Goal: Task Accomplishment & Management: Manage account settings

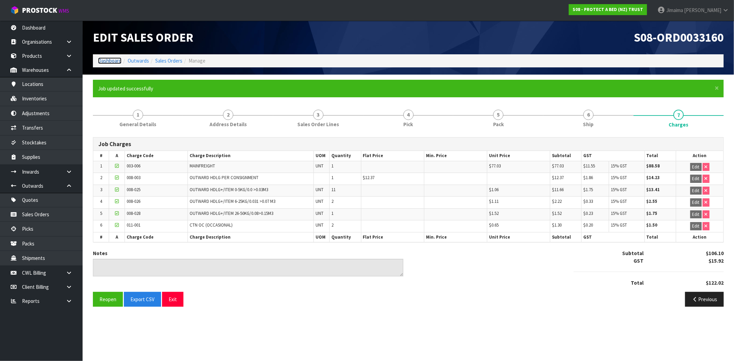
click at [114, 59] on link "Dashboard" at bounding box center [109, 60] width 23 height 7
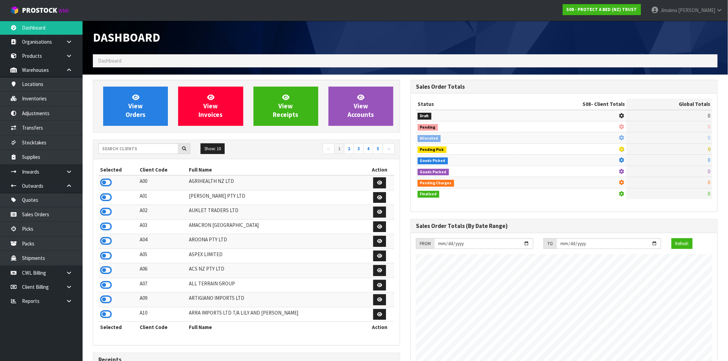
scroll to position [429, 317]
click at [141, 154] on input "text" at bounding box center [138, 148] width 80 height 11
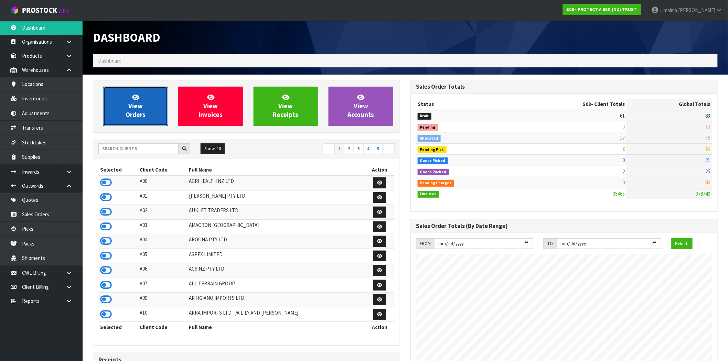
click at [141, 108] on span "View Orders" at bounding box center [136, 106] width 20 height 26
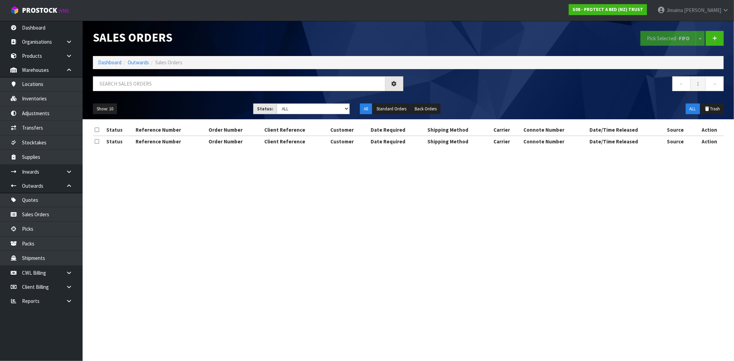
drag, startPoint x: 201, startPoint y: 75, endPoint x: 197, endPoint y: 80, distance: 6.9
click at [199, 77] on div "Sales Orders Pick Selected - FIFO Split button! FIFO - First In First Out FEFO …" at bounding box center [408, 70] width 641 height 99
click at [195, 81] on input "text" at bounding box center [239, 83] width 292 height 15
paste input "140755"
type input "140755"
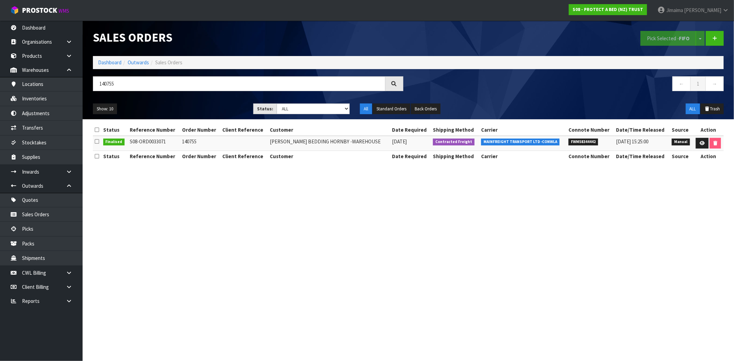
click at [587, 139] on span "FWM58344442" at bounding box center [583, 142] width 30 height 7
copy span "FWM58344442"
click at [699, 147] on link at bounding box center [701, 143] width 13 height 11
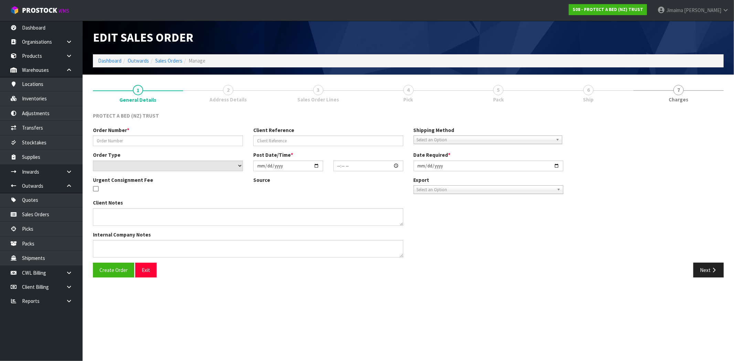
type input "140755"
select select "number:0"
type input "2025-08-19"
type input "11:47:00.000"
type input "2025-08-19"
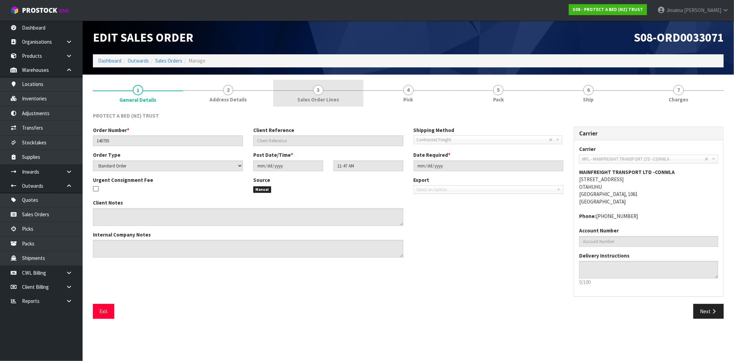
click at [332, 97] on span "Sales Order Lines" at bounding box center [318, 99] width 42 height 7
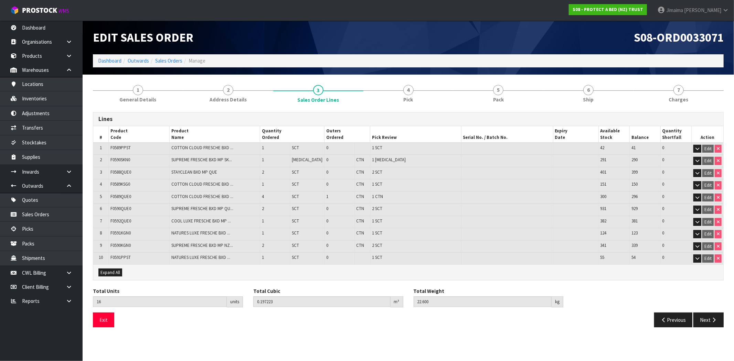
click at [411, 197] on td "1 CTN" at bounding box center [415, 198] width 91 height 12
click at [109, 59] on link "Dashboard" at bounding box center [109, 60] width 23 height 7
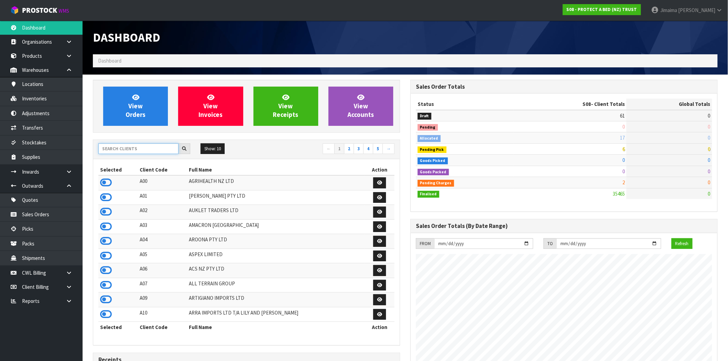
click at [140, 153] on input "text" at bounding box center [138, 148] width 80 height 11
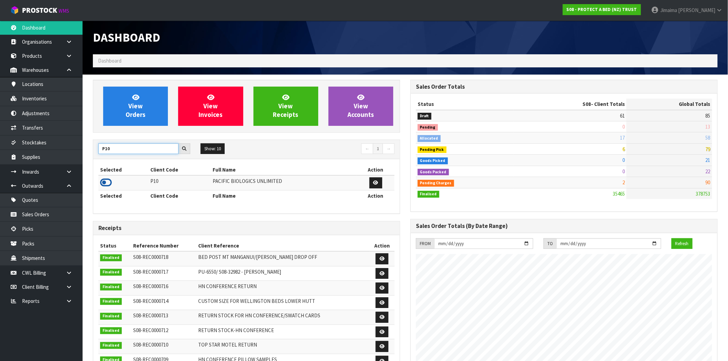
type input "P10"
click at [109, 181] on icon at bounding box center [106, 182] width 12 height 10
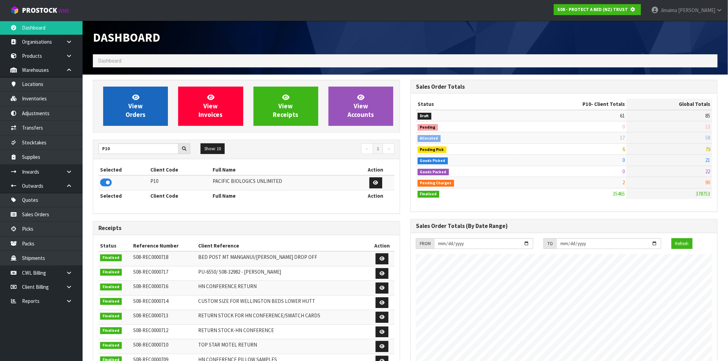
scroll to position [343461, 343572]
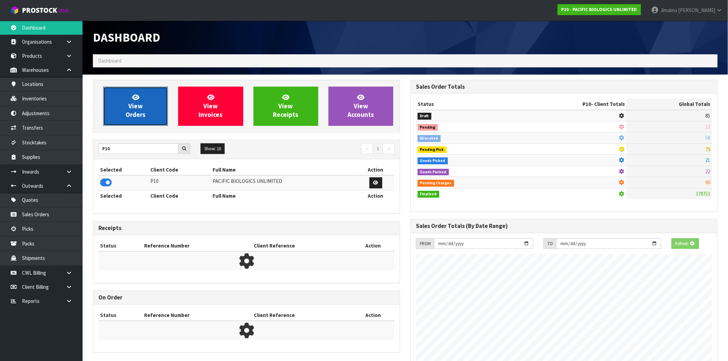
click at [134, 111] on span "View Orders" at bounding box center [136, 106] width 20 height 26
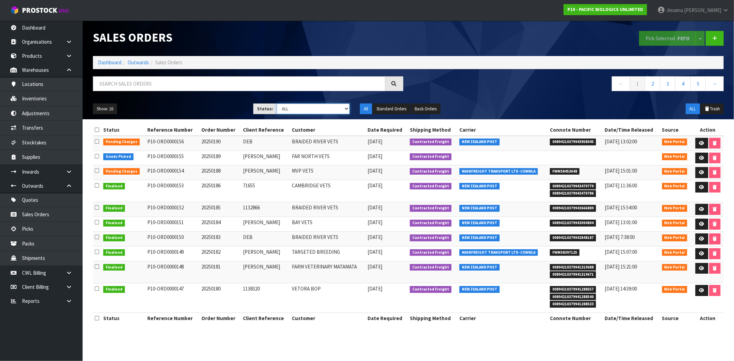
drag, startPoint x: 314, startPoint y: 108, endPoint x: 316, endPoint y: 113, distance: 6.0
click at [314, 108] on select "Draft Pending Allocated Pending Pick Goods Picked Goods Packed Pending Charges …" at bounding box center [312, 109] width 73 height 11
select select "string:6"
click at [276, 104] on select "Draft Pending Allocated Pending Pick Goods Picked Goods Packed Pending Charges …" at bounding box center [312, 109] width 73 height 11
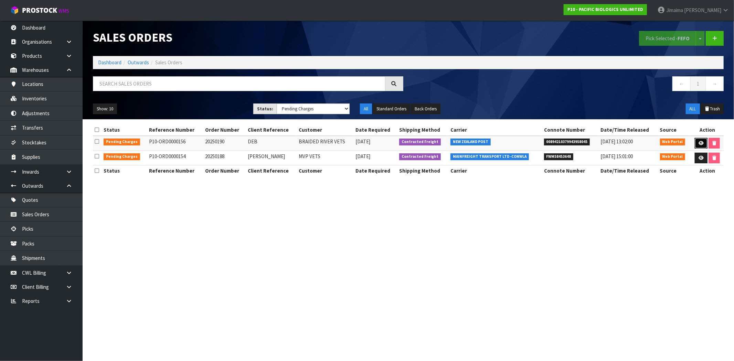
click at [700, 142] on icon at bounding box center [700, 143] width 5 height 4
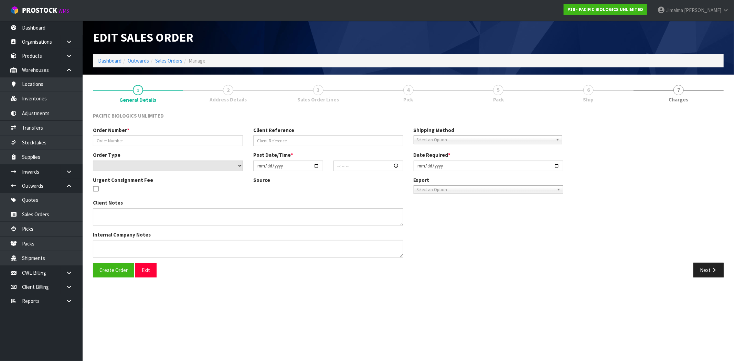
type input "20250190"
type input "DEB"
select select "number:0"
type input "2025-08-28"
type input "12:21:00.000"
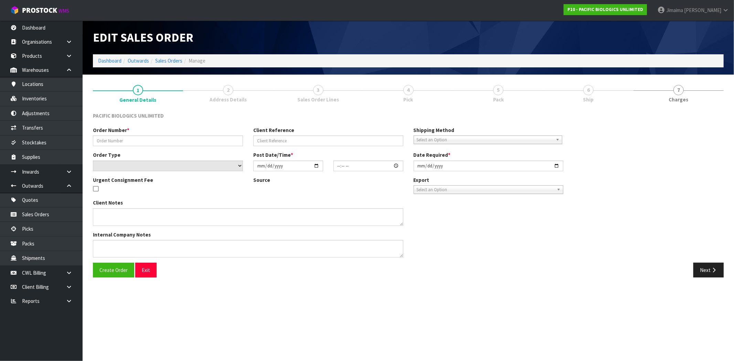
type input "2025-08-28"
type textarea "THIS ORDER IS URGENT SO IF YOU CAN GET DISPATCHED TODAY FOR OVERNIGHT COURIER P…"
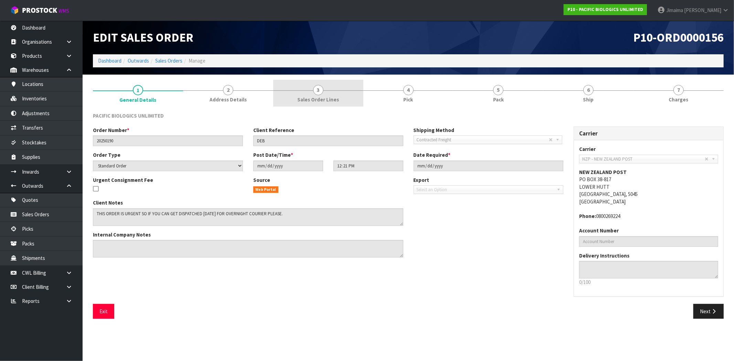
click at [315, 91] on span "3" at bounding box center [318, 90] width 10 height 10
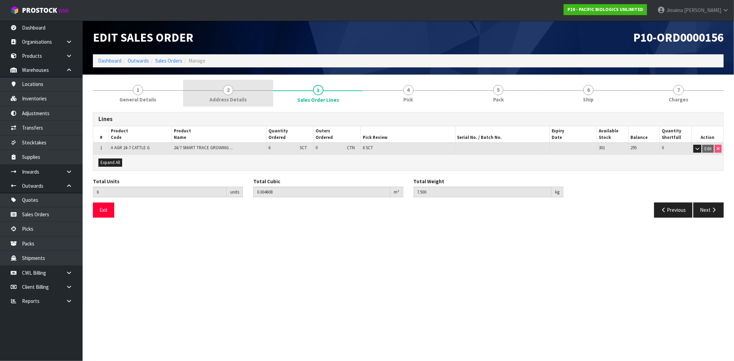
click at [149, 94] on link "1 General Details" at bounding box center [138, 93] width 90 height 27
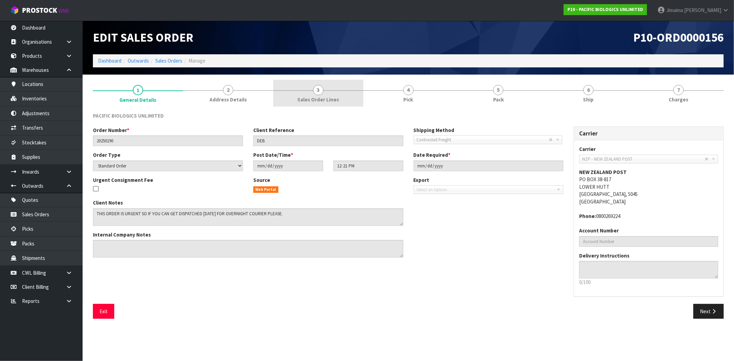
click at [342, 92] on link "3 Sales Order Lines" at bounding box center [318, 93] width 90 height 27
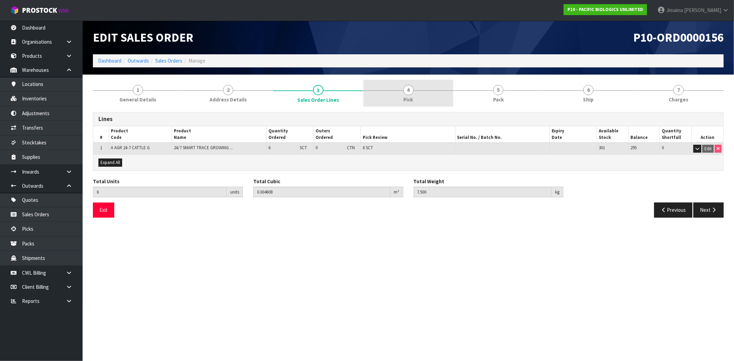
click at [395, 90] on link "4 Pick" at bounding box center [408, 93] width 90 height 27
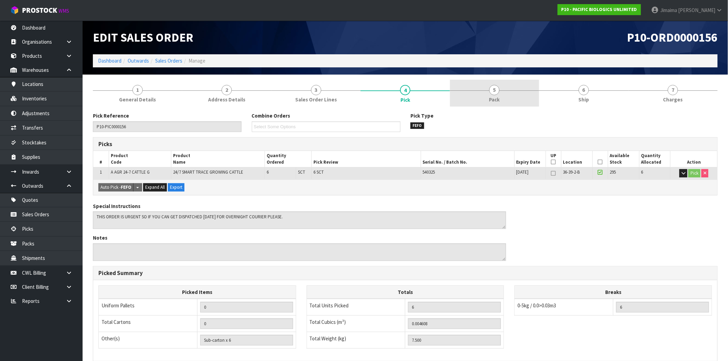
click at [464, 95] on link "5 Pack" at bounding box center [494, 93] width 89 height 27
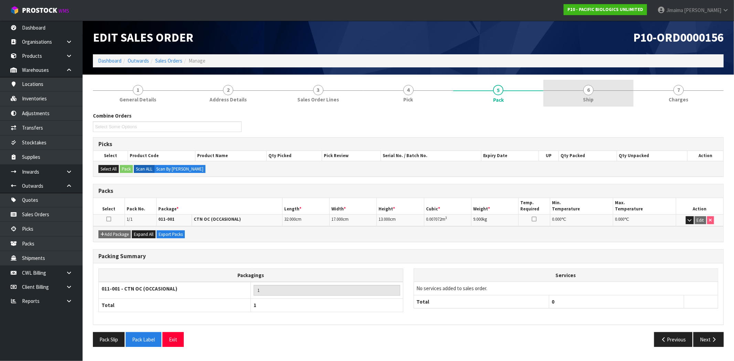
click at [583, 94] on link "6 Ship" at bounding box center [588, 93] width 90 height 27
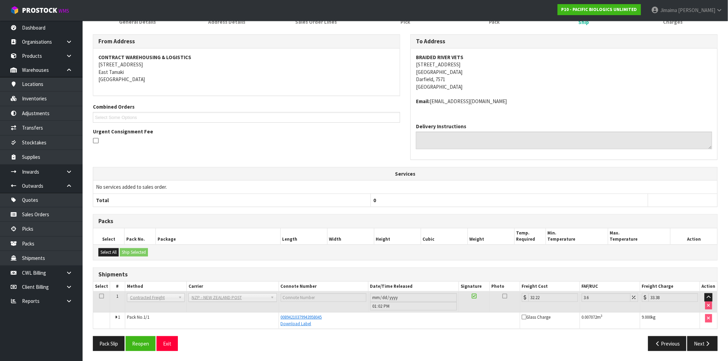
scroll to position [78, 0]
click at [303, 322] on link "Download Label" at bounding box center [296, 324] width 31 height 6
click at [319, 314] on span "00894210379943958045" at bounding box center [301, 317] width 41 height 6
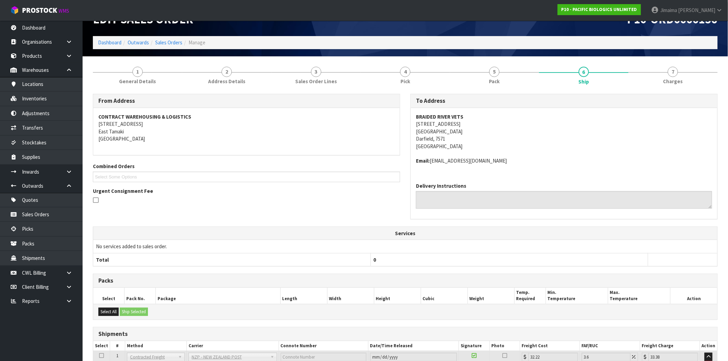
scroll to position [0, 0]
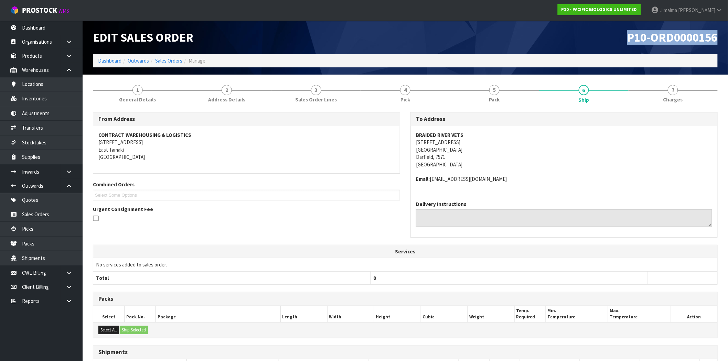
drag, startPoint x: 605, startPoint y: 39, endPoint x: 733, endPoint y: 35, distance: 128.0
click at [728, 35] on html "Toggle navigation ProStock WMS P10 - PACIFIC BIOLOGICS UNLIMITED Jimaima Reiher…" at bounding box center [364, 180] width 728 height 361
copy span "P10-ORD0000156"
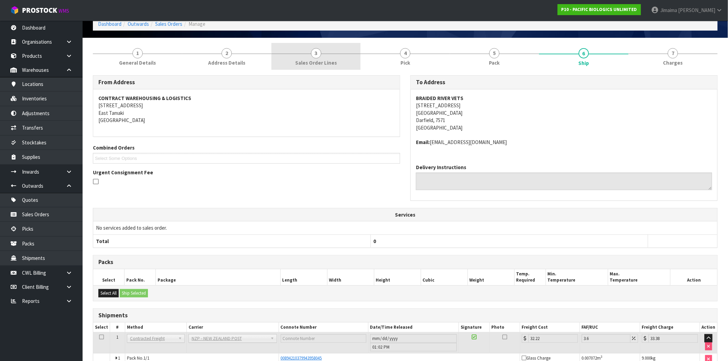
scroll to position [78, 0]
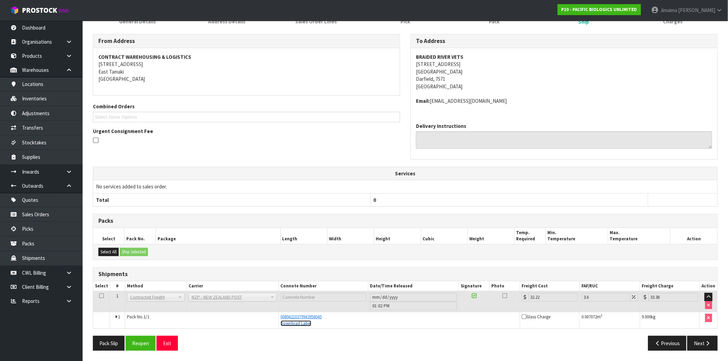
click at [304, 325] on link "Download Label" at bounding box center [296, 324] width 31 height 6
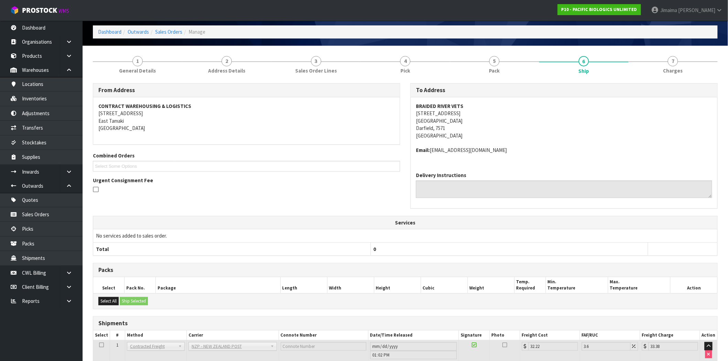
scroll to position [0, 0]
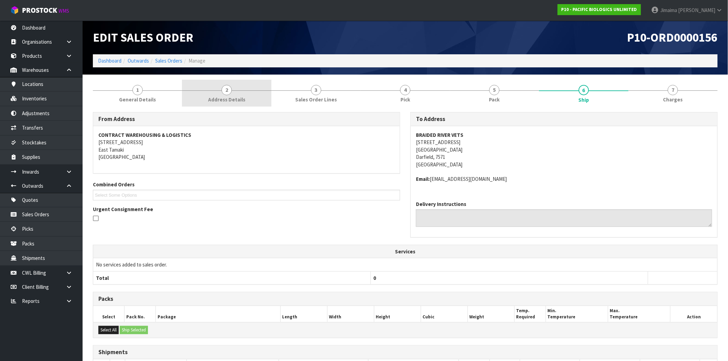
click at [218, 93] on link "2 Address Details" at bounding box center [226, 93] width 89 height 27
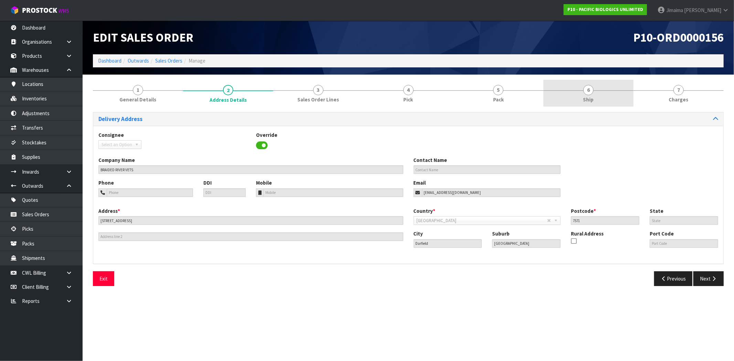
click at [611, 93] on link "6 Ship" at bounding box center [588, 93] width 90 height 27
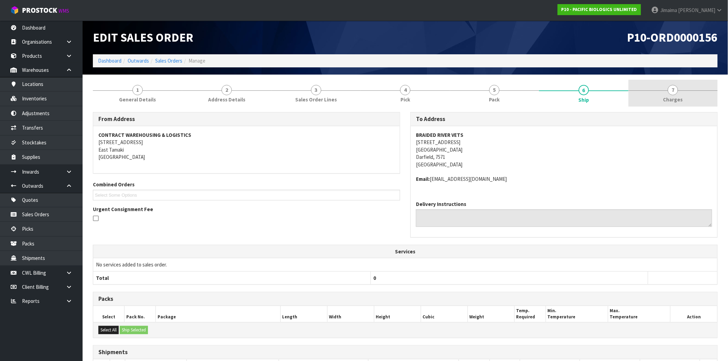
click at [638, 90] on link "7 Charges" at bounding box center [672, 93] width 89 height 27
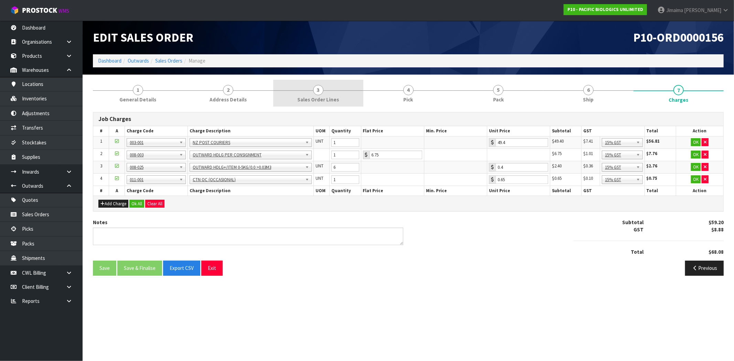
click at [342, 101] on link "3 Sales Order Lines" at bounding box center [318, 93] width 90 height 27
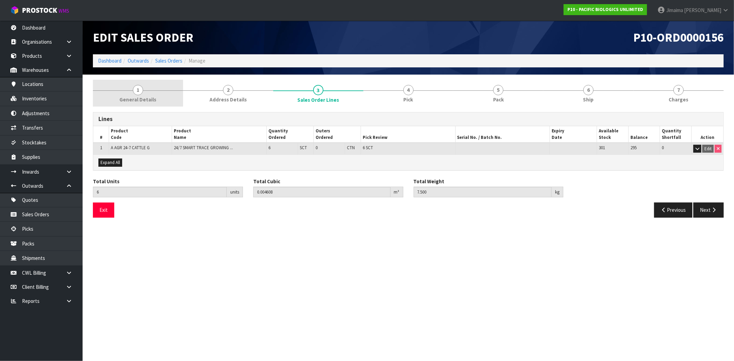
click at [144, 101] on span "General Details" at bounding box center [137, 99] width 37 height 7
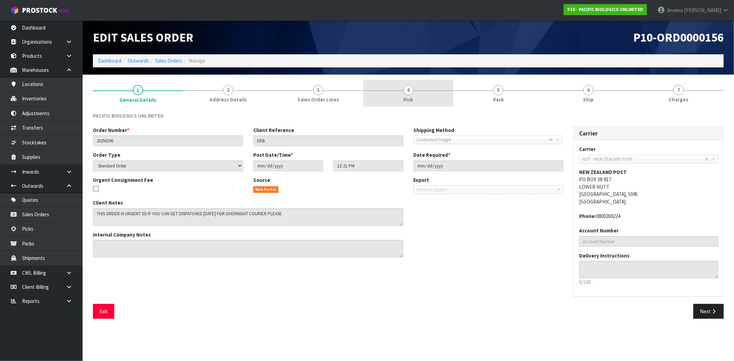
click at [438, 96] on link "4 Pick" at bounding box center [408, 93] width 90 height 27
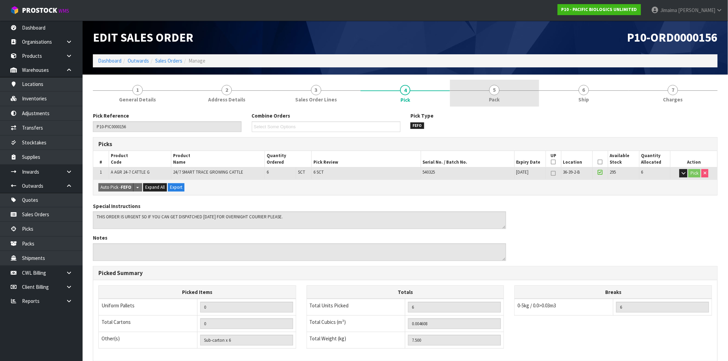
click at [510, 84] on link "5 Pack" at bounding box center [494, 93] width 89 height 27
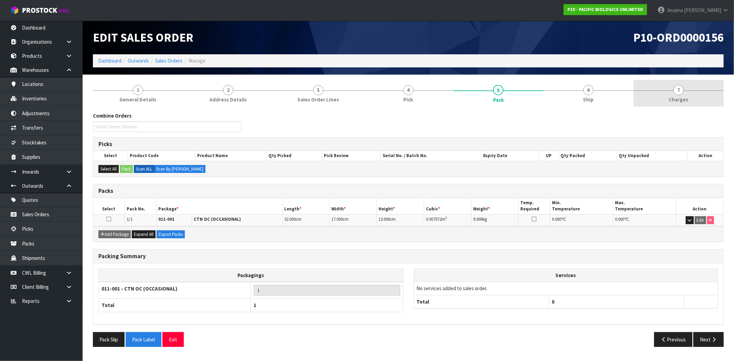
click at [706, 87] on link "7 Charges" at bounding box center [678, 93] width 90 height 27
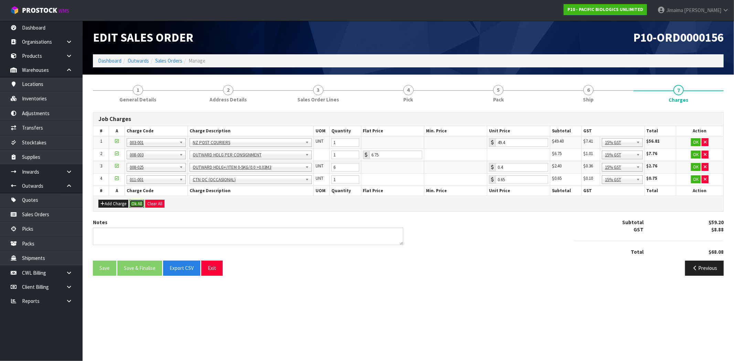
click at [136, 203] on button "Ok All" at bounding box center [136, 204] width 15 height 8
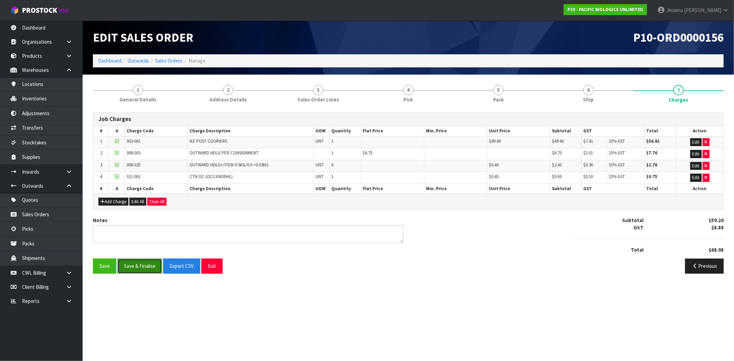
click at [140, 271] on button "Save & Finalise" at bounding box center [139, 266] width 45 height 15
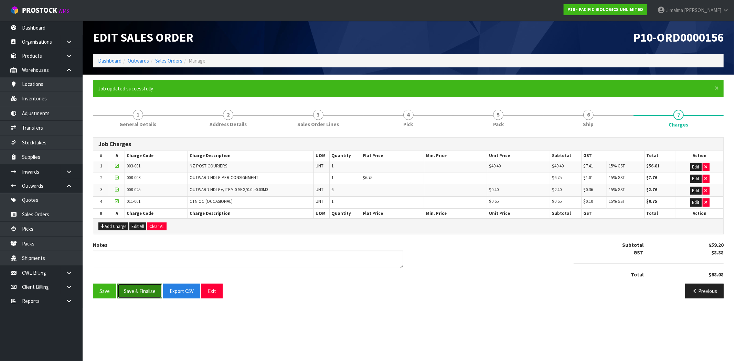
click at [150, 291] on button "Save & Finalise" at bounding box center [139, 291] width 45 height 15
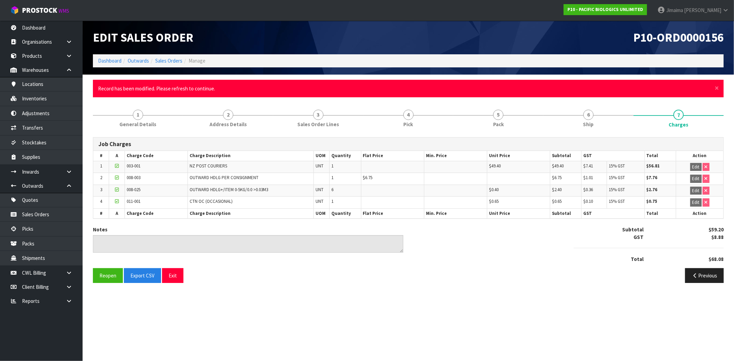
click at [172, 64] on li "Sales Orders" at bounding box center [165, 60] width 33 height 7
click at [171, 60] on link "Sales Orders" at bounding box center [168, 60] width 27 height 7
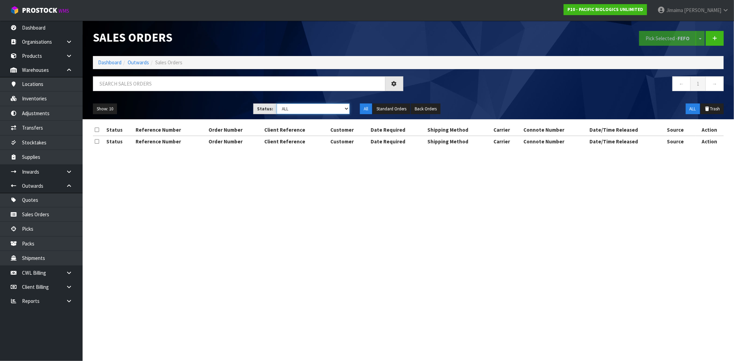
click at [321, 108] on select "Draft Pending Allocated Pending Pick Goods Picked Goods Packed Pending Charges …" at bounding box center [312, 109] width 73 height 11
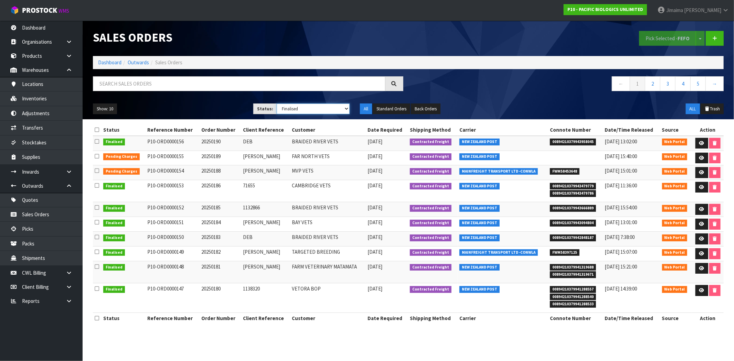
click at [276, 104] on select "Draft Pending Allocated Pending Pick Goods Picked Goods Packed Pending Charges …" at bounding box center [312, 109] width 73 height 11
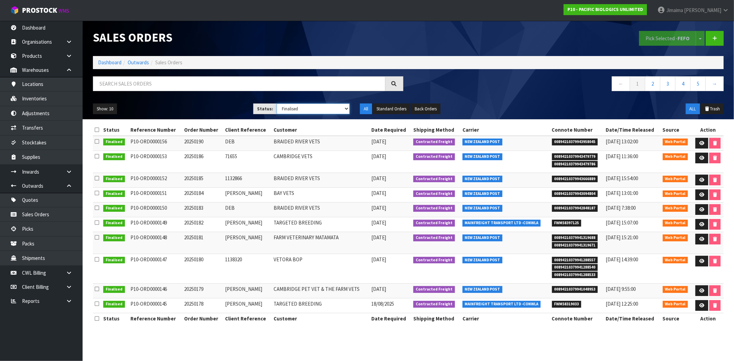
click at [279, 109] on select "Draft Pending Allocated Pending Pick Goods Picked Goods Packed Pending Charges …" at bounding box center [312, 109] width 73 height 11
select select "string:6"
click at [276, 104] on select "Draft Pending Allocated Pending Pick Goods Picked Goods Packed Pending Charges …" at bounding box center [312, 109] width 73 height 11
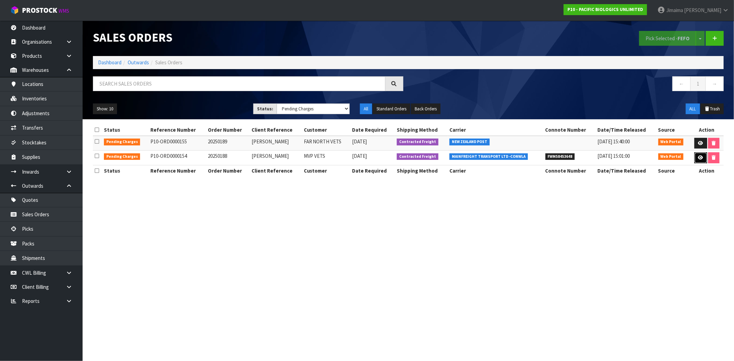
click at [698, 156] on icon at bounding box center [700, 157] width 5 height 4
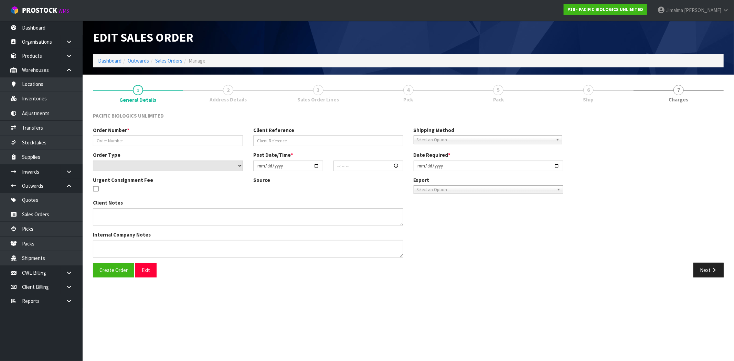
type input "20250188"
type input "[PERSON_NAME]"
select select "number:0"
type input "2025-08-27"
type input "15:12:00.000"
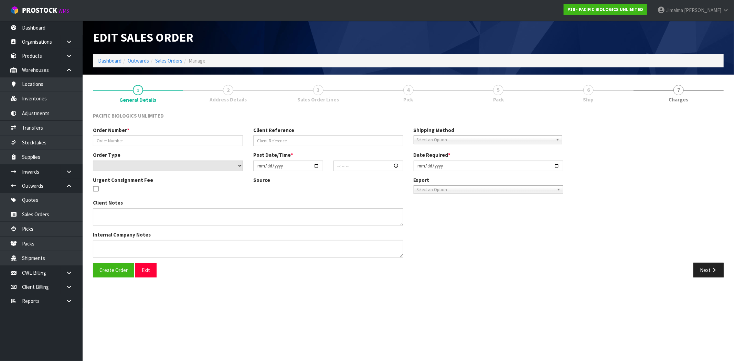
type input "2025-08-28"
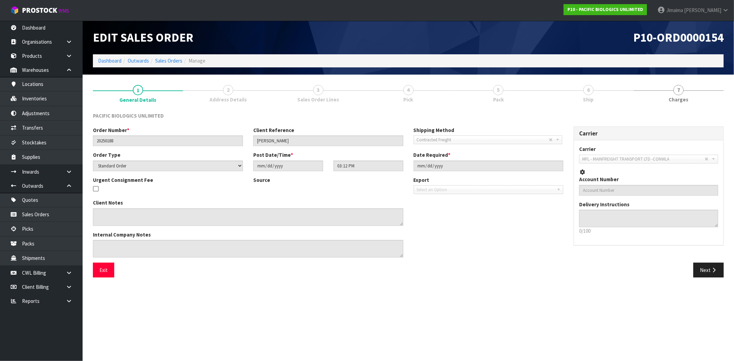
click at [314, 91] on span "3" at bounding box center [318, 90] width 10 height 10
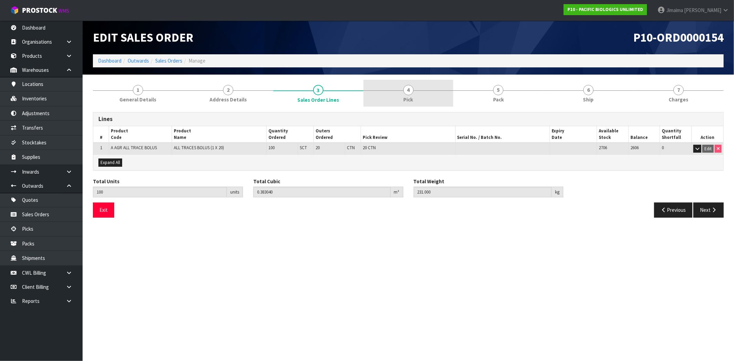
click at [379, 89] on link "4 Pick" at bounding box center [408, 93] width 90 height 27
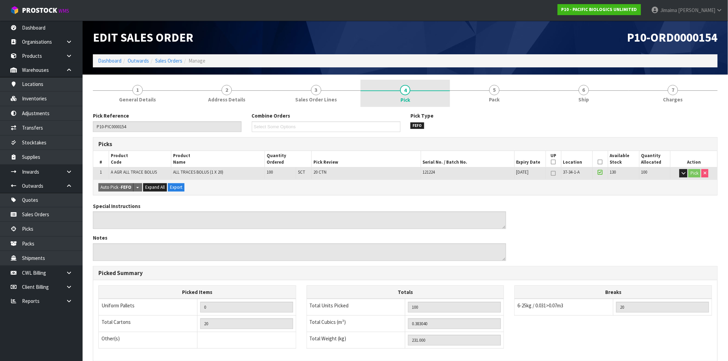
click at [448, 92] on link "4 Pick" at bounding box center [404, 94] width 89 height 28
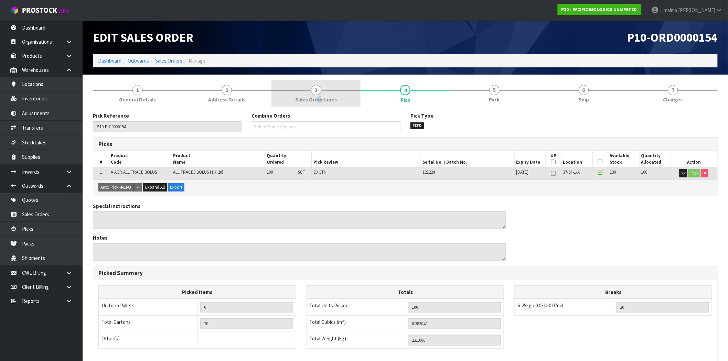
click at [320, 98] on span "Sales Order Lines" at bounding box center [316, 99] width 42 height 7
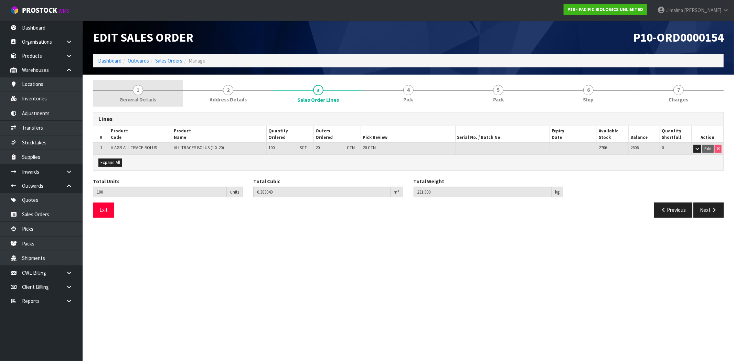
drag, startPoint x: 150, startPoint y: 88, endPoint x: 163, endPoint y: 89, distance: 13.8
click at [149, 88] on link "1 General Details" at bounding box center [138, 93] width 90 height 27
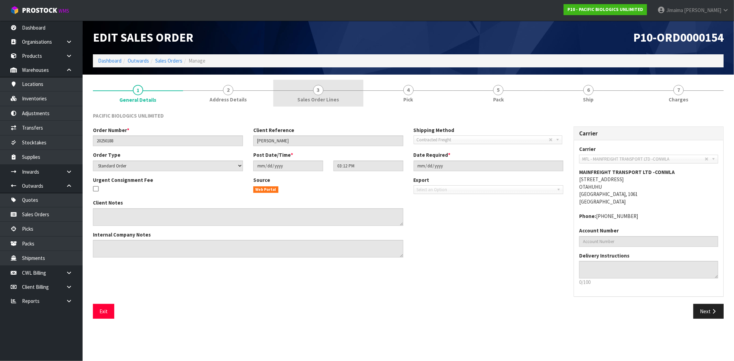
click at [345, 97] on link "3 Sales Order Lines" at bounding box center [318, 93] width 90 height 27
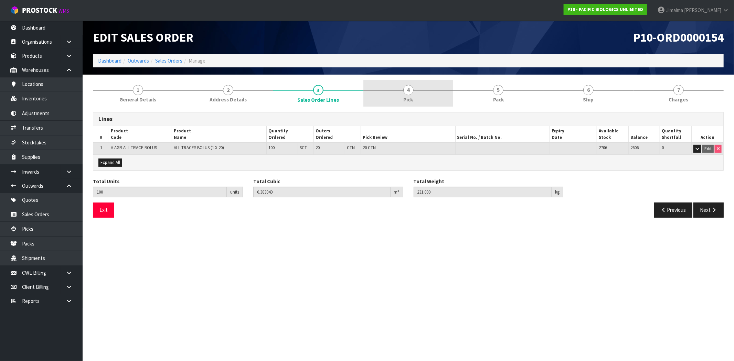
click at [426, 104] on link "4 Pick" at bounding box center [408, 93] width 90 height 27
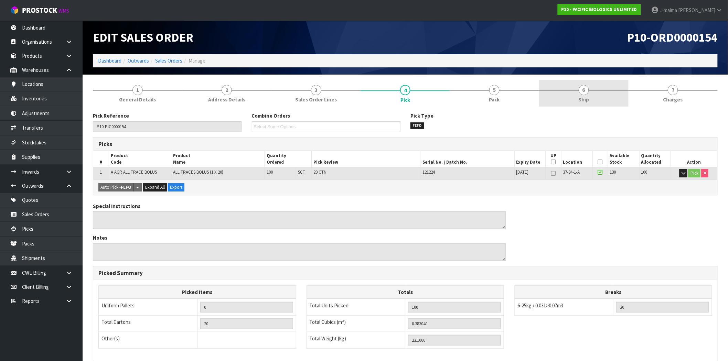
click at [540, 102] on link "6 Ship" at bounding box center [583, 93] width 89 height 27
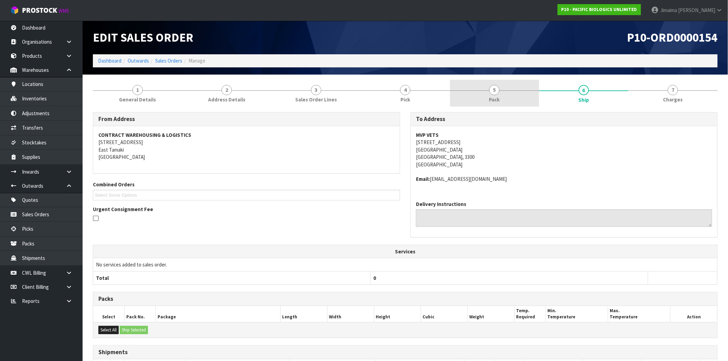
click at [523, 96] on link "5 Pack" at bounding box center [494, 93] width 89 height 27
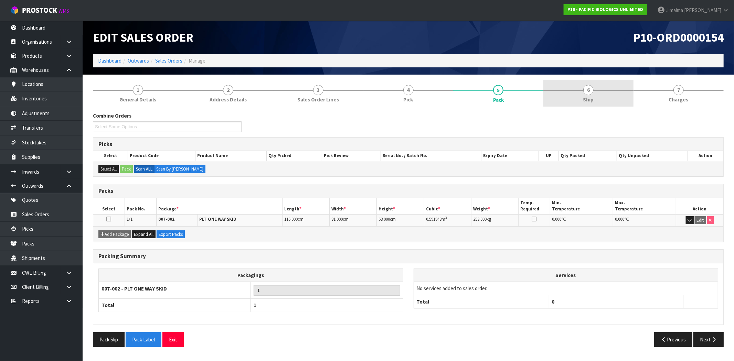
click at [554, 97] on link "6 Ship" at bounding box center [588, 93] width 90 height 27
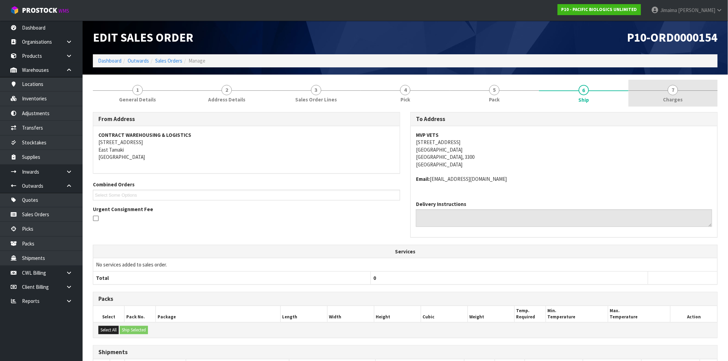
click at [682, 92] on link "7 Charges" at bounding box center [672, 93] width 89 height 27
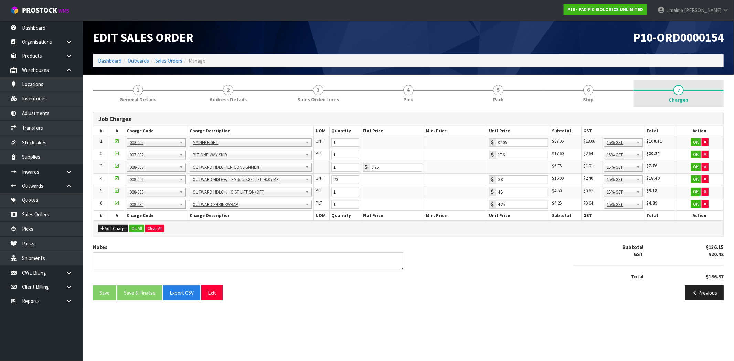
click at [633, 86] on link "7 Charges" at bounding box center [678, 94] width 90 height 28
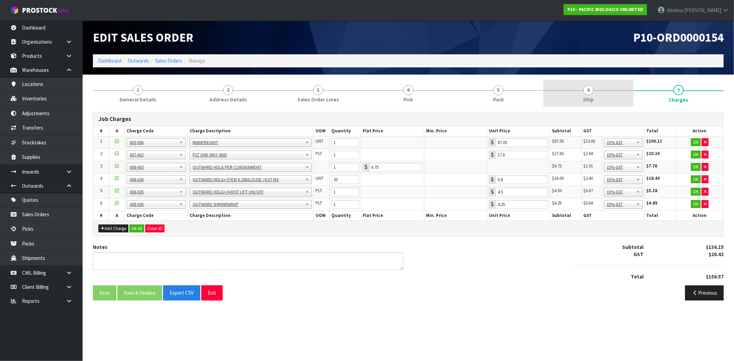
click at [576, 99] on link "6 Ship" at bounding box center [588, 93] width 90 height 27
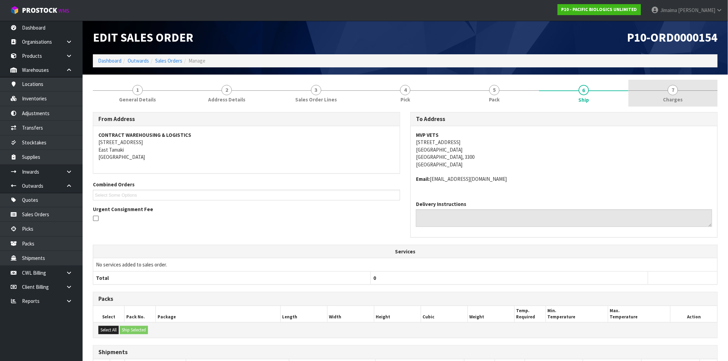
click at [676, 91] on span "7" at bounding box center [672, 90] width 10 height 10
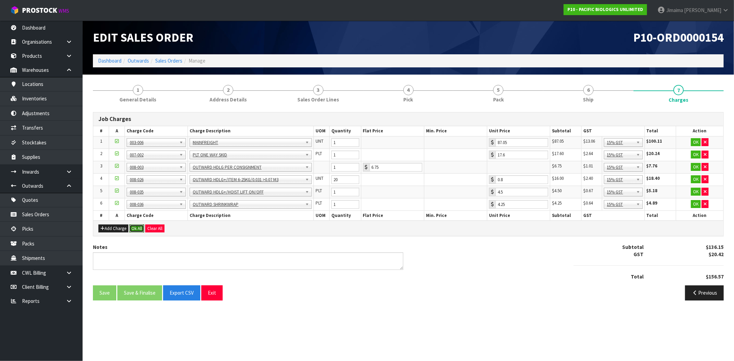
drag, startPoint x: 139, startPoint y: 226, endPoint x: 139, endPoint y: 254, distance: 27.5
click at [138, 226] on button "Ok All" at bounding box center [136, 229] width 15 height 8
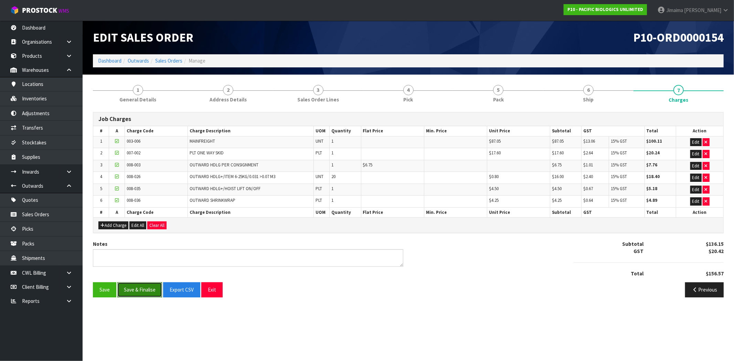
click at [136, 290] on button "Save & Finalise" at bounding box center [139, 289] width 45 height 15
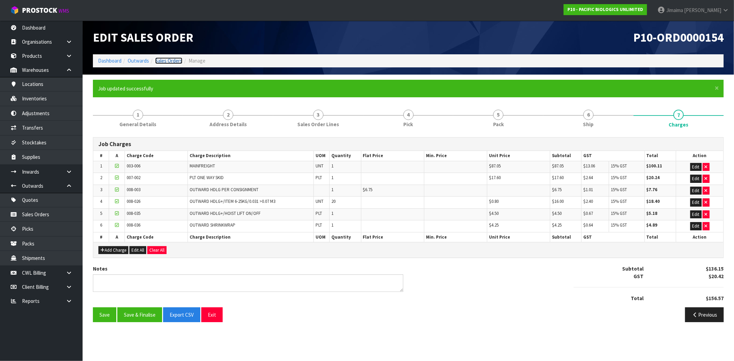
drag, startPoint x: 159, startPoint y: 63, endPoint x: 139, endPoint y: 50, distance: 23.4
click at [159, 63] on link "Sales Orders" at bounding box center [168, 60] width 27 height 7
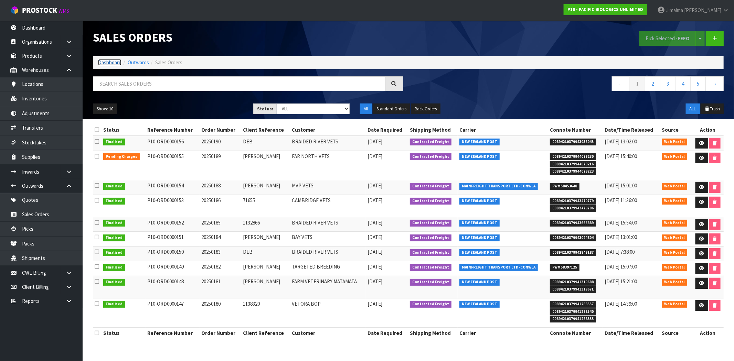
click at [105, 62] on link "Dashboard" at bounding box center [109, 62] width 23 height 7
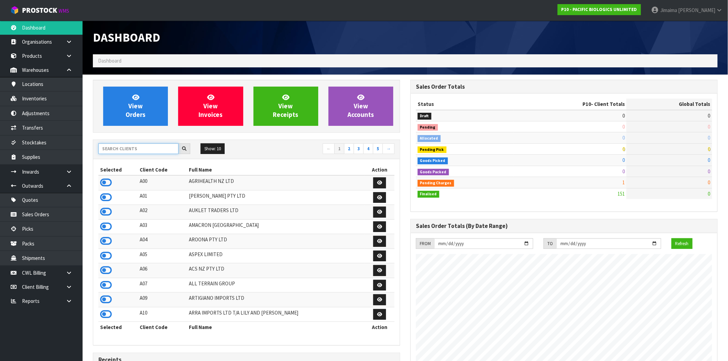
scroll to position [454, 317]
click at [137, 149] on input "text" at bounding box center [138, 148] width 80 height 11
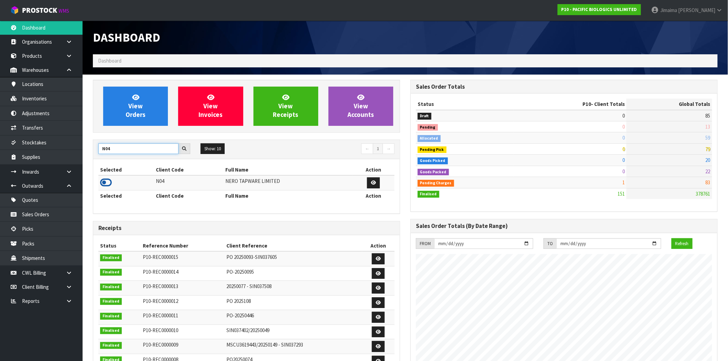
type input "N04"
click at [109, 186] on icon at bounding box center [106, 182] width 12 height 10
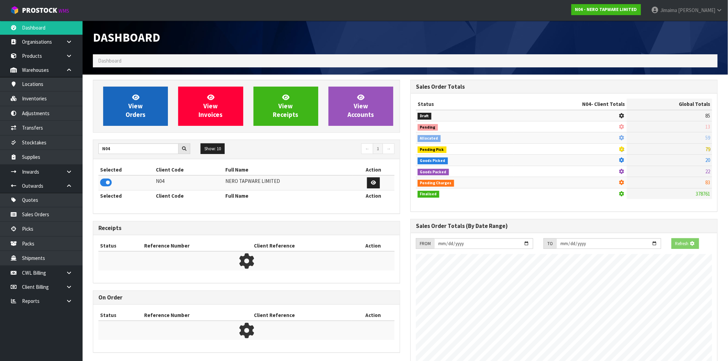
scroll to position [521, 317]
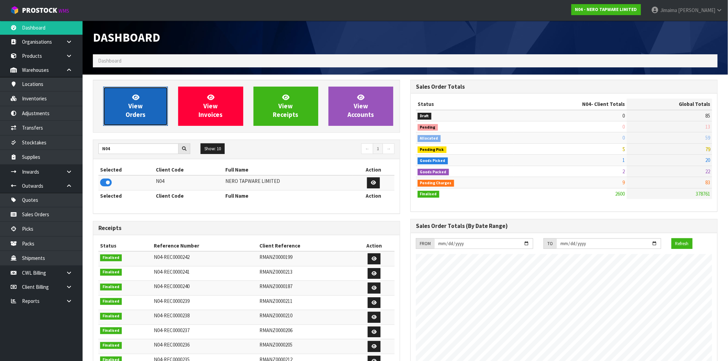
click at [138, 100] on span "View Orders" at bounding box center [136, 106] width 20 height 26
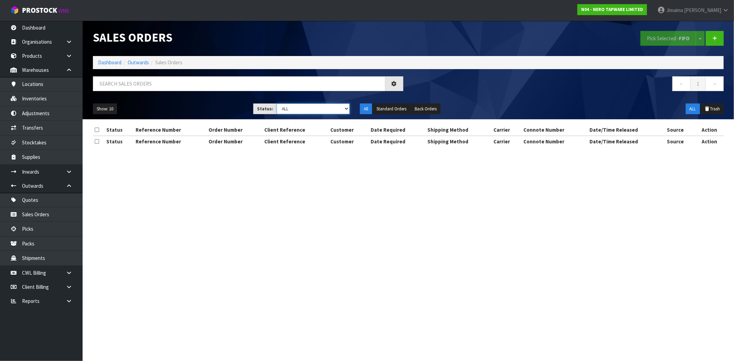
click at [308, 111] on select "Draft Pending Allocated Pending Pick Goods Picked Goods Packed Pending Charges …" at bounding box center [312, 109] width 73 height 11
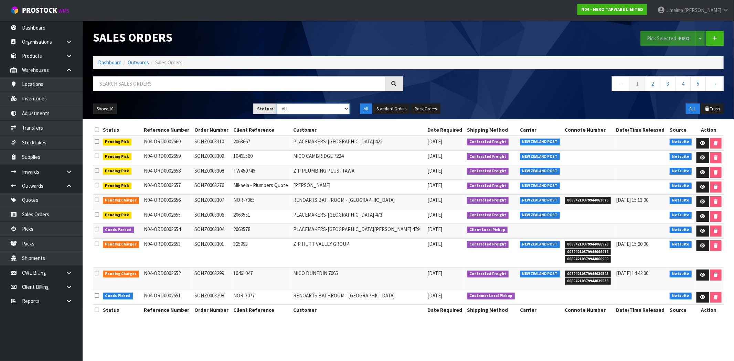
select select "string:6"
click at [276, 104] on select "Draft Pending Allocated Pending Pick Goods Picked Goods Packed Pending Charges …" at bounding box center [312, 109] width 73 height 11
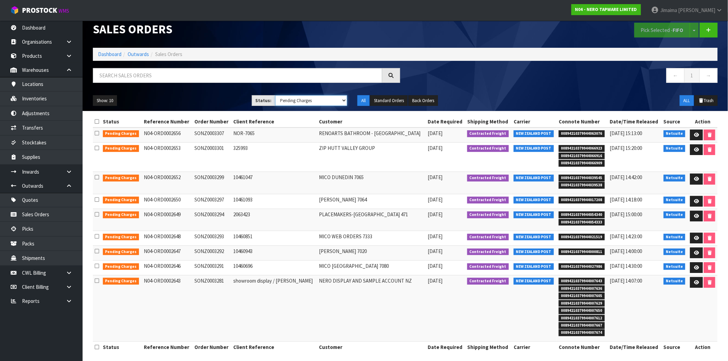
scroll to position [12, 0]
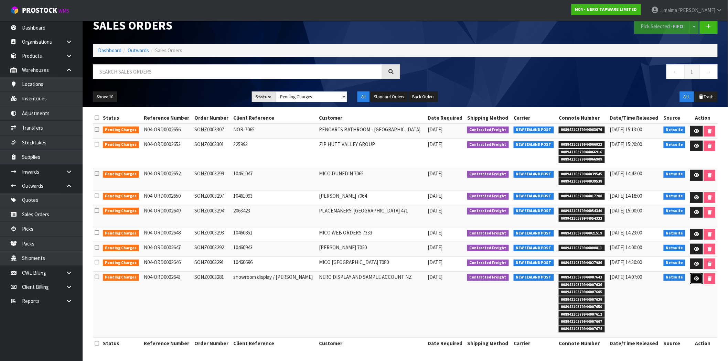
click at [694, 280] on icon at bounding box center [696, 278] width 5 height 4
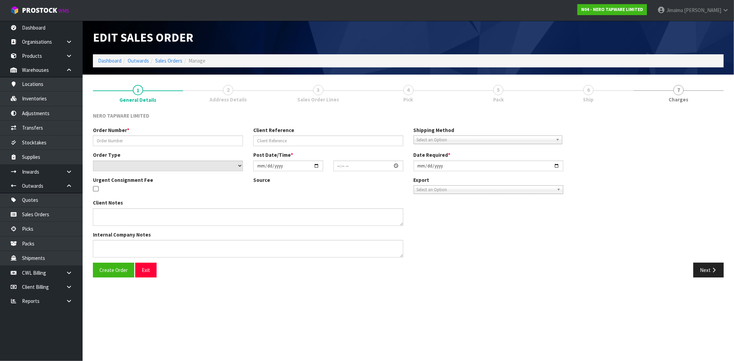
type input "SONZ0003281"
type input "showroom display / Jing Hong"
select select "number:0"
type input "[DATE]"
type input "06:00:11.000"
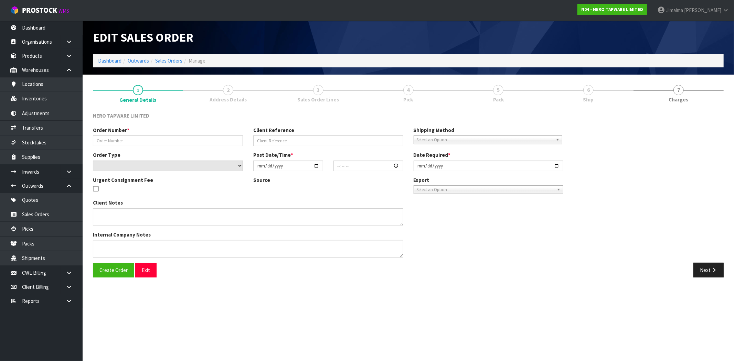
type input "[DATE]"
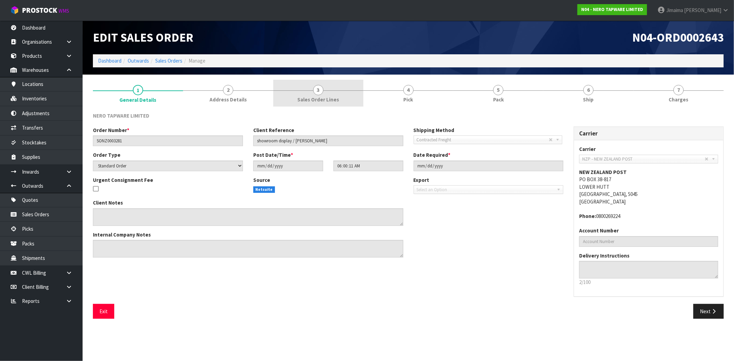
click at [320, 94] on span "3" at bounding box center [318, 90] width 10 height 10
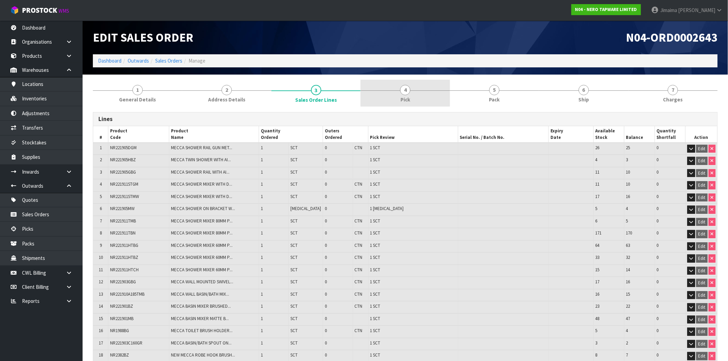
click at [427, 98] on link "4 Pick" at bounding box center [404, 93] width 89 height 27
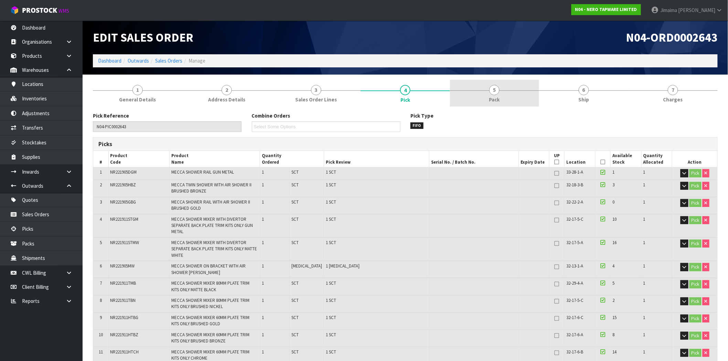
click at [514, 95] on link "5 Pack" at bounding box center [494, 93] width 89 height 27
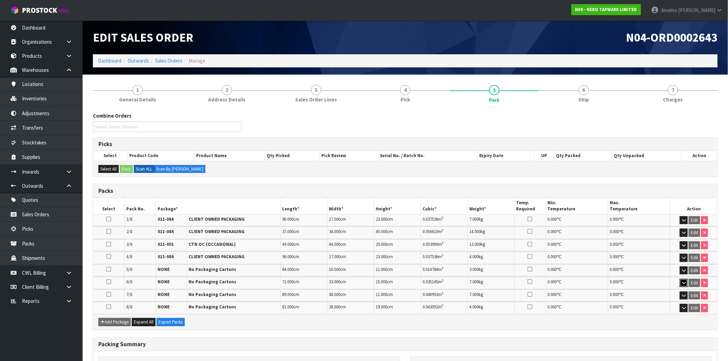
click at [681, 282] on button "button" at bounding box center [684, 283] width 8 height 8
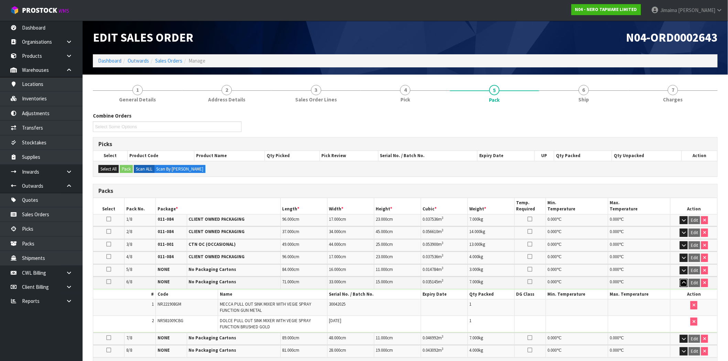
click at [681, 282] on button "button" at bounding box center [684, 283] width 8 height 8
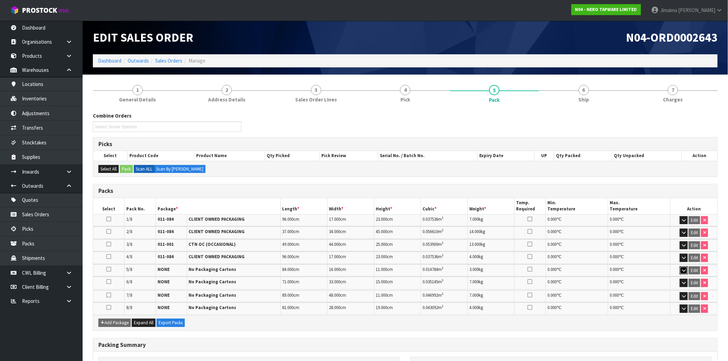
click at [682, 271] on icon "button" at bounding box center [684, 270] width 4 height 4
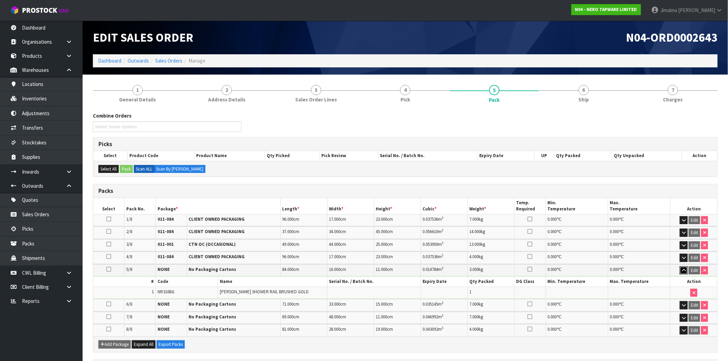
click at [682, 271] on icon "button" at bounding box center [684, 270] width 4 height 4
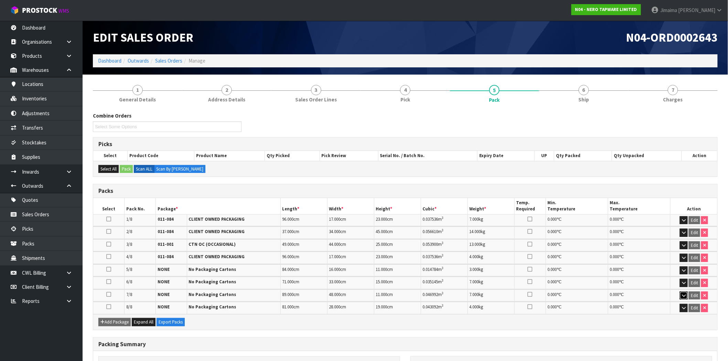
click at [683, 294] on icon "button" at bounding box center [684, 295] width 4 height 4
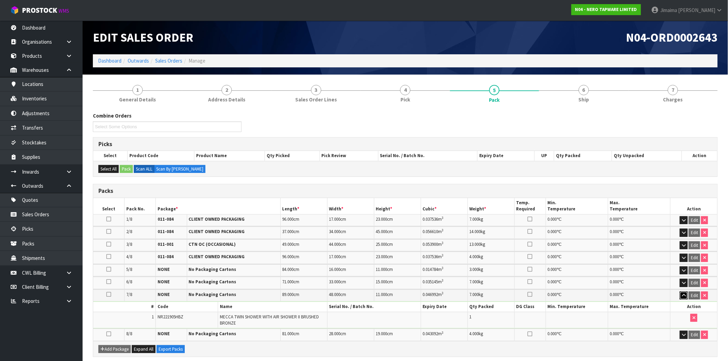
click at [683, 293] on icon "button" at bounding box center [684, 295] width 4 height 4
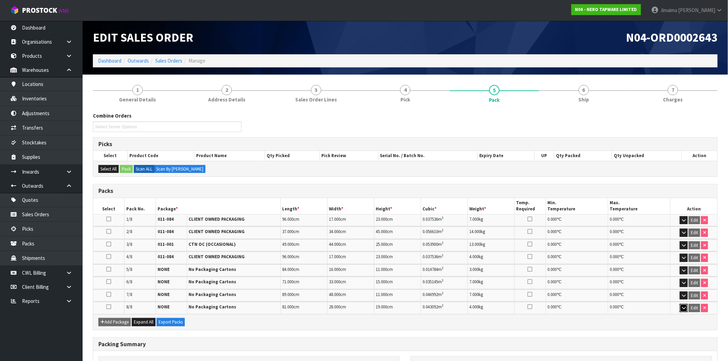
click at [686, 305] on button "button" at bounding box center [684, 308] width 8 height 8
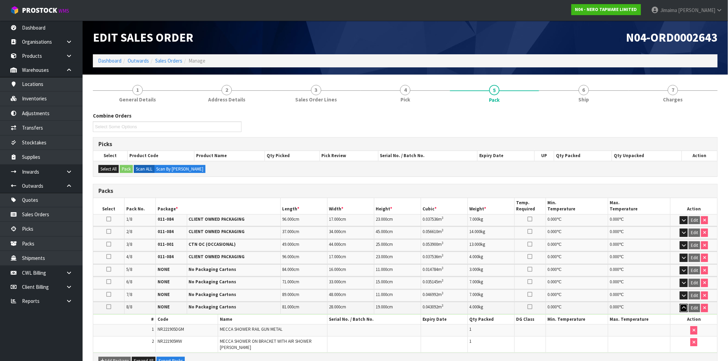
click at [686, 305] on button "button" at bounding box center [684, 308] width 8 height 8
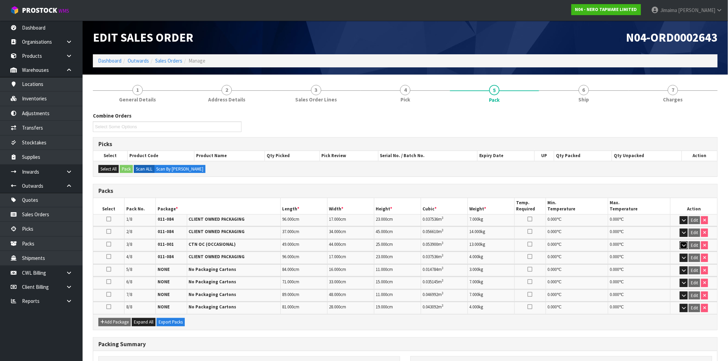
click at [682, 246] on icon "button" at bounding box center [684, 245] width 4 height 4
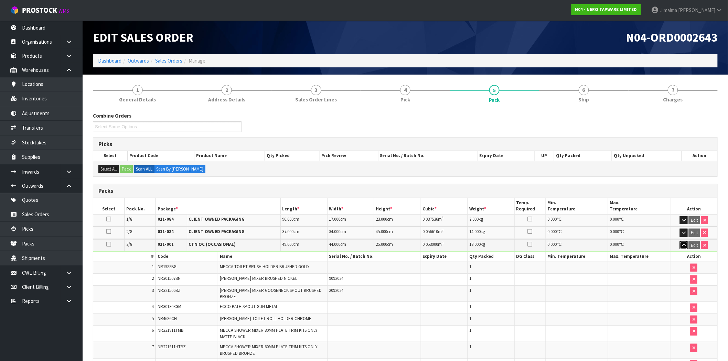
click at [683, 246] on icon "button" at bounding box center [684, 245] width 4 height 4
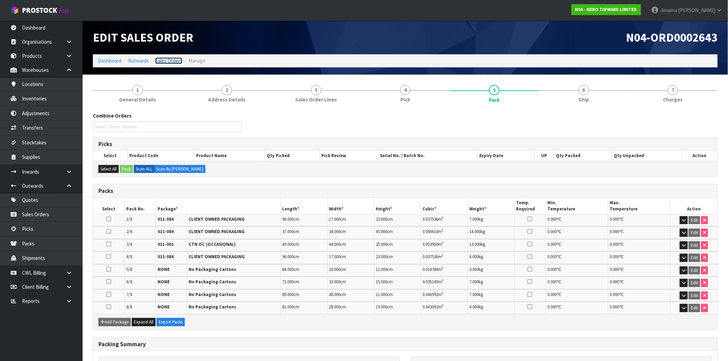
click at [173, 59] on link "Sales Orders" at bounding box center [168, 60] width 27 height 7
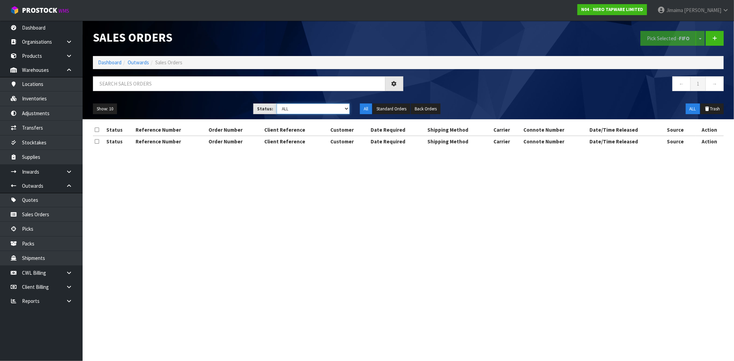
drag, startPoint x: 338, startPoint y: 109, endPoint x: 339, endPoint y: 113, distance: 3.7
click at [338, 109] on select "Draft Pending Allocated Pending Pick Goods Picked Goods Packed Pending Charges …" at bounding box center [312, 109] width 73 height 11
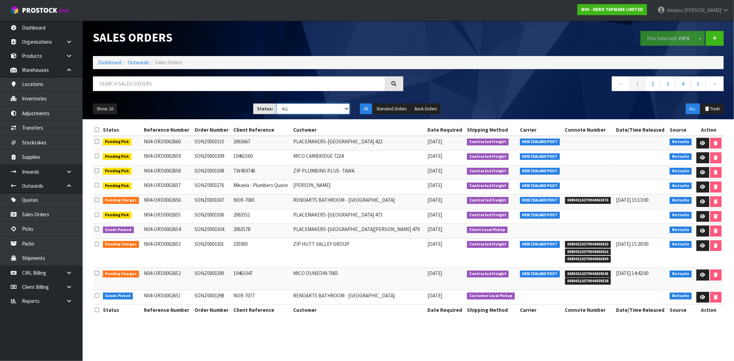
select select "string:6"
click at [276, 104] on select "Draft Pending Allocated Pending Pick Goods Picked Goods Packed Pending Charges …" at bounding box center [312, 109] width 73 height 11
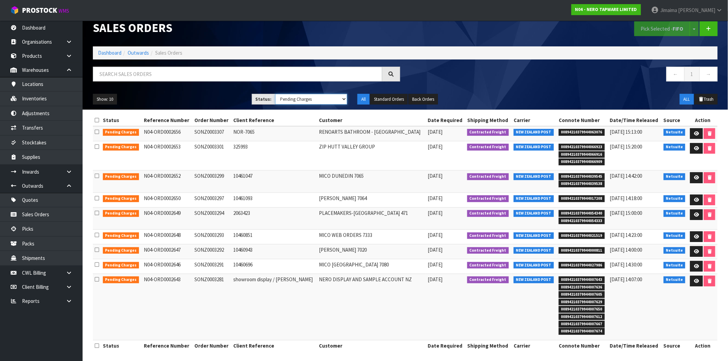
scroll to position [12, 0]
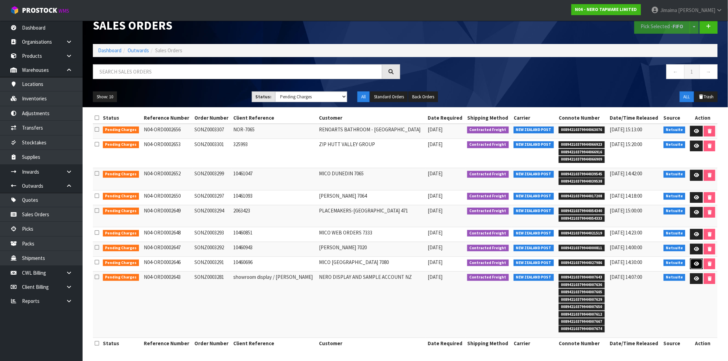
click at [694, 264] on icon at bounding box center [696, 264] width 5 height 4
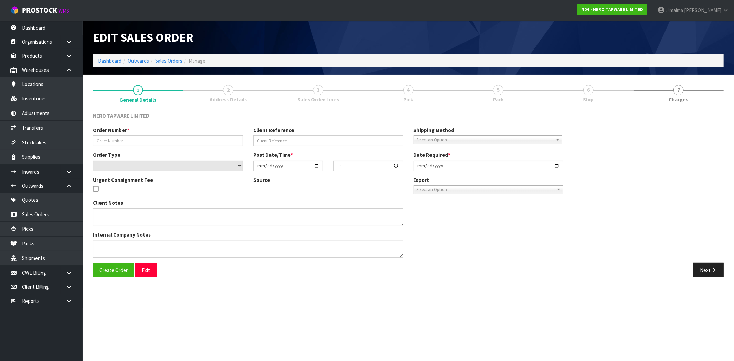
type input "SONZ0003291"
type input "10460696"
select select "number:0"
type input "[DATE]"
type input "11:00:06.000"
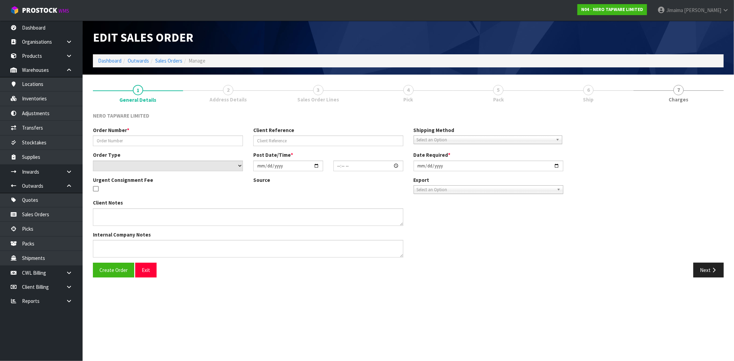
type input "[DATE]"
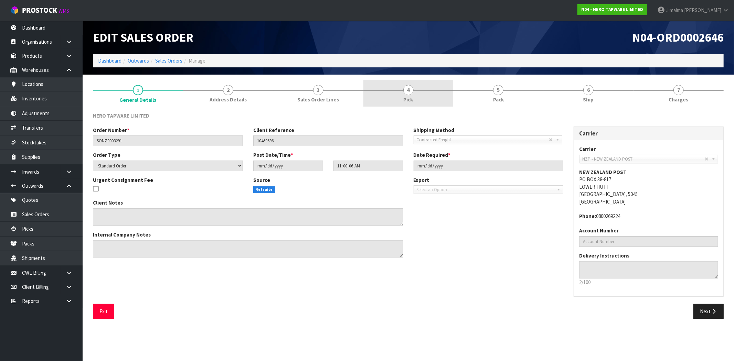
drag, startPoint x: 309, startPoint y: 97, endPoint x: 388, endPoint y: 102, distance: 79.3
click at [310, 97] on span "Sales Order Lines" at bounding box center [318, 99] width 42 height 7
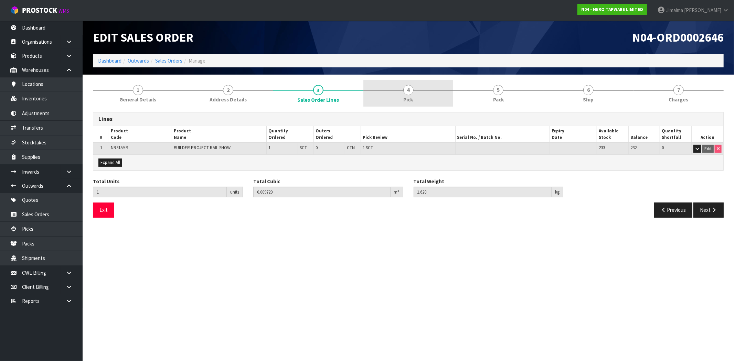
click at [394, 102] on link "4 Pick" at bounding box center [408, 93] width 90 height 27
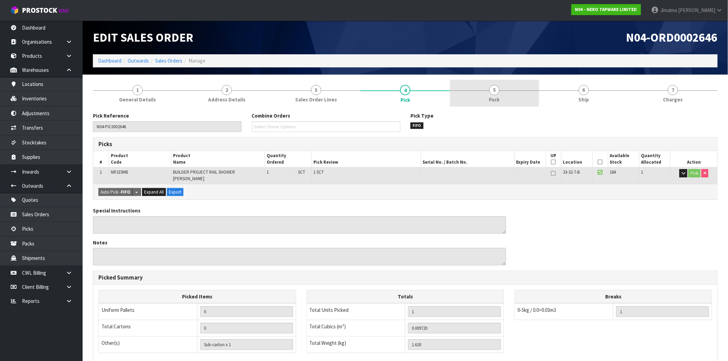
click at [487, 104] on link "5 Pack" at bounding box center [494, 93] width 89 height 27
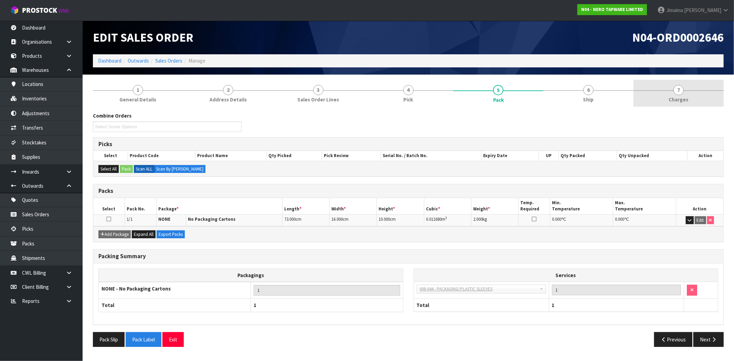
click at [692, 102] on link "7 [GEOGRAPHIC_DATA]" at bounding box center [678, 93] width 90 height 27
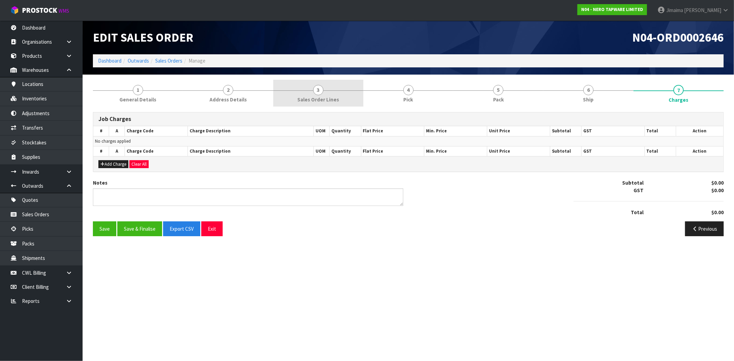
click at [291, 98] on link "3 Sales Order Lines" at bounding box center [318, 93] width 90 height 27
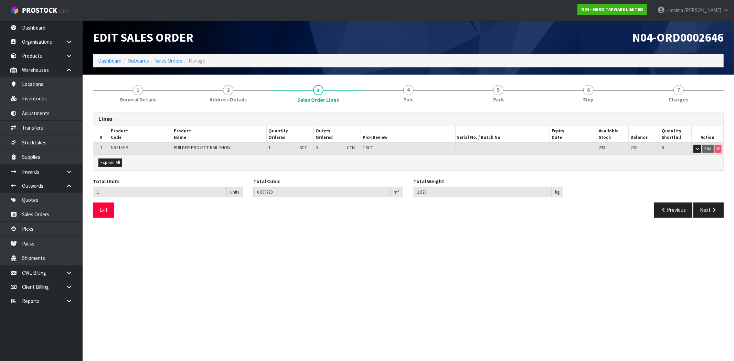
click at [699, 109] on div "Lines # Product Code Product Name Quantity Ordered Outers Ordered Pick Review S…" at bounding box center [408, 165] width 630 height 116
drag, startPoint x: 681, startPoint y: 96, endPoint x: 566, endPoint y: 105, distance: 115.3
click at [680, 96] on span "Charges" at bounding box center [679, 99] width 20 height 7
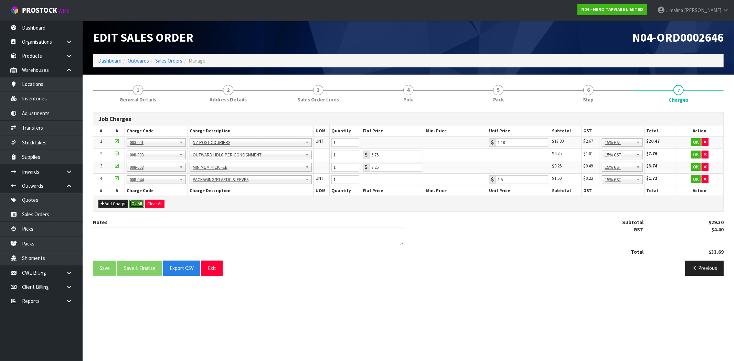
click at [140, 205] on button "Ok All" at bounding box center [136, 204] width 15 height 8
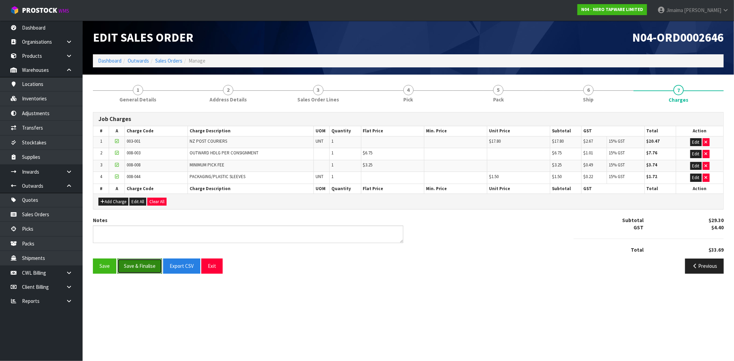
drag, startPoint x: 151, startPoint y: 264, endPoint x: 151, endPoint y: 260, distance: 3.8
click at [151, 264] on button "Save & Finalise" at bounding box center [139, 266] width 45 height 15
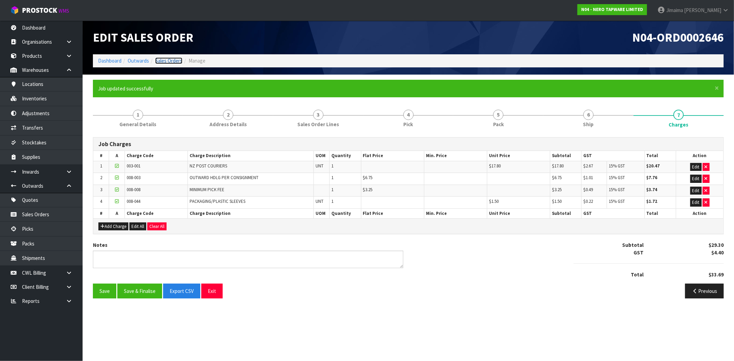
click at [169, 57] on link "Sales Orders" at bounding box center [168, 60] width 27 height 7
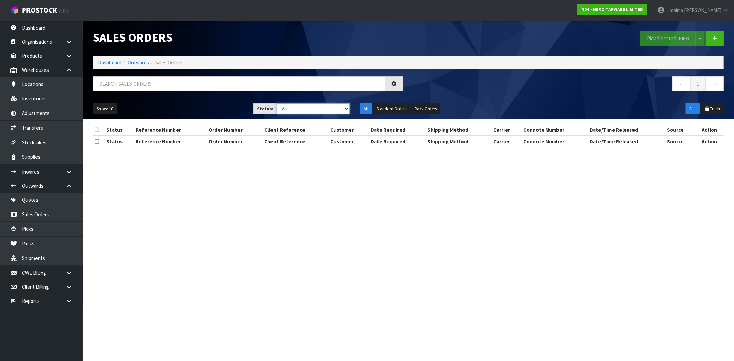
click at [280, 109] on select "Draft Pending Allocated Pending Pick Goods Picked Goods Packed Pending Charges …" at bounding box center [312, 109] width 73 height 11
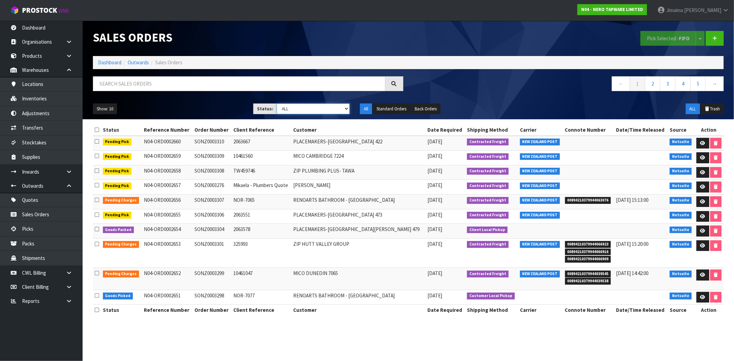
select select "string:6"
click at [276, 104] on select "Draft Pending Allocated Pending Pick Goods Picked Goods Packed Pending Charges …" at bounding box center [312, 109] width 73 height 11
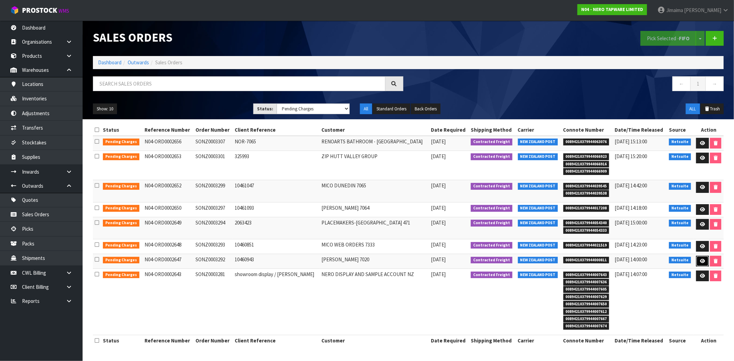
click at [699, 259] on icon at bounding box center [701, 261] width 5 height 4
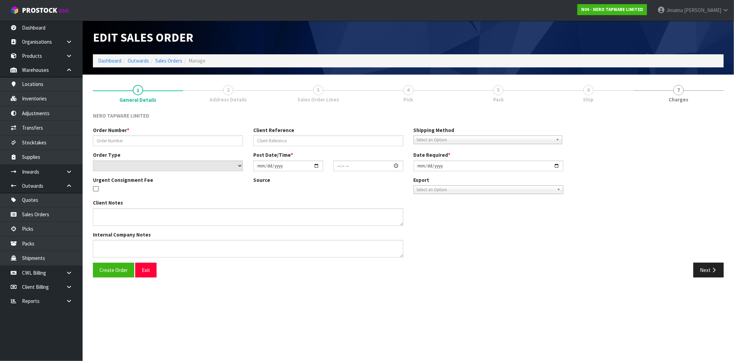
type input "SONZ0003292"
type input "10460943"
select select "number:0"
type input "[DATE]"
type input "11:00:09.000"
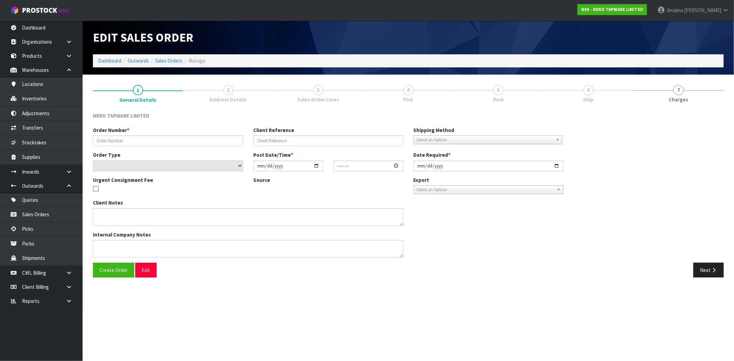
type input "[DATE]"
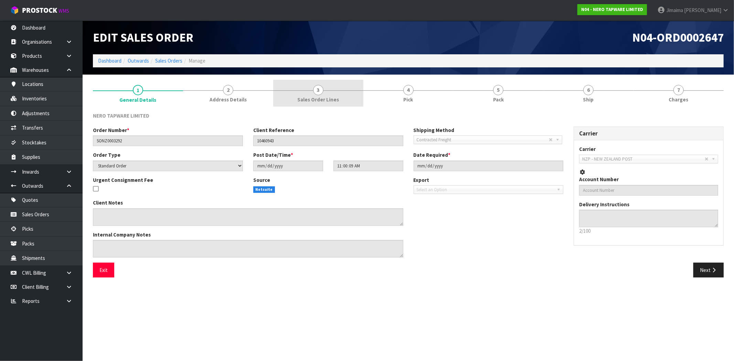
click at [311, 91] on link "3 Sales Order Lines" at bounding box center [318, 93] width 90 height 27
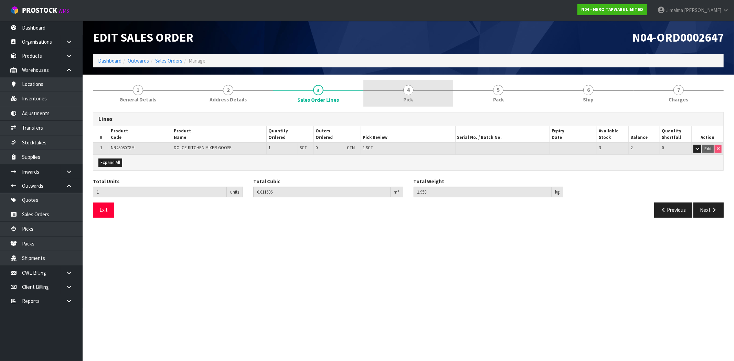
click at [380, 91] on link "4 Pick" at bounding box center [408, 93] width 90 height 27
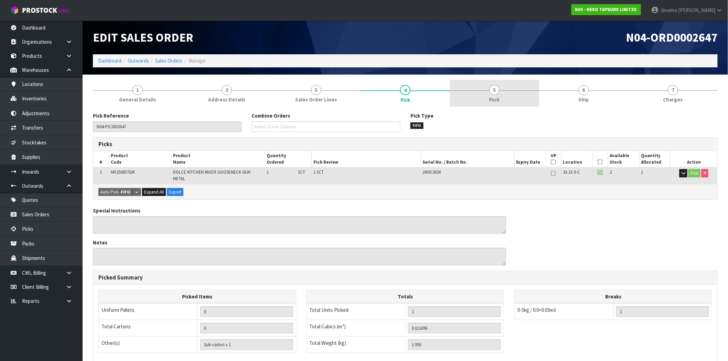
click at [469, 91] on link "5 Pack" at bounding box center [494, 93] width 89 height 27
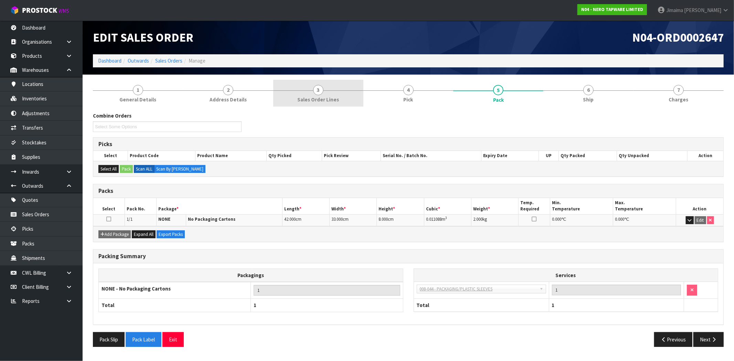
click at [344, 97] on link "3 Sales Order Lines" at bounding box center [318, 93] width 90 height 27
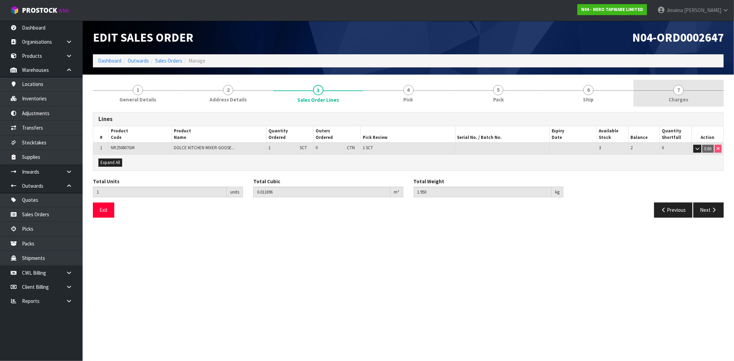
click at [690, 98] on link "7 [GEOGRAPHIC_DATA]" at bounding box center [678, 93] width 90 height 27
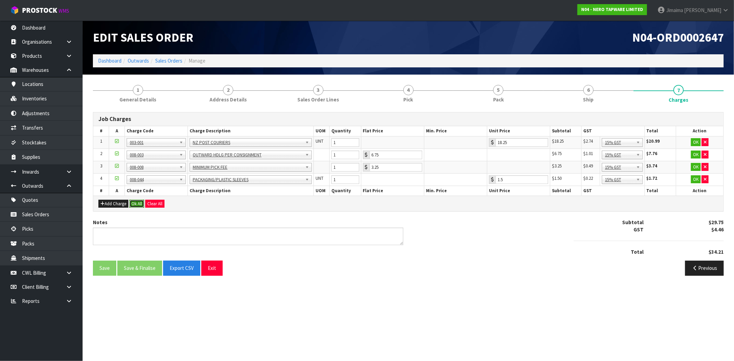
click at [138, 205] on button "Ok All" at bounding box center [136, 204] width 15 height 8
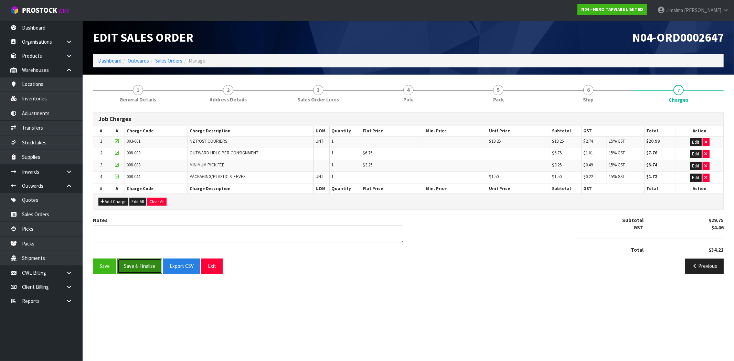
click at [143, 268] on button "Save & Finalise" at bounding box center [139, 266] width 45 height 15
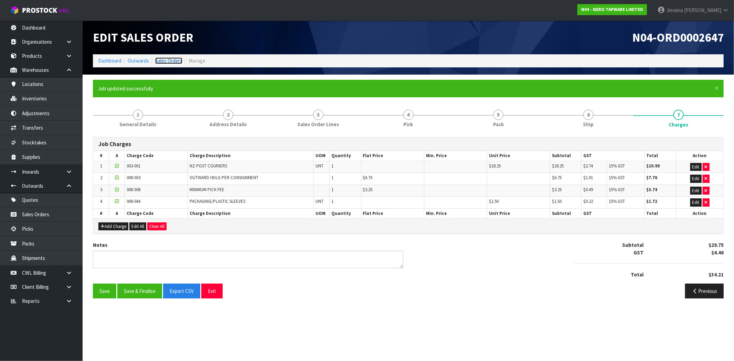
click at [161, 63] on link "Sales Orders" at bounding box center [168, 60] width 27 height 7
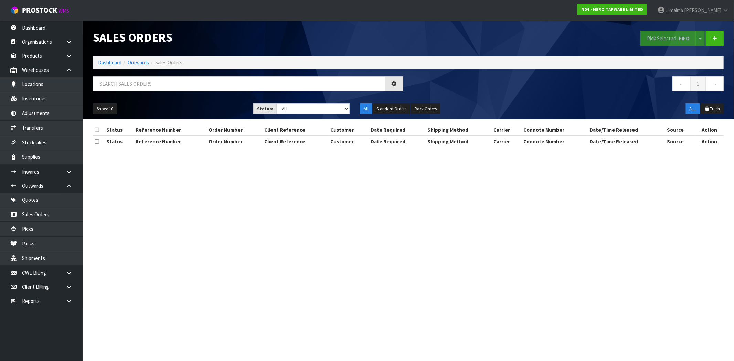
click at [294, 115] on div "Show: 10 5 10 25 50 Status: Draft Pending Allocated Pending Pick Goods Picked G…" at bounding box center [408, 108] width 641 height 21
click at [294, 112] on select "Draft Pending Allocated Pending Pick Goods Picked Goods Packed Pending Charges …" at bounding box center [312, 109] width 73 height 11
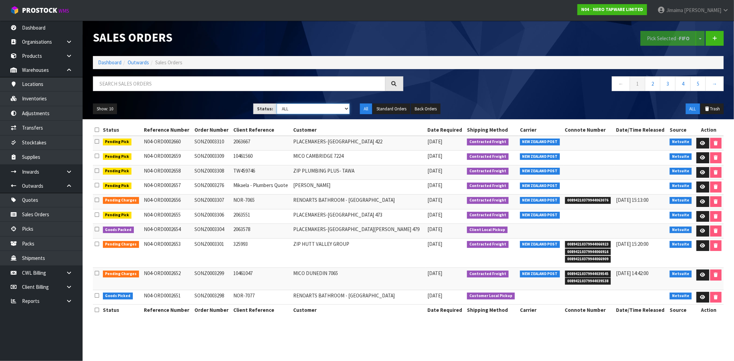
select select "string:6"
click at [276, 104] on select "Draft Pending Allocated Pending Pick Goods Picked Goods Packed Pending Charges …" at bounding box center [312, 109] width 73 height 11
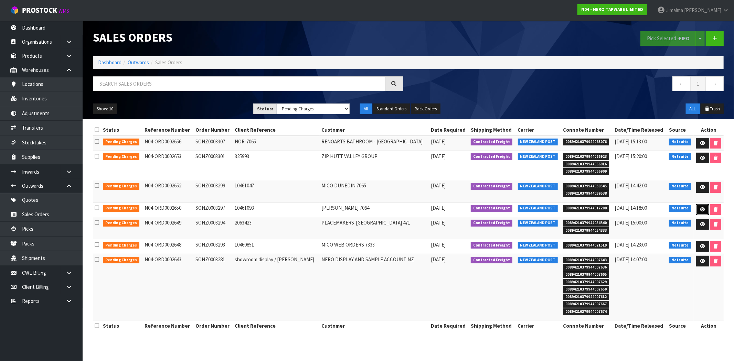
click at [696, 206] on link at bounding box center [702, 209] width 13 height 11
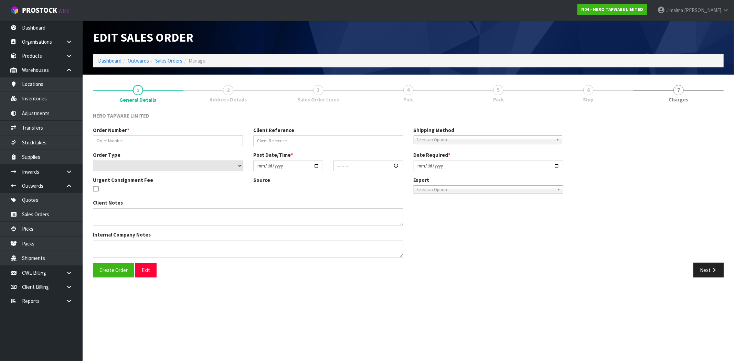
type input "SONZ0003297"
type input "10461093"
select select "number:0"
type input "[DATE]"
type input "11:00:13.000"
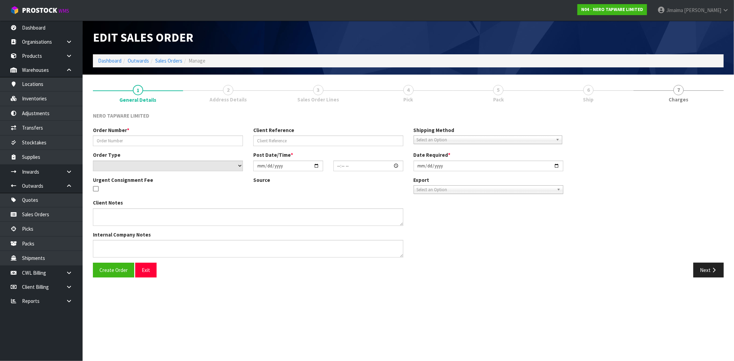
type input "[DATE]"
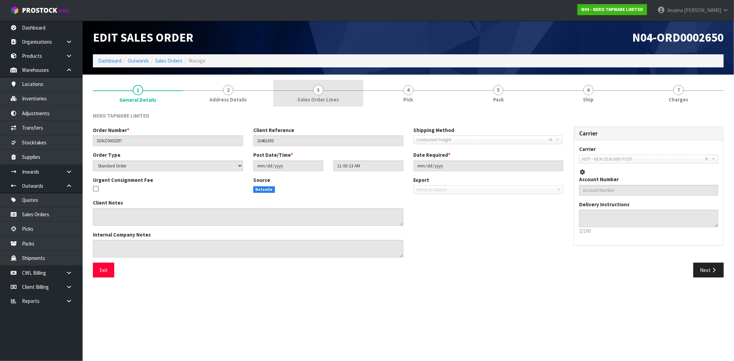
click at [323, 92] on link "3 Sales Order Lines" at bounding box center [318, 93] width 90 height 27
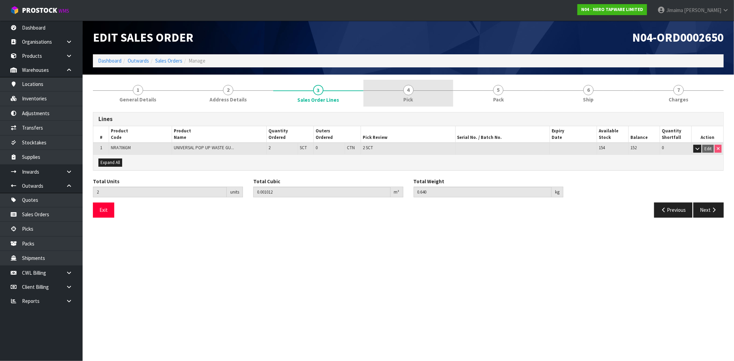
click at [413, 90] on span "4" at bounding box center [408, 90] width 10 height 10
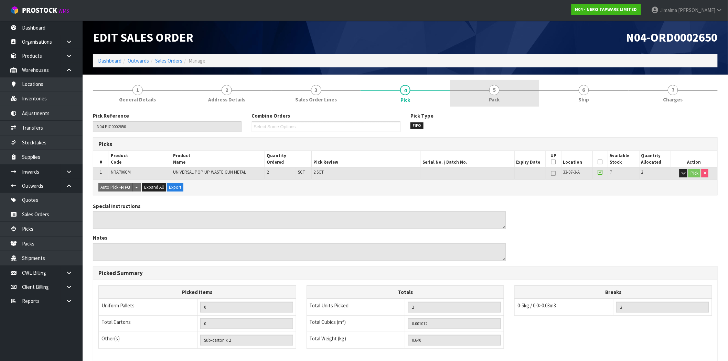
click at [475, 97] on link "5 Pack" at bounding box center [494, 93] width 89 height 27
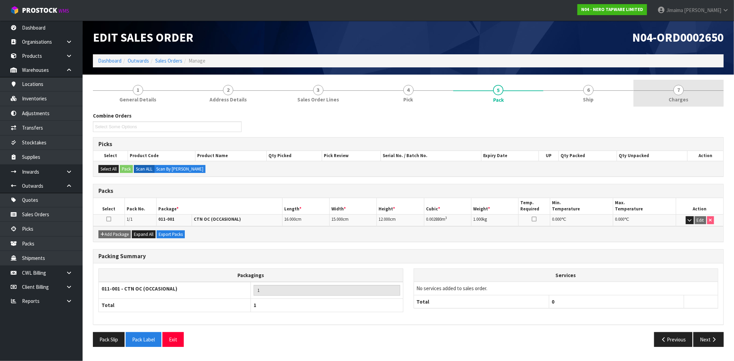
click at [672, 105] on link "7 [GEOGRAPHIC_DATA]" at bounding box center [678, 93] width 90 height 27
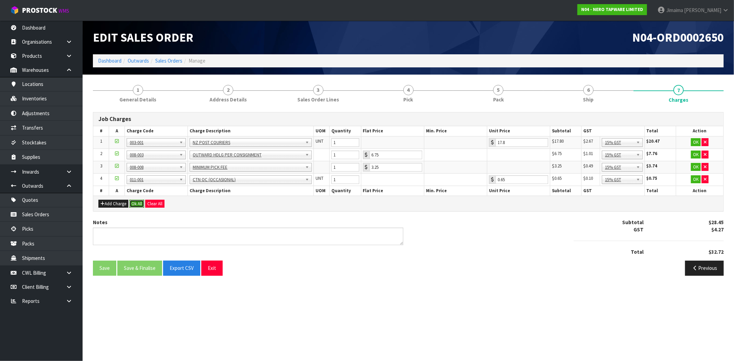
click at [139, 207] on button "Ok All" at bounding box center [136, 204] width 15 height 8
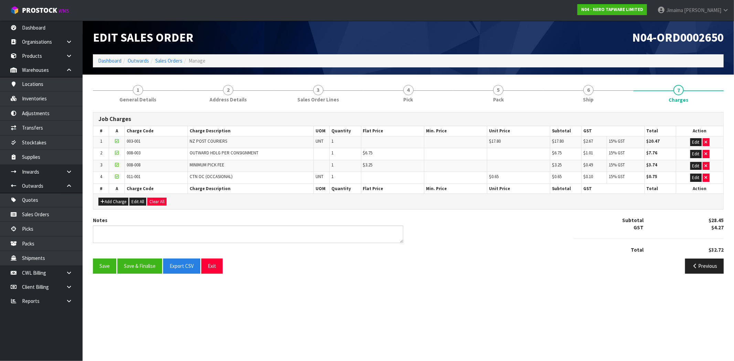
click at [146, 274] on div "Save Save & Finalise Export CSV Exit Previous" at bounding box center [408, 269] width 641 height 20
click at [142, 264] on button "Save & Finalise" at bounding box center [139, 266] width 45 height 15
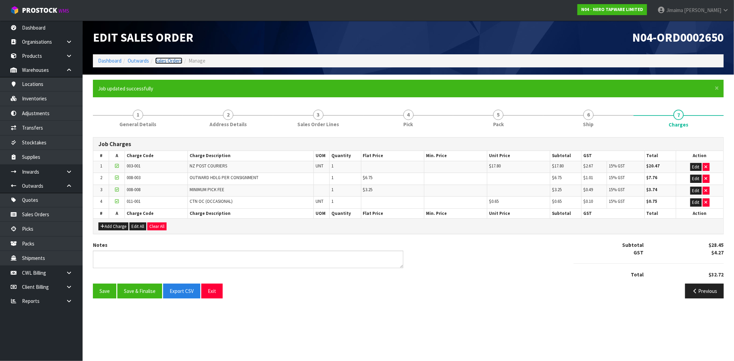
click at [173, 61] on link "Sales Orders" at bounding box center [168, 60] width 27 height 7
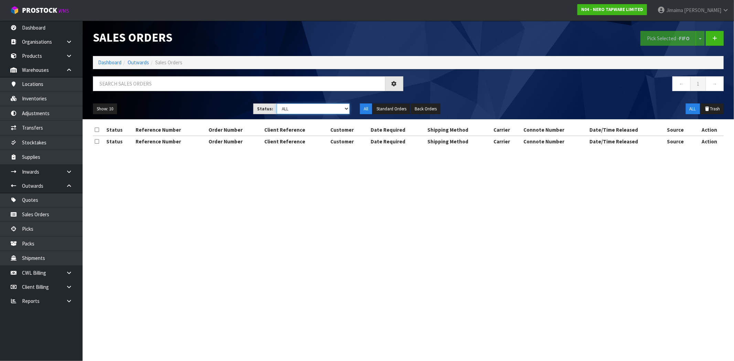
click at [329, 112] on select "Draft Pending Allocated Pending Pick Goods Picked Goods Packed Pending Charges …" at bounding box center [312, 109] width 73 height 11
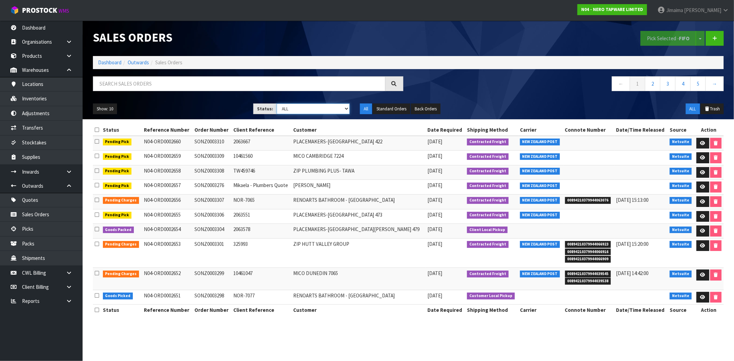
select select "string:6"
click at [276, 104] on select "Draft Pending Allocated Pending Pick Goods Picked Goods Packed Pending Charges …" at bounding box center [312, 109] width 73 height 11
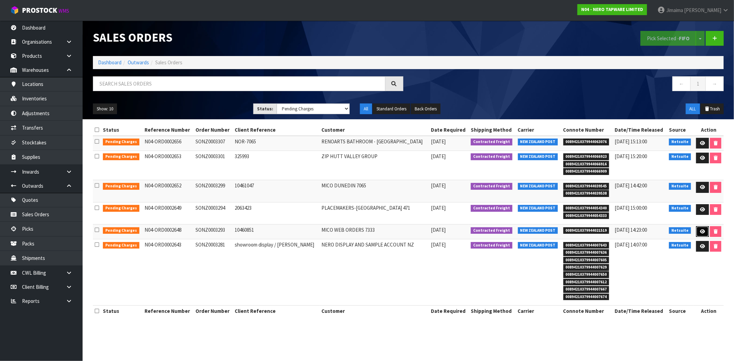
click at [699, 233] on icon at bounding box center [701, 231] width 5 height 4
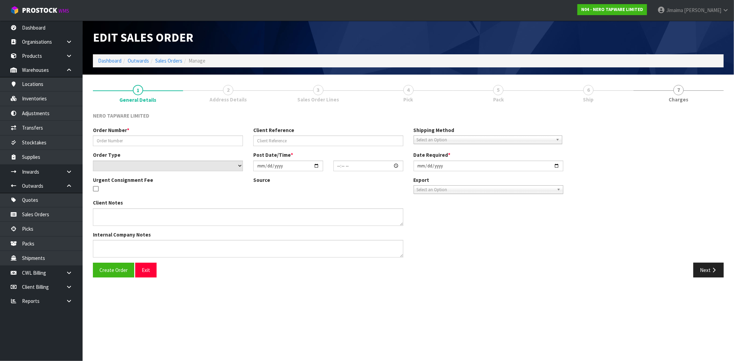
type input "SONZ0003293"
type input "10460851"
select select "number:0"
type input "[DATE]"
type input "11:00:10.000"
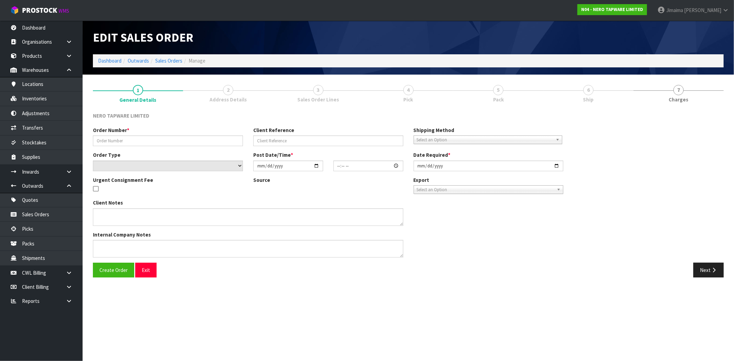
type input "[DATE]"
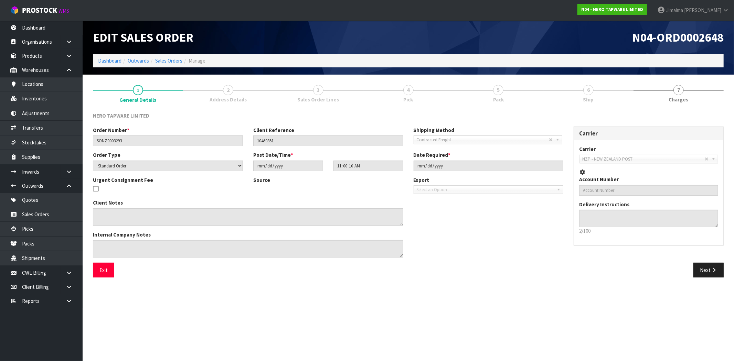
click at [334, 98] on span "Sales Order Lines" at bounding box center [318, 99] width 42 height 7
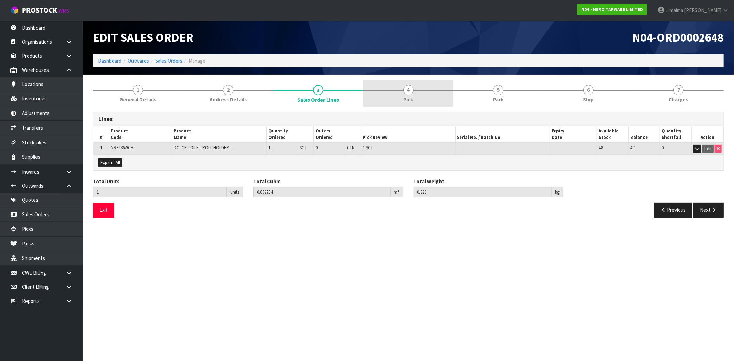
click at [403, 100] on link "4 Pick" at bounding box center [408, 93] width 90 height 27
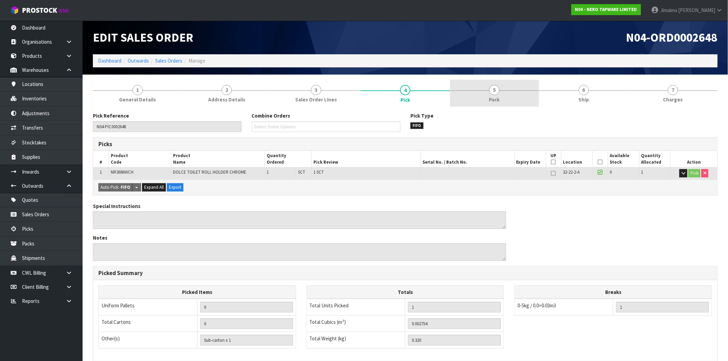
click at [482, 101] on link "5 Pack" at bounding box center [494, 93] width 89 height 27
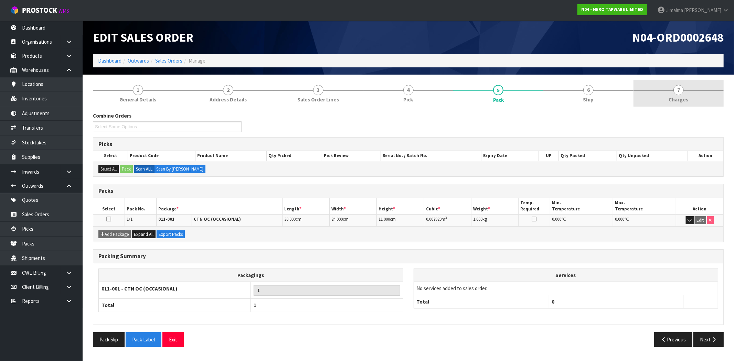
click at [665, 103] on link "7 [GEOGRAPHIC_DATA]" at bounding box center [678, 93] width 90 height 27
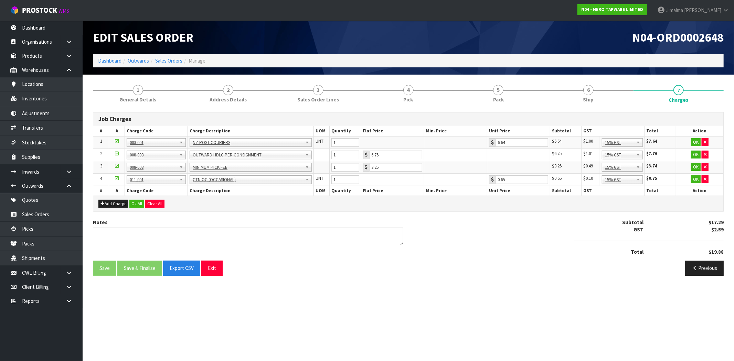
click at [136, 208] on div "Add Charge Ok All Clear All" at bounding box center [408, 203] width 630 height 15
click at [136, 205] on button "Ok All" at bounding box center [136, 204] width 15 height 8
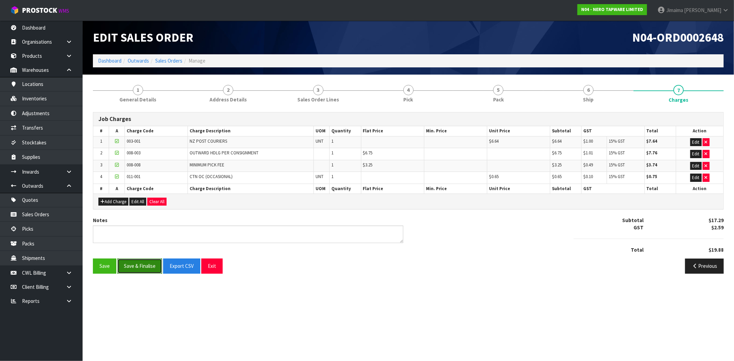
drag, startPoint x: 142, startPoint y: 263, endPoint x: 170, endPoint y: 156, distance: 110.3
click at [142, 263] on button "Save & Finalise" at bounding box center [139, 266] width 45 height 15
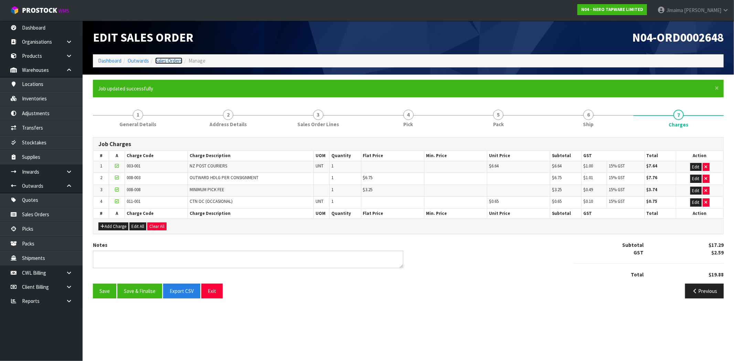
click at [164, 61] on link "Sales Orders" at bounding box center [168, 60] width 27 height 7
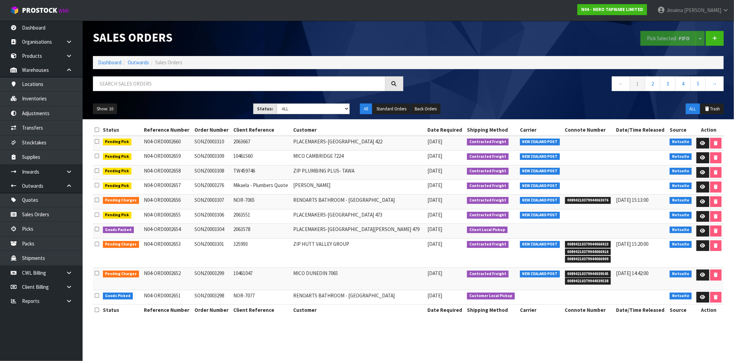
click at [107, 57] on ol "Dashboard Outwards Sales Orders" at bounding box center [408, 62] width 630 height 13
click at [104, 67] on ol "Dashboard Outwards Sales Orders" at bounding box center [408, 62] width 630 height 13
click at [105, 64] on link "Dashboard" at bounding box center [109, 62] width 23 height 7
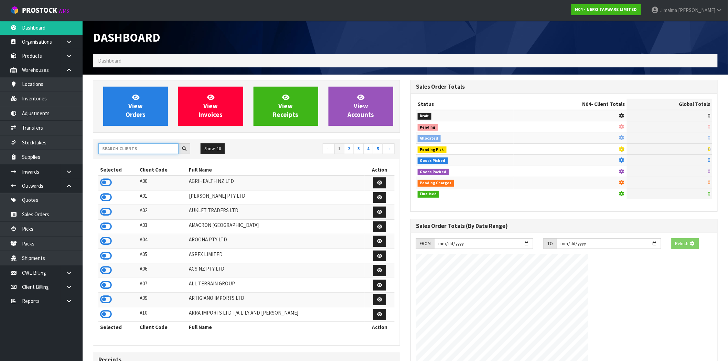
click at [125, 149] on input "text" at bounding box center [138, 148] width 80 height 11
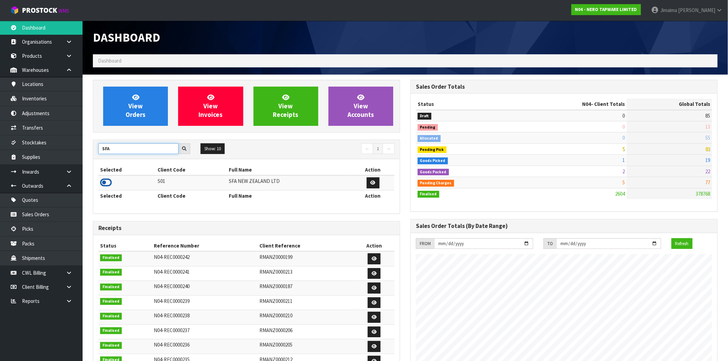
type input "SFA"
click at [108, 180] on icon at bounding box center [106, 182] width 12 height 10
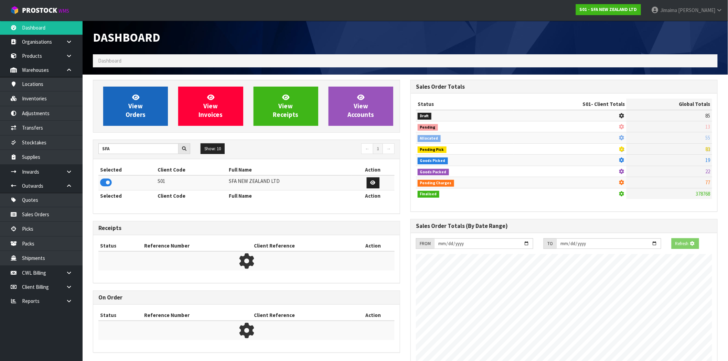
scroll to position [521, 317]
click at [146, 110] on link "View Orders" at bounding box center [135, 106] width 65 height 39
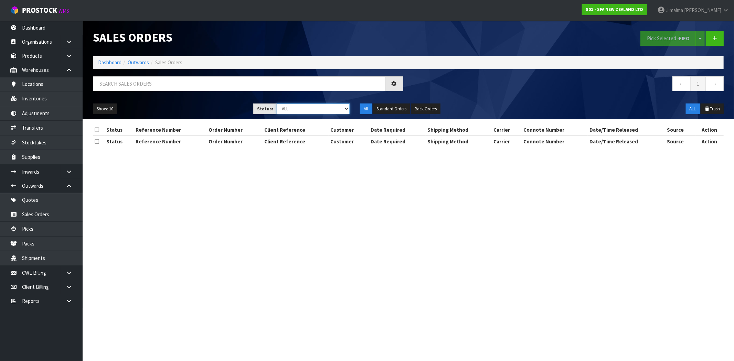
drag, startPoint x: 291, startPoint y: 108, endPoint x: 293, endPoint y: 111, distance: 3.8
click at [291, 108] on select "Draft Pending Allocated Pending Pick Goods Picked Goods Packed Pending Charges …" at bounding box center [312, 109] width 73 height 11
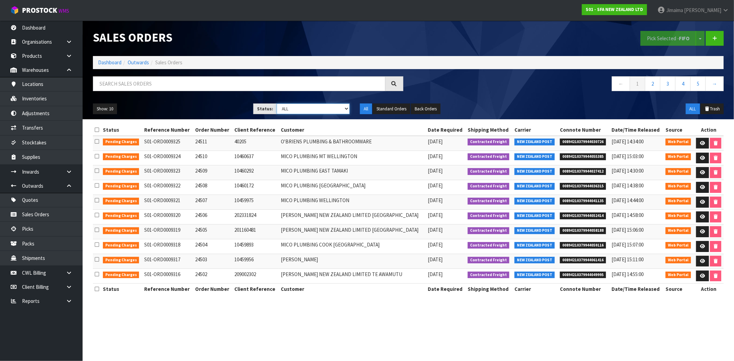
select select "string:6"
click at [276, 104] on select "Draft Pending Allocated Pending Pick Goods Picked Goods Packed Pending Charges …" at bounding box center [312, 109] width 73 height 11
click at [698, 81] on link "2" at bounding box center [697, 83] width 15 height 15
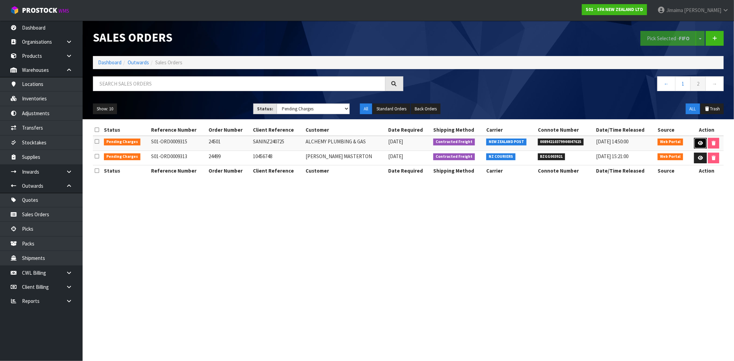
click at [697, 140] on link at bounding box center [700, 143] width 13 height 11
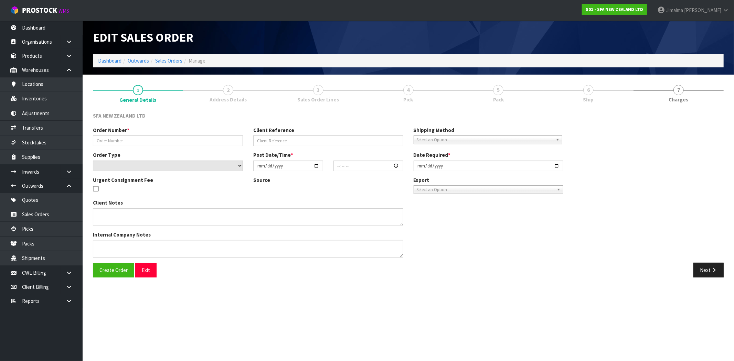
type input "24501"
type input "SANINZ240725"
select select "number:0"
type input "[DATE]"
type input "09:45:00.000"
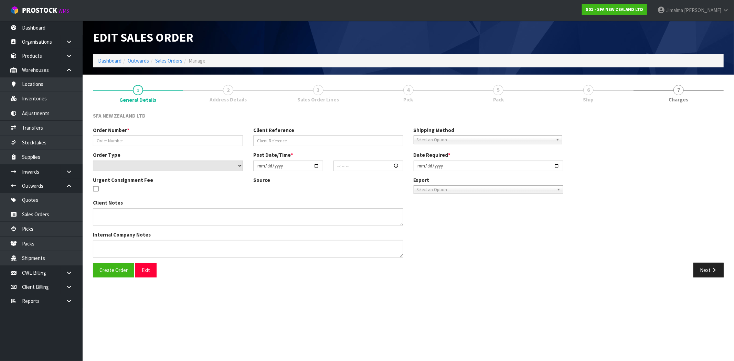
type input "[DATE]"
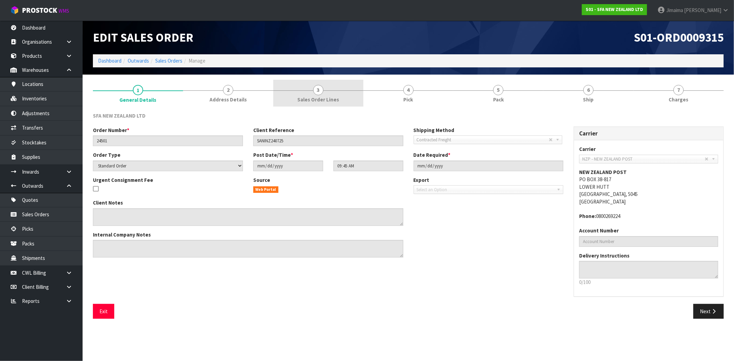
click at [326, 91] on link "3 Sales Order Lines" at bounding box center [318, 93] width 90 height 27
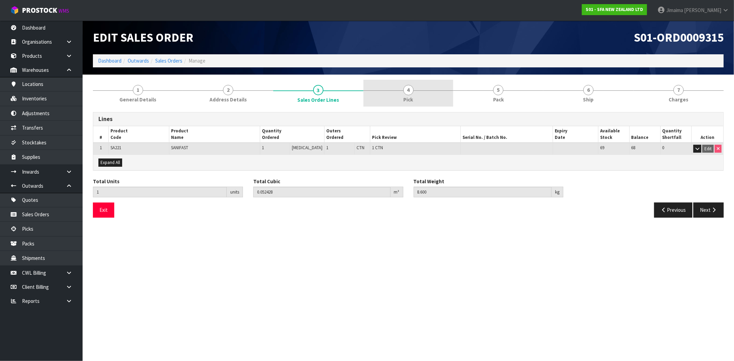
click at [420, 94] on link "4 Pick" at bounding box center [408, 93] width 90 height 27
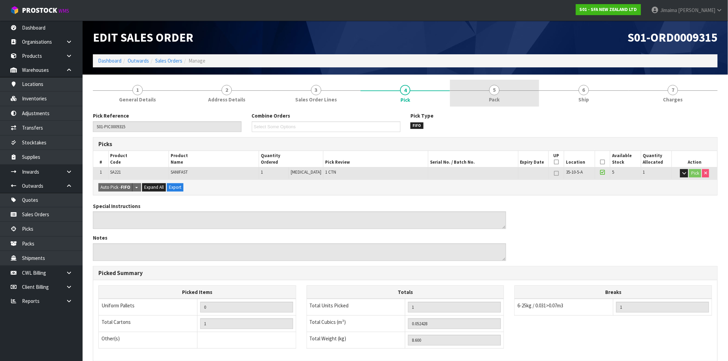
click at [496, 96] on span "Pack" at bounding box center [494, 99] width 11 height 7
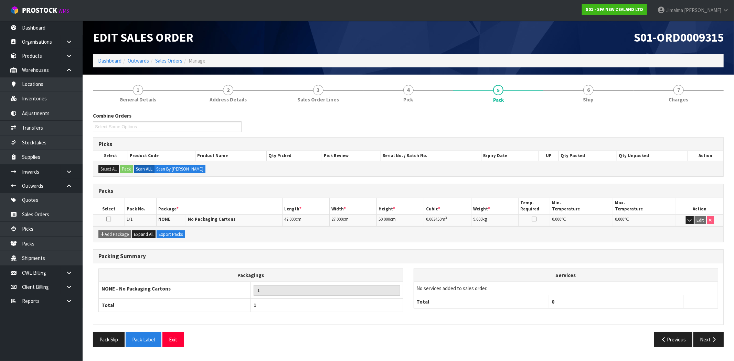
click at [704, 107] on div "Combine Orders S01-ORD0009298 Select Some Options Picks Select Product Code Pro…" at bounding box center [408, 229] width 630 height 245
click at [690, 95] on link "7 [GEOGRAPHIC_DATA]" at bounding box center [678, 93] width 90 height 27
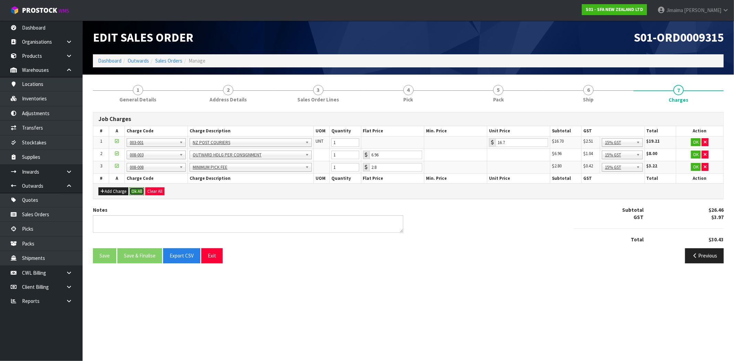
click at [139, 192] on button "Ok All" at bounding box center [136, 191] width 15 height 8
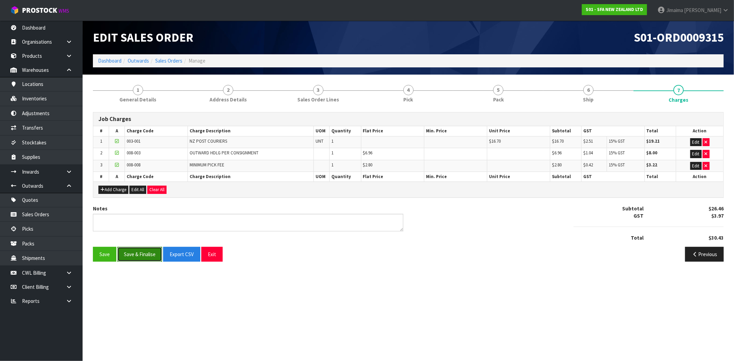
click at [147, 248] on button "Save & Finalise" at bounding box center [139, 254] width 45 height 15
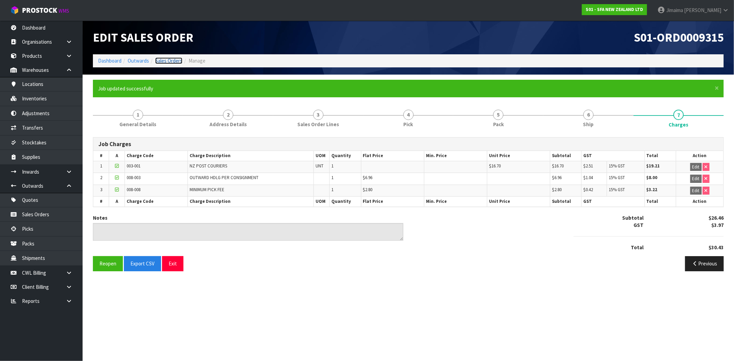
click at [165, 63] on link "Sales Orders" at bounding box center [168, 60] width 27 height 7
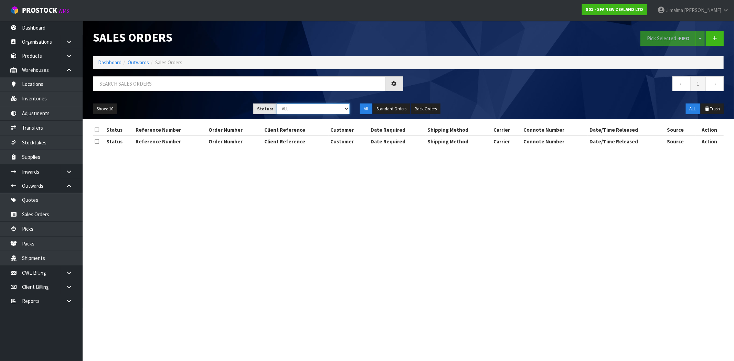
click at [300, 107] on select "Draft Pending Allocated Pending Pick Goods Picked Goods Packed Pending Charges …" at bounding box center [312, 109] width 73 height 11
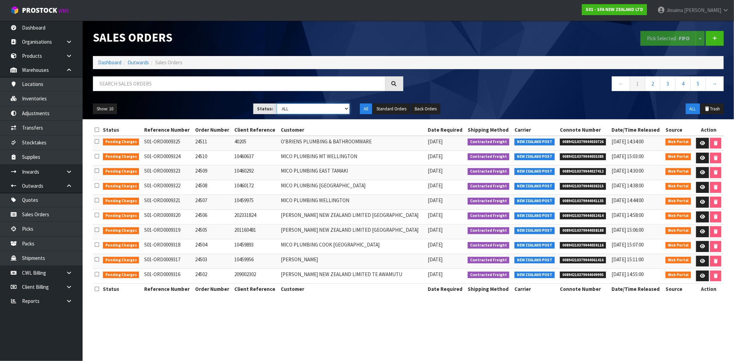
select select "string:6"
click at [276, 104] on select "Draft Pending Allocated Pending Pick Goods Picked Goods Packed Pending Charges …" at bounding box center [312, 109] width 73 height 11
click at [697, 142] on link at bounding box center [702, 143] width 13 height 11
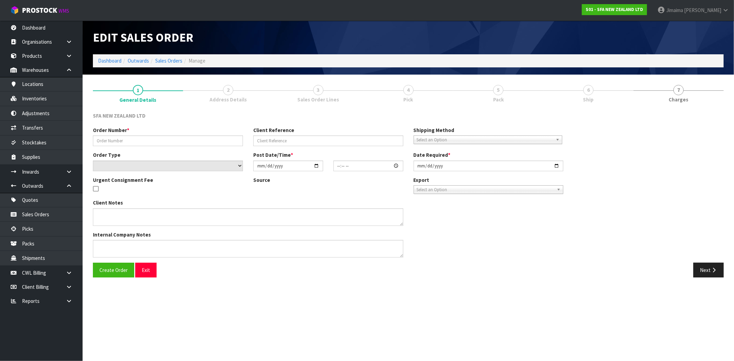
type input "24511"
type input "40205"
select select "number:0"
type input "[DATE]"
type input "10:54:00.000"
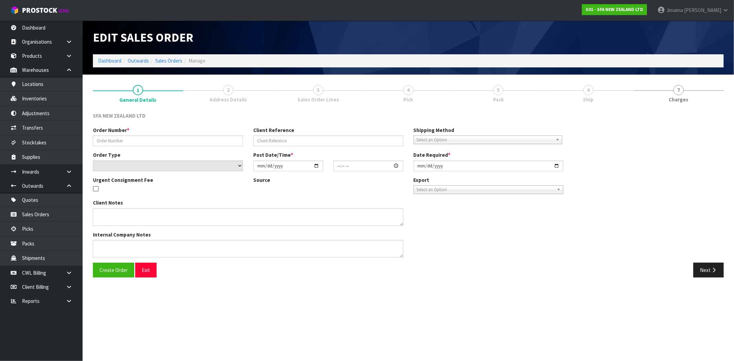
type input "[DATE]"
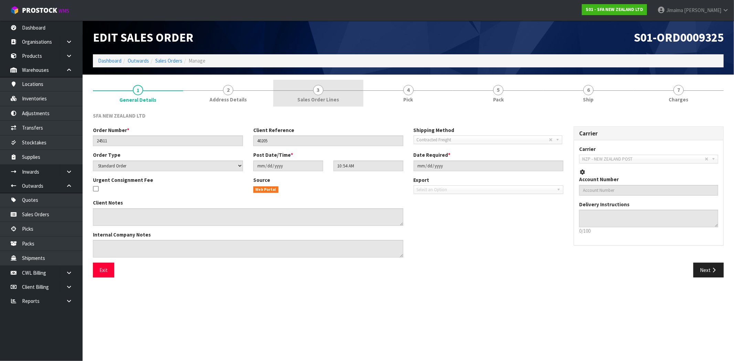
click at [325, 94] on link "3 Sales Order Lines" at bounding box center [318, 93] width 90 height 27
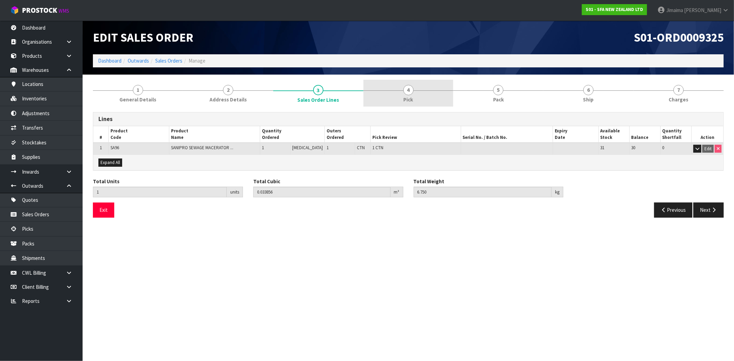
click at [432, 89] on link "4 Pick" at bounding box center [408, 93] width 90 height 27
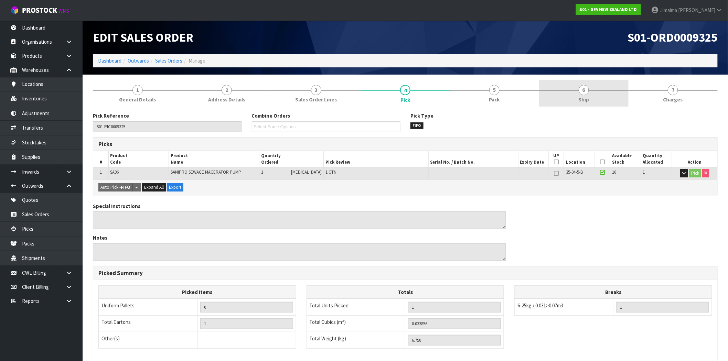
drag, startPoint x: 510, startPoint y: 90, endPoint x: 585, endPoint y: 98, distance: 75.0
click at [511, 90] on link "5 Pack" at bounding box center [494, 93] width 89 height 27
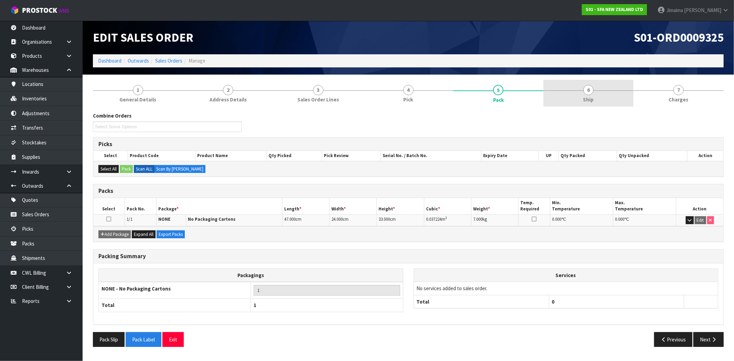
drag, startPoint x: 686, startPoint y: 91, endPoint x: 577, endPoint y: 100, distance: 109.4
click at [686, 91] on link "7 [GEOGRAPHIC_DATA]" at bounding box center [678, 93] width 90 height 27
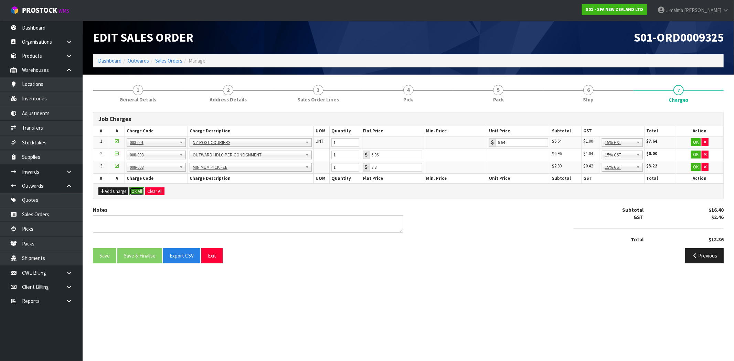
click at [141, 188] on button "Ok All" at bounding box center [136, 191] width 15 height 8
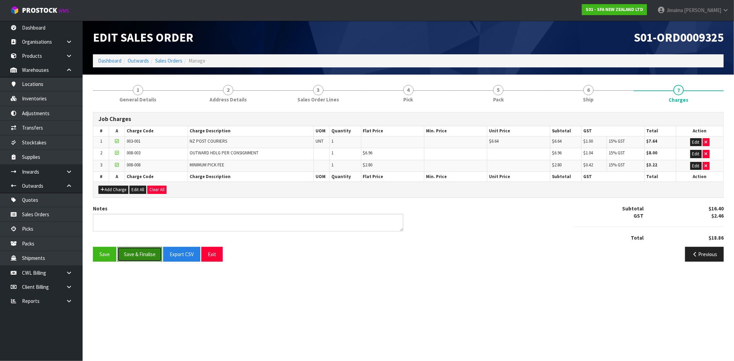
click at [148, 252] on button "Save & Finalise" at bounding box center [139, 254] width 45 height 15
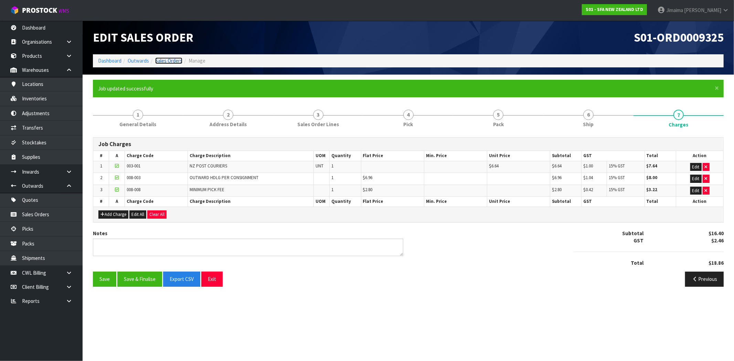
click at [172, 63] on link "Sales Orders" at bounding box center [168, 60] width 27 height 7
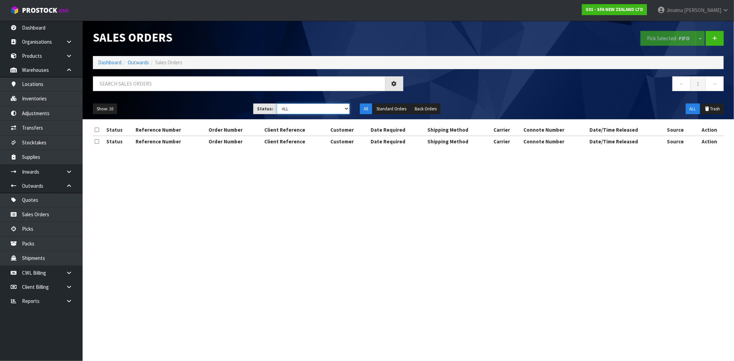
click at [322, 109] on select "Draft Pending Allocated Pending Pick Goods Picked Goods Packed Pending Charges …" at bounding box center [312, 109] width 73 height 11
select select "string:6"
click at [276, 104] on select "Draft Pending Allocated Pending Pick Goods Picked Goods Packed Pending Charges …" at bounding box center [312, 109] width 73 height 11
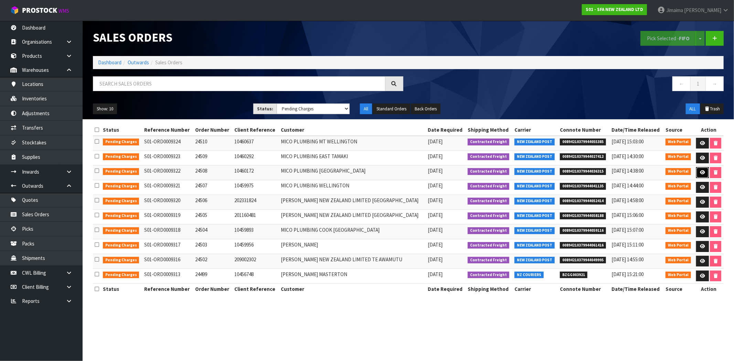
click at [705, 174] on link at bounding box center [702, 172] width 13 height 11
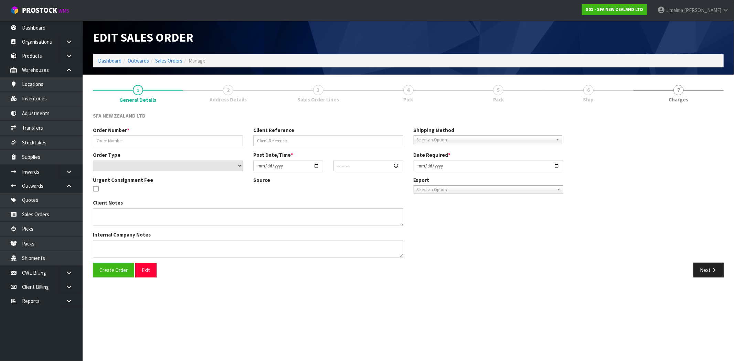
type input "24508"
type input "10460172"
select select "number:0"
type input "[DATE]"
type input "09:58:00.000"
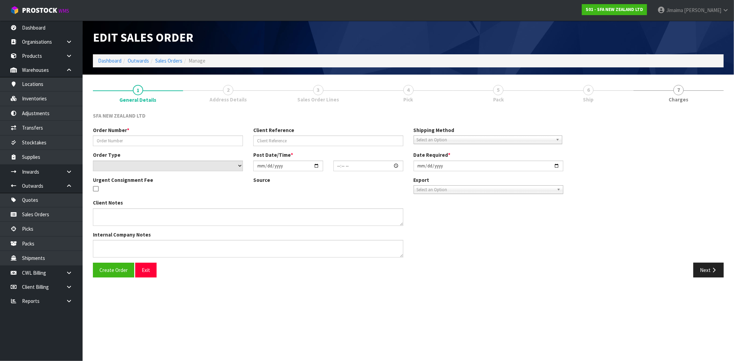
type input "[DATE]"
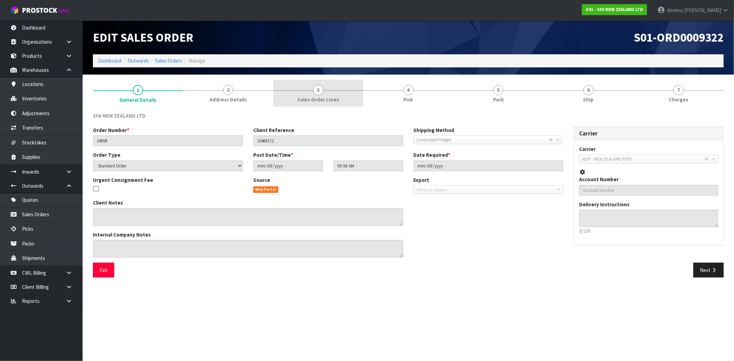
drag, startPoint x: 334, startPoint y: 95, endPoint x: 341, endPoint y: 95, distance: 7.2
click at [334, 95] on link "3 Sales Order Lines" at bounding box center [318, 93] width 90 height 27
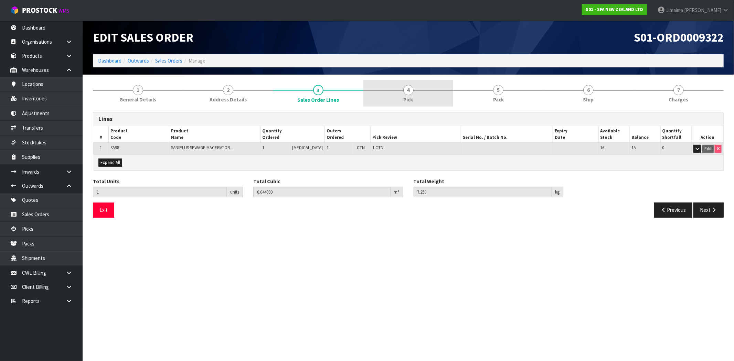
click at [402, 98] on link "4 Pick" at bounding box center [408, 93] width 90 height 27
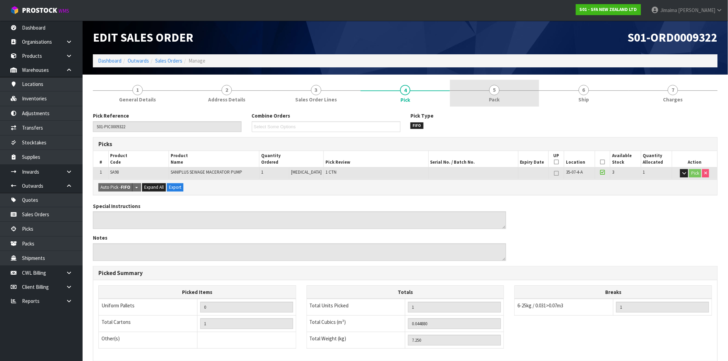
click at [481, 97] on link "5 Pack" at bounding box center [494, 93] width 89 height 27
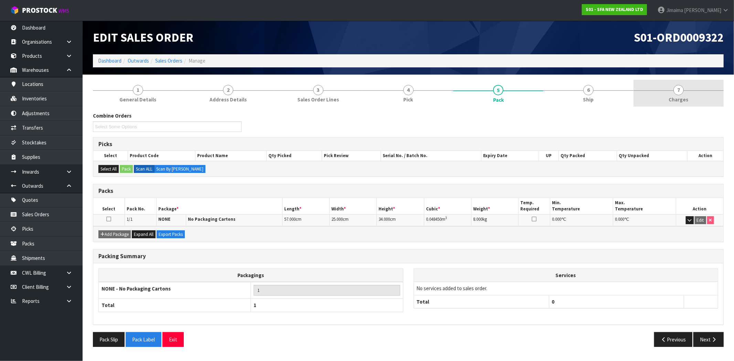
click at [678, 93] on span "7" at bounding box center [678, 90] width 10 height 10
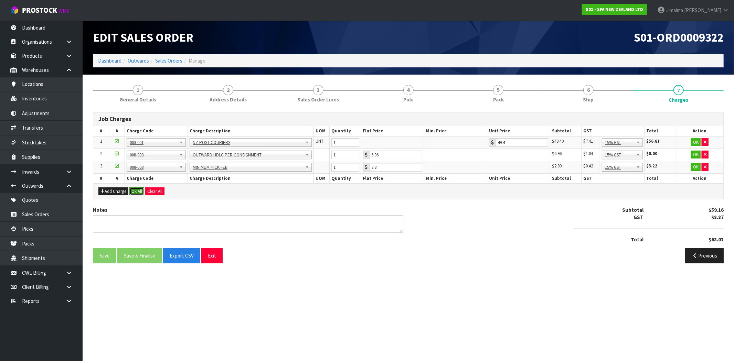
click at [134, 191] on button "Ok All" at bounding box center [136, 191] width 15 height 8
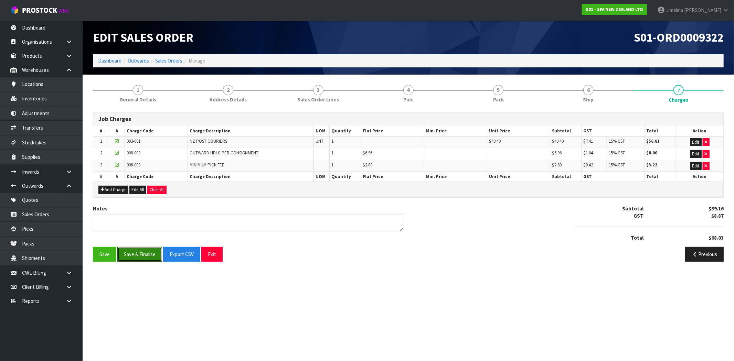
drag, startPoint x: 145, startPoint y: 253, endPoint x: 150, endPoint y: 227, distance: 26.3
click at [145, 252] on button "Save & Finalise" at bounding box center [139, 254] width 45 height 15
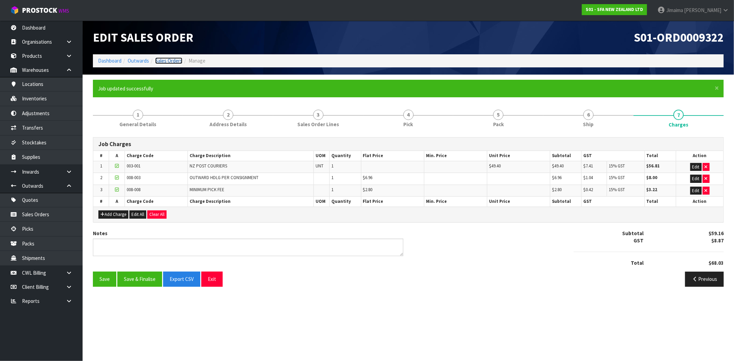
click at [166, 61] on link "Sales Orders" at bounding box center [168, 60] width 27 height 7
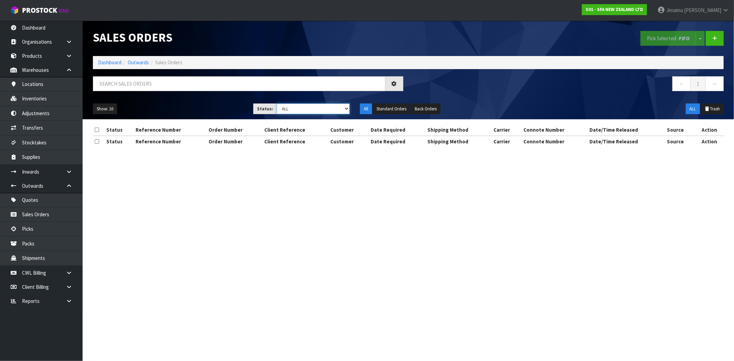
drag, startPoint x: 303, startPoint y: 107, endPoint x: 306, endPoint y: 112, distance: 6.0
click at [303, 107] on select "Draft Pending Allocated Pending Pick Goods Picked Goods Packed Pending Charges …" at bounding box center [312, 109] width 73 height 11
select select "string:6"
click at [276, 104] on select "Draft Pending Allocated Pending Pick Goods Picked Goods Packed Pending Charges …" at bounding box center [312, 109] width 73 height 11
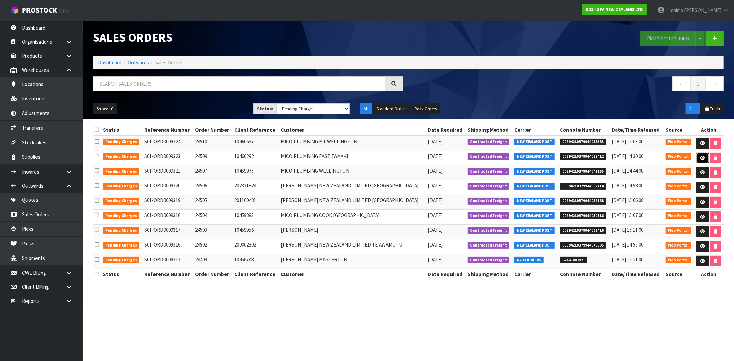
click at [698, 160] on link at bounding box center [702, 158] width 13 height 11
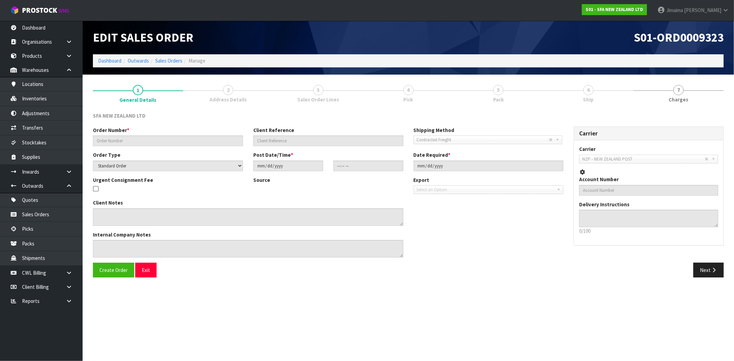
type input "24509"
type input "10460292"
select select "number:0"
type input "[DATE]"
type input "09:59:00.000"
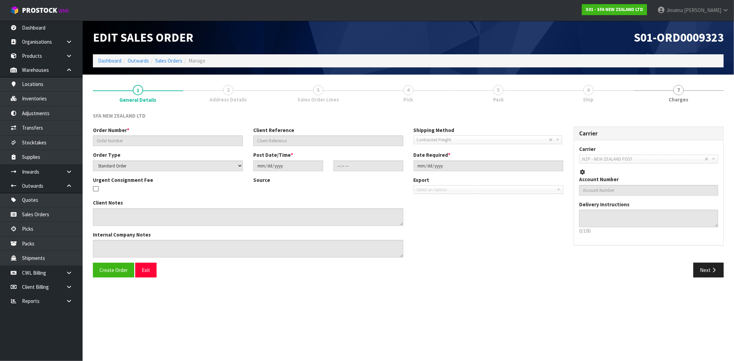
type input "[DATE]"
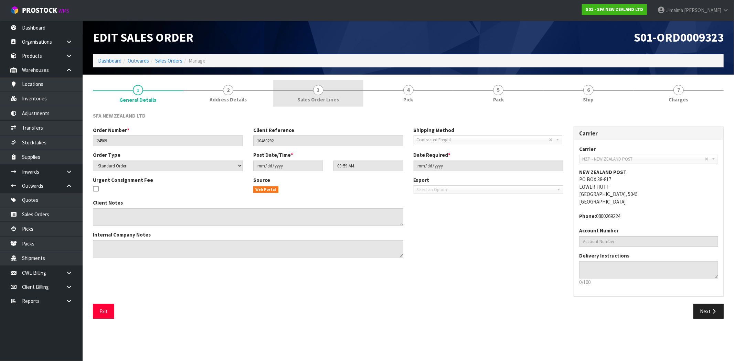
click at [333, 97] on span "Sales Order Lines" at bounding box center [318, 99] width 42 height 7
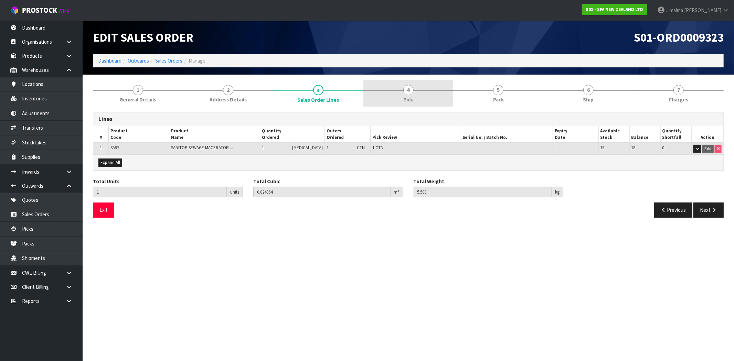
drag, startPoint x: 407, startPoint y: 95, endPoint x: 478, endPoint y: 93, distance: 71.2
click at [408, 95] on span "4" at bounding box center [408, 90] width 10 height 10
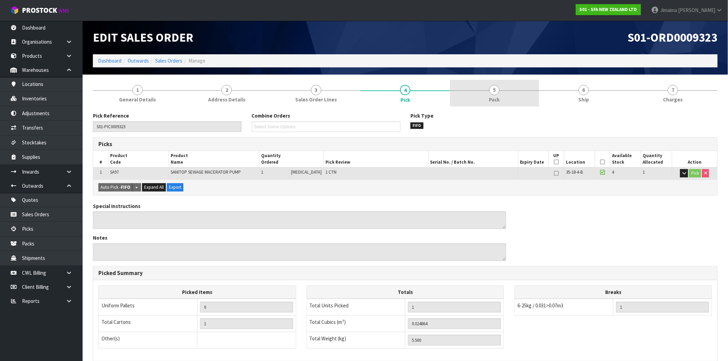
click at [483, 92] on link "5 Pack" at bounding box center [494, 93] width 89 height 27
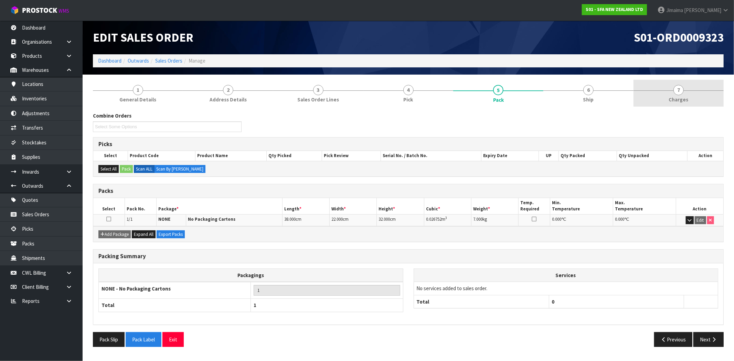
click at [695, 89] on link "7 [GEOGRAPHIC_DATA]" at bounding box center [678, 93] width 90 height 27
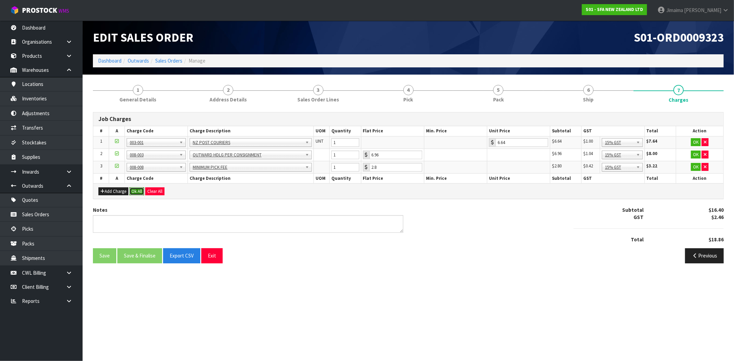
click at [143, 188] on button "Ok All" at bounding box center [136, 191] width 15 height 8
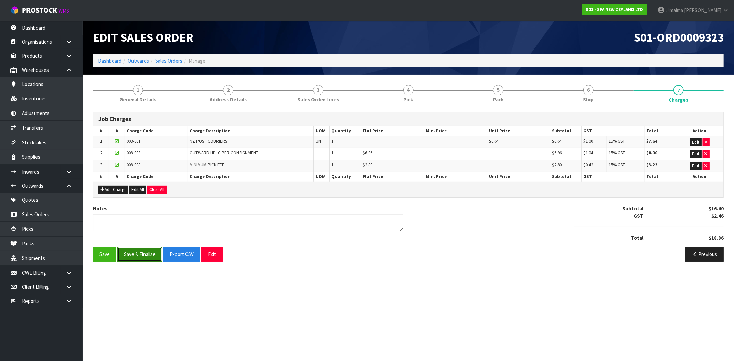
click at [142, 249] on button "Save & Finalise" at bounding box center [139, 254] width 45 height 15
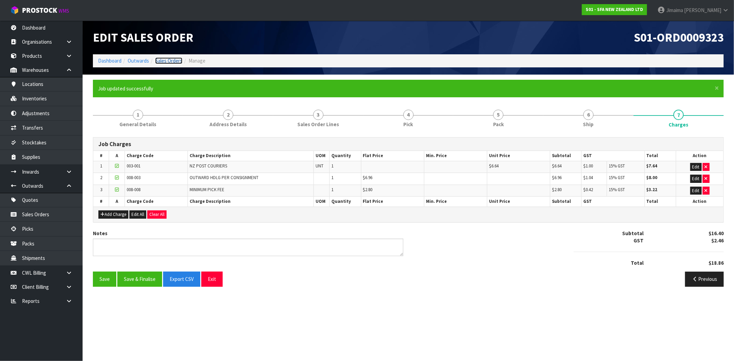
drag, startPoint x: 162, startPoint y: 59, endPoint x: 199, endPoint y: 72, distance: 38.7
click at [163, 59] on link "Sales Orders" at bounding box center [168, 60] width 27 height 7
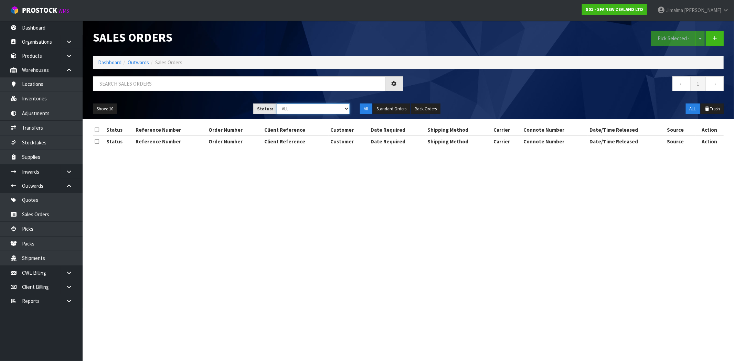
click at [310, 107] on select "Draft Pending Allocated Pending Pick Goods Picked Goods Packed Pending Charges …" at bounding box center [312, 109] width 73 height 11
select select "string:6"
click at [276, 104] on select "Draft Pending Allocated Pending Pick Goods Picked Goods Packed Pending Charges …" at bounding box center [312, 109] width 73 height 11
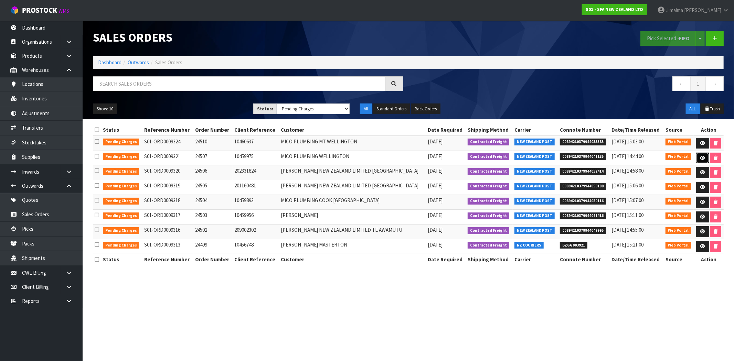
click at [696, 160] on link at bounding box center [702, 158] width 13 height 11
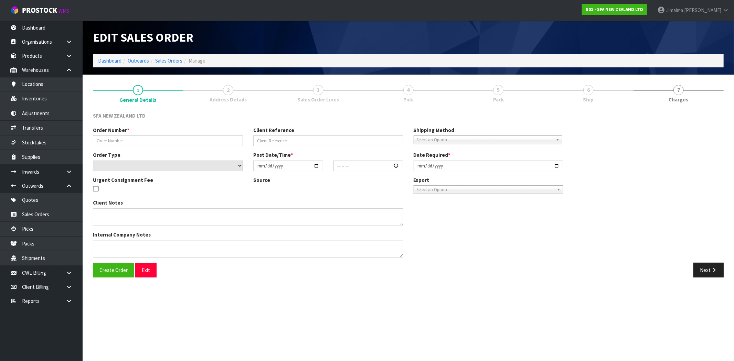
type input "24507"
type input "10459975"
select select "number:0"
type input "[DATE]"
type input "09:57:00.000"
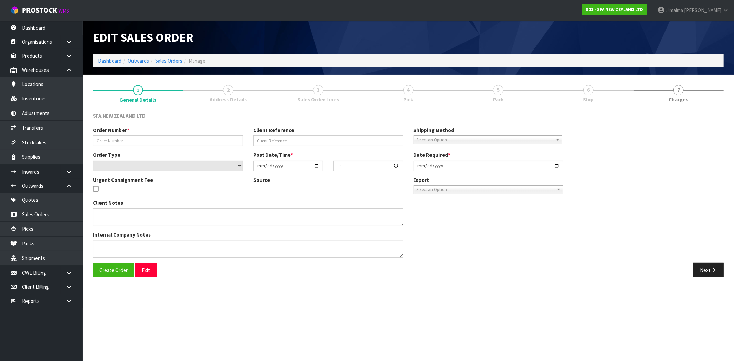
type input "[DATE]"
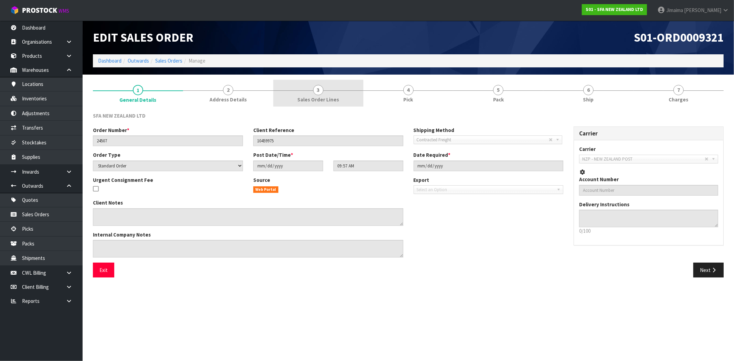
click at [315, 100] on span "Sales Order Lines" at bounding box center [318, 99] width 42 height 7
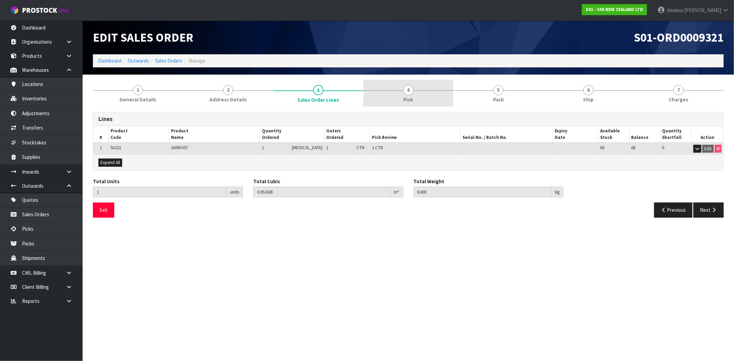
click at [422, 96] on link "4 Pick" at bounding box center [408, 93] width 90 height 27
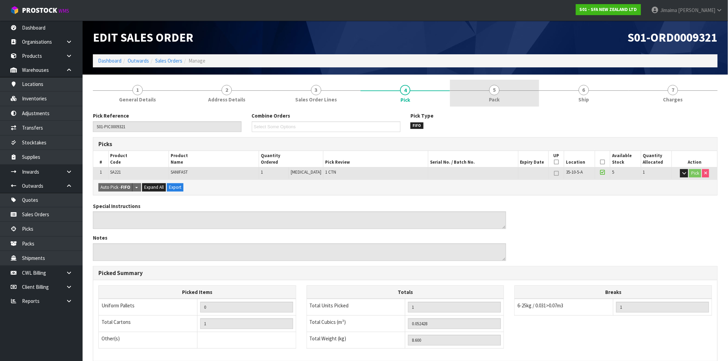
click at [479, 94] on link "5 Pack" at bounding box center [494, 93] width 89 height 27
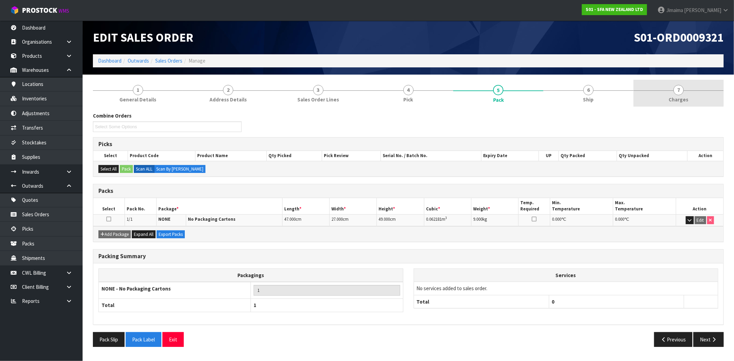
click at [655, 97] on link "7 [GEOGRAPHIC_DATA]" at bounding box center [678, 93] width 90 height 27
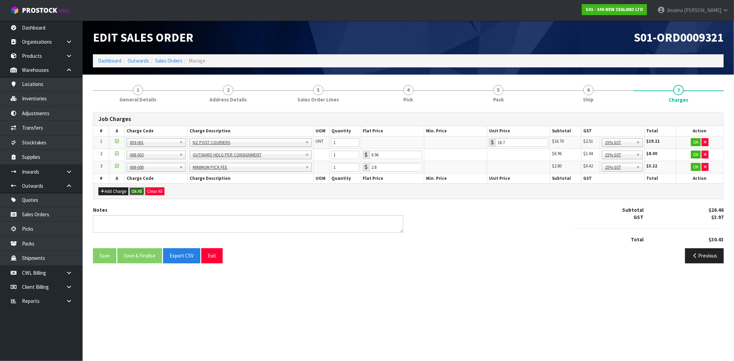
click at [138, 189] on button "Ok All" at bounding box center [136, 191] width 15 height 8
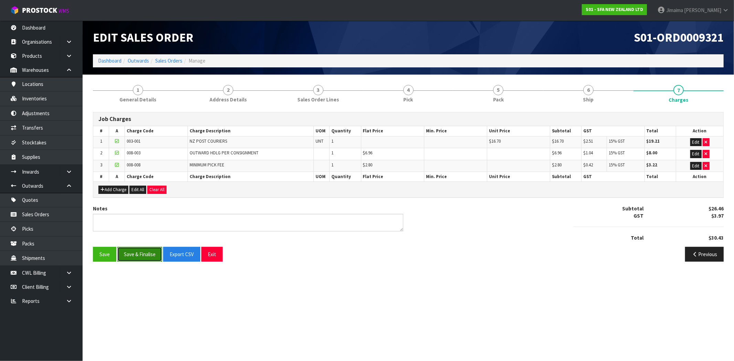
click at [147, 248] on button "Save & Finalise" at bounding box center [139, 254] width 45 height 15
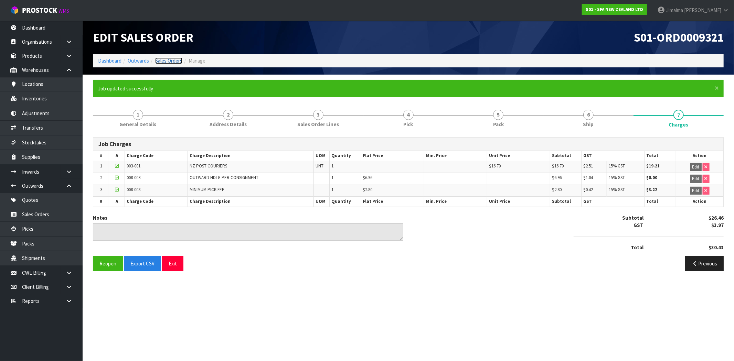
click at [173, 64] on link "Sales Orders" at bounding box center [168, 60] width 27 height 7
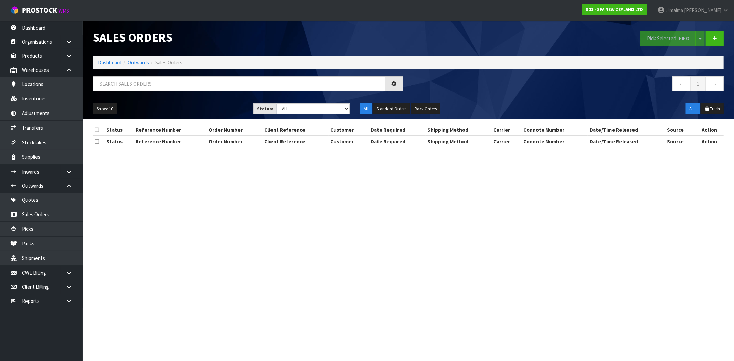
click at [293, 103] on div "Show: 10 5 10 25 50 Status: Draft Pending Allocated Pending Pick Goods Picked G…" at bounding box center [408, 108] width 641 height 21
click at [294, 105] on select "Draft Pending Allocated Pending Pick Goods Picked Goods Packed Pending Charges …" at bounding box center [312, 109] width 73 height 11
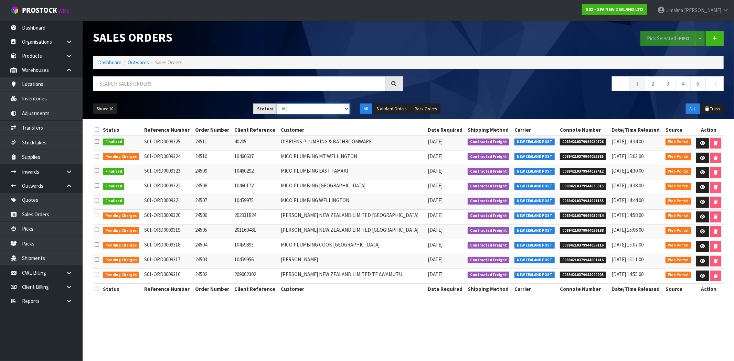
select select "string:6"
click at [276, 104] on select "Draft Pending Allocated Pending Pick Goods Picked Goods Packed Pending Charges …" at bounding box center [312, 109] width 73 height 11
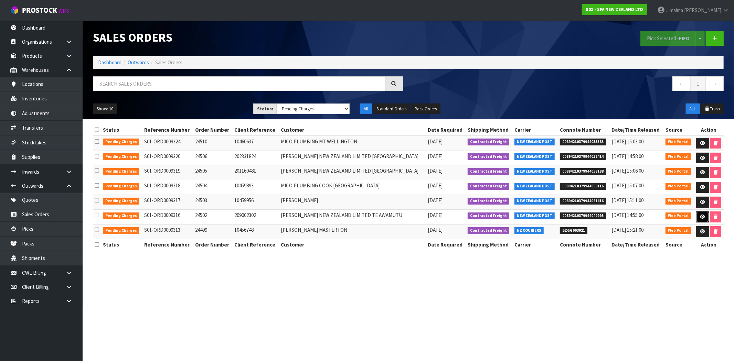
click at [697, 216] on link at bounding box center [702, 216] width 13 height 11
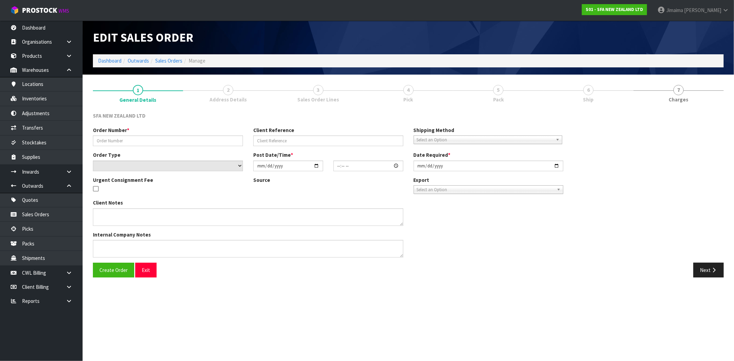
type input "24502"
type input "209002302"
select select "number:0"
type input "[DATE]"
type input "09:48:00.000"
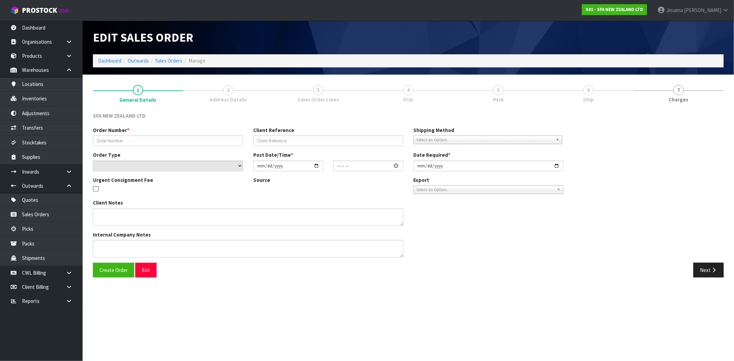
type input "[DATE]"
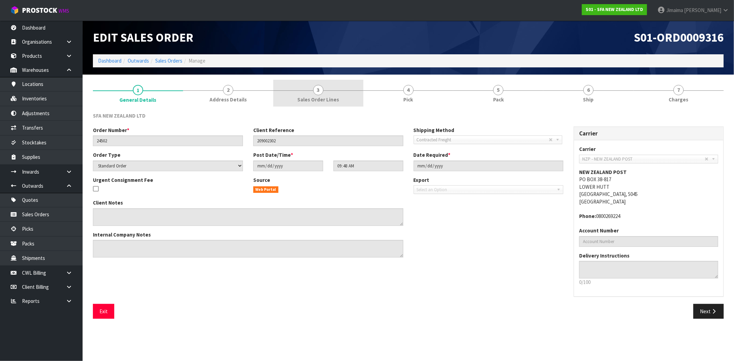
click at [330, 83] on link "3 Sales Order Lines" at bounding box center [318, 93] width 90 height 27
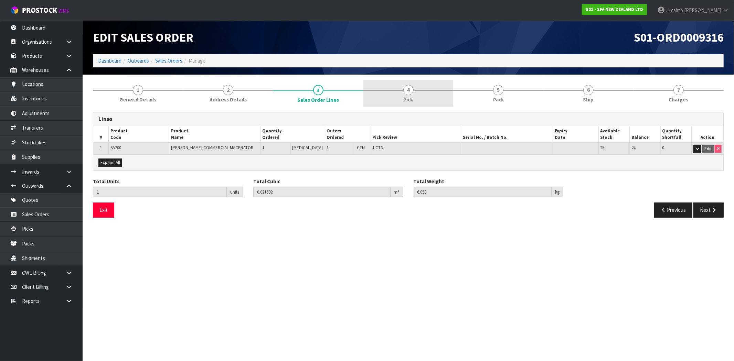
click at [417, 85] on link "4 Pick" at bounding box center [408, 93] width 90 height 27
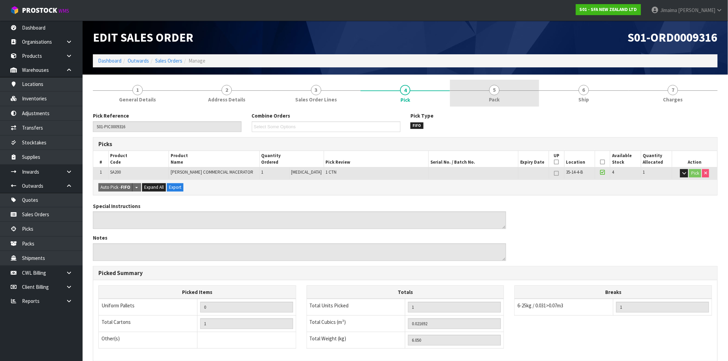
click at [477, 84] on link "5 Pack" at bounding box center [494, 93] width 89 height 27
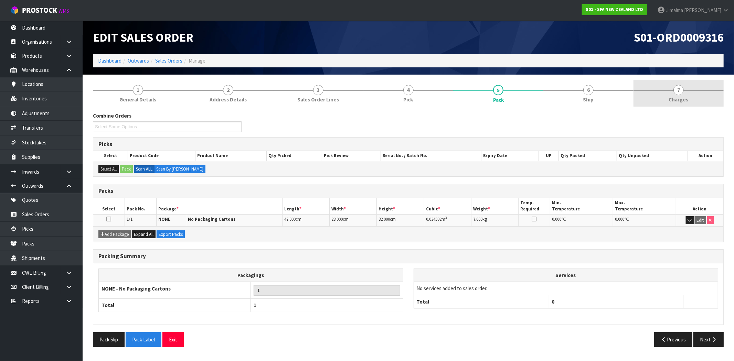
click at [695, 88] on link "7 [GEOGRAPHIC_DATA]" at bounding box center [678, 93] width 90 height 27
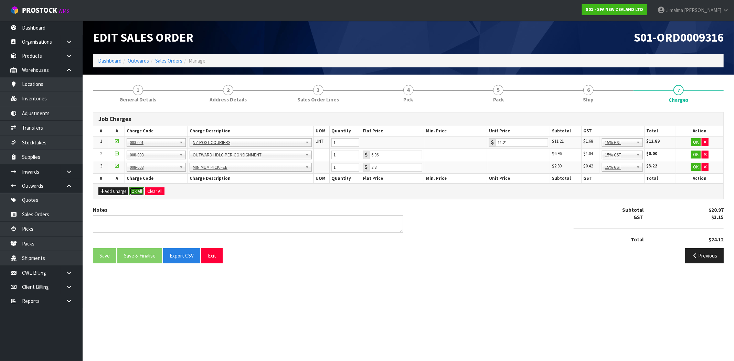
click at [135, 190] on button "Ok All" at bounding box center [136, 191] width 15 height 8
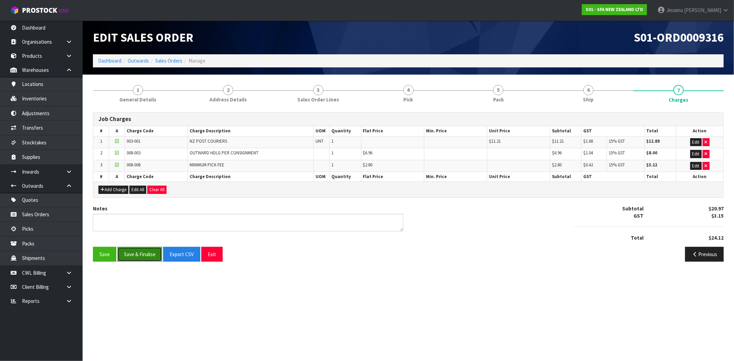
click at [147, 259] on button "Save & Finalise" at bounding box center [139, 254] width 45 height 15
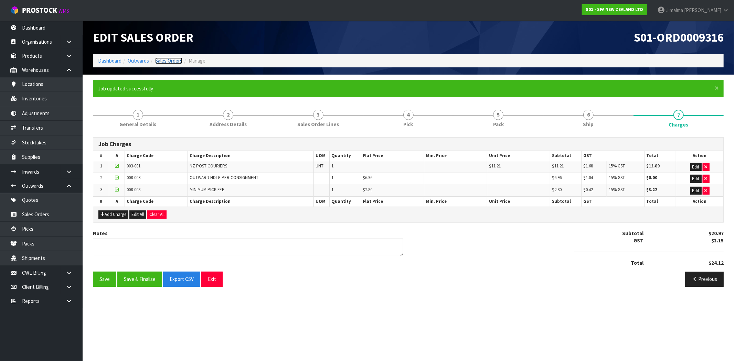
click at [171, 61] on link "Sales Orders" at bounding box center [168, 60] width 27 height 7
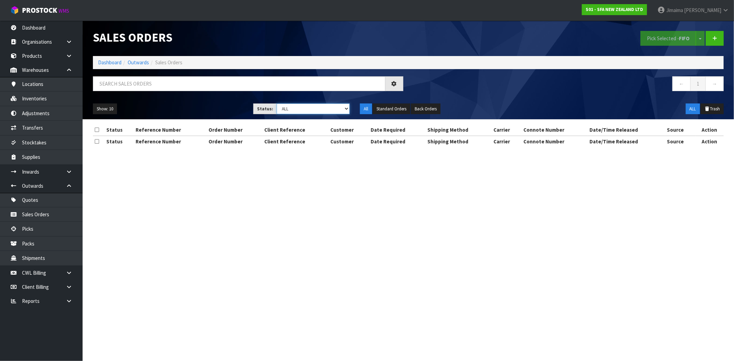
click at [298, 109] on select "Draft Pending Allocated Pending Pick Goods Picked Goods Packed Pending Charges …" at bounding box center [312, 109] width 73 height 11
select select "string:6"
click at [276, 104] on select "Draft Pending Allocated Pending Pick Goods Picked Goods Packed Pending Charges …" at bounding box center [312, 109] width 73 height 11
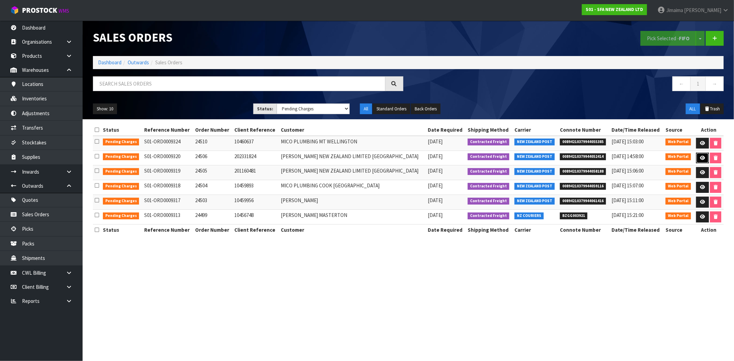
click at [699, 158] on icon at bounding box center [701, 158] width 5 height 4
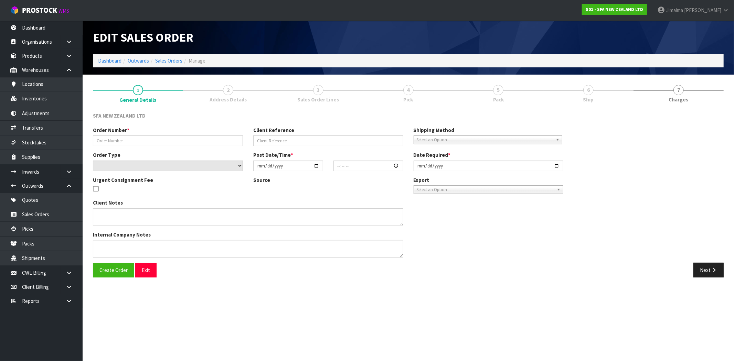
type input "24506"
type input "202331824"
select select "number:0"
type input "[DATE]"
type input "09:52:00.000"
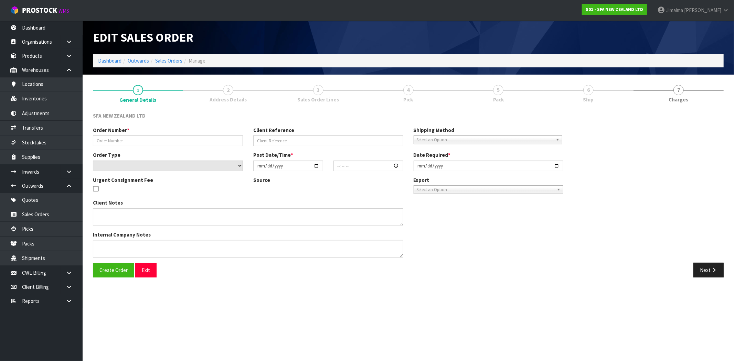
type input "[DATE]"
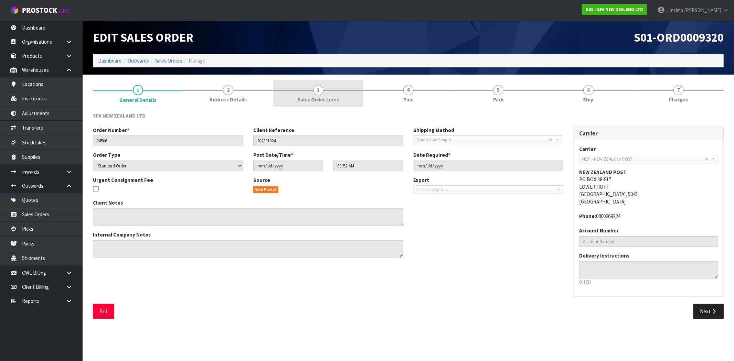
click at [335, 91] on link "3 Sales Order Lines" at bounding box center [318, 93] width 90 height 27
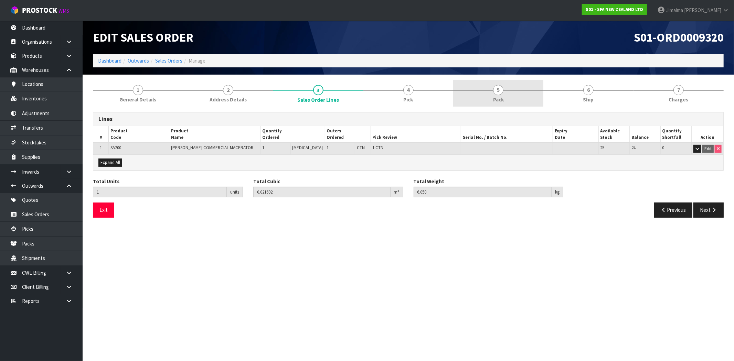
drag, startPoint x: 408, startPoint y: 88, endPoint x: 459, endPoint y: 88, distance: 51.6
click at [409, 88] on span "4" at bounding box center [408, 90] width 10 height 10
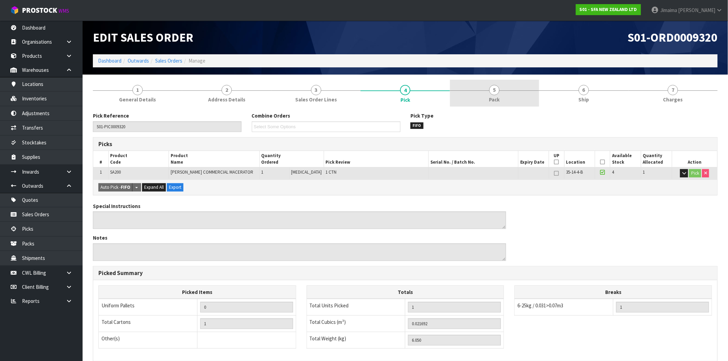
drag, startPoint x: 461, startPoint y: 88, endPoint x: 565, endPoint y: 98, distance: 104.4
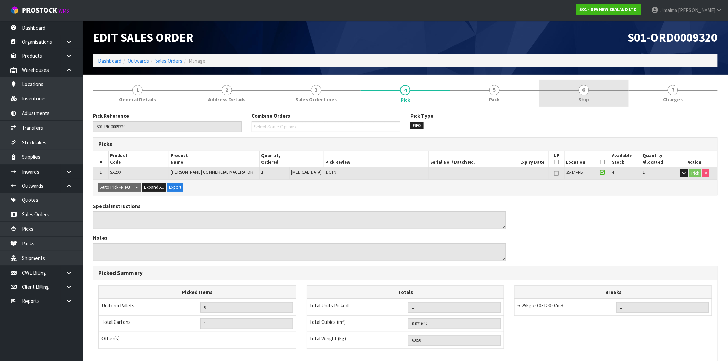
click at [461, 88] on link "5 Pack" at bounding box center [494, 93] width 89 height 27
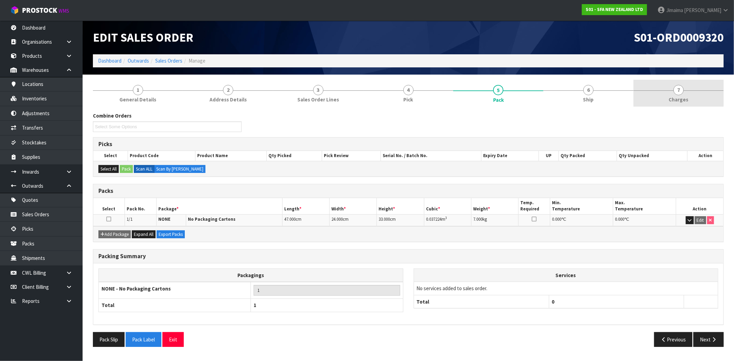
click at [702, 87] on link "7 [GEOGRAPHIC_DATA]" at bounding box center [678, 93] width 90 height 27
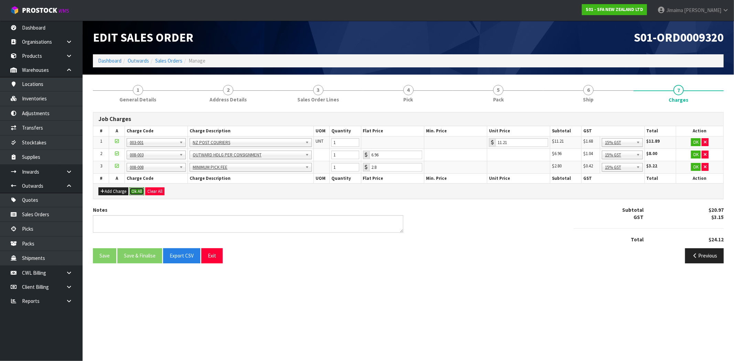
click at [142, 192] on button "Ok All" at bounding box center [136, 191] width 15 height 8
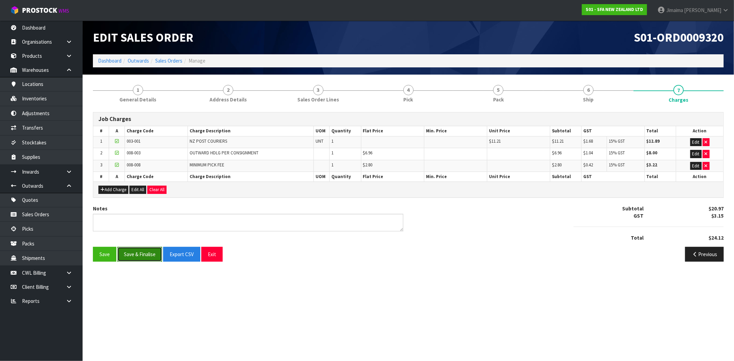
click at [144, 258] on button "Save & Finalise" at bounding box center [139, 254] width 45 height 15
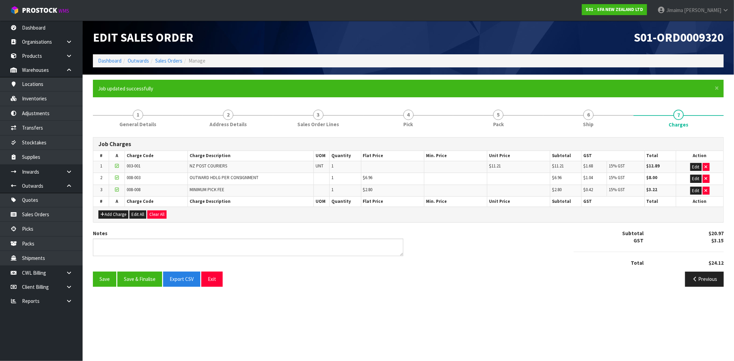
click at [170, 54] on ol "Dashboard Outwards Sales Orders Manage" at bounding box center [408, 60] width 630 height 13
click at [166, 60] on link "Sales Orders" at bounding box center [168, 60] width 27 height 7
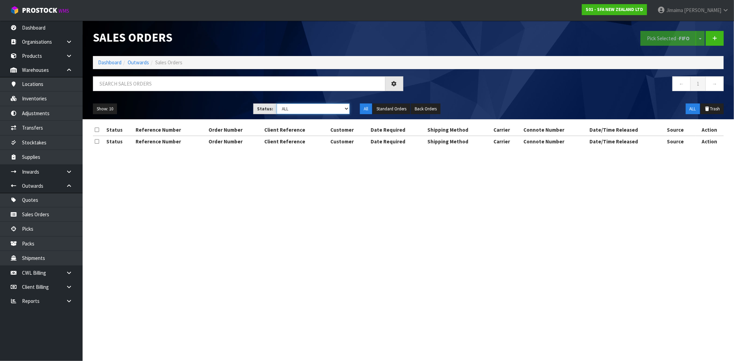
click at [315, 108] on select "Draft Pending Allocated Pending Pick Goods Picked Goods Packed Pending Charges …" at bounding box center [312, 109] width 73 height 11
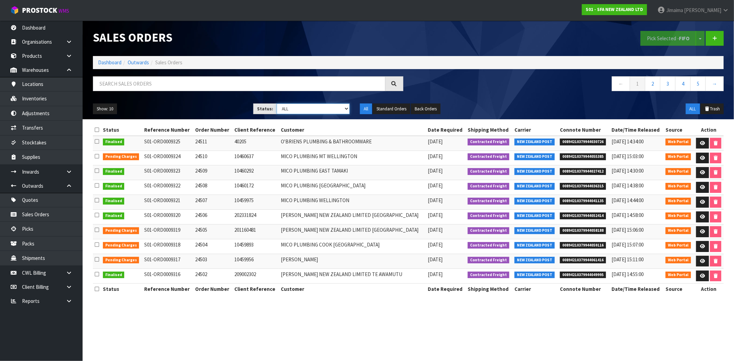
select select "string:6"
click at [276, 104] on select "Draft Pending Allocated Pending Pick Goods Picked Goods Packed Pending Charges …" at bounding box center [312, 109] width 73 height 11
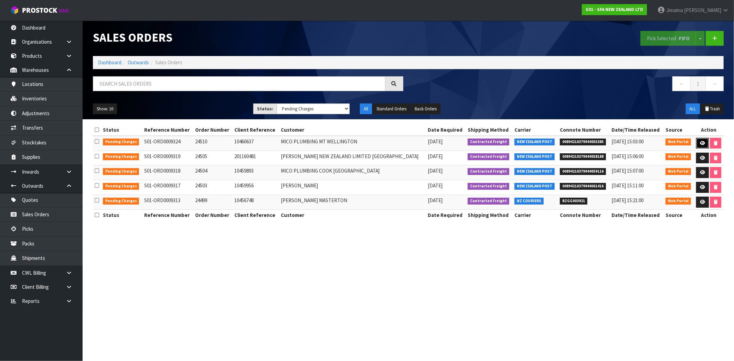
click at [697, 144] on link at bounding box center [702, 143] width 13 height 11
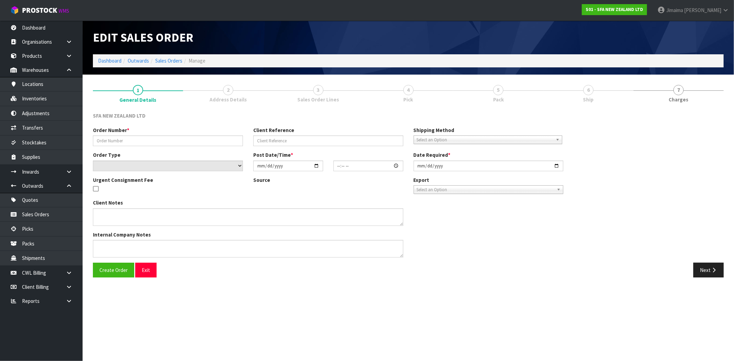
type input "24510"
type input "10460637"
select select "number:0"
type input "[DATE]"
type input "10:00:00.000"
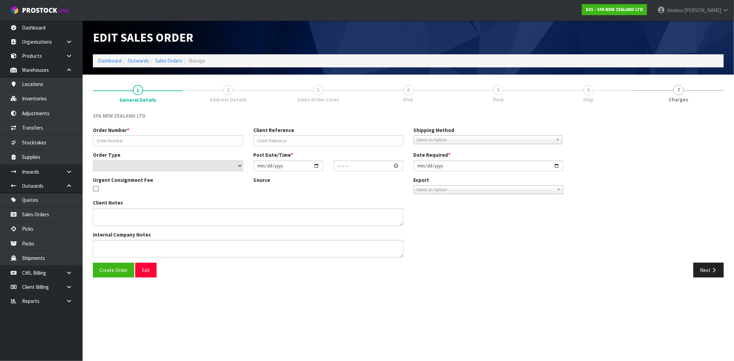
type input "[DATE]"
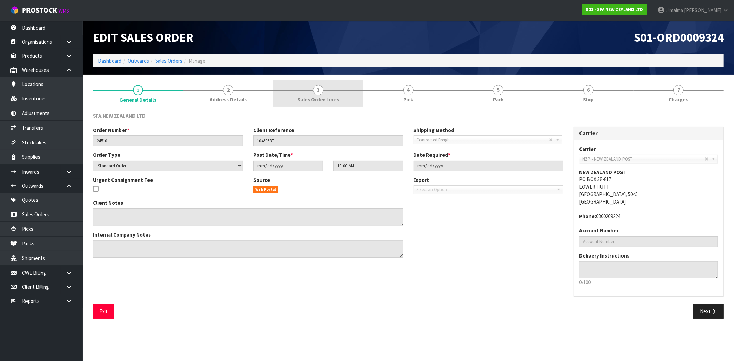
click at [307, 94] on link "3 Sales Order Lines" at bounding box center [318, 93] width 90 height 27
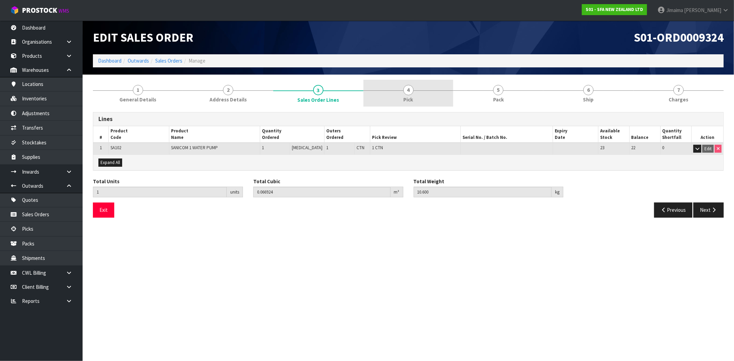
click at [400, 98] on link "4 Pick" at bounding box center [408, 93] width 90 height 27
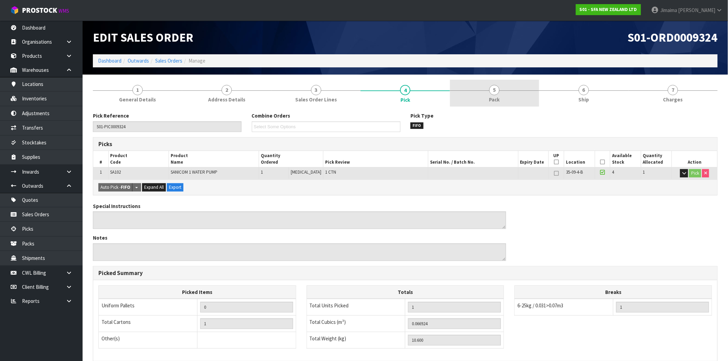
click at [471, 99] on link "5 Pack" at bounding box center [494, 93] width 89 height 27
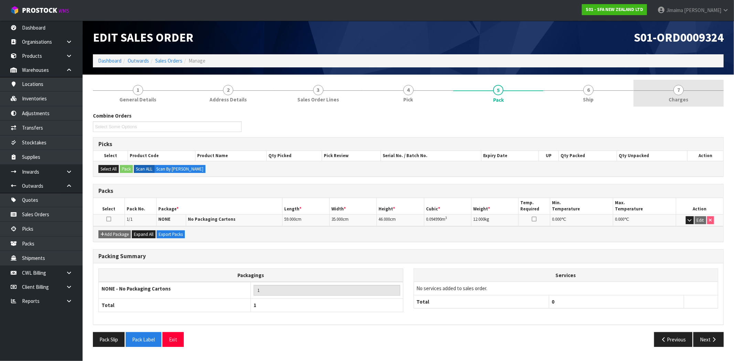
click at [680, 88] on span "7" at bounding box center [678, 90] width 10 height 10
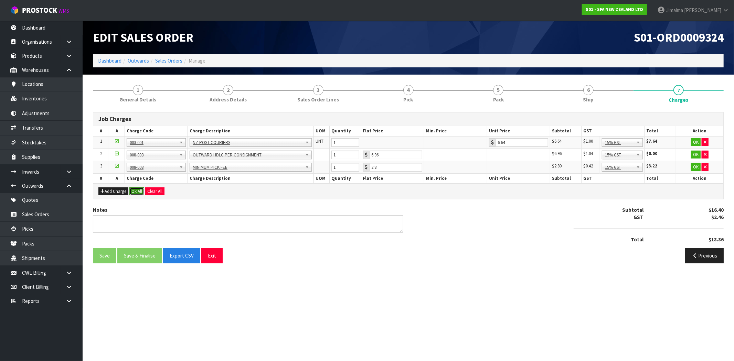
click at [142, 191] on button "Ok All" at bounding box center [136, 191] width 15 height 8
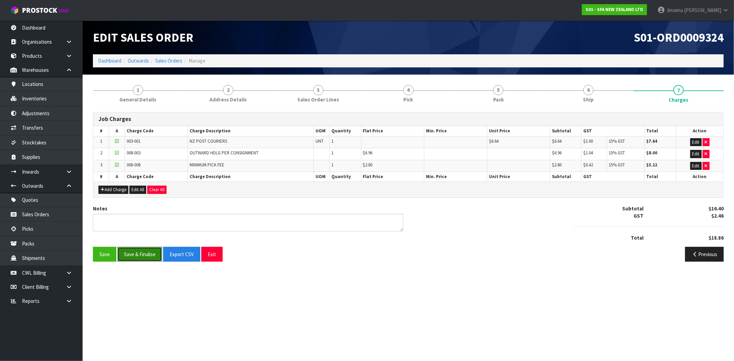
click at [137, 252] on button "Save & Finalise" at bounding box center [139, 254] width 45 height 15
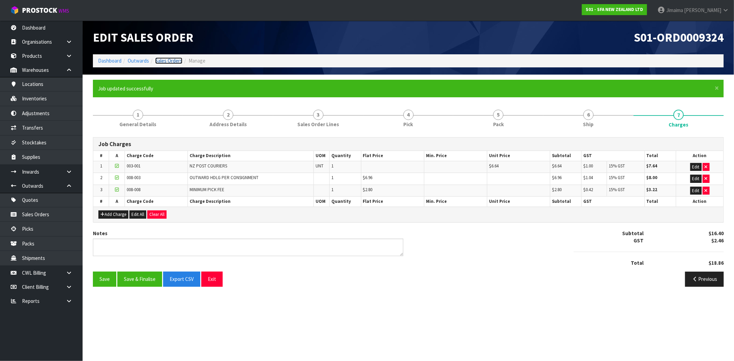
click at [170, 61] on link "Sales Orders" at bounding box center [168, 60] width 27 height 7
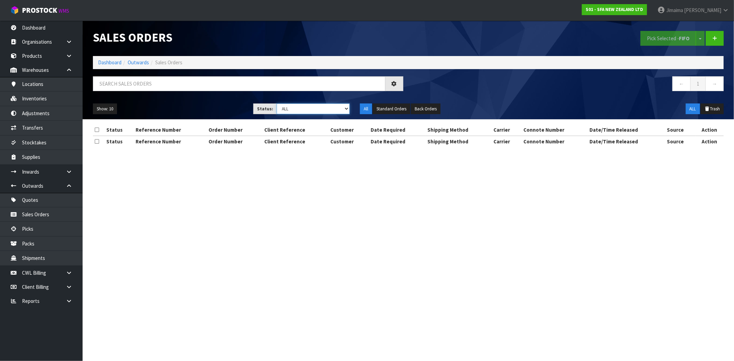
click at [314, 111] on select "Draft Pending Allocated Pending Pick Goods Picked Goods Packed Pending Charges …" at bounding box center [312, 109] width 73 height 11
select select "string:6"
click at [276, 104] on select "Draft Pending Allocated Pending Pick Goods Picked Goods Packed Pending Charges …" at bounding box center [312, 109] width 73 height 11
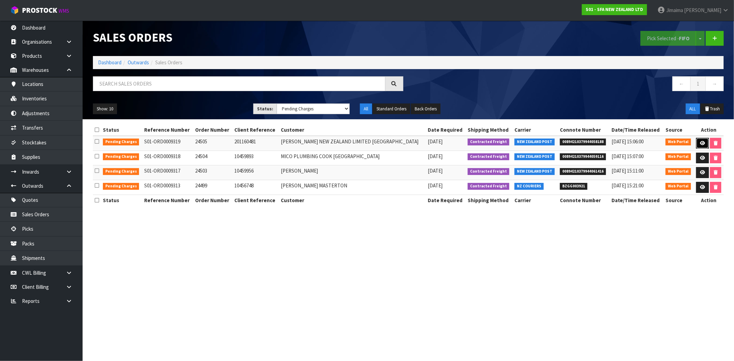
click at [699, 146] on link at bounding box center [702, 143] width 13 height 11
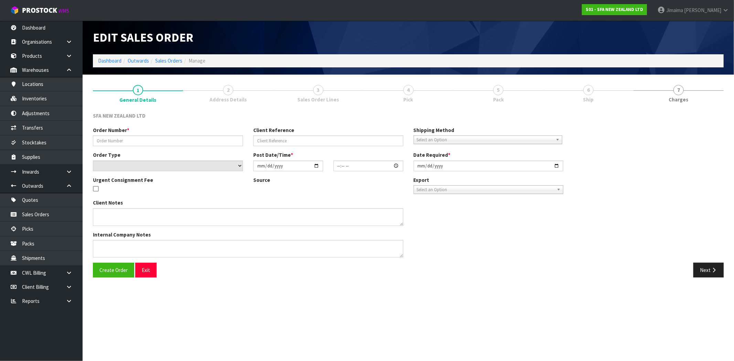
type input "24505"
type input "201160481"
select select "number:0"
type input "2025-08-28"
type input "09:52:00.000"
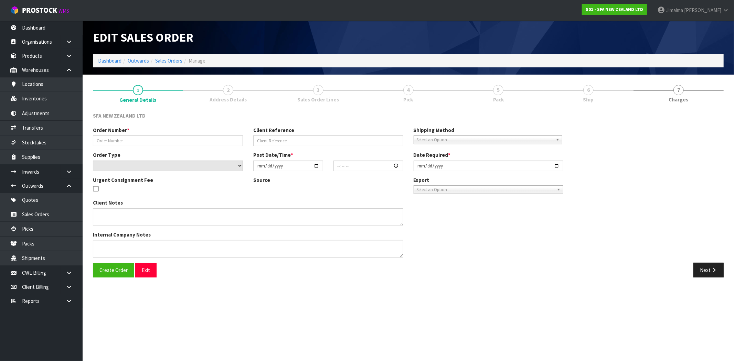
type input "2025-08-28"
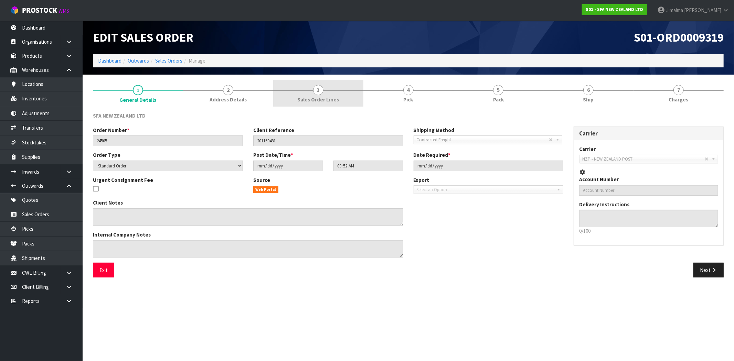
click at [316, 90] on span "3" at bounding box center [318, 90] width 10 height 10
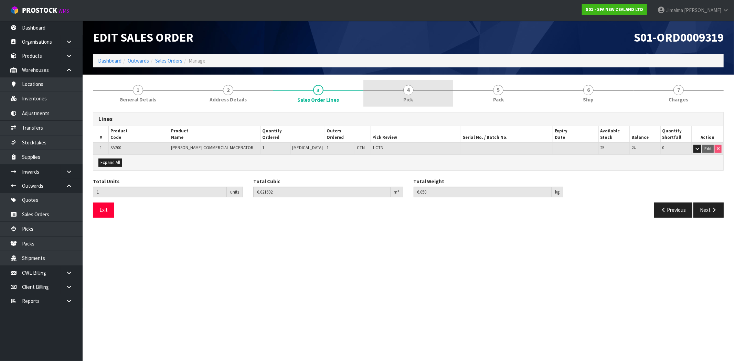
click at [411, 88] on span "4" at bounding box center [408, 90] width 10 height 10
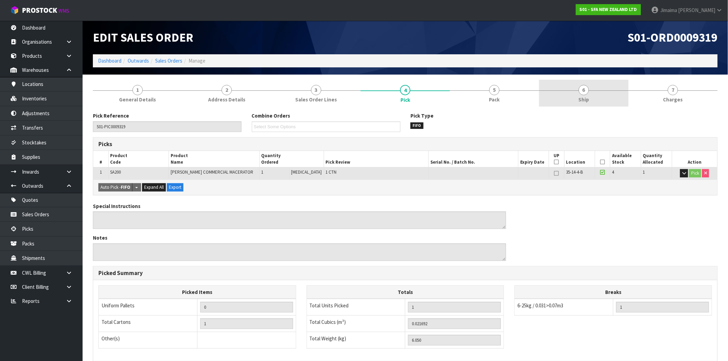
click at [486, 88] on link "5 Pack" at bounding box center [494, 93] width 89 height 27
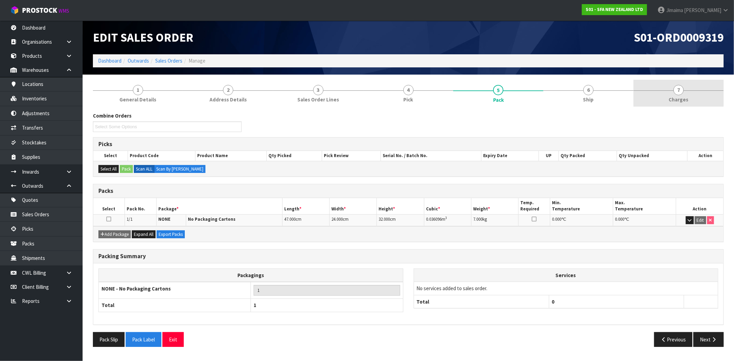
drag, startPoint x: 683, startPoint y: 89, endPoint x: 674, endPoint y: 91, distance: 9.3
click at [683, 89] on link "7 Charges" at bounding box center [678, 93] width 90 height 27
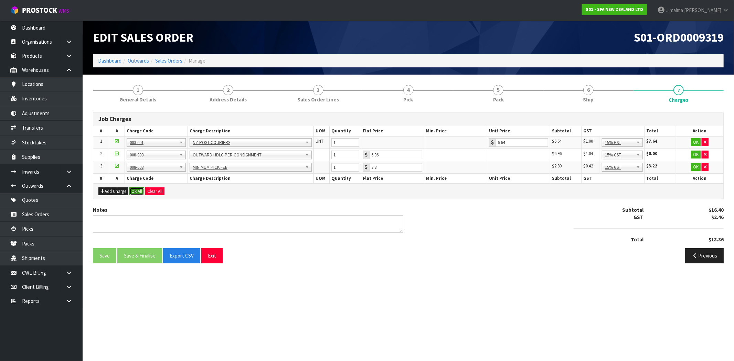
click at [138, 193] on button "Ok All" at bounding box center [136, 191] width 15 height 8
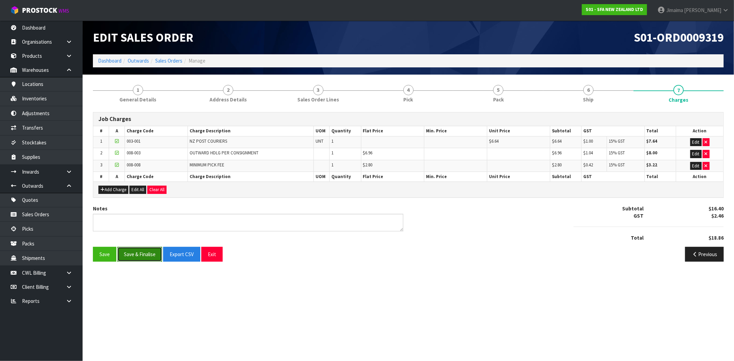
click at [139, 255] on button "Save & Finalise" at bounding box center [139, 254] width 45 height 15
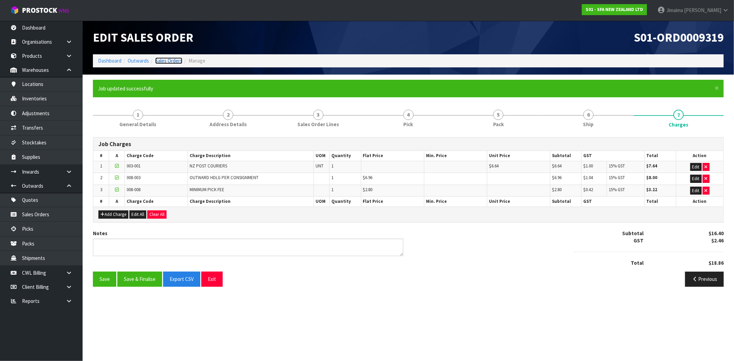
click at [176, 61] on link "Sales Orders" at bounding box center [168, 60] width 27 height 7
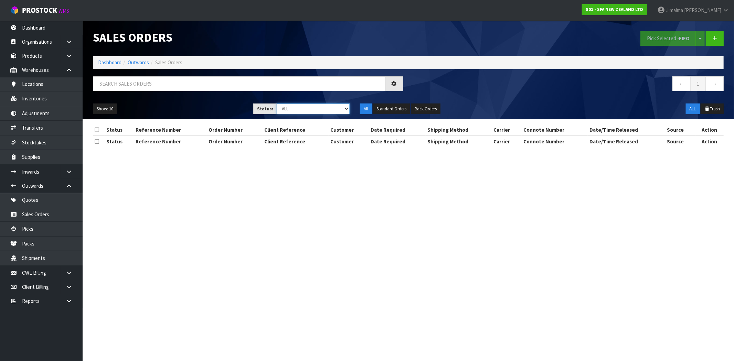
click at [302, 109] on select "Draft Pending Allocated Pending Pick Goods Picked Goods Packed Pending Charges …" at bounding box center [312, 109] width 73 height 11
select select "string:6"
click at [276, 104] on select "Draft Pending Allocated Pending Pick Goods Picked Goods Packed Pending Charges …" at bounding box center [312, 109] width 73 height 11
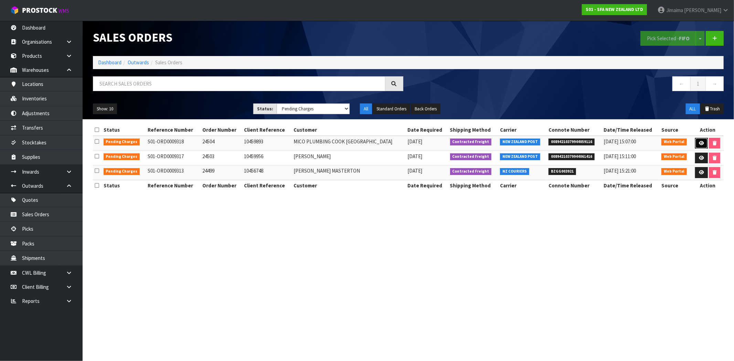
click at [701, 141] on icon at bounding box center [700, 143] width 5 height 4
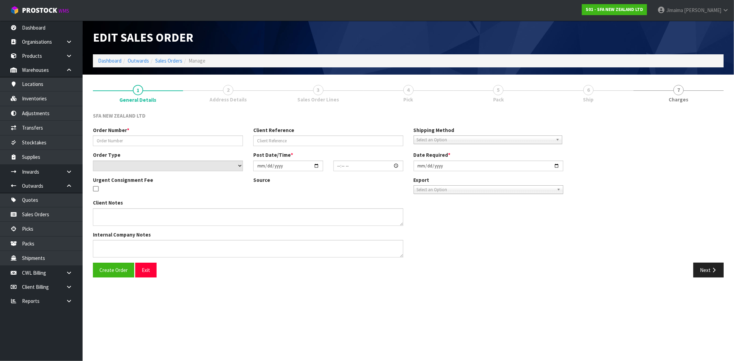
type input "24504"
type input "10459893"
select select "number:0"
type input "2025-08-28"
type input "09:51:00.000"
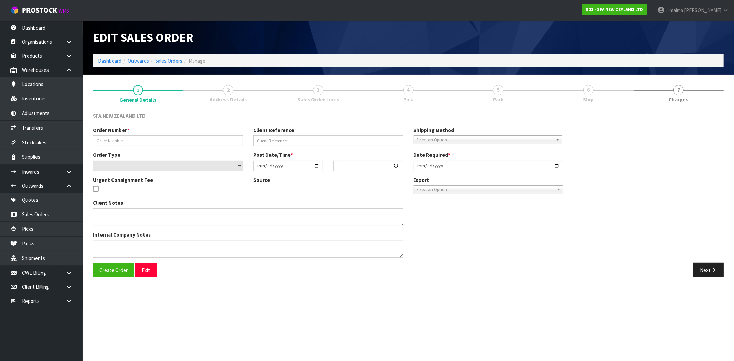
type input "2025-08-28"
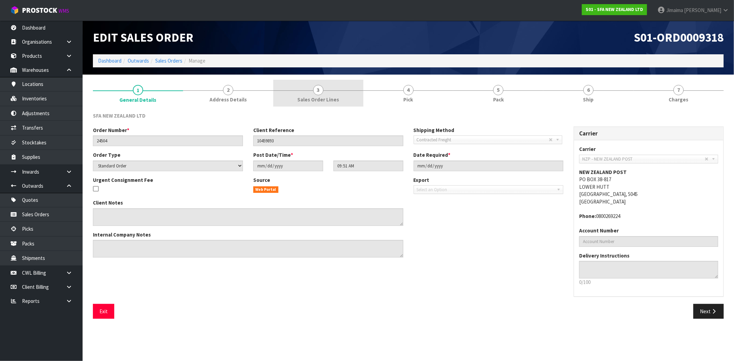
click at [336, 97] on span "Sales Order Lines" at bounding box center [318, 99] width 42 height 7
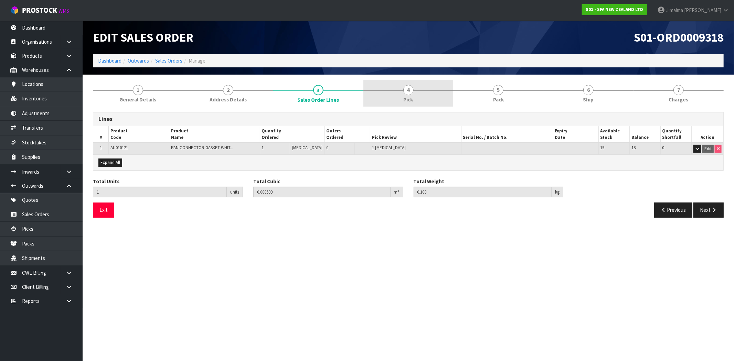
click at [397, 97] on link "4 Pick" at bounding box center [408, 93] width 90 height 27
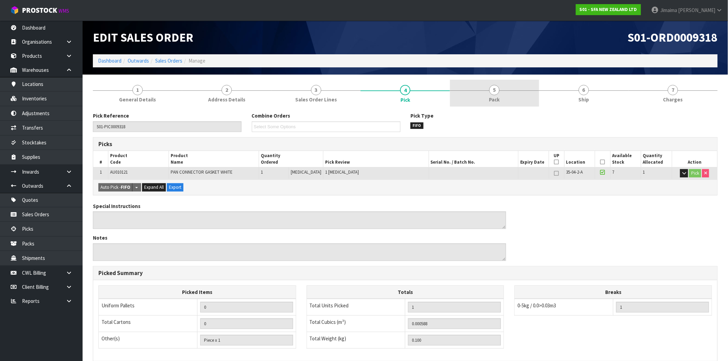
click at [473, 102] on link "5 Pack" at bounding box center [494, 93] width 89 height 27
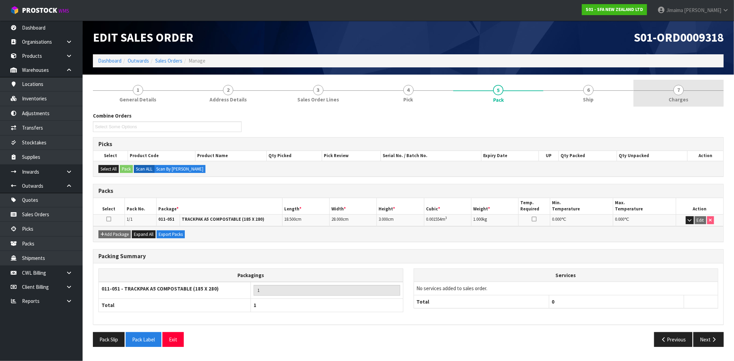
click at [664, 102] on link "7 Charges" at bounding box center [678, 93] width 90 height 27
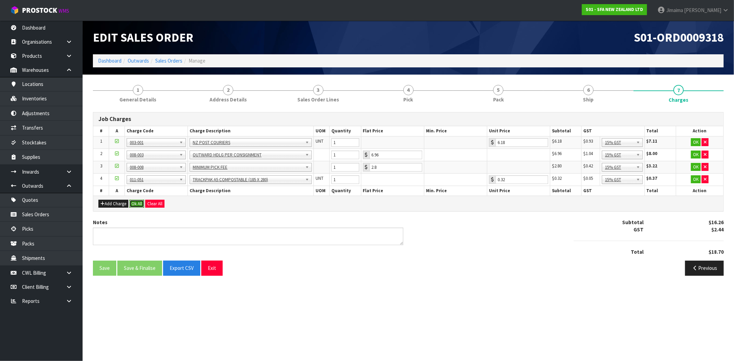
click at [141, 202] on button "Ok All" at bounding box center [136, 204] width 15 height 8
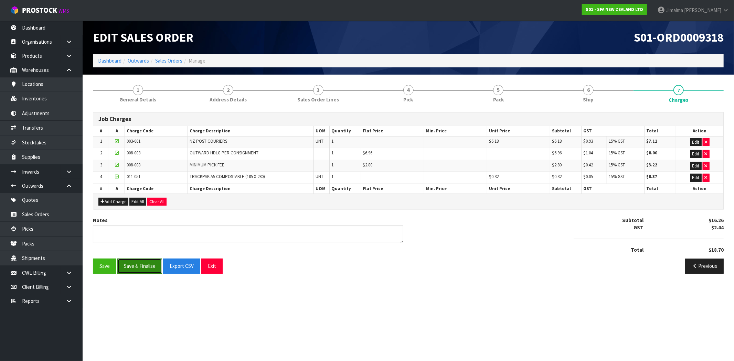
click at [149, 272] on button "Save & Finalise" at bounding box center [139, 266] width 45 height 15
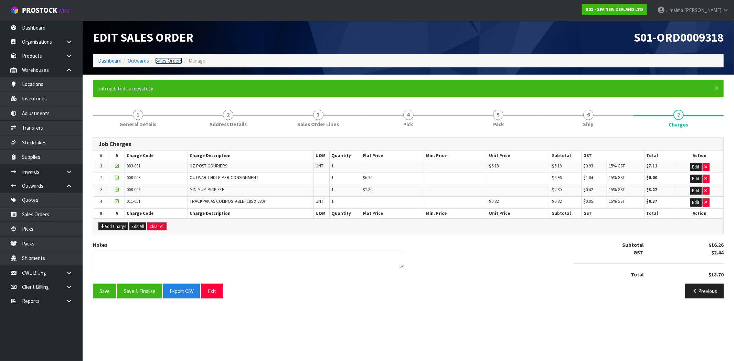
click at [171, 61] on link "Sales Orders" at bounding box center [168, 60] width 27 height 7
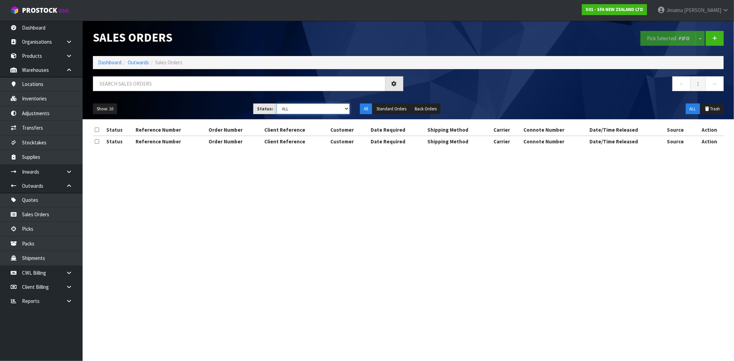
click at [322, 107] on select "Draft Pending Allocated Pending Pick Goods Picked Goods Packed Pending Charges …" at bounding box center [312, 109] width 73 height 11
select select "string:6"
click at [276, 104] on select "Draft Pending Allocated Pending Pick Goods Picked Goods Packed Pending Charges …" at bounding box center [312, 109] width 73 height 11
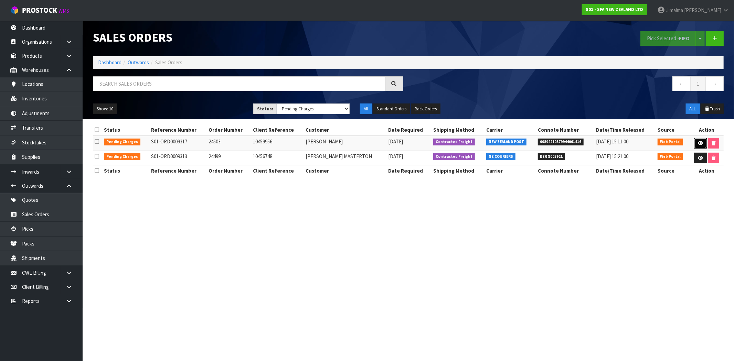
click at [700, 142] on icon at bounding box center [699, 143] width 5 height 4
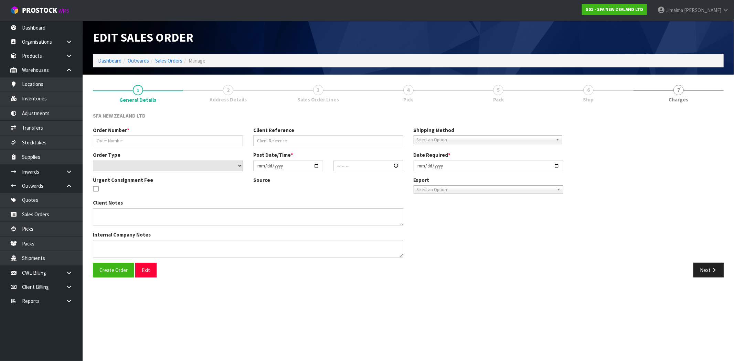
type input "24503"
type input "10459956"
select select "number:0"
type input "2025-08-28"
type input "09:50:00.000"
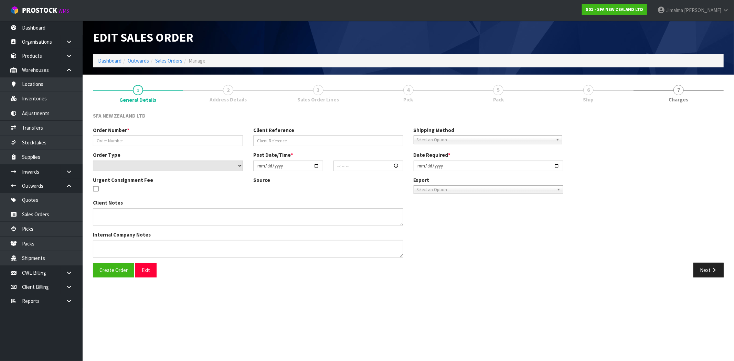
type input "2025-08-28"
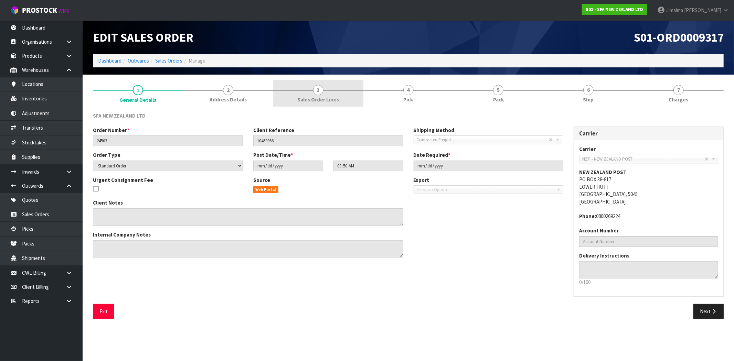
click at [327, 96] on span "Sales Order Lines" at bounding box center [318, 99] width 42 height 7
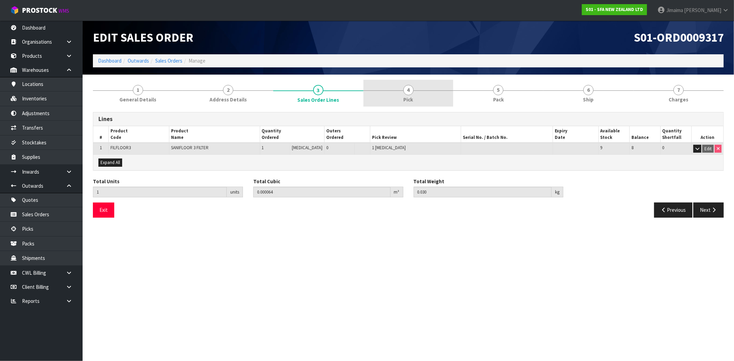
click at [408, 101] on span "Pick" at bounding box center [408, 99] width 10 height 7
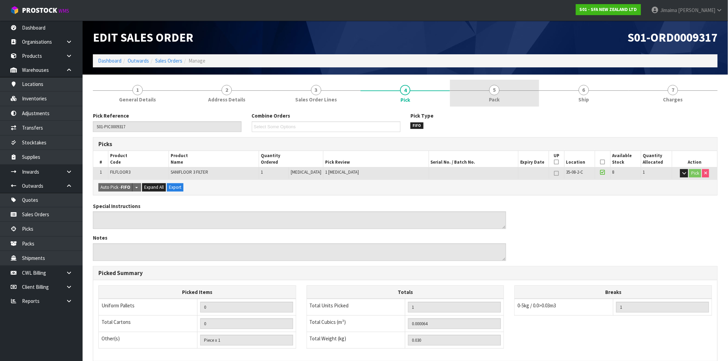
drag, startPoint x: 480, startPoint y: 99, endPoint x: 496, endPoint y: 99, distance: 16.2
click at [480, 99] on link "5 Pack" at bounding box center [494, 93] width 89 height 27
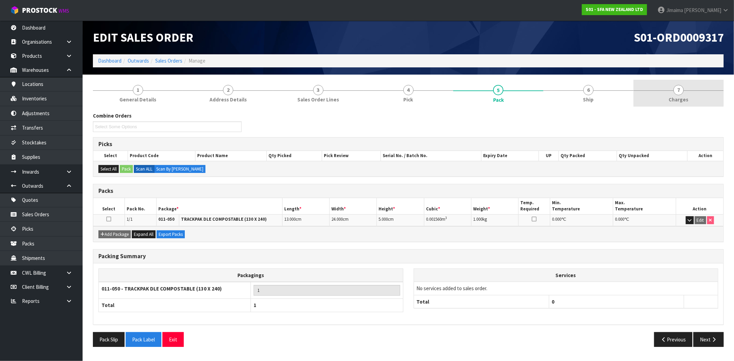
click at [697, 98] on link "7 Charges" at bounding box center [678, 93] width 90 height 27
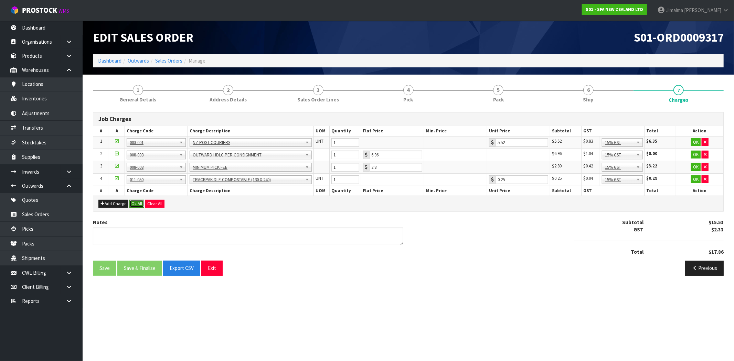
click at [140, 203] on button "Ok All" at bounding box center [136, 204] width 15 height 8
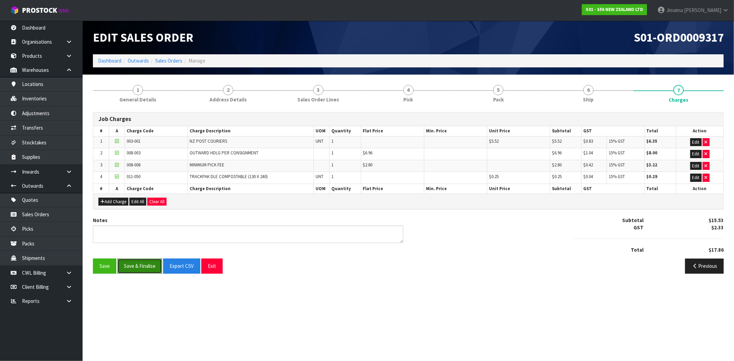
click at [148, 268] on button "Save & Finalise" at bounding box center [139, 266] width 45 height 15
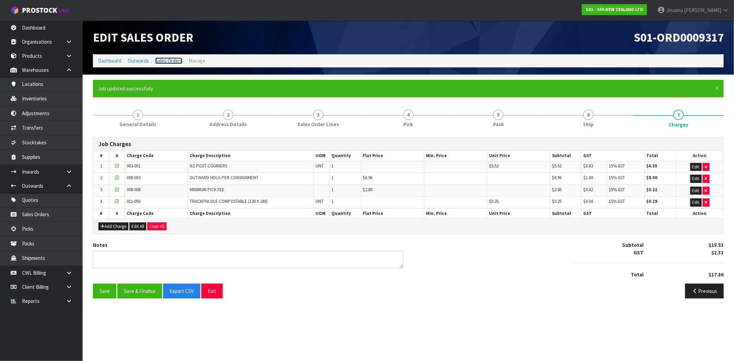
click at [176, 60] on link "Sales Orders" at bounding box center [168, 60] width 27 height 7
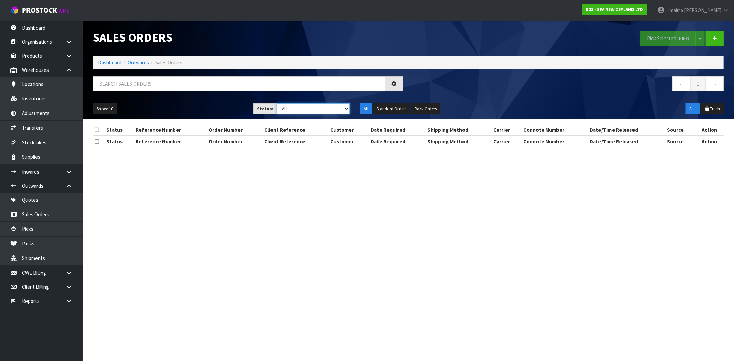
click at [307, 110] on select "Draft Pending Allocated Pending Pick Goods Picked Goods Packed Pending Charges …" at bounding box center [312, 109] width 73 height 11
select select "string:6"
click at [276, 104] on select "Draft Pending Allocated Pending Pick Goods Picked Goods Packed Pending Charges …" at bounding box center [312, 109] width 73 height 11
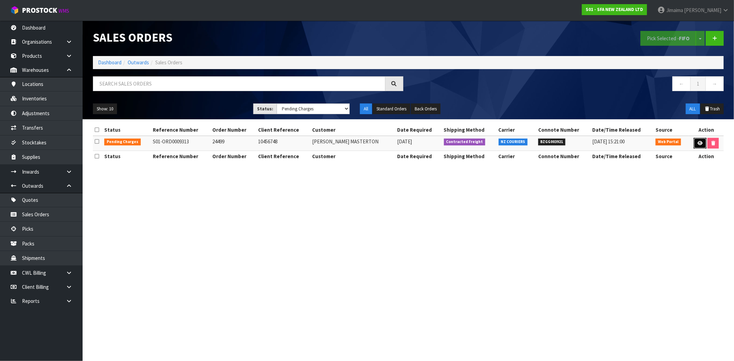
click at [697, 143] on icon at bounding box center [699, 143] width 5 height 4
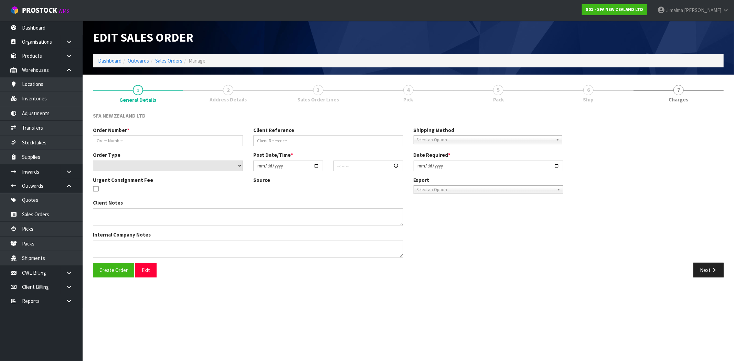
type input "24499"
type input "10456748"
select select "number:0"
type input "2025-08-27"
type input "10:00:00.000"
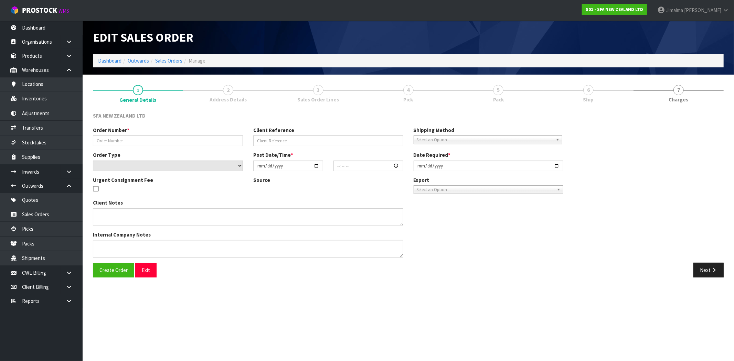
type input "2025-08-27"
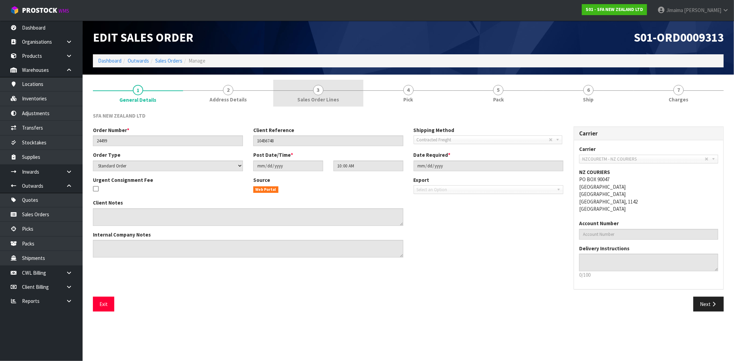
click at [328, 95] on link "3 Sales Order Lines" at bounding box center [318, 93] width 90 height 27
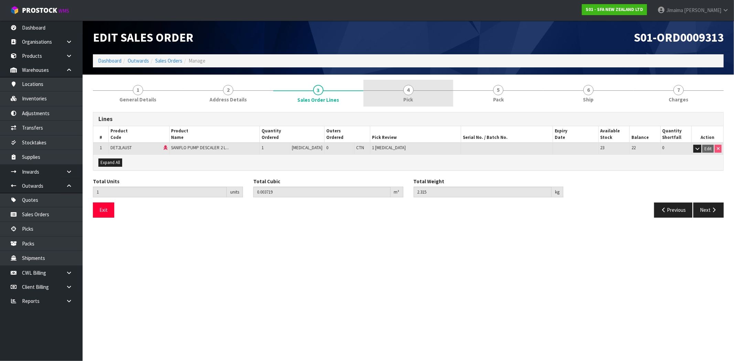
click at [416, 94] on link "4 Pick" at bounding box center [408, 93] width 90 height 27
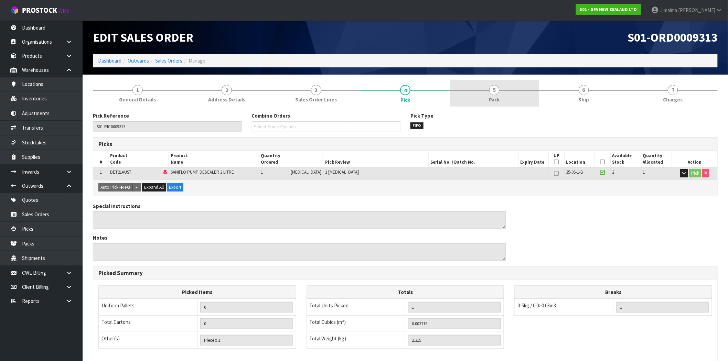
click at [507, 90] on link "5 Pack" at bounding box center [494, 93] width 89 height 27
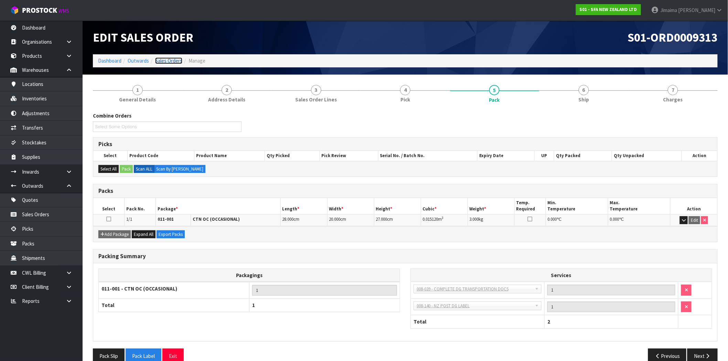
click at [174, 60] on link "Sales Orders" at bounding box center [168, 60] width 27 height 7
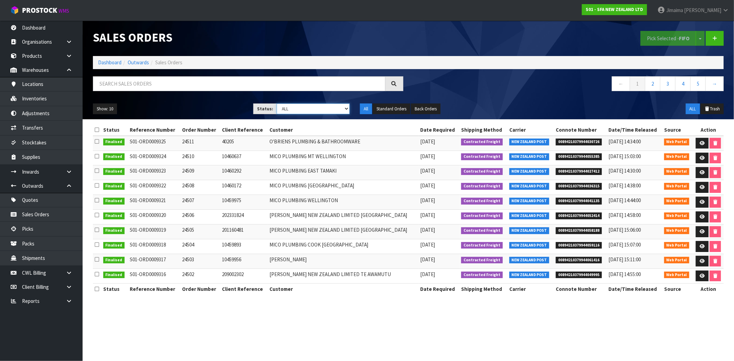
click at [332, 109] on select "Draft Pending Allocated Pending Pick Goods Picked Goods Packed Pending Charges …" at bounding box center [312, 109] width 73 height 11
select select "string:6"
click at [276, 104] on select "Draft Pending Allocated Pending Pick Goods Picked Goods Packed Pending Charges …" at bounding box center [312, 109] width 73 height 11
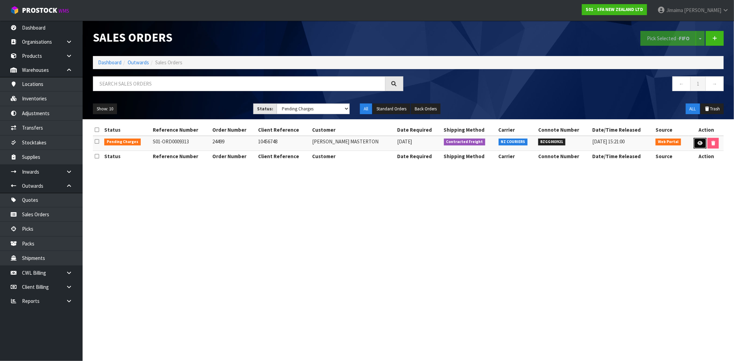
click at [697, 141] on icon at bounding box center [699, 143] width 5 height 4
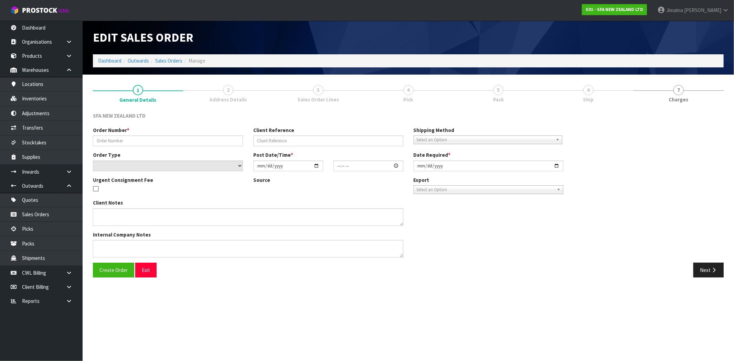
type input "24499"
type input "10456748"
select select "number:0"
type input "2025-08-27"
type input "10:00:00.000"
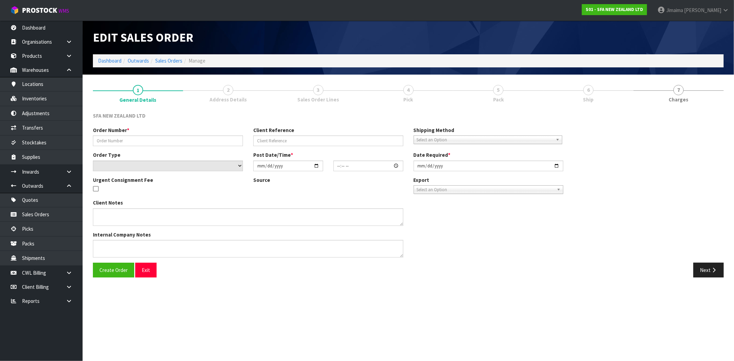
type input "2025-08-27"
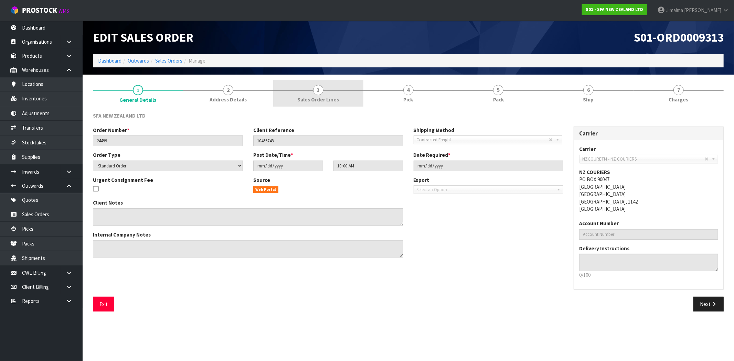
click at [310, 98] on span "Sales Order Lines" at bounding box center [318, 99] width 42 height 7
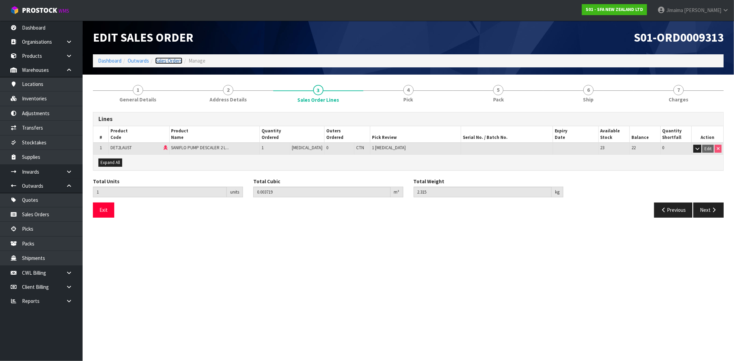
drag, startPoint x: 169, startPoint y: 58, endPoint x: 172, endPoint y: 60, distance: 4.0
click at [169, 59] on link "Sales Orders" at bounding box center [168, 60] width 27 height 7
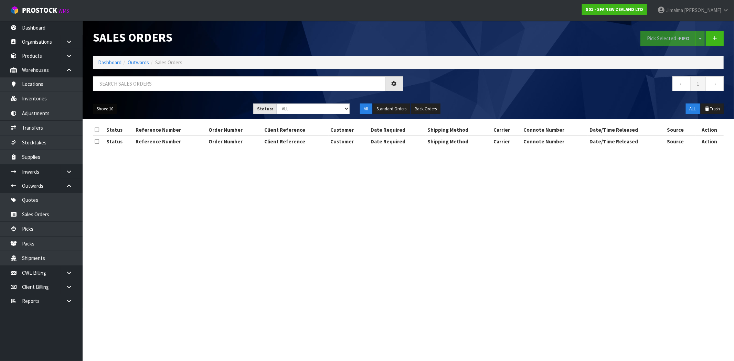
click at [106, 114] on button "Show: 10" at bounding box center [105, 109] width 24 height 11
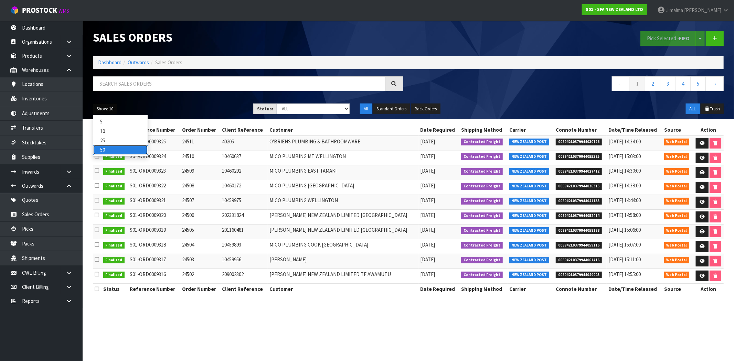
drag, startPoint x: 107, startPoint y: 149, endPoint x: 147, endPoint y: 148, distance: 40.2
click at [107, 149] on link "50" at bounding box center [120, 149] width 54 height 9
click at [303, 108] on select "Draft Pending Allocated Pending Pick Goods Picked Goods Packed Pending Charges …" at bounding box center [312, 109] width 73 height 11
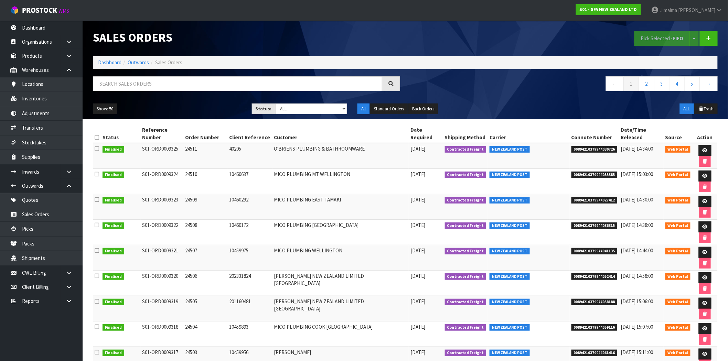
click at [437, 143] on td "[DATE]" at bounding box center [426, 156] width 34 height 26
click at [645, 88] on link "2" at bounding box center [646, 83] width 15 height 15
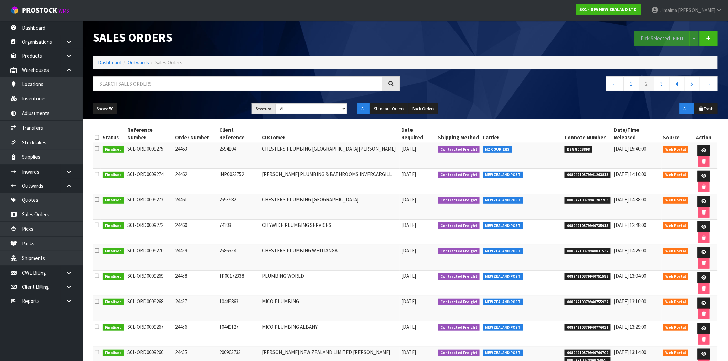
drag, startPoint x: 635, startPoint y: 145, endPoint x: 496, endPoint y: 138, distance: 139.4
click at [496, 143] on td "NZ COURIERS" at bounding box center [522, 156] width 82 height 26
click at [697, 145] on link at bounding box center [703, 150] width 13 height 11
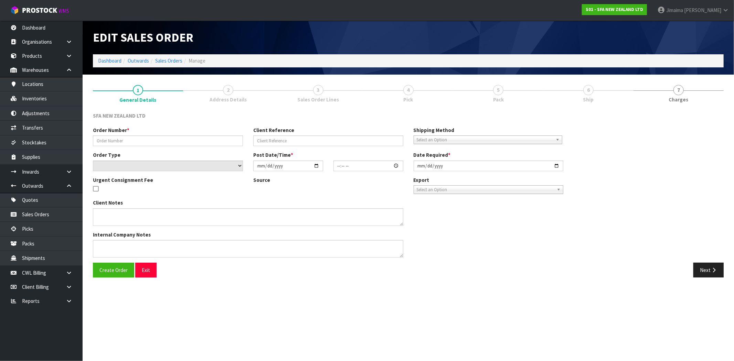
type input "24463"
type input "2594104"
select select "number:0"
type input "2025-08-20"
type input "09:45:00.000"
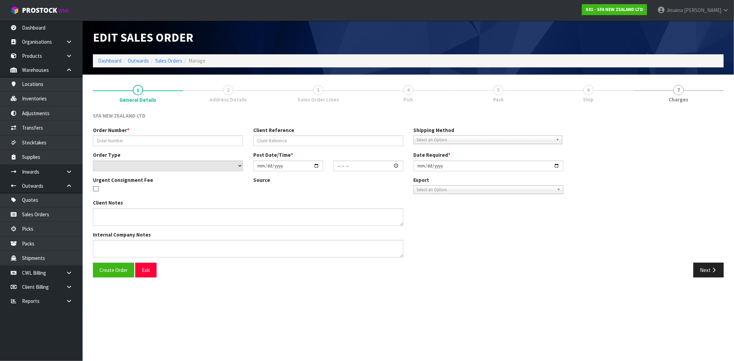
type input "2025-08-20"
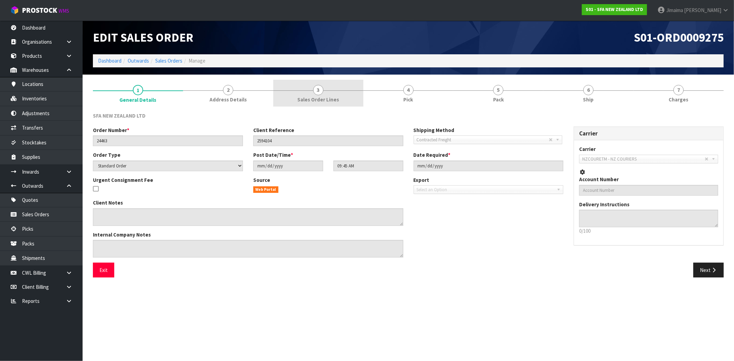
click at [305, 98] on span "Sales Order Lines" at bounding box center [318, 99] width 42 height 7
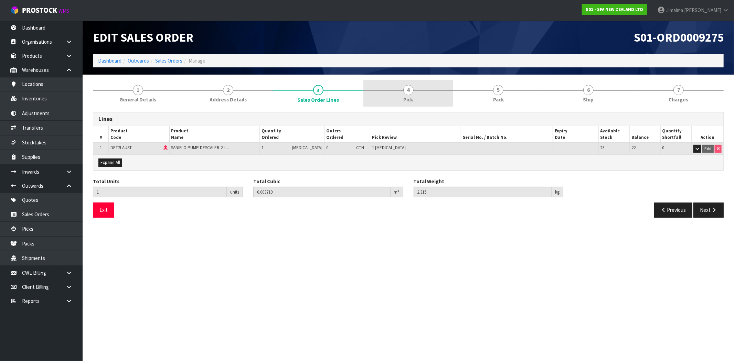
click at [446, 91] on link "4 Pick" at bounding box center [408, 93] width 90 height 27
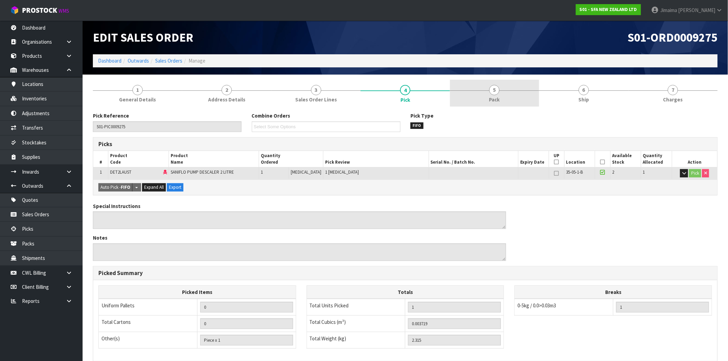
click at [484, 92] on link "5 Pack" at bounding box center [494, 93] width 89 height 27
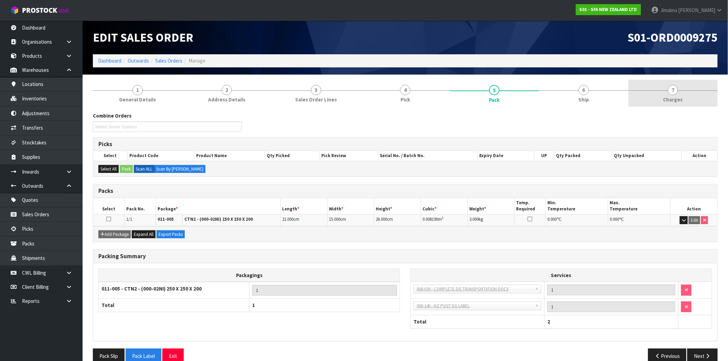
click at [692, 88] on link "7 Charges" at bounding box center [672, 93] width 89 height 27
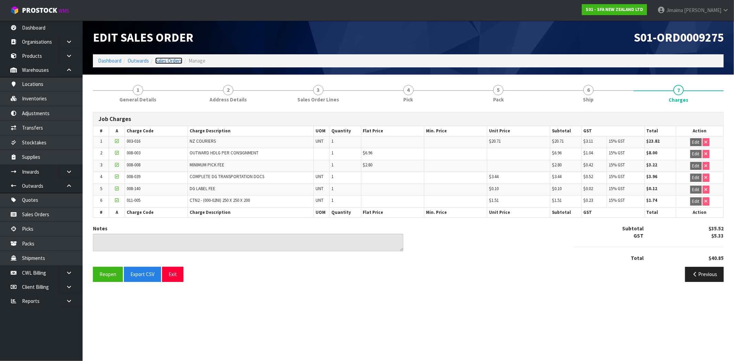
click at [178, 59] on link "Sales Orders" at bounding box center [168, 60] width 27 height 7
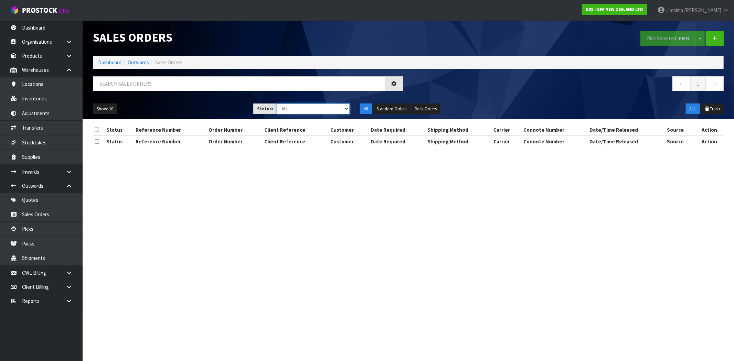
click at [297, 108] on select "Draft Pending Allocated Pending Pick Goods Picked Goods Packed Pending Charges …" at bounding box center [312, 109] width 73 height 11
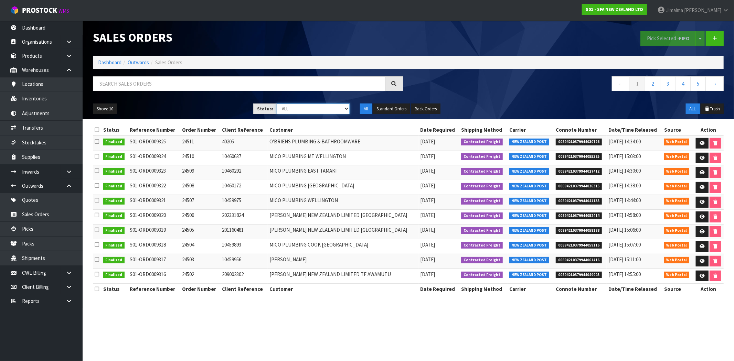
select select "string:6"
click at [276, 104] on select "Draft Pending Allocated Pending Pick Goods Picked Goods Packed Pending Charges …" at bounding box center [312, 109] width 73 height 11
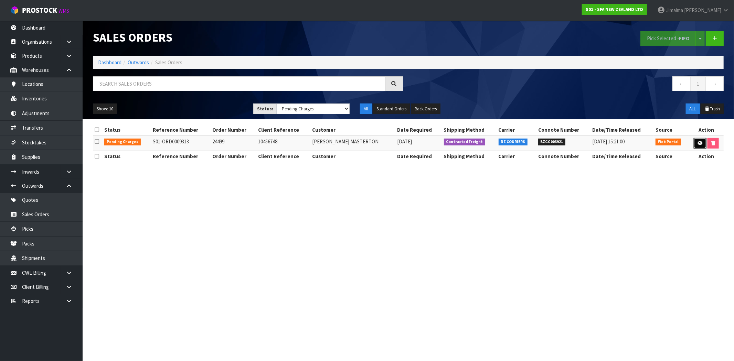
click at [700, 141] on icon at bounding box center [699, 143] width 5 height 4
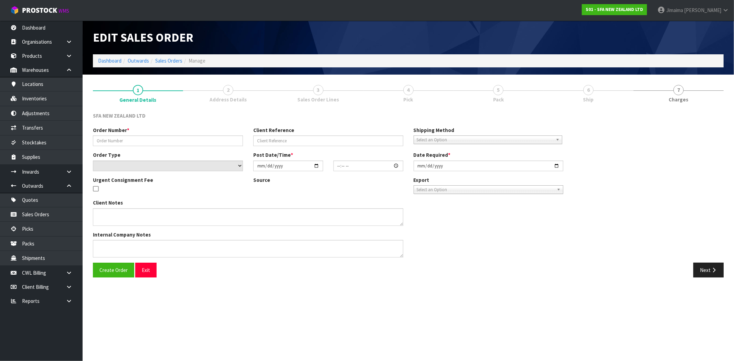
type input "24499"
type input "10456748"
select select "number:0"
type input "2025-08-27"
type input "10:00:00.000"
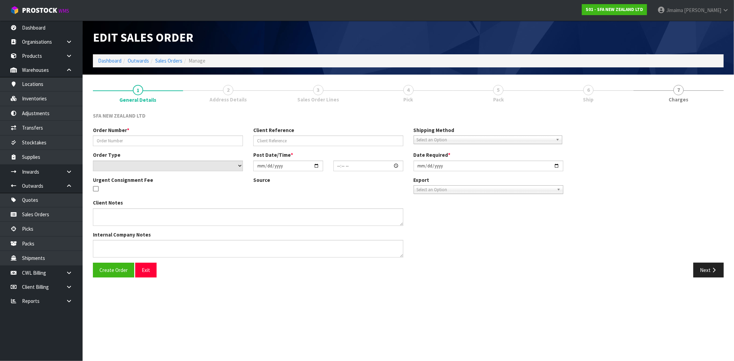
type input "2025-08-27"
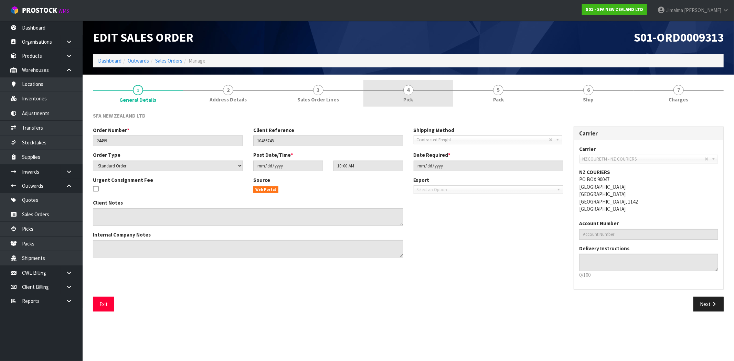
drag, startPoint x: 320, startPoint y: 96, endPoint x: 404, endPoint y: 100, distance: 84.0
click at [320, 96] on span "Sales Order Lines" at bounding box center [318, 99] width 42 height 7
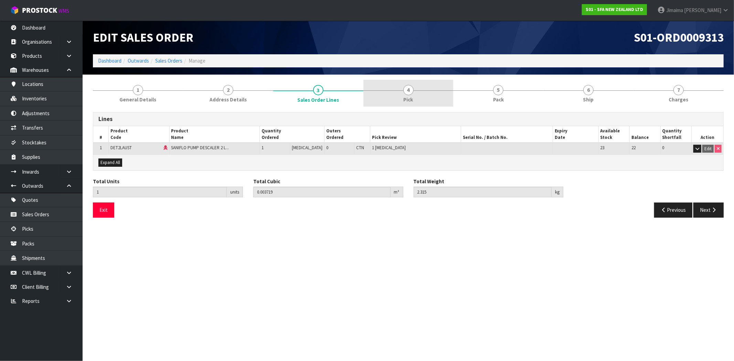
drag, startPoint x: 422, startPoint y: 97, endPoint x: 459, endPoint y: 99, distance: 37.5
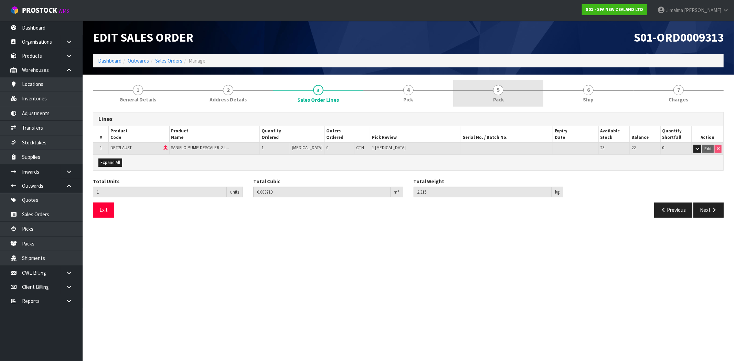
click at [422, 97] on link "4 Pick" at bounding box center [408, 93] width 90 height 27
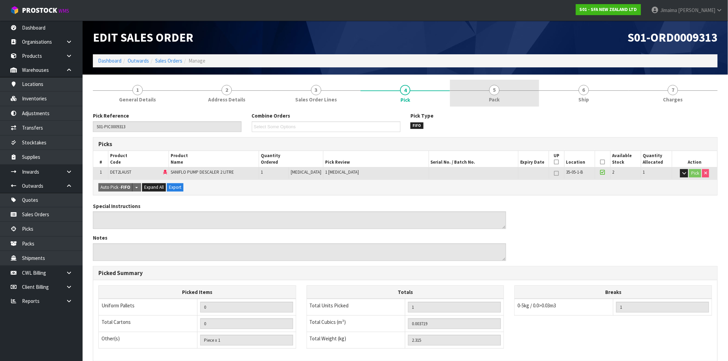
click at [493, 98] on span "Pack" at bounding box center [494, 99] width 11 height 7
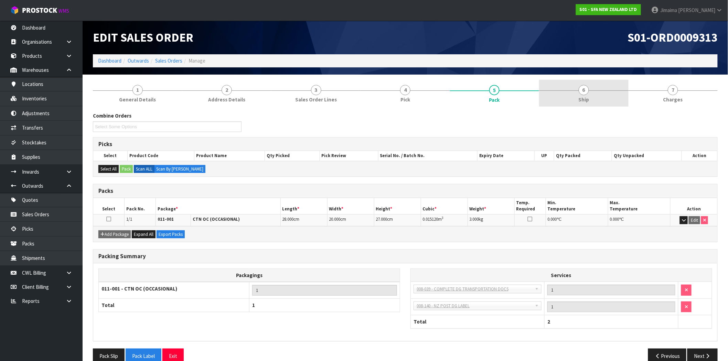
drag, startPoint x: 682, startPoint y: 95, endPoint x: 625, endPoint y: 105, distance: 58.3
click at [682, 95] on link "7 Charges" at bounding box center [672, 93] width 89 height 27
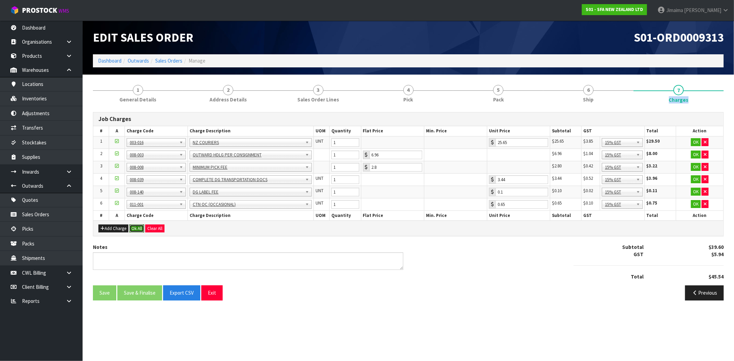
click at [136, 231] on button "Ok All" at bounding box center [136, 229] width 15 height 8
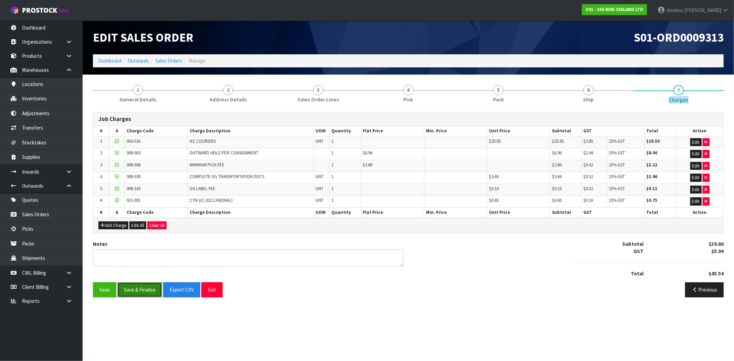
drag, startPoint x: 140, startPoint y: 294, endPoint x: 153, endPoint y: 287, distance: 14.8
click at [140, 293] on button "Save & Finalise" at bounding box center [139, 289] width 45 height 15
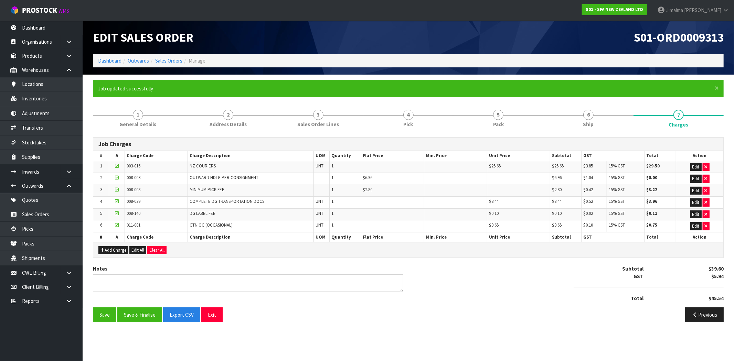
click at [589, 102] on form "× Close Job updated successfully 1 General Details 2 Address Details 3 Sales Or…" at bounding box center [408, 204] width 630 height 248
click at [593, 123] on span "Ship" at bounding box center [588, 124] width 11 height 7
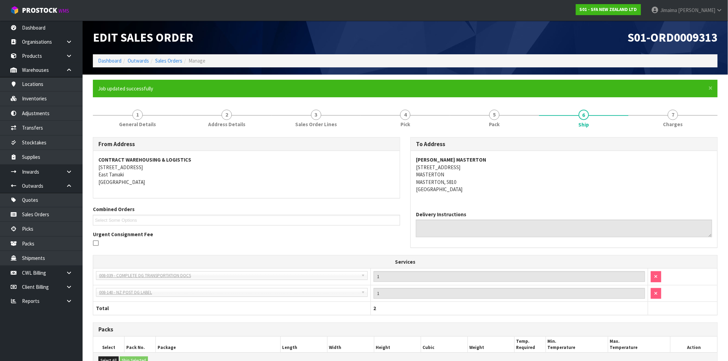
click at [162, 57] on li "Sales Orders" at bounding box center [165, 60] width 33 height 7
drag, startPoint x: 161, startPoint y: 57, endPoint x: 84, endPoint y: 4, distance: 93.9
click at [162, 57] on link "Sales Orders" at bounding box center [168, 60] width 27 height 7
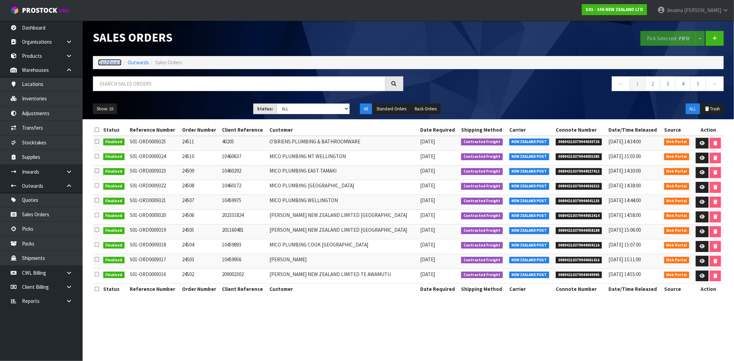
click at [112, 61] on link "Dashboard" at bounding box center [109, 62] width 23 height 7
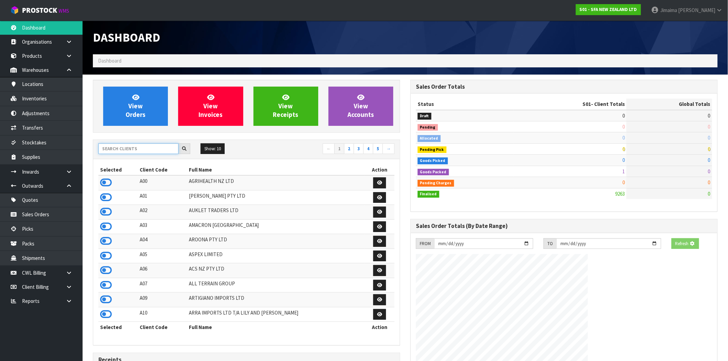
click at [127, 146] on input "text" at bounding box center [138, 148] width 80 height 11
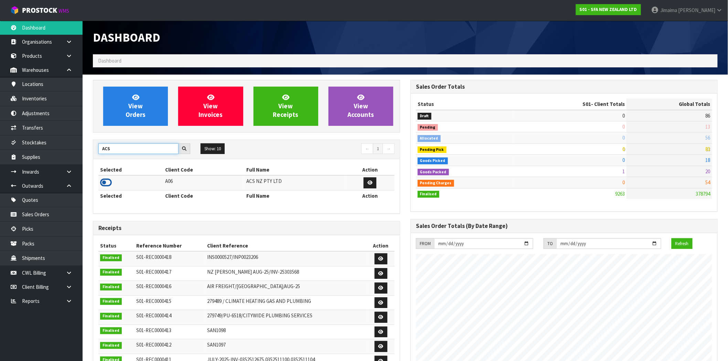
type input "ACS"
click at [110, 182] on icon at bounding box center [106, 182] width 12 height 10
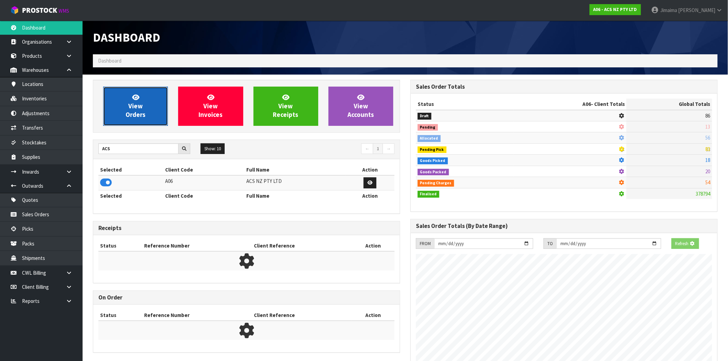
scroll to position [343461, 343572]
click at [129, 104] on span "View Orders" at bounding box center [136, 106] width 20 height 26
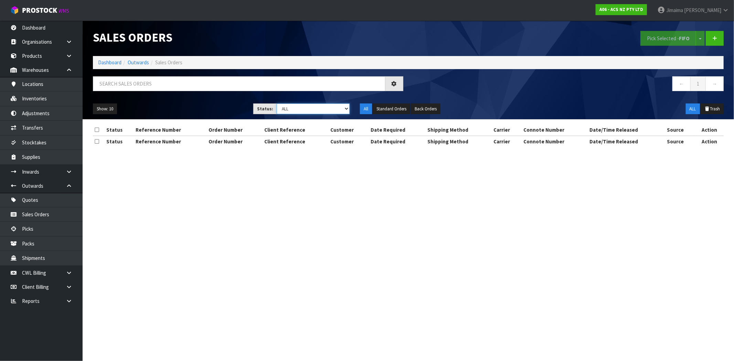
click at [302, 112] on select "Draft Pending Allocated Pending Pick Goods Picked Goods Packed Pending Charges …" at bounding box center [312, 109] width 73 height 11
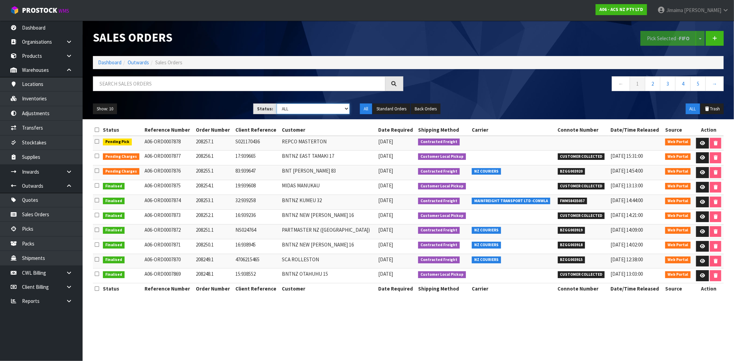
select select "string:6"
click at [276, 104] on select "Draft Pending Allocated Pending Pick Goods Picked Goods Packed Pending Charges …" at bounding box center [312, 109] width 73 height 11
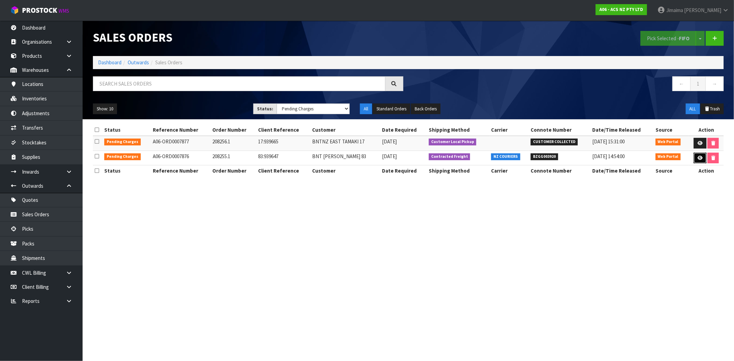
click at [702, 160] on link at bounding box center [699, 158] width 13 height 11
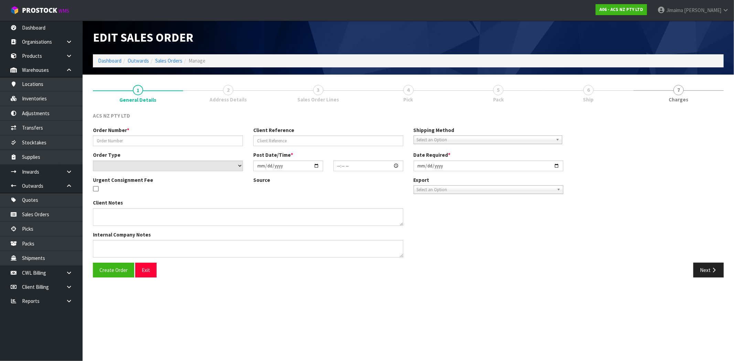
type input "208255.1"
type input "83:939647"
select select "number:0"
type input "2025-08-28"
type input "13:34:00.000"
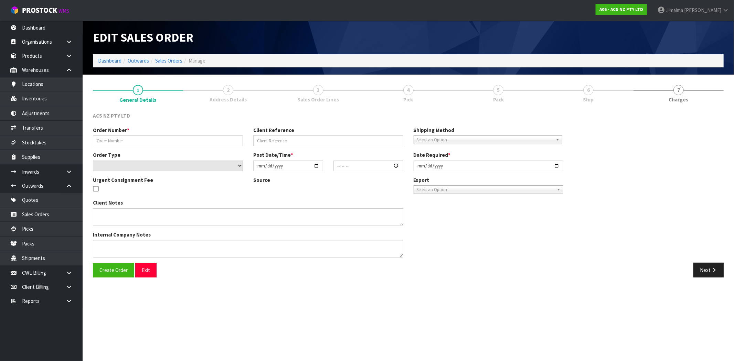
type input "2025-08-28"
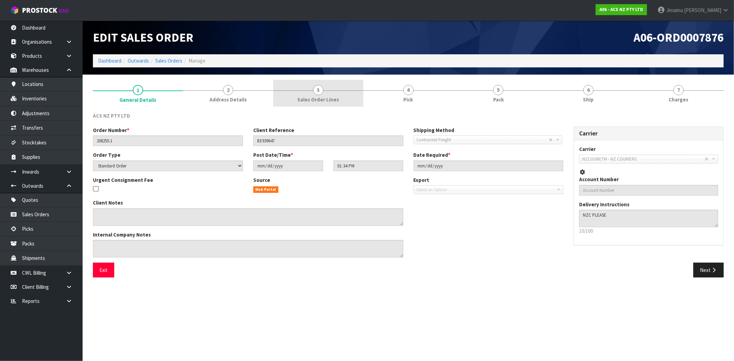
click at [324, 87] on link "3 Sales Order Lines" at bounding box center [318, 93] width 90 height 27
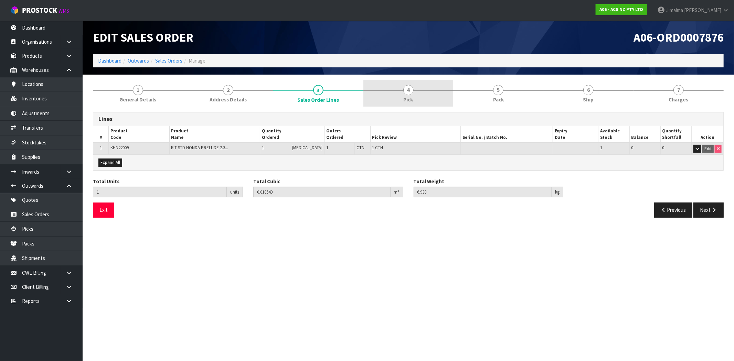
click at [406, 87] on span "4" at bounding box center [408, 90] width 10 height 10
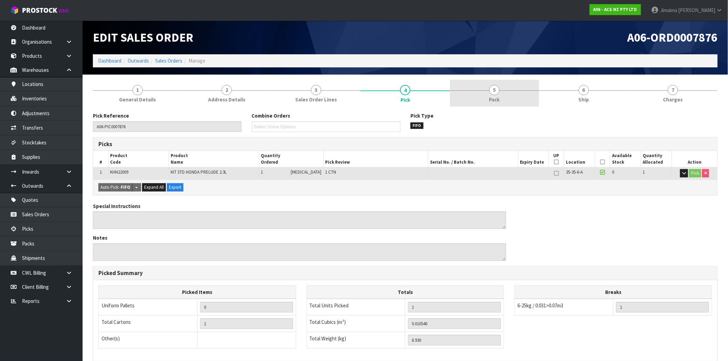
click at [474, 82] on link "5 Pack" at bounding box center [494, 93] width 89 height 27
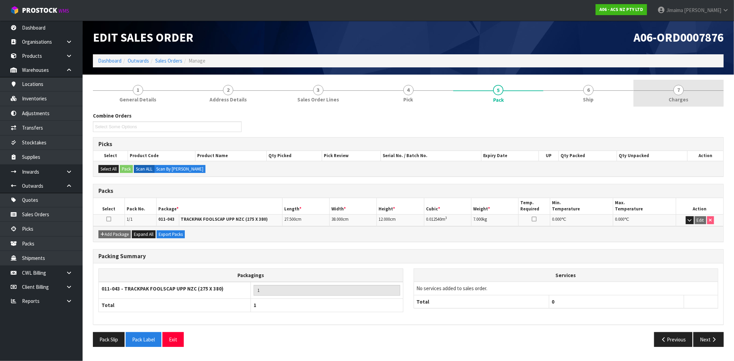
click at [697, 94] on link "7 Charges" at bounding box center [678, 93] width 90 height 27
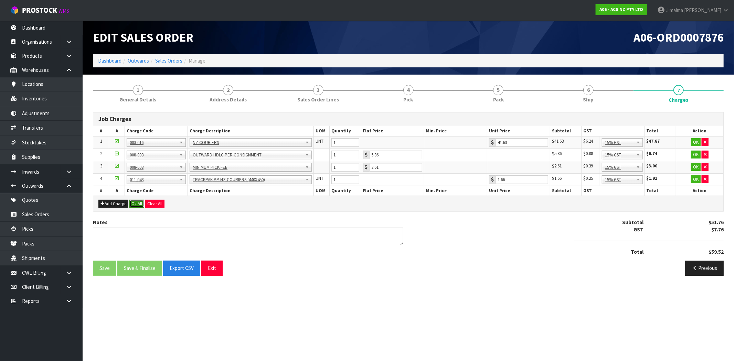
click at [138, 202] on button "Ok All" at bounding box center [136, 204] width 15 height 8
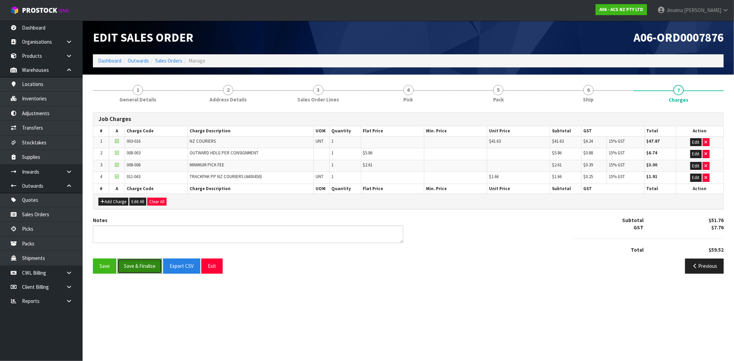
click at [140, 264] on button "Save & Finalise" at bounding box center [139, 266] width 45 height 15
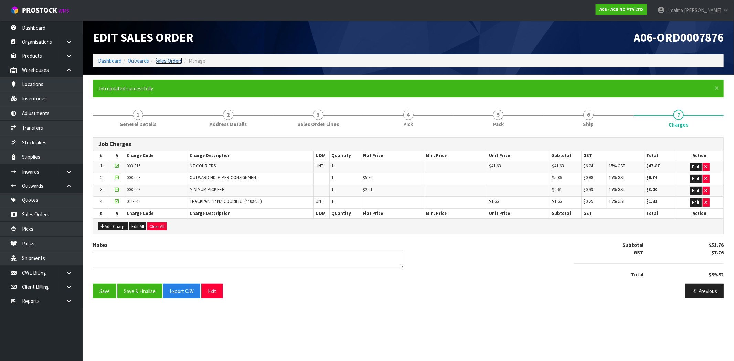
click at [159, 59] on link "Sales Orders" at bounding box center [168, 60] width 27 height 7
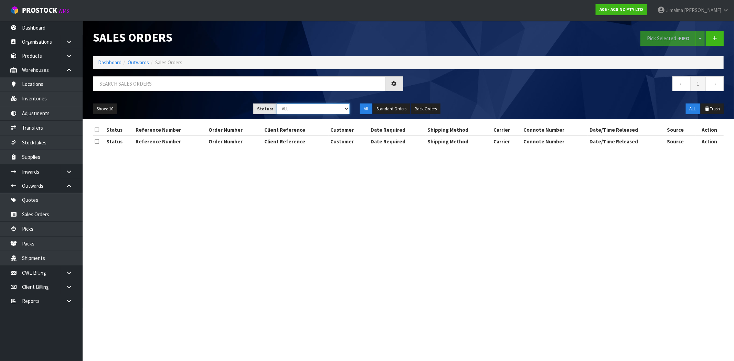
click at [311, 112] on select "Draft Pending Allocated Pending Pick Goods Picked Goods Packed Pending Charges …" at bounding box center [312, 109] width 73 height 11
select select "string:6"
click at [276, 104] on select "Draft Pending Allocated Pending Pick Goods Picked Goods Packed Pending Charges …" at bounding box center [312, 109] width 73 height 11
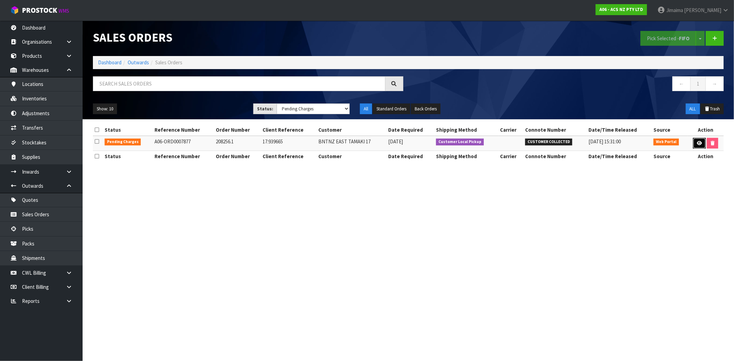
drag, startPoint x: 695, startPoint y: 144, endPoint x: 685, endPoint y: 143, distance: 10.3
click at [695, 144] on link at bounding box center [699, 143] width 13 height 11
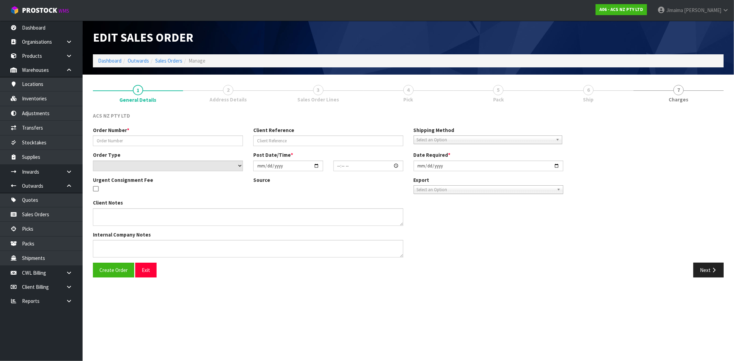
type input "208256.1"
type input "17:939665"
select select "number:0"
type input "2025-08-28"
type input "13:35:00.000"
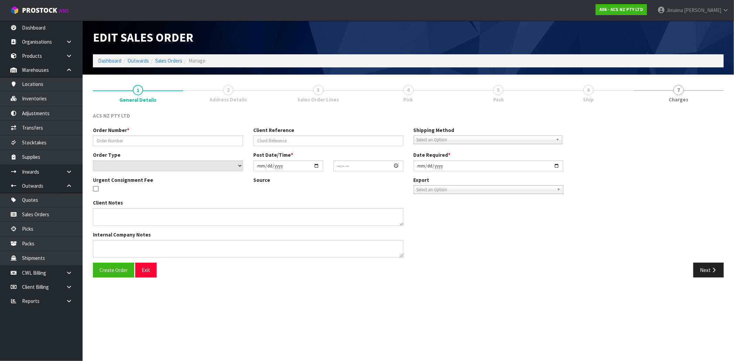
type input "2025-08-28"
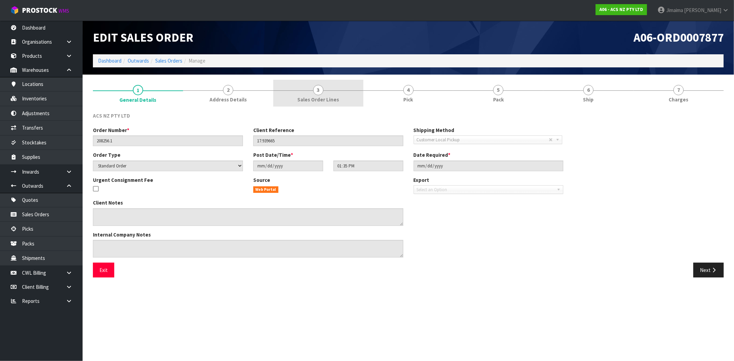
drag, startPoint x: 314, startPoint y: 95, endPoint x: 375, endPoint y: 93, distance: 61.2
click at [314, 95] on link "3 Sales Order Lines" at bounding box center [318, 93] width 90 height 27
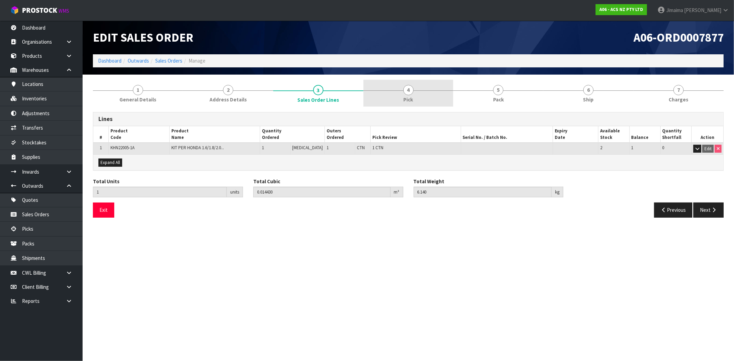
drag, startPoint x: 406, startPoint y: 91, endPoint x: 411, endPoint y: 91, distance: 5.2
click at [406, 91] on span "4" at bounding box center [408, 90] width 10 height 10
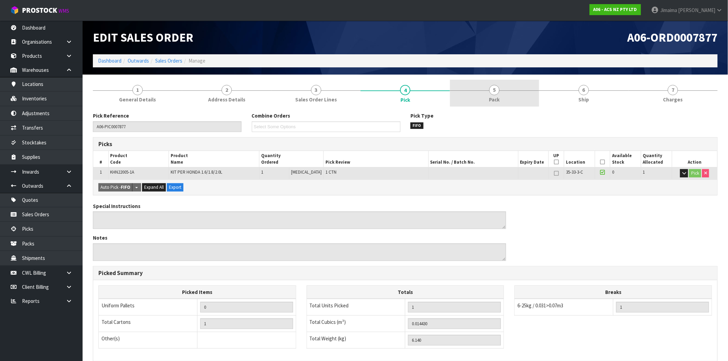
click at [476, 89] on link "5 Pack" at bounding box center [494, 93] width 89 height 27
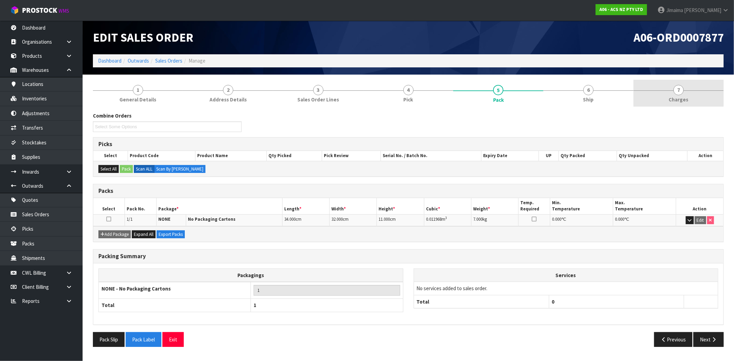
click at [708, 98] on link "7 Charges" at bounding box center [678, 93] width 90 height 27
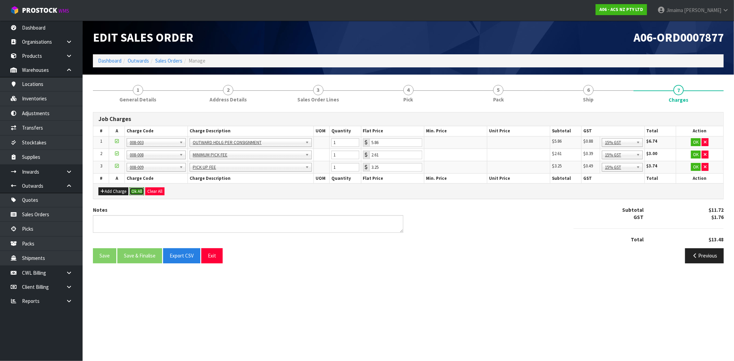
click at [135, 193] on button "Ok All" at bounding box center [136, 191] width 15 height 8
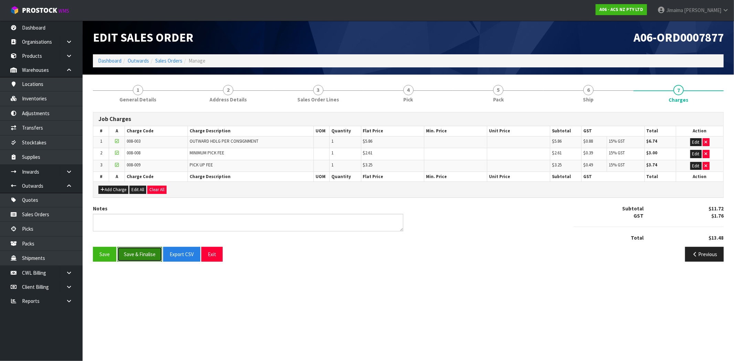
click at [149, 254] on button "Save & Finalise" at bounding box center [139, 254] width 45 height 15
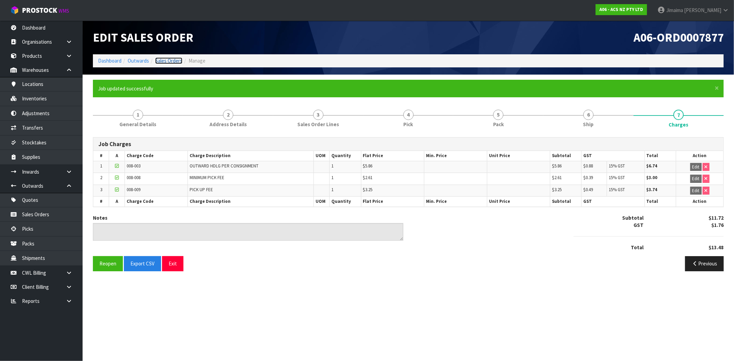
click at [176, 61] on link "Sales Orders" at bounding box center [168, 60] width 27 height 7
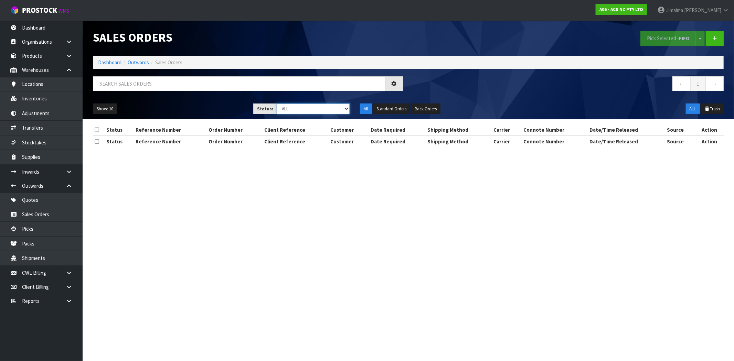
click at [307, 112] on select "Draft Pending Allocated Pending Pick Goods Picked Goods Packed Pending Charges …" at bounding box center [312, 109] width 73 height 11
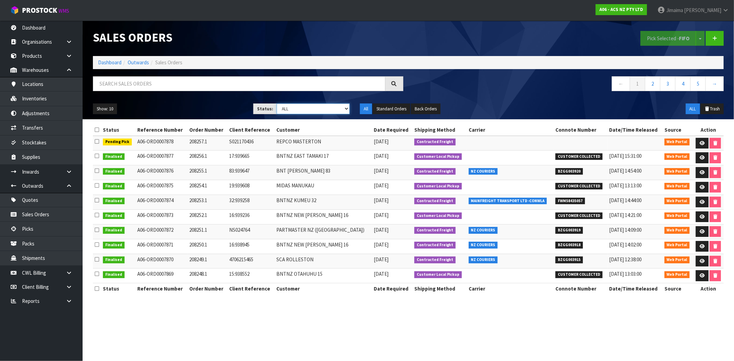
select select "string:9"
click at [276, 104] on select "Draft Pending Allocated Pending Pick Goods Picked Goods Packed Pending Charges …" at bounding box center [312, 109] width 73 height 11
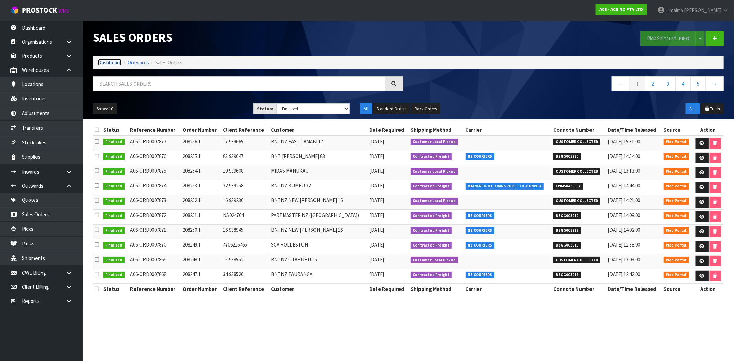
click at [107, 61] on link "Dashboard" at bounding box center [109, 62] width 23 height 7
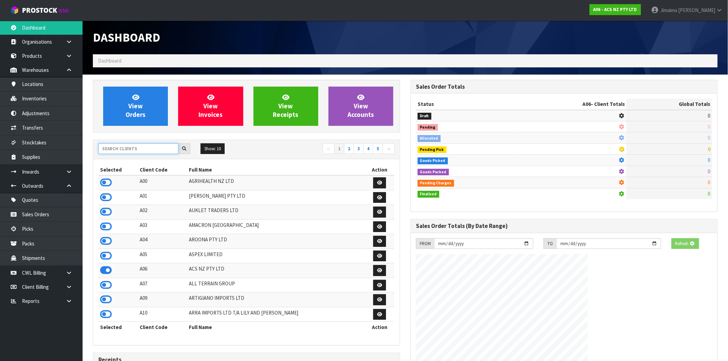
click at [135, 149] on input "text" at bounding box center [138, 148] width 80 height 11
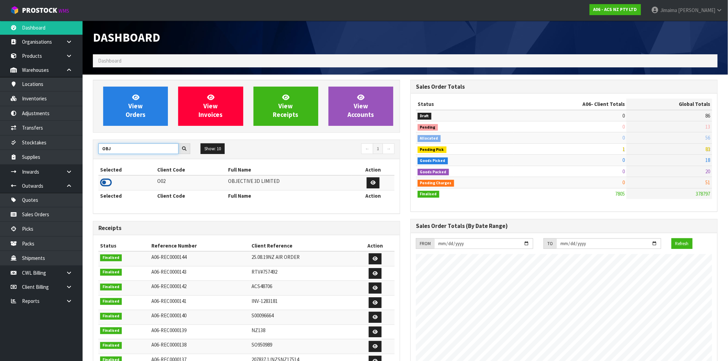
type input "OBJ"
click at [105, 184] on icon at bounding box center [106, 182] width 12 height 10
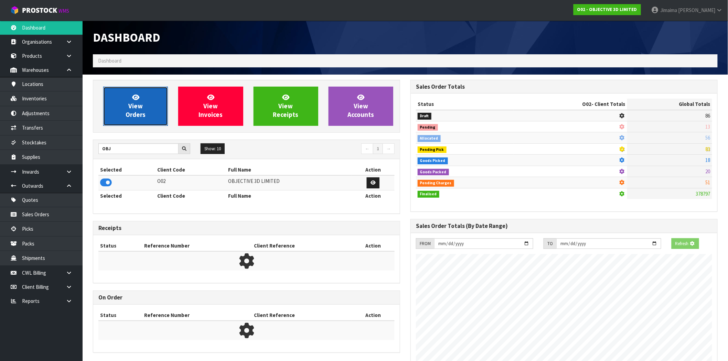
scroll to position [343468, 343572]
click at [140, 114] on span "View Orders" at bounding box center [136, 106] width 20 height 26
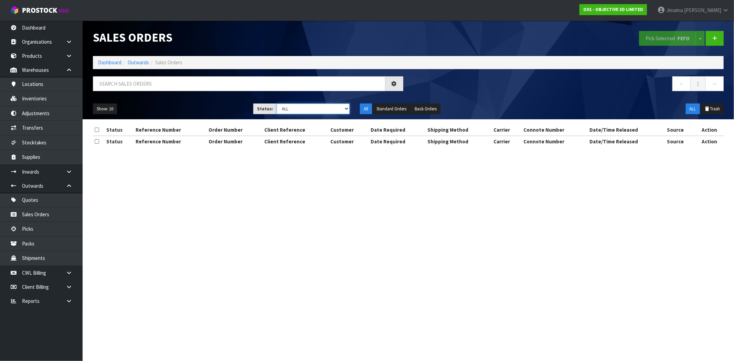
click at [294, 108] on select "Draft Pending Allocated Pending Pick Goods Picked Goods Packed Pending Charges …" at bounding box center [312, 109] width 73 height 11
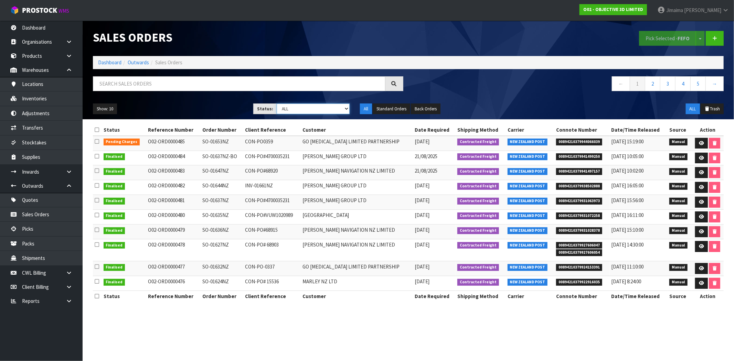
select select "string:9"
click at [276, 104] on select "Draft Pending Allocated Pending Pick Goods Picked Goods Packed Pending Charges …" at bounding box center [312, 109] width 73 height 11
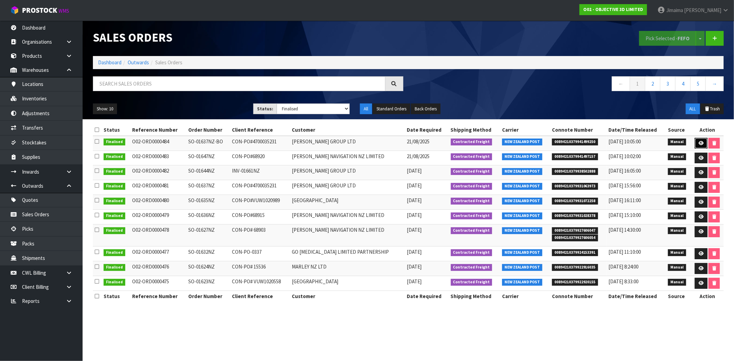
click at [698, 144] on icon at bounding box center [700, 143] width 5 height 4
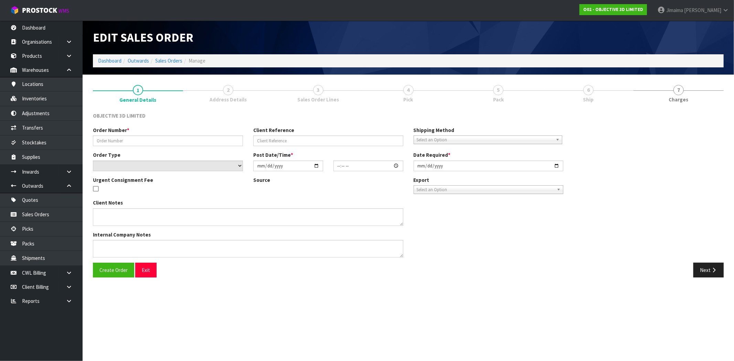
type input "SO-01637NZ-BO"
type input "CON-PO#4700035231"
select select "number:0"
type input "2025-08-20"
type input "13:47:00.000"
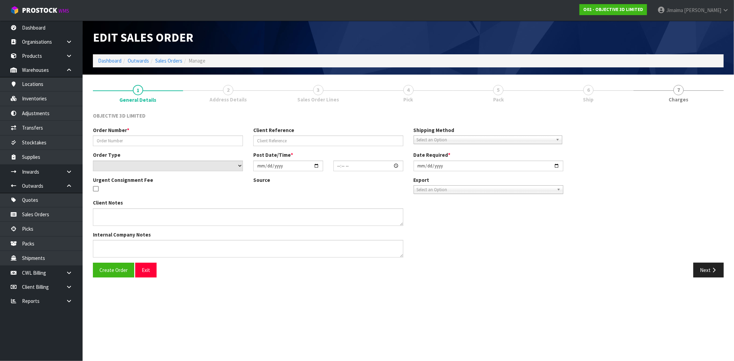
type input "2025-08-21"
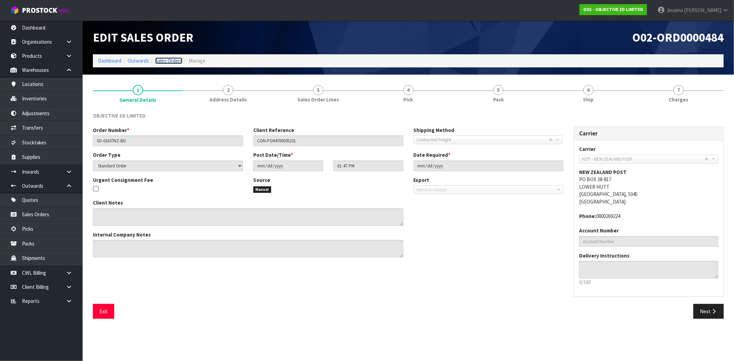
click at [169, 63] on link "Sales Orders" at bounding box center [168, 60] width 27 height 7
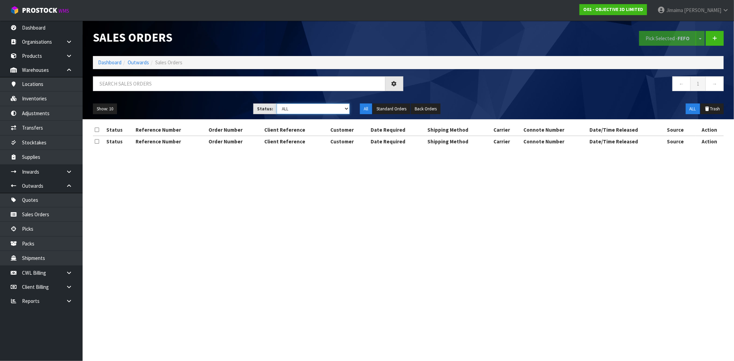
click at [324, 110] on select "Draft Pending Allocated Pending Pick Goods Picked Goods Packed Pending Charges …" at bounding box center [312, 109] width 73 height 11
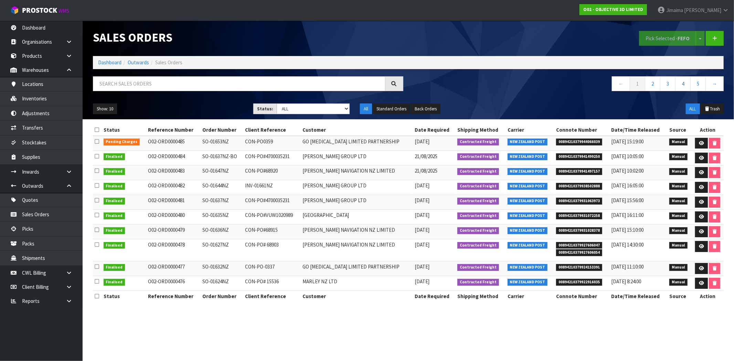
drag, startPoint x: 507, startPoint y: 166, endPoint x: 606, endPoint y: 152, distance: 99.7
click at [510, 165] on tbody "Pending Charges O02-ORD0000485 SO-01653NZ CON-PO0359 GO ORTHOTICS LIMITED PARTN…" at bounding box center [408, 213] width 630 height 155
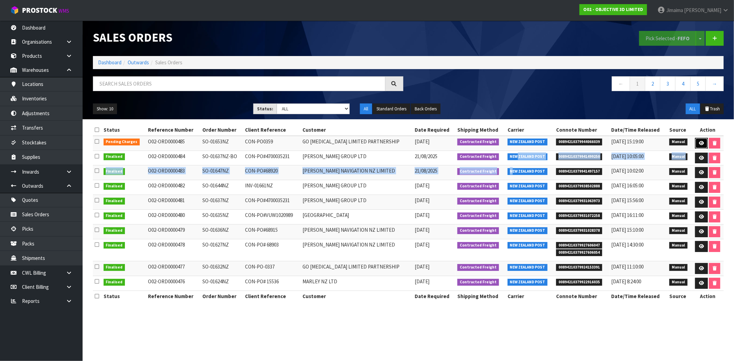
drag, startPoint x: 698, startPoint y: 142, endPoint x: 672, endPoint y: 142, distance: 26.1
click at [698, 142] on icon at bounding box center [700, 143] width 5 height 4
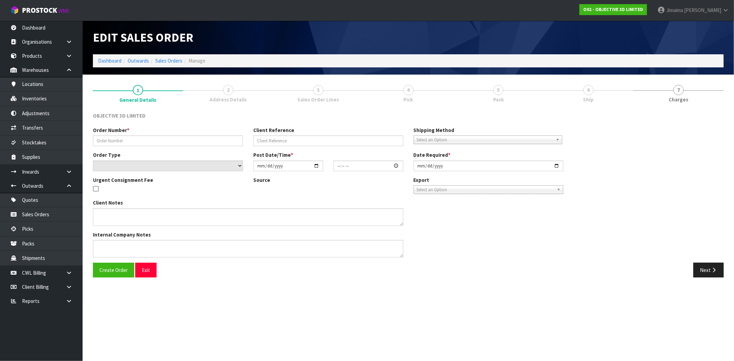
type input "SO-01653NZ"
type input "CON-PO0359"
select select "number:0"
type input "2025-08-27"
type input "16:54:00.000"
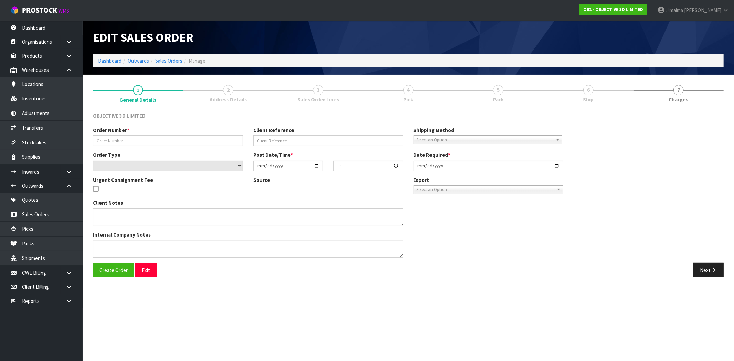
type input "2025-08-28"
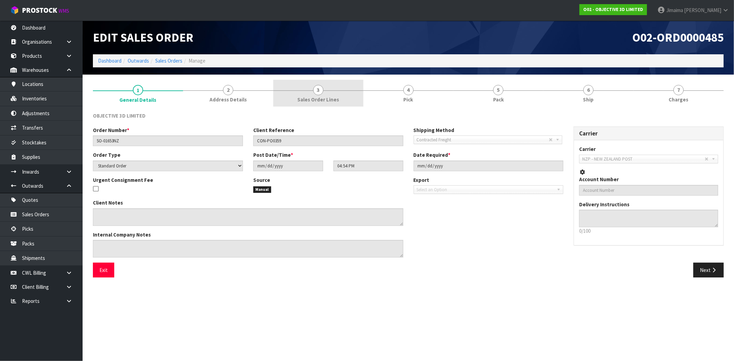
click at [312, 91] on link "3 Sales Order Lines" at bounding box center [318, 93] width 90 height 27
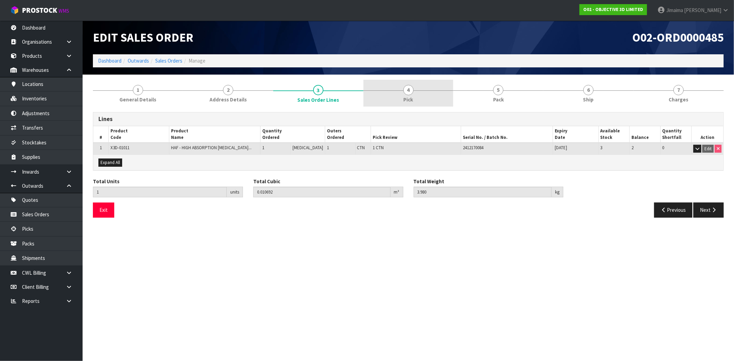
drag, startPoint x: 382, startPoint y: 94, endPoint x: 421, endPoint y: 95, distance: 38.6
click at [383, 94] on link "4 Pick" at bounding box center [408, 93] width 90 height 27
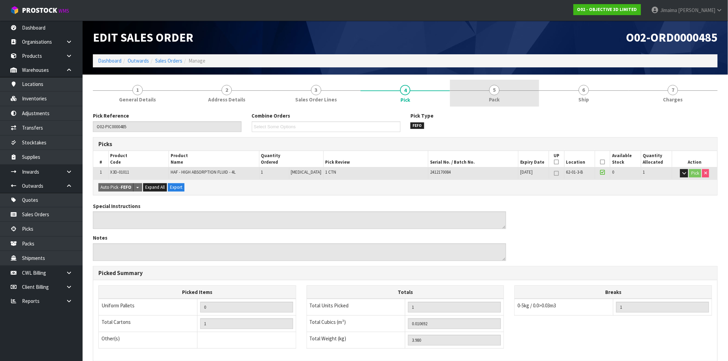
click at [490, 94] on link "5 Pack" at bounding box center [494, 93] width 89 height 27
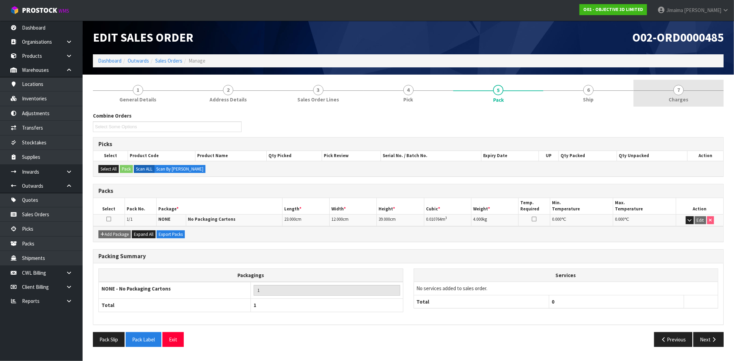
click at [678, 89] on span "7" at bounding box center [678, 90] width 10 height 10
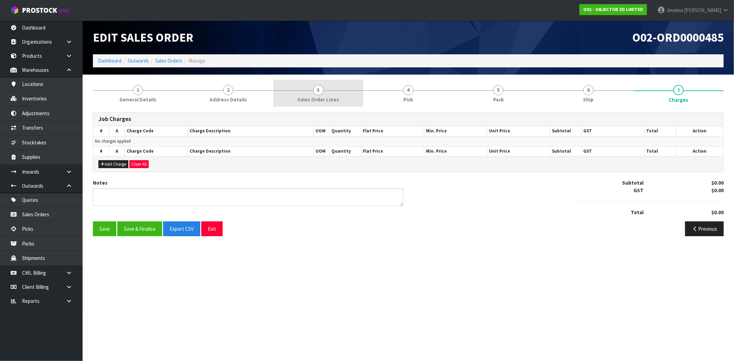
click at [306, 97] on span "Sales Order Lines" at bounding box center [318, 99] width 42 height 7
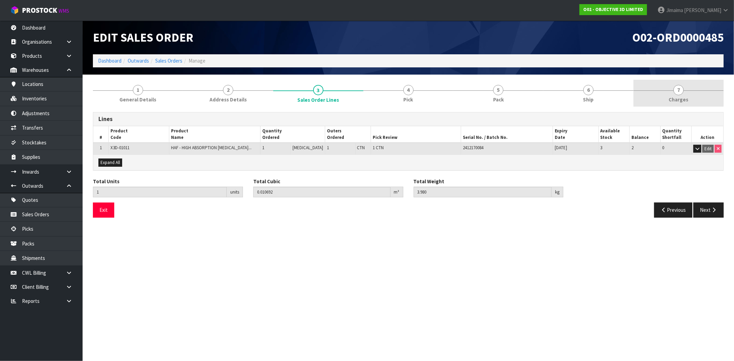
click at [700, 101] on link "7 Charges" at bounding box center [678, 93] width 90 height 27
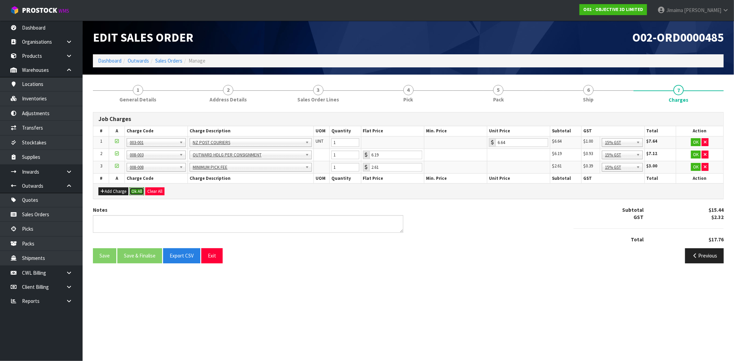
click at [136, 194] on button "Ok All" at bounding box center [136, 191] width 15 height 8
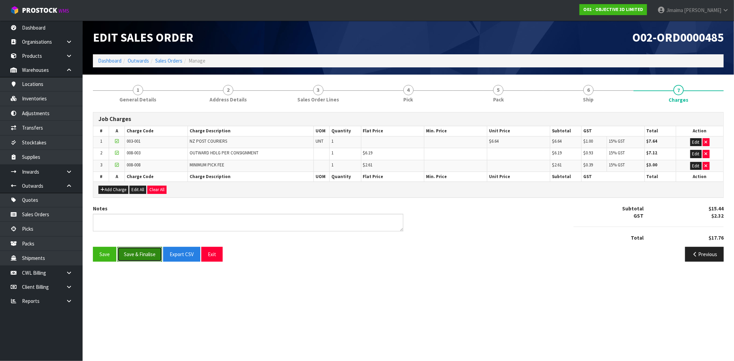
click at [138, 252] on button "Save & Finalise" at bounding box center [139, 254] width 45 height 15
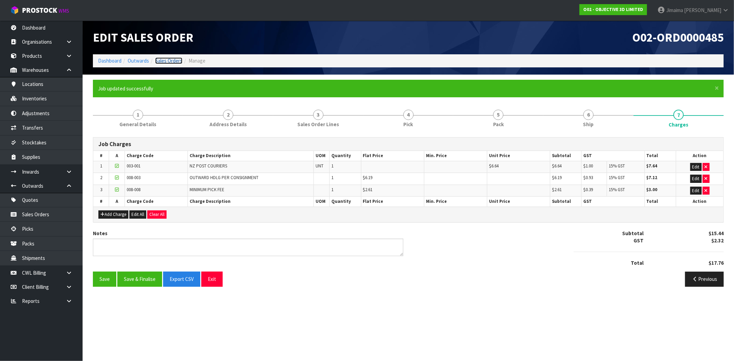
click at [169, 61] on link "Sales Orders" at bounding box center [168, 60] width 27 height 7
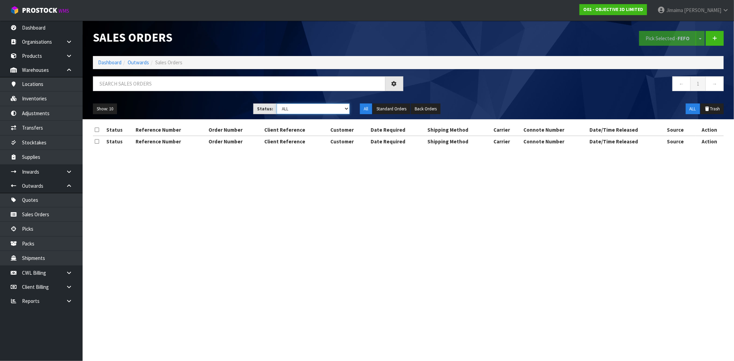
click at [295, 109] on select "Draft Pending Allocated Pending Pick Goods Picked Goods Packed Pending Charges …" at bounding box center [312, 109] width 73 height 11
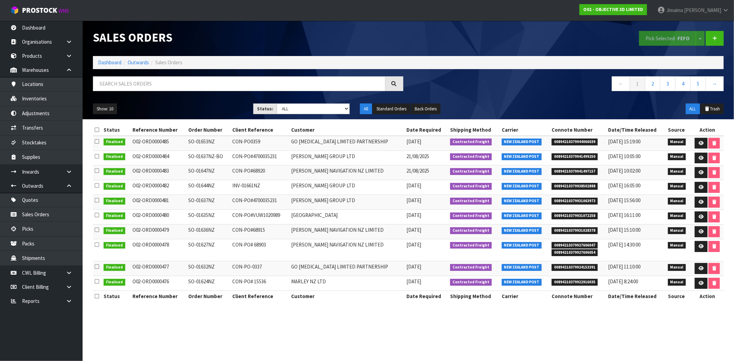
drag, startPoint x: 197, startPoint y: 132, endPoint x: 100, endPoint y: 32, distance: 139.8
click at [197, 132] on th "Order Number" at bounding box center [208, 129] width 44 height 11
click at [111, 60] on link "Dashboard" at bounding box center [109, 62] width 23 height 7
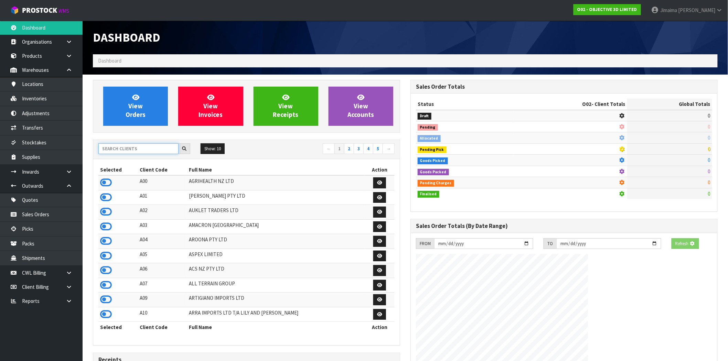
click at [112, 150] on input "text" at bounding box center [138, 148] width 80 height 11
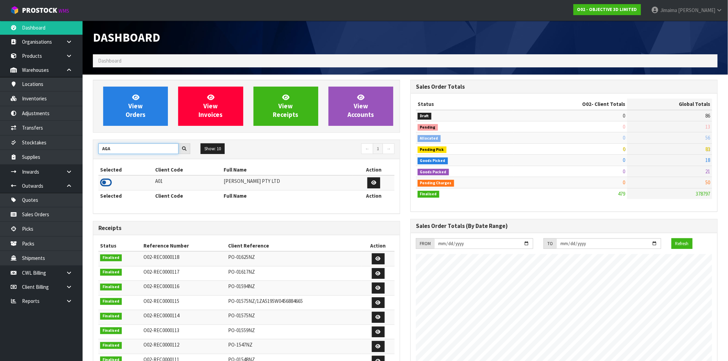
type input "AGA"
click at [107, 187] on icon at bounding box center [106, 182] width 12 height 10
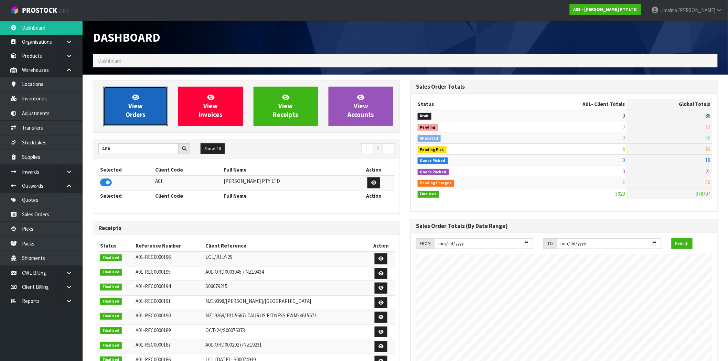
scroll to position [454, 317]
click at [149, 113] on link "View Orders" at bounding box center [135, 106] width 65 height 39
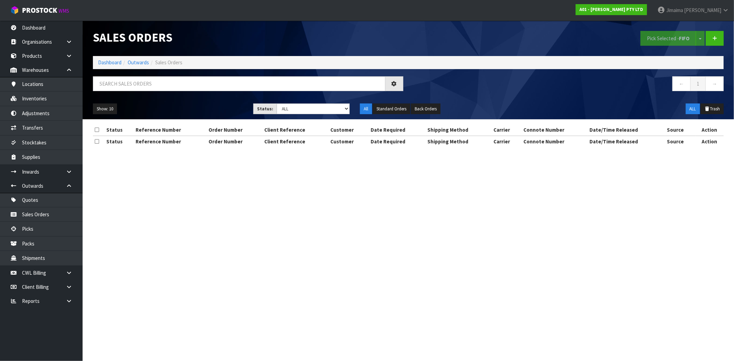
click at [298, 102] on div "Show: 10 5 10 25 50 Status: Draft Pending Allocated Pending Pick Goods Picked G…" at bounding box center [408, 108] width 641 height 21
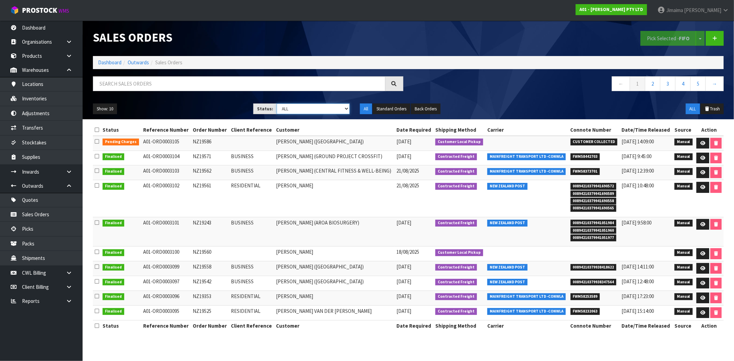
click at [308, 108] on select "Draft Pending Allocated Pending Pick Goods Picked Goods Packed Pending Charges …" at bounding box center [312, 109] width 73 height 11
select select "string:6"
click at [276, 104] on select "Draft Pending Allocated Pending Pick Goods Picked Goods Packed Pending Charges …" at bounding box center [312, 109] width 73 height 11
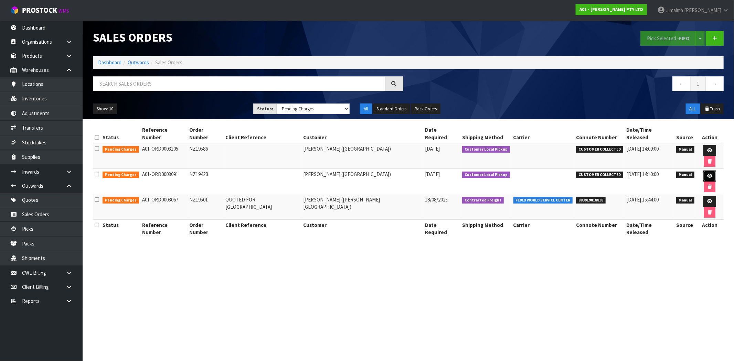
click at [707, 174] on icon at bounding box center [709, 176] width 5 height 4
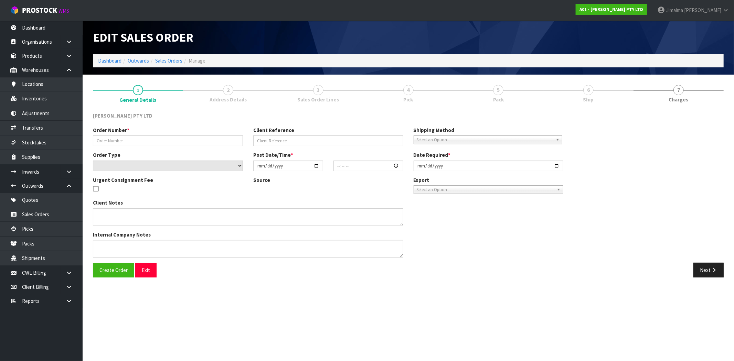
type input "NZ19428"
select select "number:0"
type input "2025-08-04"
type input "16:11:00.000"
type input "2025-08-12"
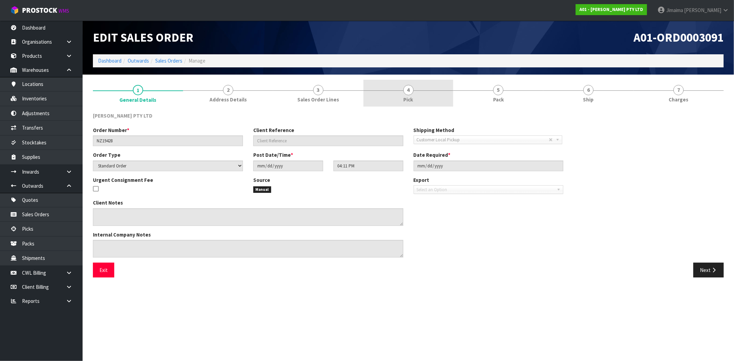
drag, startPoint x: 336, startPoint y: 89, endPoint x: 392, endPoint y: 88, distance: 56.4
click at [337, 89] on link "3 Sales Order Lines" at bounding box center [318, 93] width 90 height 27
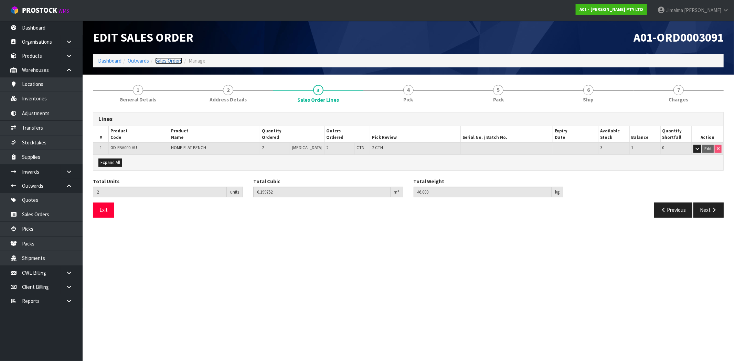
click at [167, 59] on link "Sales Orders" at bounding box center [168, 60] width 27 height 7
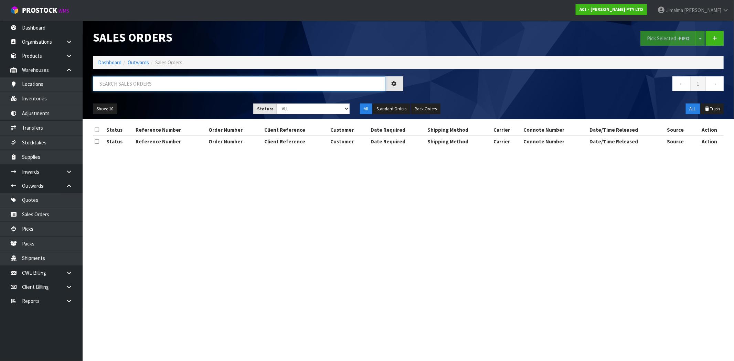
click at [169, 86] on input "text" at bounding box center [239, 83] width 292 height 15
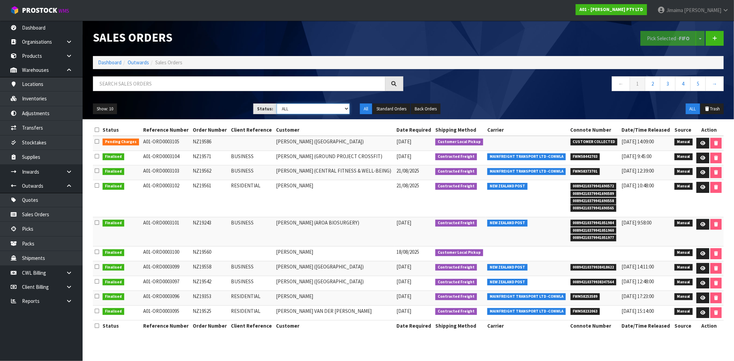
click at [319, 110] on select "Draft Pending Allocated Pending Pick Goods Picked Goods Packed Pending Charges …" at bounding box center [312, 109] width 73 height 11
click at [276, 104] on select "Draft Pending Allocated Pending Pick Goods Picked Goods Packed Pending Charges …" at bounding box center [312, 109] width 73 height 11
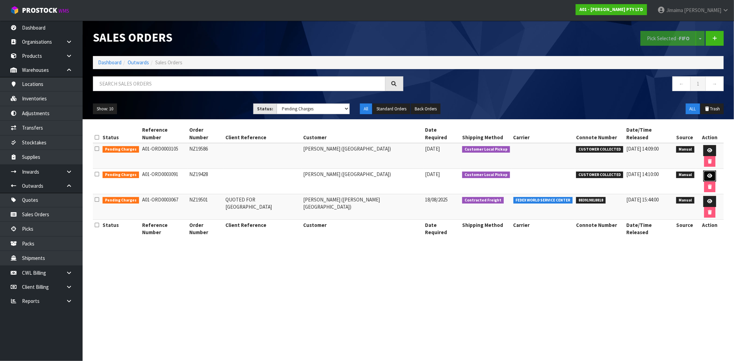
click at [703, 171] on link at bounding box center [709, 176] width 13 height 11
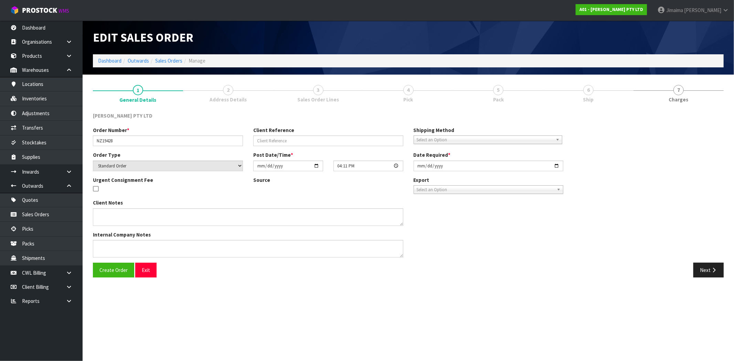
click at [312, 92] on link "3 Sales Order Lines" at bounding box center [318, 93] width 90 height 27
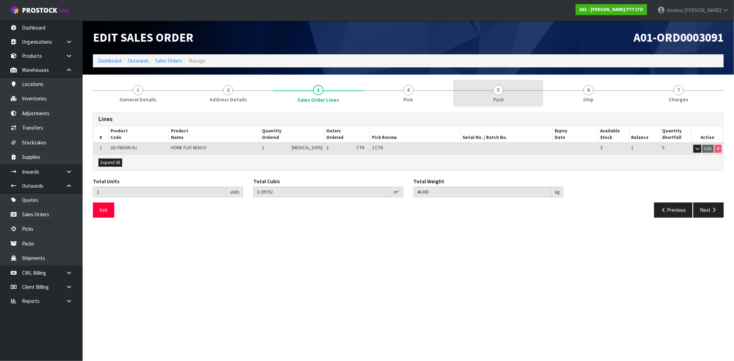
drag, startPoint x: 419, startPoint y: 85, endPoint x: 452, endPoint y: 88, distance: 33.8
click at [419, 85] on link "4 Pick" at bounding box center [408, 93] width 90 height 27
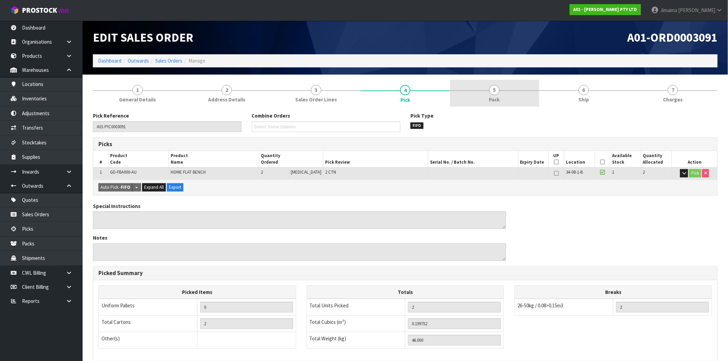
drag, startPoint x: 483, startPoint y: 86, endPoint x: 505, endPoint y: 90, distance: 22.0
click at [484, 85] on link "5 Pack" at bounding box center [494, 93] width 89 height 27
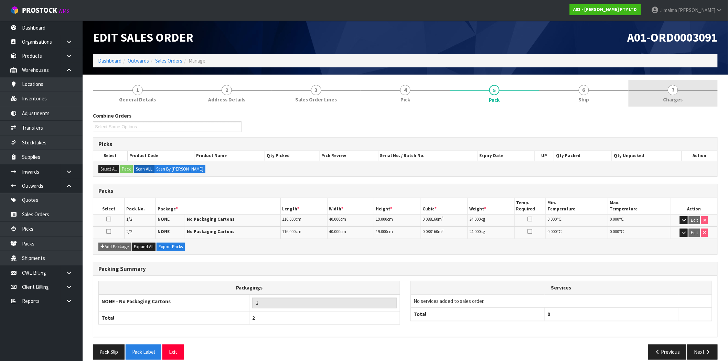
click at [688, 97] on link "7 Charges" at bounding box center [672, 93] width 89 height 27
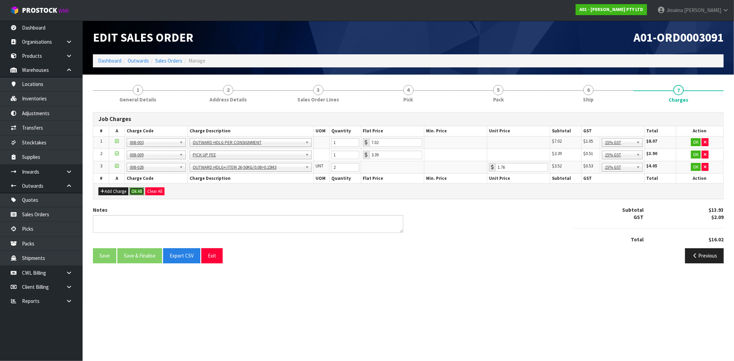
click at [136, 192] on button "Ok All" at bounding box center [136, 191] width 15 height 8
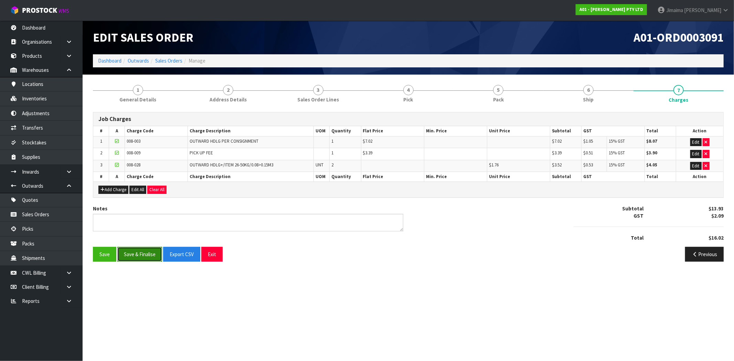
click at [146, 250] on button "Save & Finalise" at bounding box center [139, 254] width 45 height 15
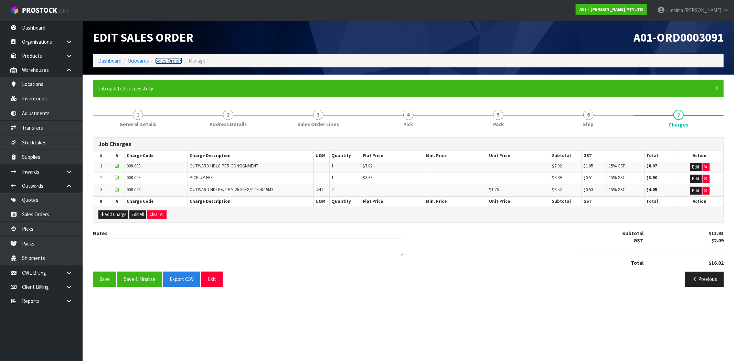
click at [174, 60] on link "Sales Orders" at bounding box center [168, 60] width 27 height 7
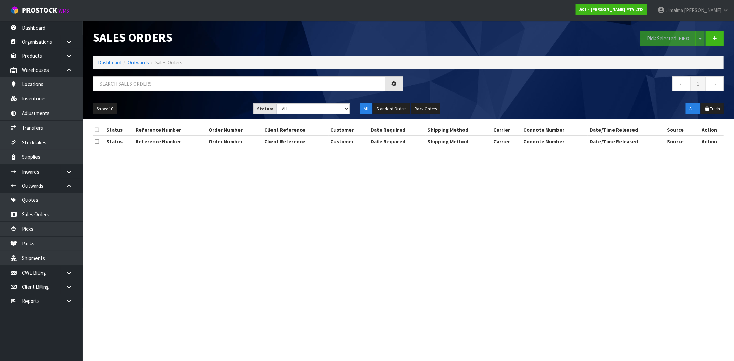
click at [285, 115] on div "Show: 10 5 10 25 50 Status: Draft Pending Allocated Pending Pick Goods Picked G…" at bounding box center [408, 108] width 641 height 21
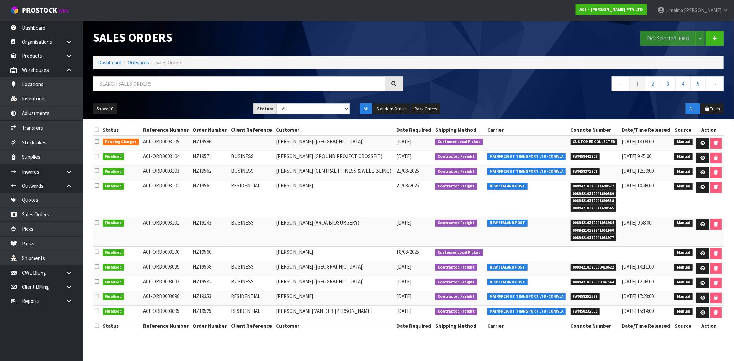
click at [289, 103] on div "Show: 10 5 10 25 50 Status: Draft Pending Allocated Pending Pick Goods Picked G…" at bounding box center [408, 108] width 641 height 21
click at [289, 112] on select "Draft Pending Allocated Pending Pick Goods Picked Goods Packed Pending Charges …" at bounding box center [312, 109] width 73 height 11
click at [276, 104] on select "Draft Pending Allocated Pending Pick Goods Picked Goods Packed Pending Charges …" at bounding box center [312, 109] width 73 height 11
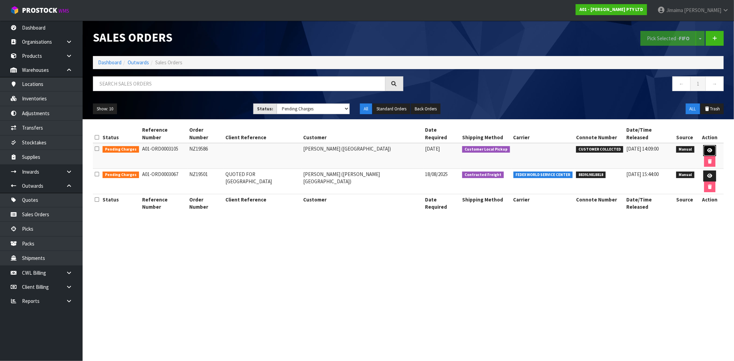
click at [703, 145] on link at bounding box center [709, 150] width 13 height 11
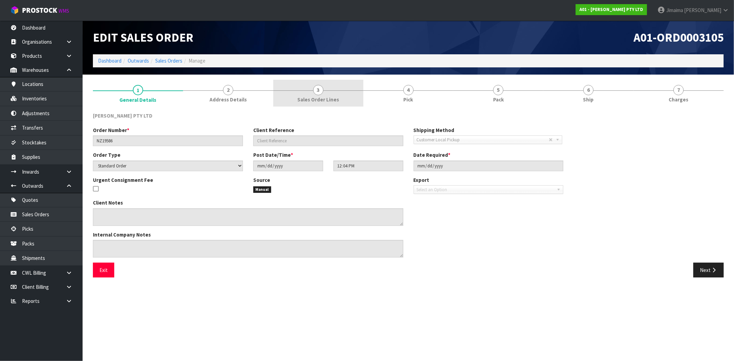
click at [318, 99] on span "Sales Order Lines" at bounding box center [318, 99] width 42 height 7
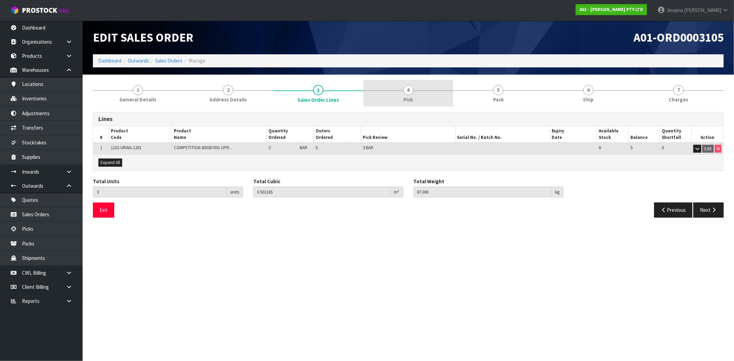
click at [409, 95] on link "4 Pick" at bounding box center [408, 93] width 90 height 27
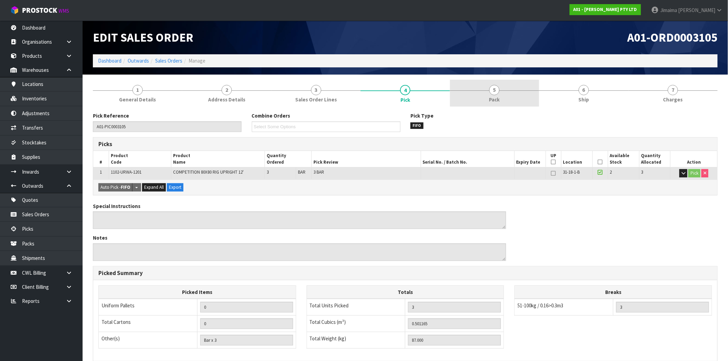
drag, startPoint x: 473, startPoint y: 94, endPoint x: 481, endPoint y: 94, distance: 8.3
click at [474, 94] on link "5 Pack" at bounding box center [494, 93] width 89 height 27
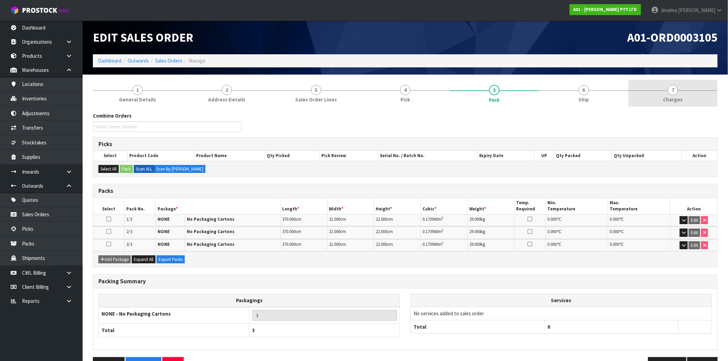
click at [674, 101] on span "Charges" at bounding box center [673, 99] width 20 height 7
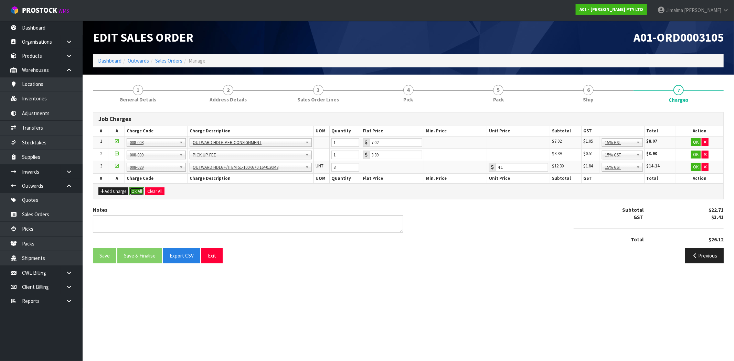
click at [140, 191] on button "Ok All" at bounding box center [136, 191] width 15 height 8
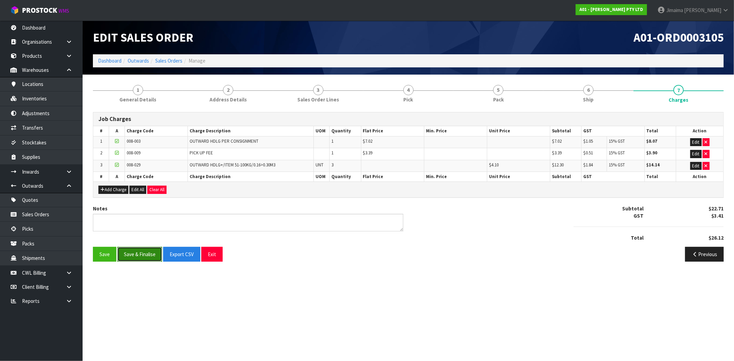
click at [149, 253] on button "Save & Finalise" at bounding box center [139, 254] width 45 height 15
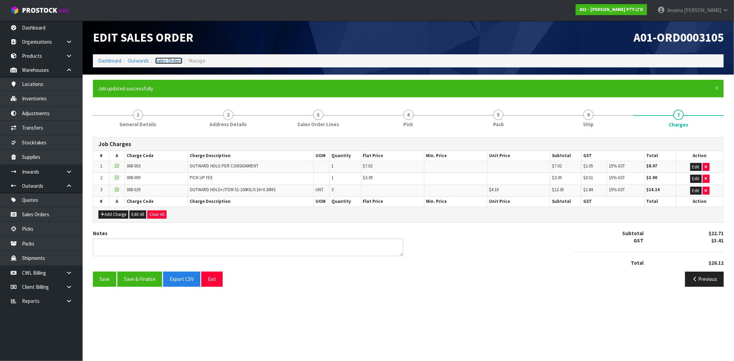
click at [164, 59] on link "Sales Orders" at bounding box center [168, 60] width 27 height 7
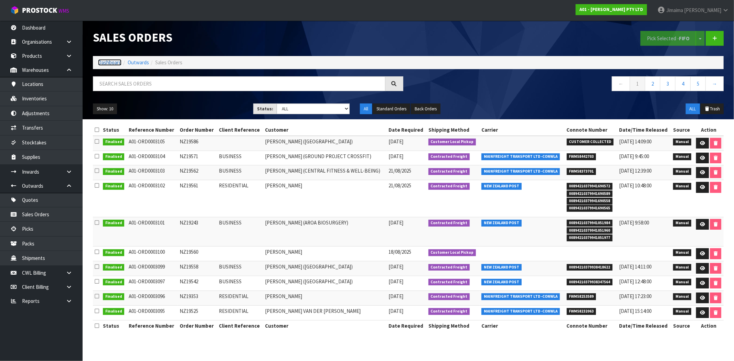
click at [101, 61] on link "Dashboard" at bounding box center [109, 62] width 23 height 7
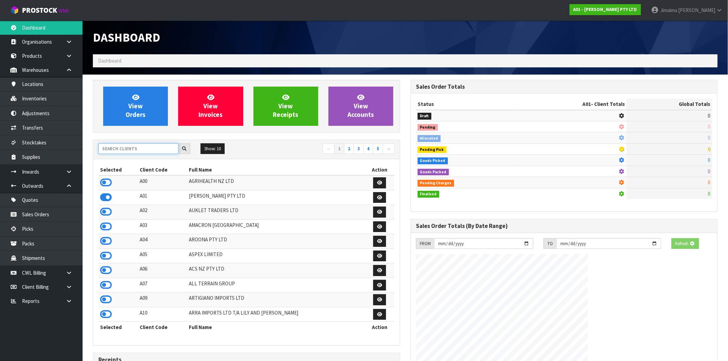
click at [121, 149] on input "text" at bounding box center [138, 148] width 80 height 11
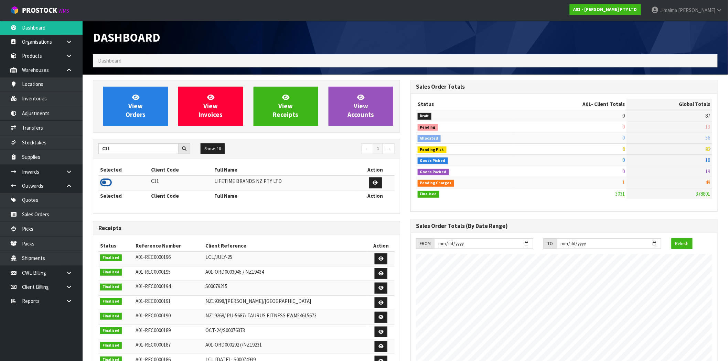
click at [101, 184] on icon at bounding box center [106, 182] width 12 height 10
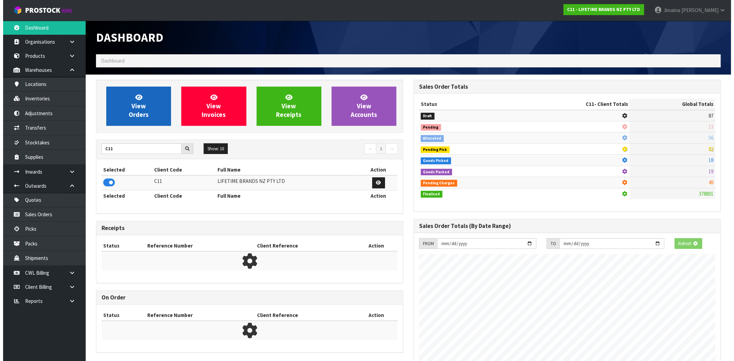
scroll to position [521, 317]
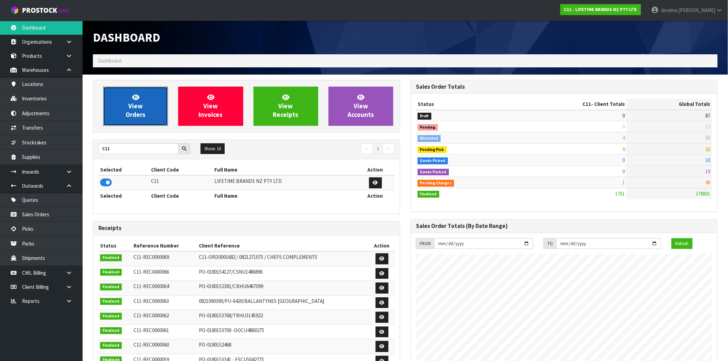
click at [135, 115] on span "View Orders" at bounding box center [136, 106] width 20 height 26
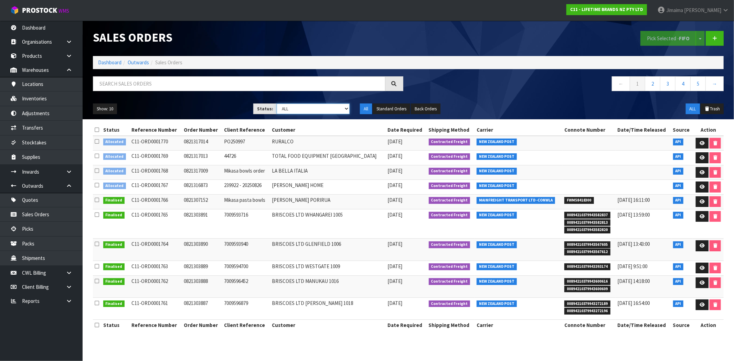
click at [341, 111] on select "Draft Pending Allocated Pending Pick Goods Picked Goods Packed Pending Charges …" at bounding box center [312, 109] width 73 height 11
click at [276, 104] on select "Draft Pending Allocated Pending Pick Goods Picked Goods Packed Pending Charges …" at bounding box center [312, 109] width 73 height 11
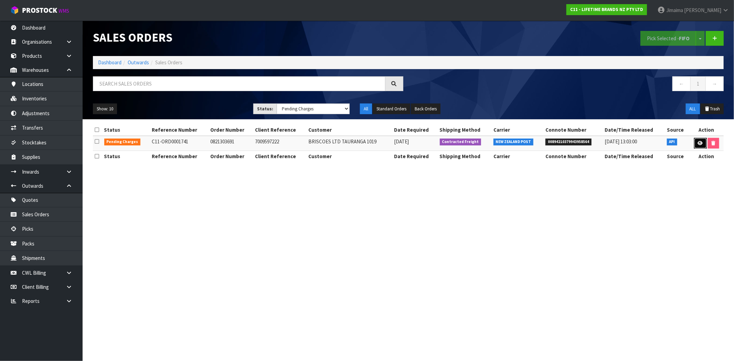
click at [701, 142] on icon at bounding box center [699, 143] width 5 height 4
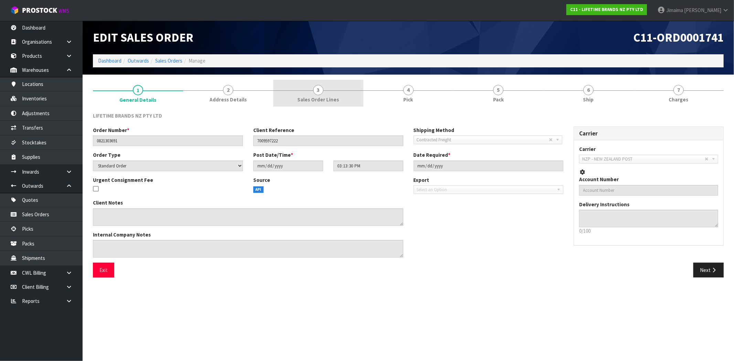
click at [301, 91] on link "3 Sales Order Lines" at bounding box center [318, 93] width 90 height 27
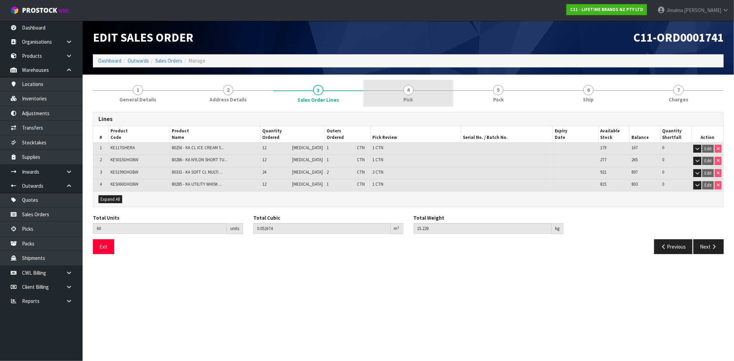
click at [399, 89] on link "4 Pick" at bounding box center [408, 93] width 90 height 27
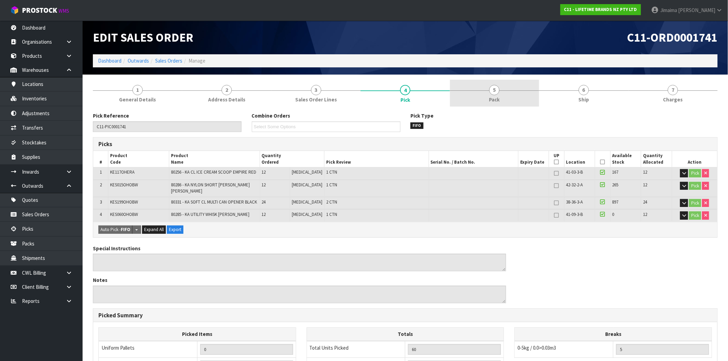
click at [476, 85] on link "5 Pack" at bounding box center [494, 93] width 89 height 27
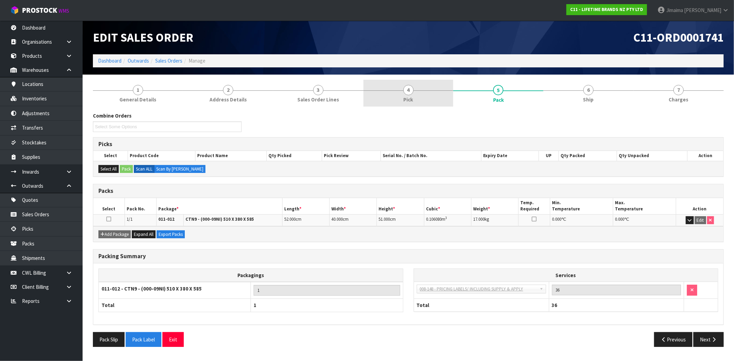
click at [375, 90] on link "4 Pick" at bounding box center [408, 93] width 90 height 27
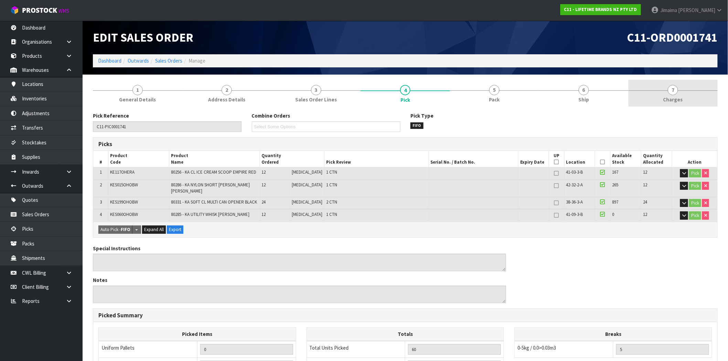
click at [666, 91] on link "7 Charges" at bounding box center [672, 93] width 89 height 27
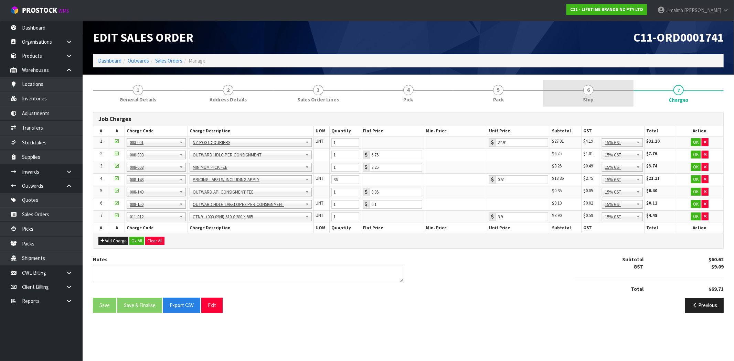
click at [572, 96] on link "6 Ship" at bounding box center [588, 93] width 90 height 27
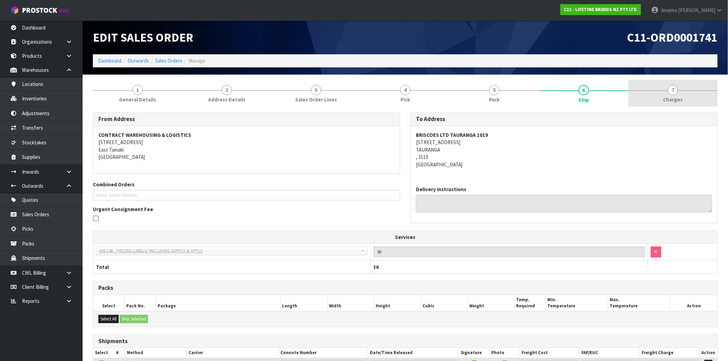
click at [670, 95] on link "7 Charges" at bounding box center [672, 93] width 89 height 27
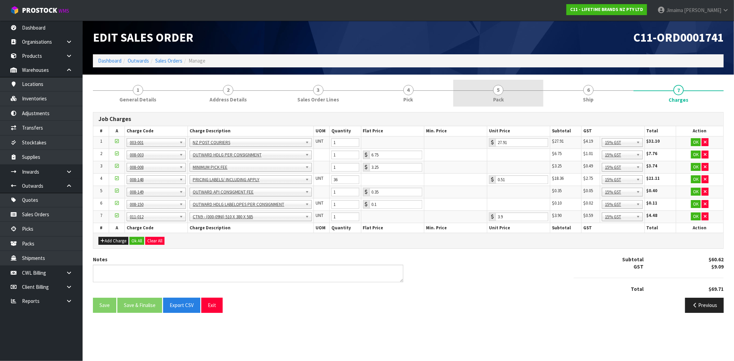
click at [232, 94] on link "2 Address Details" at bounding box center [228, 93] width 90 height 27
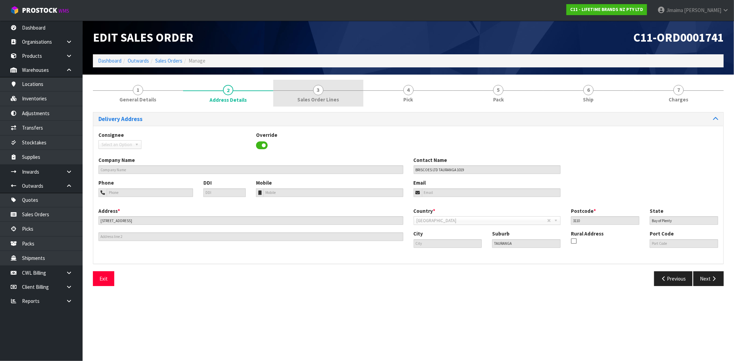
click at [316, 99] on span "Sales Order Lines" at bounding box center [318, 99] width 42 height 7
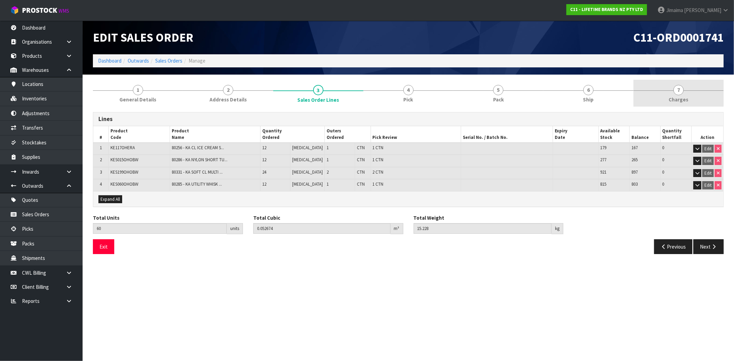
click at [655, 94] on link "7 Charges" at bounding box center [678, 93] width 90 height 27
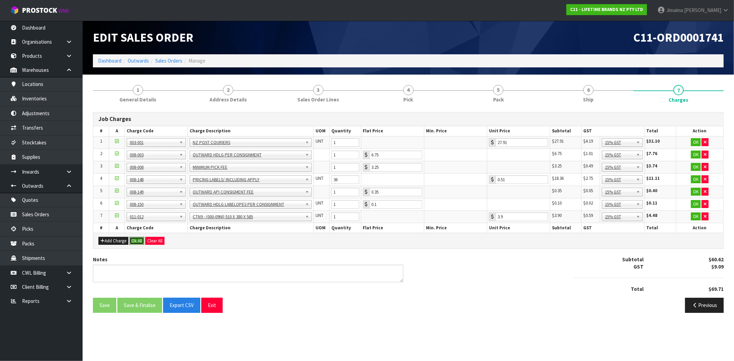
click at [134, 240] on button "Ok All" at bounding box center [136, 241] width 15 height 8
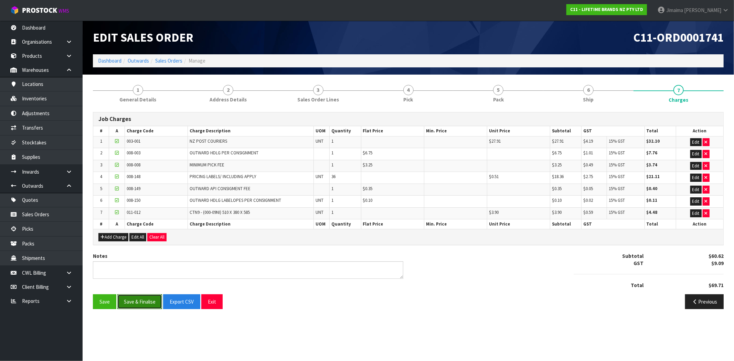
click at [137, 298] on button "Save & Finalise" at bounding box center [139, 301] width 45 height 15
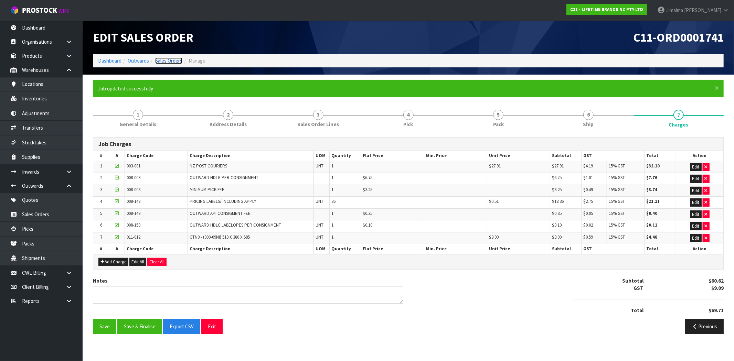
drag, startPoint x: 168, startPoint y: 62, endPoint x: 109, endPoint y: 39, distance: 63.0
click at [168, 63] on link "Sales Orders" at bounding box center [168, 60] width 27 height 7
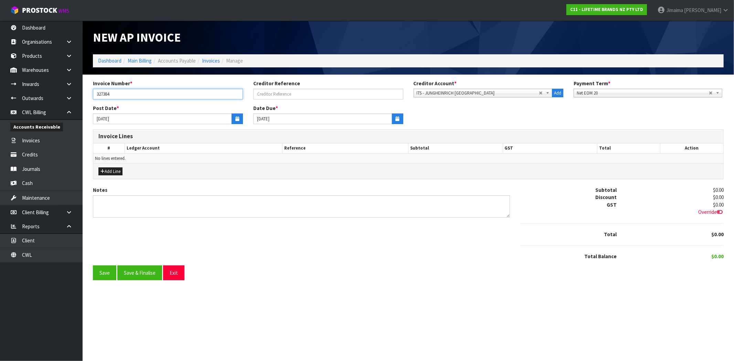
click at [197, 96] on input "327384" at bounding box center [168, 94] width 150 height 11
click at [237, 117] on icon "button" at bounding box center [237, 119] width 4 height 4
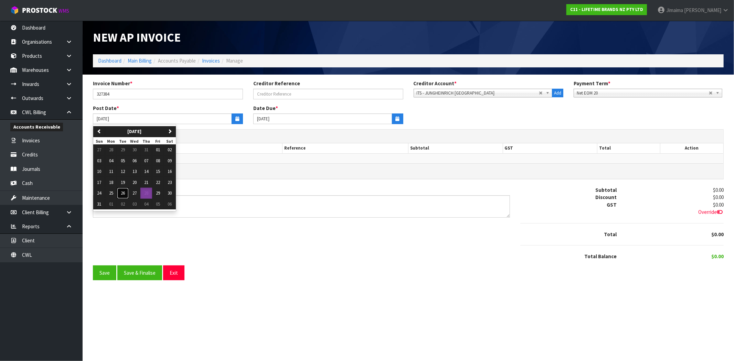
click at [126, 193] on button "26" at bounding box center [123, 193] width 12 height 11
type input "[DATE]"
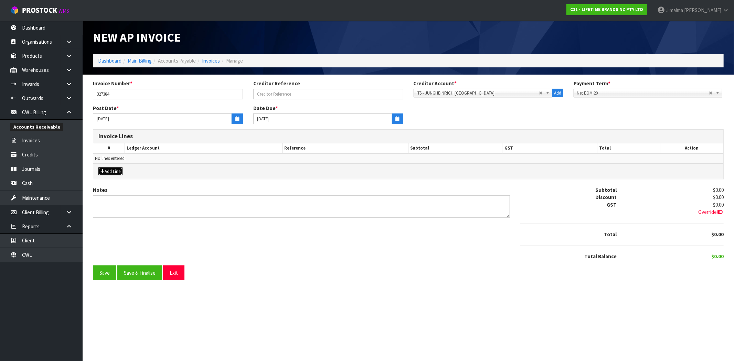
click at [121, 170] on button "Add Line" at bounding box center [110, 171] width 24 height 8
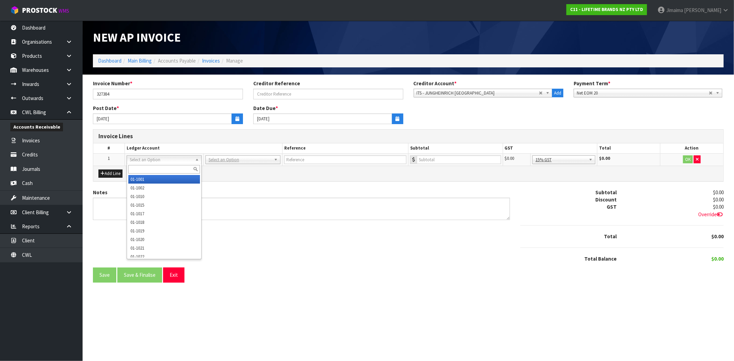
click at [136, 170] on input "text" at bounding box center [164, 169] width 72 height 9
type input "2823"
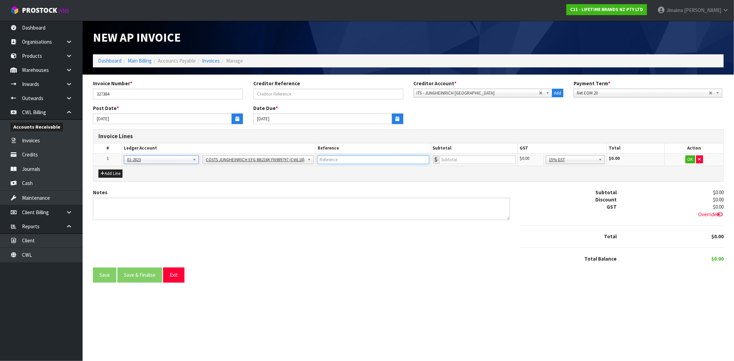
click at [336, 160] on input "text" at bounding box center [372, 159] width 111 height 9
paste input "JUNGHEINRICH"
type input "JUNGHEINRICH"
click at [479, 159] on input "number" at bounding box center [477, 159] width 76 height 9
type input "3"
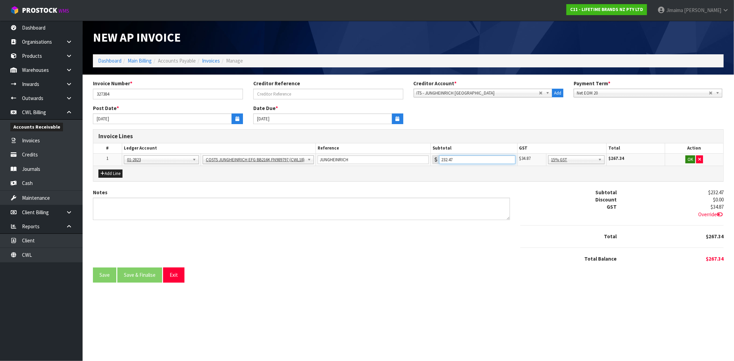
type input "232.47"
click at [688, 160] on button "OK" at bounding box center [690, 159] width 10 height 8
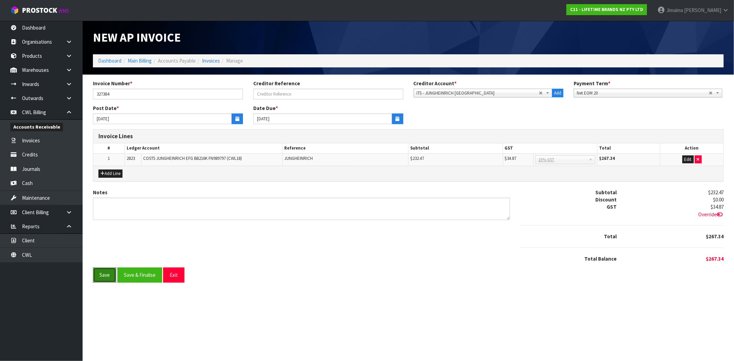
click at [95, 279] on button "Save" at bounding box center [104, 275] width 23 height 15
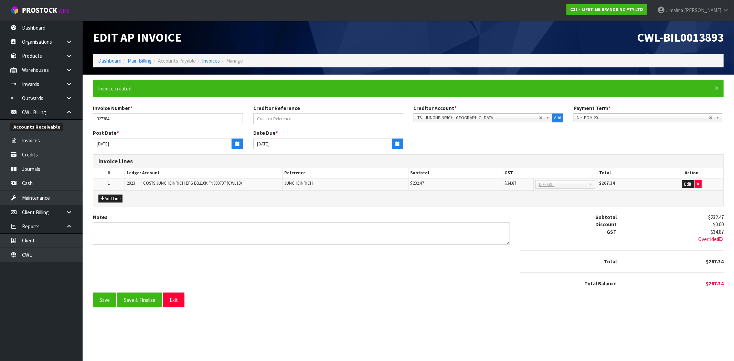
click at [723, 238] on span "Override" at bounding box center [710, 239] width 25 height 7
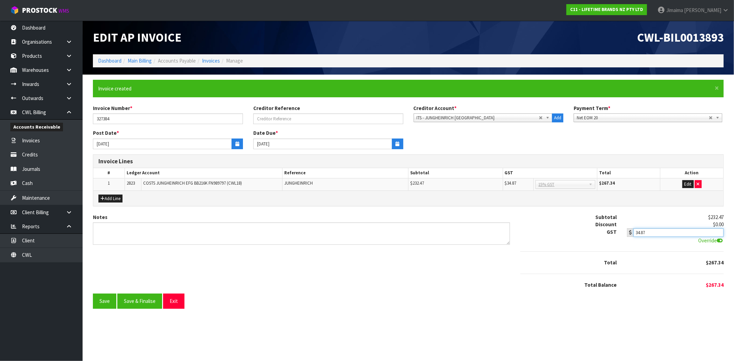
click at [675, 229] on input "34.87" at bounding box center [678, 232] width 90 height 9
type input "34.88"
click at [304, 269] on div "Notes Subtotal $232.47 Discount $0.00 GST $34.87 34.88 Override Total $267.35" at bounding box center [408, 254] width 641 height 80
click at [109, 296] on button "Save" at bounding box center [104, 301] width 23 height 15
click at [141, 305] on button "Save & Finalise" at bounding box center [139, 301] width 45 height 15
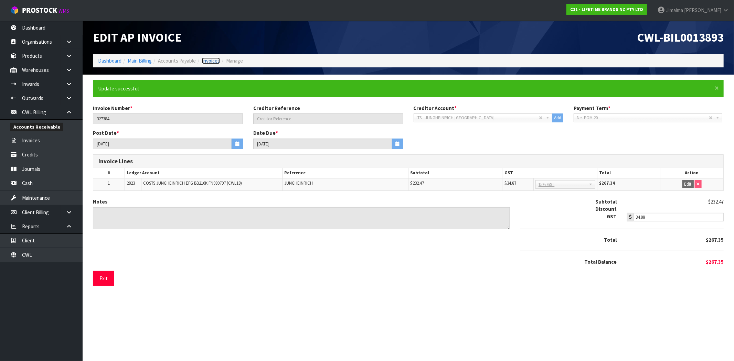
drag, startPoint x: 218, startPoint y: 60, endPoint x: 215, endPoint y: 55, distance: 5.9
click at [218, 60] on link "Invoices" at bounding box center [211, 60] width 18 height 7
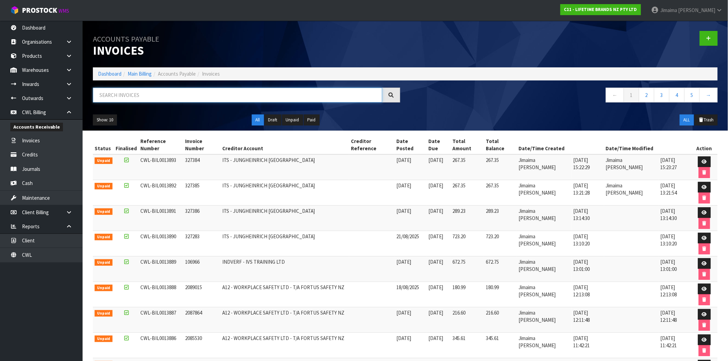
click at [151, 98] on input "text" at bounding box center [237, 95] width 289 height 15
click at [711, 35] on link at bounding box center [708, 38] width 18 height 15
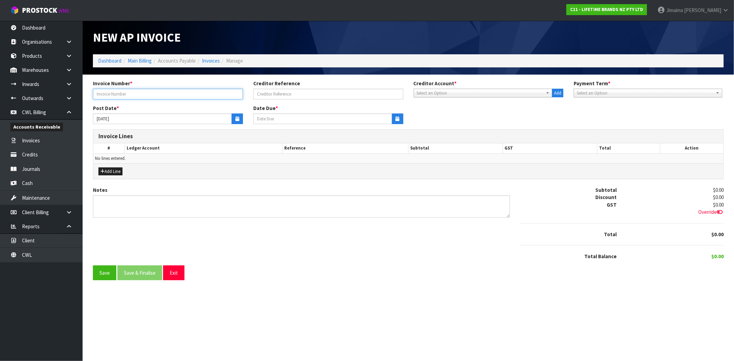
click at [220, 94] on input "text" at bounding box center [168, 94] width 150 height 11
type input "327382"
click at [465, 91] on span "Select an Option" at bounding box center [479, 93] width 127 height 8
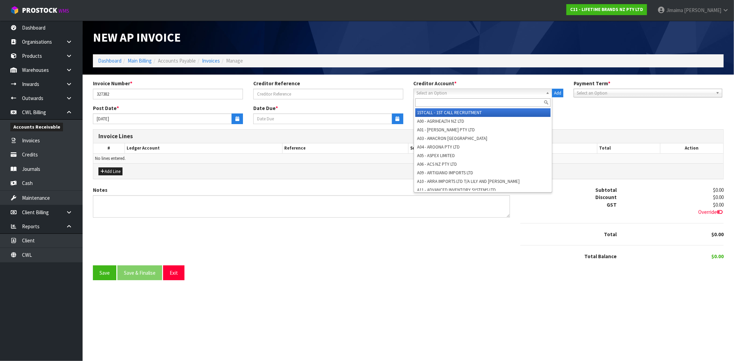
click at [455, 99] on input "text" at bounding box center [482, 102] width 135 height 9
paste input "JUNGHEINRICH"
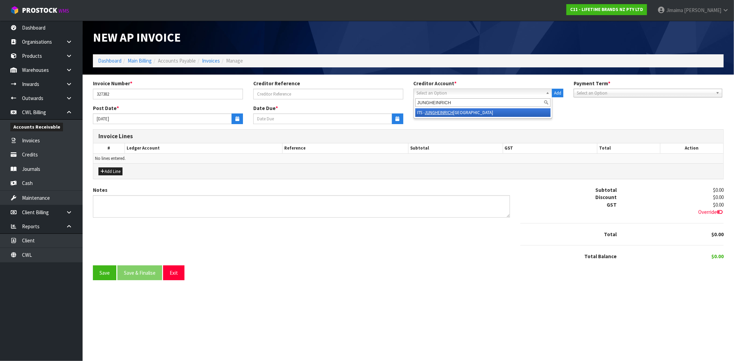
type input "JUNGHEINRICH"
click at [441, 111] on em "JUNGHEINRICH" at bounding box center [439, 113] width 29 height 6
type input "[DATE]"
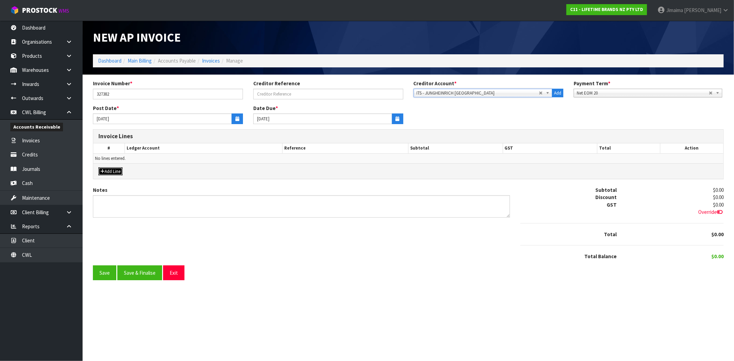
click at [109, 171] on button "Add Line" at bounding box center [110, 171] width 24 height 8
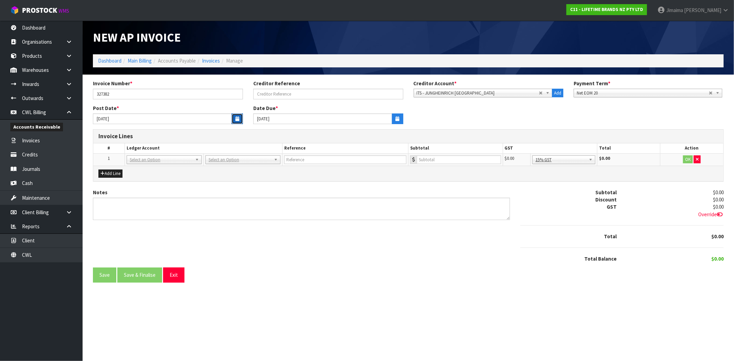
click at [241, 120] on button "button" at bounding box center [236, 118] width 11 height 11
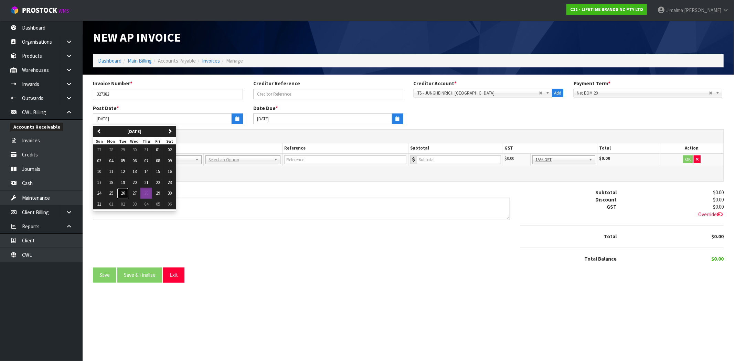
click at [129, 193] on button "26" at bounding box center [123, 193] width 12 height 11
type input "[DATE]"
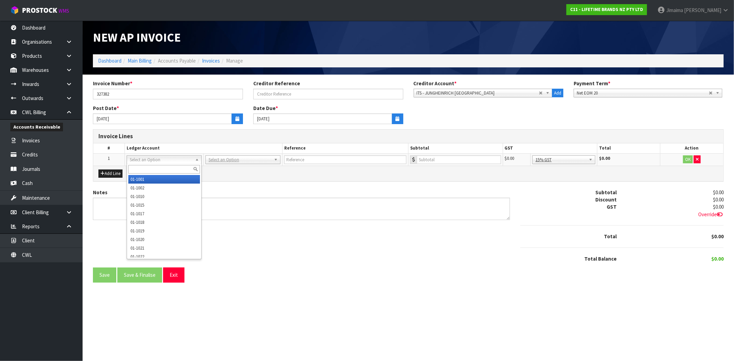
click at [152, 168] on input "text" at bounding box center [164, 169] width 72 height 9
type input "2821"
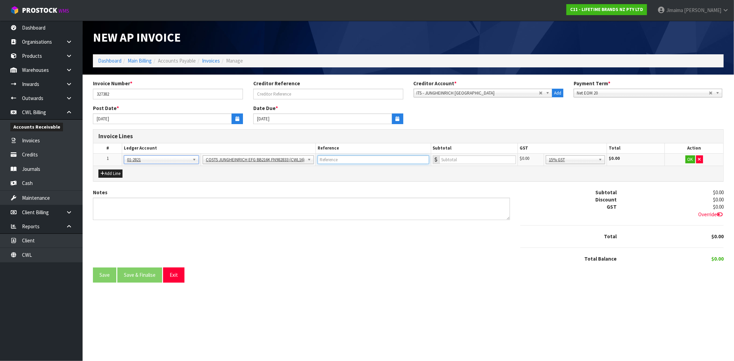
click at [384, 162] on input "text" at bounding box center [372, 159] width 111 height 9
paste input "JUNGHEINRICH"
type input "JUNGHEINRICH"
click at [486, 157] on input "number" at bounding box center [477, 159] width 76 height 9
type input "289.00"
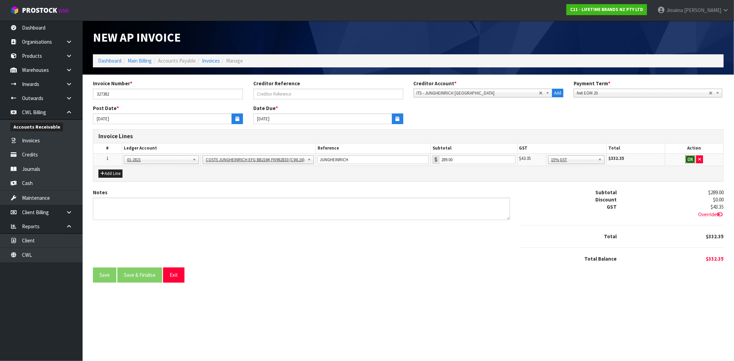
click at [689, 156] on button "OK" at bounding box center [690, 159] width 10 height 8
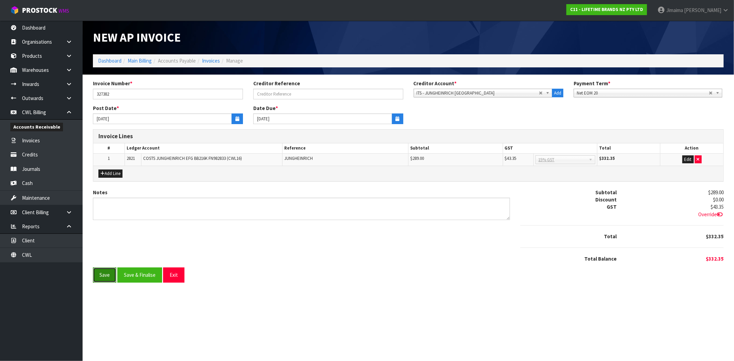
drag, startPoint x: 103, startPoint y: 275, endPoint x: 115, endPoint y: 225, distance: 51.9
click at [103, 274] on button "Save" at bounding box center [104, 275] width 23 height 15
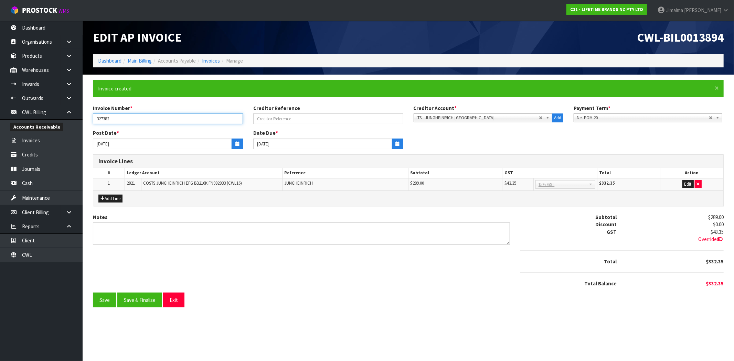
drag, startPoint x: 102, startPoint y: 118, endPoint x: 83, endPoint y: 120, distance: 19.3
click at [89, 119] on div "Invoice Number * 327382" at bounding box center [168, 115] width 160 height 20
click at [143, 299] on button "Save & Finalise" at bounding box center [139, 300] width 45 height 15
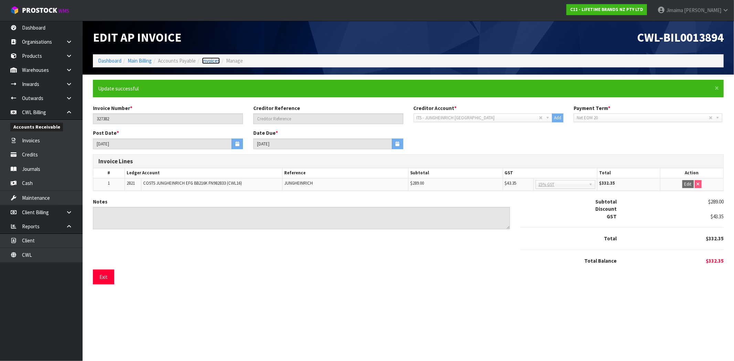
click at [211, 60] on link "Invoices" at bounding box center [211, 60] width 18 height 7
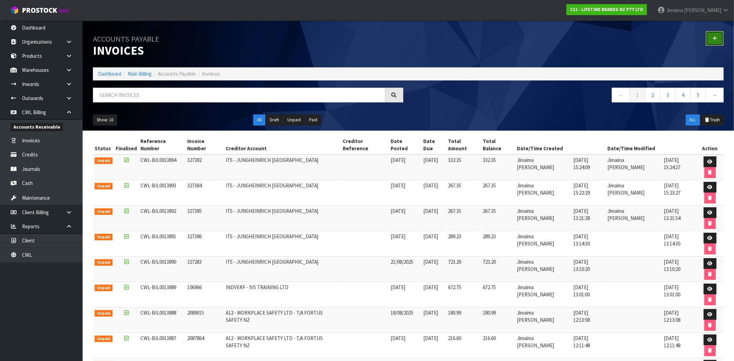
click at [709, 38] on link at bounding box center [714, 38] width 18 height 15
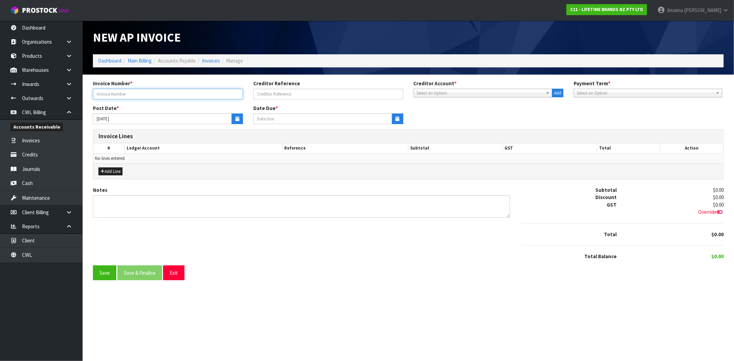
click at [150, 98] on input "text" at bounding box center [168, 94] width 150 height 11
type input "327383"
click at [439, 91] on span "Select an Option" at bounding box center [479, 93] width 127 height 8
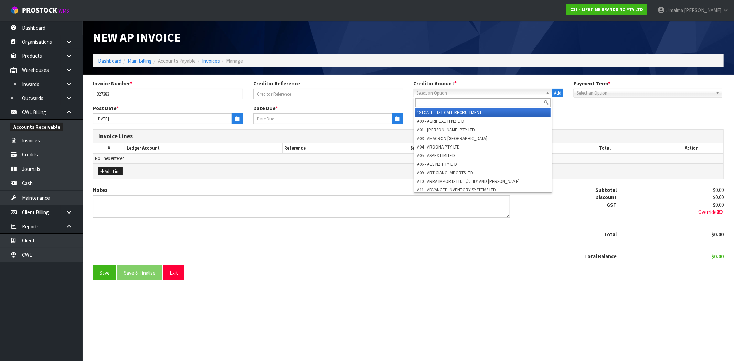
click at [437, 104] on input "text" at bounding box center [482, 102] width 135 height 9
paste input "JUNGHEINRICH"
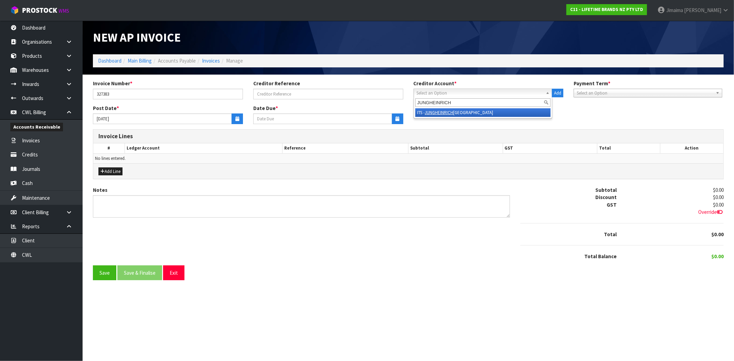
type input "JUNGHEINRICH"
click at [515, 113] on li "ITS - JUNGHEINRICH NEW ZEALAND" at bounding box center [482, 112] width 135 height 9
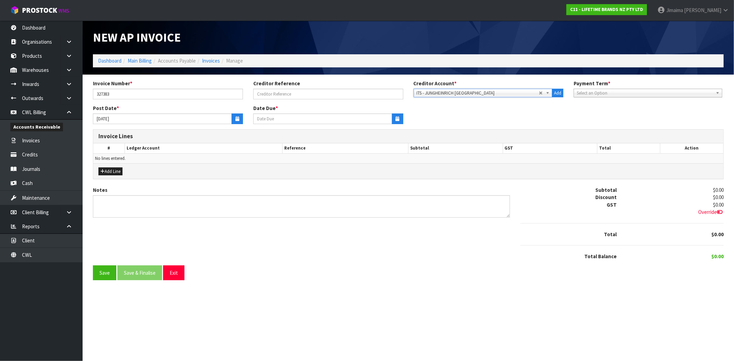
type input "20/09/2025"
click at [239, 120] on icon "button" at bounding box center [237, 119] width 4 height 4
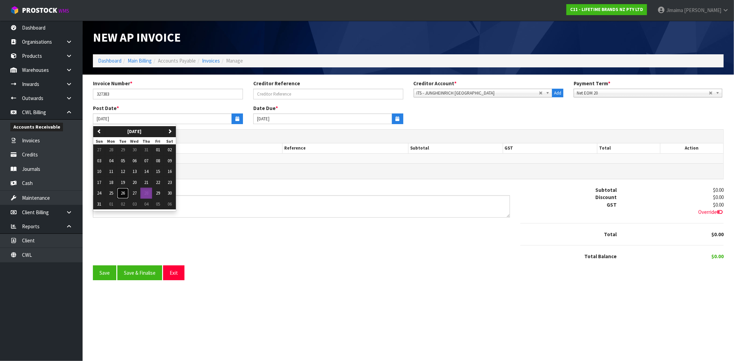
click at [126, 194] on button "26" at bounding box center [123, 193] width 12 height 11
type input "[DATE]"
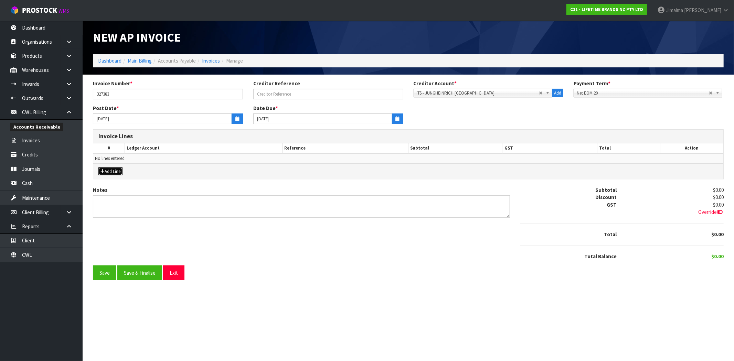
click at [119, 174] on button "Add Line" at bounding box center [110, 171] width 24 height 8
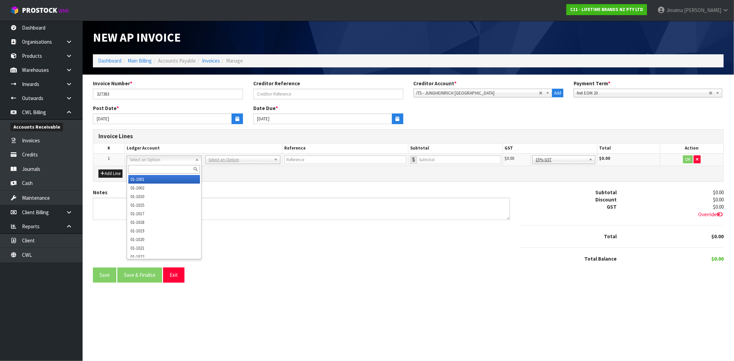
click at [152, 170] on input "text" at bounding box center [164, 169] width 72 height 9
type input "2822"
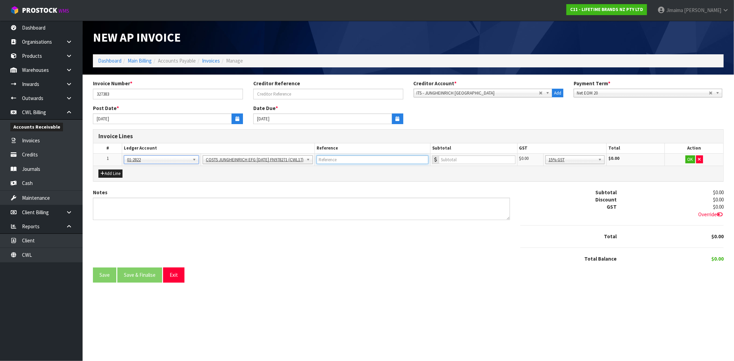
paste input "JUNGHEINRICH"
type input "JUNGHEINRICH"
click at [448, 162] on input "number" at bounding box center [476, 159] width 77 height 9
type input "289.00"
click at [686, 159] on button "OK" at bounding box center [690, 159] width 10 height 8
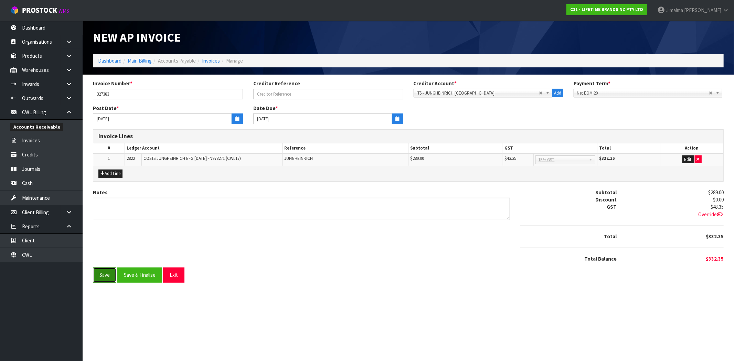
click at [107, 279] on button "Save" at bounding box center [104, 275] width 23 height 15
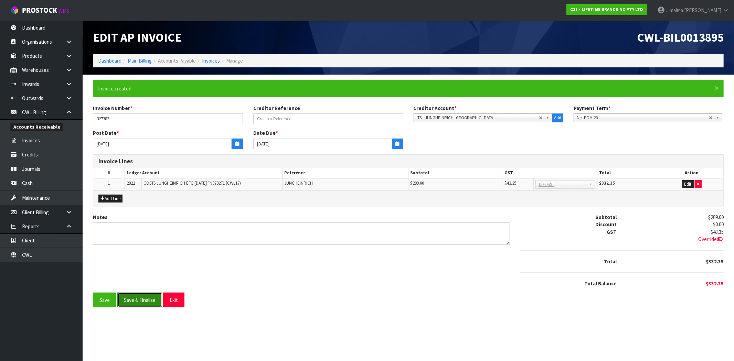
click at [135, 296] on button "Save & Finalise" at bounding box center [139, 300] width 45 height 15
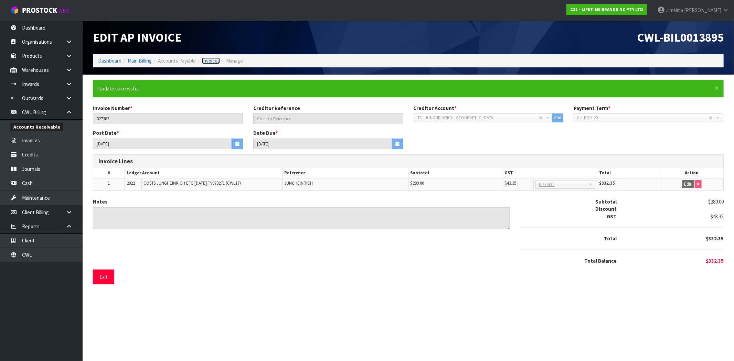
click at [211, 61] on link "Invoices" at bounding box center [211, 60] width 18 height 7
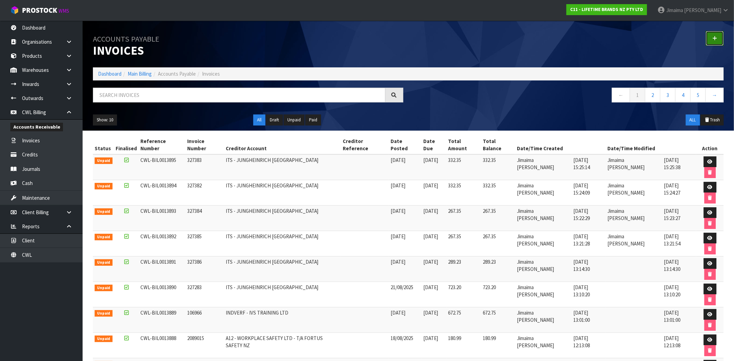
drag, startPoint x: 713, startPoint y: 39, endPoint x: 688, endPoint y: 50, distance: 27.1
click at [713, 39] on icon at bounding box center [714, 38] width 5 height 5
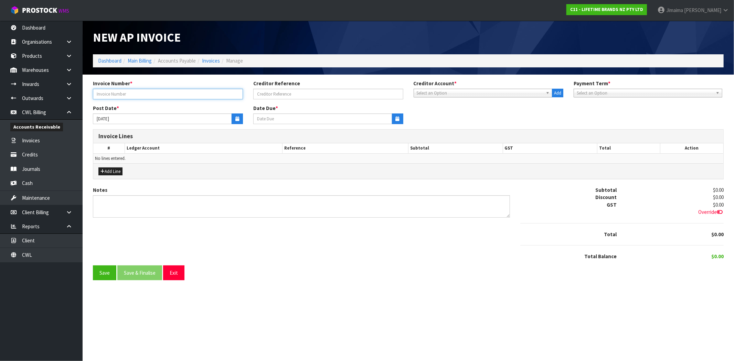
click at [127, 94] on input "text" at bounding box center [168, 94] width 150 height 11
click at [161, 95] on input "text" at bounding box center [168, 94] width 150 height 11
type input "202531"
click at [452, 94] on span "Select an Option" at bounding box center [479, 93] width 127 height 8
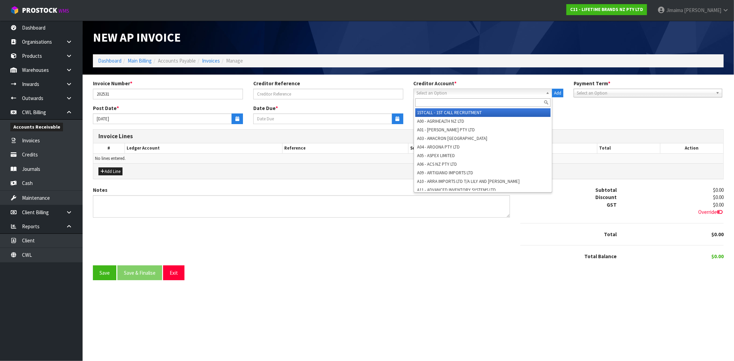
click at [444, 101] on input "text" at bounding box center [482, 102] width 135 height 9
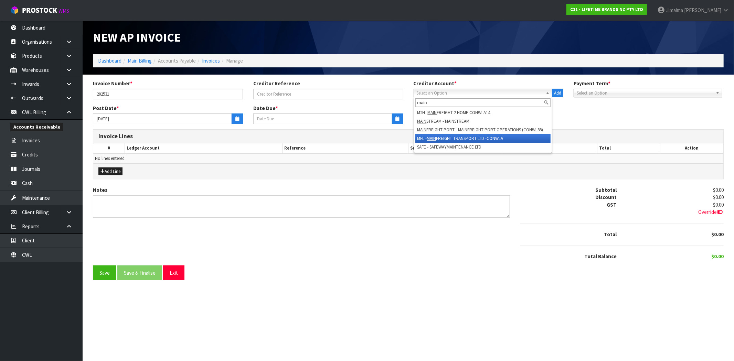
type input "main"
click at [465, 140] on li "MFL - MAIN FREIGHT TRANSPORT LTD -CONWLA" at bounding box center [482, 138] width 135 height 9
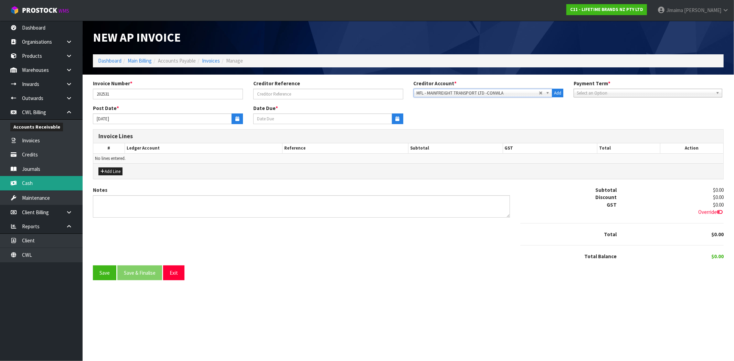
type input "20/09/2025"
click at [235, 120] on icon "button" at bounding box center [237, 119] width 4 height 4
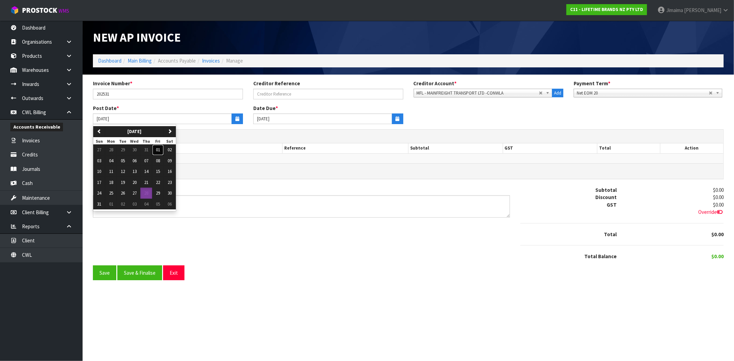
click at [155, 151] on button "01" at bounding box center [158, 149] width 12 height 11
type input "01/08/2025"
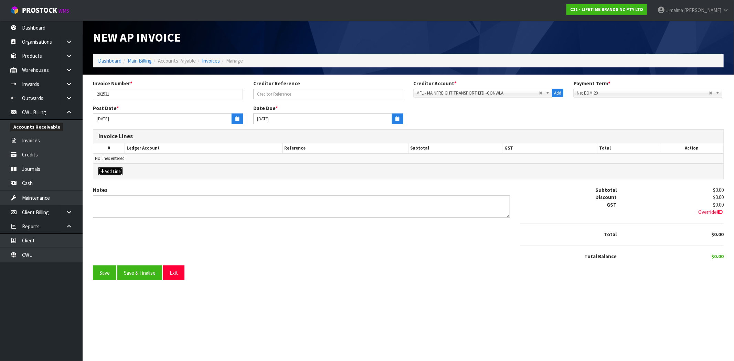
click at [118, 170] on button "Add Line" at bounding box center [110, 171] width 24 height 8
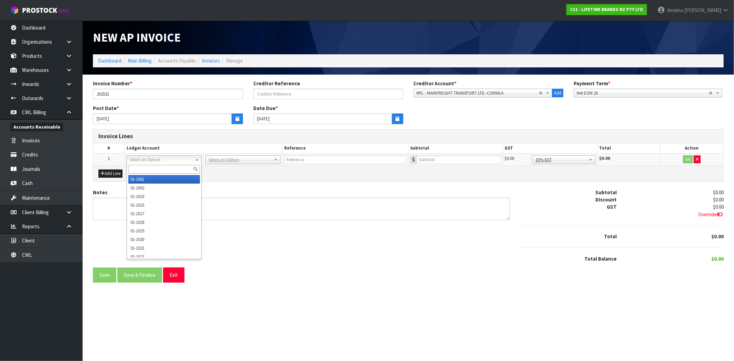
click at [145, 170] on input "text" at bounding box center [164, 169] width 72 height 9
click at [165, 166] on div "Add Line" at bounding box center [408, 173] width 630 height 15
click at [148, 172] on input "text" at bounding box center [164, 169] width 72 height 9
click at [150, 170] on input "text" at bounding box center [164, 169] width 72 height 9
type input "2510"
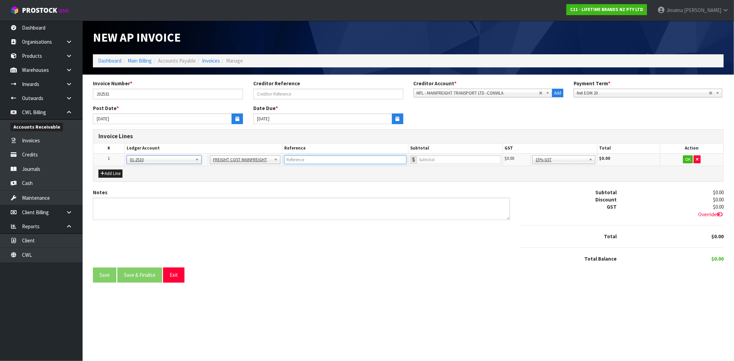
click at [307, 159] on input "text" at bounding box center [345, 159] width 122 height 9
drag, startPoint x: 382, startPoint y: 158, endPoint x: 427, endPoint y: 162, distance: 45.2
click at [382, 158] on input "text" at bounding box center [345, 159] width 122 height 9
click at [431, 162] on input "number" at bounding box center [458, 159] width 84 height 9
type input "7339.26"
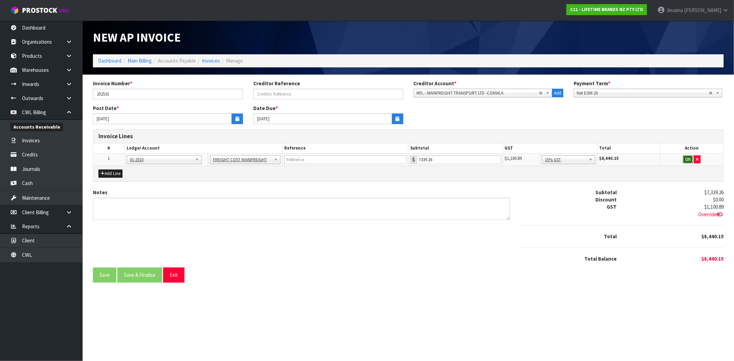
click at [689, 160] on button "OK" at bounding box center [688, 159] width 10 height 8
click at [718, 215] on icon at bounding box center [719, 214] width 6 height 5
type input "1"
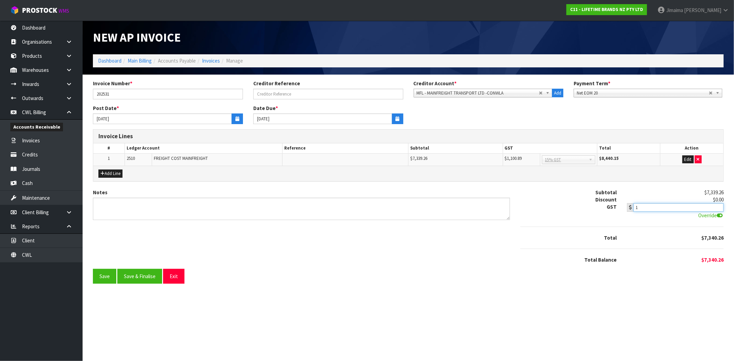
click at [685, 209] on input "1" at bounding box center [678, 207] width 90 height 9
type input "1100.93"
click at [108, 273] on button "Save" at bounding box center [104, 276] width 23 height 15
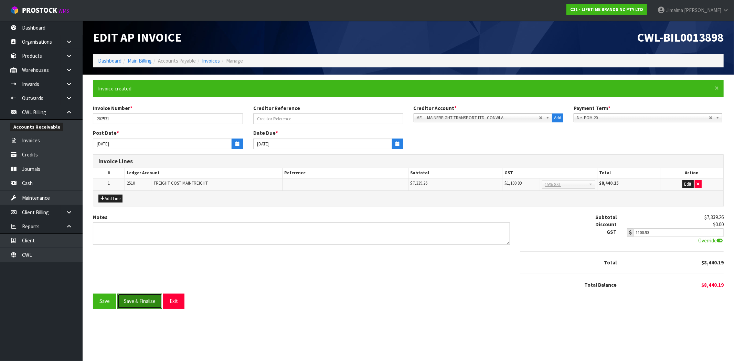
click at [152, 298] on button "Save & Finalise" at bounding box center [139, 301] width 45 height 15
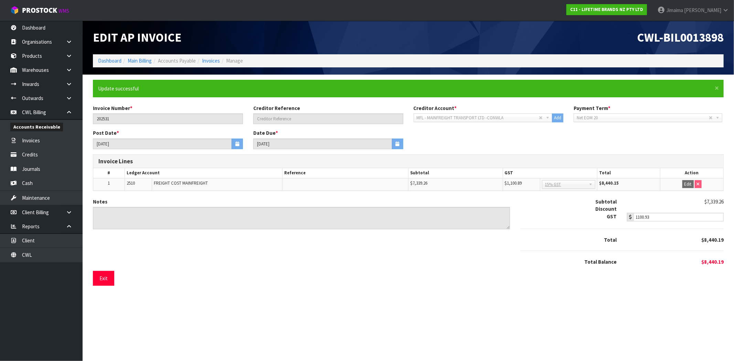
click at [224, 59] on li "Manage" at bounding box center [231, 60] width 23 height 7
click at [216, 59] on link "Invoices" at bounding box center [211, 60] width 18 height 7
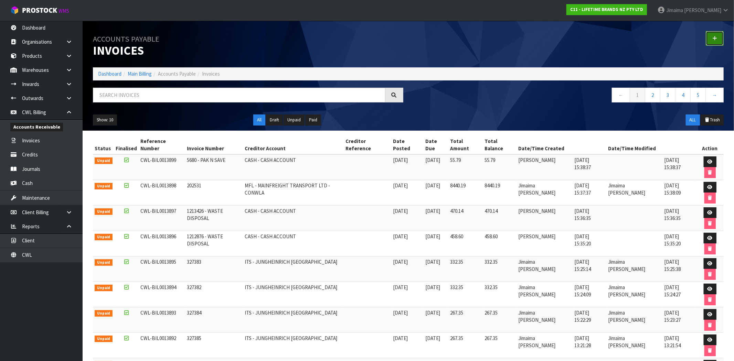
click at [713, 37] on icon at bounding box center [714, 38] width 5 height 5
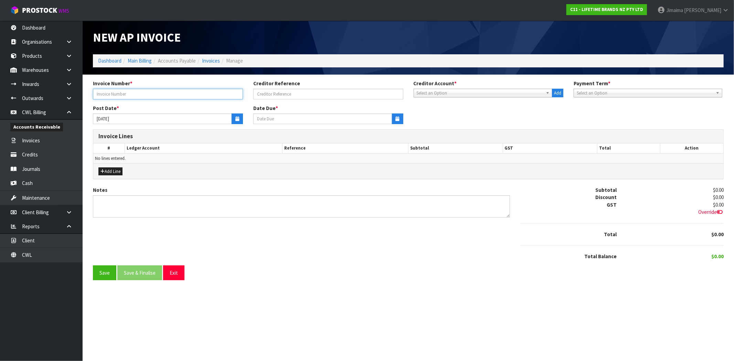
click at [208, 90] on input "text" at bounding box center [168, 94] width 150 height 11
type input "202532"
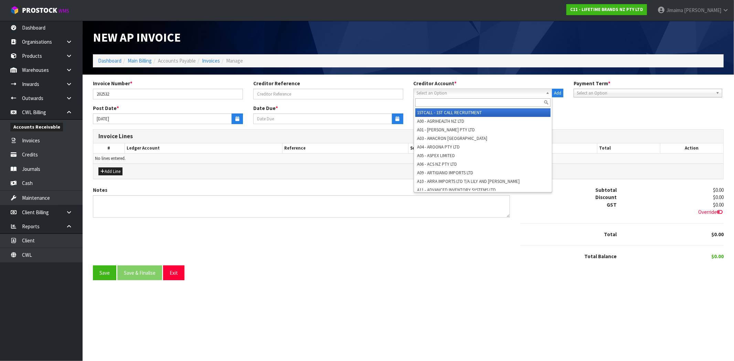
click at [433, 92] on span "Select an Option" at bounding box center [479, 93] width 127 height 8
click at [428, 100] on input "text" at bounding box center [482, 102] width 135 height 9
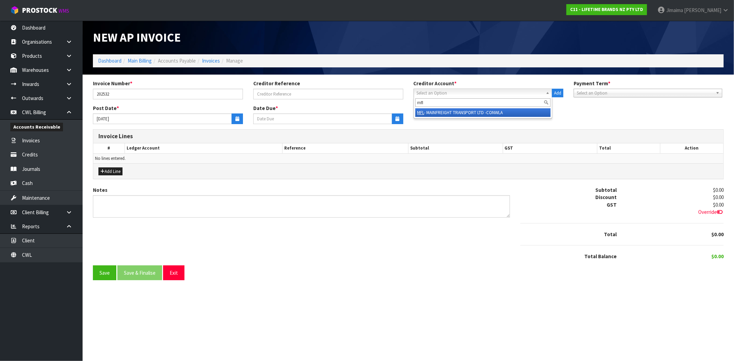
type input "mfl"
click at [437, 112] on li "MFL - MAINFREIGHT TRANSPORT LTD -CONWLA" at bounding box center [482, 112] width 135 height 9
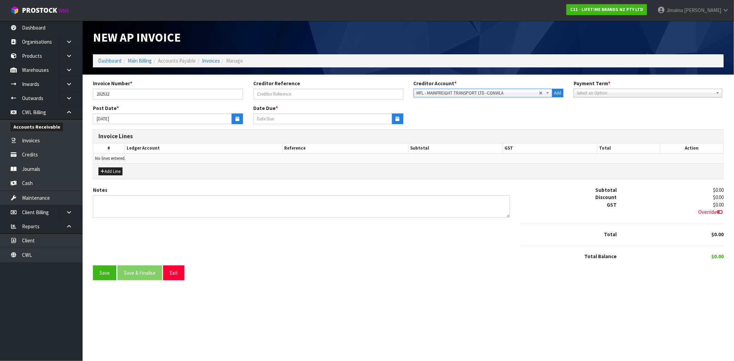
type input "20/09/2025"
click at [236, 120] on icon "button" at bounding box center [237, 119] width 4 height 4
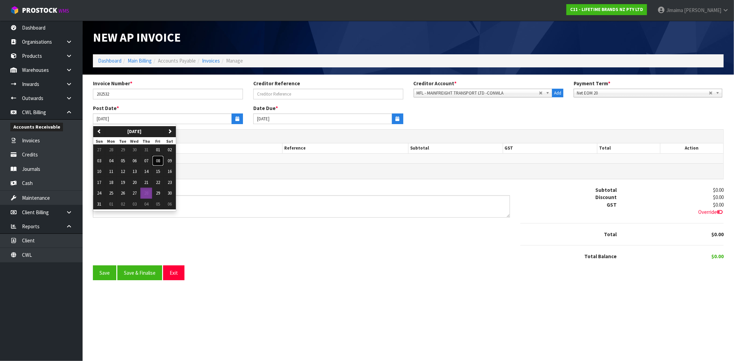
click at [158, 164] on button "08" at bounding box center [158, 160] width 12 height 11
type input "08/08/2025"
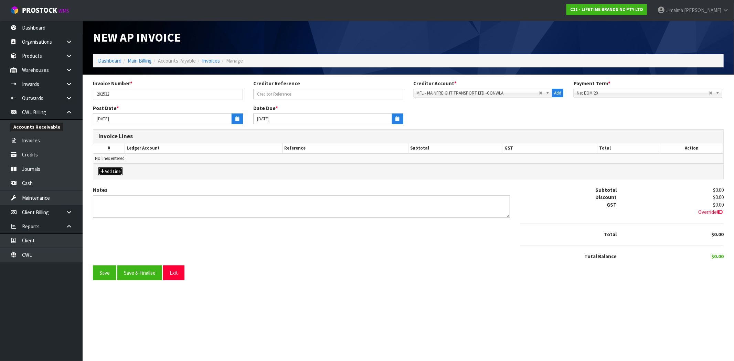
click at [118, 171] on button "Add Line" at bounding box center [110, 171] width 24 height 8
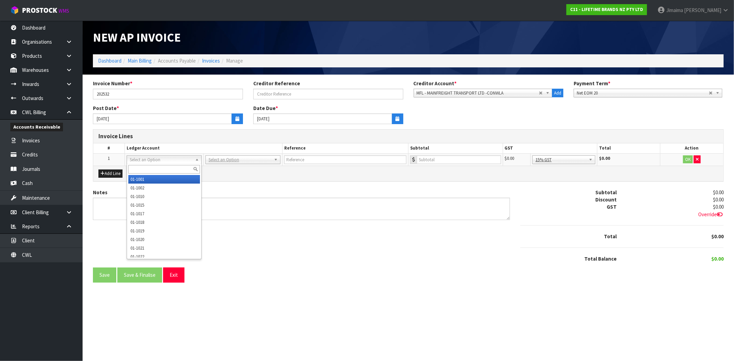
click at [144, 170] on input "text" at bounding box center [164, 169] width 72 height 9
type input "2510"
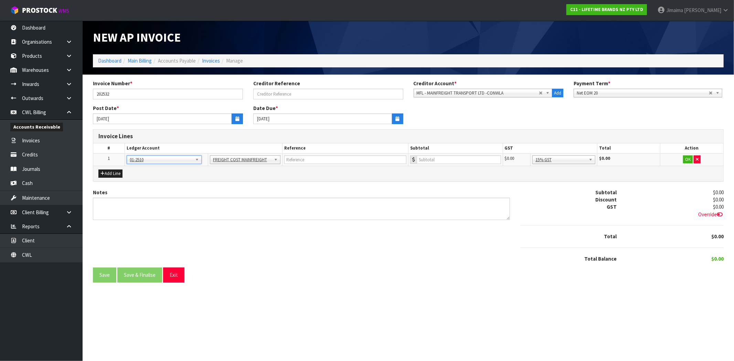
click at [329, 191] on div "Notes" at bounding box center [301, 204] width 417 height 31
click at [303, 194] on div "Notes" at bounding box center [301, 204] width 417 height 31
click at [433, 161] on input "number" at bounding box center [458, 159] width 84 height 9
type input "5602.26"
click at [686, 157] on button "OK" at bounding box center [688, 159] width 10 height 8
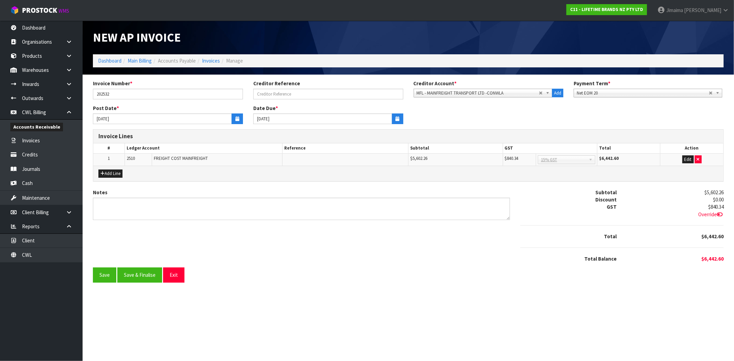
drag, startPoint x: 720, startPoint y: 213, endPoint x: 716, endPoint y: 210, distance: 5.0
click at [719, 213] on icon at bounding box center [719, 214] width 6 height 5
click at [680, 207] on input "840.34" at bounding box center [678, 207] width 90 height 9
type input "840.39"
click at [107, 276] on button "Save" at bounding box center [104, 276] width 23 height 15
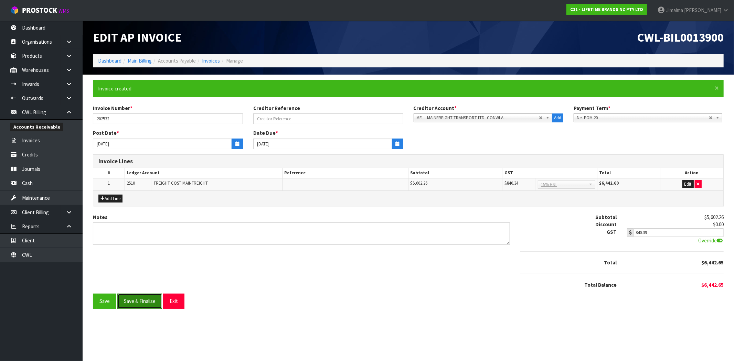
click at [146, 300] on button "Save & Finalise" at bounding box center [139, 301] width 45 height 15
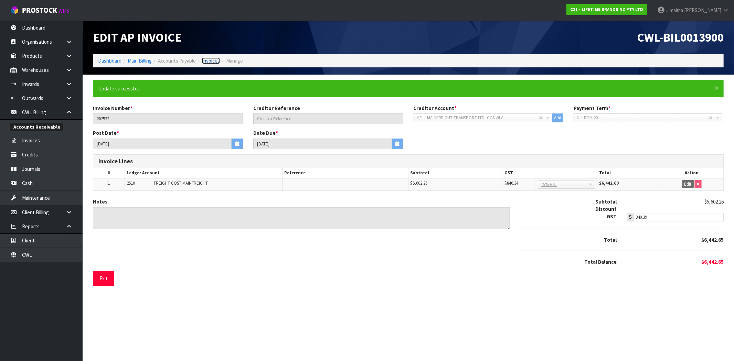
click at [210, 59] on link "Invoices" at bounding box center [211, 60] width 18 height 7
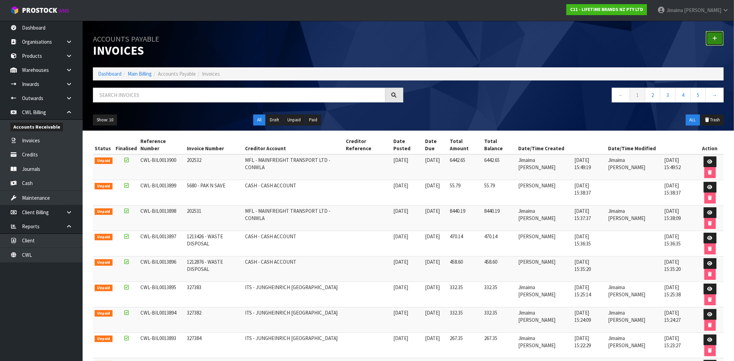
click at [714, 39] on icon at bounding box center [714, 38] width 5 height 5
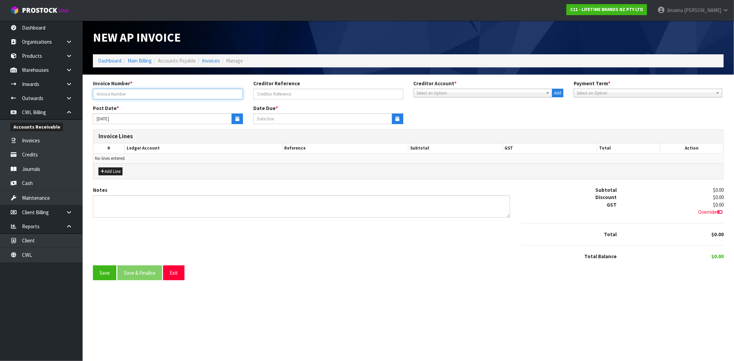
click at [230, 95] on input "text" at bounding box center [168, 94] width 150 height 11
type input "202533"
click at [461, 89] on span "Select an Option" at bounding box center [479, 93] width 127 height 8
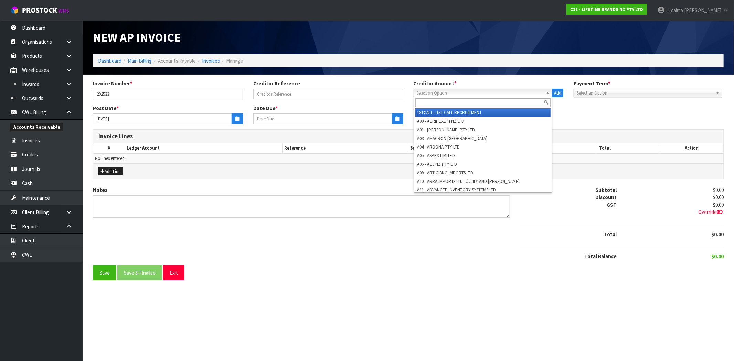
click at [453, 100] on input "text" at bounding box center [482, 102] width 135 height 9
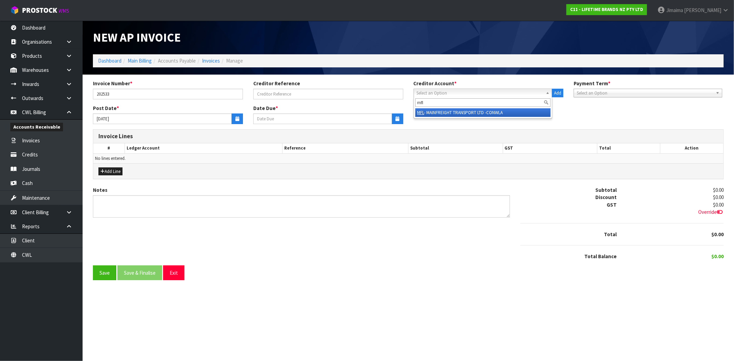
type input "mfl"
click at [446, 109] on li "MFL - MAINFREIGHT TRANSPORT LTD -CONWLA" at bounding box center [482, 112] width 135 height 9
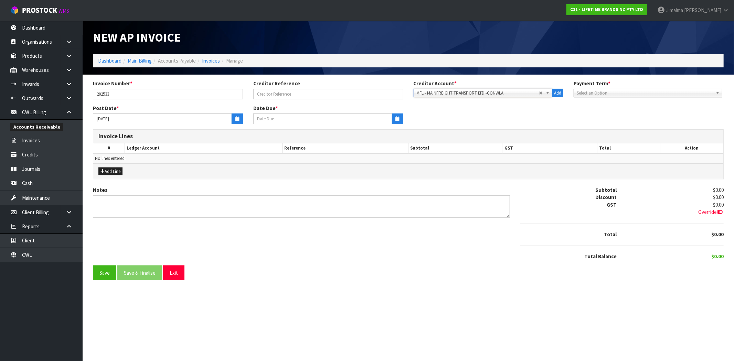
type input "20/09/2025"
click at [235, 118] on button "button" at bounding box center [236, 118] width 11 height 11
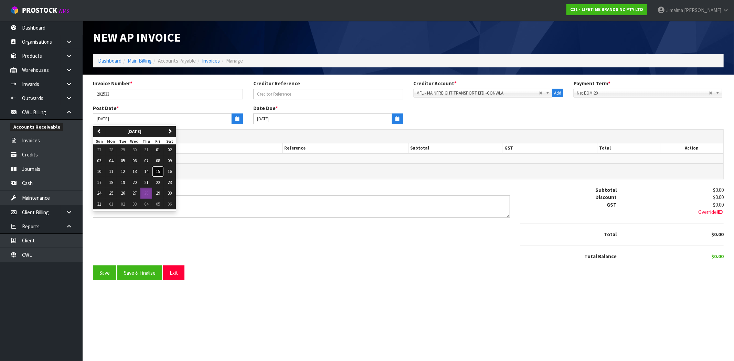
click at [158, 173] on span "15" at bounding box center [158, 172] width 4 height 6
type input "15/08/2025"
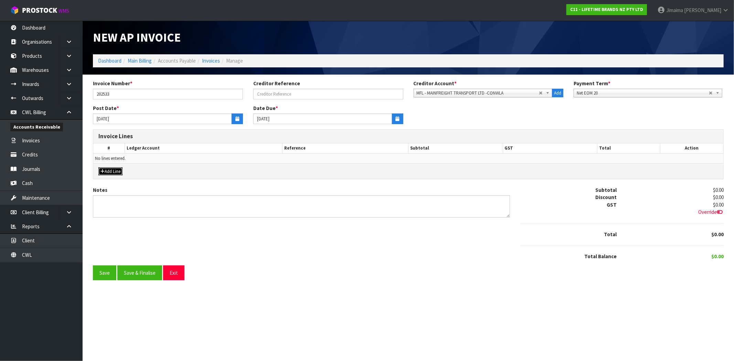
click at [114, 172] on button "Add Line" at bounding box center [110, 171] width 24 height 8
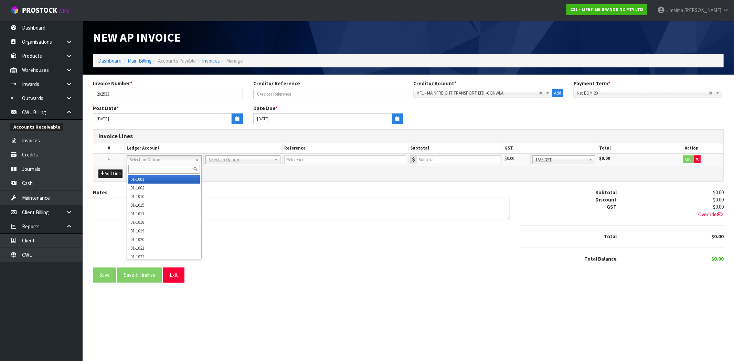
click at [139, 167] on input "text" at bounding box center [164, 169] width 72 height 9
type input "2510"
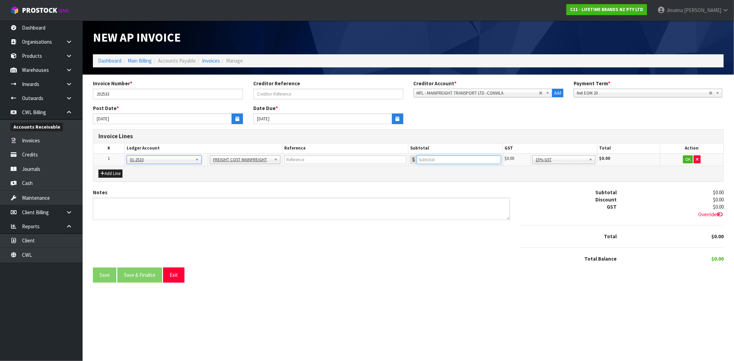
click at [452, 162] on input "number" at bounding box center [458, 159] width 84 height 9
type input "5519.56"
click at [471, 177] on div "Add Line" at bounding box center [408, 173] width 630 height 15
click at [686, 161] on button "OK" at bounding box center [688, 159] width 10 height 8
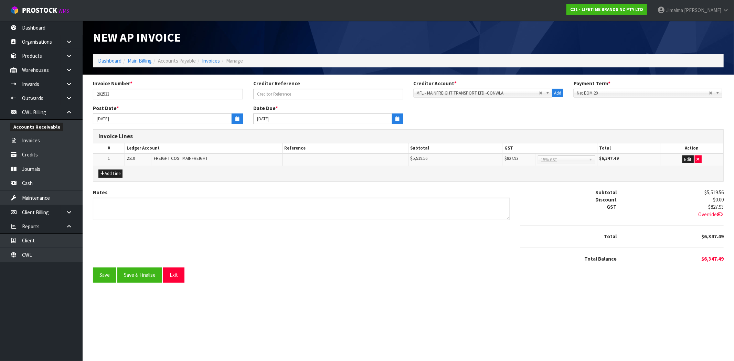
click at [720, 214] on icon at bounding box center [719, 214] width 6 height 5
click at [688, 207] on input "827.93" at bounding box center [678, 207] width 90 height 9
type input "827.98"
click at [104, 276] on button "Save" at bounding box center [104, 276] width 23 height 15
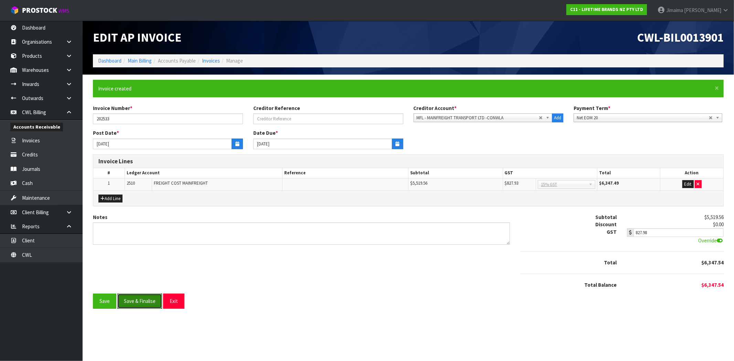
drag, startPoint x: 146, startPoint y: 300, endPoint x: 147, endPoint y: 268, distance: 32.3
click at [146, 300] on button "Save & Finalise" at bounding box center [139, 301] width 45 height 15
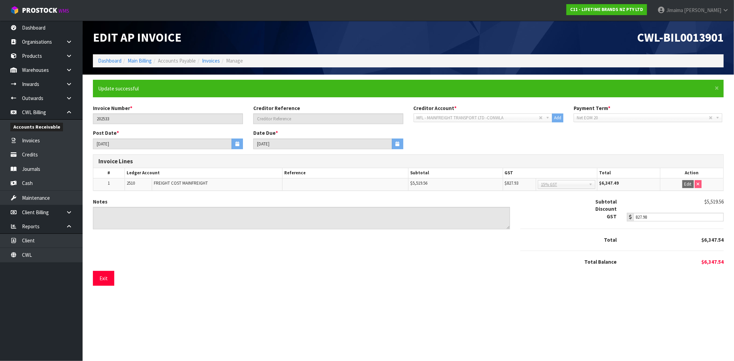
click at [213, 56] on ol "Dashboard Main Billing Accounts Payable Invoices Manage" at bounding box center [408, 60] width 630 height 13
click at [210, 61] on link "Invoices" at bounding box center [211, 60] width 18 height 7
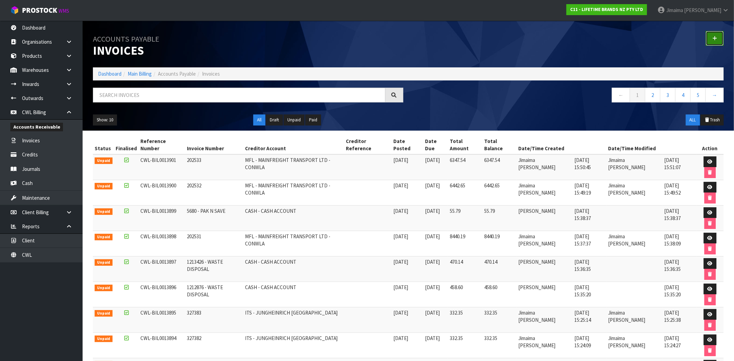
drag, startPoint x: 713, startPoint y: 37, endPoint x: 468, endPoint y: 91, distance: 250.1
click at [712, 37] on icon at bounding box center [714, 38] width 5 height 5
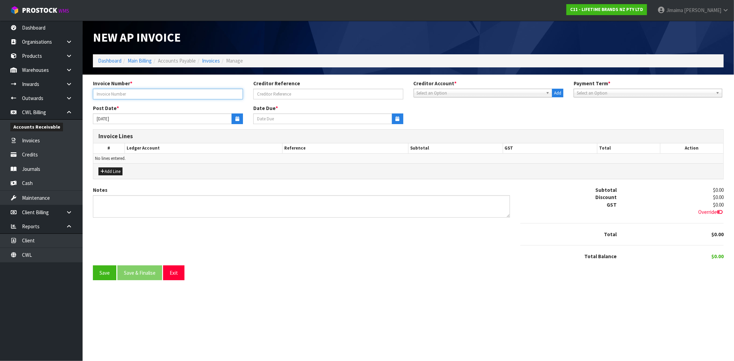
click at [208, 92] on input "text" at bounding box center [168, 94] width 150 height 11
type input "202534"
click at [432, 90] on span "Select an Option" at bounding box center [479, 93] width 127 height 8
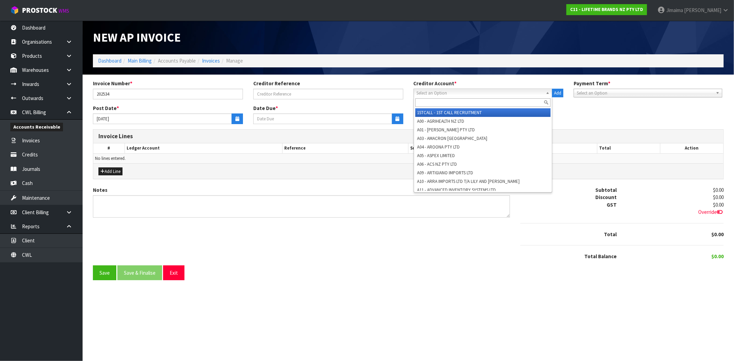
click at [430, 101] on input "text" at bounding box center [482, 102] width 135 height 9
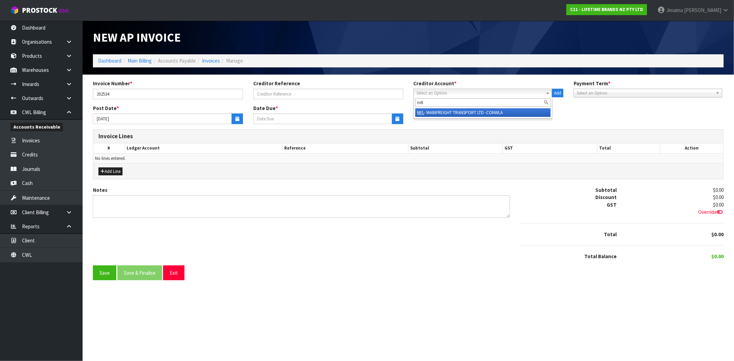
type input "mfl"
click at [497, 111] on li "MFL - MAINFREIGHT TRANSPORT LTD -CONWLA" at bounding box center [482, 112] width 135 height 9
type input "20/09/2025"
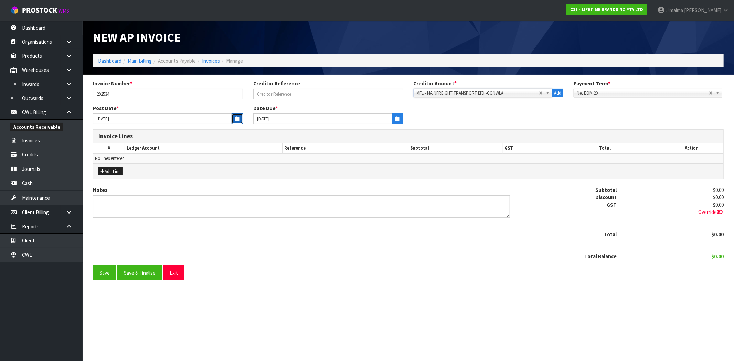
click at [234, 123] on button "button" at bounding box center [236, 118] width 11 height 11
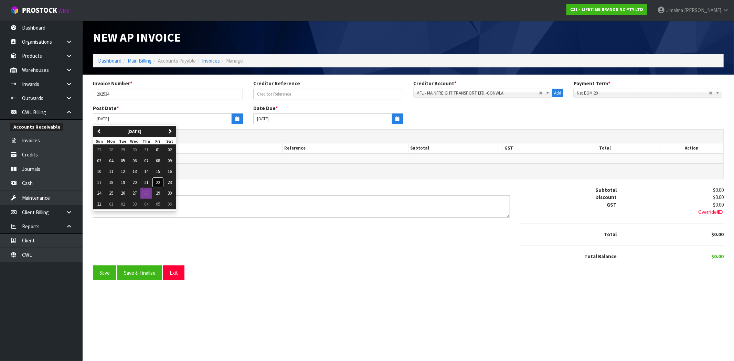
click at [160, 182] on span "22" at bounding box center [158, 183] width 4 height 6
type input "22/08/2025"
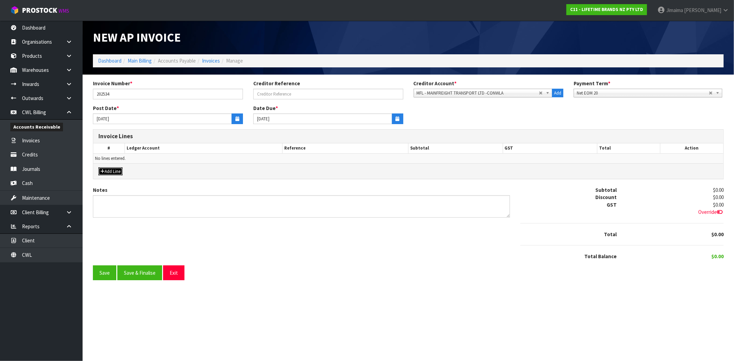
drag, startPoint x: 115, startPoint y: 170, endPoint x: 150, endPoint y: 166, distance: 35.7
click at [115, 170] on button "Add Line" at bounding box center [110, 171] width 24 height 8
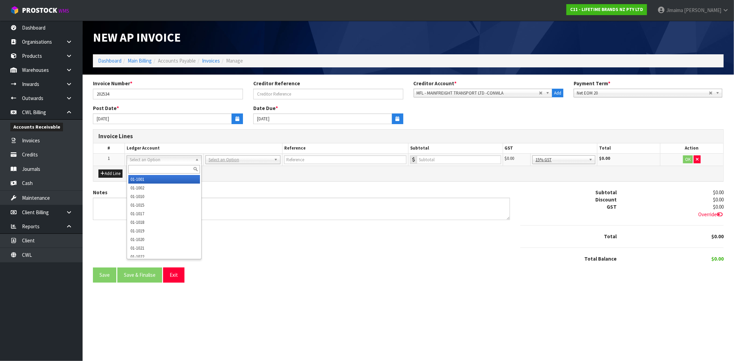
click at [152, 169] on input "text" at bounding box center [164, 169] width 72 height 9
type input "2510"
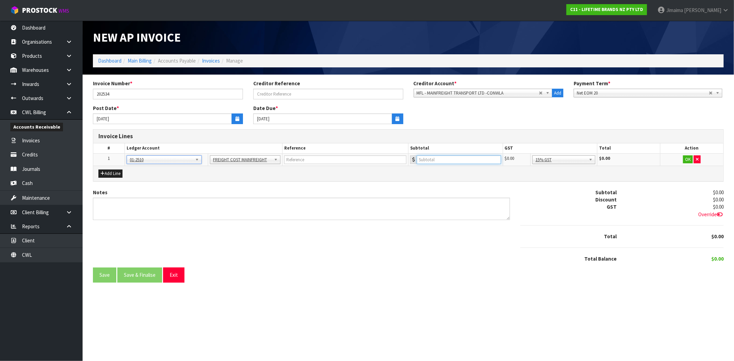
click at [468, 155] on input "number" at bounding box center [458, 159] width 84 height 9
type input "5894.63"
click at [684, 159] on button "OK" at bounding box center [688, 159] width 10 height 8
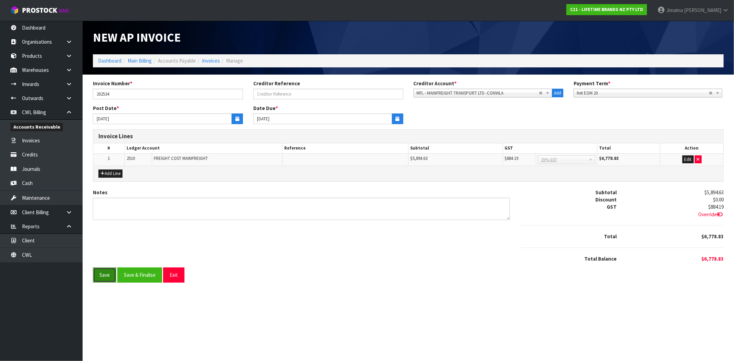
click at [107, 273] on button "Save" at bounding box center [104, 275] width 23 height 15
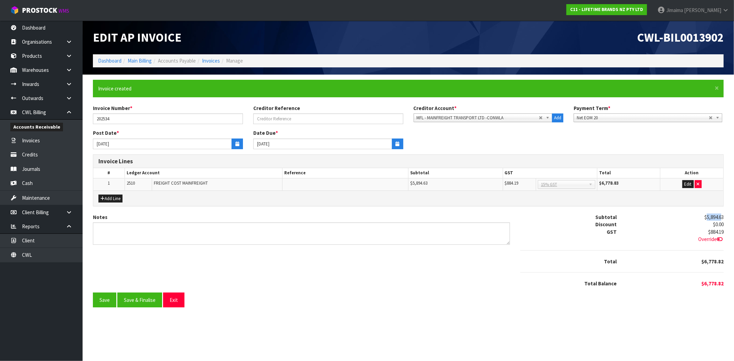
drag, startPoint x: 712, startPoint y: 217, endPoint x: 728, endPoint y: 223, distance: 17.1
click at [721, 215] on span "$5,894.63" at bounding box center [713, 217] width 19 height 7
click at [725, 230] on div "$884.19 Override" at bounding box center [674, 235] width 107 height 15
click at [718, 239] on icon at bounding box center [719, 239] width 6 height 5
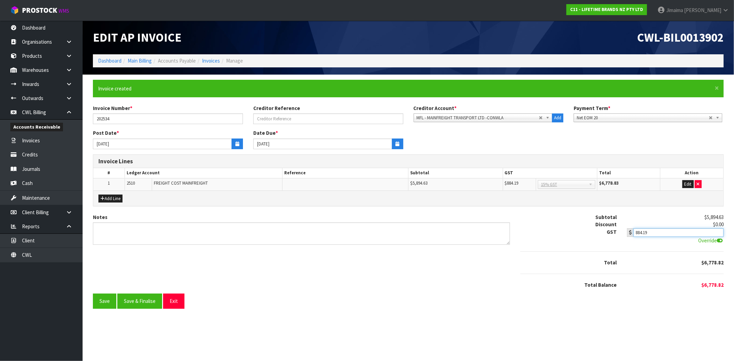
click at [682, 232] on input "884.19" at bounding box center [678, 232] width 90 height 9
type input "884.22"
click at [103, 303] on button "Save" at bounding box center [104, 301] width 23 height 15
drag, startPoint x: 132, startPoint y: 303, endPoint x: 276, endPoint y: 291, distance: 144.9
click at [133, 303] on button "Save & Finalise" at bounding box center [139, 301] width 45 height 15
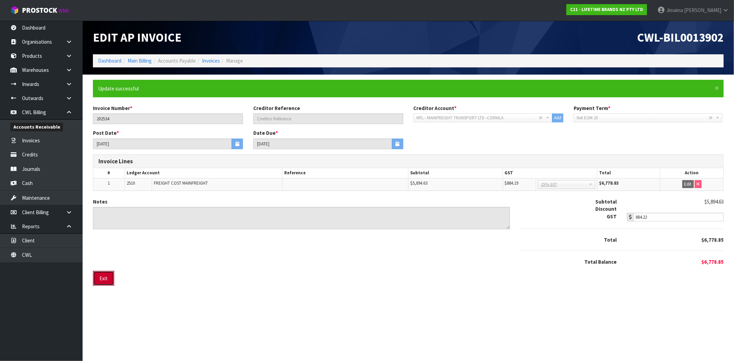
click at [98, 274] on button "Exit" at bounding box center [103, 278] width 21 height 15
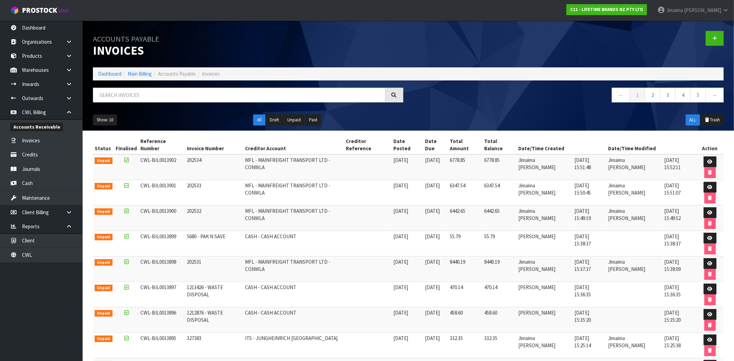
click at [709, 154] on td at bounding box center [709, 167] width 27 height 26
click at [703, 156] on link at bounding box center [709, 161] width 13 height 11
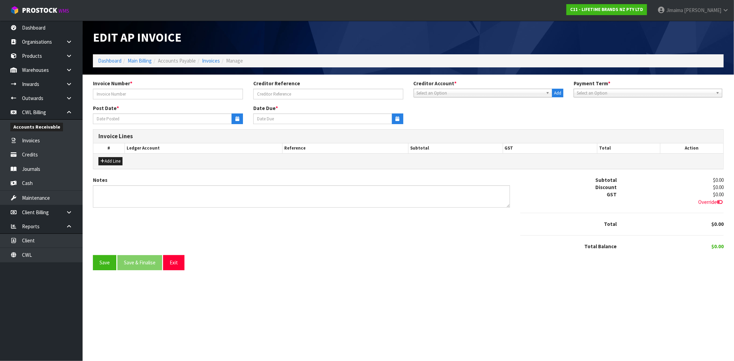
type input "202534"
type input "22/08/2025"
type input "20/09/2025"
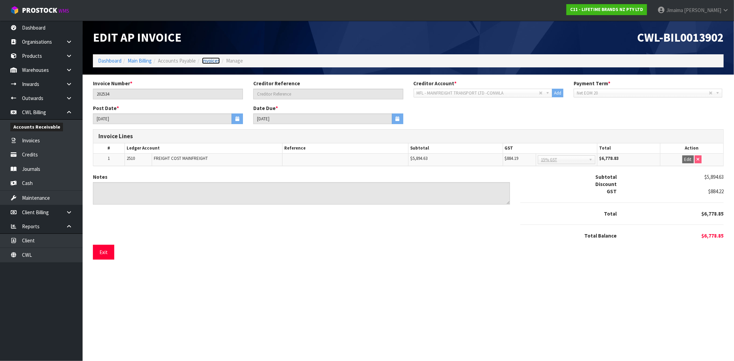
click at [208, 63] on link "Invoices" at bounding box center [211, 60] width 18 height 7
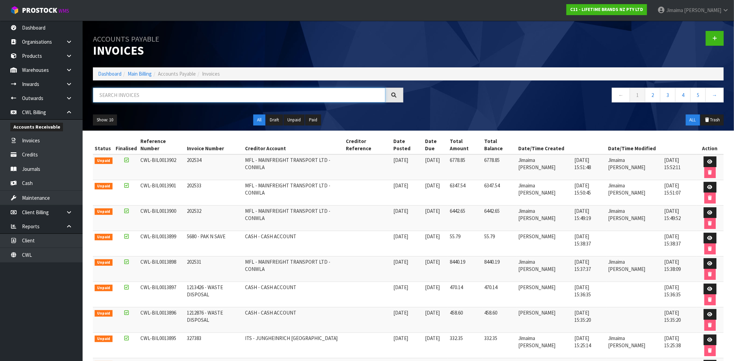
click at [121, 96] on input "text" at bounding box center [239, 95] width 292 height 15
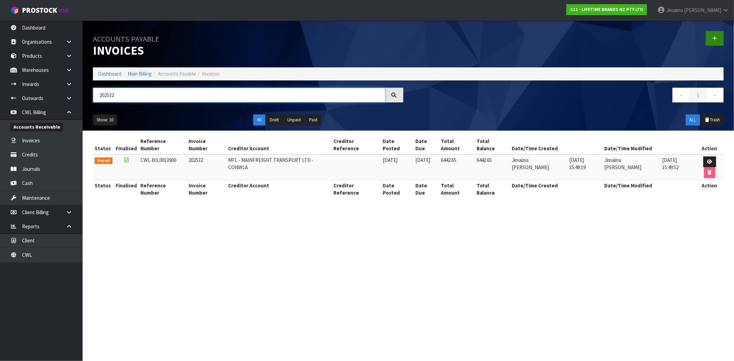
type input "202532"
click at [719, 35] on link at bounding box center [714, 38] width 18 height 15
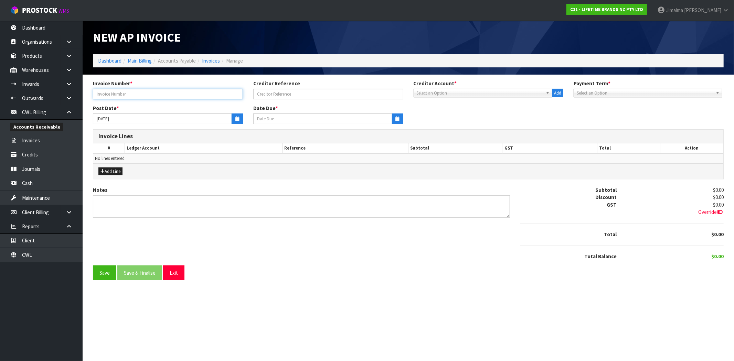
click at [201, 92] on input "text" at bounding box center [168, 94] width 150 height 11
type input "202532."
drag, startPoint x: 508, startPoint y: 94, endPoint x: 471, endPoint y: 102, distance: 37.9
click at [508, 94] on span "Select an Option" at bounding box center [479, 93] width 127 height 8
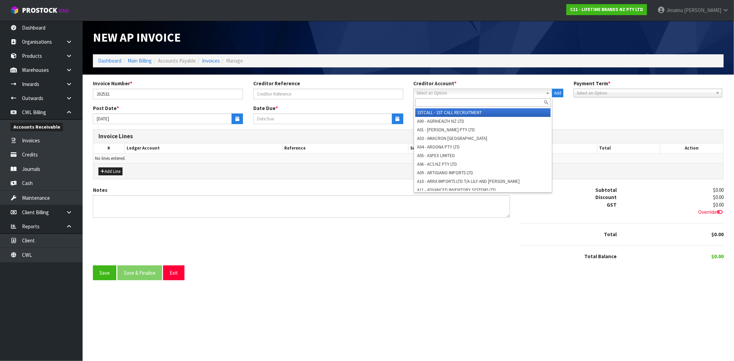
click at [459, 107] on input "text" at bounding box center [482, 102] width 135 height 9
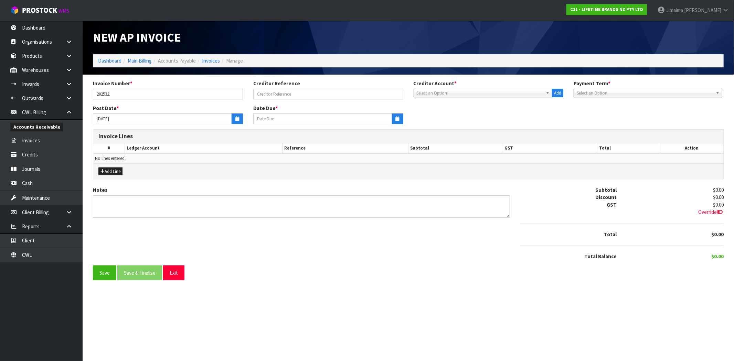
drag, startPoint x: 466, startPoint y: 100, endPoint x: 461, endPoint y: 95, distance: 6.3
click at [465, 99] on div "Invoice Number * 202532. Creditor Reference Creditor Account * 1STCALL - 1ST CA…" at bounding box center [408, 92] width 641 height 25
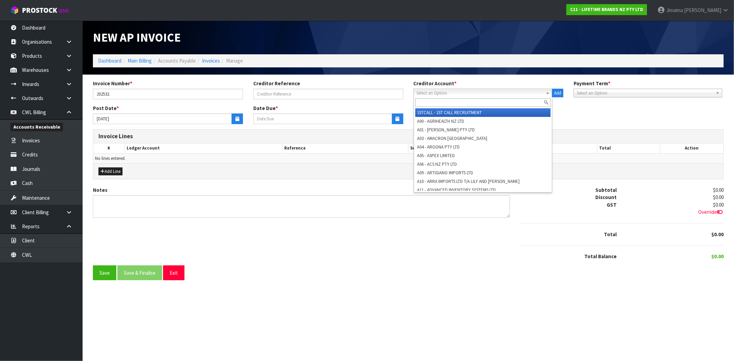
drag, startPoint x: 461, startPoint y: 95, endPoint x: 452, endPoint y: 101, distance: 11.4
click at [461, 95] on span "Select an Option" at bounding box center [479, 93] width 127 height 8
click at [436, 107] on div at bounding box center [483, 102] width 138 height 11
click at [435, 105] on input "text" at bounding box center [482, 102] width 135 height 9
paste input "Mainfreight port"
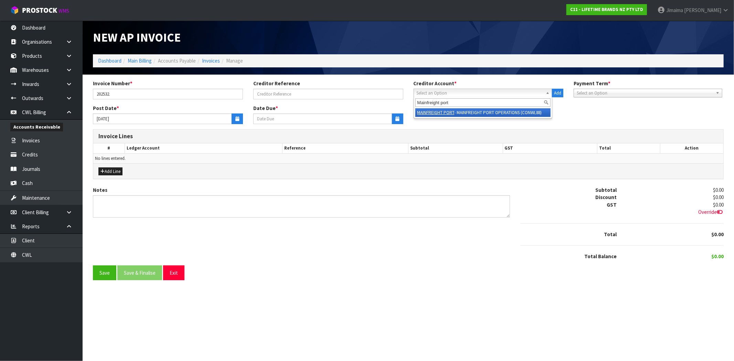
type input "Mainfreight port"
click at [433, 111] on em "MAINFREIGHT PORT" at bounding box center [435, 113] width 37 height 6
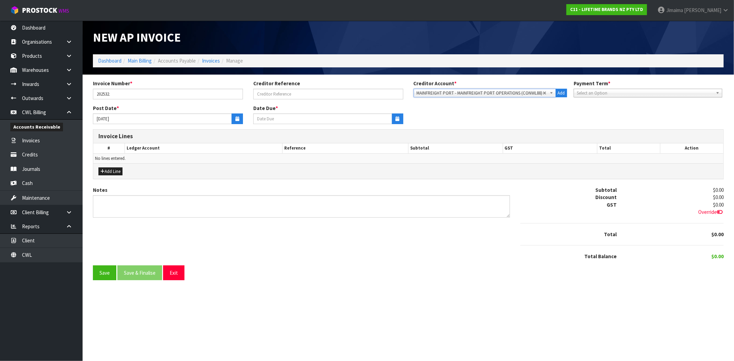
type input "20/09/2025"
click at [238, 118] on icon "button" at bounding box center [237, 119] width 4 height 4
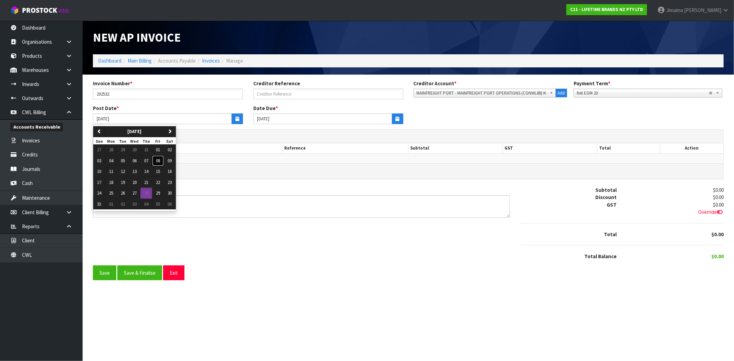
click at [160, 161] on span "08" at bounding box center [158, 161] width 4 height 6
type input "08/08/2025"
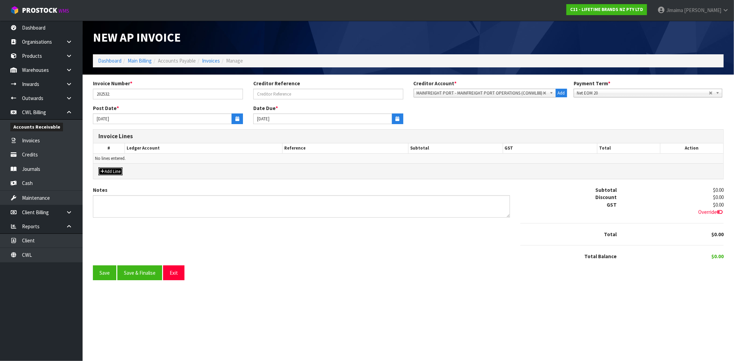
drag, startPoint x: 119, startPoint y: 171, endPoint x: 126, endPoint y: 167, distance: 7.3
click at [119, 170] on button "Add Line" at bounding box center [110, 171] width 24 height 8
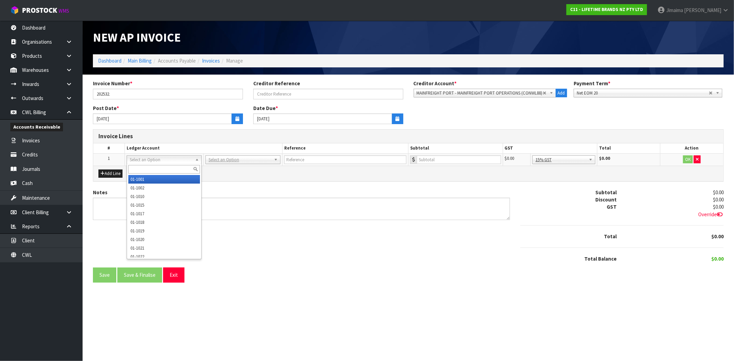
click at [144, 167] on input "text" at bounding box center [164, 169] width 72 height 9
click at [164, 165] on input "text" at bounding box center [164, 169] width 72 height 9
paste input "01-2603"
type input "01-2603"
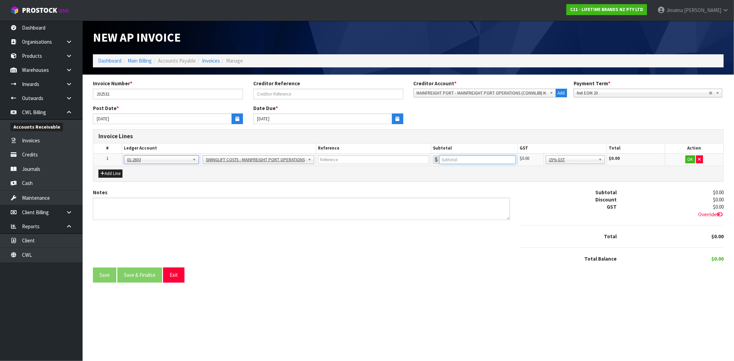
click at [471, 159] on input "number" at bounding box center [477, 159] width 76 height 9
click at [486, 159] on input "number" at bounding box center [477, 159] width 76 height 9
type input "363.94"
click at [689, 157] on button "OK" at bounding box center [690, 159] width 10 height 8
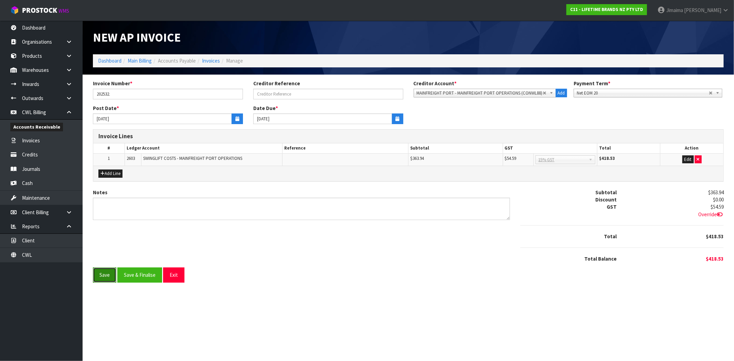
click at [103, 276] on button "Save" at bounding box center [104, 275] width 23 height 15
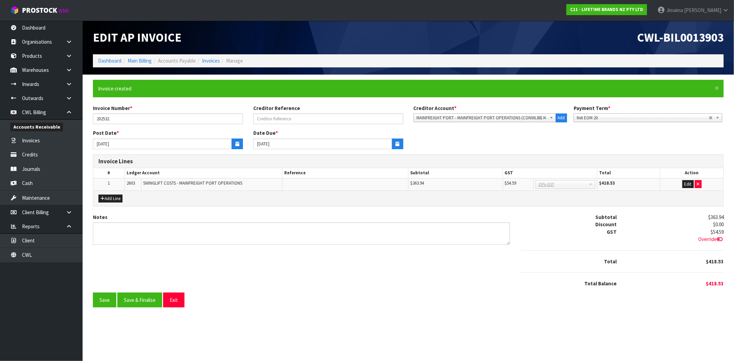
click at [719, 240] on icon at bounding box center [719, 239] width 6 height 5
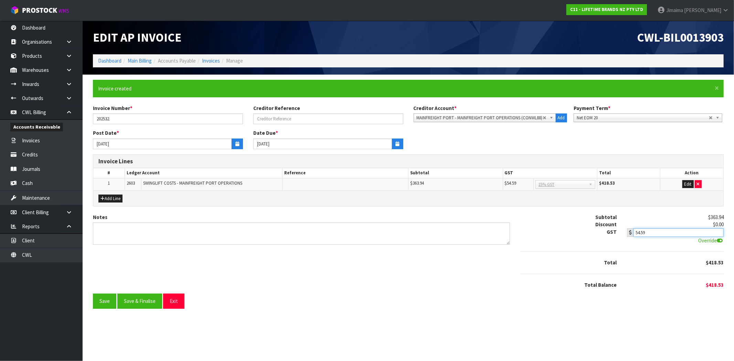
click at [666, 235] on input "54.59" at bounding box center [678, 232] width 90 height 9
type input "54.60"
click at [107, 300] on button "Save" at bounding box center [104, 301] width 23 height 15
click at [150, 297] on button "Save & Finalise" at bounding box center [139, 301] width 45 height 15
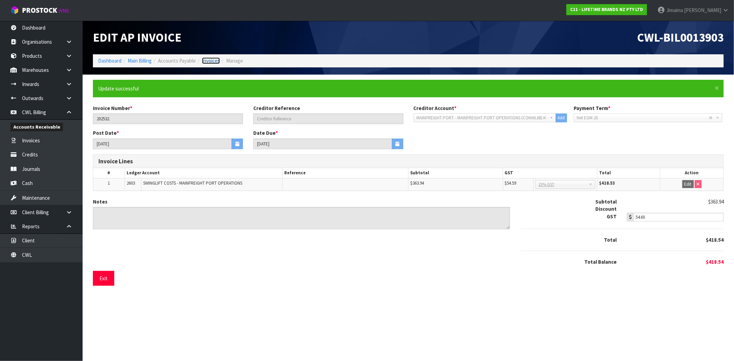
click at [213, 61] on link "Invoices" at bounding box center [211, 60] width 18 height 7
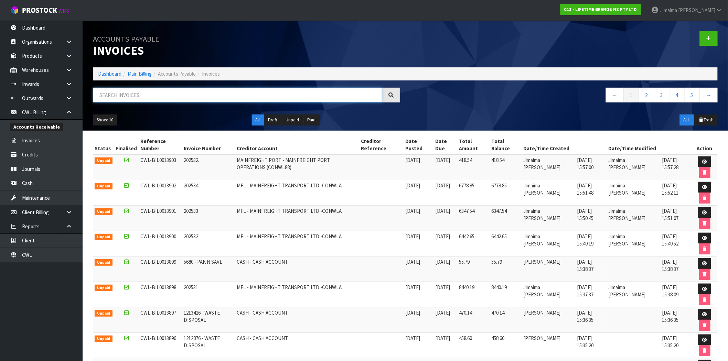
click at [146, 94] on input "text" at bounding box center [237, 95] width 289 height 15
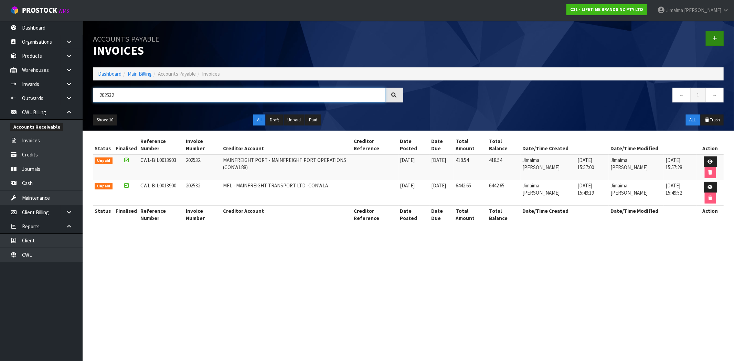
type input "202532"
click at [709, 38] on link at bounding box center [714, 38] width 18 height 15
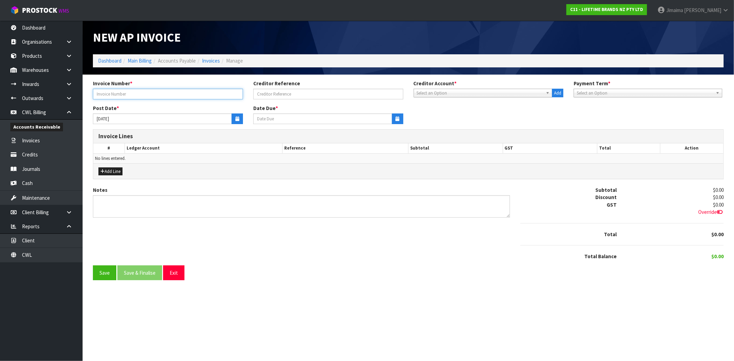
click at [188, 96] on input "text" at bounding box center [168, 94] width 150 height 11
type input "2025 32"
click at [449, 95] on span "Select an Option" at bounding box center [479, 93] width 127 height 8
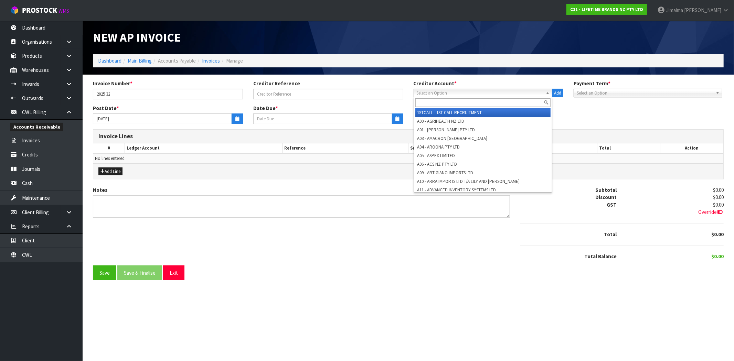
click at [438, 102] on input "text" at bounding box center [482, 102] width 135 height 9
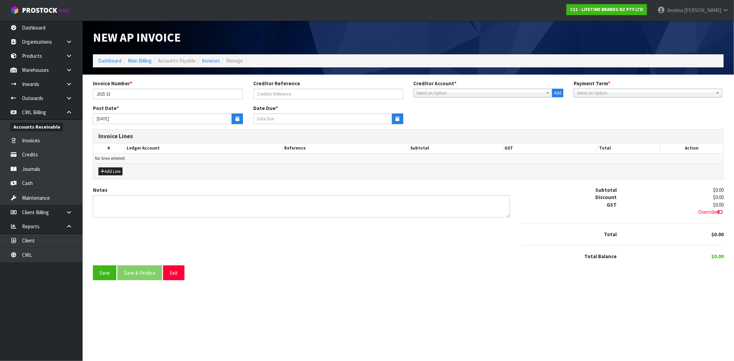
click at [461, 95] on span "Select an Option" at bounding box center [479, 93] width 127 height 8
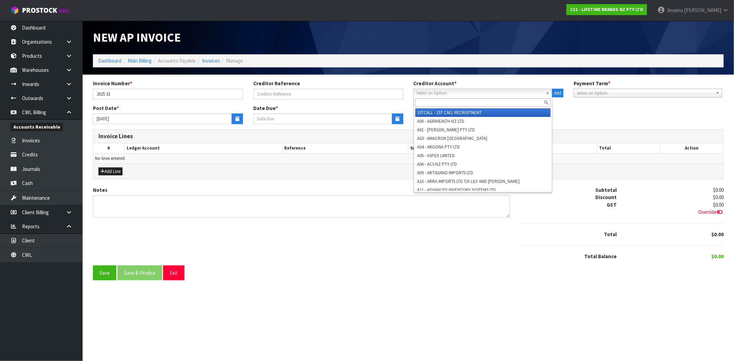
click at [449, 102] on input "text" at bounding box center [482, 102] width 135 height 9
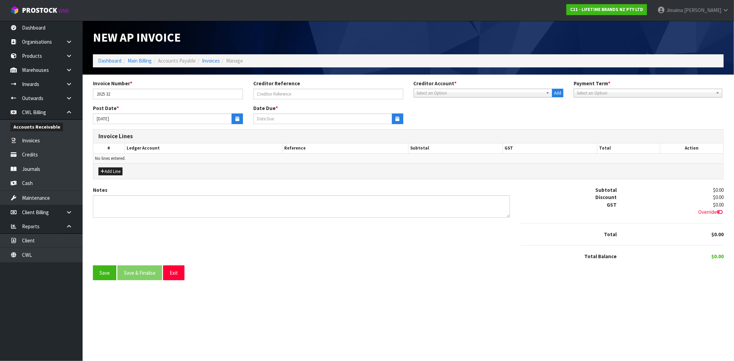
click at [356, 248] on div "Notes Subtotal $0.00 Discount $0.00 GST $0.00 Override Total $0.00 $0.00" at bounding box center [408, 225] width 641 height 79
click at [329, 241] on div "Notes Subtotal $0.00 Discount $0.00 GST $0.00 Override Total $0.00 $0.00" at bounding box center [408, 225] width 641 height 79
drag, startPoint x: 329, startPoint y: 241, endPoint x: 279, endPoint y: 178, distance: 80.6
click at [285, 193] on div "Notes" at bounding box center [301, 201] width 417 height 31
click at [152, 94] on input "2025 32" at bounding box center [168, 94] width 150 height 11
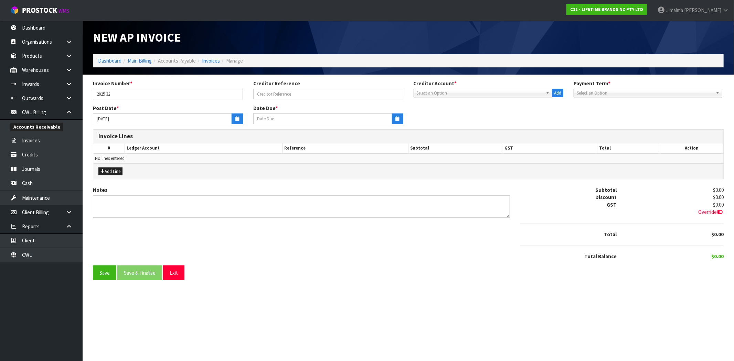
drag, startPoint x: 484, startPoint y: 92, endPoint x: 471, endPoint y: 101, distance: 15.0
click at [484, 92] on span "Select an Option" at bounding box center [479, 93] width 127 height 8
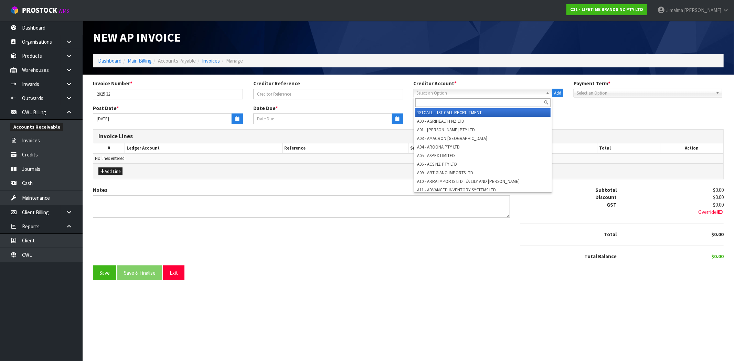
click at [471, 101] on input "text" at bounding box center [482, 102] width 135 height 9
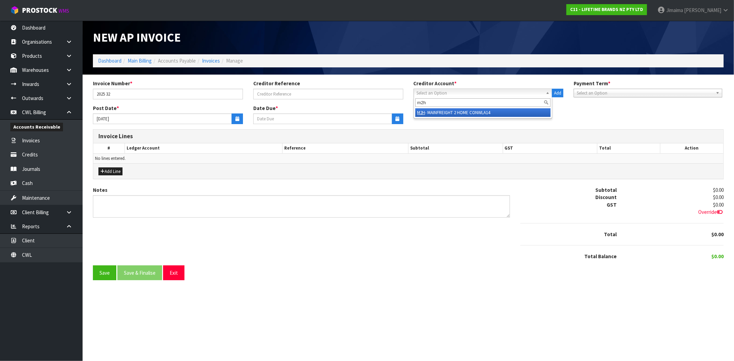
type input "m2h"
click at [471, 112] on li "M2H - MAINFREIGHT 2 HOME CONWLA14" at bounding box center [482, 112] width 135 height 9
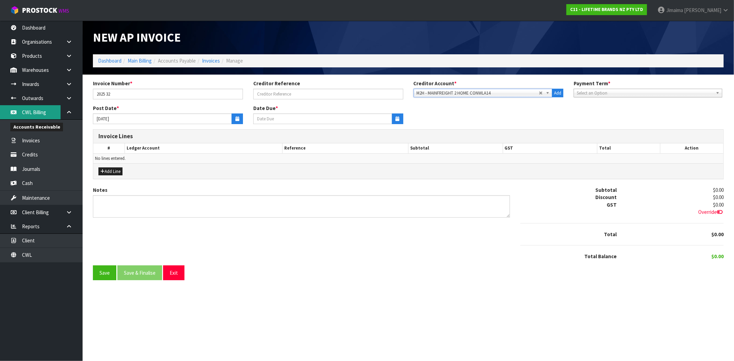
type input "20/09/2025"
drag, startPoint x: 237, startPoint y: 118, endPoint x: 236, endPoint y: 113, distance: 4.5
click at [237, 118] on icon "button" at bounding box center [237, 119] width 4 height 4
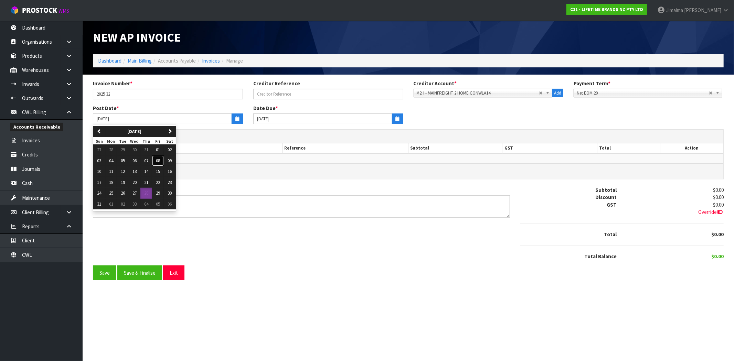
click at [160, 161] on span "08" at bounding box center [158, 161] width 4 height 6
type input "08/08/2025"
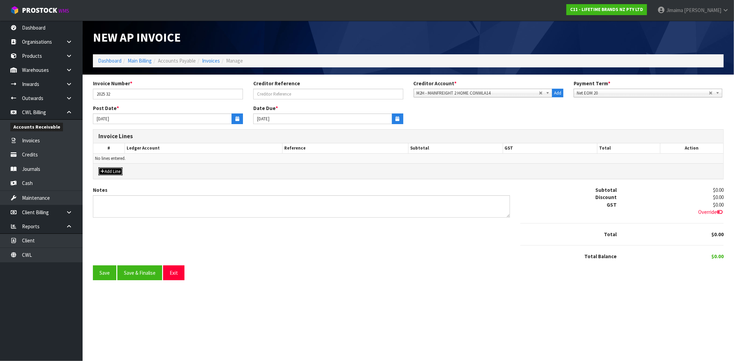
click at [109, 171] on button "Add Line" at bounding box center [110, 171] width 24 height 8
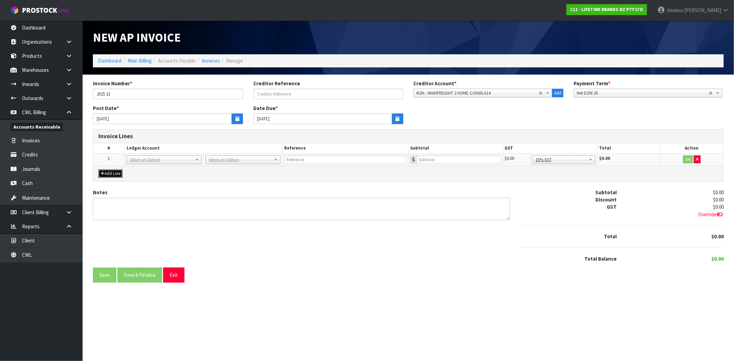
drag, startPoint x: 149, startPoint y: 159, endPoint x: 147, endPoint y: 164, distance: 5.4
click at [142, 170] on input "text" at bounding box center [164, 169] width 72 height 9
type input "2510"
click at [463, 160] on input "number" at bounding box center [458, 159] width 84 height 9
click at [130, 93] on input "2025 32" at bounding box center [168, 94] width 150 height 11
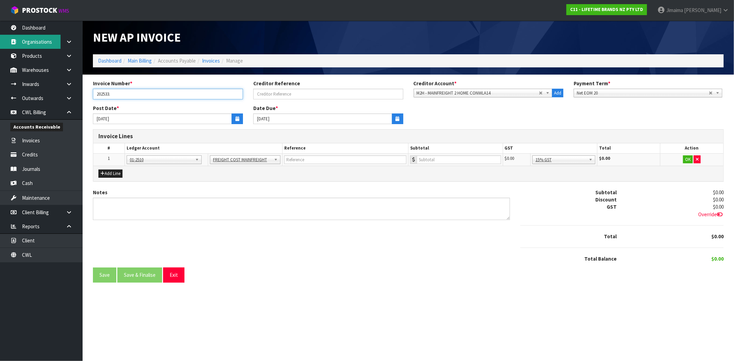
type input "202533."
click at [445, 163] on input "number" at bounding box center [458, 159] width 84 height 9
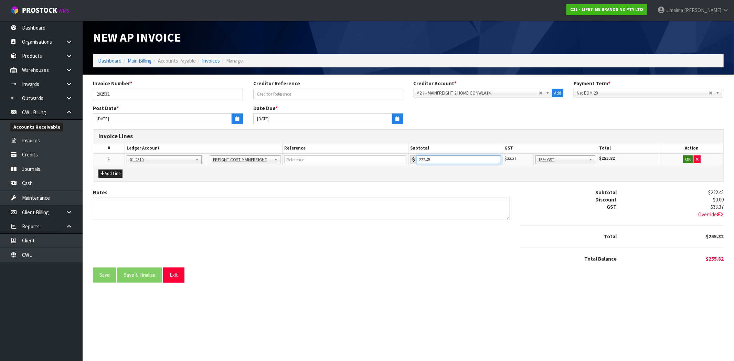
type input "222.45"
click at [688, 162] on button "OK" at bounding box center [688, 159] width 10 height 8
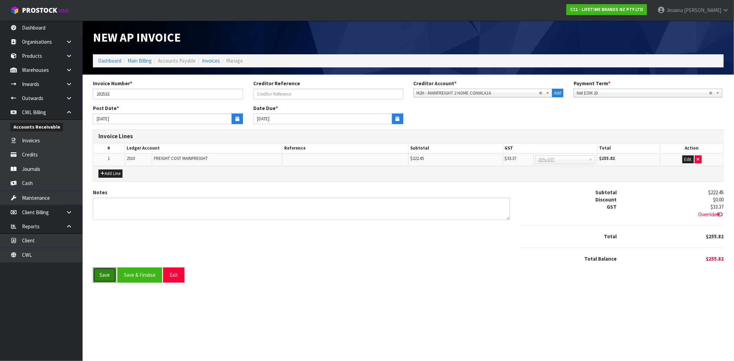
click at [108, 275] on button "Save" at bounding box center [104, 275] width 23 height 15
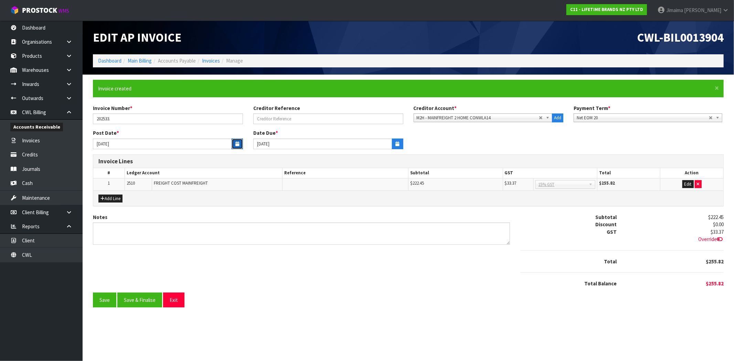
click at [239, 143] on button "button" at bounding box center [236, 144] width 11 height 11
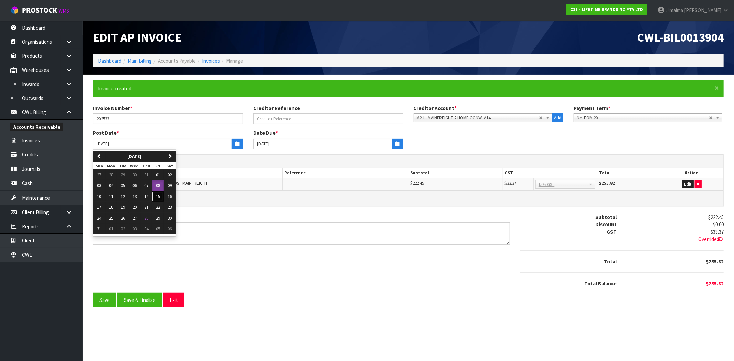
click at [158, 195] on span "15" at bounding box center [158, 197] width 4 height 6
type input "15/08/2025"
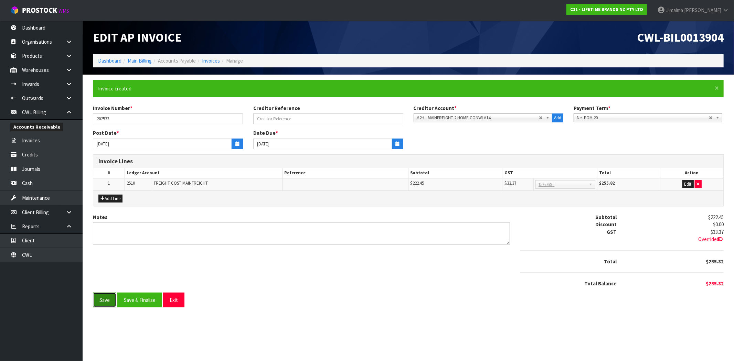
click at [108, 297] on button "Save" at bounding box center [104, 300] width 23 height 15
click at [139, 303] on button "Save & Finalise" at bounding box center [139, 300] width 45 height 15
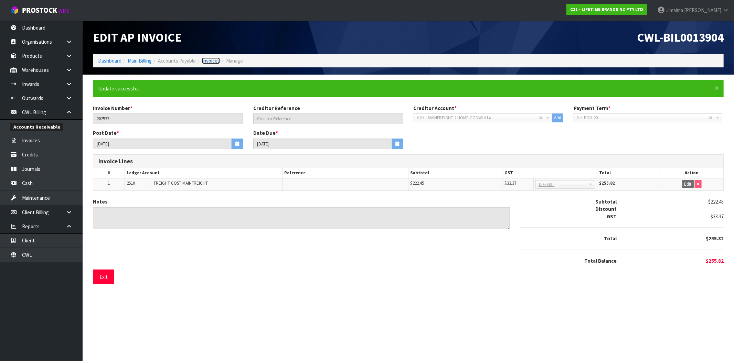
click at [215, 60] on link "Invoices" at bounding box center [211, 60] width 18 height 7
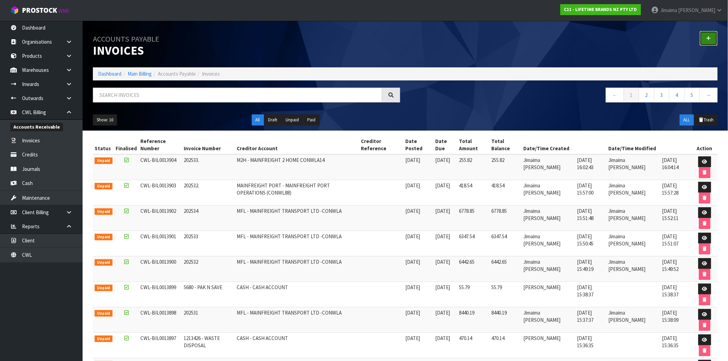
click at [707, 38] on icon at bounding box center [708, 38] width 5 height 5
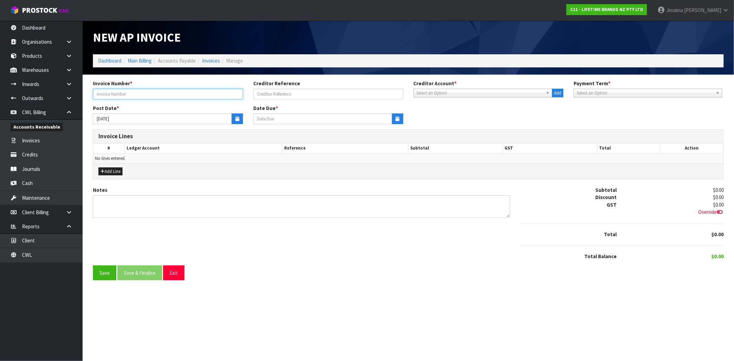
click at [164, 93] on input "text" at bounding box center [168, 94] width 150 height 11
type input "202534."
click at [517, 93] on span "Select an Option" at bounding box center [479, 93] width 127 height 8
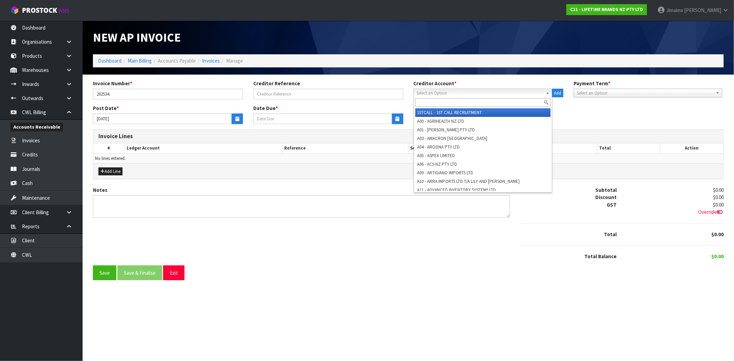
click at [495, 102] on input "text" at bounding box center [482, 102] width 135 height 9
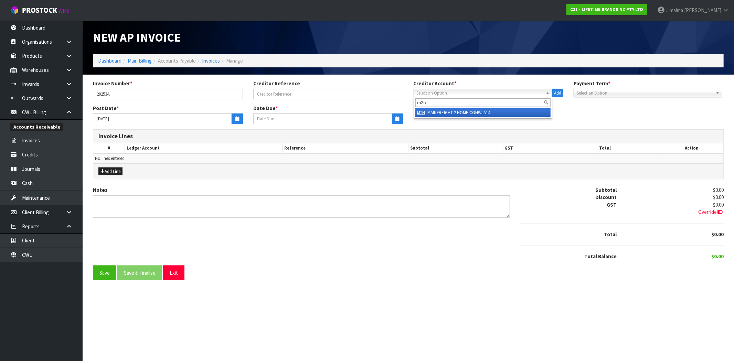
type input "m2h"
click at [485, 109] on li "M2H - MAINFREIGHT 2 HOME CONWLA14" at bounding box center [482, 112] width 135 height 9
type input "20/09/2025"
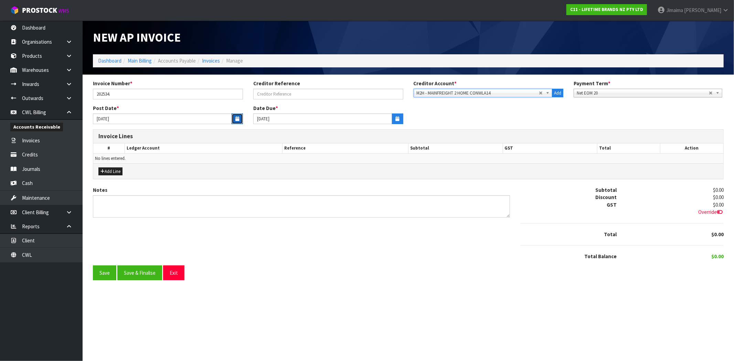
click at [231, 119] on button "button" at bounding box center [236, 118] width 11 height 11
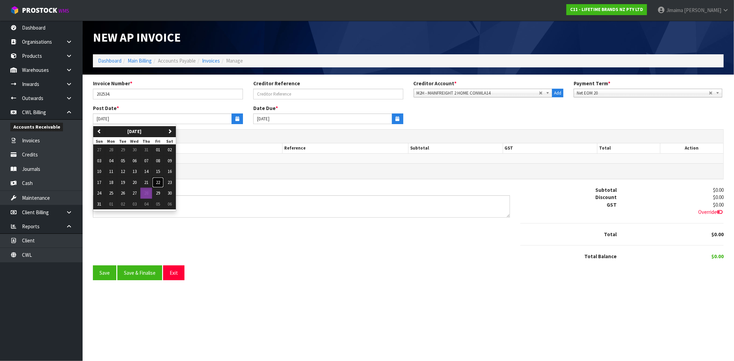
click at [158, 183] on span "22" at bounding box center [158, 183] width 4 height 6
type input "22/08/2025"
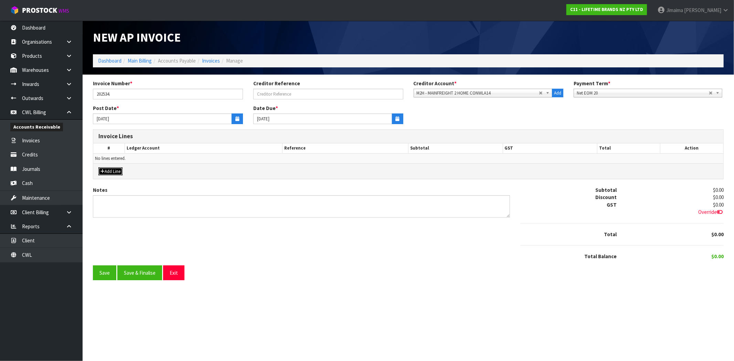
click at [119, 169] on button "Add Line" at bounding box center [110, 171] width 24 height 8
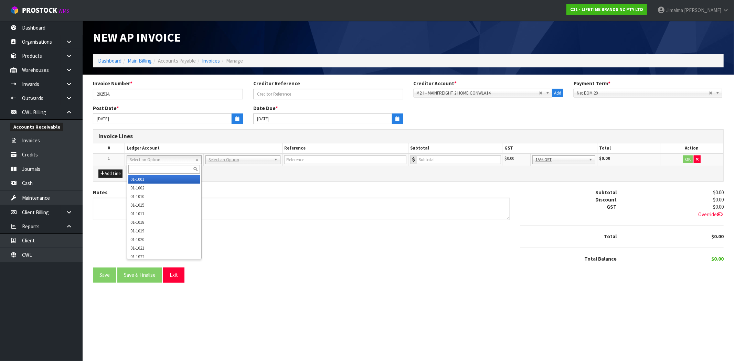
click at [138, 169] on input "text" at bounding box center [164, 169] width 72 height 9
type input "2510"
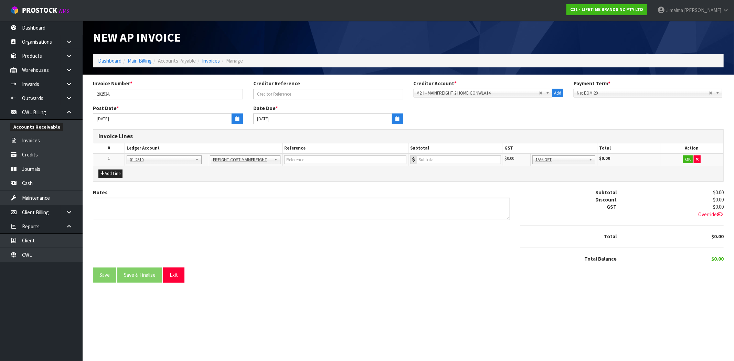
click at [470, 169] on div "Add Line" at bounding box center [408, 173] width 630 height 15
click at [474, 163] on input "number" at bounding box center [458, 159] width 84 height 9
type input "0.00"
click at [685, 162] on button "OK" at bounding box center [688, 159] width 10 height 8
click at [719, 213] on icon at bounding box center [719, 214] width 6 height 5
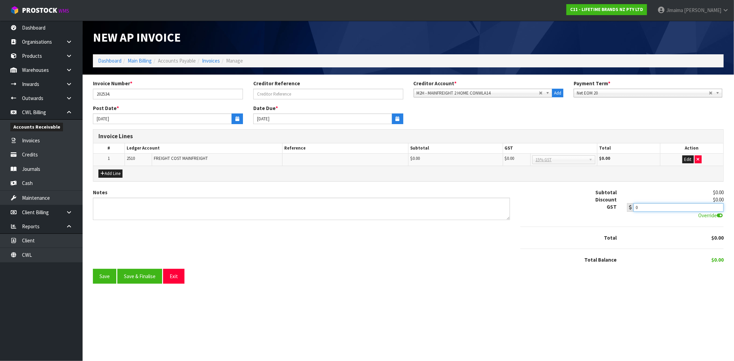
click at [683, 205] on input "0" at bounding box center [678, 207] width 90 height 9
type input "0.01"
click at [102, 272] on button "Save" at bounding box center [104, 276] width 23 height 15
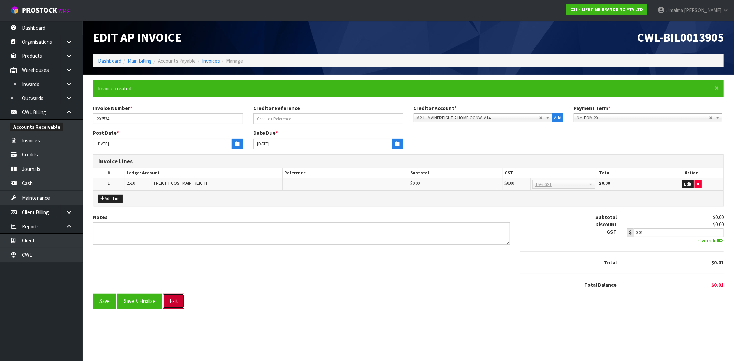
click at [177, 302] on button "Exit" at bounding box center [173, 301] width 21 height 15
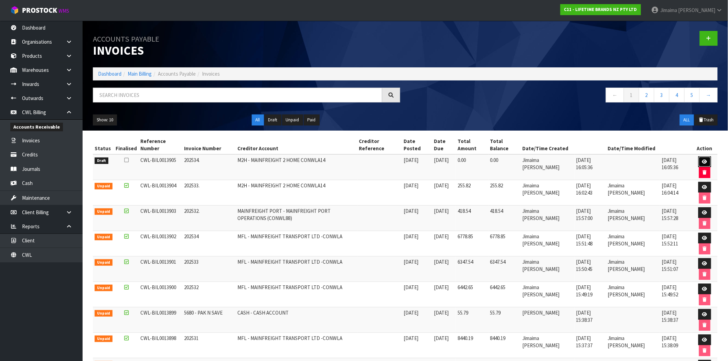
click at [703, 162] on icon at bounding box center [704, 162] width 5 height 4
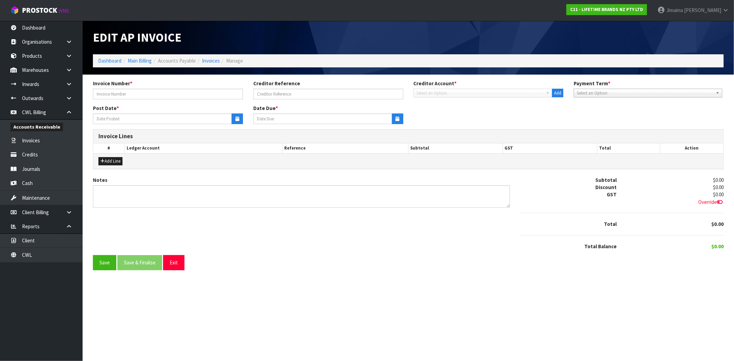
type input "202534."
type input "22/08/2025"
type input "20/09/2025"
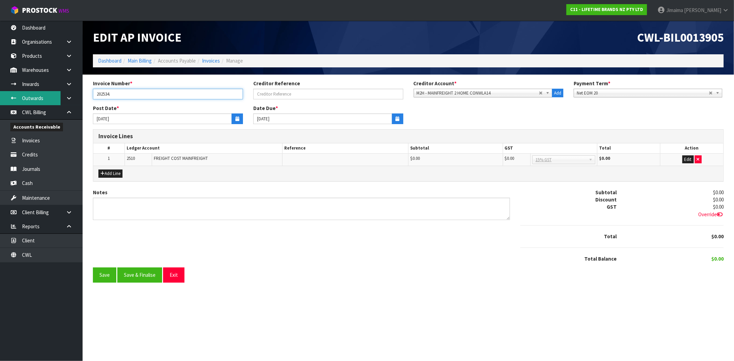
drag, startPoint x: 121, startPoint y: 94, endPoint x: 54, endPoint y: 94, distance: 66.7
click at [61, 94] on body "Toggle navigation ProStock WMS C11 - LIFETIME BRANDS NZ PTY LTD Jimaima Reiher …" at bounding box center [367, 180] width 734 height 361
type input "565442"
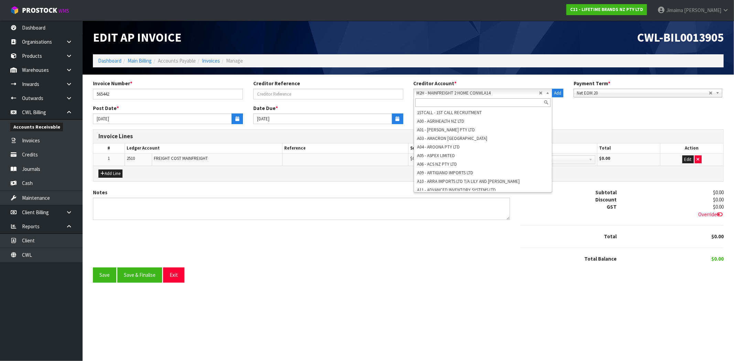
drag, startPoint x: 497, startPoint y: 92, endPoint x: 463, endPoint y: 98, distance: 33.9
click at [496, 92] on span "M2H - MAINFREIGHT 2 HOME CONWLA14" at bounding box center [477, 93] width 122 height 8
drag, startPoint x: 463, startPoint y: 98, endPoint x: 457, endPoint y: 101, distance: 7.0
click at [463, 100] on input "text" at bounding box center [482, 102] width 135 height 9
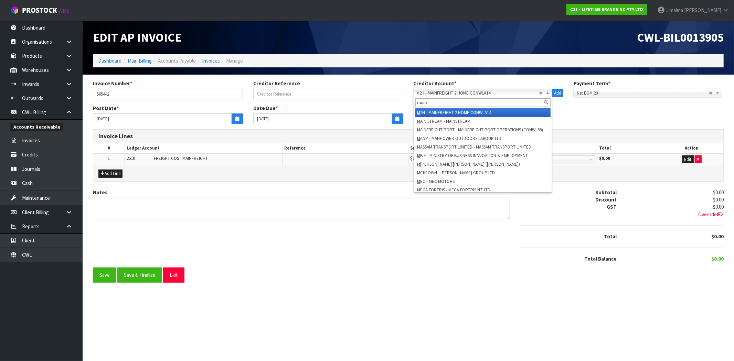
scroll to position [0, 0]
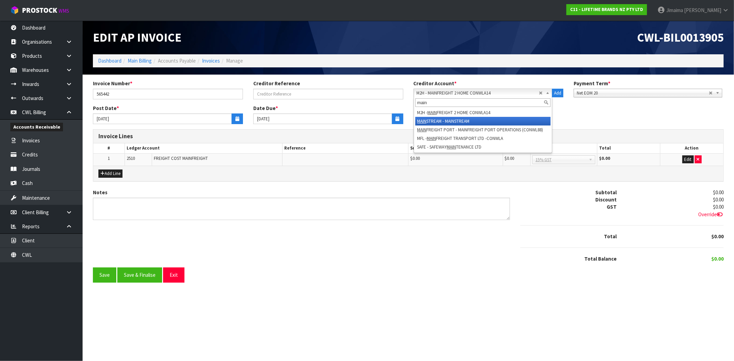
type input "main"
drag, startPoint x: 435, startPoint y: 122, endPoint x: 441, endPoint y: 120, distance: 5.7
click at [436, 122] on li "MAIN STREAM - MAINSTREAM" at bounding box center [482, 121] width 135 height 9
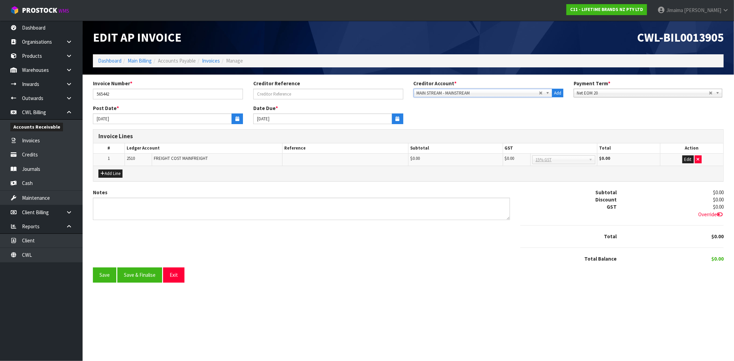
type input "10/09/2025"
click at [236, 120] on icon "button" at bounding box center [237, 119] width 4 height 4
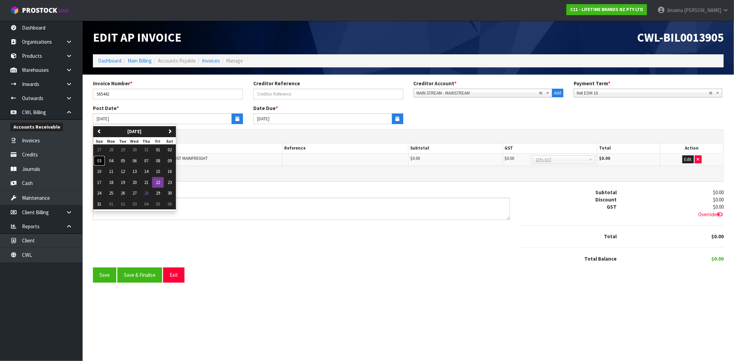
click at [97, 158] on span "03" at bounding box center [99, 161] width 4 height 6
type input "03/08/2025"
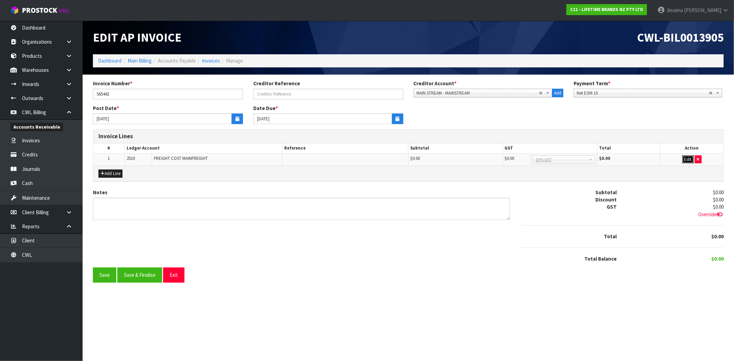
click at [682, 158] on button "Edit" at bounding box center [687, 159] width 11 height 8
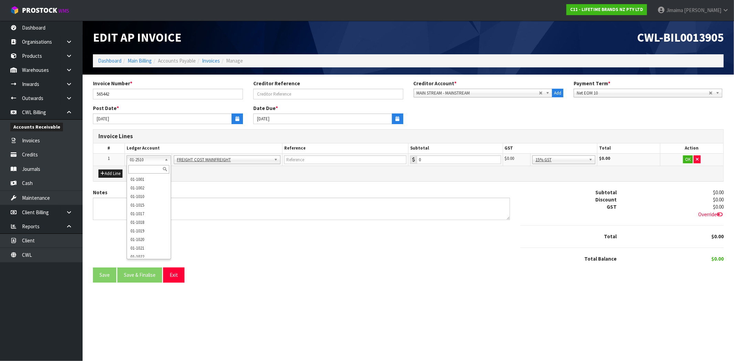
click at [149, 169] on input "text" at bounding box center [148, 169] width 41 height 9
click at [140, 169] on input "text" at bounding box center [148, 169] width 41 height 9
type input "2514"
drag, startPoint x: 427, startPoint y: 161, endPoint x: 387, endPoint y: 164, distance: 40.4
click at [387, 164] on tr "1 01-1001 01-1002 01-1010 01-1015 01-1017 01-1018 01-1019 01-1020 01-1021 01-10…" at bounding box center [408, 159] width 630 height 12
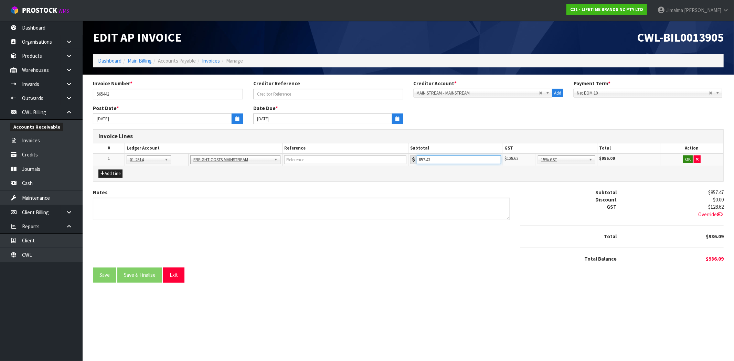
type input "857.47"
click at [686, 160] on button "OK" at bounding box center [688, 159] width 10 height 8
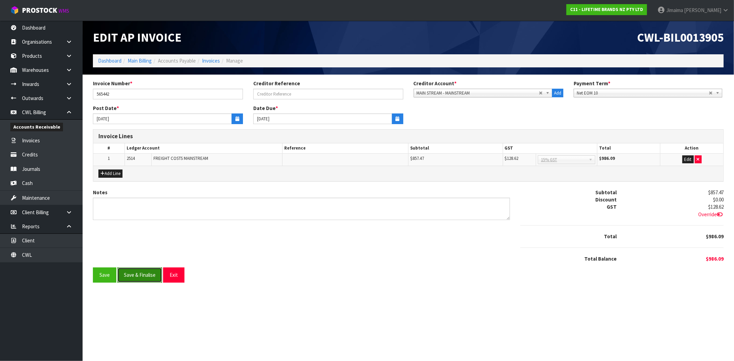
click at [137, 274] on button "Save & Finalise" at bounding box center [139, 275] width 45 height 15
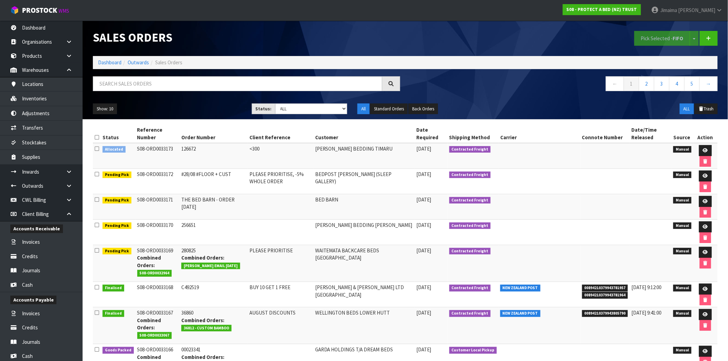
click at [121, 84] on input "text" at bounding box center [237, 83] width 289 height 15
type input "033154"
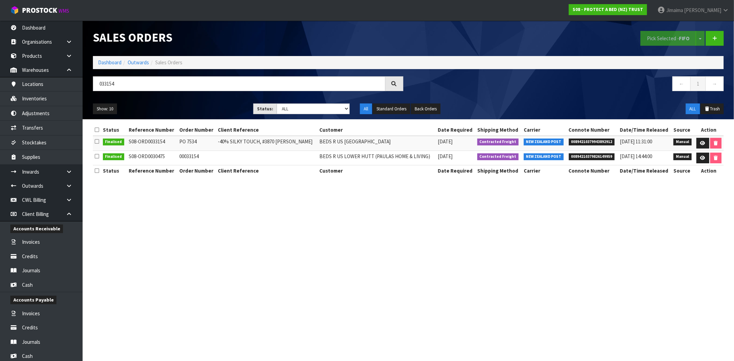
click at [586, 145] on td "00894210379943892912" at bounding box center [592, 143] width 51 height 15
copy span "00894210379943892912"
click at [190, 142] on td "PO 7534" at bounding box center [196, 143] width 39 height 15
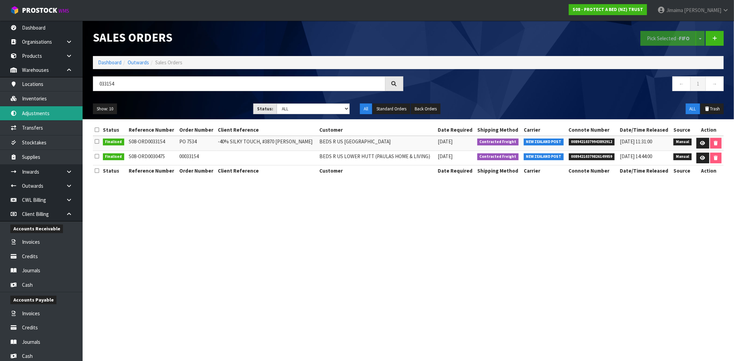
copy td "7534"
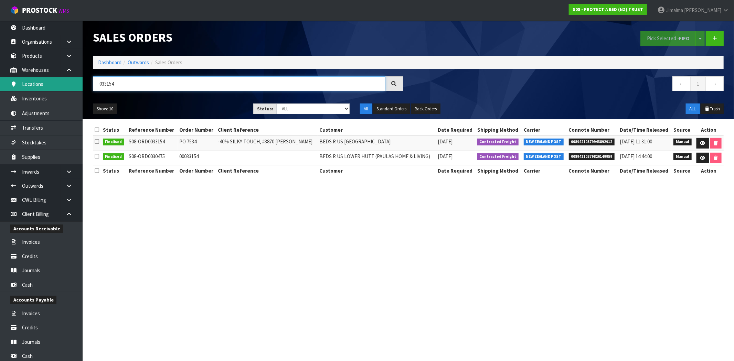
drag, startPoint x: 84, startPoint y: 81, endPoint x: 67, endPoint y: 82, distance: 16.9
click at [71, 82] on body "Toggle navigation ProStock WMS S08 - PROTECT A BED (NZ) TRUST Jimaima Reiher Lo…" at bounding box center [367, 180] width 734 height 361
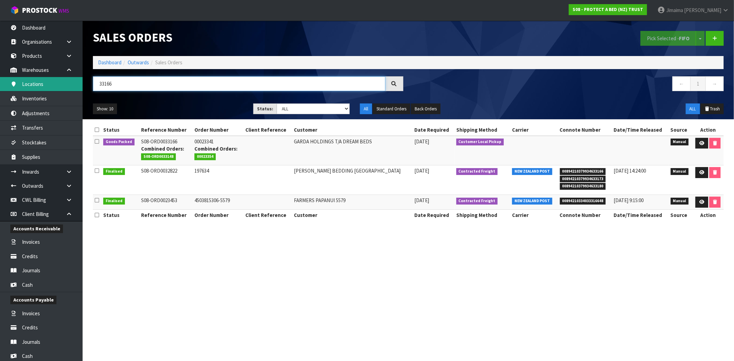
drag, startPoint x: 107, startPoint y: 80, endPoint x: 32, endPoint y: 80, distance: 74.3
click at [33, 80] on body "Toggle navigation ProStock WMS S08 - PROTECT A BED (NZ) TRUST Jimaima Reiher Lo…" at bounding box center [367, 180] width 734 height 361
paste input "140755"
type input "140755"
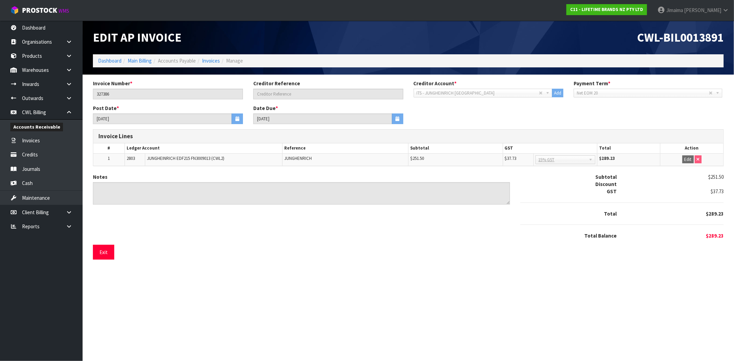
click at [161, 153] on td "JUNGHEINRICH EDF215 FN3009013 (CWL2)" at bounding box center [213, 159] width 137 height 12
click at [158, 156] on span "JUNGHEINRICH EDF215 FN3009013 (CWL2)" at bounding box center [185, 158] width 77 height 6
copy span "JUNGHEINRICH"
click at [211, 57] on li "Invoices" at bounding box center [208, 60] width 24 height 7
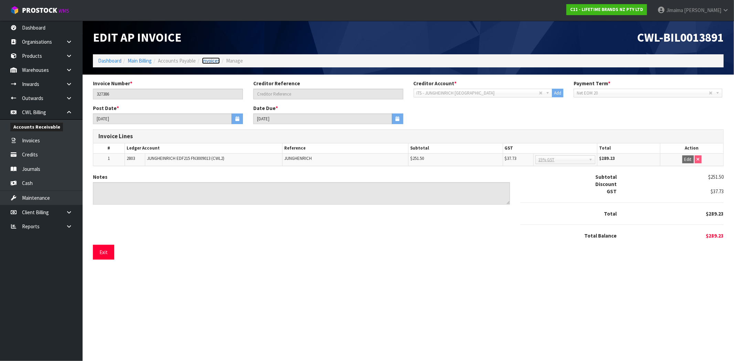
click at [208, 60] on link "Invoices" at bounding box center [211, 60] width 18 height 7
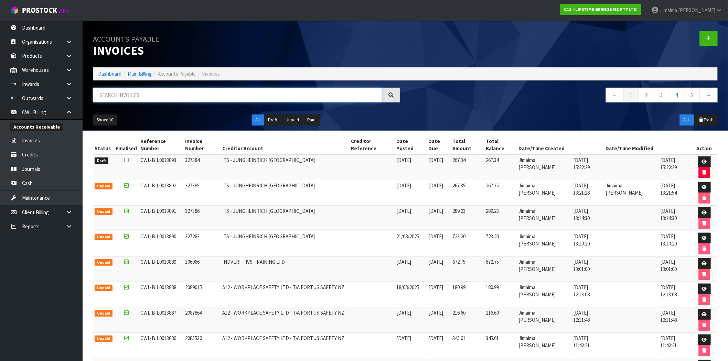
click at [164, 90] on input "text" at bounding box center [237, 95] width 289 height 15
paste input "JUNGHEINRICH"
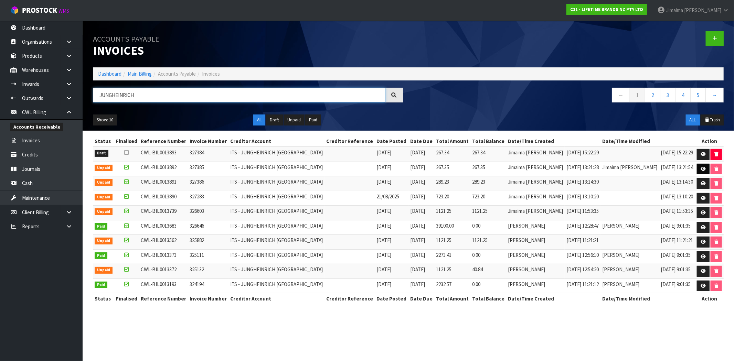
type input "JUNGHEINRICH"
drag, startPoint x: 696, startPoint y: 166, endPoint x: 727, endPoint y: 177, distance: 33.0
click at [697, 167] on link at bounding box center [702, 169] width 13 height 11
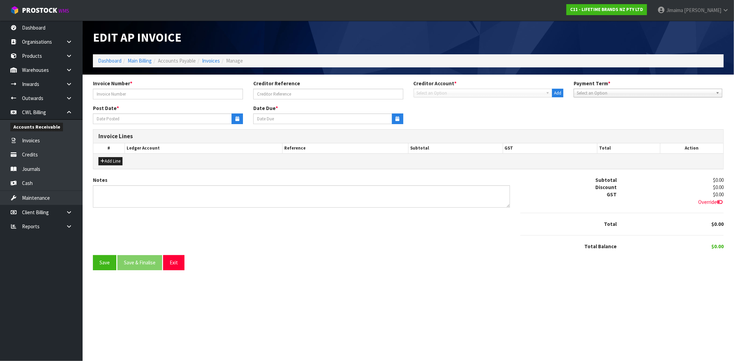
type input "327385"
type input "[DATE]"
type input "20/09/2025"
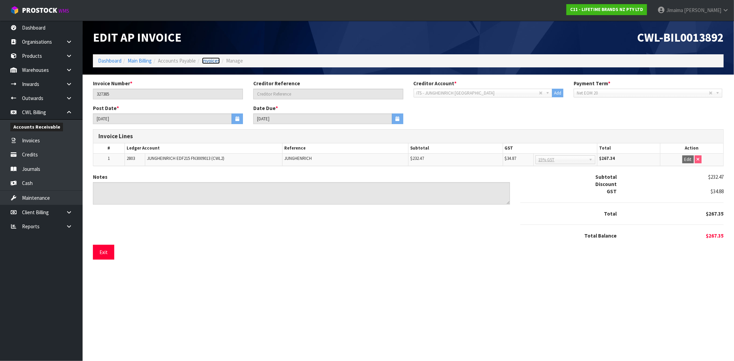
click at [210, 63] on link "Invoices" at bounding box center [211, 60] width 18 height 7
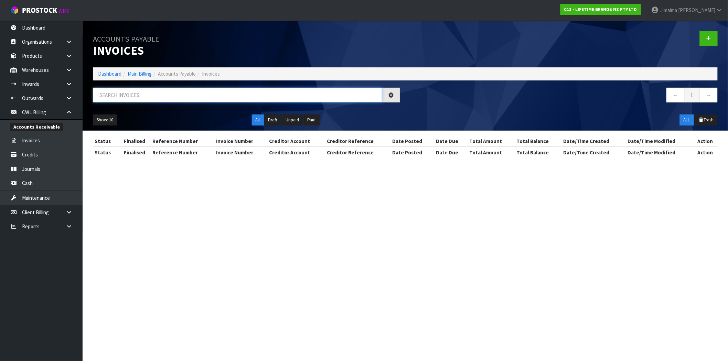
click at [173, 90] on input "text" at bounding box center [237, 95] width 289 height 15
paste input "JUNGHEINRICH"
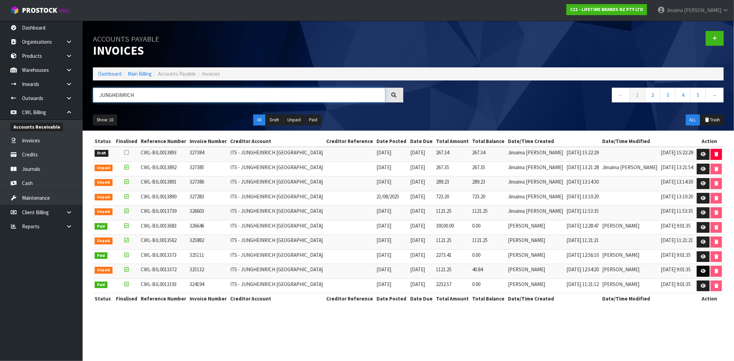
type input "JUNGHEINRICH"
click at [700, 273] on icon at bounding box center [702, 271] width 5 height 4
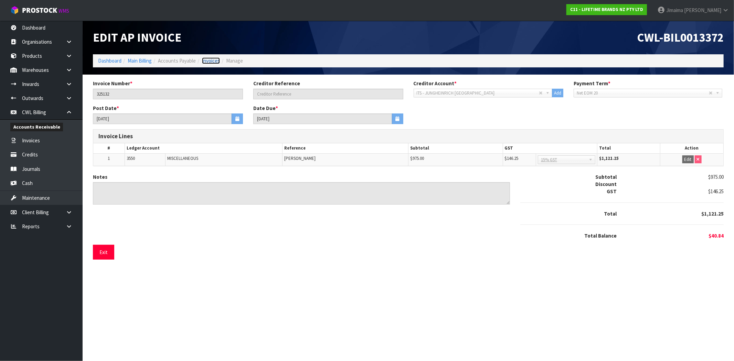
click at [213, 61] on link "Invoices" at bounding box center [211, 60] width 18 height 7
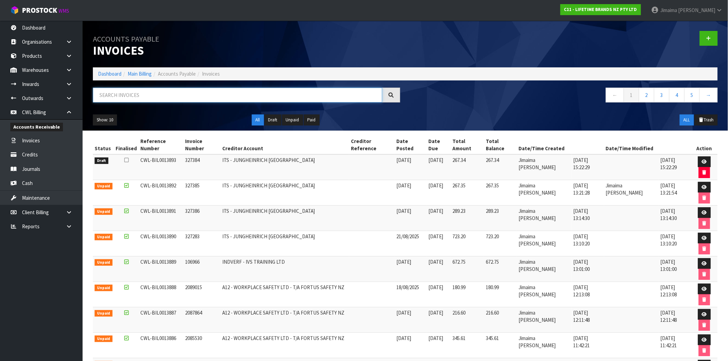
click at [197, 96] on input "text" at bounding box center [237, 95] width 289 height 15
paste input "JUNGHEINRICH"
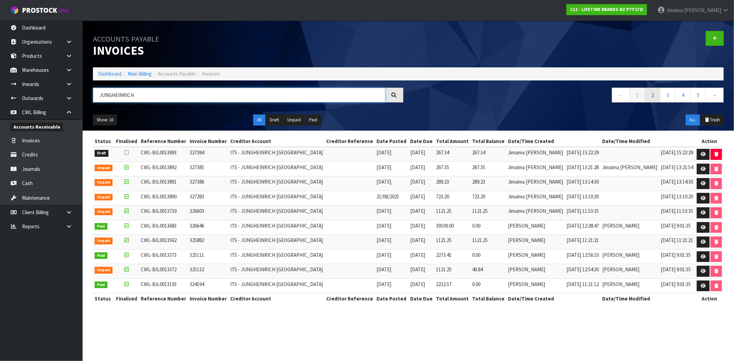
type input "JUNGHEINRICH"
click at [658, 97] on link "2" at bounding box center [651, 95] width 15 height 15
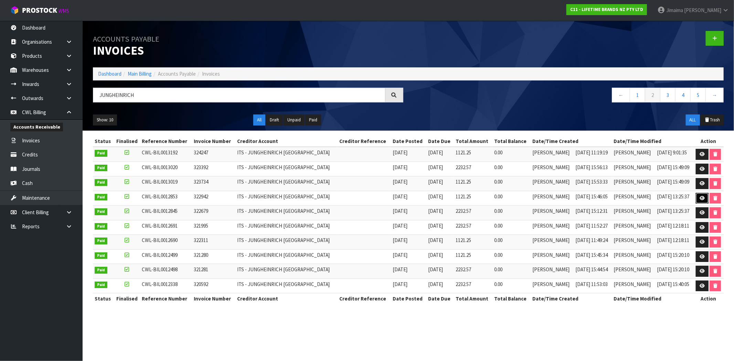
click at [703, 198] on icon at bounding box center [701, 198] width 5 height 4
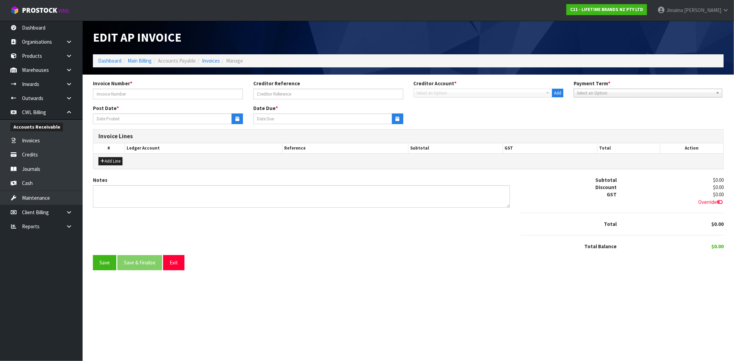
type input "322942"
type input "25/02/2025"
type input "20/03/2025"
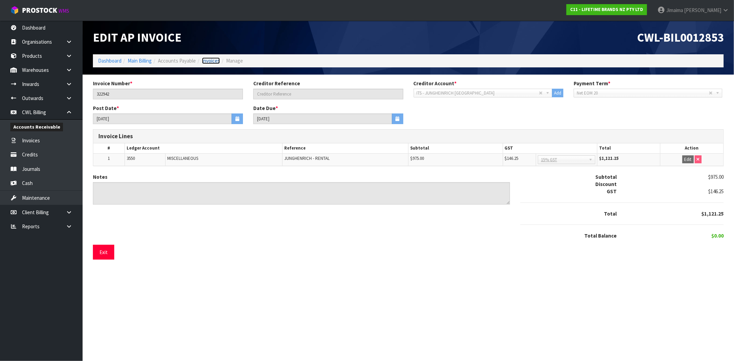
click at [206, 62] on link "Invoices" at bounding box center [211, 60] width 18 height 7
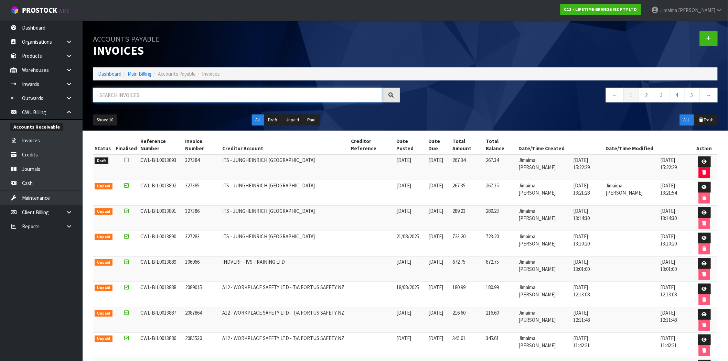
click at [180, 97] on input "text" at bounding box center [237, 95] width 289 height 15
paste input "JUNGHEINRICH"
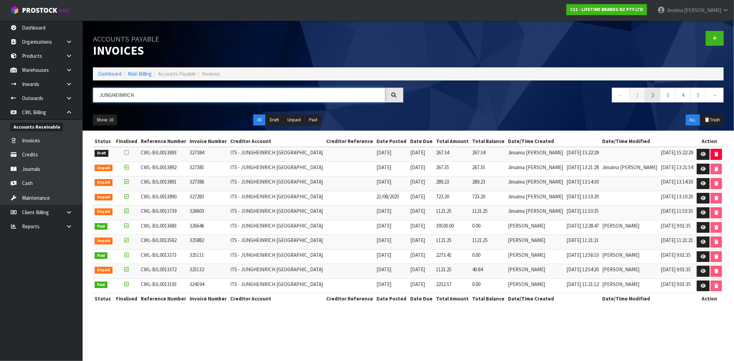
type input "JUNGHEINRICH"
click at [655, 91] on link "2" at bounding box center [651, 95] width 15 height 15
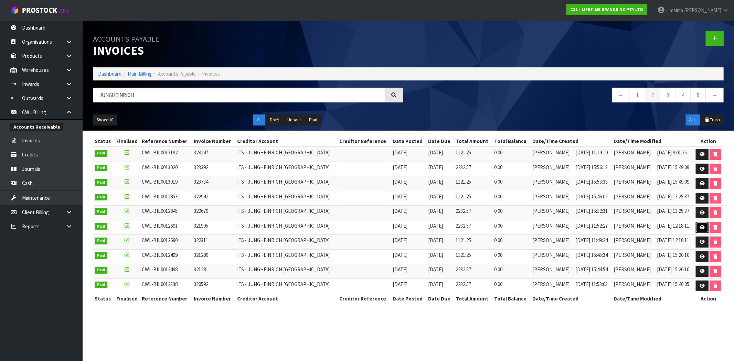
click at [702, 230] on icon at bounding box center [701, 227] width 5 height 4
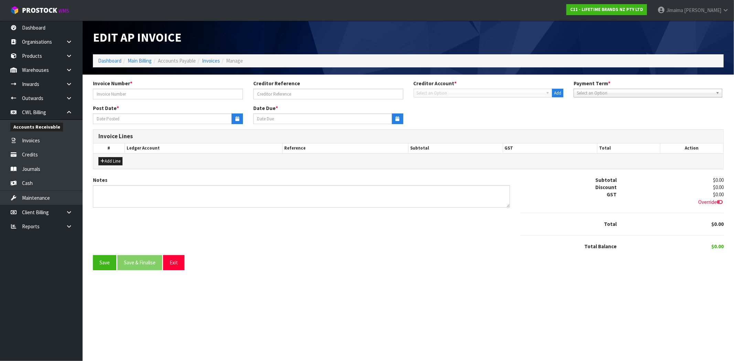
type input "321995"
type input "01/01/2025"
type input "20/02/2025"
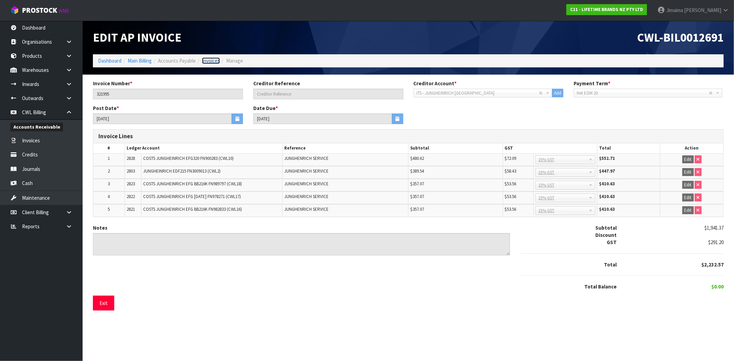
click at [211, 60] on link "Invoices" at bounding box center [211, 60] width 18 height 7
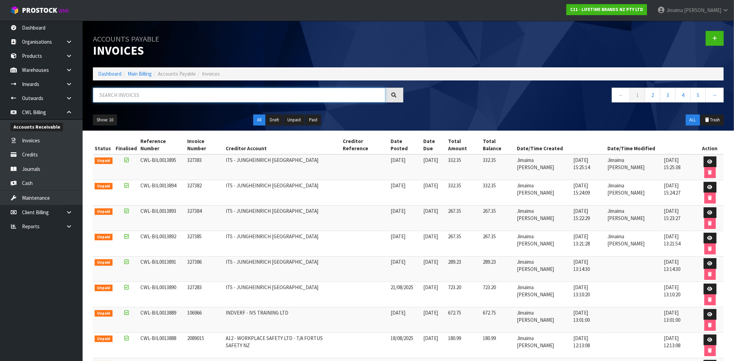
click at [184, 95] on input "text" at bounding box center [239, 95] width 292 height 15
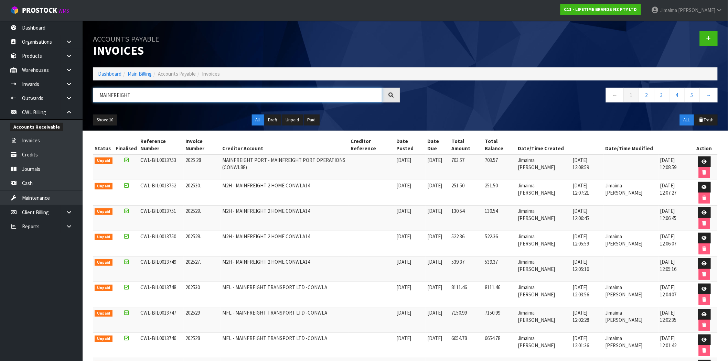
type input "MAINFREIGHT"
click at [346, 225] on td "M2H - MAINFREIGHT 2 HOME CONWLA14" at bounding box center [284, 217] width 128 height 25
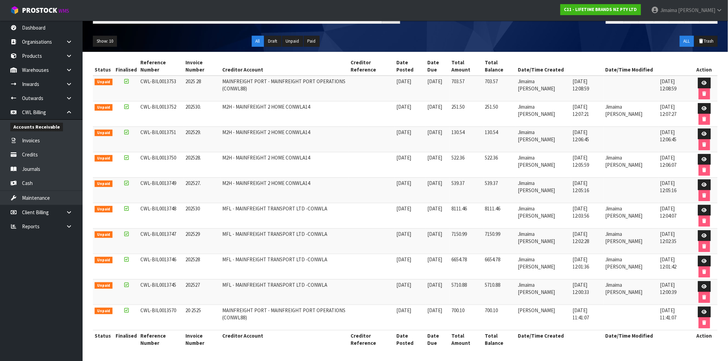
scroll to position [80, 0]
click at [704, 290] on link at bounding box center [704, 286] width 13 height 11
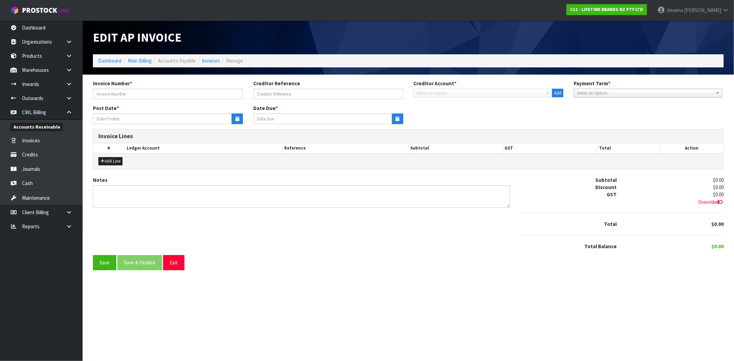
type input "202527"
type input "04/07/2025"
type input "20/08/2025"
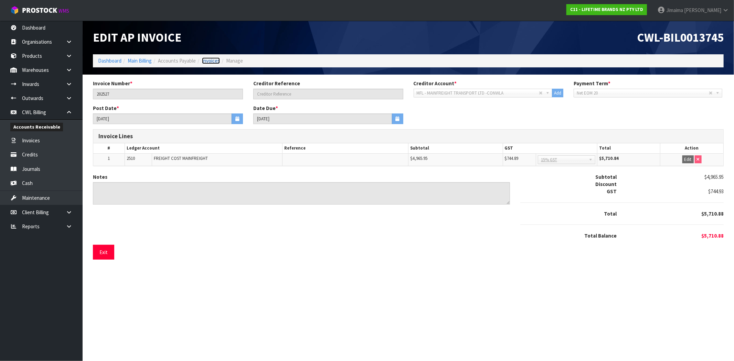
click at [211, 63] on link "Invoices" at bounding box center [211, 60] width 18 height 7
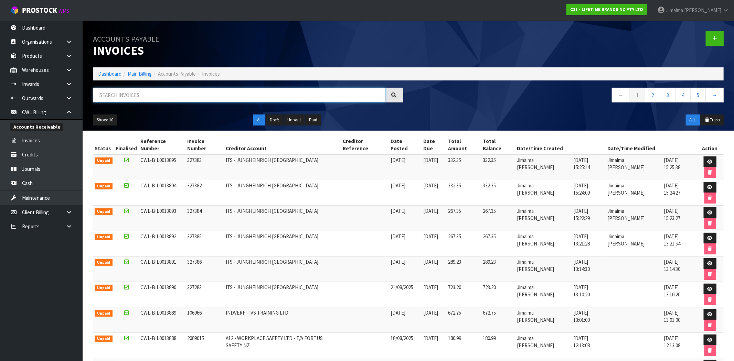
click at [203, 88] on input "text" at bounding box center [239, 95] width 292 height 15
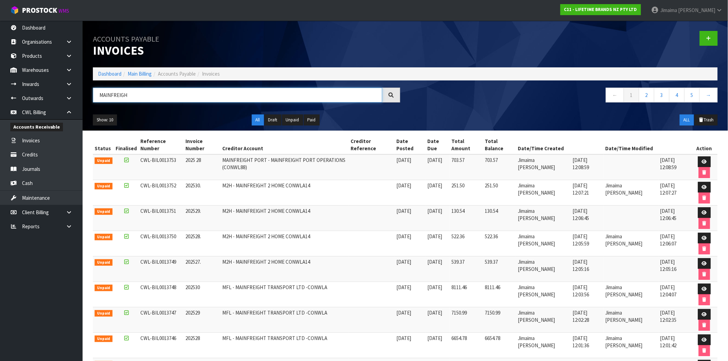
type input "MAINFREIGH"
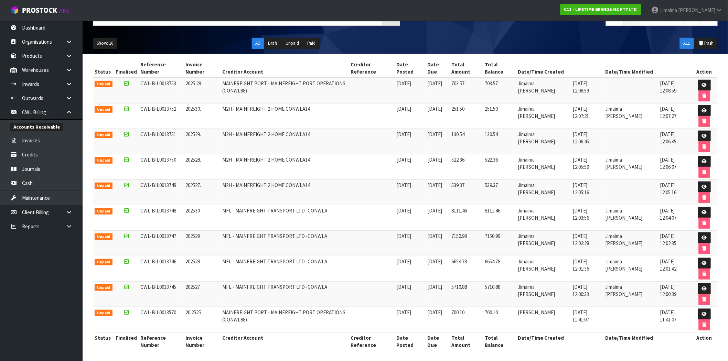
scroll to position [80, 0]
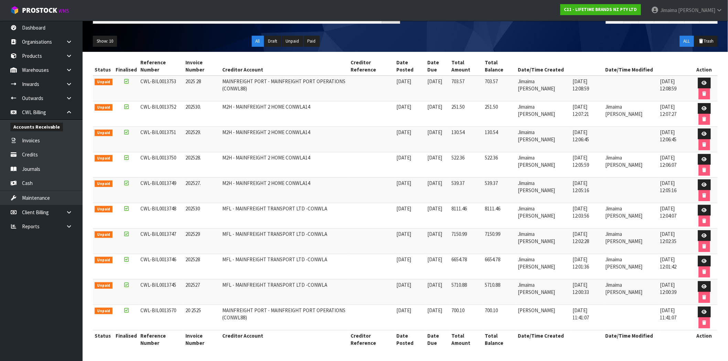
drag, startPoint x: 124, startPoint y: 283, endPoint x: 260, endPoint y: 279, distance: 135.9
click at [124, 283] on icon at bounding box center [126, 284] width 4 height 5
click at [0, 0] on input "checkbox" at bounding box center [0, 0] width 0 height 0
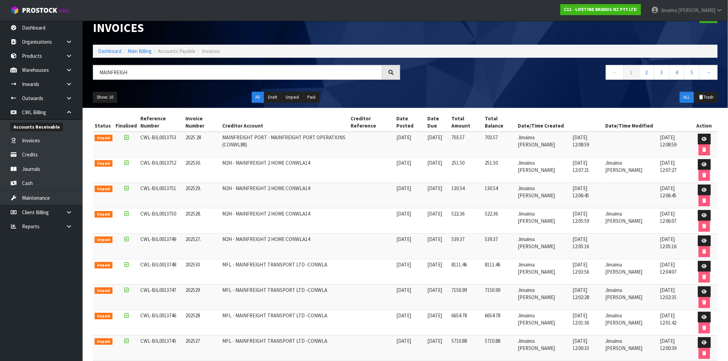
scroll to position [0, 0]
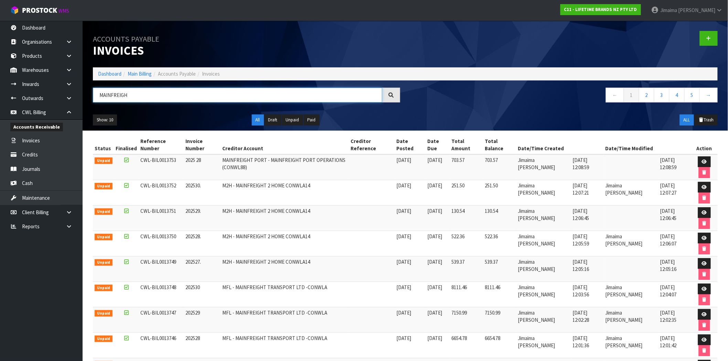
click at [140, 97] on input "MAINFREIGH" at bounding box center [237, 95] width 289 height 15
drag, startPoint x: 125, startPoint y: 91, endPoint x: 48, endPoint y: 86, distance: 77.2
click at [48, 86] on body "Toggle navigation ProStock WMS C11 - LIFETIME BRANDS NZ PTY LTD Jimaima Reiher …" at bounding box center [364, 180] width 728 height 361
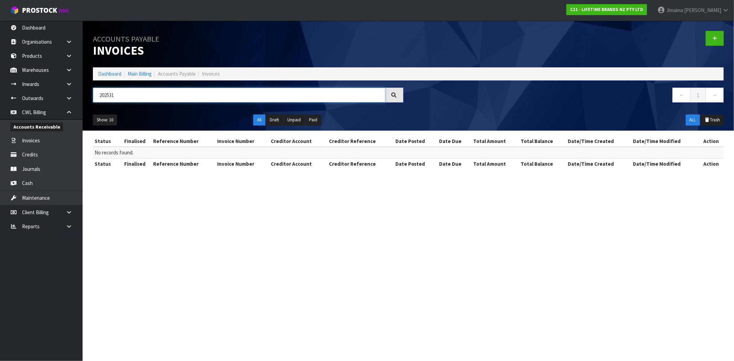
click at [72, 95] on body "Toggle navigation ProStock WMS C11 - LIFETIME BRANDS NZ PTY LTD Jimaima Reiher …" at bounding box center [367, 180] width 734 height 361
drag, startPoint x: 98, startPoint y: 99, endPoint x: 71, endPoint y: 100, distance: 26.9
click at [74, 100] on body "Toggle navigation ProStock WMS C11 - LIFETIME BRANDS NZ PTY LTD Jimaima Reiher …" at bounding box center [367, 180] width 734 height 361
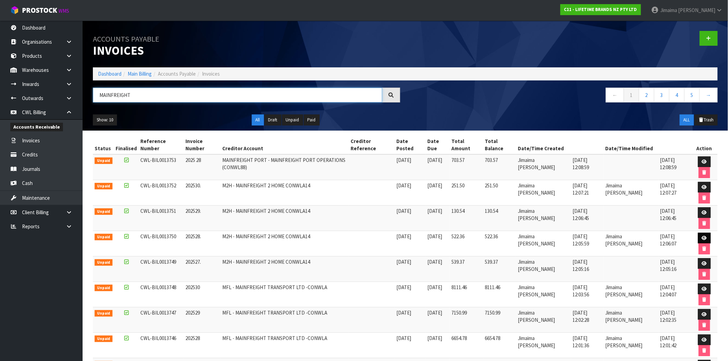
type input "MAINFREIGHT"
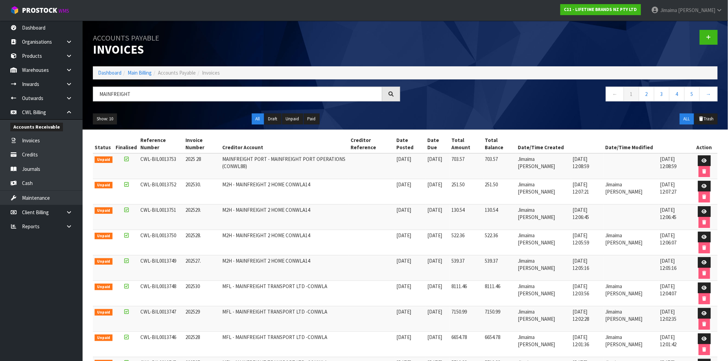
scroll to position [64, 0]
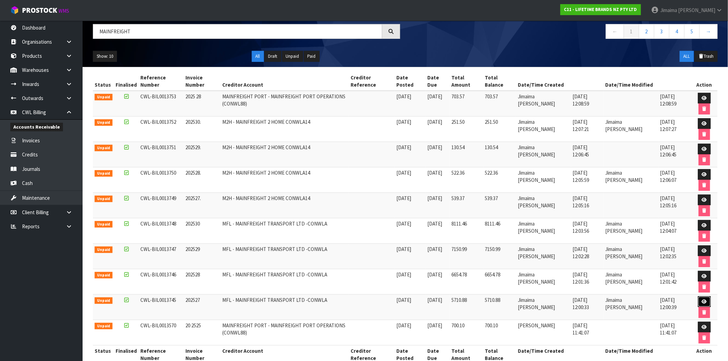
drag, startPoint x: 704, startPoint y: 303, endPoint x: 660, endPoint y: 295, distance: 44.1
click at [704, 303] on icon at bounding box center [704, 302] width 5 height 4
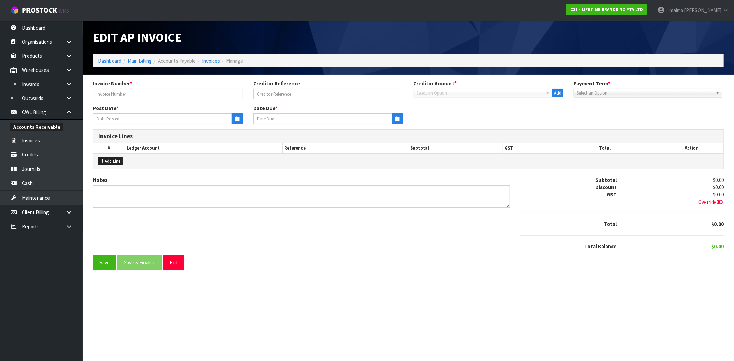
type input "202527"
type input "04/07/2025"
type input "20/08/2025"
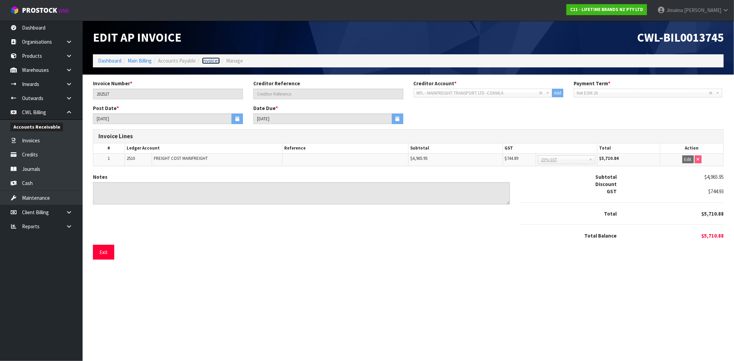
click at [204, 61] on link "Invoices" at bounding box center [211, 60] width 18 height 7
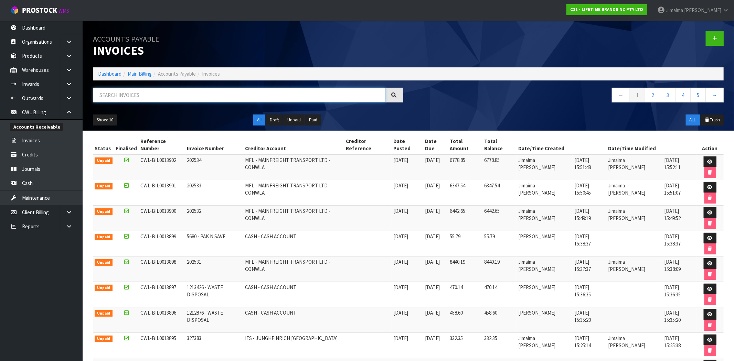
click at [214, 96] on input "text" at bounding box center [239, 95] width 292 height 15
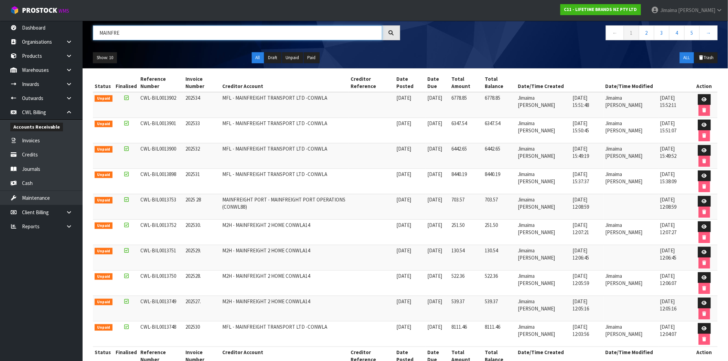
scroll to position [64, 0]
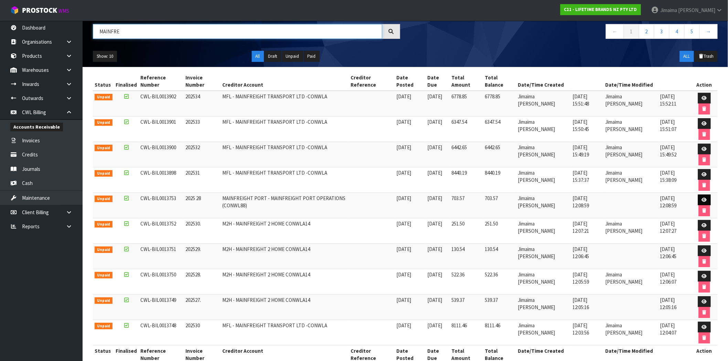
type input "MAINFRE"
click at [700, 199] on link at bounding box center [704, 200] width 13 height 11
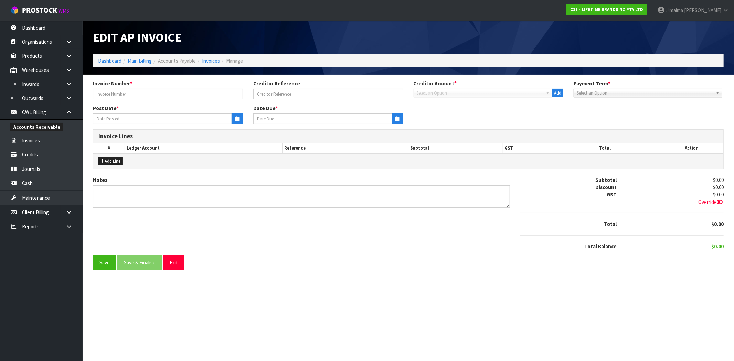
type input "2025 28"
type input "11/07/2025"
type input "20/08/2025"
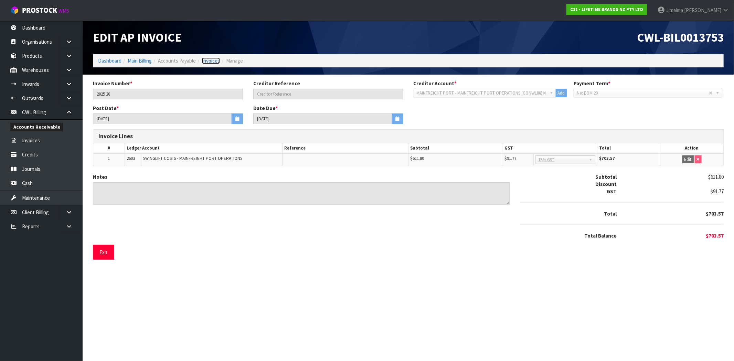
drag, startPoint x: 210, startPoint y: 58, endPoint x: 207, endPoint y: 66, distance: 7.9
click at [210, 58] on link "Invoices" at bounding box center [211, 60] width 18 height 7
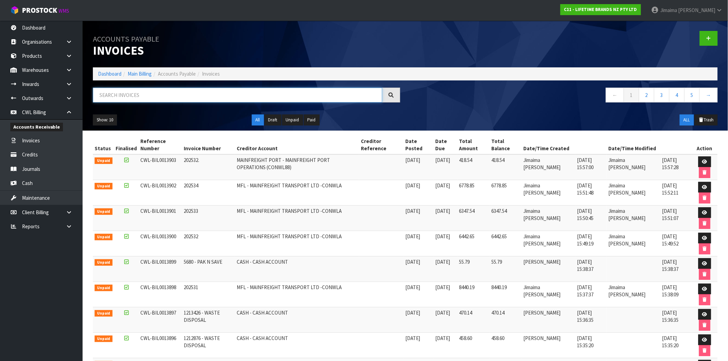
click at [169, 101] on input "text" at bounding box center [237, 95] width 289 height 15
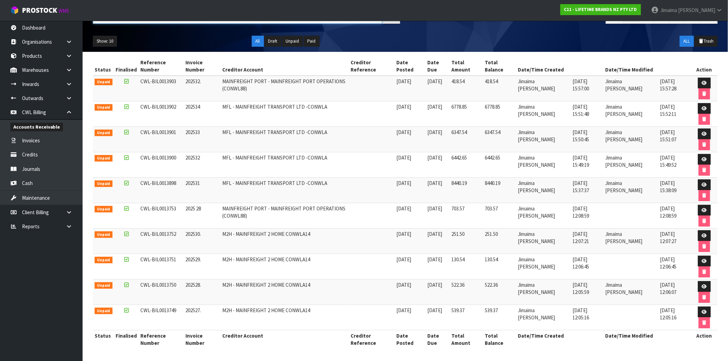
scroll to position [80, 0]
type input "MAINFREIGHT"
drag, startPoint x: 216, startPoint y: 237, endPoint x: 320, endPoint y: 239, distance: 104.2
click at [320, 239] on tr "Unpaid CWL-BIL0013752 202530. M2H - MAINFREIGHT 2 HOME CONWLA14 25/07/2025 20/0…" at bounding box center [405, 240] width 625 height 25
copy tr "M2H - MAINFREIGHT 2 HOME CONWLA14"
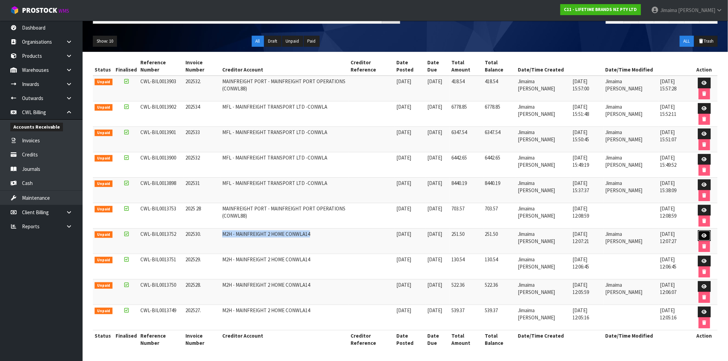
click at [699, 234] on link at bounding box center [704, 235] width 13 height 11
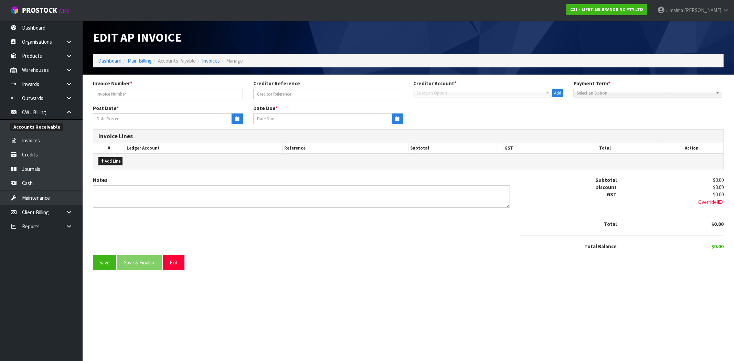
type input "202530."
type input "25/07/2025"
type input "20/08/2025"
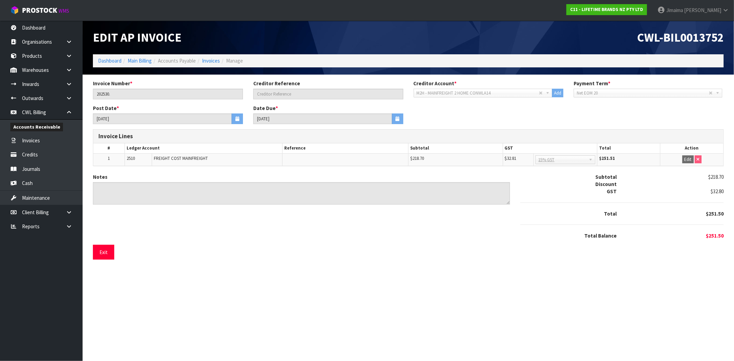
click at [130, 160] on span "2510" at bounding box center [131, 158] width 8 height 6
copy span "2510"
click at [217, 63] on link "Invoices" at bounding box center [211, 60] width 18 height 7
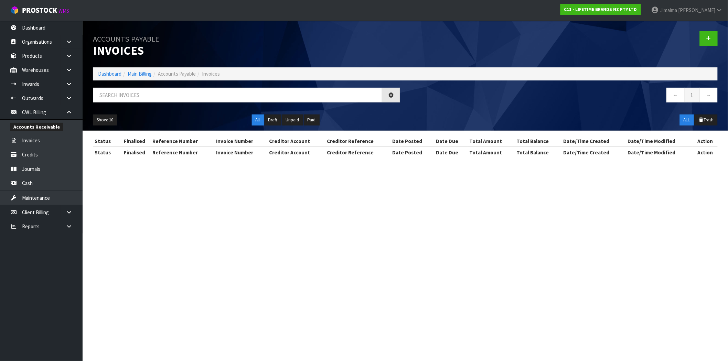
click at [162, 87] on div "Accounts Payable Invoices Dashboard Main Billing Accounts Payable Invoices ← 1 …" at bounding box center [405, 76] width 635 height 110
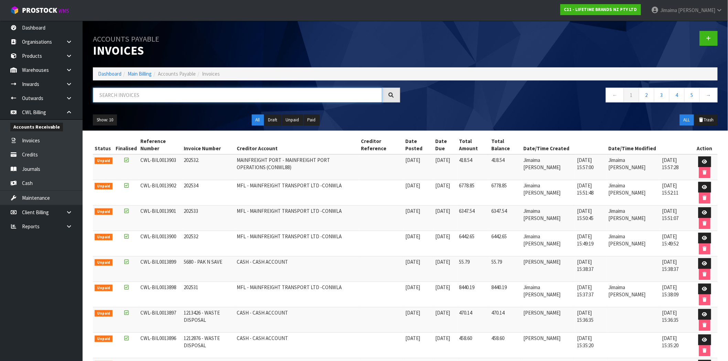
click at [157, 90] on input "text" at bounding box center [237, 95] width 289 height 15
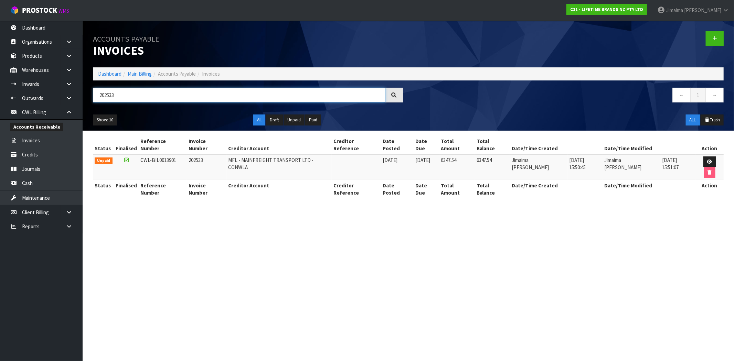
drag, startPoint x: 116, startPoint y: 95, endPoint x: 90, endPoint y: 94, distance: 26.2
click at [90, 94] on div "202533" at bounding box center [248, 98] width 321 height 20
drag, startPoint x: 129, startPoint y: 90, endPoint x: 39, endPoint y: 87, distance: 89.5
click at [46, 89] on body "Toggle navigation ProStock WMS C11 - LIFETIME BRANDS NZ PTY LTD Jimaima Reiher …" at bounding box center [367, 180] width 734 height 361
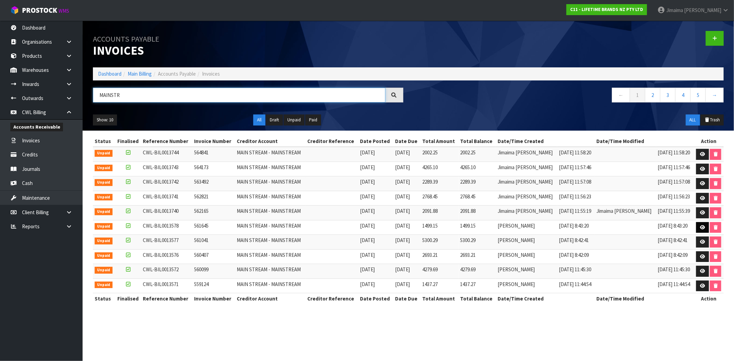
type input "MAINSTR"
click at [696, 229] on link at bounding box center [702, 227] width 13 height 11
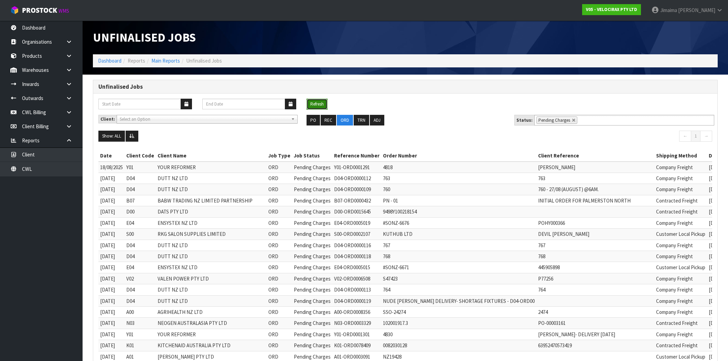
drag, startPoint x: 0, startPoint y: 0, endPoint x: 317, endPoint y: 104, distance: 333.9
click at [317, 104] on button "Refresh" at bounding box center [316, 104] width 21 height 11
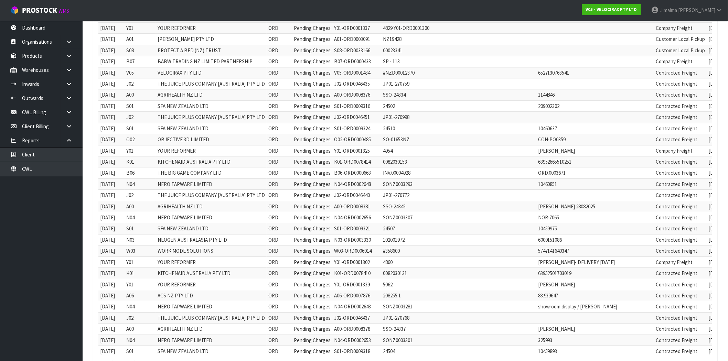
scroll to position [868, 0]
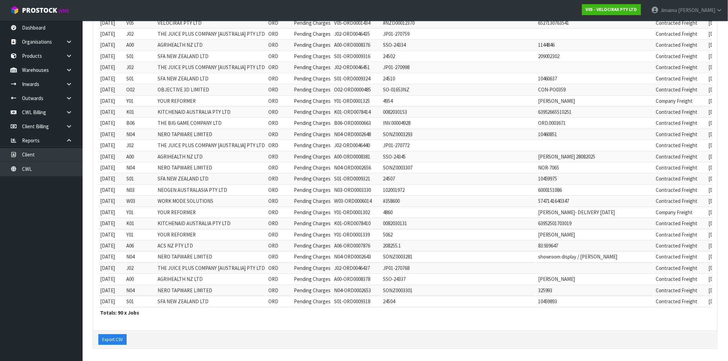
click at [654, 296] on td "Contracted Freight" at bounding box center [680, 301] width 53 height 11
copy td "Contracted"
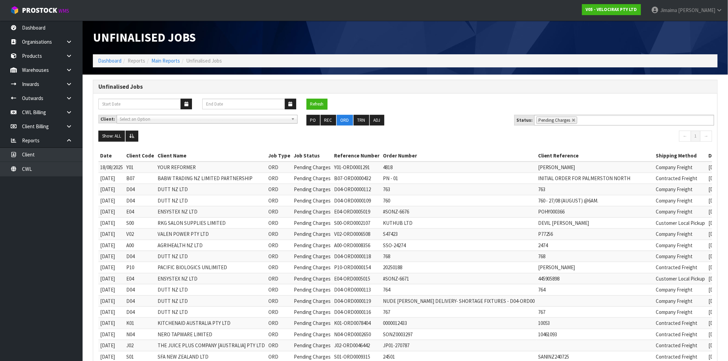
scroll to position [64, 0]
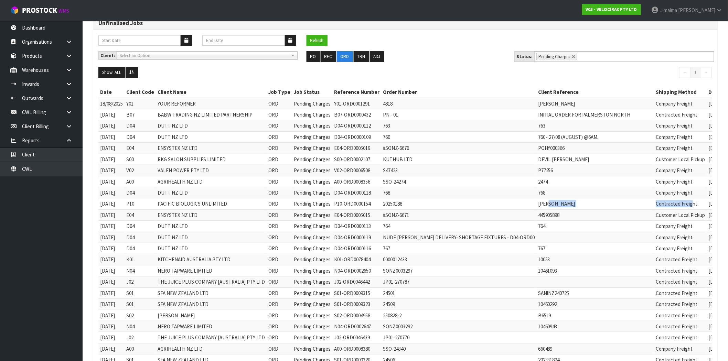
drag, startPoint x: 626, startPoint y: 204, endPoint x: 561, endPoint y: 202, distance: 65.0
click at [563, 202] on tr "[DATE] P10 PACIFIC BIOLOGICS UNLIMITED ORD Pending Charges P10-ORD0000154 20250…" at bounding box center [447, 203] width 698 height 11
click at [321, 42] on button "Refresh" at bounding box center [316, 40] width 21 height 11
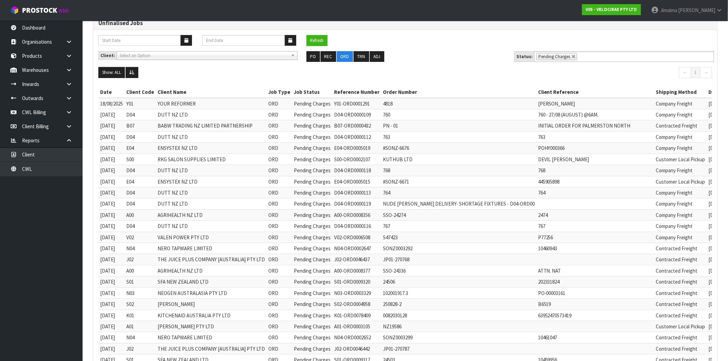
click at [552, 198] on td at bounding box center [595, 203] width 118 height 11
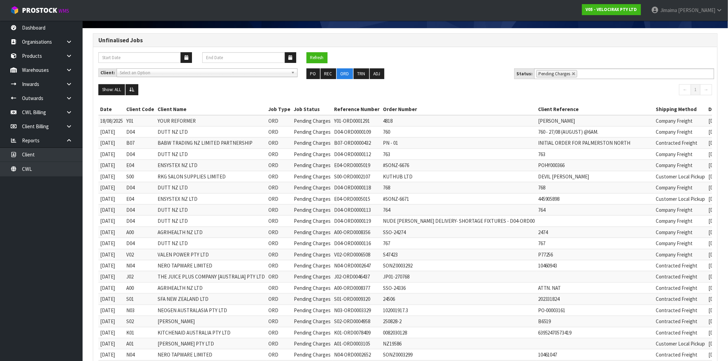
scroll to position [0, 0]
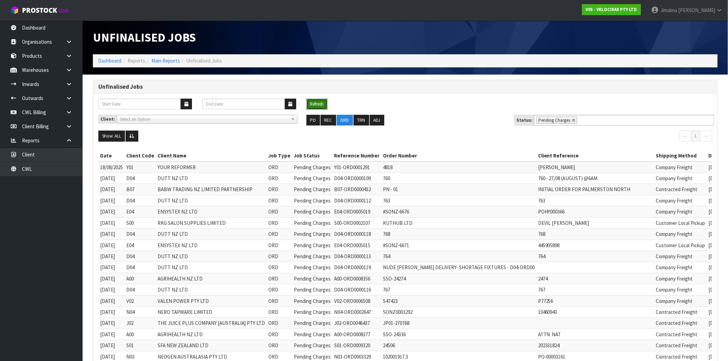
click at [322, 101] on button "Refresh" at bounding box center [316, 104] width 21 height 11
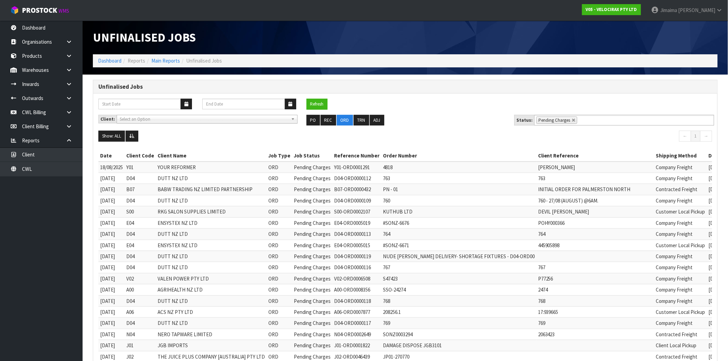
click at [654, 188] on td "Contracted Freight" at bounding box center [680, 189] width 53 height 11
copy td "Contracted"
drag, startPoint x: 320, startPoint y: 105, endPoint x: 342, endPoint y: 120, distance: 27.4
click at [320, 105] on button "Refresh" at bounding box center [316, 104] width 21 height 11
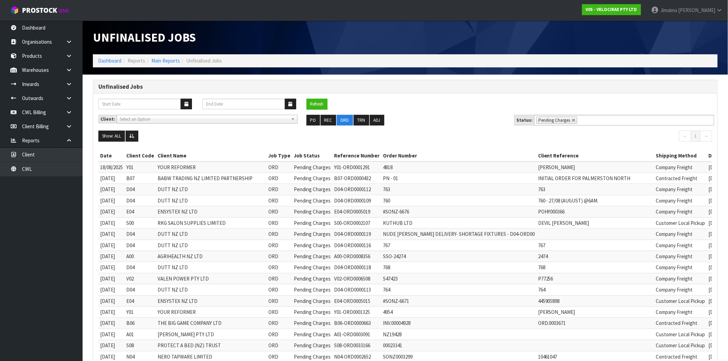
click at [654, 177] on td "Contracted Freight" at bounding box center [680, 178] width 53 height 11
copy td "Contracted"
click at [315, 106] on button "Refresh" at bounding box center [316, 104] width 21 height 11
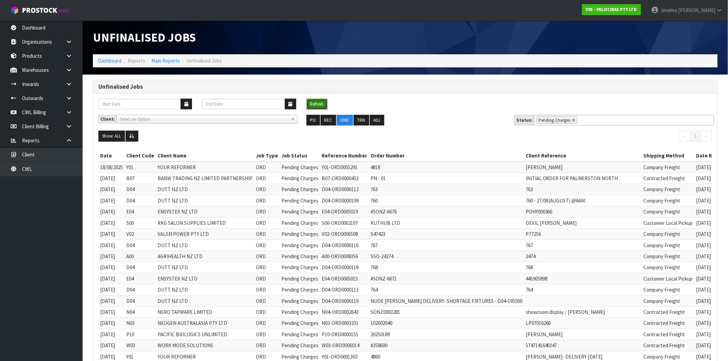
click at [316, 107] on button "Refresh" at bounding box center [316, 104] width 21 height 11
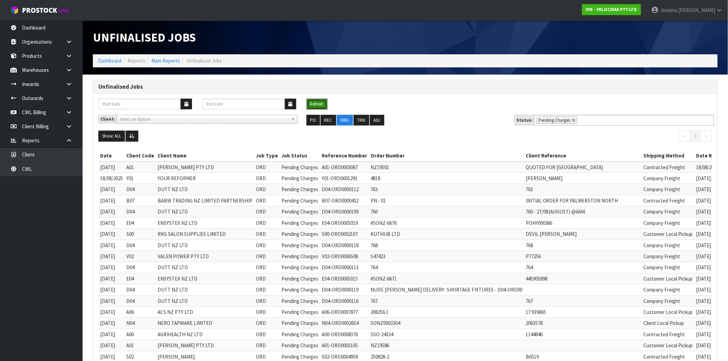
scroll to position [64, 0]
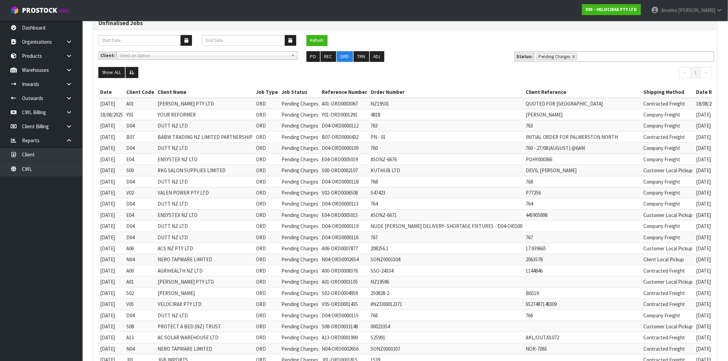
click at [642, 245] on td "Customer Local Pickup" at bounding box center [668, 248] width 53 height 11
click at [324, 40] on button "Refresh" at bounding box center [316, 40] width 21 height 11
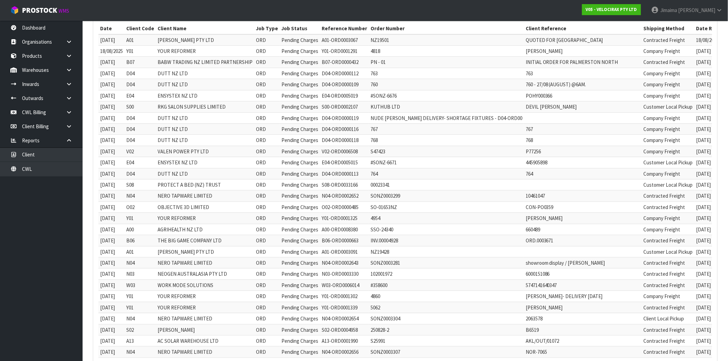
scroll to position [191, 0]
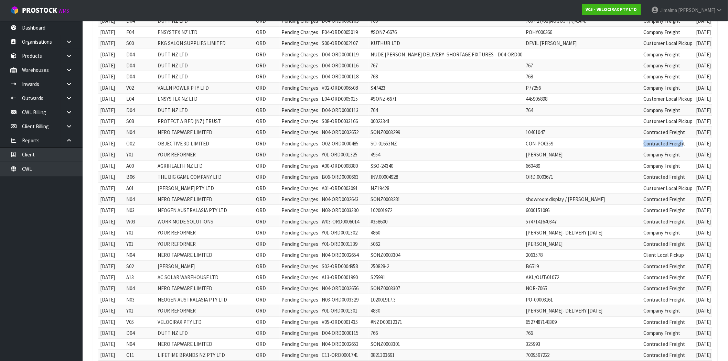
drag, startPoint x: 617, startPoint y: 140, endPoint x: 408, endPoint y: 140, distance: 208.7
click at [422, 137] on tbody "[DATE] A01 [PERSON_NAME] PTY LTD ORD Pending Charges A01-ORD0003067 NZ19501 QUO…" at bounding box center [441, 255] width 686 height 569
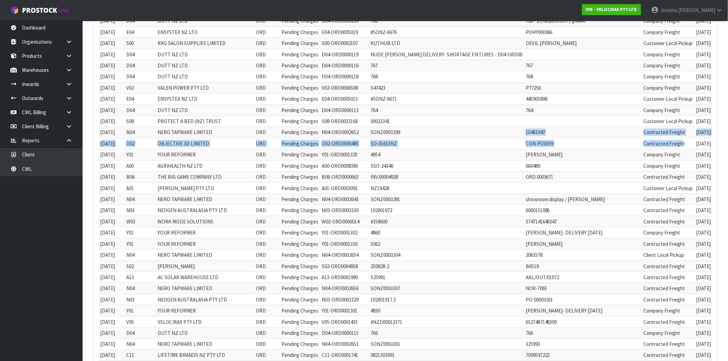
scroll to position [0, 0]
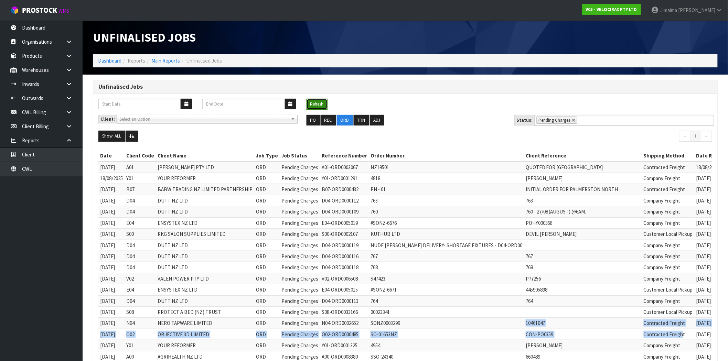
click at [312, 100] on button "Refresh" at bounding box center [316, 104] width 21 height 11
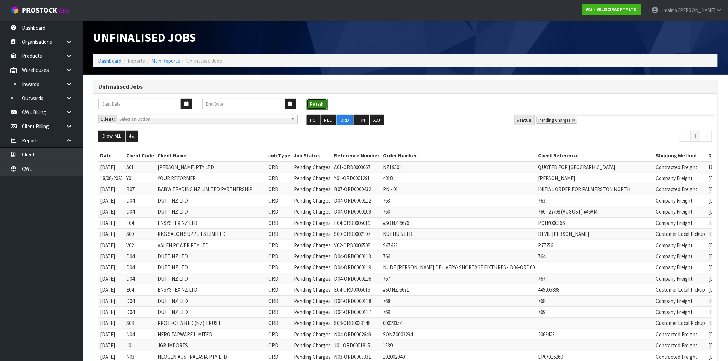
click at [318, 107] on button "Refresh" at bounding box center [316, 104] width 21 height 11
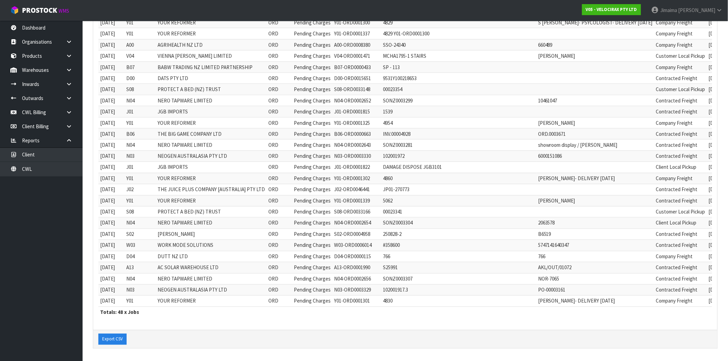
scroll to position [398, 0]
click at [654, 296] on td "Company Freight" at bounding box center [680, 301] width 53 height 11
click at [654, 284] on td "Contracted Freight" at bounding box center [680, 289] width 53 height 11
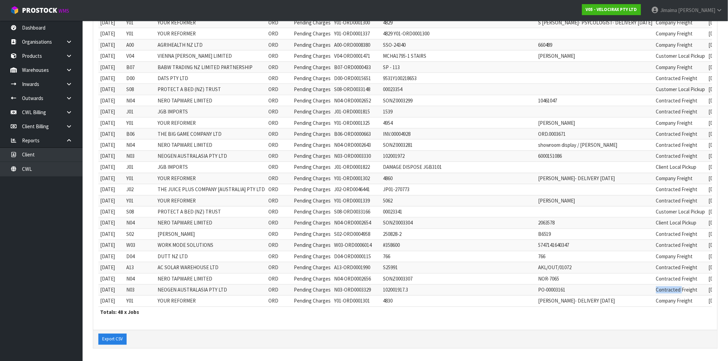
copy td "Contracted"
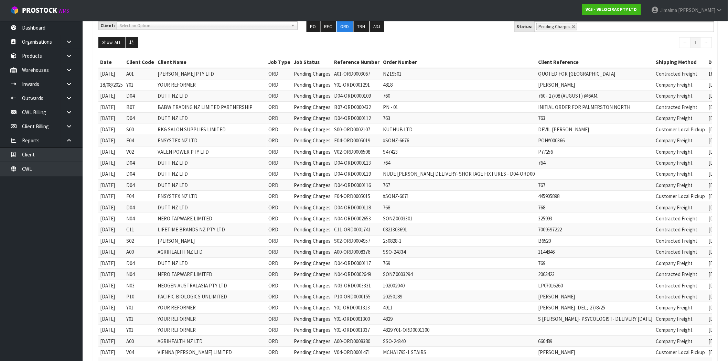
scroll to position [0, 0]
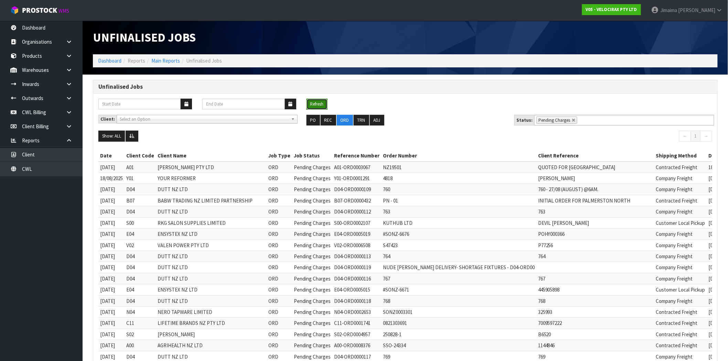
click at [327, 104] on button "Refresh" at bounding box center [316, 104] width 21 height 11
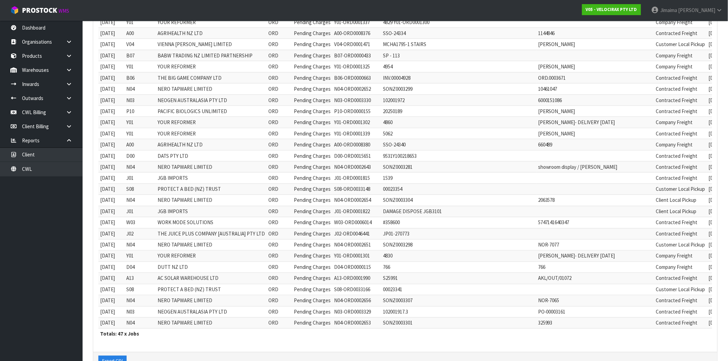
scroll to position [387, 0]
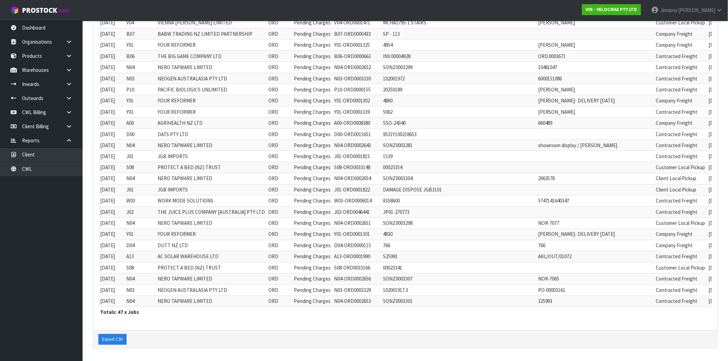
click at [654, 251] on td "Contracted Freight" at bounding box center [680, 256] width 53 height 11
copy td "Contracted"
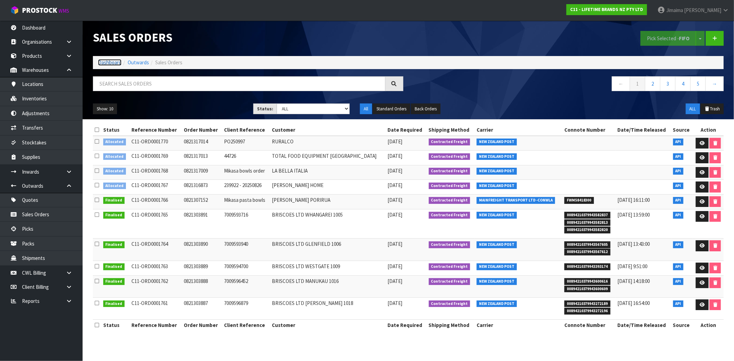
click at [105, 61] on link "Dashboard" at bounding box center [109, 62] width 23 height 7
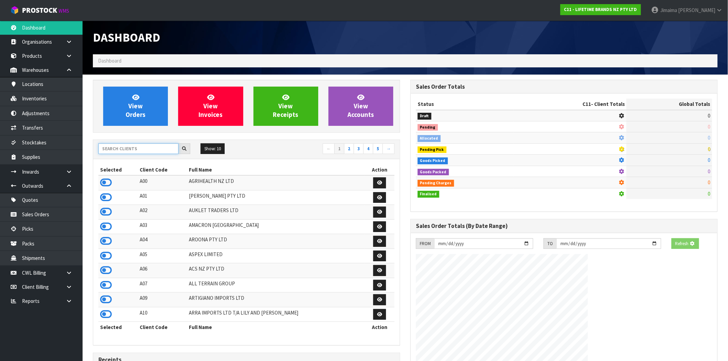
click at [119, 148] on input "text" at bounding box center [138, 148] width 80 height 11
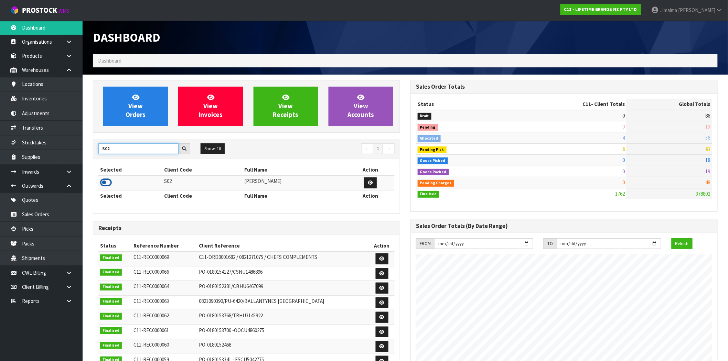
type input "S02"
click at [107, 185] on icon at bounding box center [106, 182] width 12 height 10
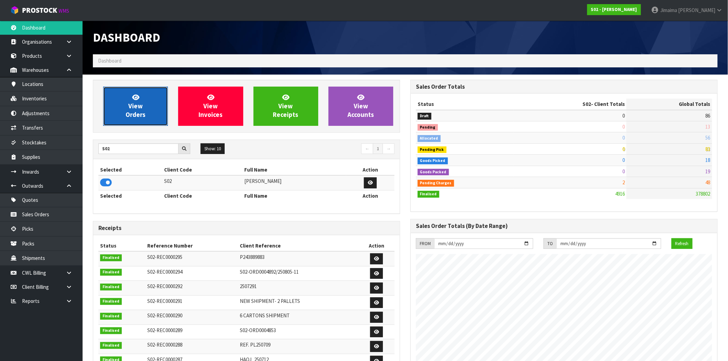
click at [141, 111] on span "View Orders" at bounding box center [136, 106] width 20 height 26
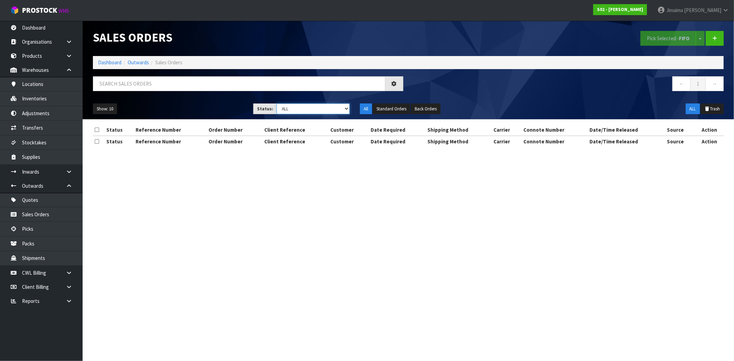
click at [287, 111] on select "Draft Pending Allocated Pending Pick Goods Picked Goods Packed Pending Charges …" at bounding box center [312, 109] width 73 height 11
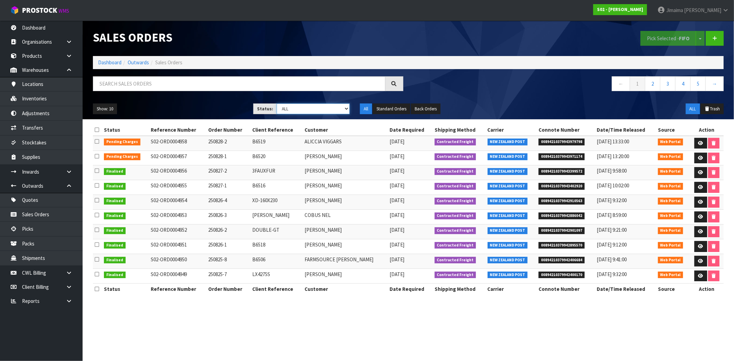
select select "string:6"
click at [276, 104] on select "Draft Pending Allocated Pending Pick Goods Picked Goods Packed Pending Charges …" at bounding box center [312, 109] width 73 height 11
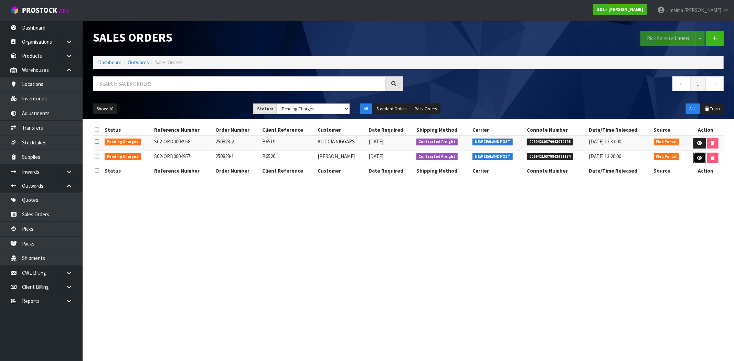
click at [699, 155] on link at bounding box center [699, 158] width 13 height 11
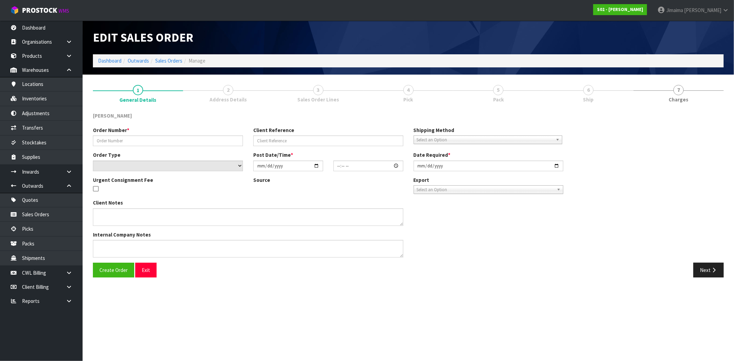
type input "250828-1"
type input "B6520"
select select "number:0"
type input "[DATE]"
type input "23:23:00.000"
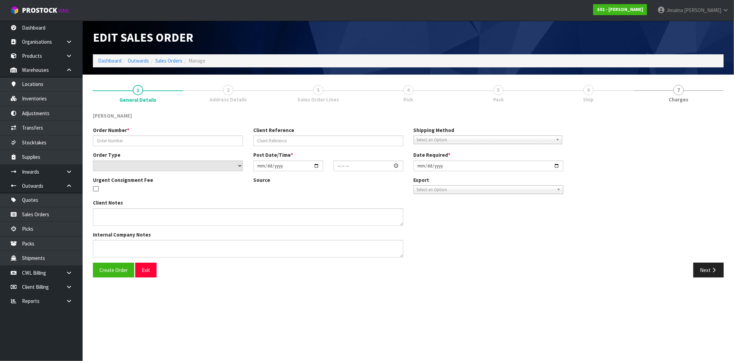
type input "[DATE]"
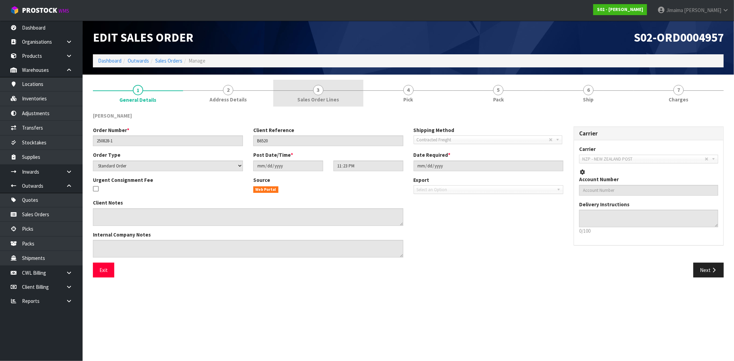
click at [315, 94] on link "3 Sales Order Lines" at bounding box center [318, 93] width 90 height 27
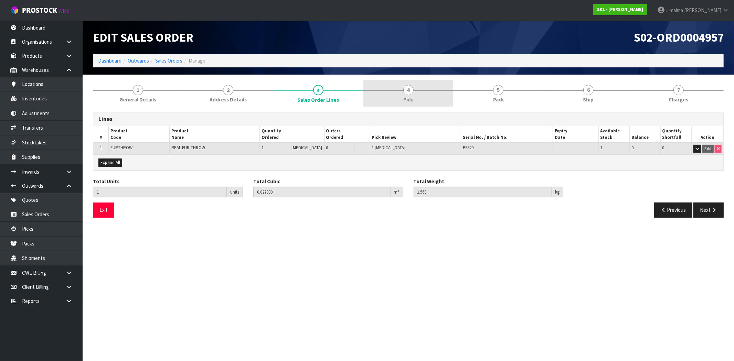
click at [391, 96] on link "4 Pick" at bounding box center [408, 93] width 90 height 27
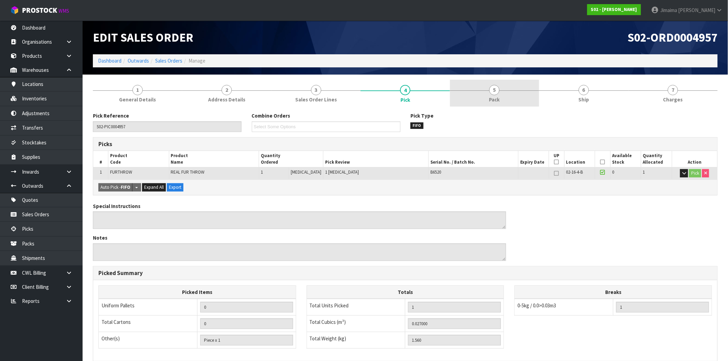
click at [468, 92] on link "5 Pack" at bounding box center [494, 93] width 89 height 27
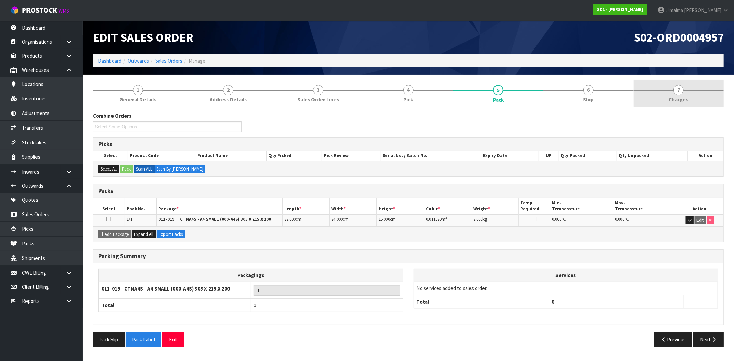
click at [674, 94] on link "7 Charges" at bounding box center [678, 93] width 90 height 27
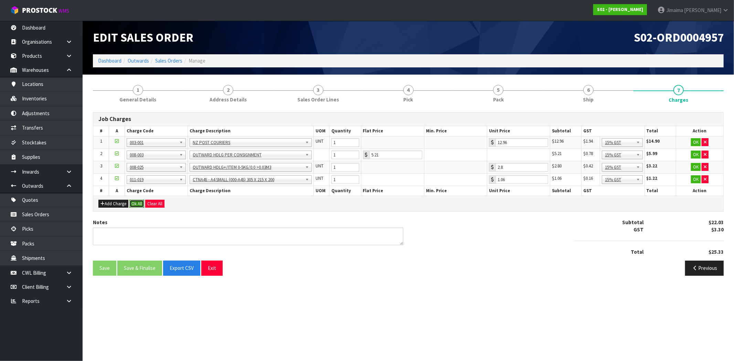
click at [133, 203] on button "Ok All" at bounding box center [136, 204] width 15 height 8
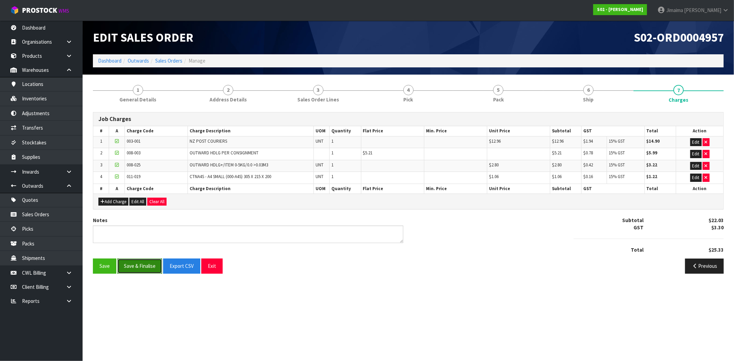
click at [141, 268] on button "Save & Finalise" at bounding box center [139, 266] width 45 height 15
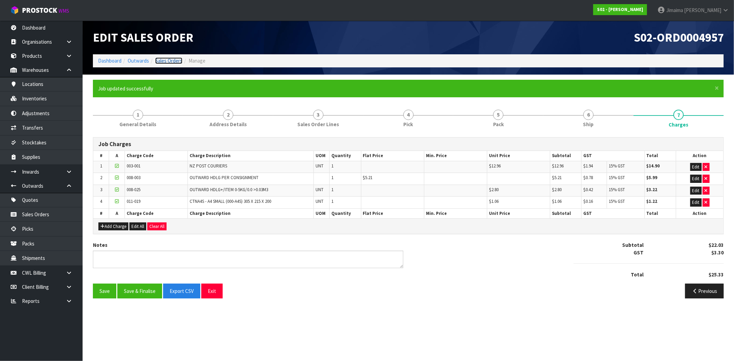
click at [173, 64] on link "Sales Orders" at bounding box center [168, 60] width 27 height 7
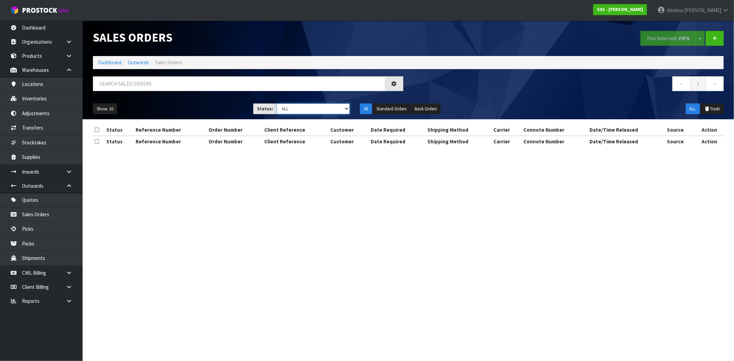
click at [340, 109] on select "Draft Pending Allocated Pending Pick Goods Picked Goods Packed Pending Charges …" at bounding box center [312, 109] width 73 height 11
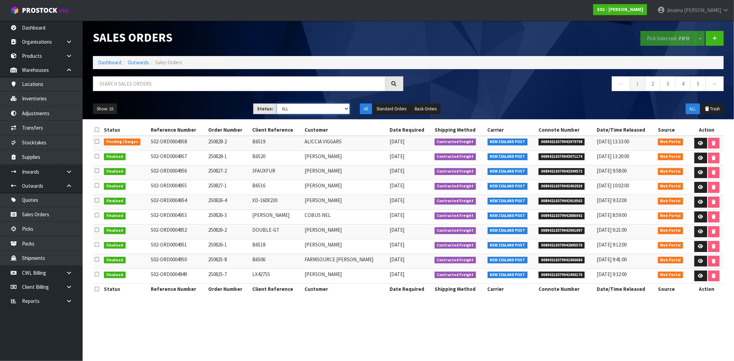
select select "string:6"
click at [276, 104] on select "Draft Pending Allocated Pending Pick Goods Picked Goods Packed Pending Charges …" at bounding box center [312, 109] width 73 height 11
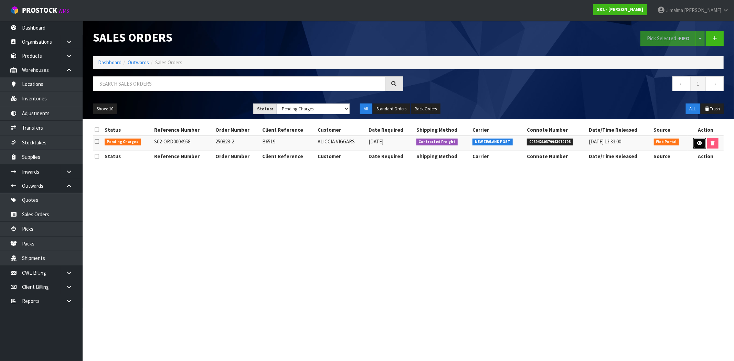
click at [700, 140] on link at bounding box center [699, 143] width 13 height 11
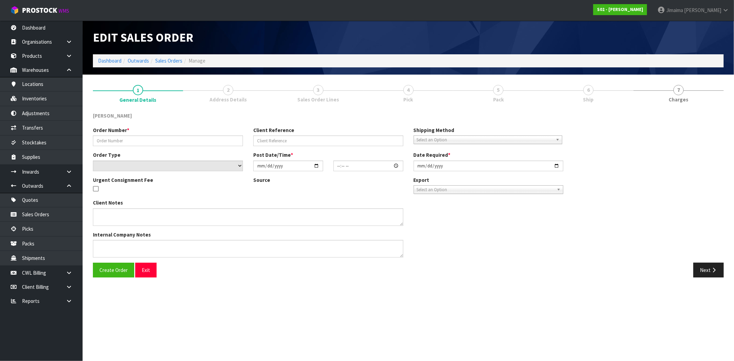
type input "250828-2"
type input "B6519"
select select "number:0"
type input "[DATE]"
type input "23:27:00.000"
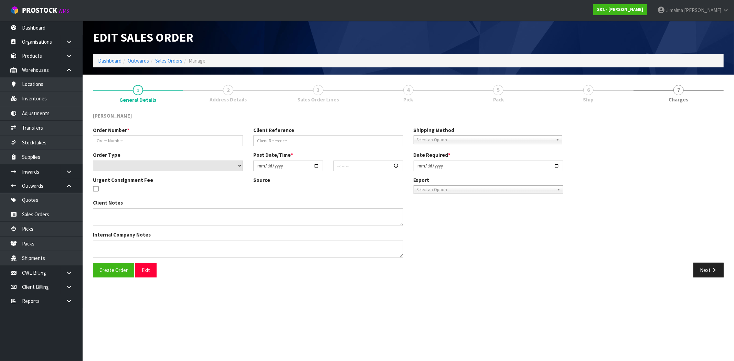
type input "[DATE]"
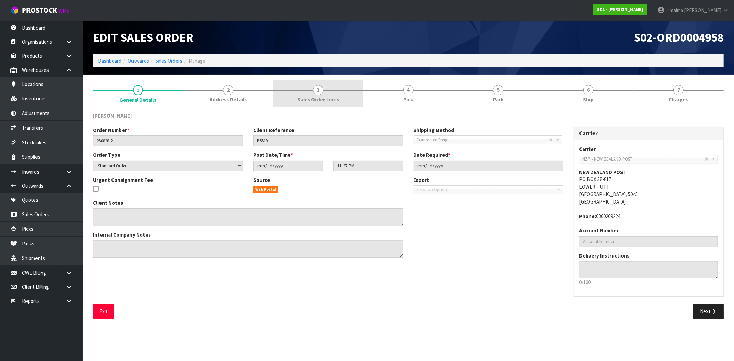
click at [326, 101] on span "Sales Order Lines" at bounding box center [318, 99] width 42 height 7
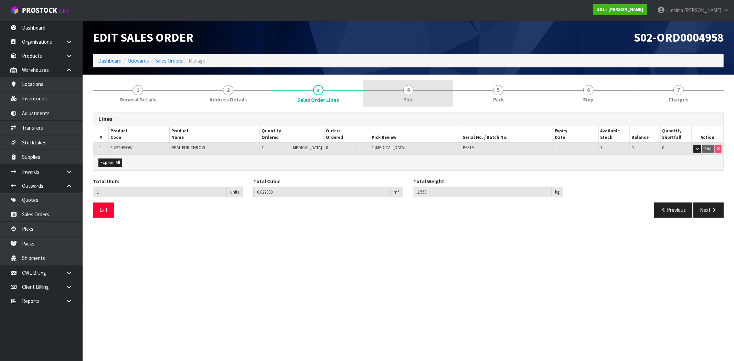
drag, startPoint x: 400, startPoint y: 105, endPoint x: 491, endPoint y: 98, distance: 91.4
click at [400, 105] on link "4 Pick" at bounding box center [408, 93] width 90 height 27
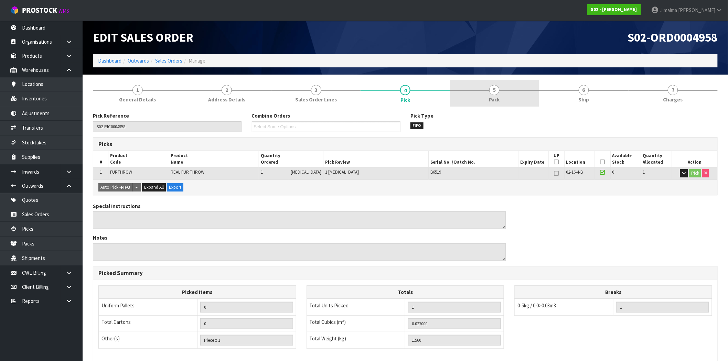
click at [491, 98] on span "Pack" at bounding box center [494, 99] width 11 height 7
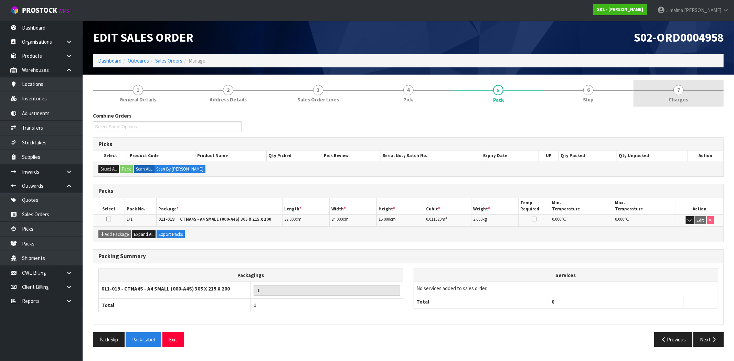
click at [658, 96] on link "7 [GEOGRAPHIC_DATA]" at bounding box center [678, 93] width 90 height 27
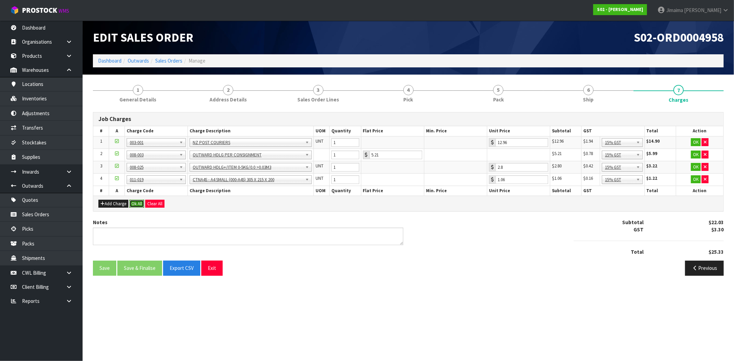
click at [138, 205] on button "Ok All" at bounding box center [136, 204] width 15 height 8
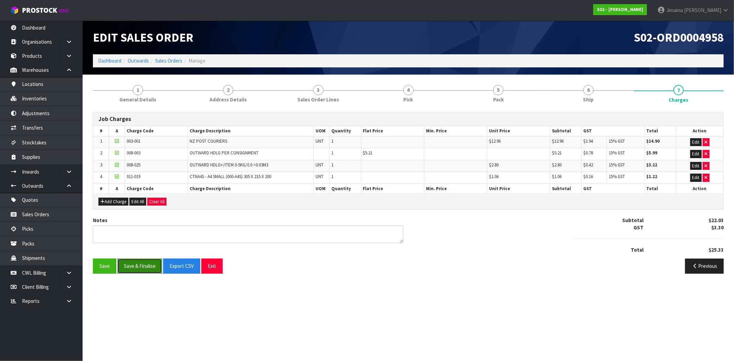
click at [139, 267] on button "Save & Finalise" at bounding box center [139, 266] width 45 height 15
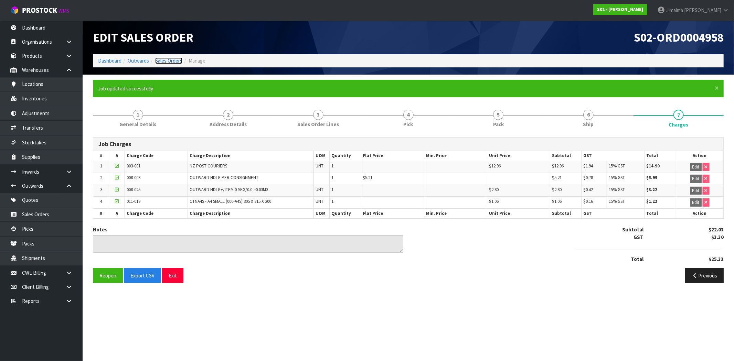
click at [170, 61] on link "Sales Orders" at bounding box center [168, 60] width 27 height 7
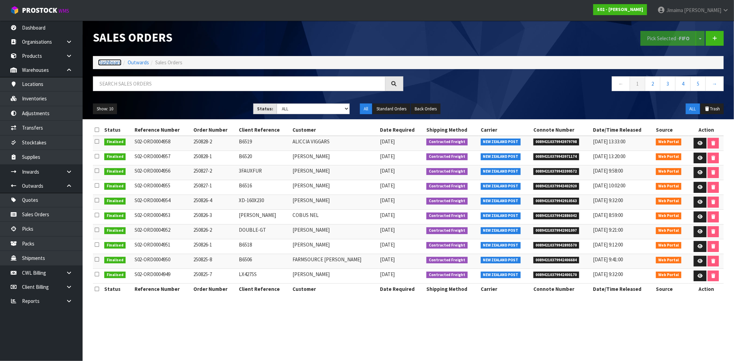
click at [108, 64] on link "Dashboard" at bounding box center [109, 62] width 23 height 7
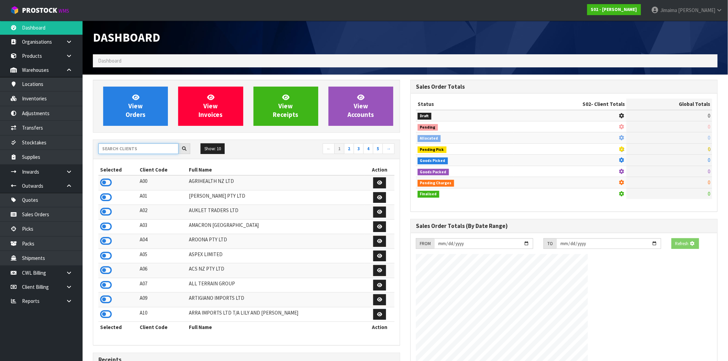
click at [132, 148] on input "text" at bounding box center [138, 148] width 80 height 11
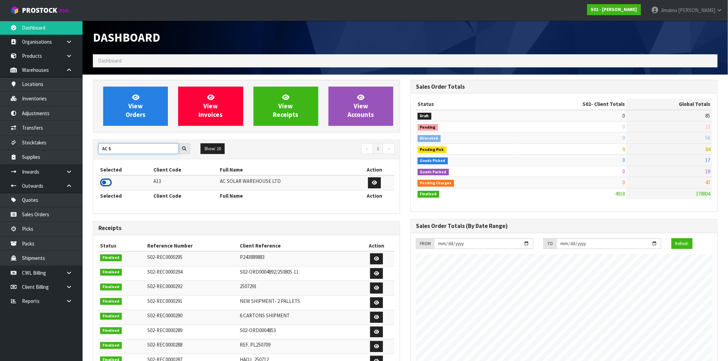
type input "AC S"
drag, startPoint x: 107, startPoint y: 183, endPoint x: 149, endPoint y: 138, distance: 62.0
click at [107, 183] on icon at bounding box center [106, 182] width 12 height 10
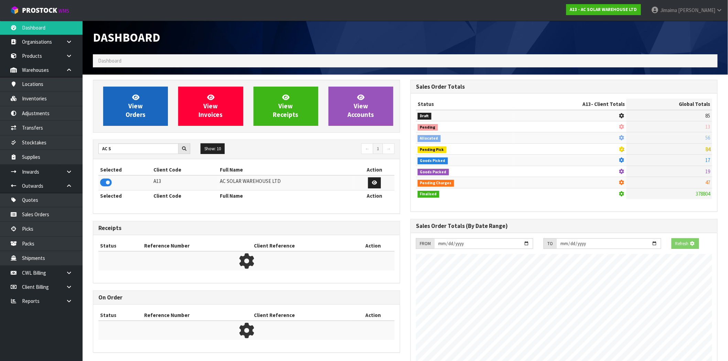
scroll to position [429, 317]
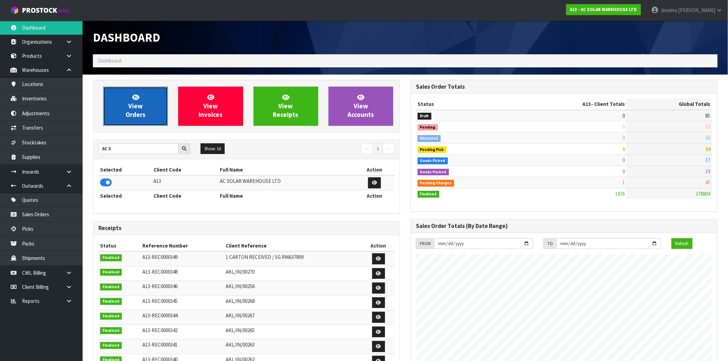
click at [150, 112] on link "View Orders" at bounding box center [135, 106] width 65 height 39
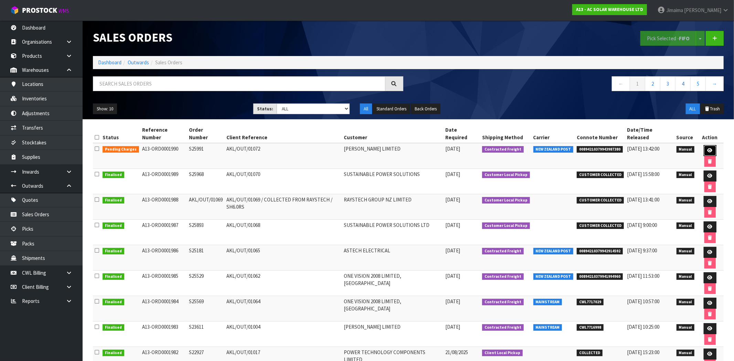
click at [704, 146] on link at bounding box center [709, 150] width 13 height 11
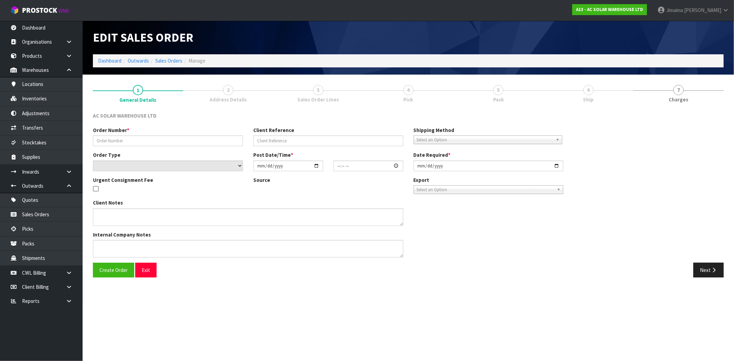
type input "S25991"
type input "AKL/OUT/01072"
select select "number:0"
type input "[DATE]"
type input "08:14:00.000"
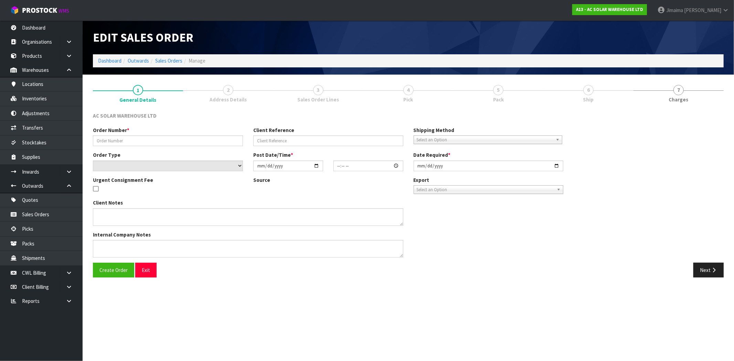
type input "[DATE]"
type textarea "SEND WITH NZ POST"
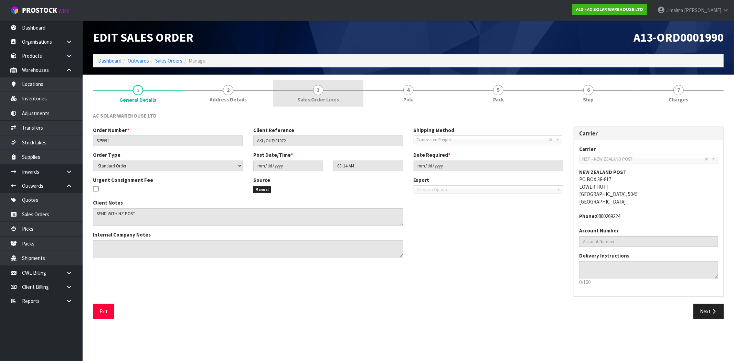
click at [325, 92] on link "3 Sales Order Lines" at bounding box center [318, 93] width 90 height 27
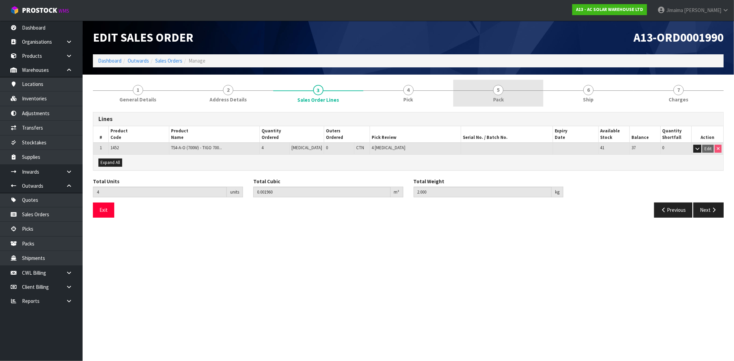
drag, startPoint x: 416, startPoint y: 91, endPoint x: 453, endPoint y: 90, distance: 36.1
click at [417, 91] on link "4 Pick" at bounding box center [408, 93] width 90 height 27
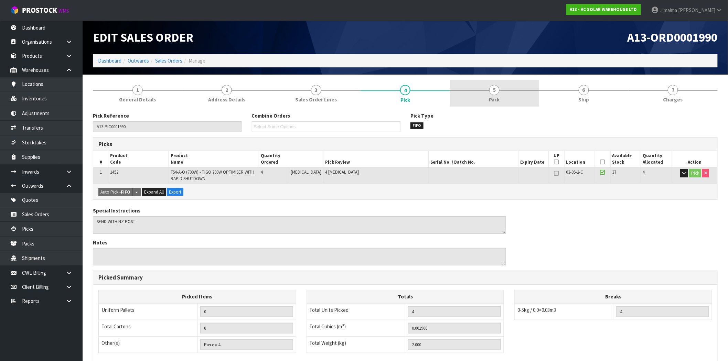
click at [493, 90] on span "5" at bounding box center [494, 90] width 10 height 10
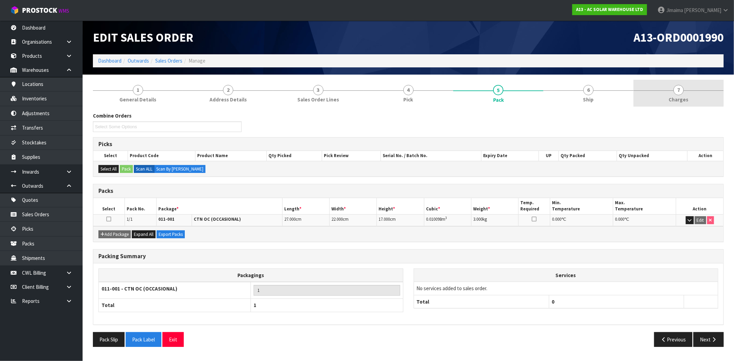
click at [720, 89] on link "7 [GEOGRAPHIC_DATA]" at bounding box center [678, 93] width 90 height 27
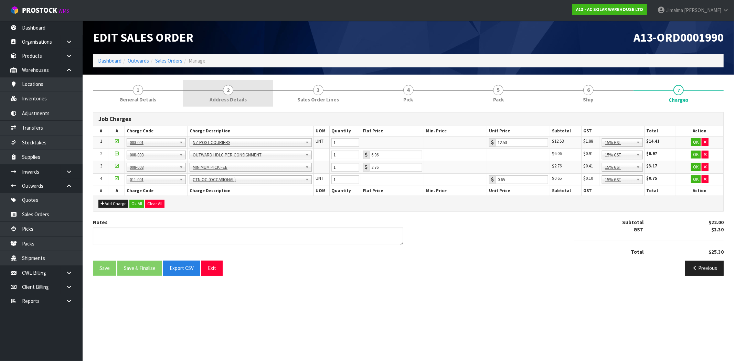
click at [241, 94] on link "2 Address Details" at bounding box center [228, 93] width 90 height 27
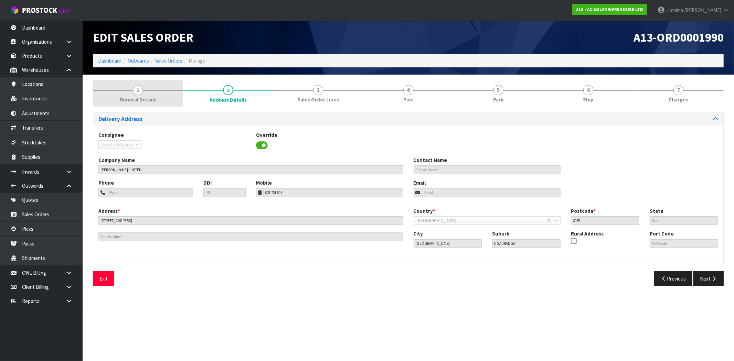
click at [132, 92] on link "1 General Details" at bounding box center [138, 93] width 90 height 27
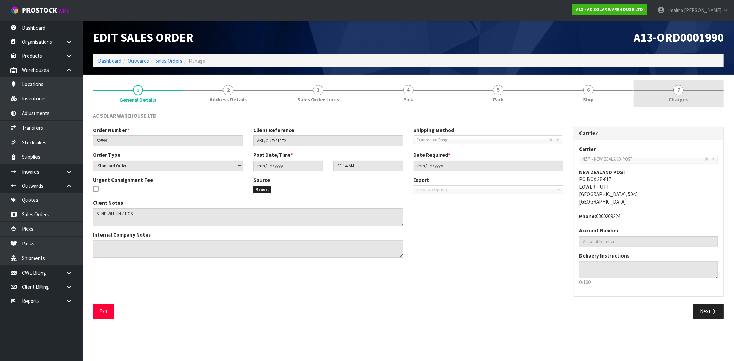
click at [661, 85] on link "7 [GEOGRAPHIC_DATA]" at bounding box center [678, 93] width 90 height 27
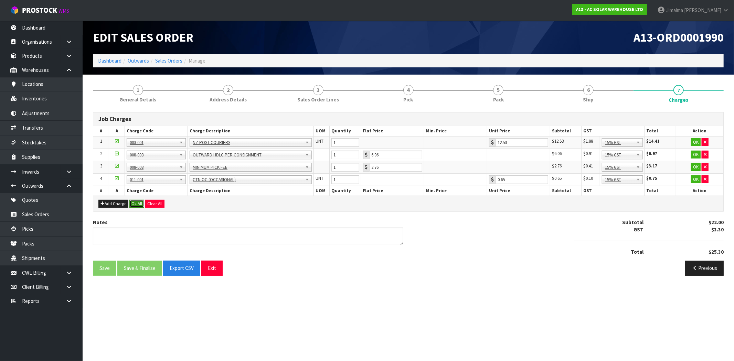
click at [139, 201] on button "Ok All" at bounding box center [136, 204] width 15 height 8
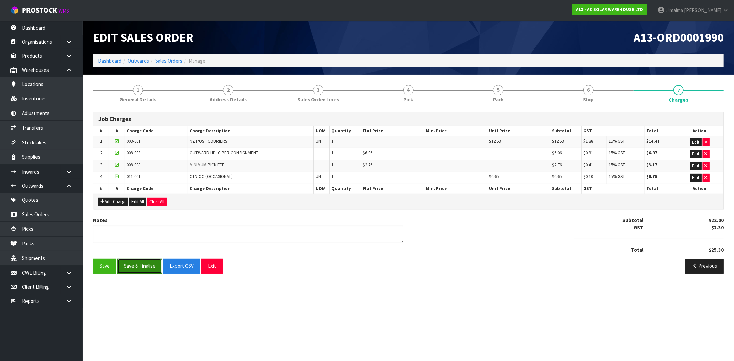
click at [140, 266] on button "Save & Finalise" at bounding box center [139, 266] width 45 height 15
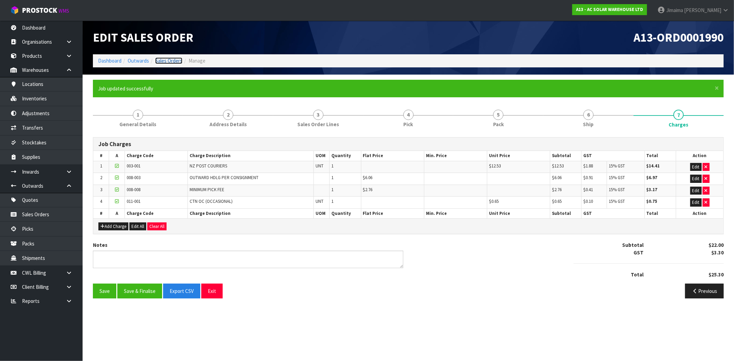
drag, startPoint x: 166, startPoint y: 60, endPoint x: 184, endPoint y: 69, distance: 20.2
click at [166, 60] on link "Sales Orders" at bounding box center [168, 60] width 27 height 7
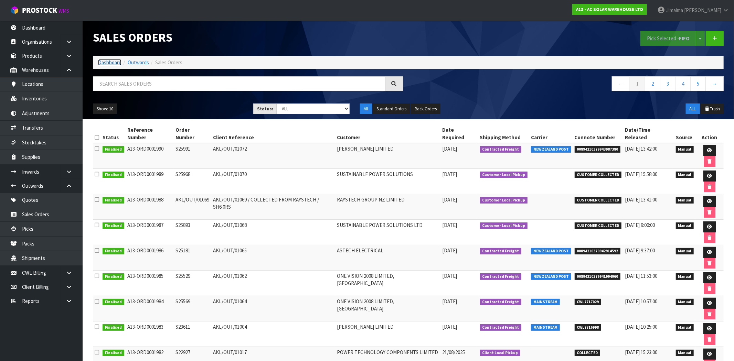
click at [111, 61] on link "Dashboard" at bounding box center [109, 62] width 23 height 7
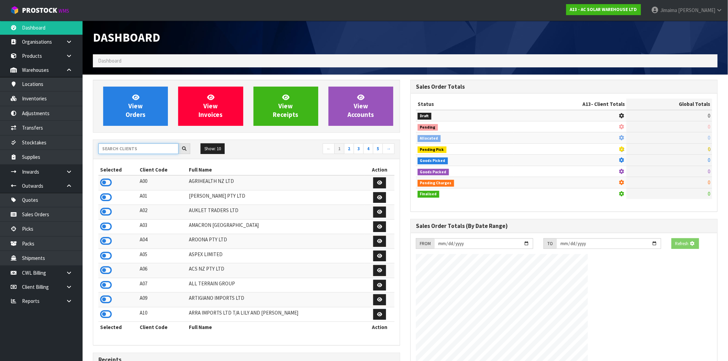
click at [135, 148] on input "text" at bounding box center [138, 148] width 80 height 11
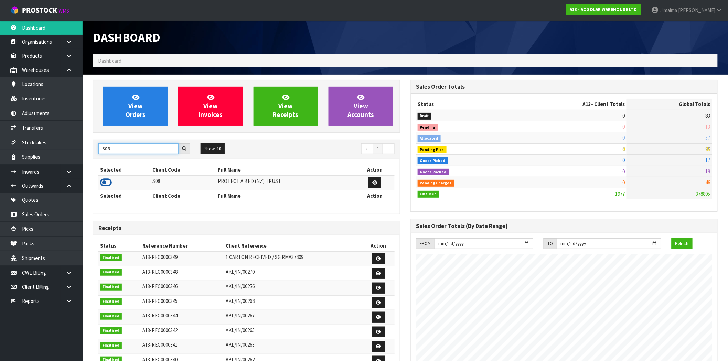
type input "S08"
click at [102, 185] on icon at bounding box center [106, 182] width 12 height 10
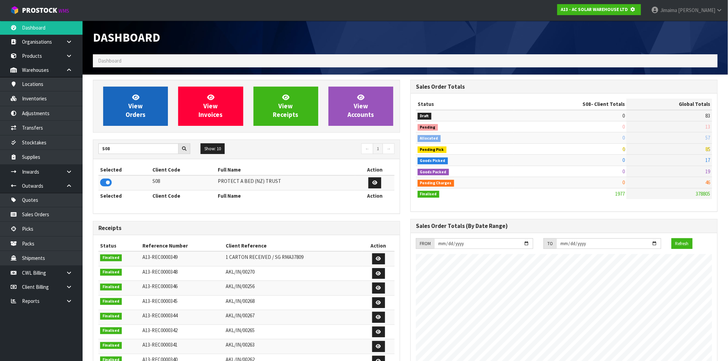
scroll to position [343461, 343572]
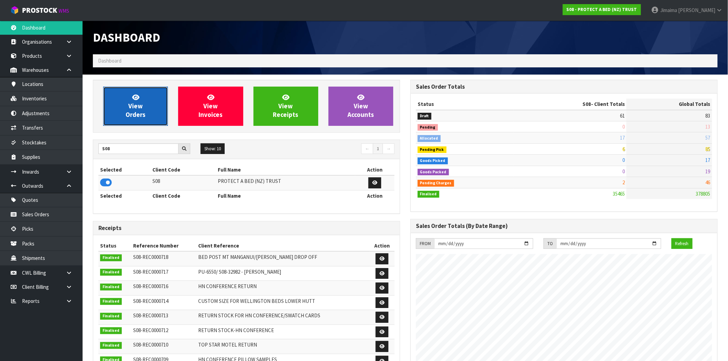
click at [136, 112] on span "View Orders" at bounding box center [136, 106] width 20 height 26
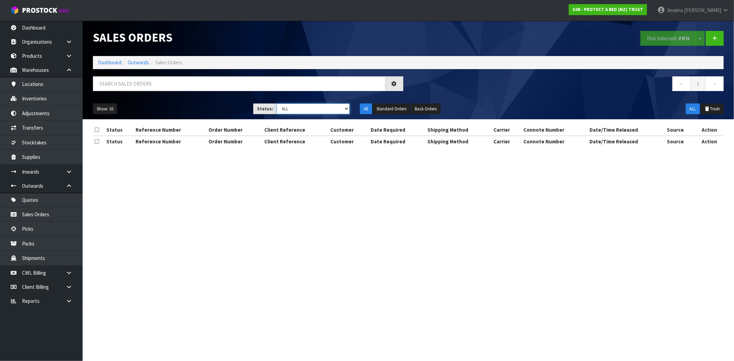
click at [336, 111] on select "Draft Pending Allocated Pending Pick Goods Picked Goods Packed Pending Charges …" at bounding box center [312, 109] width 73 height 11
select select "string:6"
click at [276, 104] on select "Draft Pending Allocated Pending Pick Goods Picked Goods Packed Pending Charges …" at bounding box center [312, 109] width 73 height 11
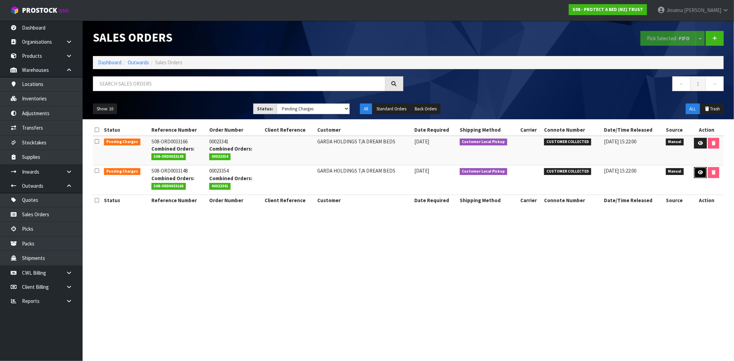
click at [698, 173] on icon at bounding box center [699, 172] width 5 height 4
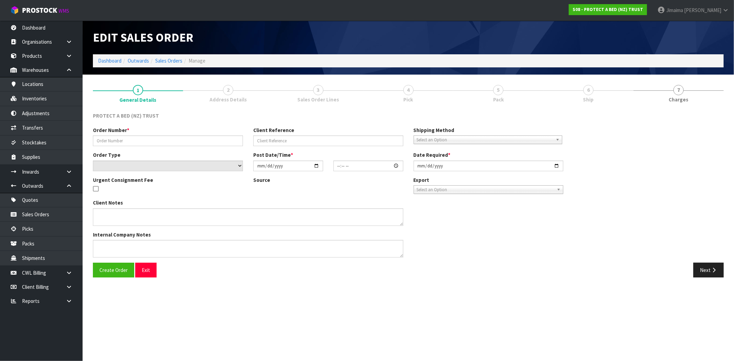
type input "00023354"
select select "number:0"
type input "2025-08-26"
type input "10:30:00.000"
type input "[DATE]"
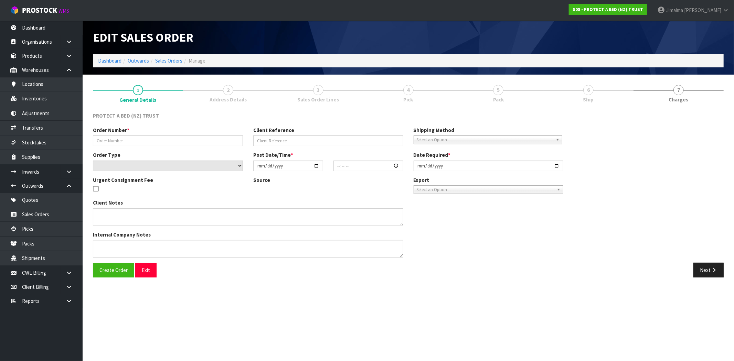
type textarea "REPLACEMENT ITEM AS PER CLINT - FREE OF CHARGE WE WILL BE PUTTING THROUGH AN OR…"
type textarea "CAN YOU PLEASE LET US KNOW WHEN THIS IS READY"
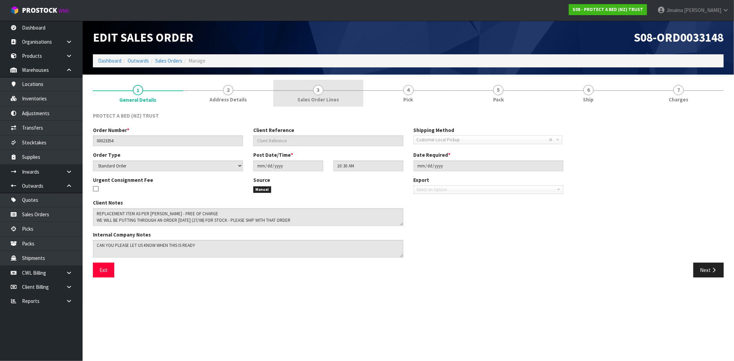
click at [320, 95] on span "3" at bounding box center [318, 90] width 10 height 10
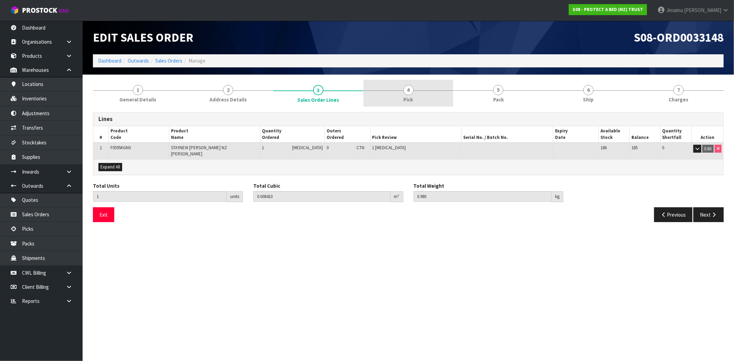
click at [411, 99] on span "Pick" at bounding box center [408, 99] width 10 height 7
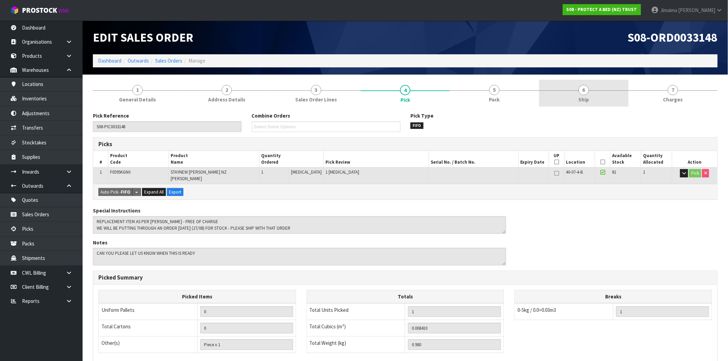
drag, startPoint x: 495, startPoint y: 98, endPoint x: 543, endPoint y: 102, distance: 47.6
click at [496, 98] on span "Pack" at bounding box center [494, 99] width 11 height 7
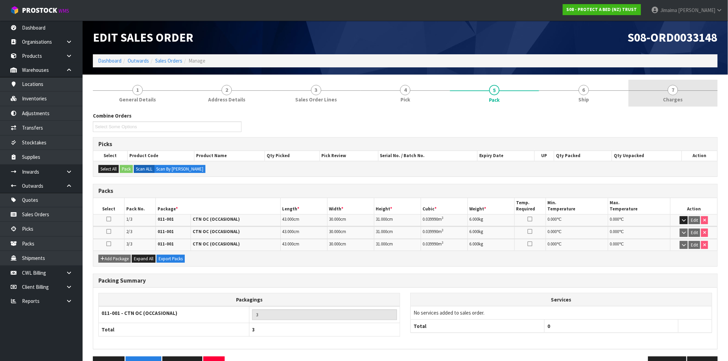
click at [702, 101] on link "7 [GEOGRAPHIC_DATA]" at bounding box center [672, 93] width 89 height 27
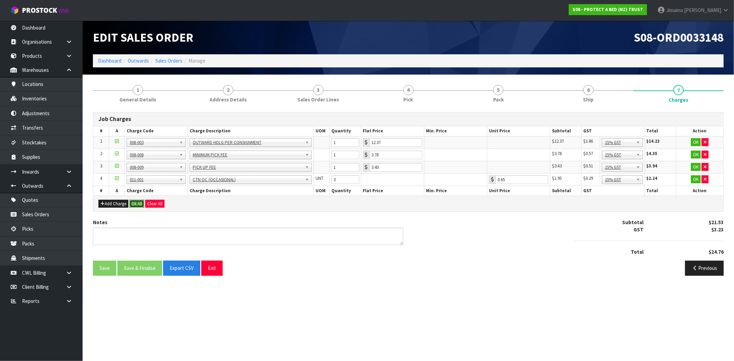
click at [137, 206] on button "Ok All" at bounding box center [136, 204] width 15 height 8
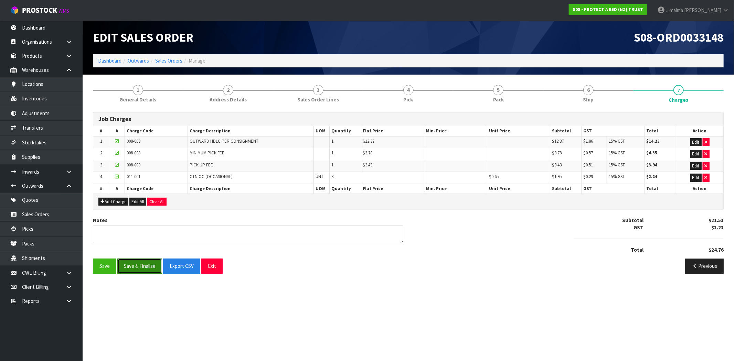
click at [142, 259] on button "Save & Finalise" at bounding box center [139, 266] width 45 height 15
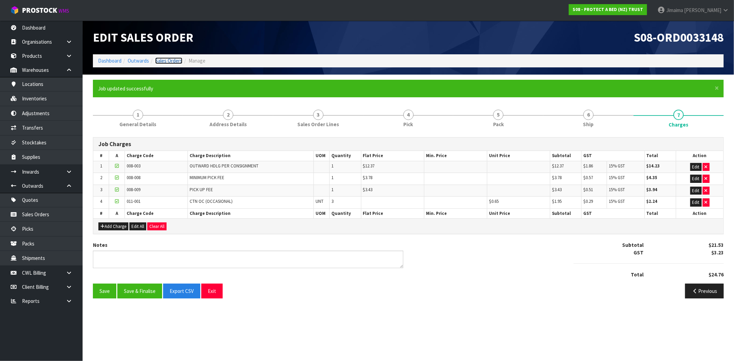
click at [166, 63] on link "Sales Orders" at bounding box center [168, 60] width 27 height 7
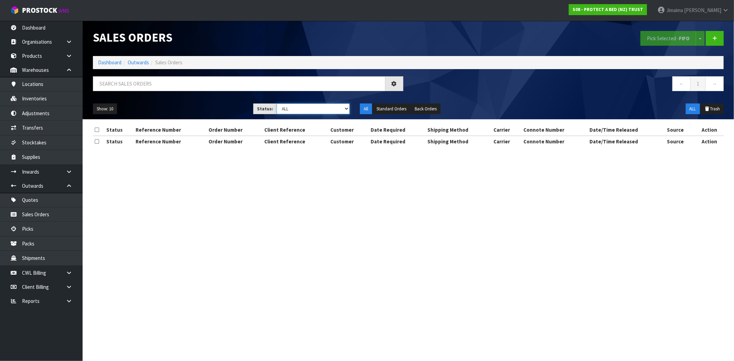
click at [289, 108] on select "Draft Pending Allocated Pending Pick Goods Picked Goods Packed Pending Charges …" at bounding box center [312, 109] width 73 height 11
click at [276, 104] on select "Draft Pending Allocated Pending Pick Goods Picked Goods Packed Pending Charges …" at bounding box center [312, 109] width 73 height 11
click at [294, 109] on select "Draft Pending Allocated Pending Pick Goods Picked Goods Packed Pending Charges …" at bounding box center [312, 109] width 73 height 11
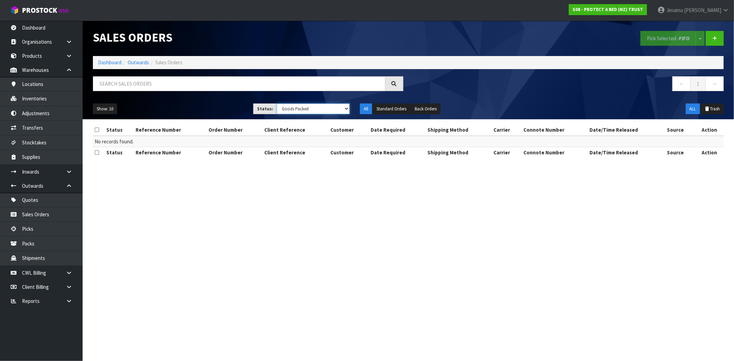
select select "string:6"
click at [276, 104] on select "Draft Pending Allocated Pending Pick Goods Picked Goods Packed Pending Charges …" at bounding box center [312, 109] width 73 height 11
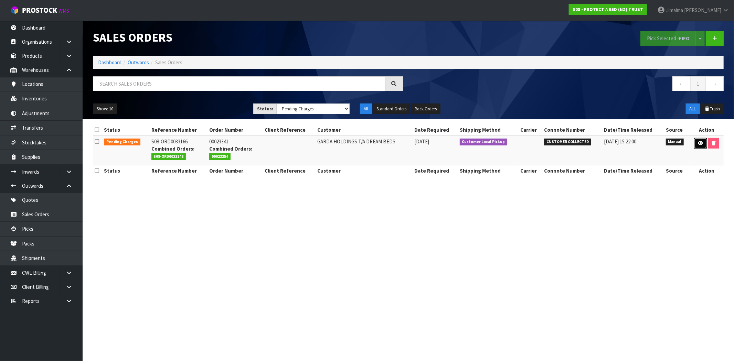
drag, startPoint x: 696, startPoint y: 143, endPoint x: 634, endPoint y: 145, distance: 61.6
click at [697, 143] on icon at bounding box center [699, 143] width 5 height 4
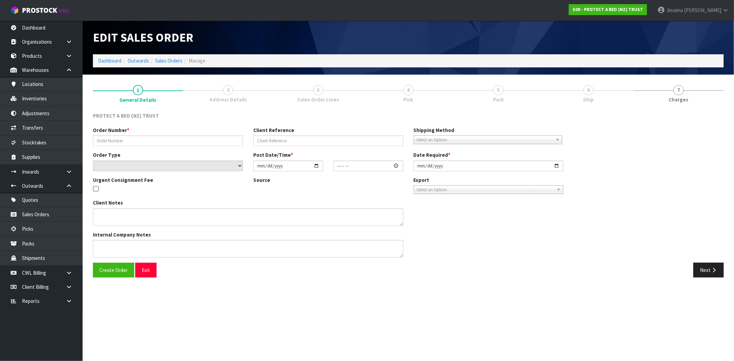
type input "00023341"
select select "number:0"
type input "[DATE]"
type input "10:10:00.000"
type input "[DATE]"
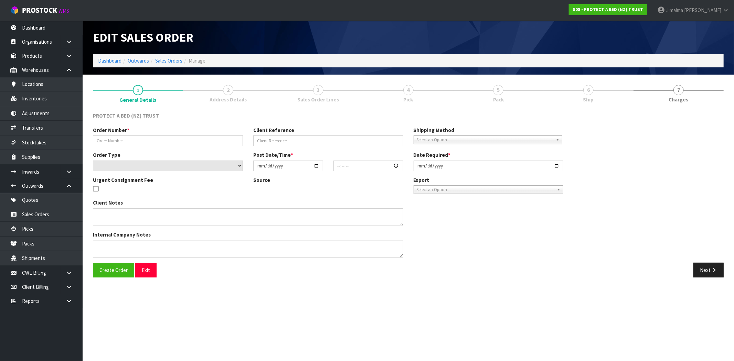
type textarea "CAN YOU PLEASE LET US KNOW WHEN THIS AND ORDER 23354 ARE READY?"
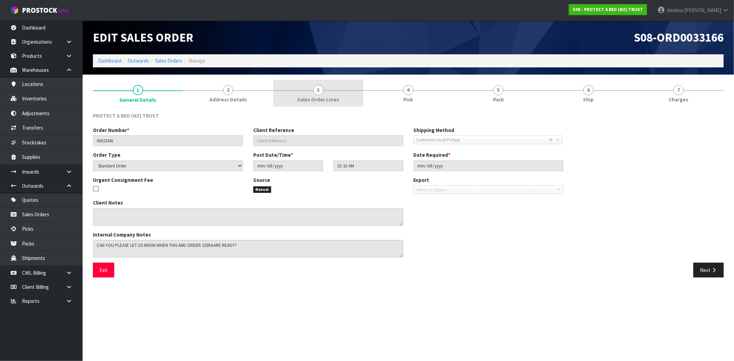
click at [322, 99] on span "Sales Order Lines" at bounding box center [318, 99] width 42 height 7
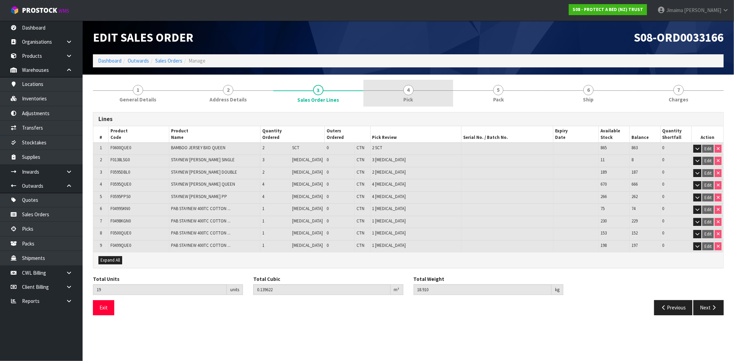
click at [396, 100] on link "4 Pick" at bounding box center [408, 93] width 90 height 27
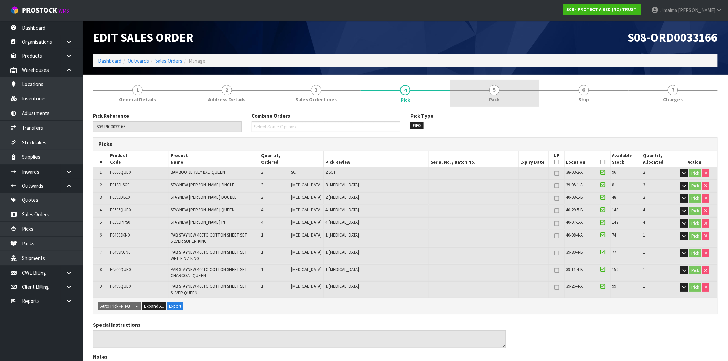
drag, startPoint x: 477, startPoint y: 101, endPoint x: 497, endPoint y: 101, distance: 19.9
click at [478, 101] on link "5 Pack" at bounding box center [494, 93] width 89 height 27
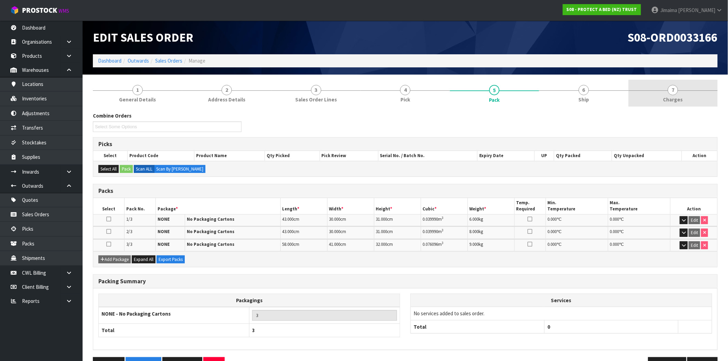
drag, startPoint x: 658, startPoint y: 102, endPoint x: 644, endPoint y: 105, distance: 14.2
click at [658, 102] on link "7 [GEOGRAPHIC_DATA]" at bounding box center [672, 93] width 89 height 27
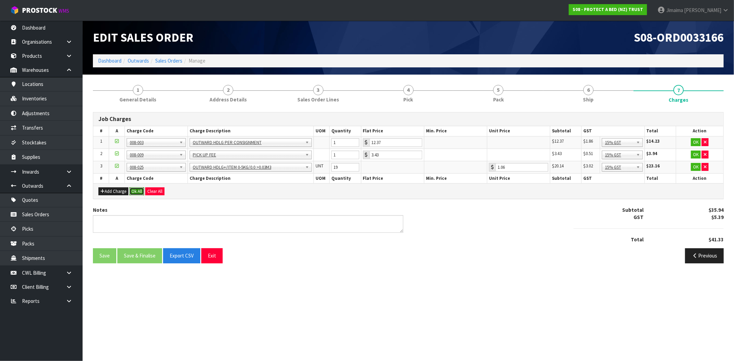
click at [138, 191] on button "Ok All" at bounding box center [136, 191] width 15 height 8
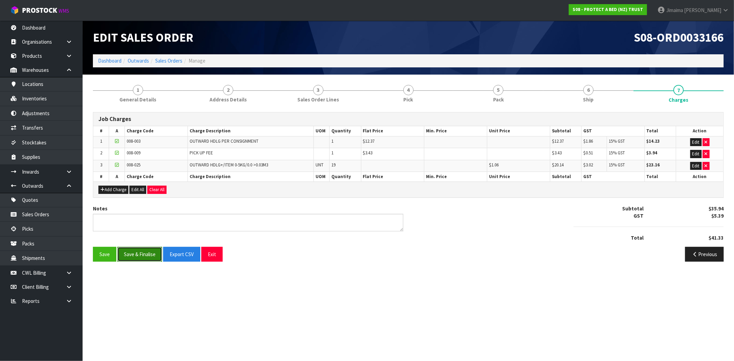
click at [136, 253] on button "Save & Finalise" at bounding box center [139, 254] width 45 height 15
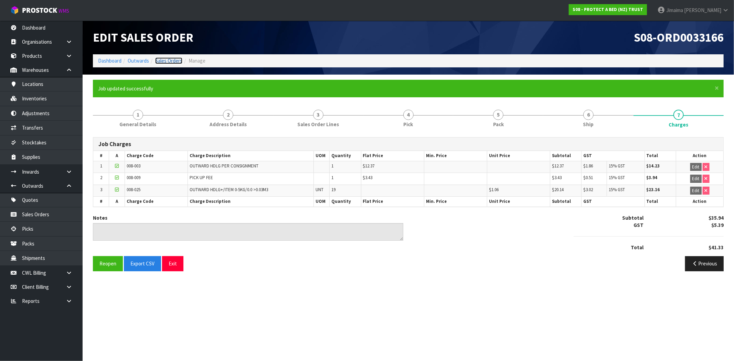
click at [168, 61] on link "Sales Orders" at bounding box center [168, 60] width 27 height 7
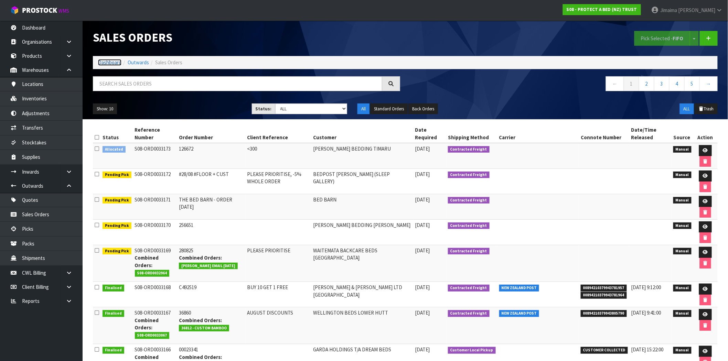
click at [112, 62] on link "Dashboard" at bounding box center [109, 62] width 23 height 7
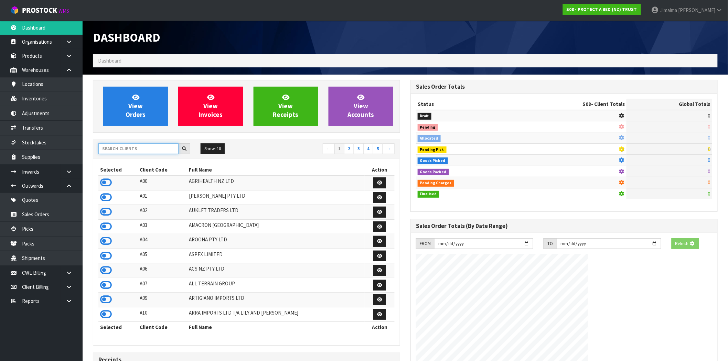
click at [124, 149] on input "text" at bounding box center [138, 148] width 80 height 11
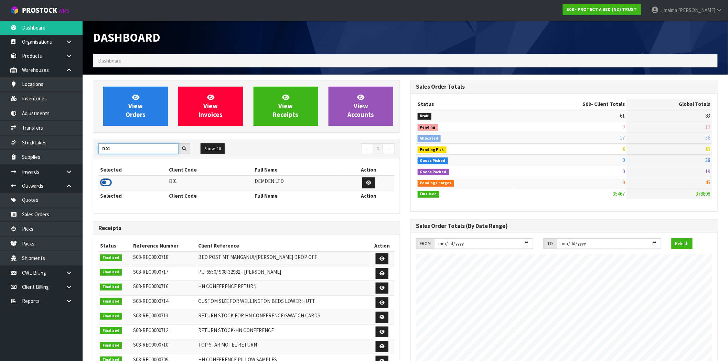
type input "D01"
click at [111, 181] on icon at bounding box center [106, 182] width 12 height 10
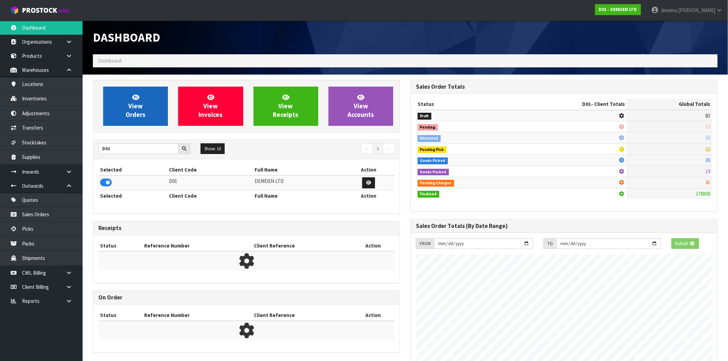
scroll to position [432, 317]
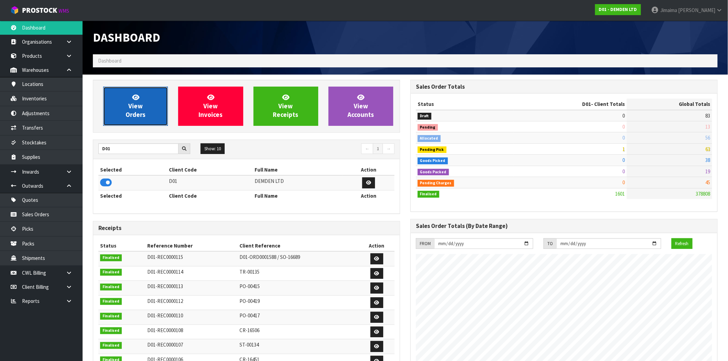
click at [129, 101] on span "View Orders" at bounding box center [136, 106] width 20 height 26
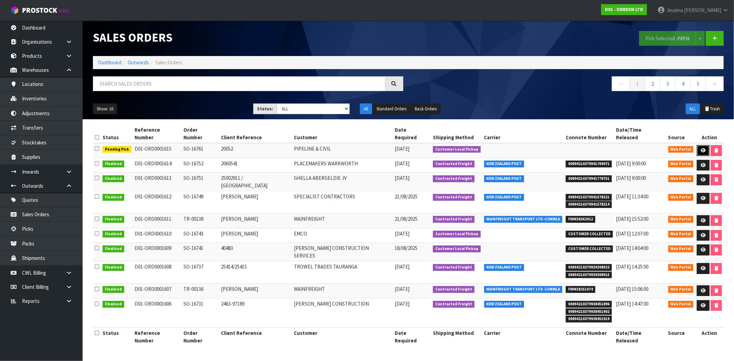
click at [699, 145] on link at bounding box center [702, 150] width 13 height 11
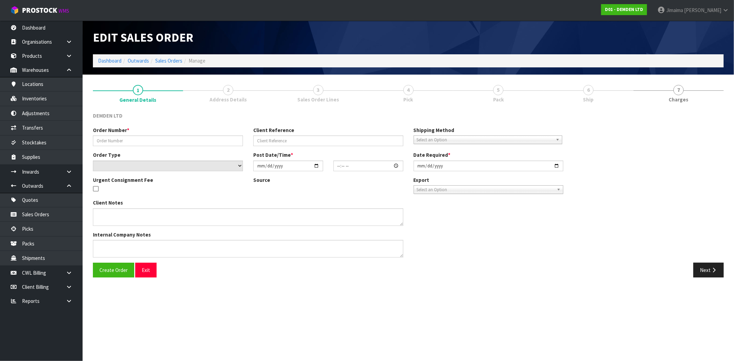
type input "SO-16761"
type input "20052"
select select "number:0"
type input "[DATE]"
type input "15:35:00.000"
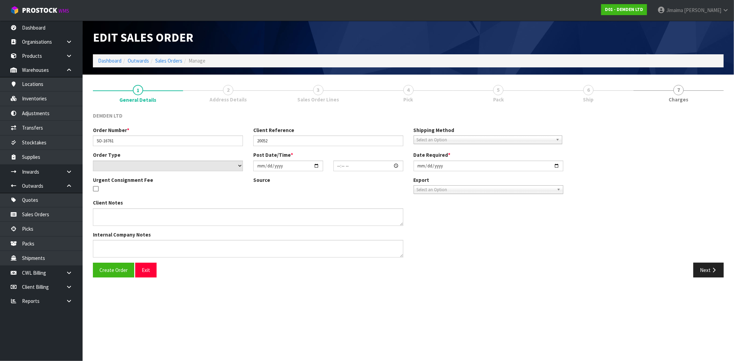
type input "2025-08-29"
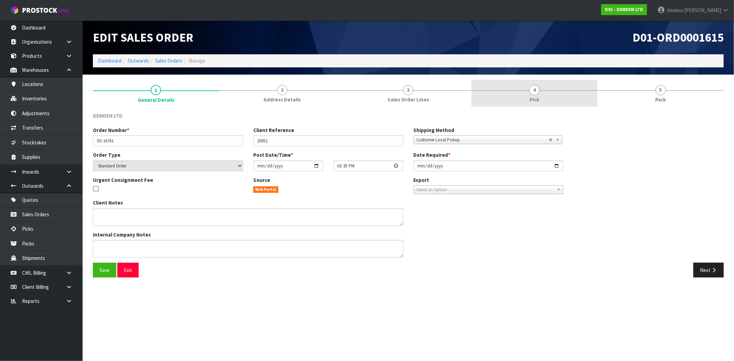
click at [546, 96] on link "4 Pick" at bounding box center [534, 93] width 126 height 27
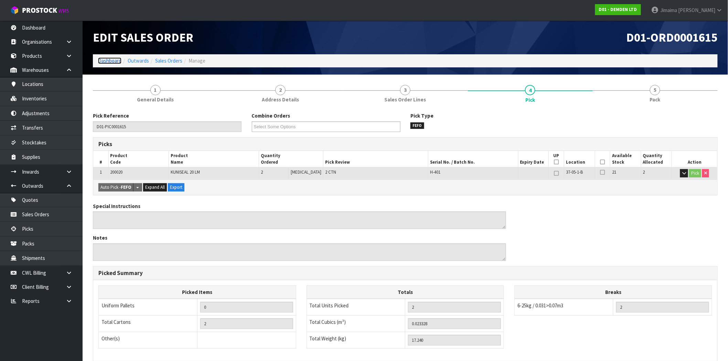
click at [102, 62] on link "Dashboard" at bounding box center [109, 60] width 23 height 7
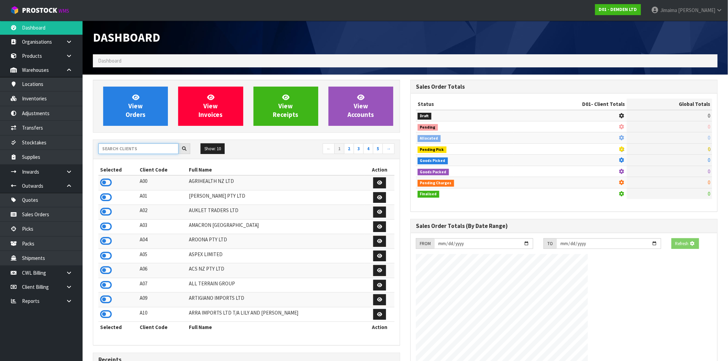
click at [116, 152] on input "text" at bounding box center [138, 148] width 80 height 11
type input "0"
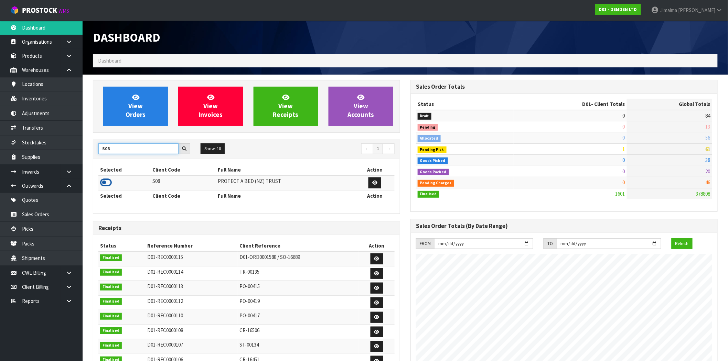
type input "S08"
drag, startPoint x: 107, startPoint y: 185, endPoint x: 131, endPoint y: 122, distance: 67.5
click at [107, 184] on icon at bounding box center [106, 182] width 12 height 10
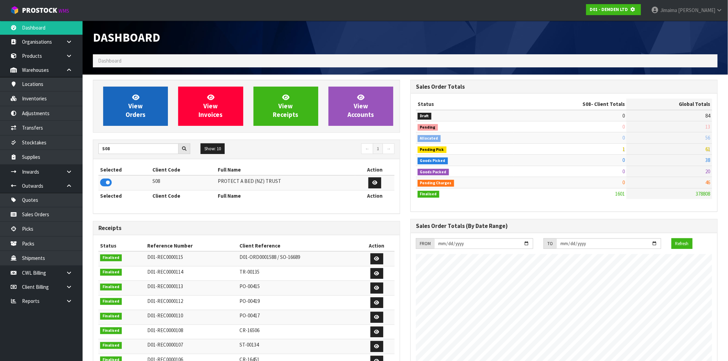
scroll to position [343461, 343572]
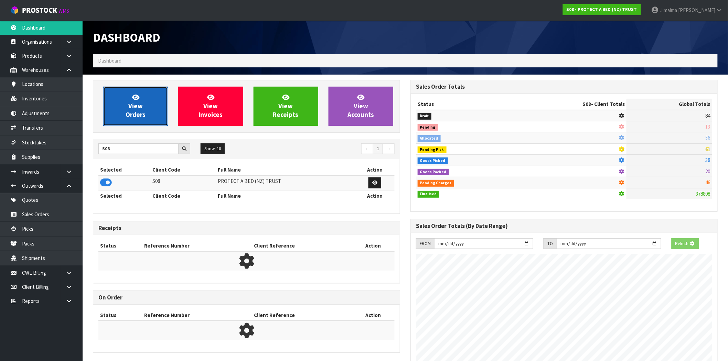
click at [131, 112] on span "View Orders" at bounding box center [136, 106] width 20 height 26
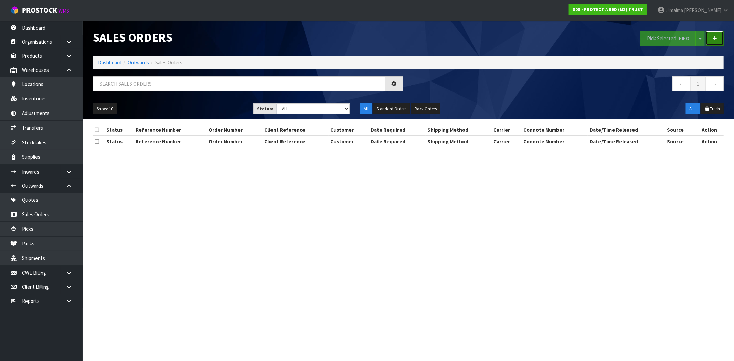
click at [719, 39] on link at bounding box center [714, 38] width 18 height 15
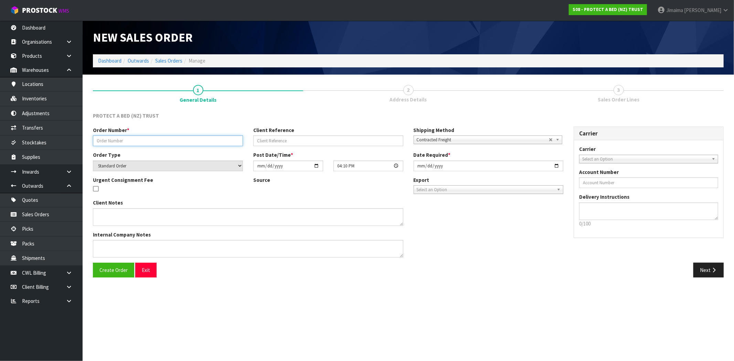
click at [107, 143] on input "text" at bounding box center [168, 140] width 150 height 11
paste input "#MAI-2942"
type input "#MAI-2942"
click at [127, 264] on button "Create Order" at bounding box center [113, 270] width 41 height 15
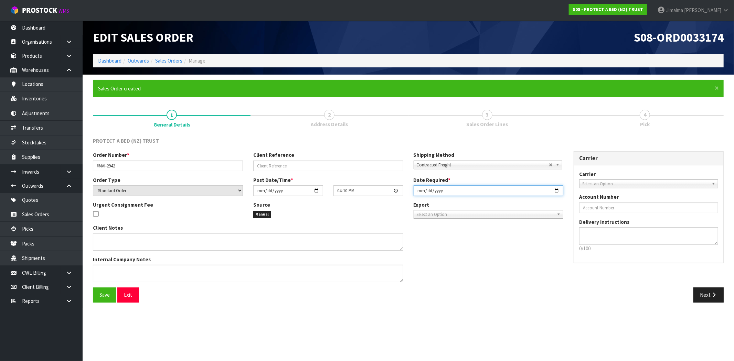
click at [556, 193] on input "[DATE]" at bounding box center [488, 190] width 150 height 11
type input "2025-08-29"
click at [711, 289] on button "Next" at bounding box center [708, 294] width 30 height 15
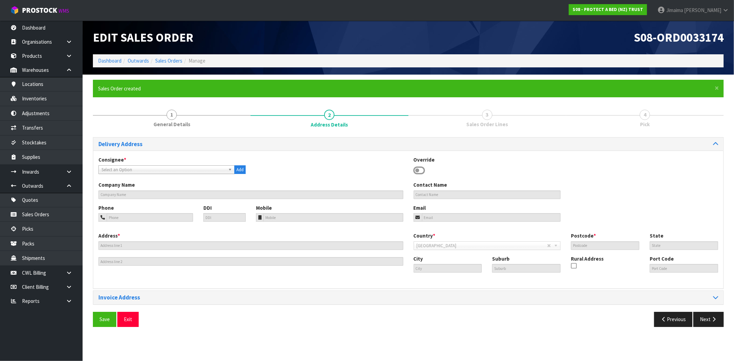
click at [125, 173] on span "Select an Option" at bounding box center [163, 170] width 124 height 8
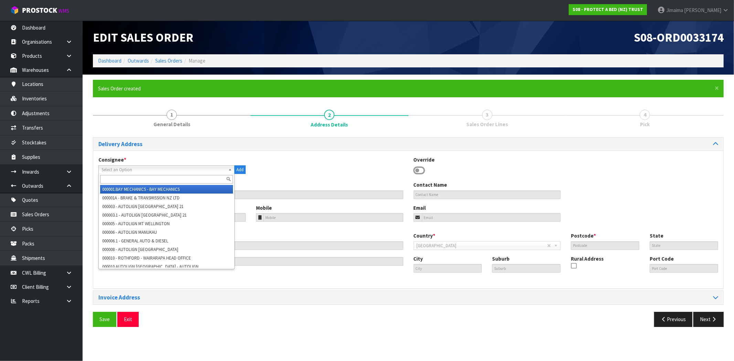
click at [121, 176] on input "text" at bounding box center [166, 179] width 133 height 9
type input "v"
type input "m"
type input "c"
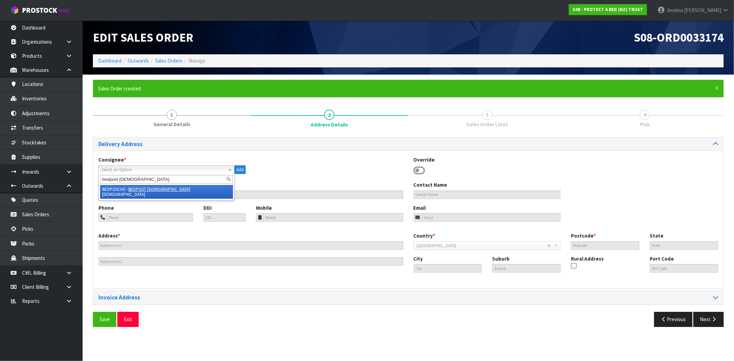
type input "bedpost christ"
click at [127, 188] on li "BEDPOSCHC - BEDPOST CHRIST CHURCH" at bounding box center [166, 192] width 133 height 14
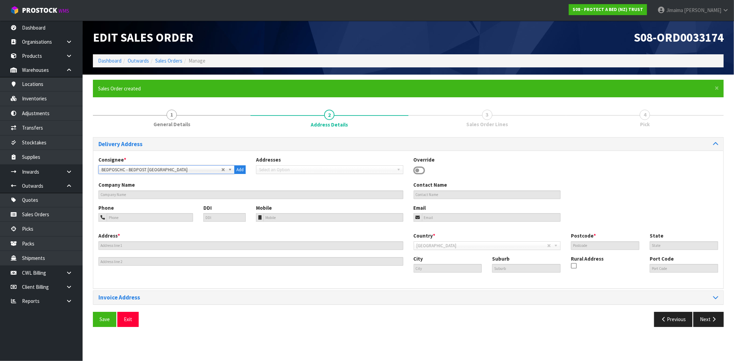
type input "BEDPOST [GEOGRAPHIC_DATA]"
type input "[PERSON_NAME]"
type input "03 421 6997"
type input "[PERSON_NAME][EMAIL_ADDRESS][DOMAIN_NAME]"
type input "[STREET_ADDRESS][PERSON_NAME]"
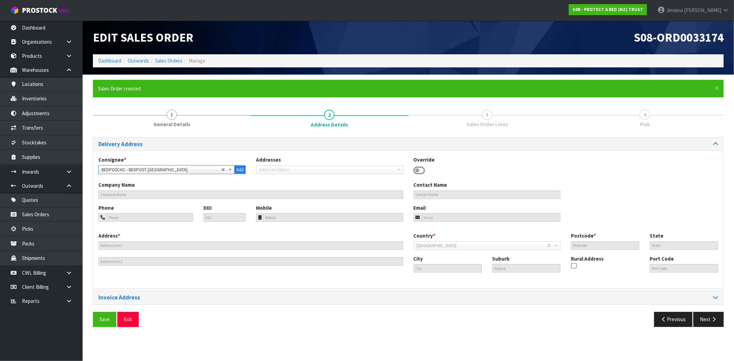
type input "8011"
type input "CAN"
type input "[GEOGRAPHIC_DATA]"
type input "[PERSON_NAME]"
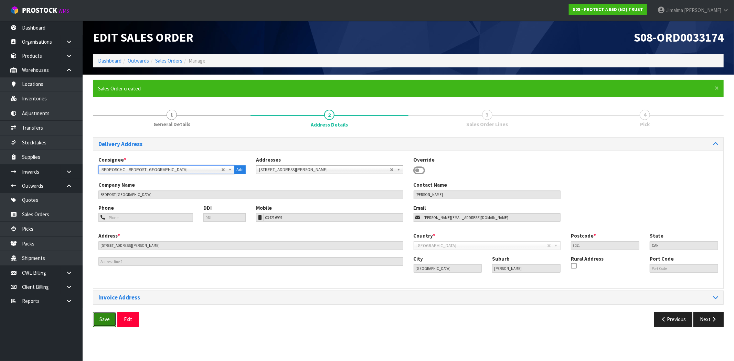
click at [102, 318] on span "Save" at bounding box center [104, 319] width 10 height 7
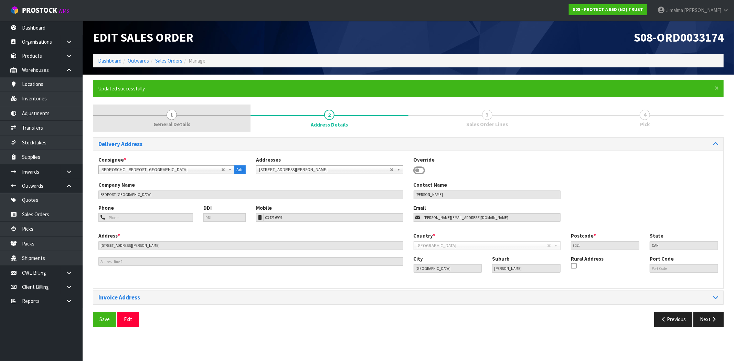
click at [182, 117] on link "1 General Details" at bounding box center [172, 118] width 158 height 27
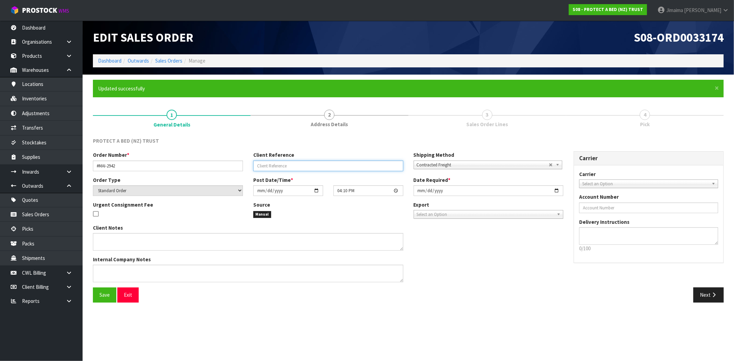
click at [280, 169] on input "text" at bounding box center [328, 166] width 150 height 11
type input "-5% WHOLE ORDER"
click at [105, 293] on span "Save" at bounding box center [104, 295] width 10 height 7
click at [496, 107] on link "3 Sales Order Lines" at bounding box center [487, 118] width 158 height 27
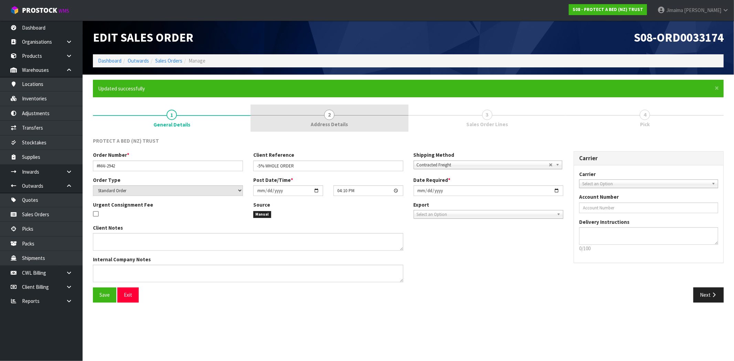
click at [337, 118] on link "2 Address Details" at bounding box center [329, 118] width 158 height 27
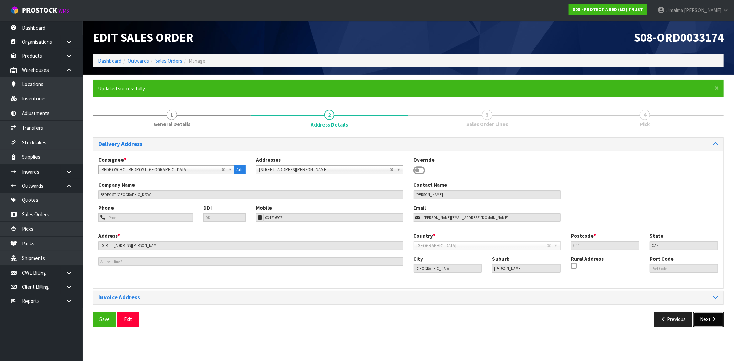
click at [705, 316] on button "Next" at bounding box center [708, 319] width 30 height 15
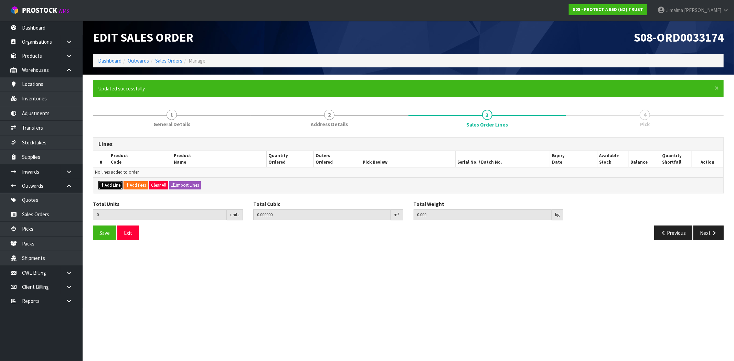
click at [113, 187] on button "Add Line" at bounding box center [110, 185] width 24 height 8
type input "0"
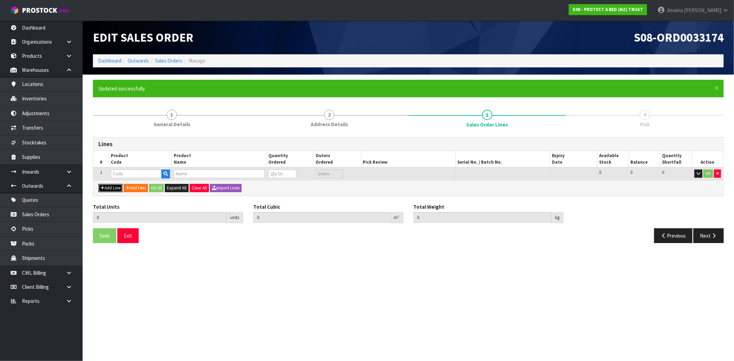
click at [113, 187] on button "Add Line" at bounding box center [110, 188] width 24 height 8
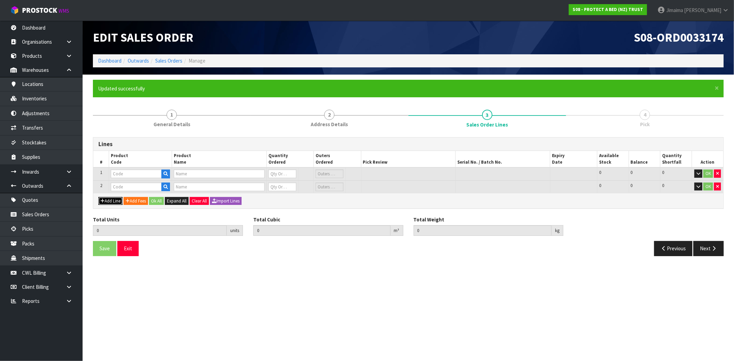
click at [114, 197] on button "Add Line" at bounding box center [110, 201] width 24 height 8
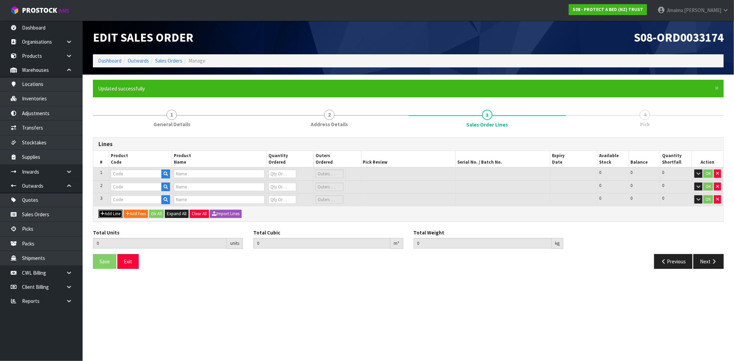
click at [113, 212] on button "Add Line" at bounding box center [110, 214] width 24 height 8
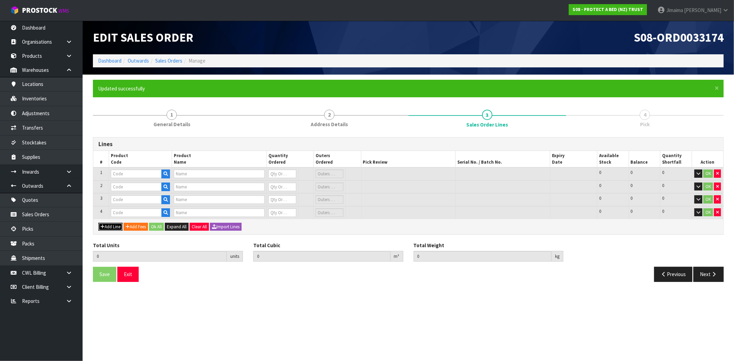
click at [115, 224] on button "Add Line" at bounding box center [110, 227] width 24 height 8
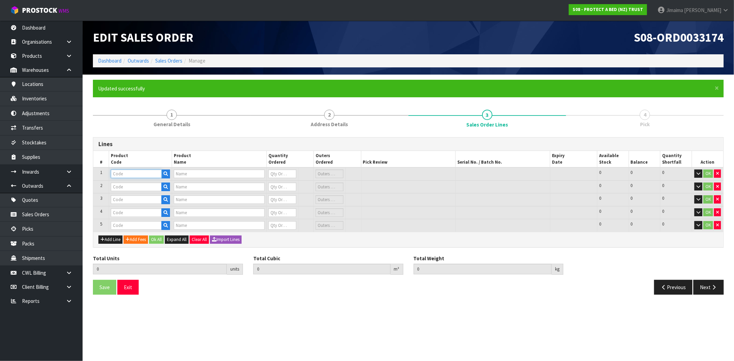
click at [132, 172] on input "text" at bounding box center [136, 174] width 51 height 9
paste input "F0032LSG0"
type input "F0032LSG0"
type input "ARCTIC CHILL XL SINGLE"
type input "0"
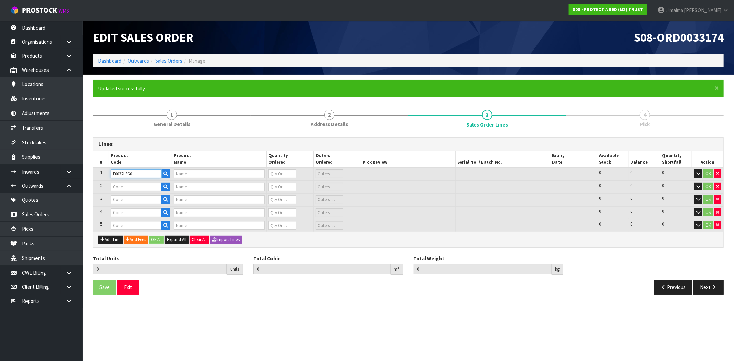
type input "0"
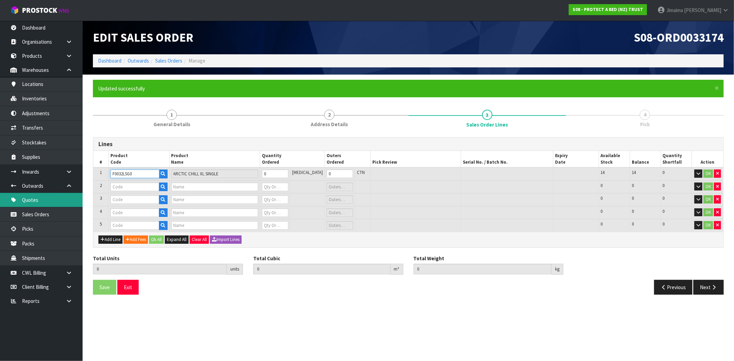
type input "F0032LSG0"
click at [137, 187] on input "text" at bounding box center [134, 187] width 49 height 9
paste input "F0130LSG0"
type input "F0130LSG0"
type input "SIGNATURE XL SINGLE"
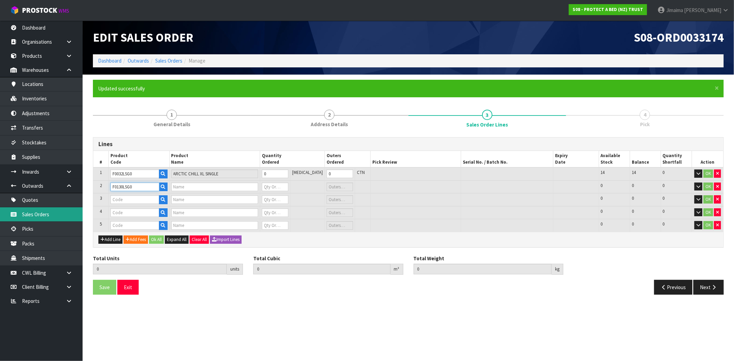
type input "0"
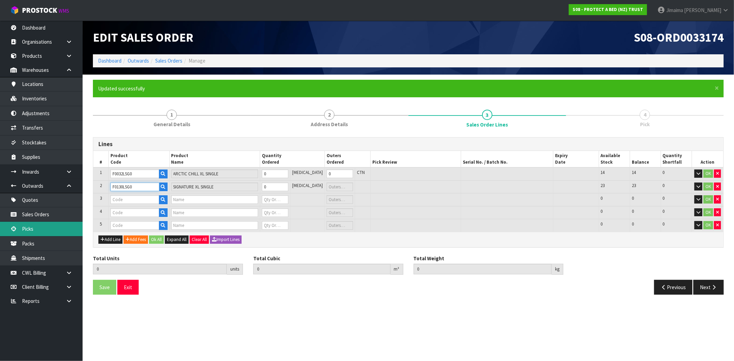
type input "F0130LSG0"
paste input "F0042LSG0"
click at [143, 200] on input "text" at bounding box center [134, 199] width 49 height 9
click at [122, 199] on input "F0042LSG0" at bounding box center [134, 199] width 49 height 9
click at [123, 199] on input "F0042LSG0" at bounding box center [134, 199] width 49 height 9
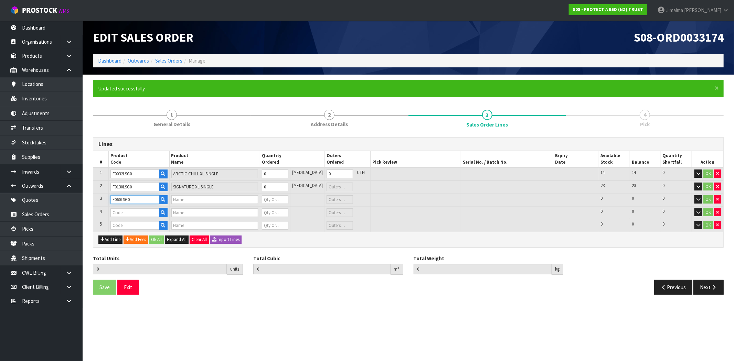
type input "F0600LSG0"
type input "BAMBOO JERSEY BXD XL SINGLE"
type input "0"
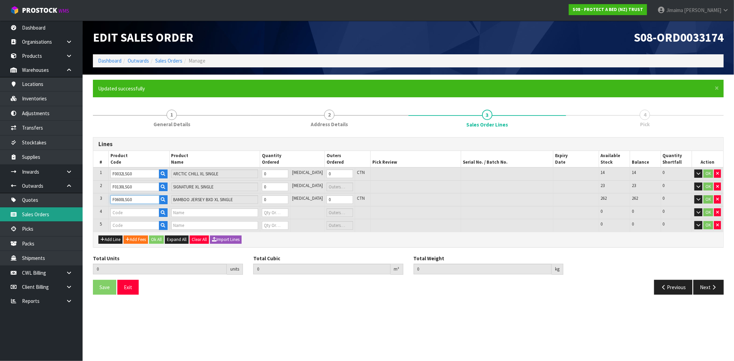
type input "F0600LSG0"
click at [129, 210] on input "text" at bounding box center [134, 212] width 49 height 9
paste input "31191"
drag, startPoint x: 97, startPoint y: 210, endPoint x: 89, endPoint y: 210, distance: 7.6
click at [89, 210] on div "× Close Updated successfully 1 General Details 2 Address Details 3 Sales Order …" at bounding box center [408, 190] width 641 height 220
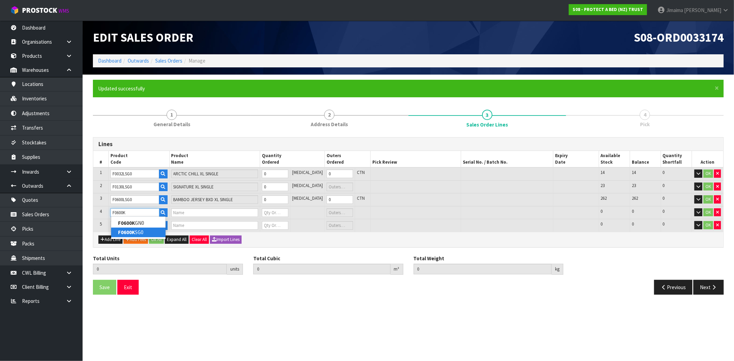
type input "F0600K"
click at [159, 229] on link "F0600K SG0" at bounding box center [138, 232] width 54 height 9
type input "F0600KSG0"
type input "BAMBOO JERSEY BXD KING SINGLE"
type input "0"
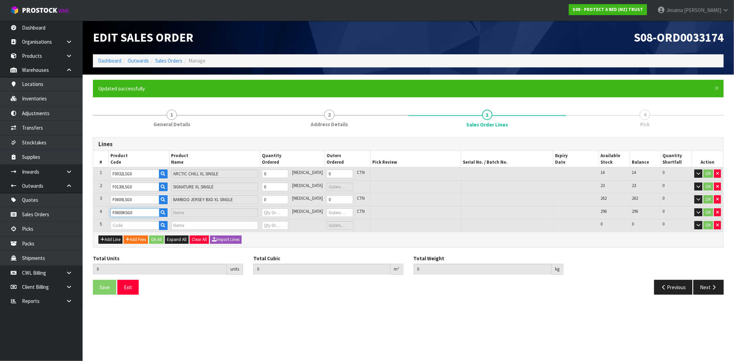
type input "0"
click at [144, 222] on input "text" at bounding box center [134, 225] width 49 height 9
type input "F0596S"
click at [142, 236] on link "F0596S GL0" at bounding box center [138, 235] width 54 height 9
type input "F0596SGL0"
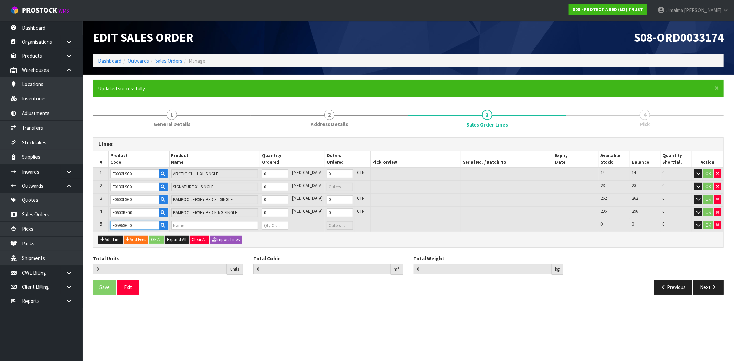
type input "0.000000"
type input "0.000"
type input "SIGNATURE BXD SINGLE"
type input "0"
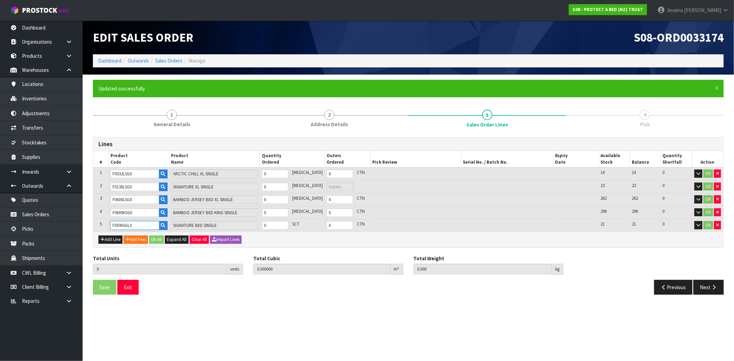
click at [142, 224] on input "F0596SGL0" at bounding box center [134, 225] width 49 height 9
type input "F0596Q"
type input "0"
click at [140, 236] on link "F0596Q UE0" at bounding box center [138, 235] width 54 height 9
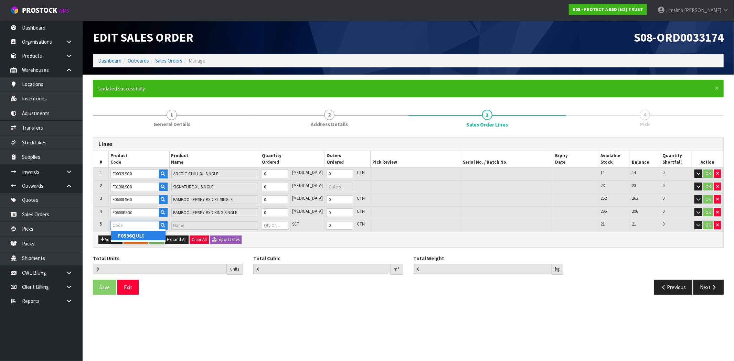
type input "F0596QUE0"
type input "0.000000"
type input "0.000"
type input "SIGNATURE BXD QUEEN"
type input "0"
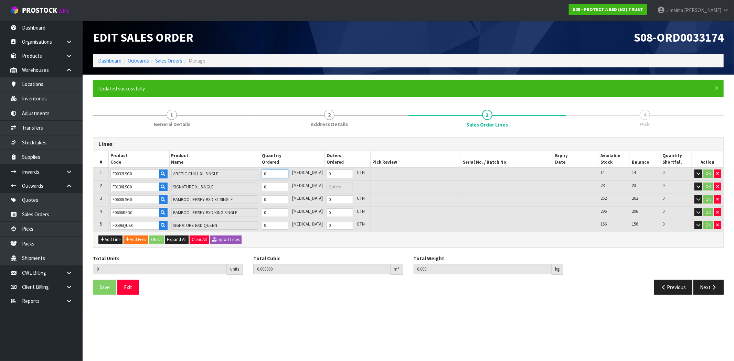
click at [281, 175] on input "0" at bounding box center [275, 174] width 26 height 9
type input "1"
type input "0.0072"
type input "1.1"
type input "1"
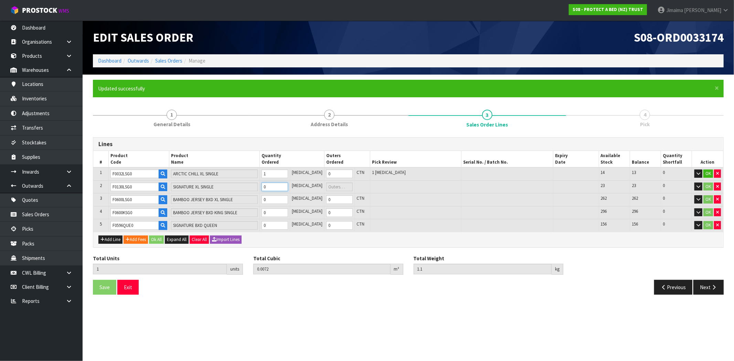
click at [278, 184] on input "0" at bounding box center [274, 187] width 26 height 9
type input "2"
type input "0.015322"
type input "2.1"
type input "1"
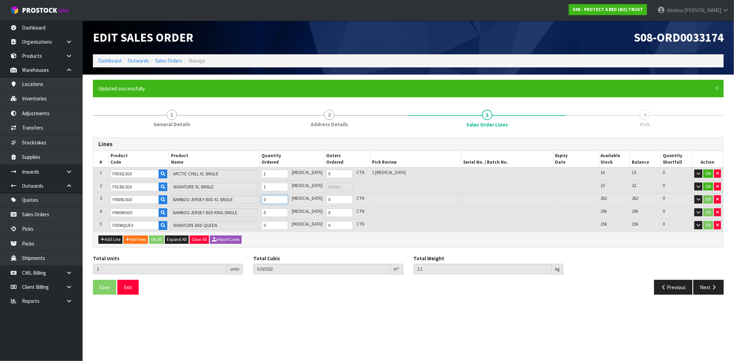
click at [280, 197] on input "0" at bounding box center [274, 199] width 26 height 9
type input "4"
type input "0.032142"
type input "3.46"
type input "2"
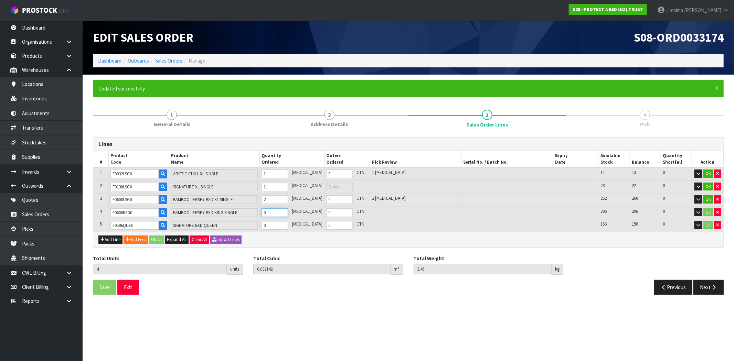
click at [281, 213] on input "0" at bounding box center [274, 212] width 26 height 9
type input "6"
type input "0.048962"
type input "4.94"
type input "2"
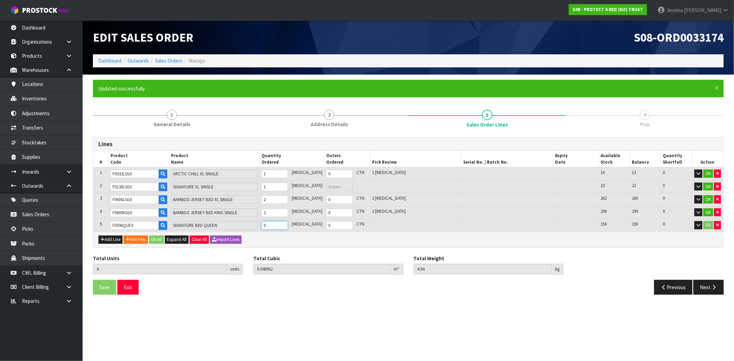
click at [282, 224] on input "0" at bounding box center [274, 225] width 26 height 9
type input "8"
type input "0.10153"
type input "7.94"
type input "2"
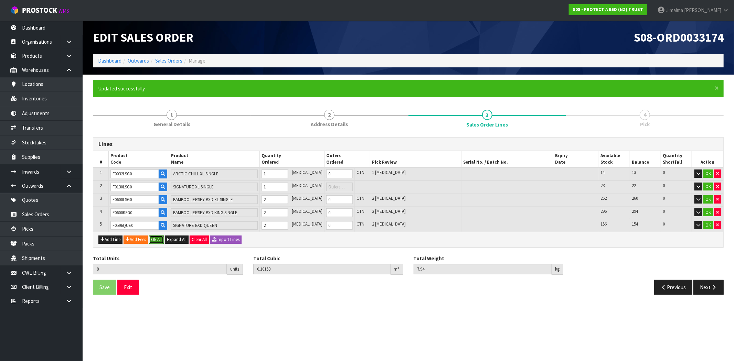
click at [160, 240] on button "Ok All" at bounding box center [156, 240] width 15 height 8
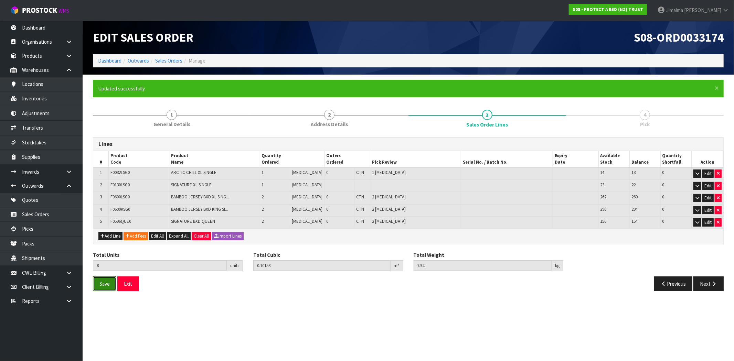
drag, startPoint x: 102, startPoint y: 280, endPoint x: 244, endPoint y: 273, distance: 141.8
click at [102, 281] on span "Save" at bounding box center [104, 284] width 10 height 7
drag, startPoint x: 706, startPoint y: 283, endPoint x: 636, endPoint y: 284, distance: 70.9
click at [706, 283] on button "Next" at bounding box center [708, 283] width 30 height 15
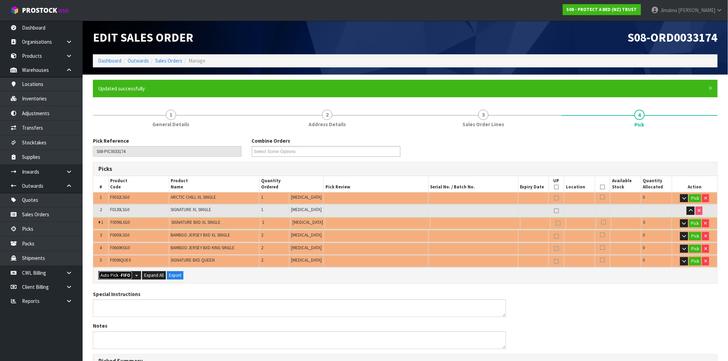
click at [121, 277] on strong "FIFO" at bounding box center [126, 275] width 10 height 6
type input "Piece x 8"
type input "8"
type input "0.101530"
type input "7.940"
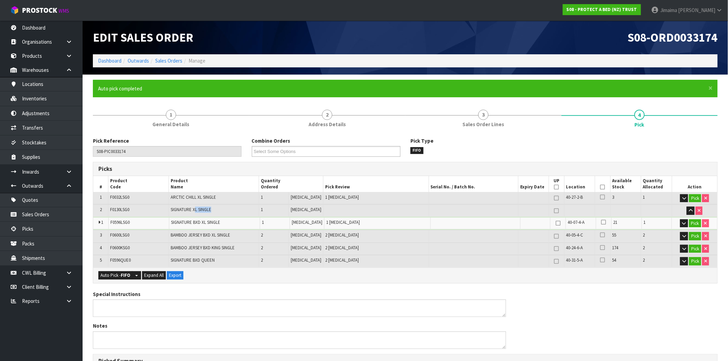
drag, startPoint x: 198, startPoint y: 213, endPoint x: 237, endPoint y: 211, distance: 38.5
click at [229, 211] on td "SIGNATURE XL SINGLE" at bounding box center [214, 211] width 90 height 12
click at [239, 235] on td "BAMBOO JERSEY BXD XL SINGLE" at bounding box center [214, 236] width 90 height 12
click at [245, 247] on td "BAMBOO JERSEY BXD KING SINGLE" at bounding box center [214, 249] width 90 height 12
click at [245, 257] on td "SIGNATURE BXD QUEEN" at bounding box center [214, 261] width 90 height 12
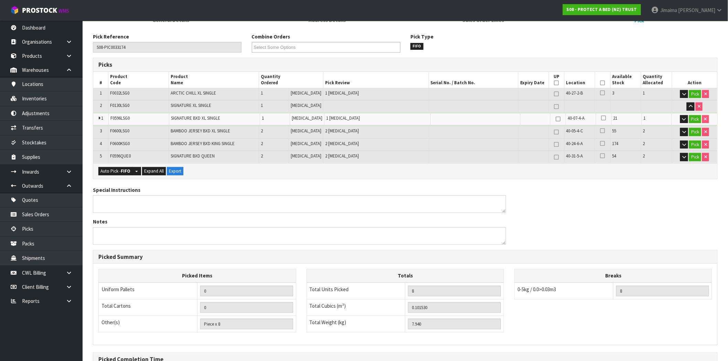
scroll to position [182, 0]
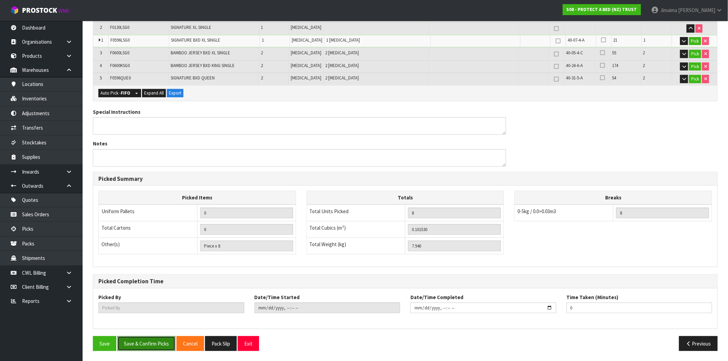
click at [158, 344] on button "Save & Confirm Picks" at bounding box center [146, 343] width 58 height 15
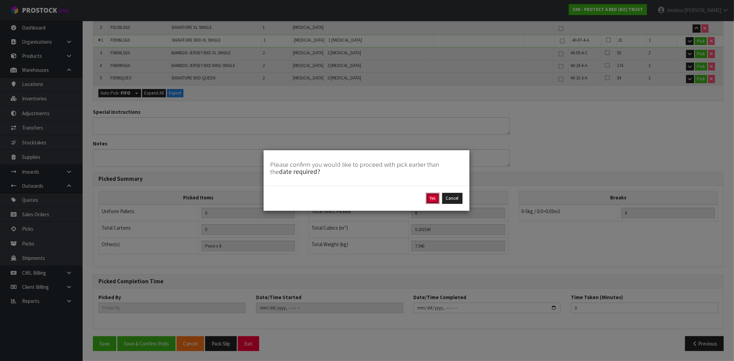
click at [433, 200] on button "Yes" at bounding box center [432, 198] width 13 height 11
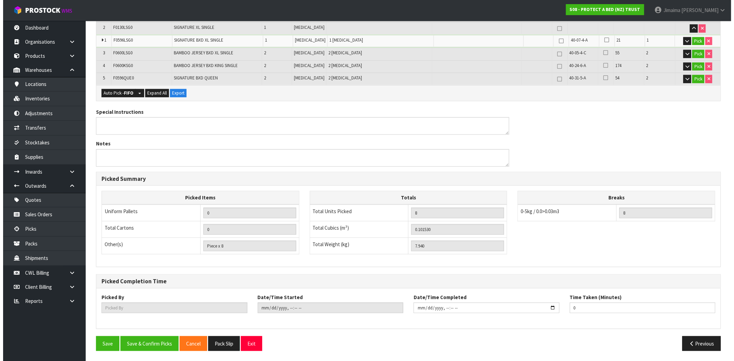
scroll to position [0, 0]
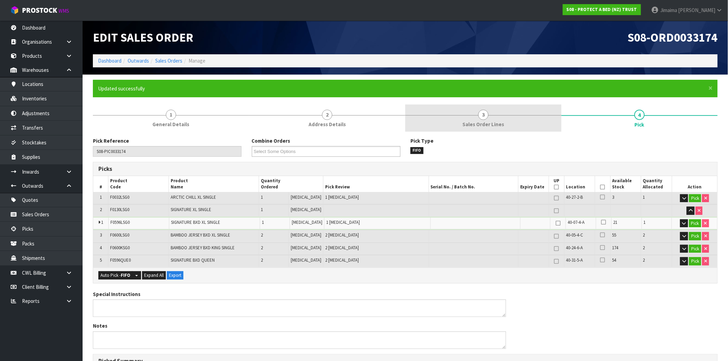
type input "Jimaima Reiher"
type input "2025-08-28T16:12"
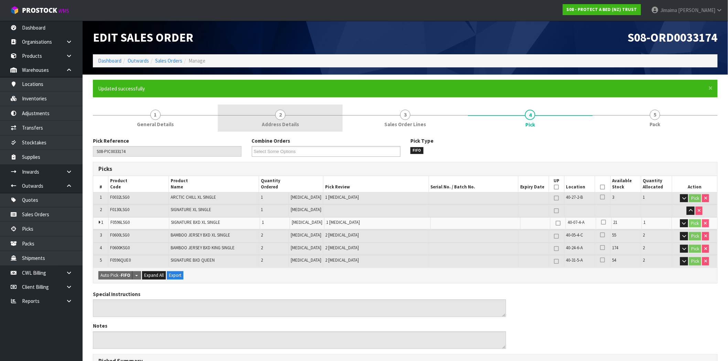
click at [269, 116] on link "2 Address Details" at bounding box center [280, 118] width 125 height 27
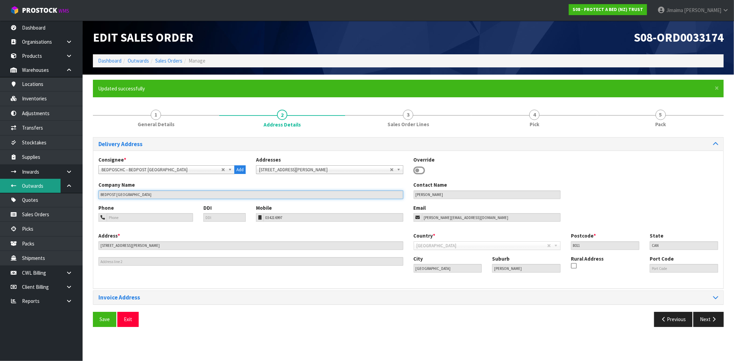
drag, startPoint x: 101, startPoint y: 192, endPoint x: 59, endPoint y: 187, distance: 41.5
click at [59, 187] on body "Toggle navigation ProStock WMS S08 - PROTECT A BED (NZ) TRUST Jimaima [PERSON_N…" at bounding box center [367, 180] width 734 height 361
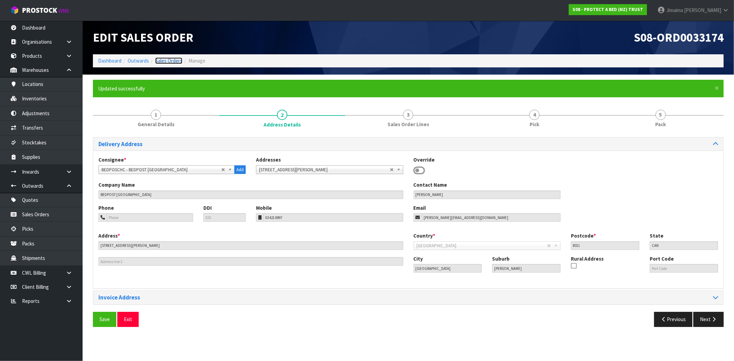
click at [163, 59] on link "Sales Orders" at bounding box center [168, 60] width 27 height 7
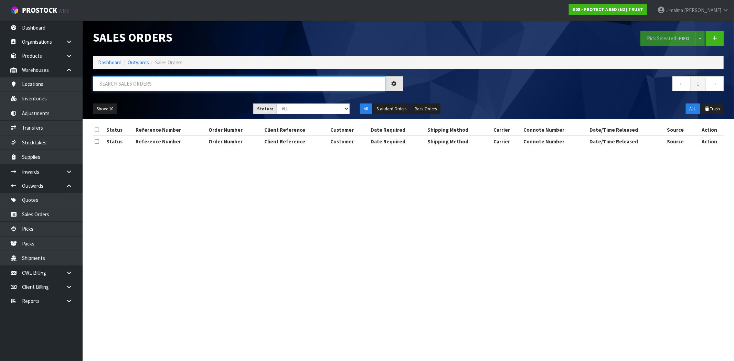
click at [130, 84] on input "text" at bounding box center [239, 83] width 292 height 15
paste input "BEDPOST [GEOGRAPHIC_DATA]"
type input "BEDPOST [GEOGRAPHIC_DATA]"
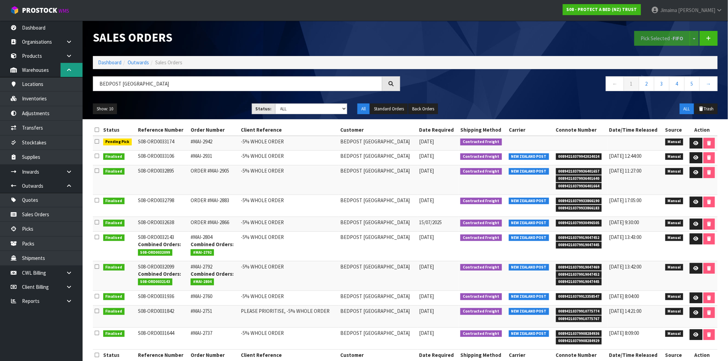
click at [77, 70] on link at bounding box center [72, 70] width 22 height 14
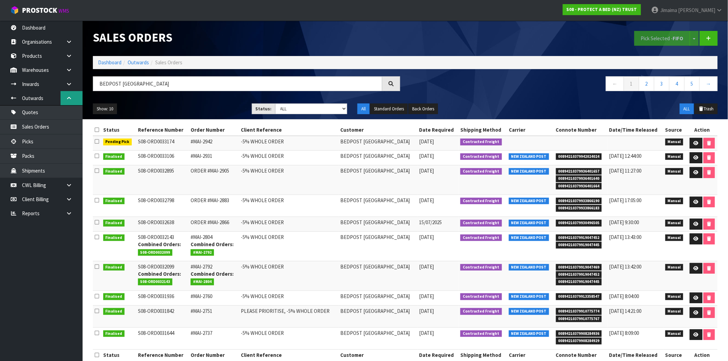
click at [74, 99] on link at bounding box center [72, 98] width 22 height 14
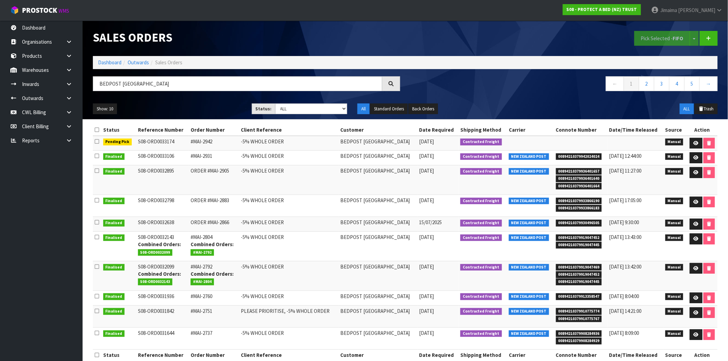
drag, startPoint x: 172, startPoint y: 99, endPoint x: 394, endPoint y: 143, distance: 226.5
click at [394, 143] on td "BEDPOST [GEOGRAPHIC_DATA]" at bounding box center [377, 143] width 79 height 15
click at [73, 121] on link at bounding box center [72, 126] width 22 height 14
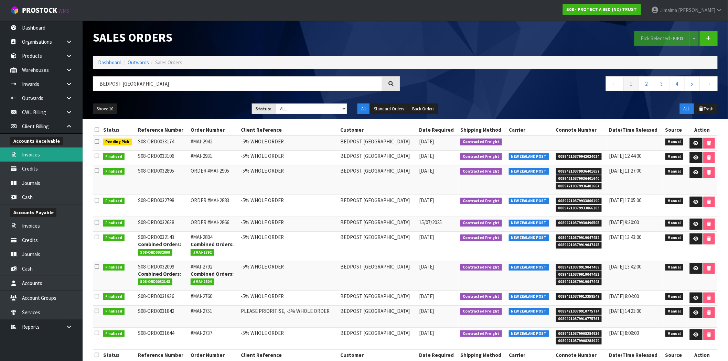
click at [50, 153] on link "Invoices" at bounding box center [41, 155] width 83 height 14
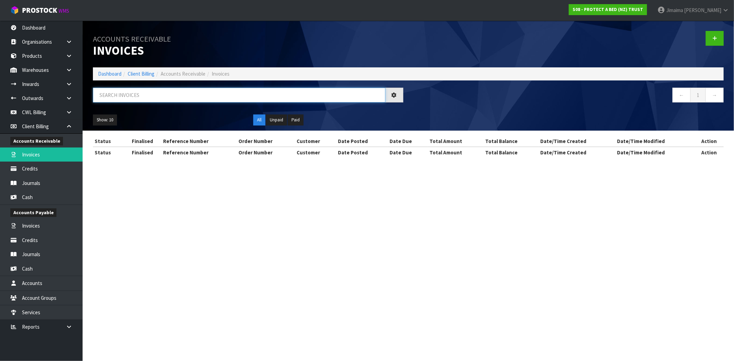
click at [135, 90] on input "text" at bounding box center [239, 95] width 292 height 15
paste input "INV0048209"
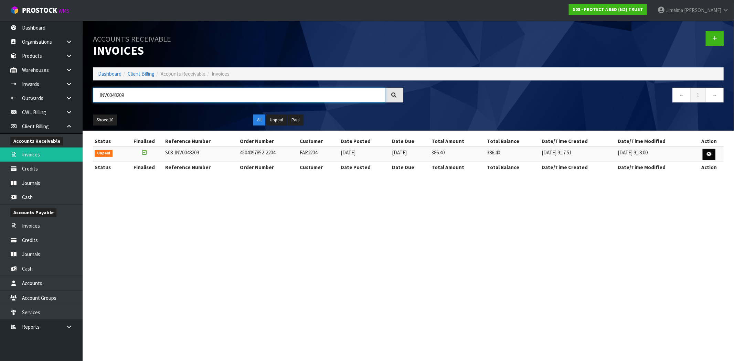
type input "INV0048209"
click at [703, 152] on link at bounding box center [708, 154] width 13 height 11
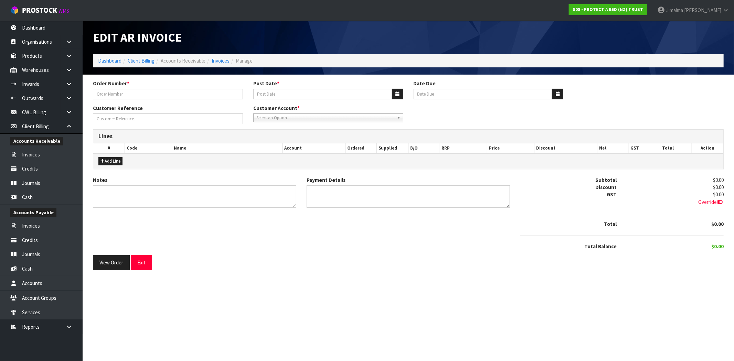
type input "4504097852-2204"
type input "[DATE]"
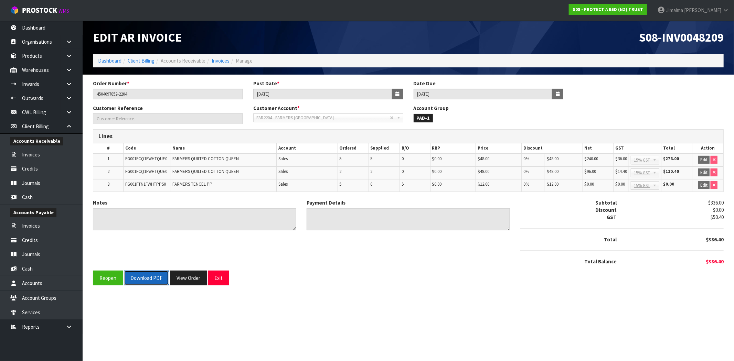
click at [148, 283] on button "Download PDF" at bounding box center [146, 278] width 45 height 15
click at [113, 60] on link "Dashboard" at bounding box center [109, 60] width 23 height 7
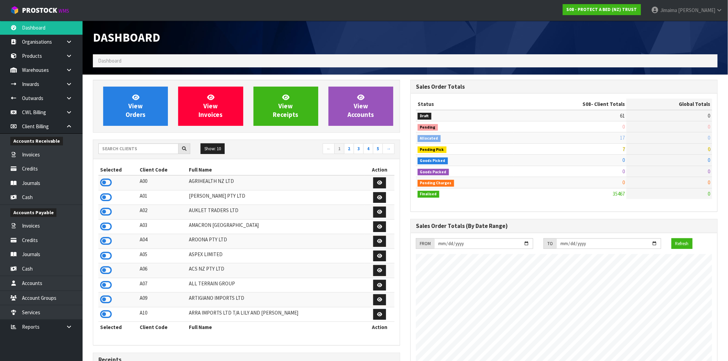
click at [132, 142] on div "Show: 10 5 10 25 50 ← 1 2 3 4 5 →" at bounding box center [246, 149] width 306 height 19
click at [132, 147] on input "text" at bounding box center [138, 148] width 80 height 11
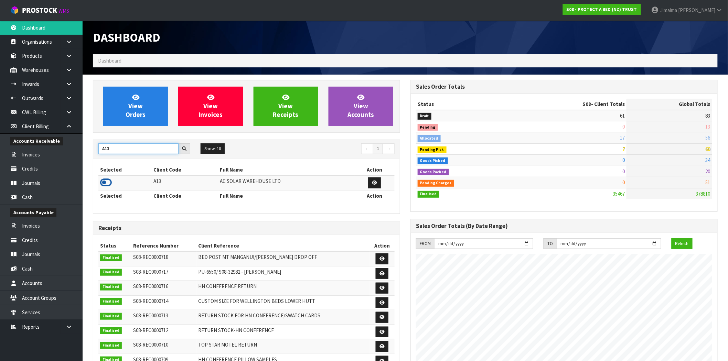
type input "A13"
click at [108, 183] on icon at bounding box center [106, 182] width 12 height 10
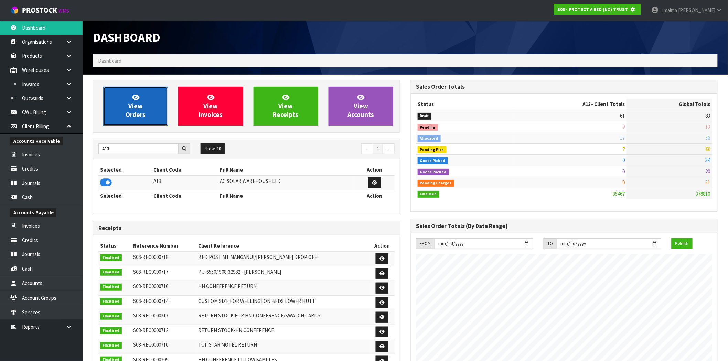
click at [158, 100] on link "View Orders" at bounding box center [135, 106] width 65 height 39
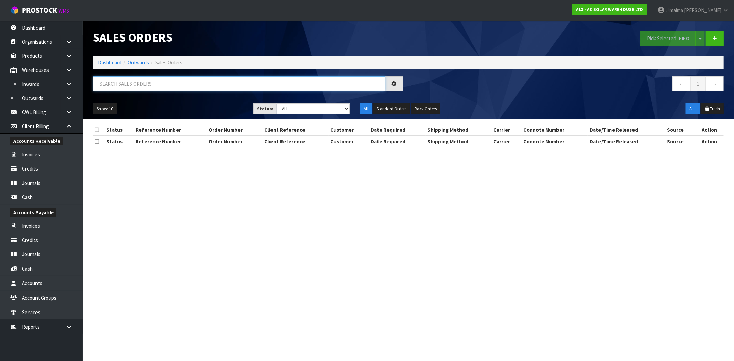
click at [148, 90] on input "text" at bounding box center [239, 83] width 292 height 15
paste input "CWL7716186"
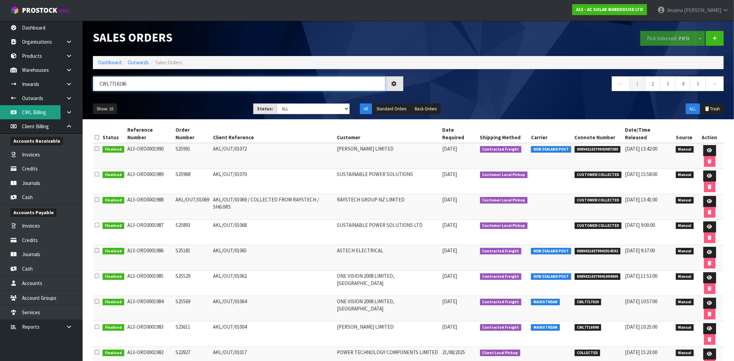
type input "CWL7716186"
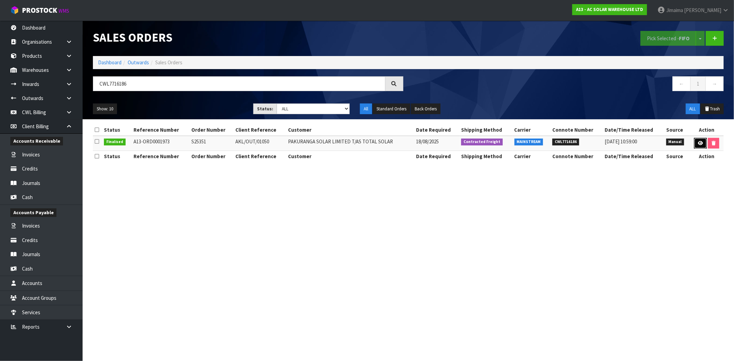
click at [702, 146] on link at bounding box center [700, 143] width 13 height 11
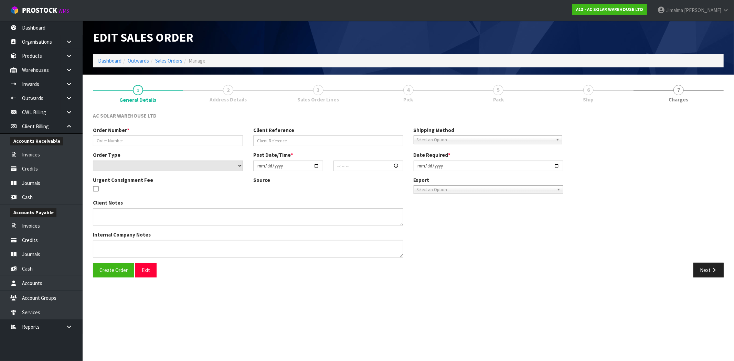
type input "S25351"
type input "AKL/OUT/01050"
select select "number:0"
type input "[DATE]"
type input "10:53:00.000"
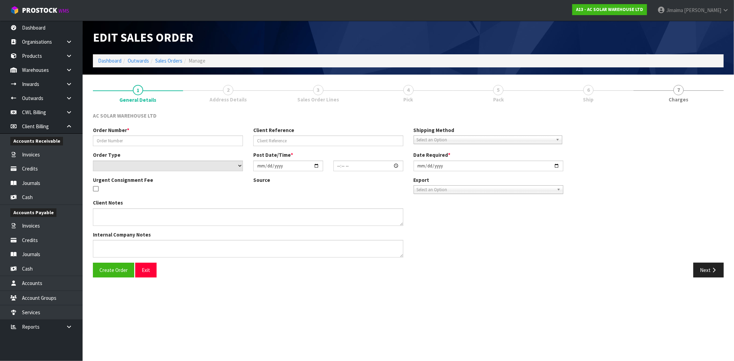
type input "[DATE]"
type textarea "SEND WITH MAINSTREAM"
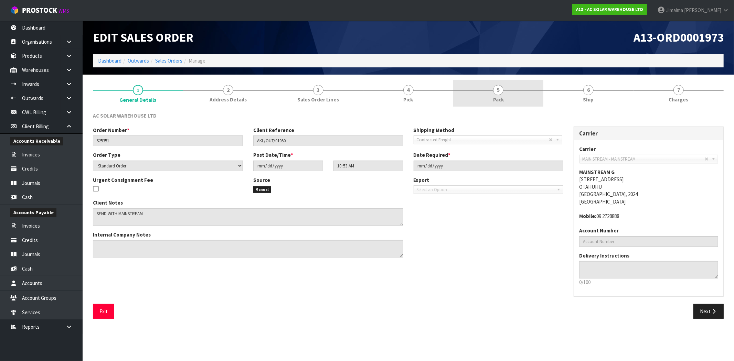
click at [483, 99] on link "5 Pack" at bounding box center [498, 93] width 90 height 27
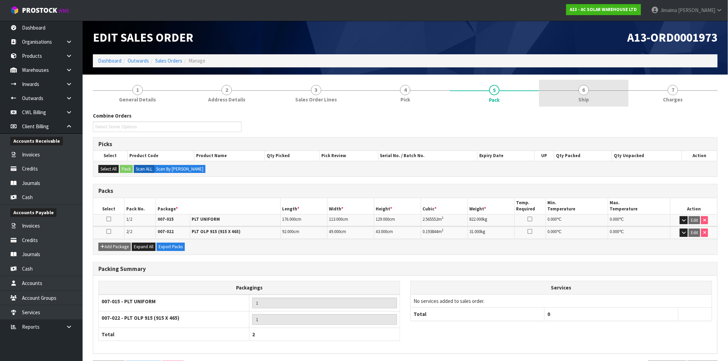
click at [587, 98] on span "Ship" at bounding box center [583, 99] width 11 height 7
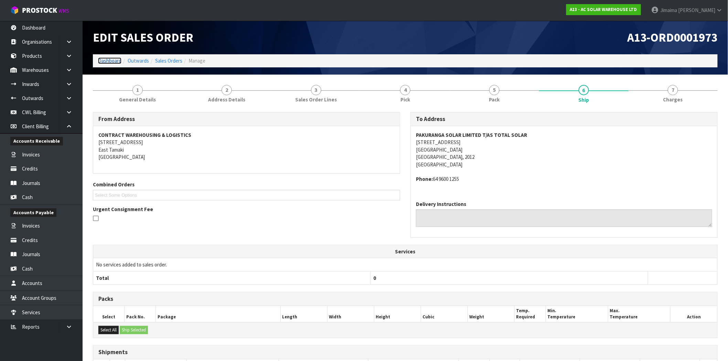
drag, startPoint x: 114, startPoint y: 61, endPoint x: 124, endPoint y: 77, distance: 19.2
click at [114, 61] on link "Dashboard" at bounding box center [109, 60] width 23 height 7
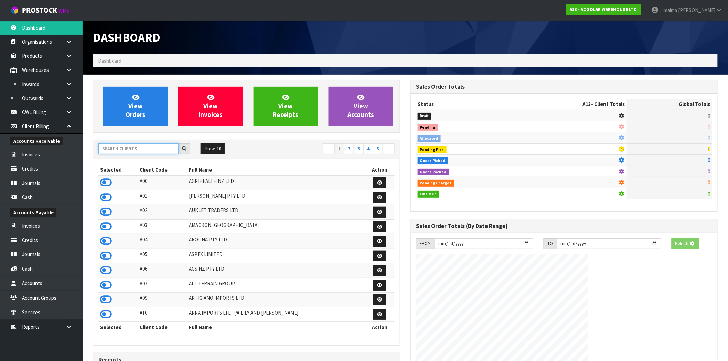
click at [145, 149] on input "text" at bounding box center [138, 148] width 80 height 11
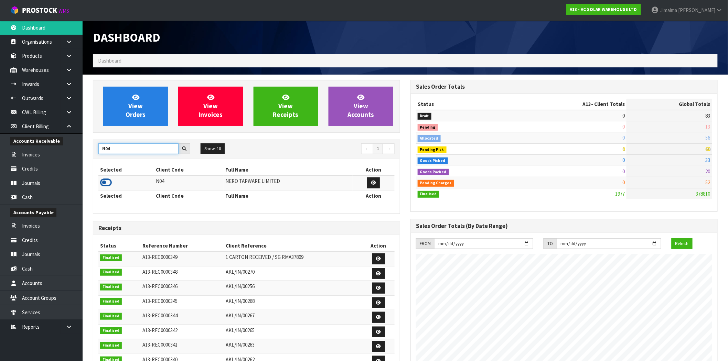
type input "N04"
click at [110, 183] on icon at bounding box center [106, 182] width 12 height 10
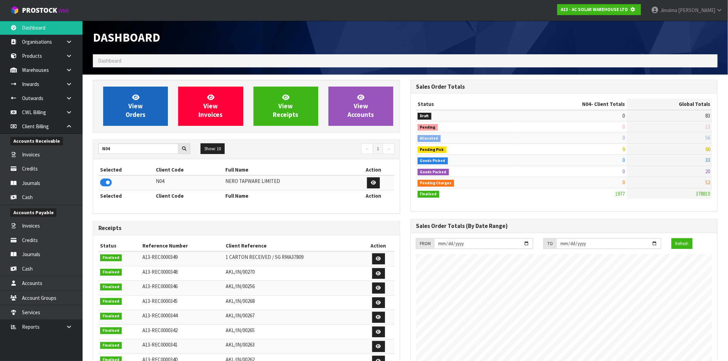
scroll to position [429, 317]
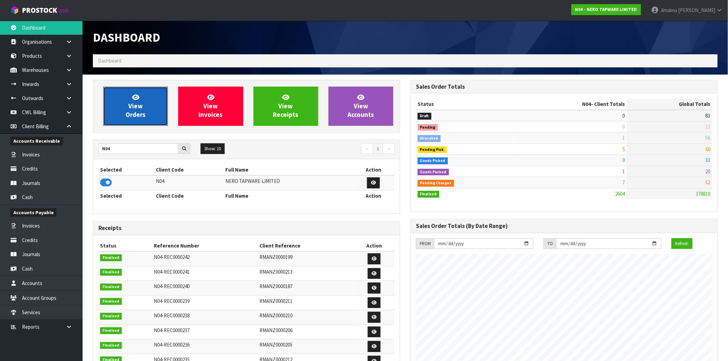
click at [146, 114] on link "View Orders" at bounding box center [135, 106] width 65 height 39
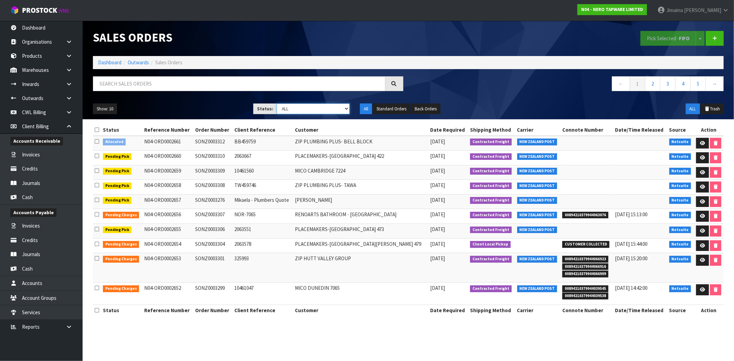
click at [335, 110] on select "Draft Pending Allocated Pending Pick Goods Picked Goods Packed Pending Charges …" at bounding box center [312, 109] width 73 height 11
select select "string:6"
click at [276, 104] on select "Draft Pending Allocated Pending Pick Goods Picked Goods Packed Pending Charges …" at bounding box center [312, 109] width 73 height 11
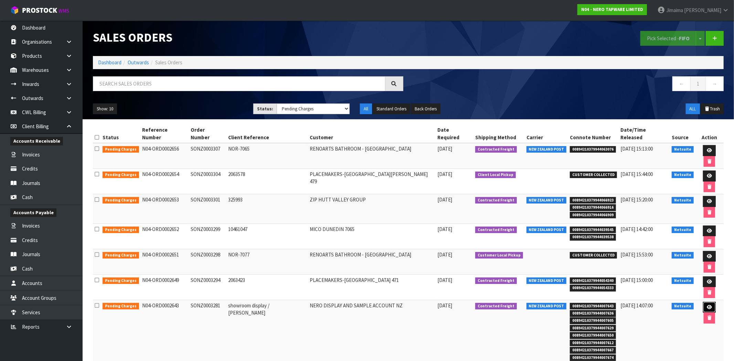
click at [703, 302] on link at bounding box center [709, 307] width 13 height 11
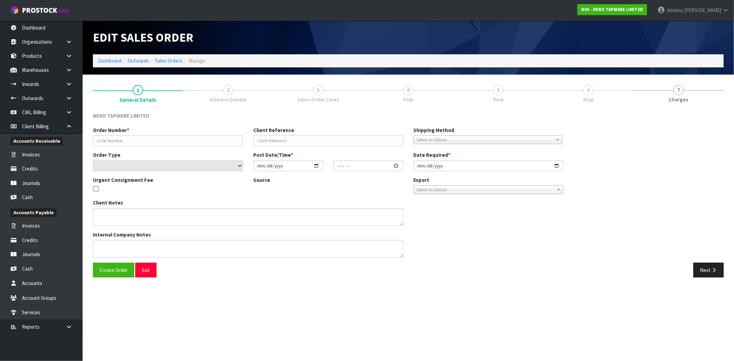
type input "SONZ0003281"
type input "showroom display / [PERSON_NAME]"
select select "number:0"
type input "[DATE]"
type input "06:00:11.000"
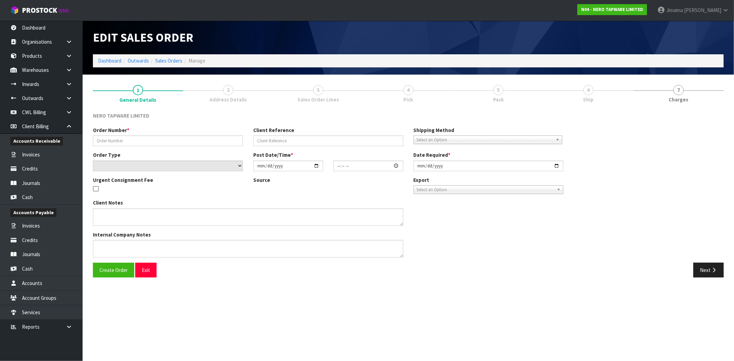
type input "[DATE]"
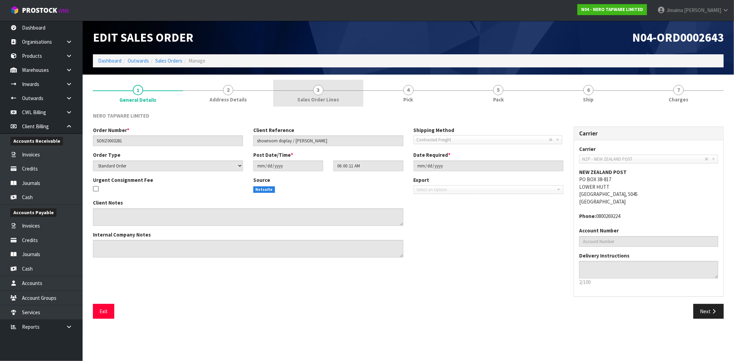
drag, startPoint x: 332, startPoint y: 88, endPoint x: 389, endPoint y: 92, distance: 57.9
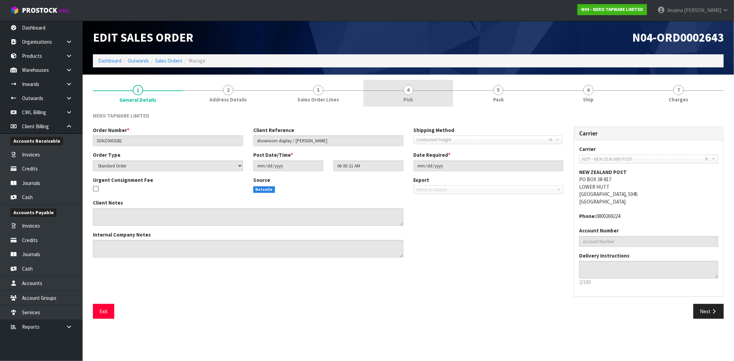
click at [332, 88] on link "3 Sales Order Lines" at bounding box center [318, 93] width 90 height 27
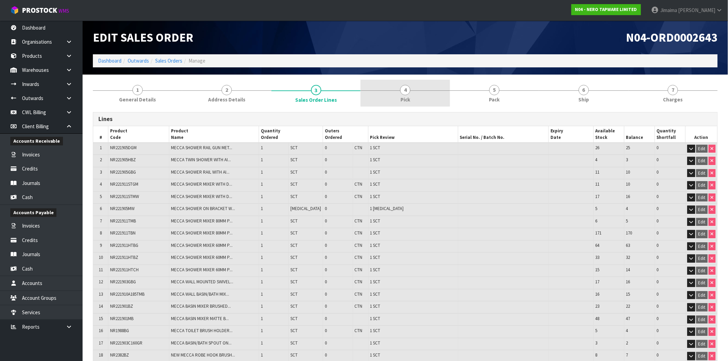
click at [416, 94] on link "4 Pick" at bounding box center [404, 93] width 89 height 27
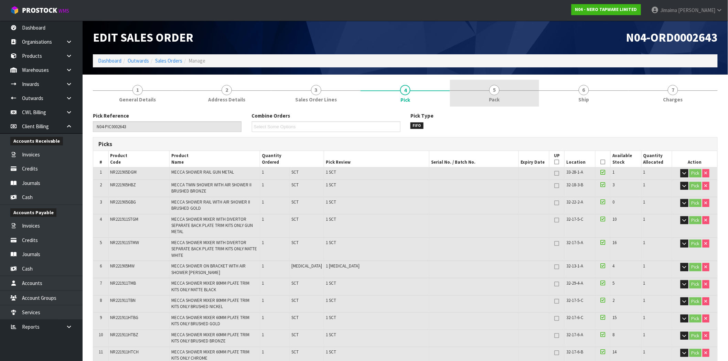
click at [490, 96] on span "Pack" at bounding box center [494, 99] width 11 height 7
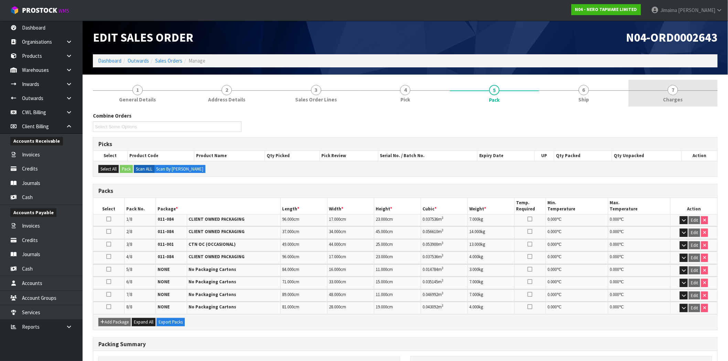
click at [655, 100] on link "7 [GEOGRAPHIC_DATA]" at bounding box center [672, 93] width 89 height 27
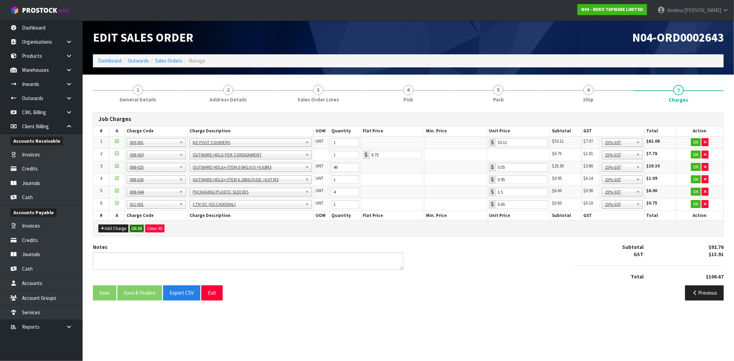
click at [142, 229] on button "Ok All" at bounding box center [136, 229] width 15 height 8
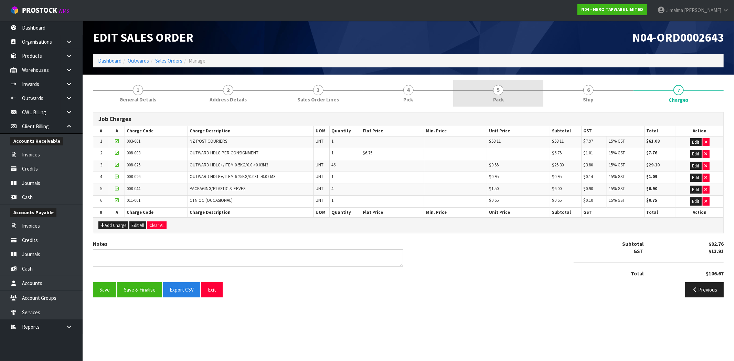
drag, startPoint x: 506, startPoint y: 92, endPoint x: 634, endPoint y: 95, distance: 127.6
click at [507, 92] on link "5 Pack" at bounding box center [498, 93] width 90 height 27
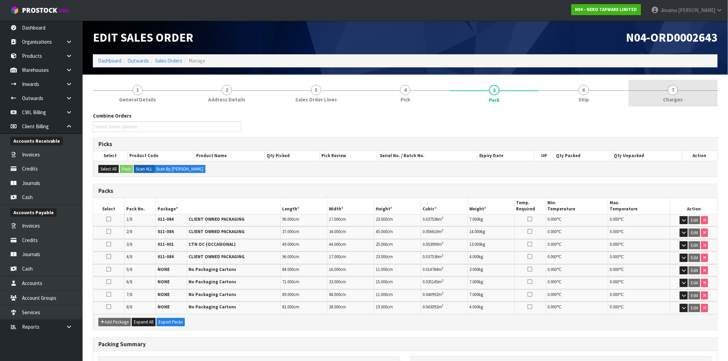
click at [634, 98] on link "7 [GEOGRAPHIC_DATA]" at bounding box center [672, 93] width 89 height 27
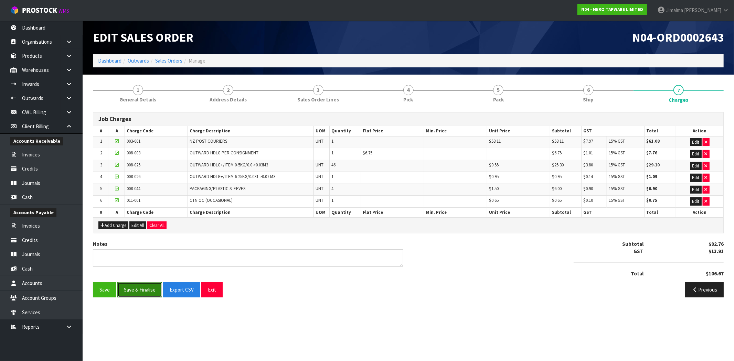
click at [145, 294] on button "Save & Finalise" at bounding box center [139, 289] width 45 height 15
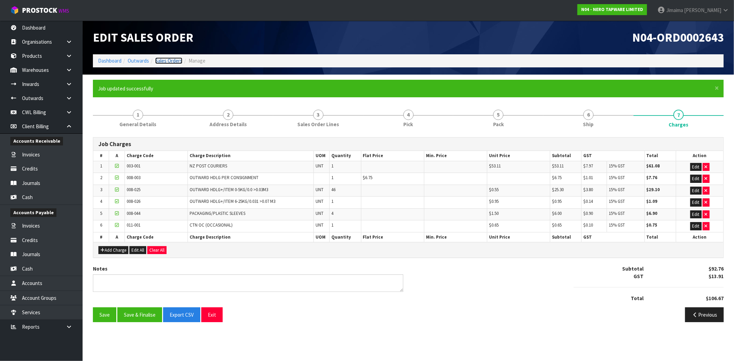
click at [170, 59] on link "Sales Orders" at bounding box center [168, 60] width 27 height 7
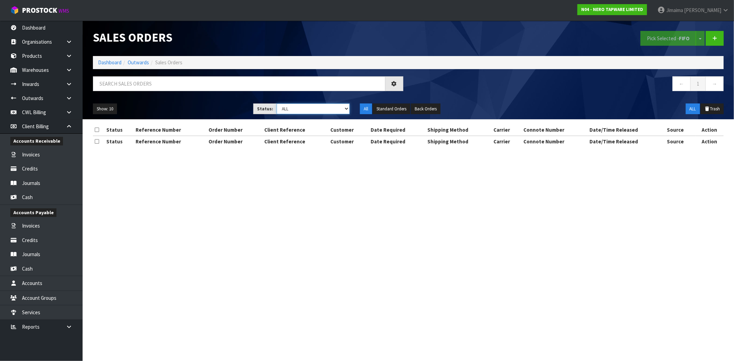
click at [329, 108] on select "Draft Pending Allocated Pending Pick Goods Picked Goods Packed Pending Charges …" at bounding box center [312, 109] width 73 height 11
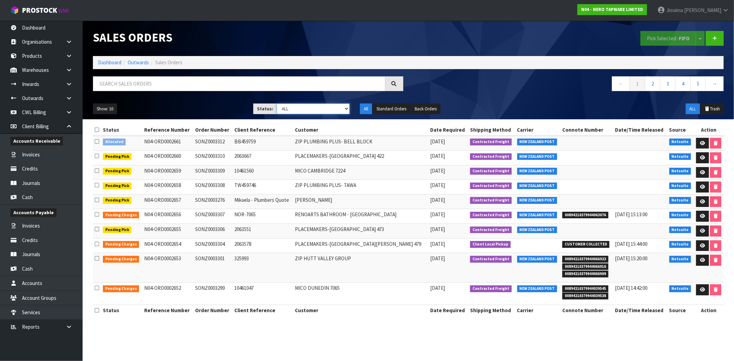
select select "string:6"
click at [276, 104] on select "Draft Pending Allocated Pending Pick Goods Picked Goods Packed Pending Charges …" at bounding box center [312, 109] width 73 height 11
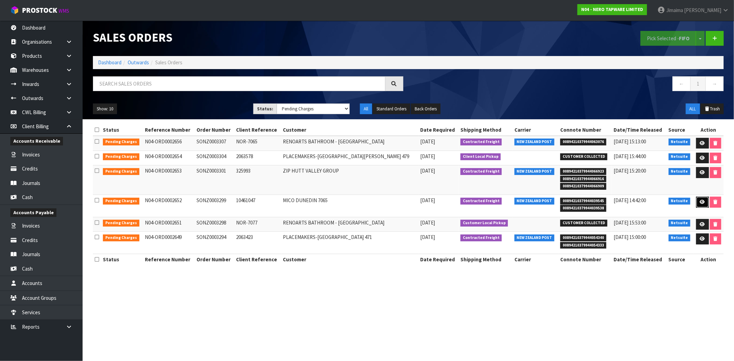
click at [699, 201] on icon at bounding box center [701, 202] width 5 height 4
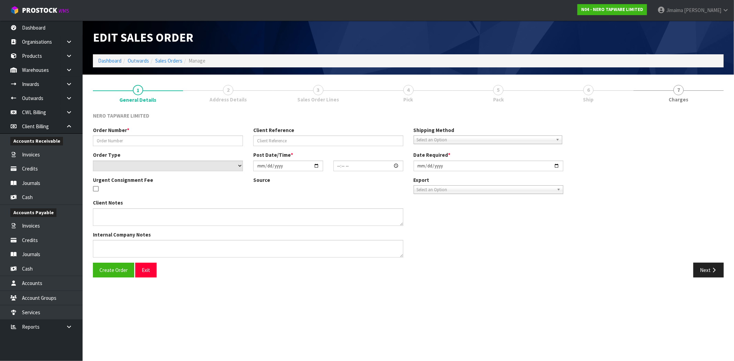
type input "SONZ0003299"
type input "10461047"
select select "number:0"
type input "[DATE]"
type input "11:00:17.000"
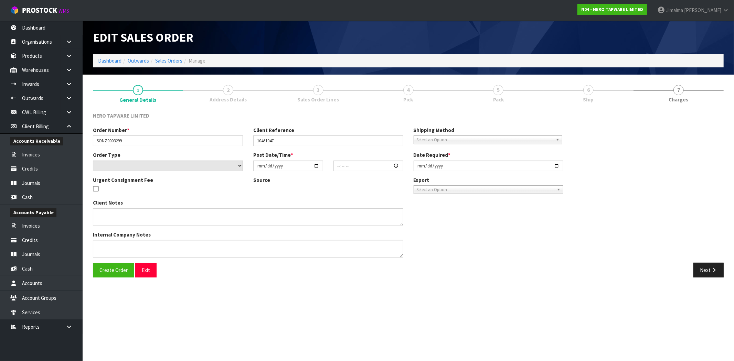
type input "[DATE]"
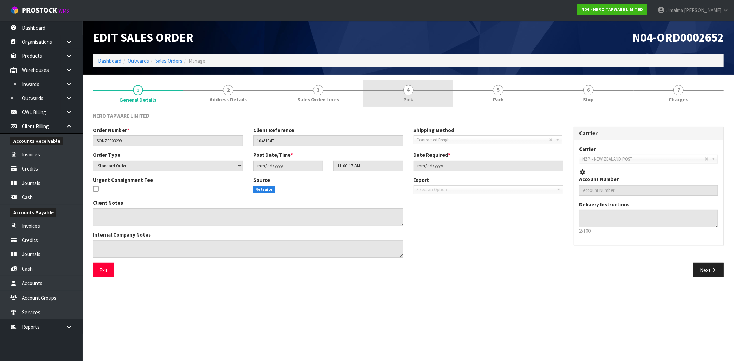
drag, startPoint x: 330, startPoint y: 97, endPoint x: 372, endPoint y: 95, distance: 42.4
click at [332, 96] on span "Sales Order Lines" at bounding box center [318, 99] width 42 height 7
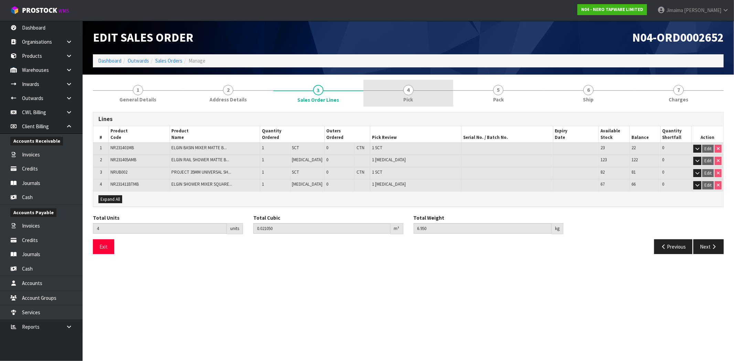
click at [437, 90] on link "4 Pick" at bounding box center [408, 93] width 90 height 27
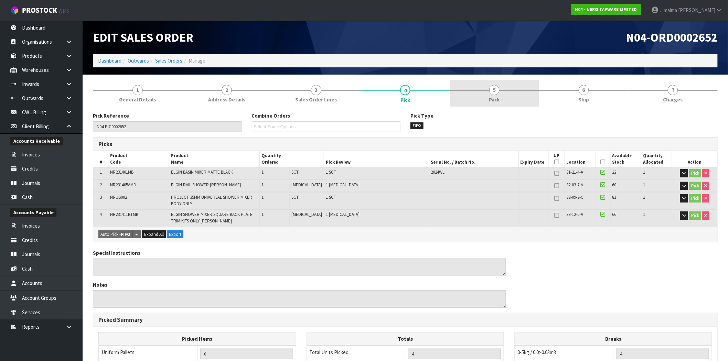
click at [516, 88] on link "5 Pack" at bounding box center [494, 93] width 89 height 27
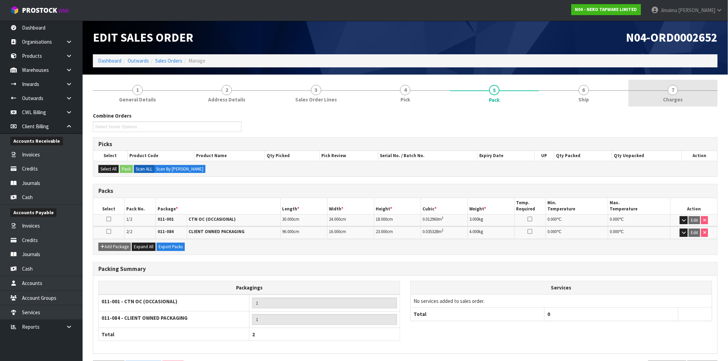
click at [700, 92] on link "7 [GEOGRAPHIC_DATA]" at bounding box center [672, 93] width 89 height 27
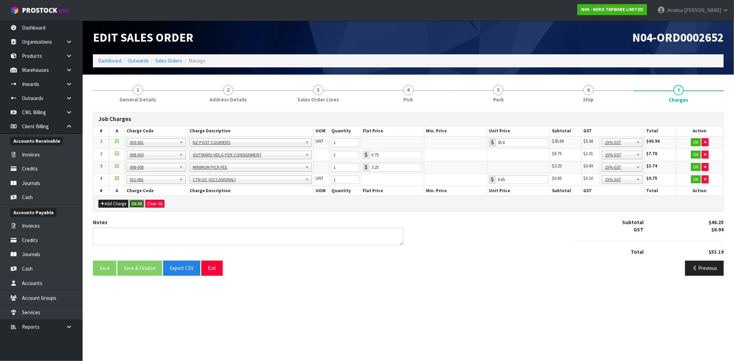
click at [138, 201] on button "Ok All" at bounding box center [136, 204] width 15 height 8
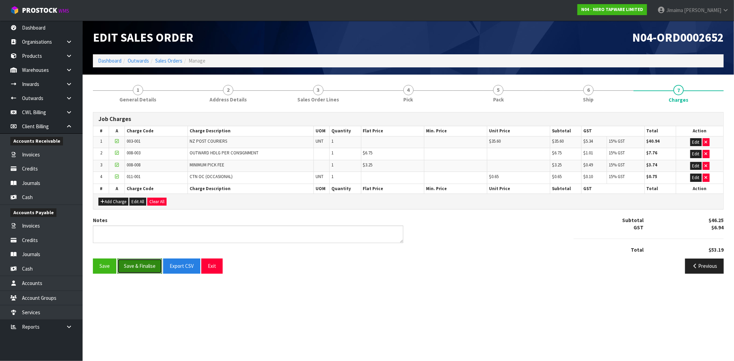
click at [141, 272] on button "Save & Finalise" at bounding box center [139, 266] width 45 height 15
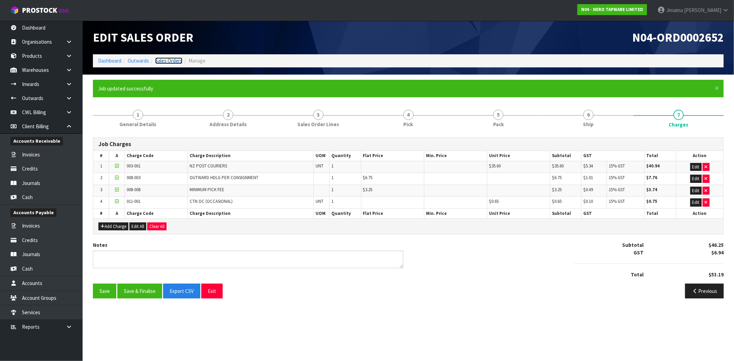
click at [172, 60] on link "Sales Orders" at bounding box center [168, 60] width 27 height 7
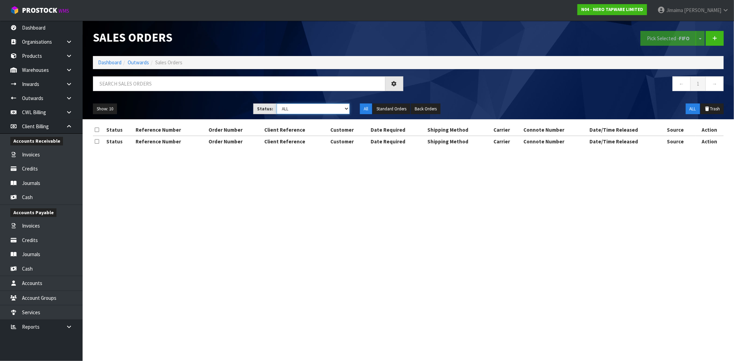
click at [327, 109] on select "Draft Pending Allocated Pending Pick Goods Picked Goods Packed Pending Charges …" at bounding box center [312, 109] width 73 height 11
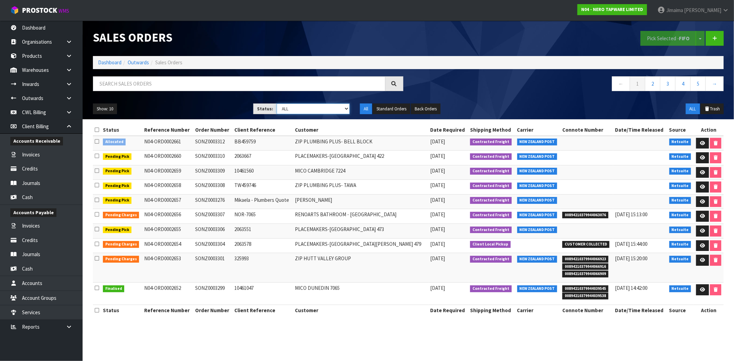
select select "string:6"
click at [276, 104] on select "Draft Pending Allocated Pending Pick Goods Picked Goods Packed Pending Charges …" at bounding box center [312, 109] width 73 height 11
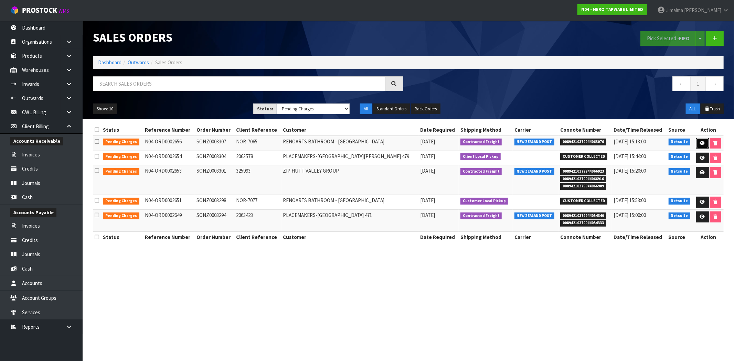
click at [696, 143] on link at bounding box center [702, 143] width 13 height 11
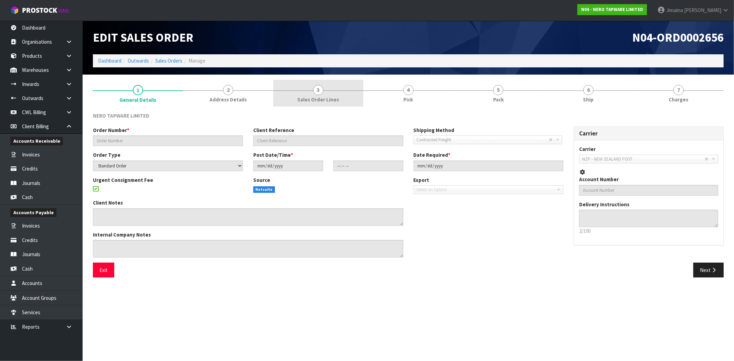
type input "SONZ0003307"
type input "NOR-7065"
select select "number:0"
type input "[DATE]"
type input "13:45:08.000"
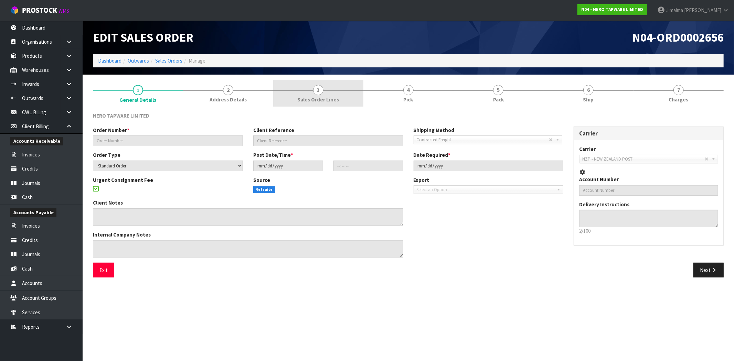
type input "[DATE]"
type textarea "pls dispatch asap"
type textarea "URGENT CONSIGNMENT FEE"
drag, startPoint x: 332, startPoint y: 91, endPoint x: 345, endPoint y: 90, distance: 13.1
click at [332, 91] on link "3 Sales Order Lines" at bounding box center [318, 93] width 90 height 27
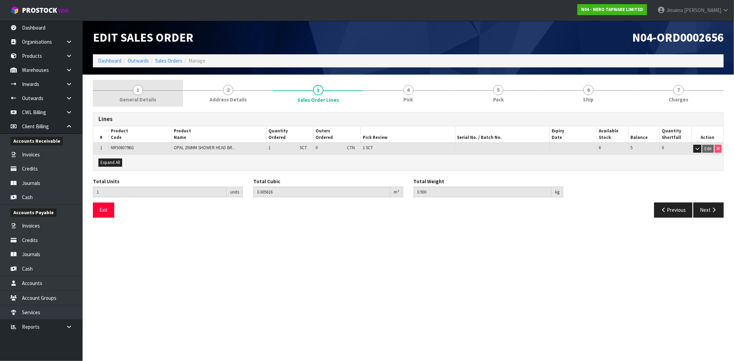
drag, startPoint x: 126, startPoint y: 91, endPoint x: 333, endPoint y: 97, distance: 206.8
click at [127, 91] on link "1 General Details" at bounding box center [138, 93] width 90 height 27
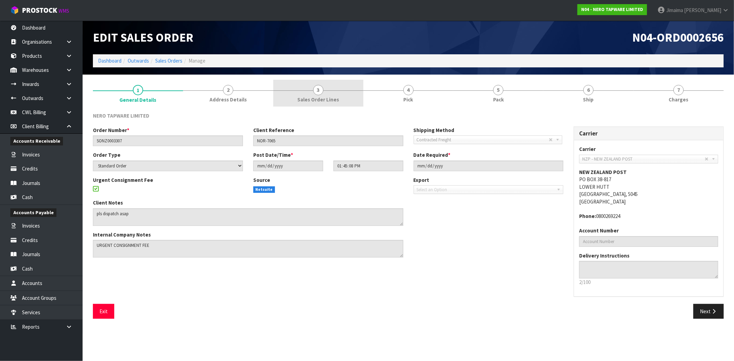
click at [345, 95] on link "3 Sales Order Lines" at bounding box center [318, 93] width 90 height 27
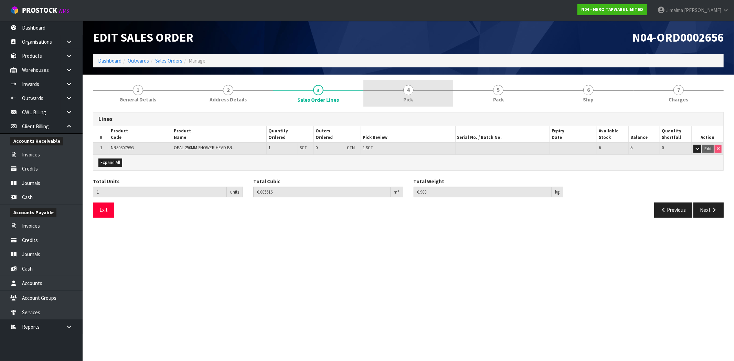
drag, startPoint x: 399, startPoint y: 94, endPoint x: 420, endPoint y: 94, distance: 20.6
click at [400, 94] on link "4 Pick" at bounding box center [408, 93] width 90 height 27
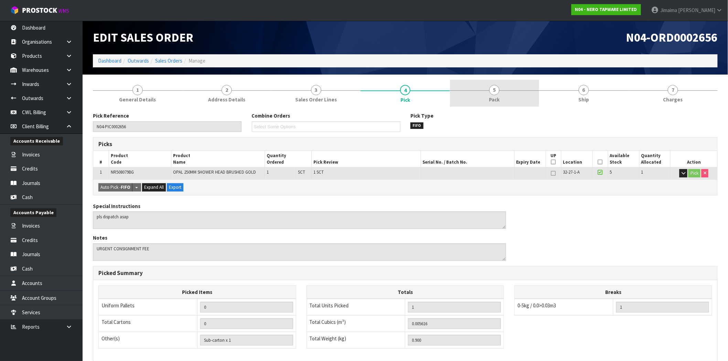
click at [483, 94] on link "5 Pack" at bounding box center [494, 93] width 89 height 27
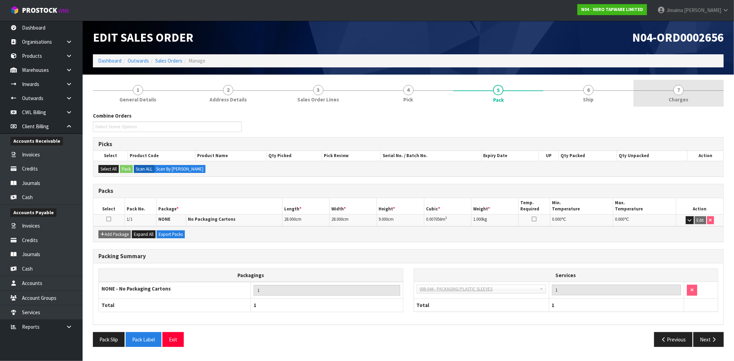
click at [671, 81] on link "7 [GEOGRAPHIC_DATA]" at bounding box center [678, 93] width 90 height 27
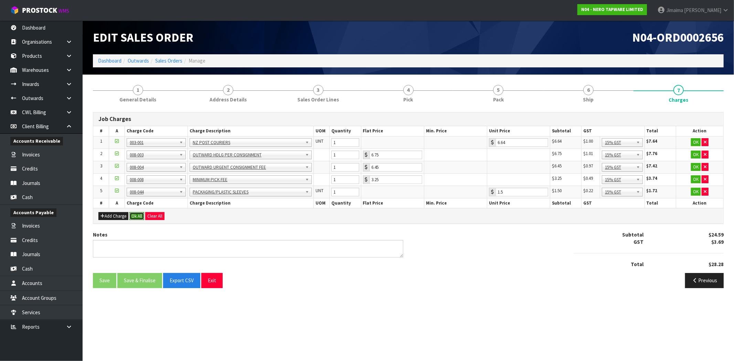
click at [138, 217] on button "Ok All" at bounding box center [136, 216] width 15 height 8
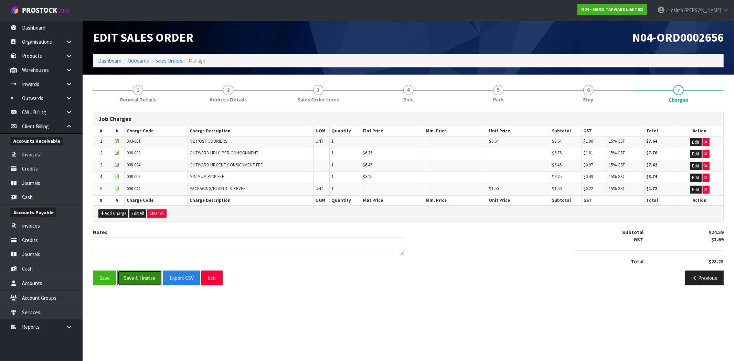
click at [143, 277] on button "Save & Finalise" at bounding box center [139, 278] width 45 height 15
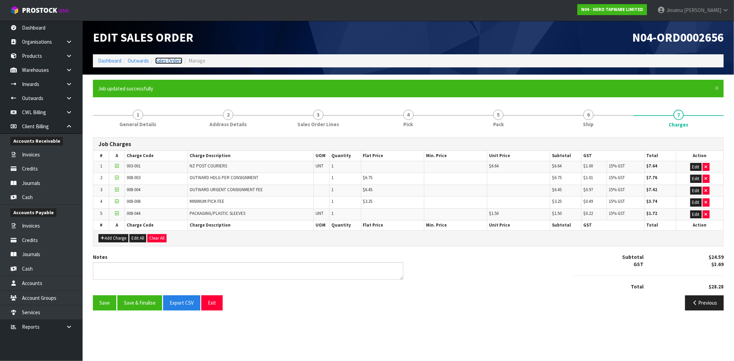
click at [176, 63] on link "Sales Orders" at bounding box center [168, 60] width 27 height 7
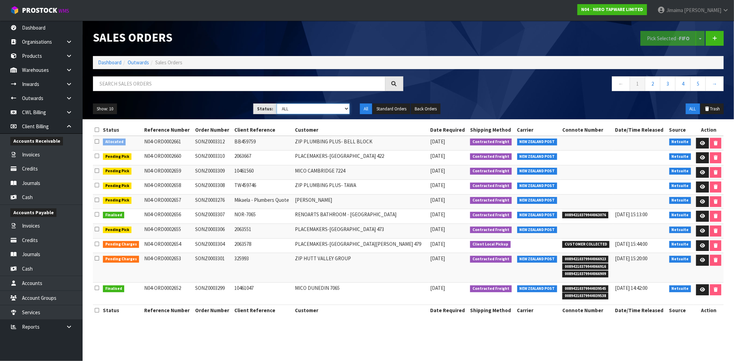
click at [306, 106] on select "Draft Pending Allocated Pending Pick Goods Picked Goods Packed Pending Charges …" at bounding box center [312, 109] width 73 height 11
click at [197, 189] on td "SONZ0003308" at bounding box center [213, 187] width 39 height 15
click at [696, 218] on link at bounding box center [702, 216] width 13 height 11
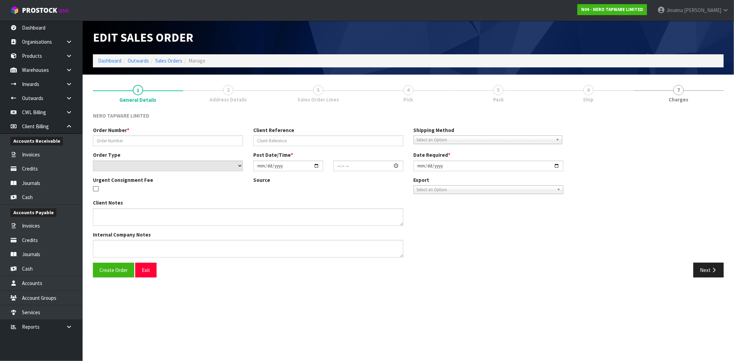
type input "SONZ0003307"
type input "NOR-7065"
select select "number:0"
type input "[DATE]"
type input "13:45:08.000"
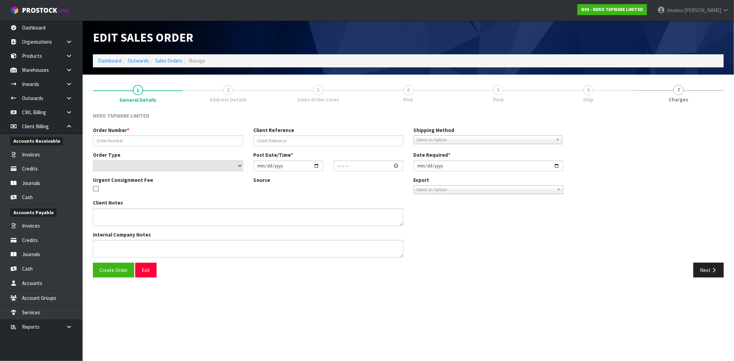
type input "[DATE]"
type textarea "pls dispatch asap"
type textarea "URGENT CONSIGNMENT FEE"
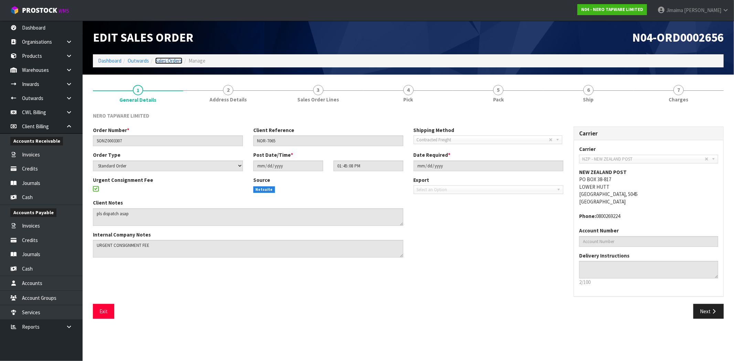
click at [166, 59] on link "Sales Orders" at bounding box center [168, 60] width 27 height 7
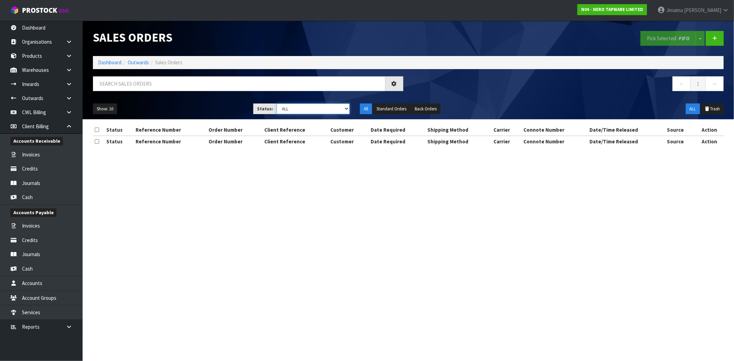
click at [288, 105] on select "Draft Pending Allocated Pending Pick Goods Picked Goods Packed Pending Charges …" at bounding box center [312, 109] width 73 height 11
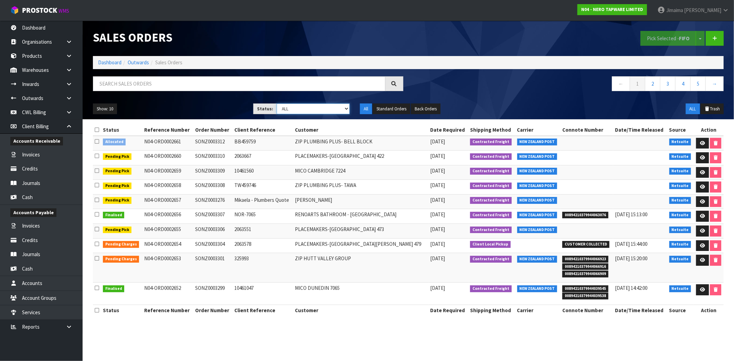
select select "string:6"
click at [276, 104] on select "Draft Pending Allocated Pending Pick Goods Picked Goods Packed Pending Charges …" at bounding box center [312, 109] width 73 height 11
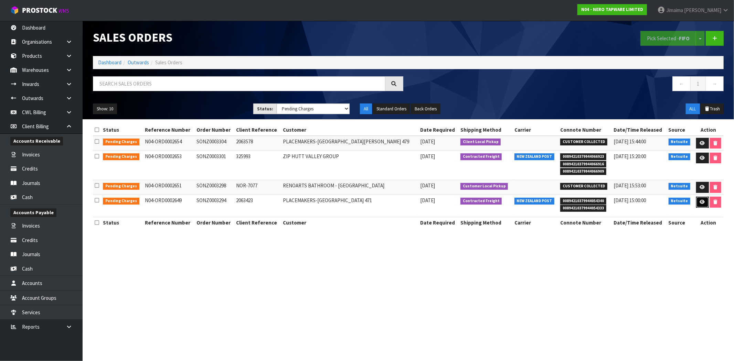
drag, startPoint x: 696, startPoint y: 201, endPoint x: 663, endPoint y: 203, distance: 33.1
click at [696, 201] on link at bounding box center [702, 202] width 13 height 11
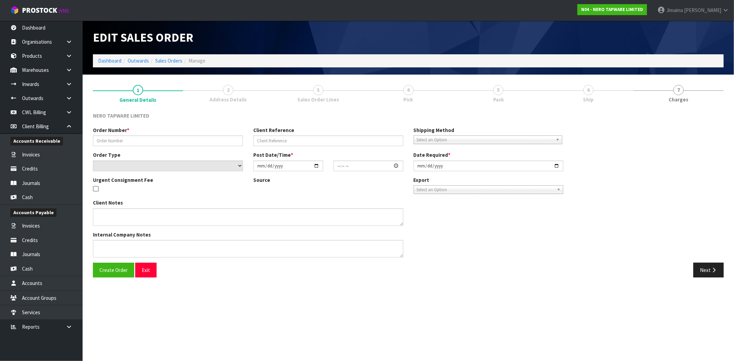
type input "SONZ0003294"
type input "2063423"
select select "number:0"
type input "[DATE]"
type input "11:00:12.000"
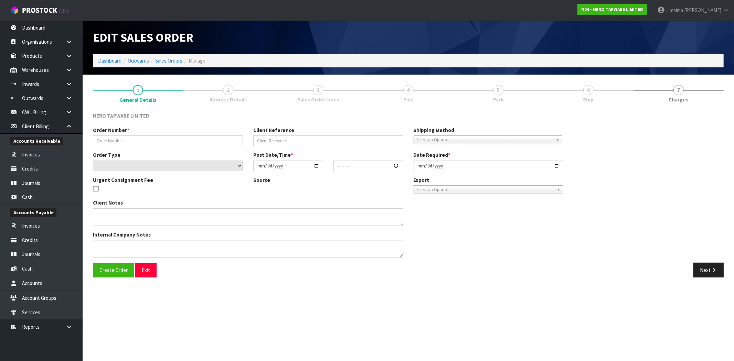
type input "[DATE]"
type textarea "COULD YOU PLEASE REMOVE 1X NR250811TBN ON THE BELOW ORDER NUMBER, WE WILL DISPA…"
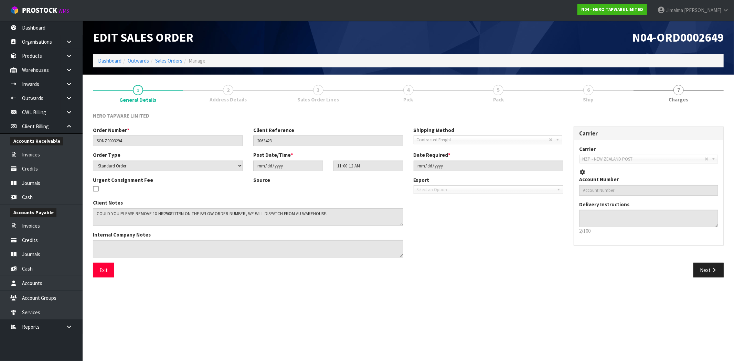
click at [329, 93] on link "3 Sales Order Lines" at bounding box center [318, 93] width 90 height 27
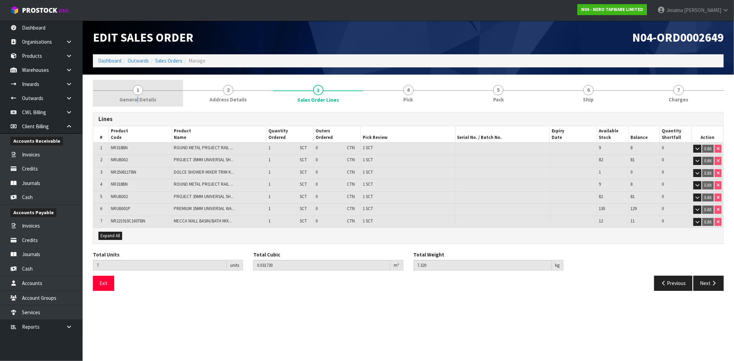
drag, startPoint x: 139, startPoint y: 97, endPoint x: 301, endPoint y: 94, distance: 162.4
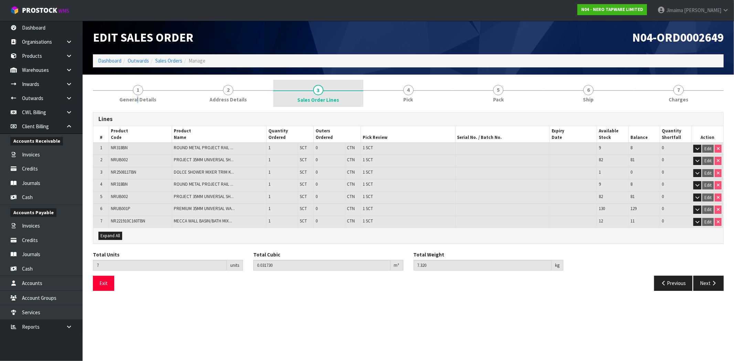
click at [140, 96] on span "General Details" at bounding box center [137, 99] width 37 height 7
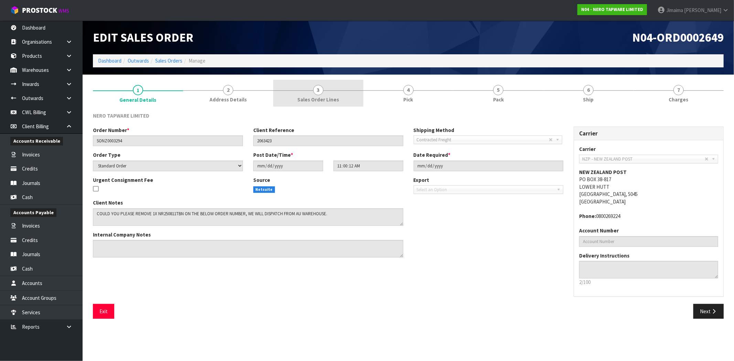
click at [322, 91] on span "3" at bounding box center [318, 90] width 10 height 10
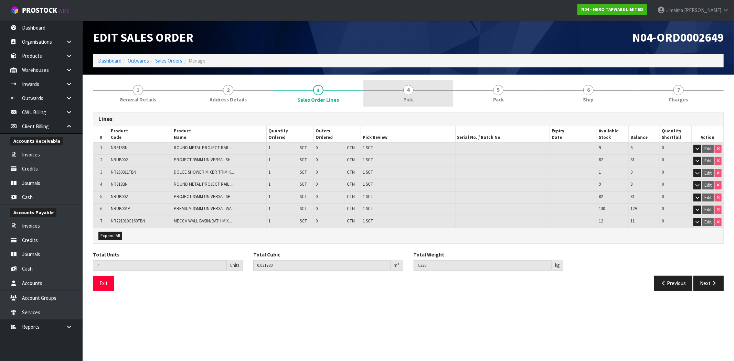
click at [410, 88] on span "4" at bounding box center [408, 90] width 10 height 10
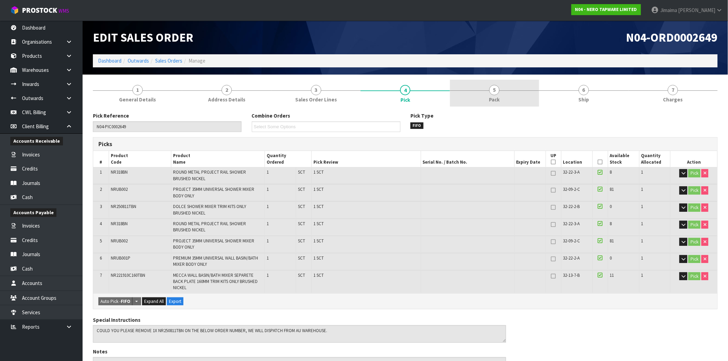
click at [485, 87] on link "5 Pack" at bounding box center [494, 93] width 89 height 27
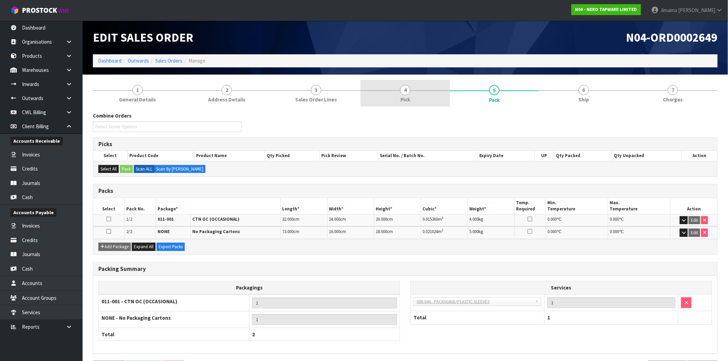
click at [410, 102] on span "Pick" at bounding box center [405, 99] width 10 height 7
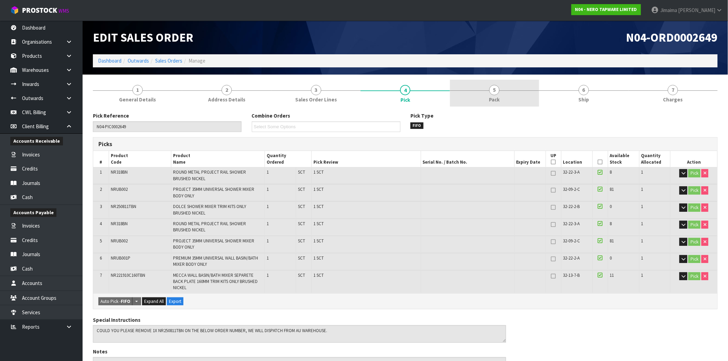
click at [513, 98] on link "5 Pack" at bounding box center [494, 93] width 89 height 27
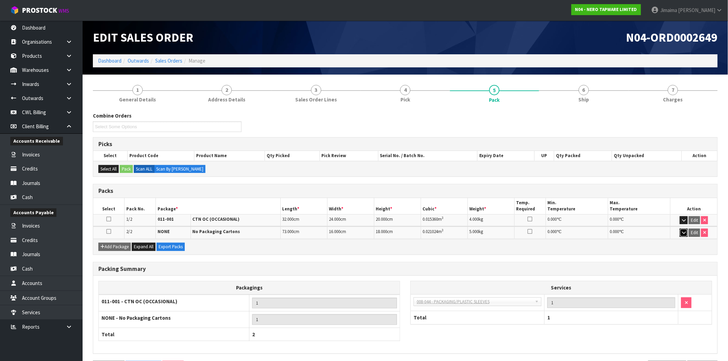
click at [686, 230] on button "button" at bounding box center [684, 233] width 8 height 8
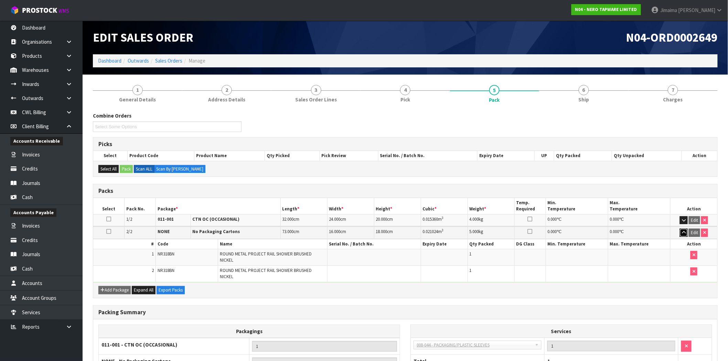
click at [684, 230] on icon "button" at bounding box center [684, 232] width 4 height 4
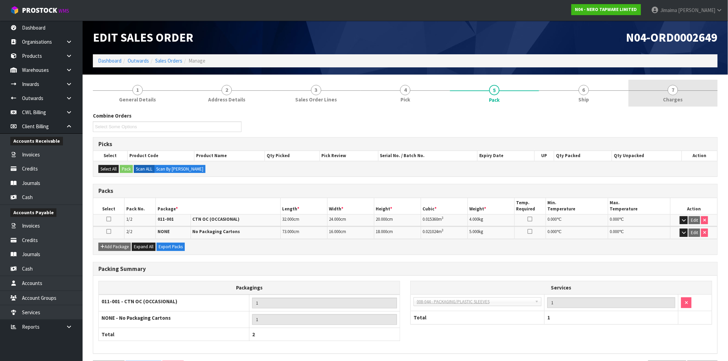
click at [680, 94] on link "7 [GEOGRAPHIC_DATA]" at bounding box center [672, 93] width 89 height 27
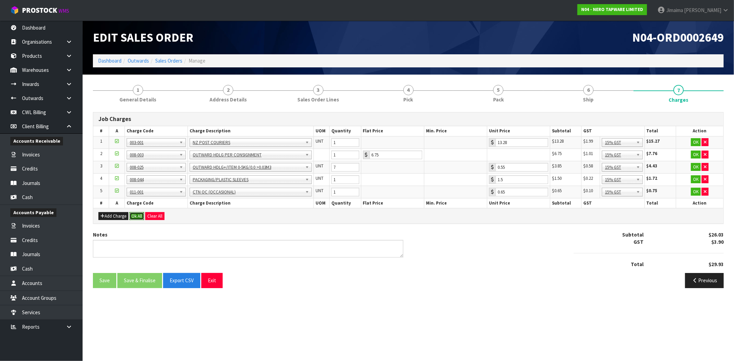
click at [142, 216] on button "Ok All" at bounding box center [136, 216] width 15 height 8
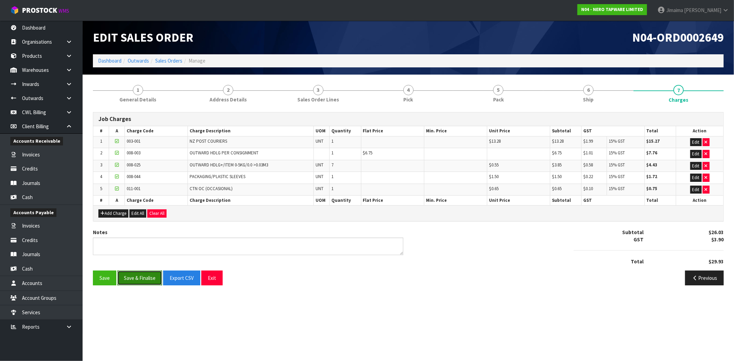
click at [144, 283] on button "Save & Finalise" at bounding box center [139, 278] width 45 height 15
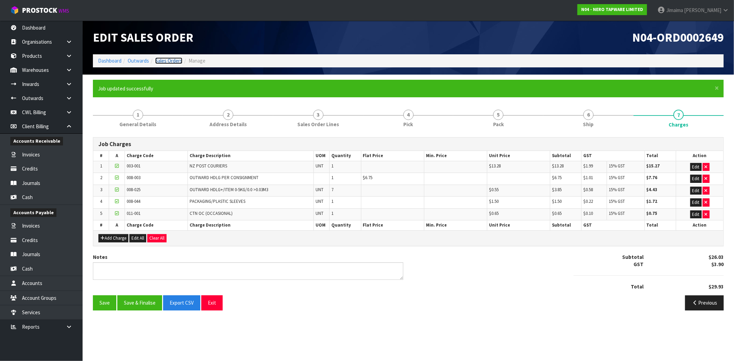
drag, startPoint x: 166, startPoint y: 58, endPoint x: 180, endPoint y: 65, distance: 16.0
click at [166, 58] on link "Sales Orders" at bounding box center [168, 60] width 27 height 7
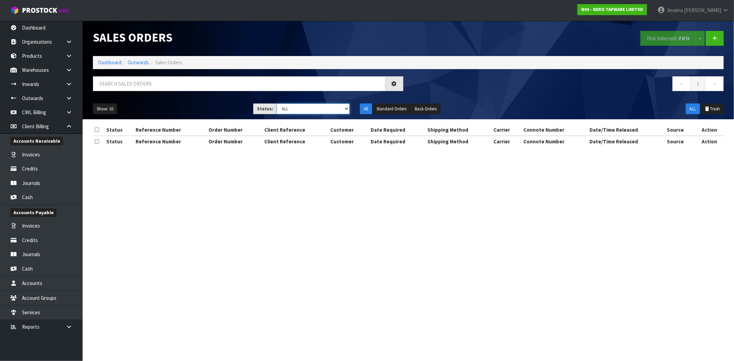
click at [300, 108] on select "Draft Pending Allocated Pending Pick Goods Picked Goods Packed Pending Charges …" at bounding box center [312, 109] width 73 height 11
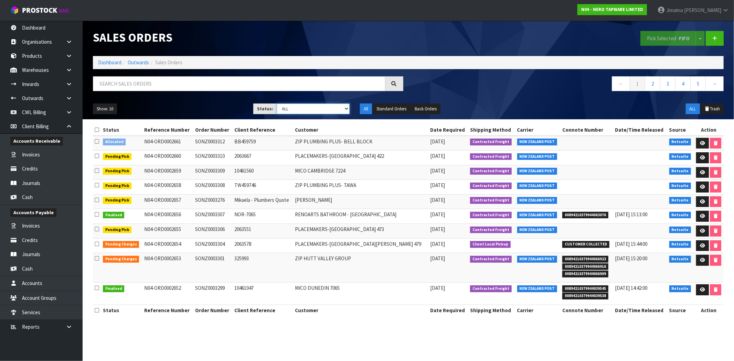
select select "string:6"
click at [276, 104] on select "Draft Pending Allocated Pending Pick Goods Picked Goods Packed Pending Charges …" at bounding box center [312, 109] width 73 height 11
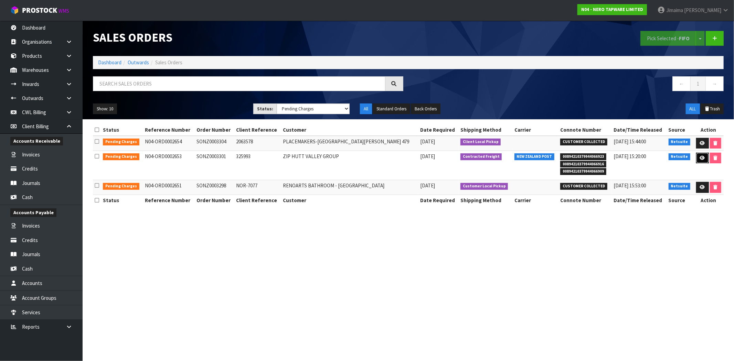
click at [696, 158] on link at bounding box center [702, 158] width 13 height 11
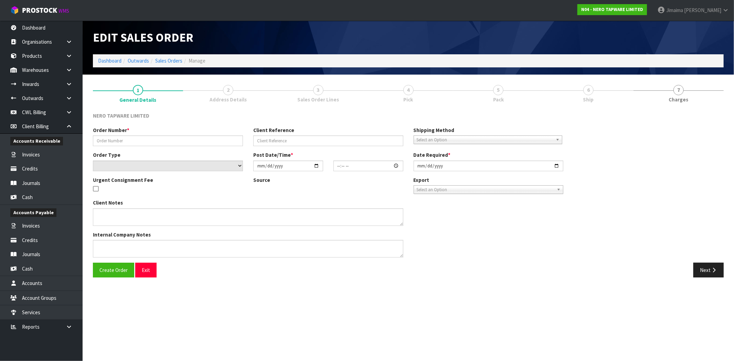
type input "SONZ0003301"
type input "325993"
select select "number:0"
type input "[DATE]"
type input "13:00:06.000"
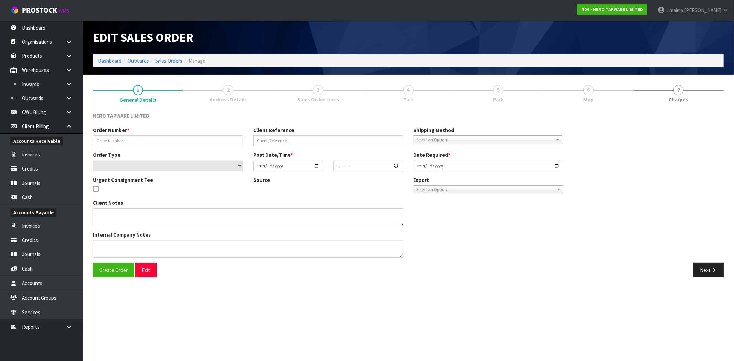
type input "[DATE]"
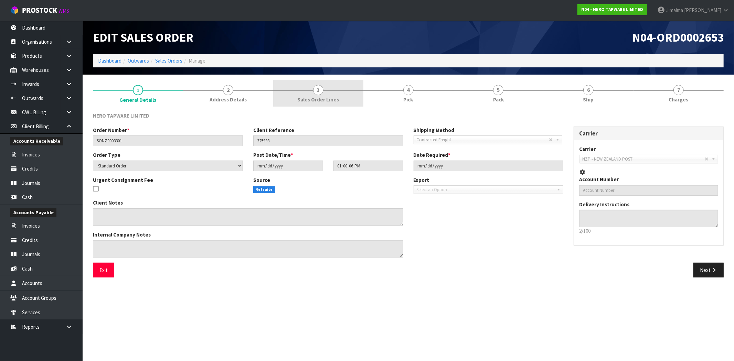
click at [314, 94] on link "3 Sales Order Lines" at bounding box center [318, 93] width 90 height 27
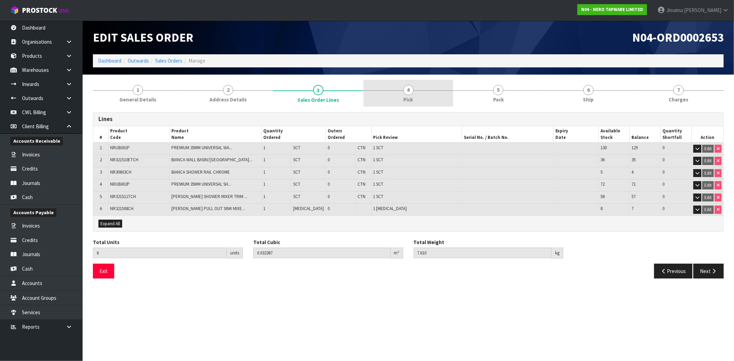
click at [389, 86] on link "4 Pick" at bounding box center [408, 93] width 90 height 27
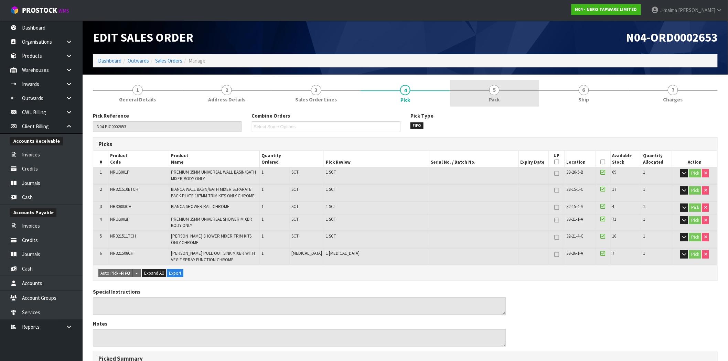
click at [467, 80] on link "5 Pack" at bounding box center [494, 93] width 89 height 27
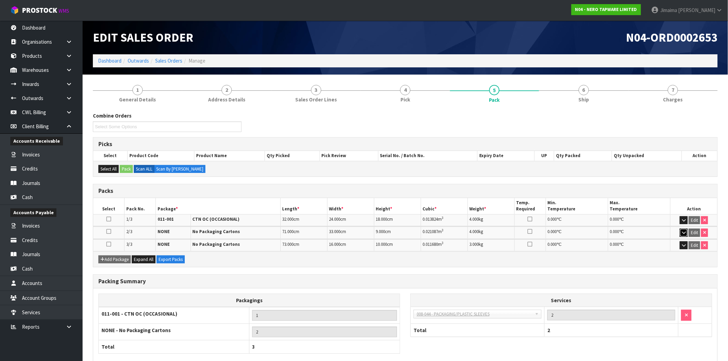
click at [685, 231] on icon "button" at bounding box center [684, 232] width 4 height 4
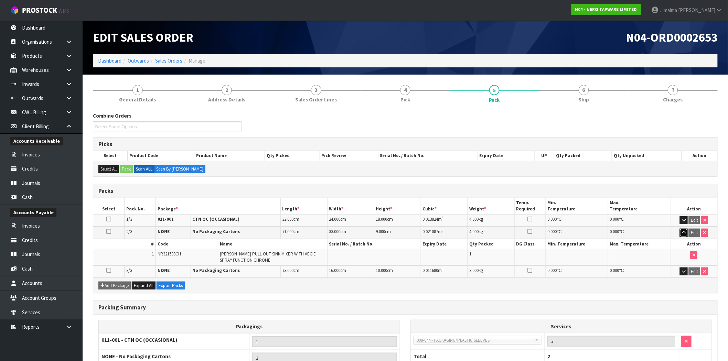
click at [685, 231] on icon "button" at bounding box center [684, 232] width 4 height 4
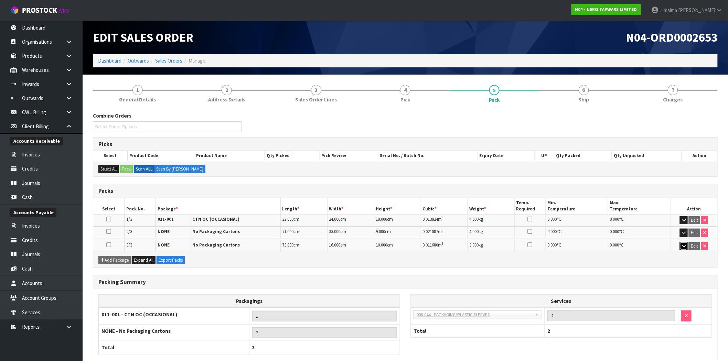
click at [684, 244] on icon "button" at bounding box center [684, 246] width 4 height 4
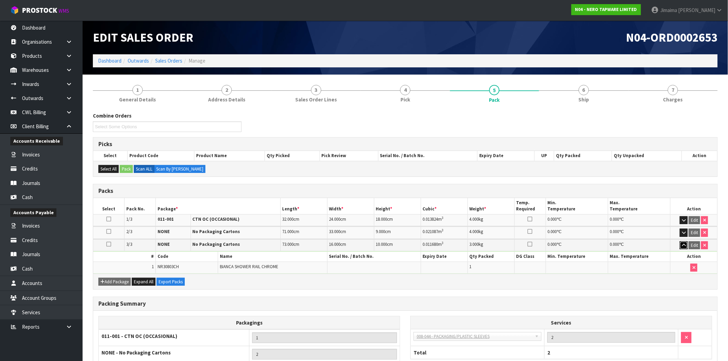
click at [683, 243] on icon "button" at bounding box center [684, 245] width 4 height 4
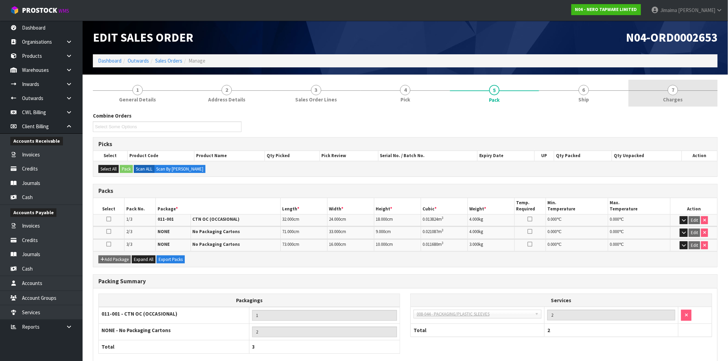
click at [672, 91] on span "7" at bounding box center [672, 90] width 10 height 10
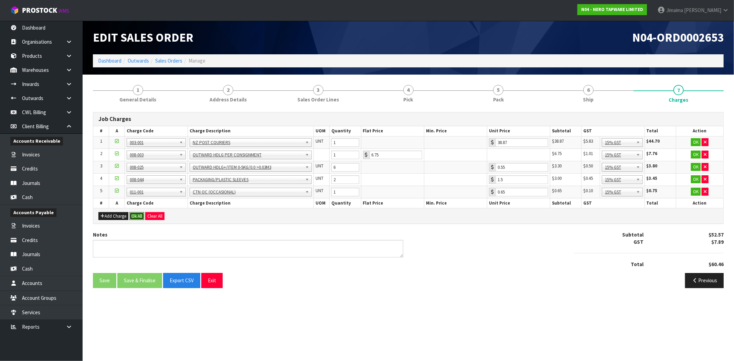
click at [142, 218] on button "Ok All" at bounding box center [136, 216] width 15 height 8
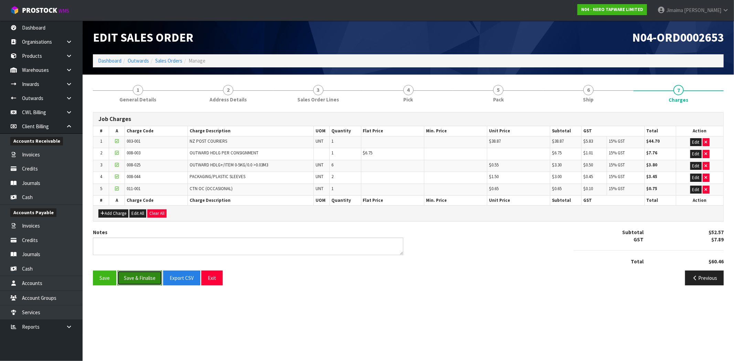
click at [139, 280] on button "Save & Finalise" at bounding box center [139, 278] width 45 height 15
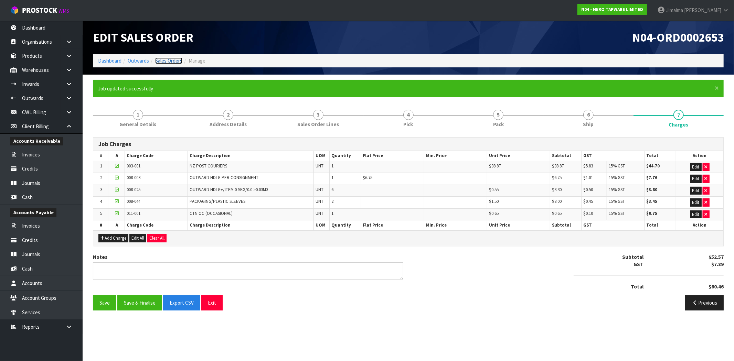
click at [169, 61] on link "Sales Orders" at bounding box center [168, 60] width 27 height 7
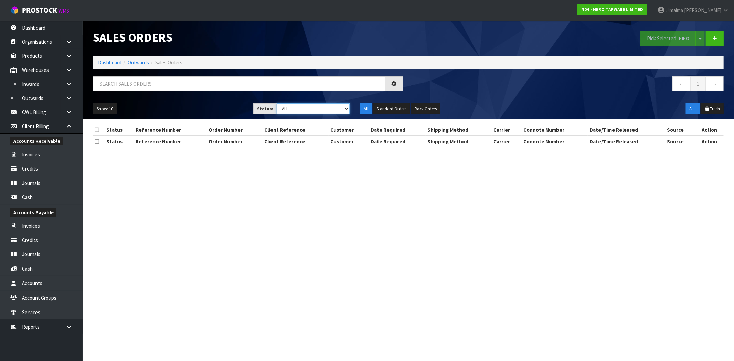
click at [291, 112] on select "Draft Pending Allocated Pending Pick Goods Picked Goods Packed Pending Charges …" at bounding box center [312, 109] width 73 height 11
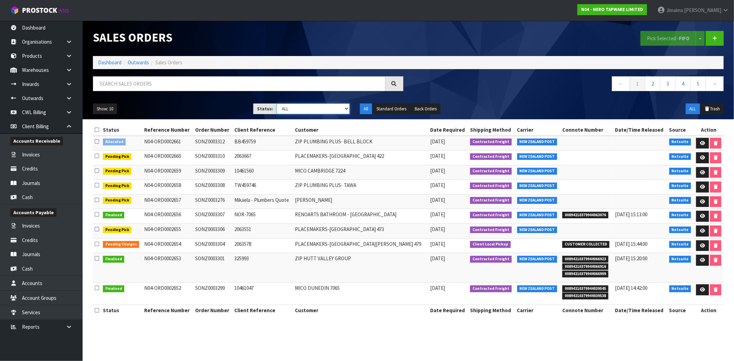
select select "string:6"
click at [276, 104] on select "Draft Pending Allocated Pending Pick Goods Picked Goods Packed Pending Charges …" at bounding box center [312, 109] width 73 height 11
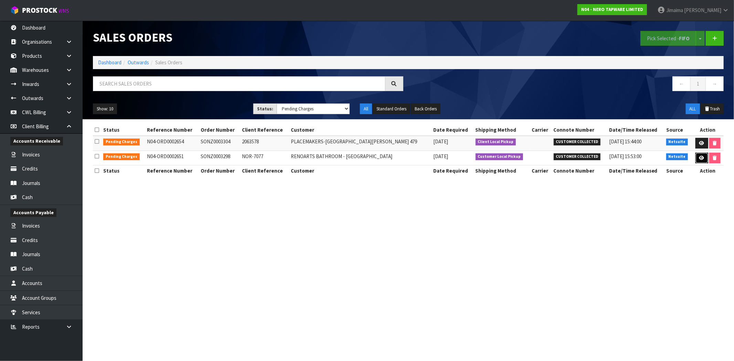
click at [699, 156] on icon at bounding box center [701, 158] width 5 height 4
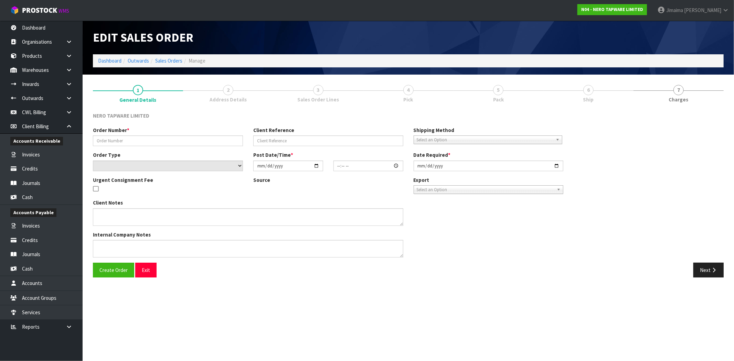
type input "SONZ0003298"
type input "NOR-7077"
select select "number:0"
type input "[DATE]"
type input "11:00:15.000"
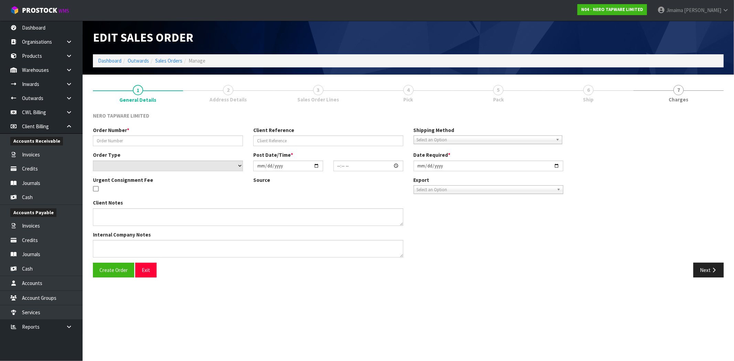
type input "[DATE]"
type textarea "customer pick up 28/08"
type textarea "QTY AMENDED TO 18 AS ONLY 18 FOUND IN LOCATION - NO OTHER LOCATION AVAILABLE. C…"
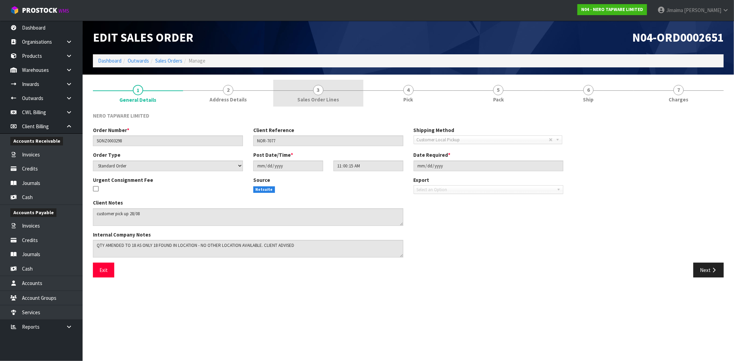
click at [313, 98] on span "Sales Order Lines" at bounding box center [318, 99] width 42 height 7
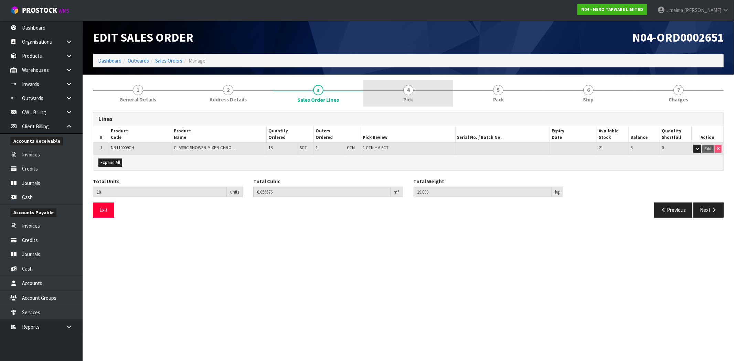
click at [423, 81] on link "4 Pick" at bounding box center [408, 93] width 90 height 27
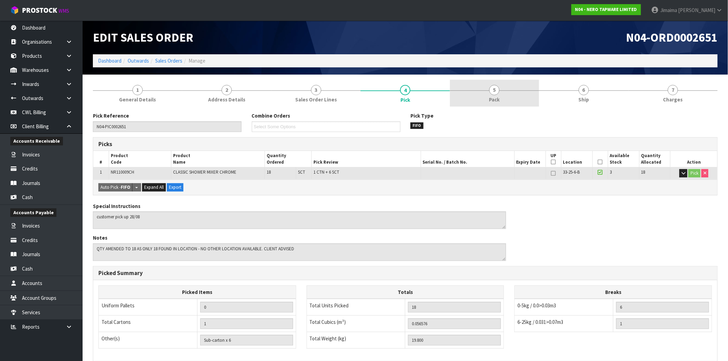
click at [479, 83] on link "5 Pack" at bounding box center [494, 93] width 89 height 27
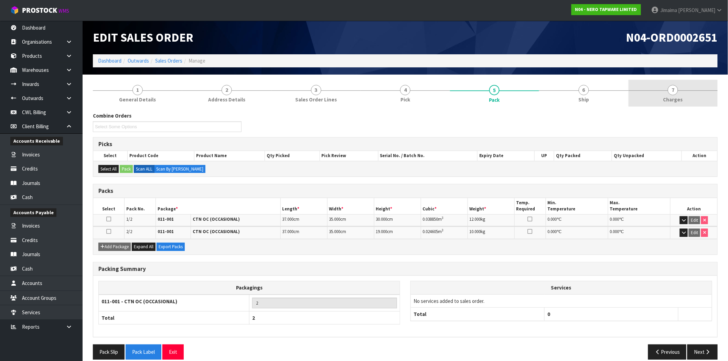
click at [667, 91] on link "7 [GEOGRAPHIC_DATA]" at bounding box center [672, 93] width 89 height 27
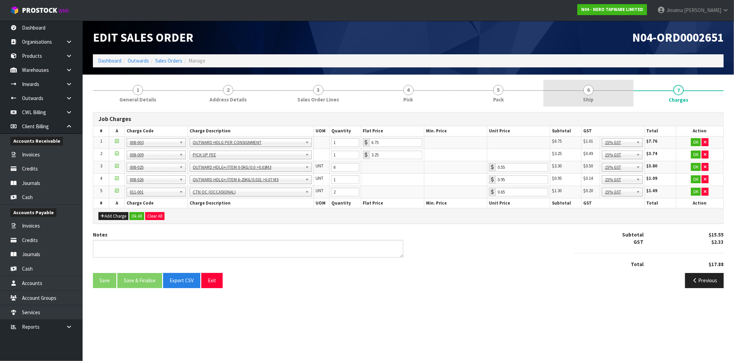
drag, startPoint x: 539, startPoint y: 89, endPoint x: 590, endPoint y: 89, distance: 51.2
click at [539, 89] on link "5 Pack" at bounding box center [498, 93] width 90 height 27
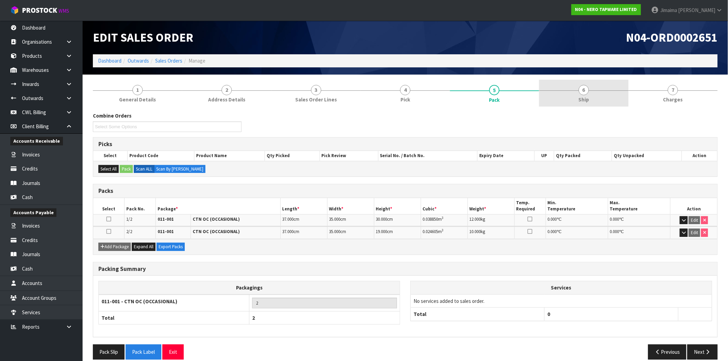
click at [591, 90] on link "6 Ship" at bounding box center [583, 93] width 89 height 27
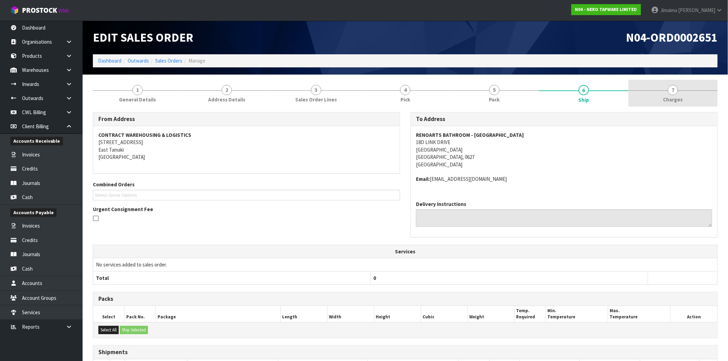
click at [665, 88] on link "7 [GEOGRAPHIC_DATA]" at bounding box center [672, 93] width 89 height 27
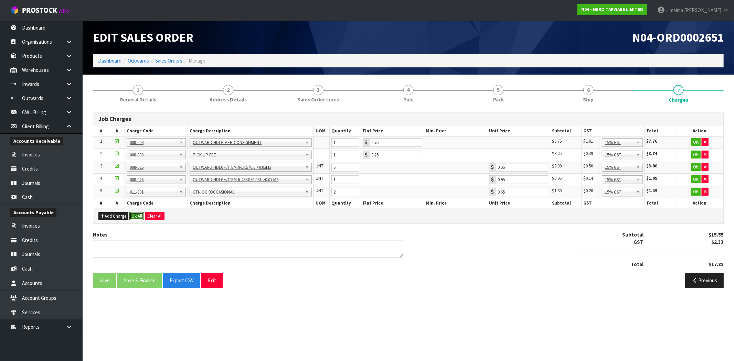
drag, startPoint x: 140, startPoint y: 215, endPoint x: 140, endPoint y: 221, distance: 5.8
click at [140, 215] on button "Ok All" at bounding box center [136, 216] width 15 height 8
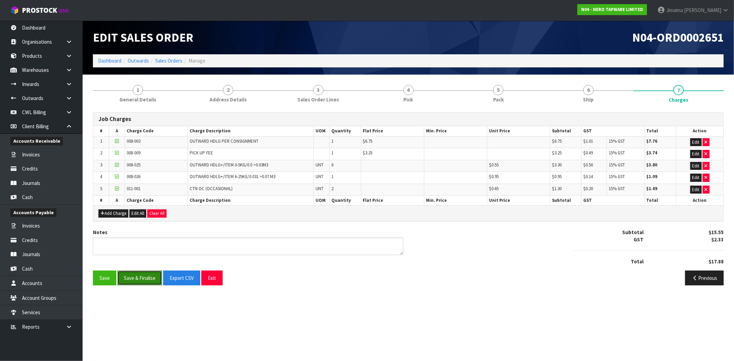
click at [135, 279] on button "Save & Finalise" at bounding box center [139, 278] width 45 height 15
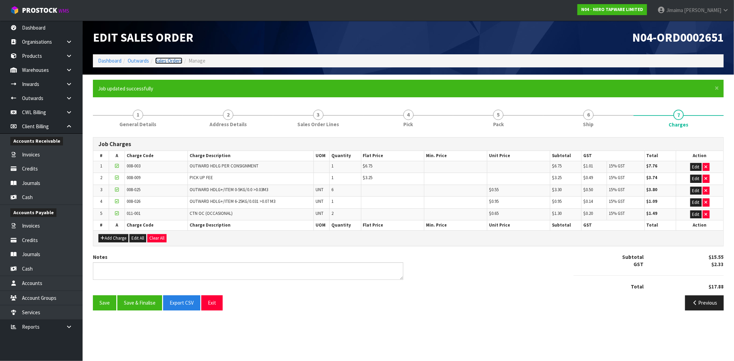
click at [171, 58] on link "Sales Orders" at bounding box center [168, 60] width 27 height 7
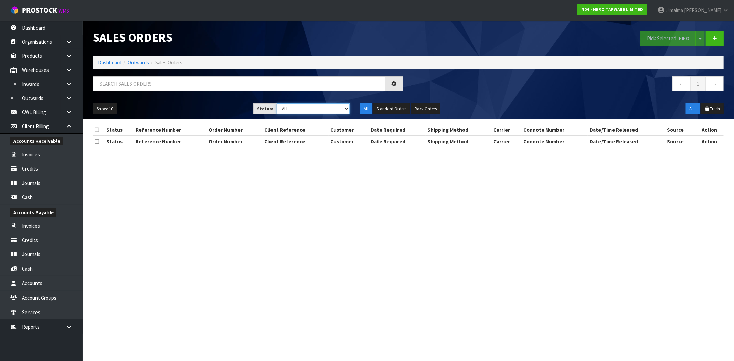
click at [311, 110] on select "Draft Pending Allocated Pending Pick Goods Picked Goods Packed Pending Charges …" at bounding box center [312, 109] width 73 height 11
select select "string:6"
click at [276, 104] on select "Draft Pending Allocated Pending Pick Goods Picked Goods Packed Pending Charges …" at bounding box center [312, 109] width 73 height 11
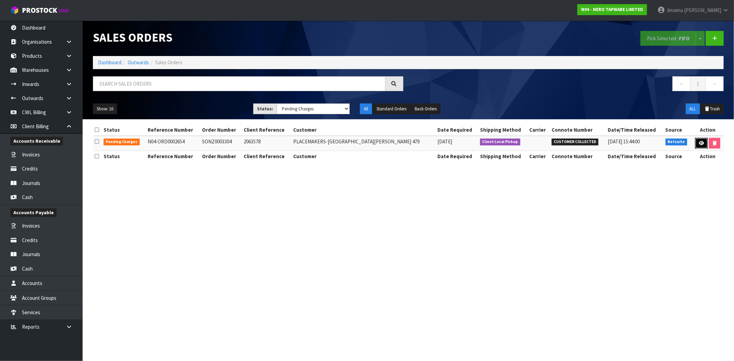
click at [700, 142] on icon at bounding box center [700, 143] width 5 height 4
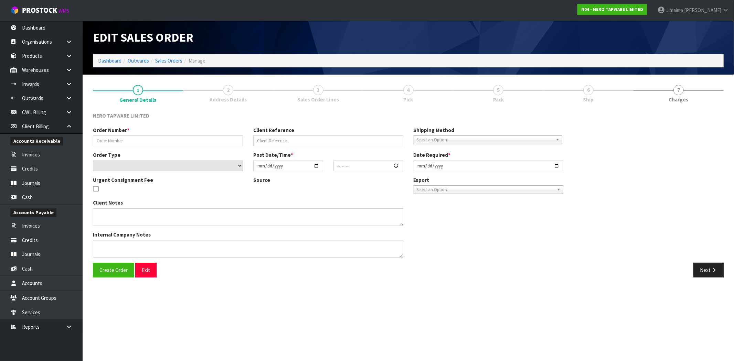
type input "SONZ0003304"
type input "2063578"
select select "number:0"
type input "[DATE]"
type input "13:30:05.000"
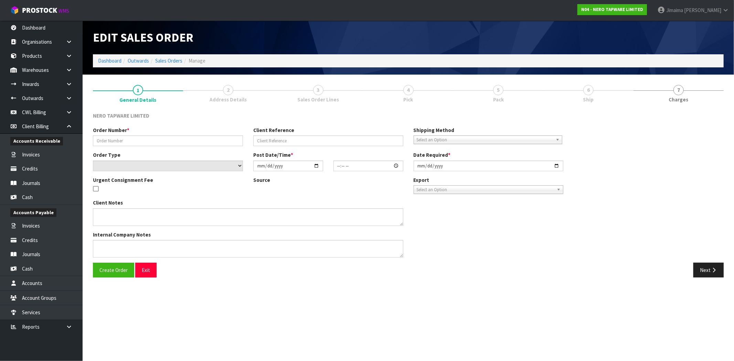
type input "[DATE]"
type textarea "[PERSON_NAME] pick up 28/08"
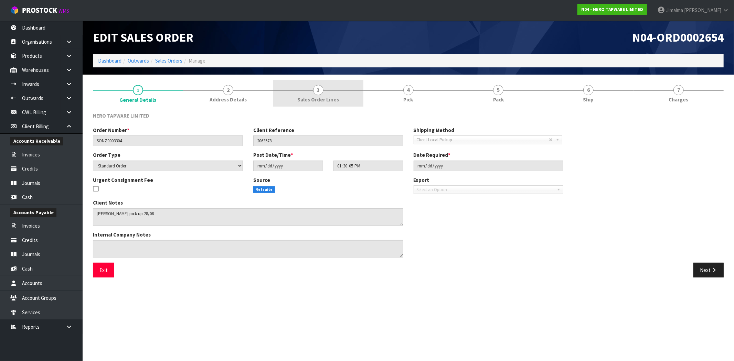
click at [322, 100] on span "Sales Order Lines" at bounding box center [318, 99] width 42 height 7
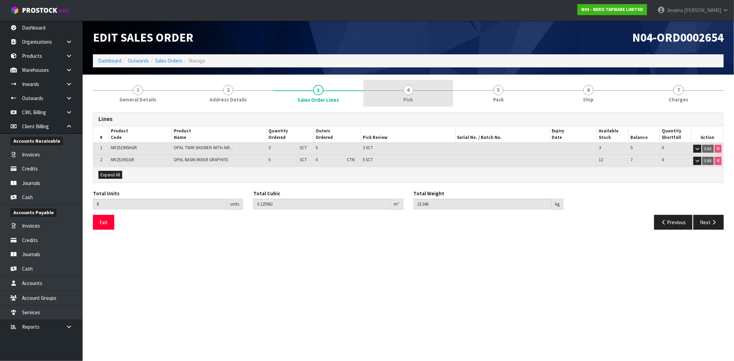
click at [412, 96] on span "Pick" at bounding box center [408, 99] width 10 height 7
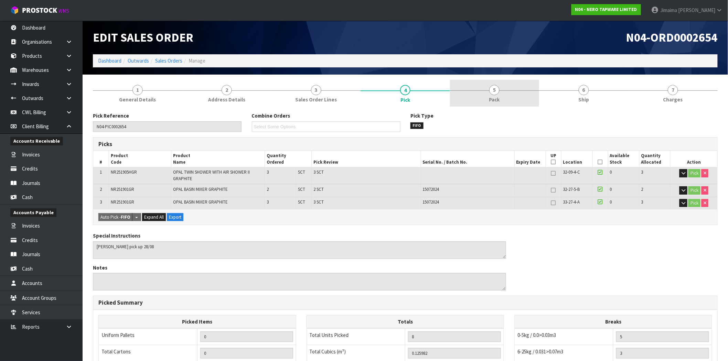
click at [475, 94] on link "5 Pack" at bounding box center [494, 93] width 89 height 27
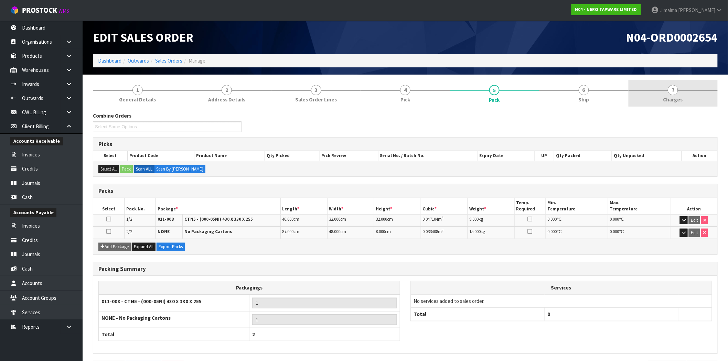
click at [682, 98] on link "7 [GEOGRAPHIC_DATA]" at bounding box center [672, 93] width 89 height 27
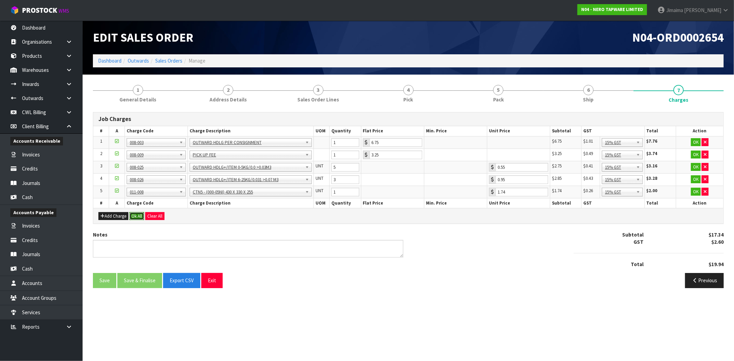
click at [140, 215] on button "Ok All" at bounding box center [136, 216] width 15 height 8
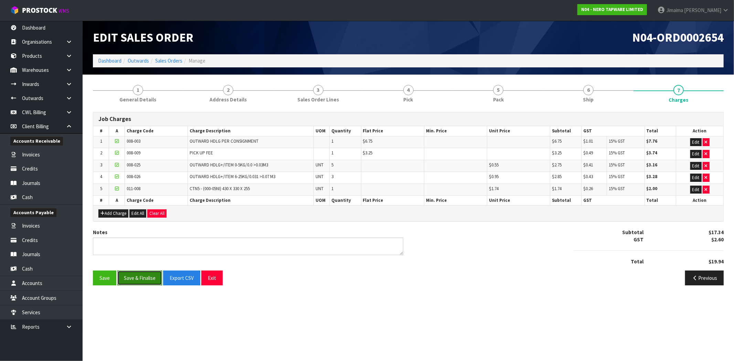
click at [140, 283] on button "Save & Finalise" at bounding box center [139, 278] width 45 height 15
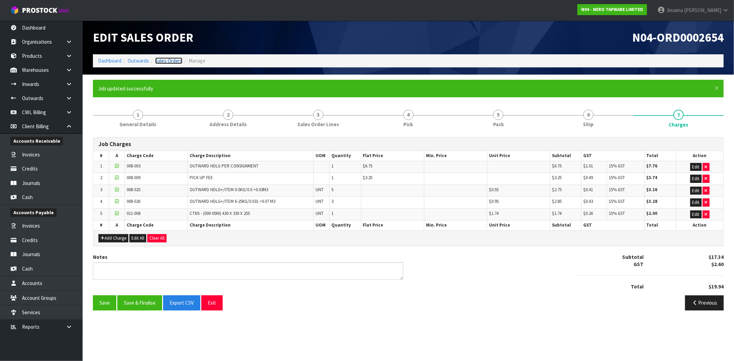
click at [165, 63] on link "Sales Orders" at bounding box center [168, 60] width 27 height 7
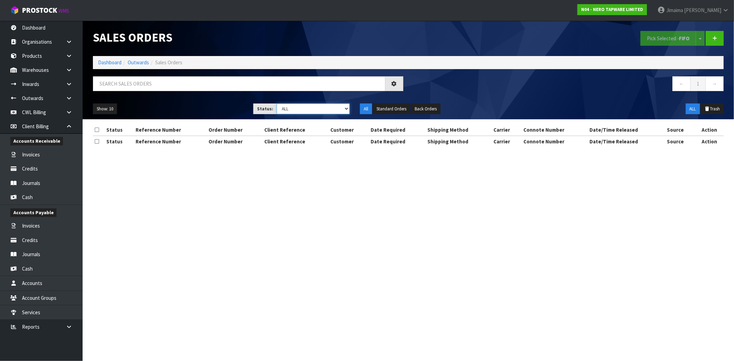
click at [293, 107] on select "Draft Pending Allocated Pending Pick Goods Picked Goods Packed Pending Charges …" at bounding box center [312, 109] width 73 height 11
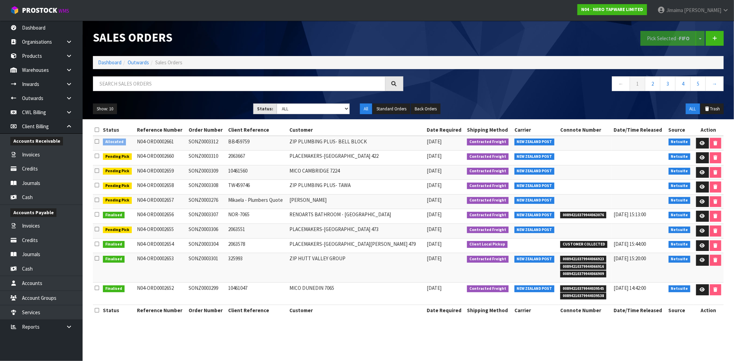
click at [199, 163] on td "SONZ0003310" at bounding box center [207, 158] width 40 height 15
drag, startPoint x: 106, startPoint y: 61, endPoint x: 123, endPoint y: 94, distance: 37.4
click at [106, 61] on link "Dashboard" at bounding box center [109, 62] width 23 height 7
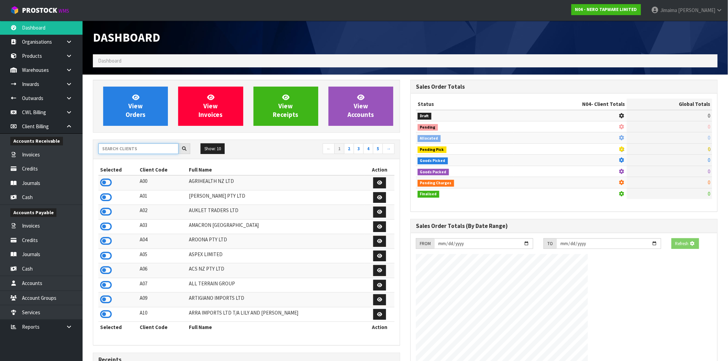
click at [129, 150] on input "text" at bounding box center [138, 148] width 80 height 11
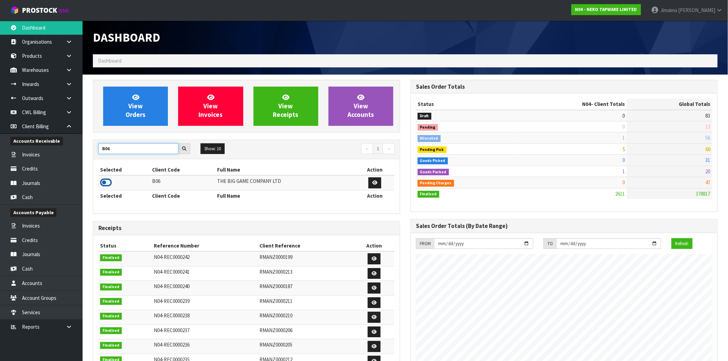
type input "B06"
click at [105, 178] on icon at bounding box center [106, 182] width 12 height 10
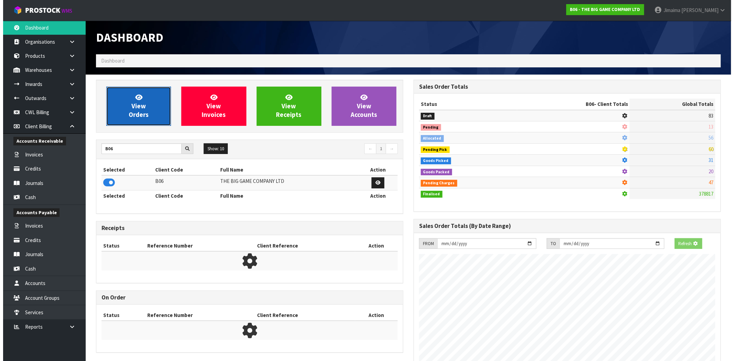
scroll to position [487, 317]
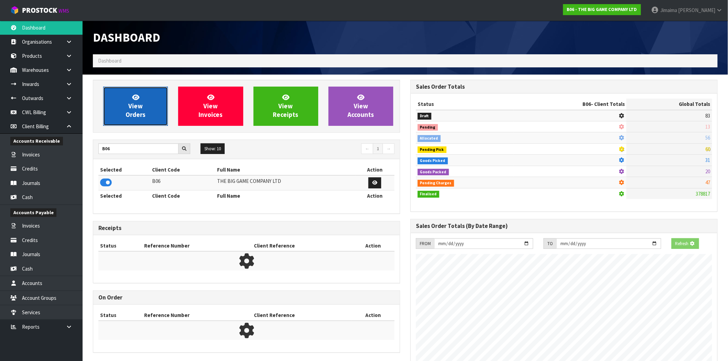
click at [129, 113] on span "View Orders" at bounding box center [136, 106] width 20 height 26
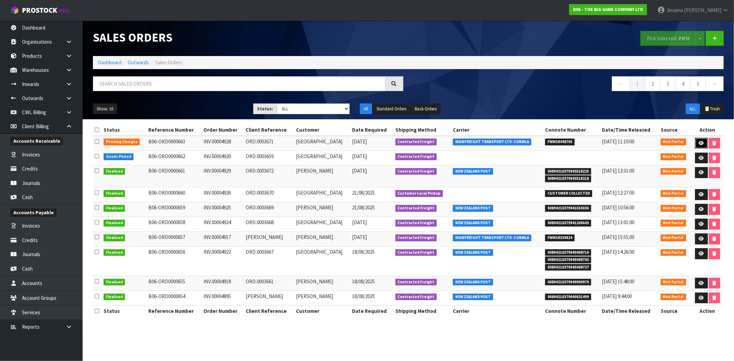
click at [699, 141] on icon at bounding box center [700, 143] width 5 height 4
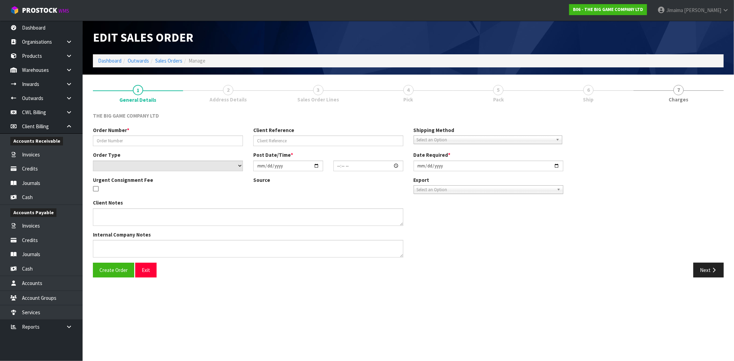
type input "INV.00004928"
type input "ORD.0003671"
select select "number:0"
type input "[DATE]"
type input "12:20:00.000"
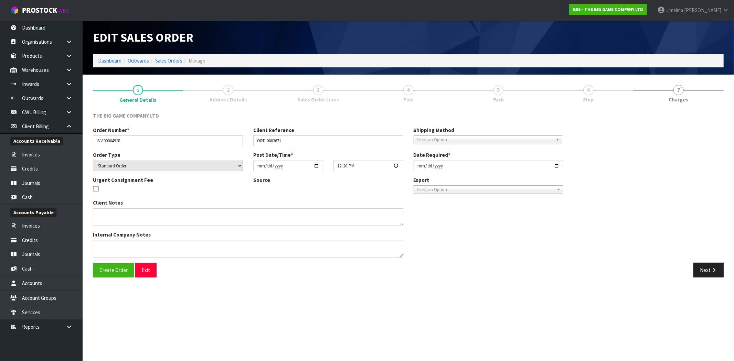
type input "[DATE]"
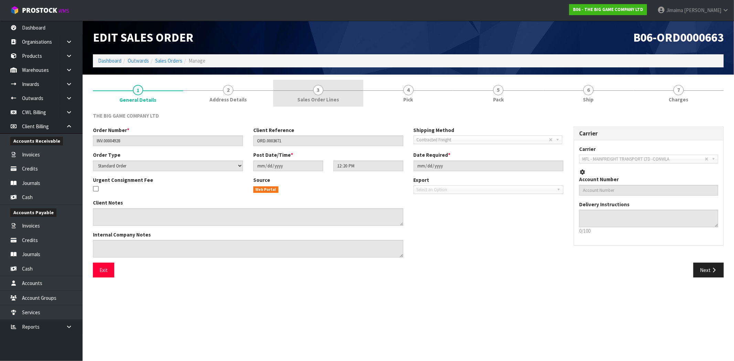
click at [334, 95] on link "3 Sales Order Lines" at bounding box center [318, 93] width 90 height 27
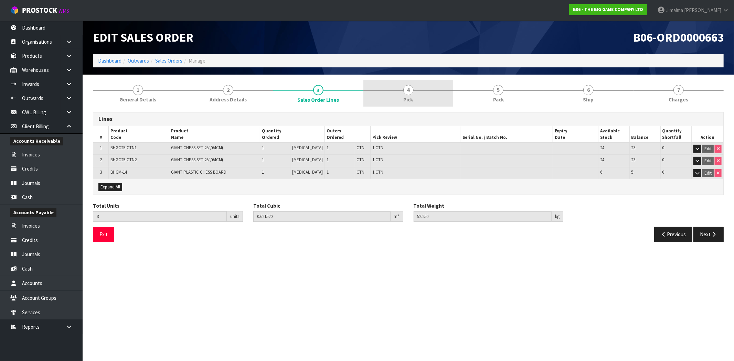
click at [392, 91] on link "4 Pick" at bounding box center [408, 93] width 90 height 27
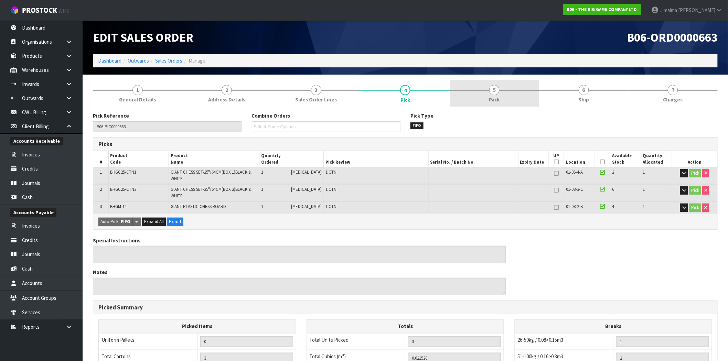
click at [494, 93] on span "5" at bounding box center [494, 90] width 10 height 10
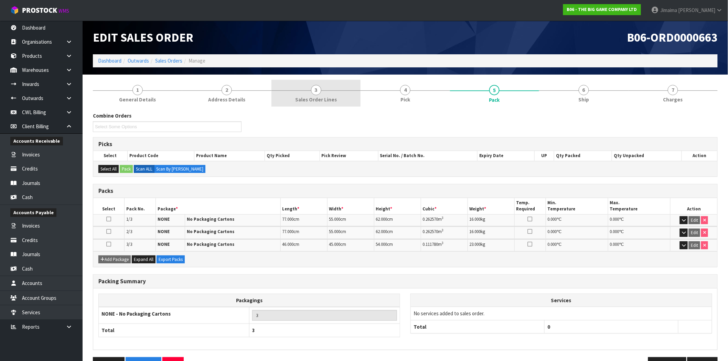
drag, startPoint x: 305, startPoint y: 96, endPoint x: 379, endPoint y: 94, distance: 74.0
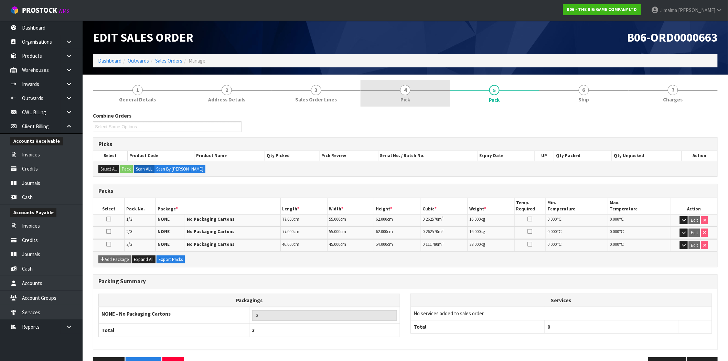
click at [306, 96] on span "Sales Order Lines" at bounding box center [316, 99] width 42 height 7
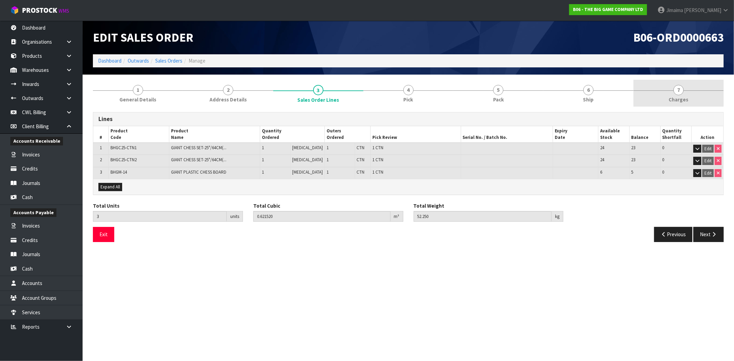
click at [676, 100] on span "Charges" at bounding box center [679, 99] width 20 height 7
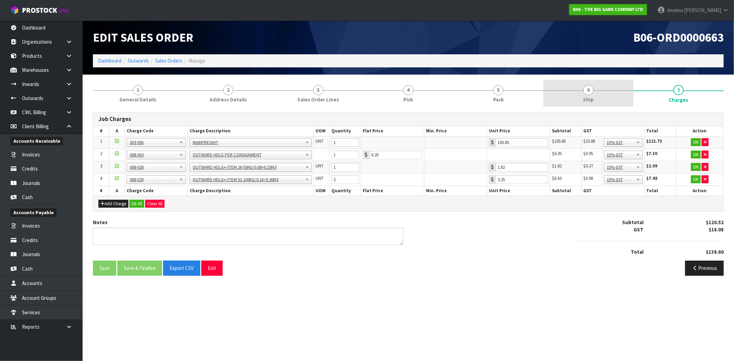
click at [614, 98] on link "6 Ship" at bounding box center [588, 93] width 90 height 27
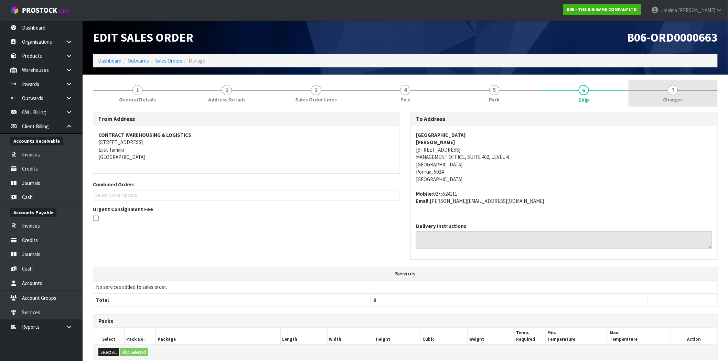
click at [674, 99] on span "Charges" at bounding box center [673, 99] width 20 height 7
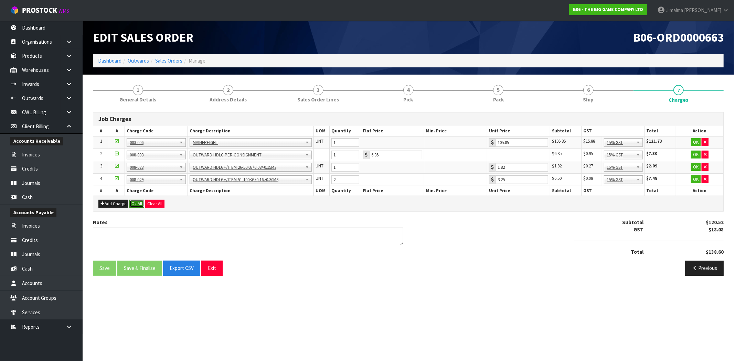
click at [139, 207] on button "Ok All" at bounding box center [136, 204] width 15 height 8
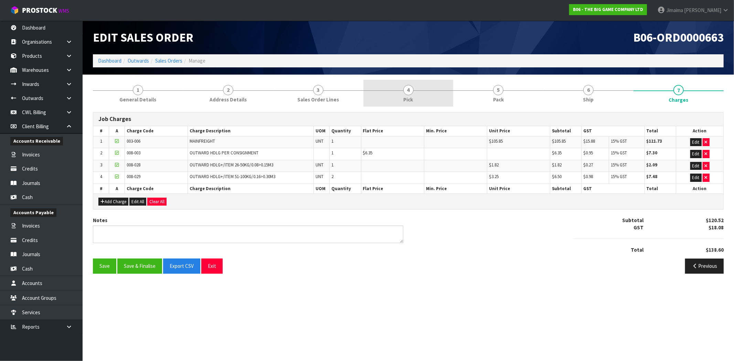
drag, startPoint x: 410, startPoint y: 94, endPoint x: 470, endPoint y: 90, distance: 60.6
click at [410, 94] on span "4" at bounding box center [408, 90] width 10 height 10
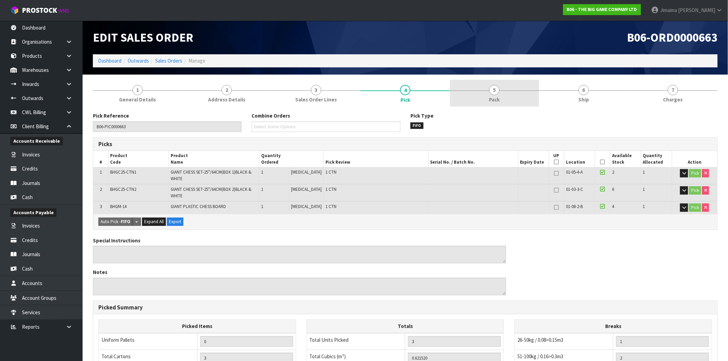
click at [477, 91] on link "5 Pack" at bounding box center [494, 93] width 89 height 27
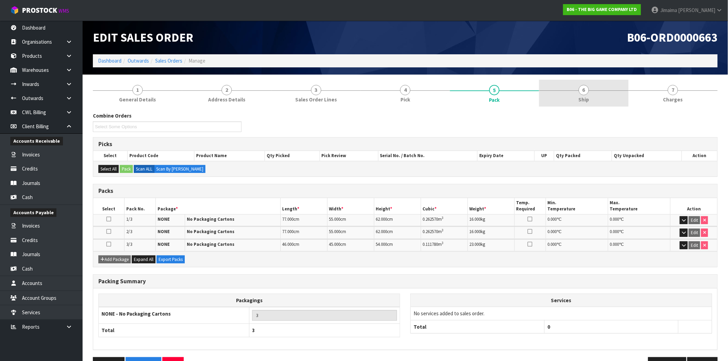
drag, startPoint x: 639, startPoint y: 93, endPoint x: 633, endPoint y: 97, distance: 7.4
click at [640, 93] on link "7 [GEOGRAPHIC_DATA]" at bounding box center [672, 93] width 89 height 27
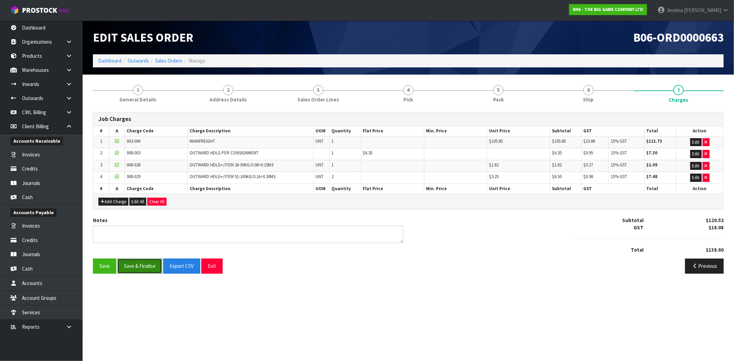
drag, startPoint x: 143, startPoint y: 268, endPoint x: 144, endPoint y: 264, distance: 3.7
click at [143, 267] on button "Save & Finalise" at bounding box center [139, 266] width 45 height 15
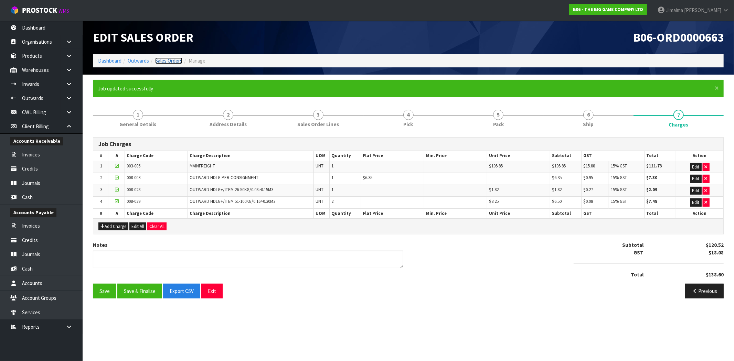
drag, startPoint x: 171, startPoint y: 59, endPoint x: 168, endPoint y: 69, distance: 9.9
click at [171, 59] on link "Sales Orders" at bounding box center [168, 60] width 27 height 7
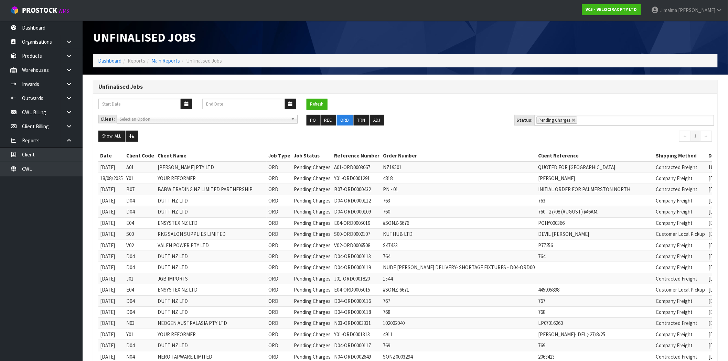
click at [318, 100] on button "Refresh" at bounding box center [316, 104] width 21 height 11
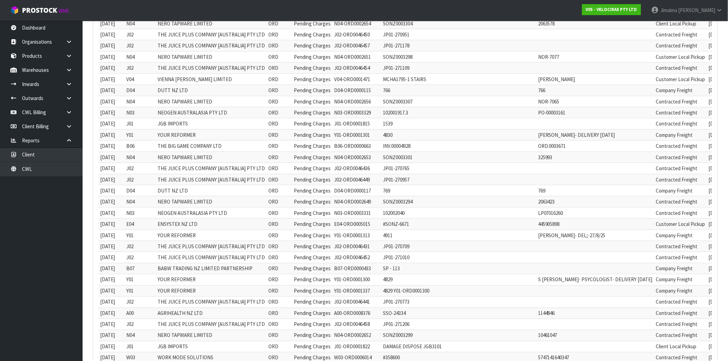
scroll to position [442, 0]
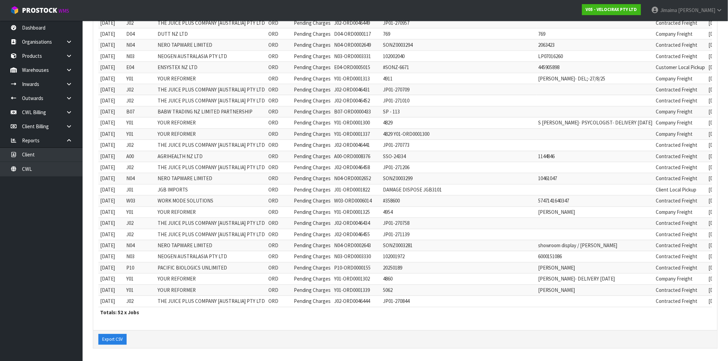
click at [654, 296] on td "Contracted Freight" at bounding box center [680, 301] width 53 height 11
copy td "Contracted"
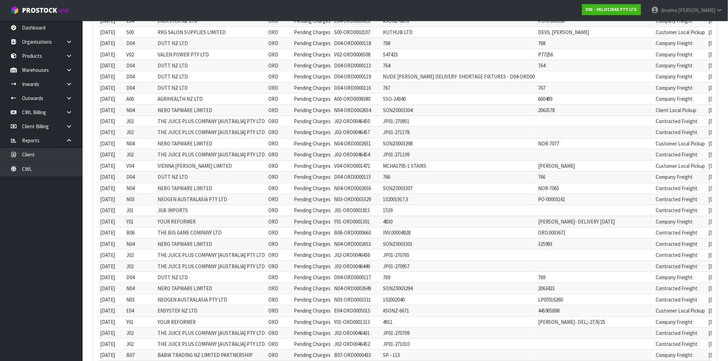
scroll to position [0, 0]
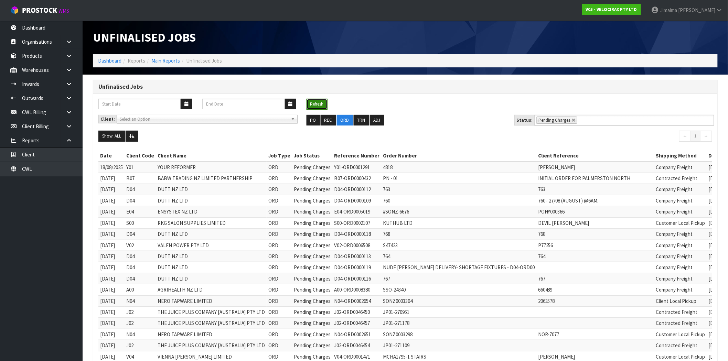
click at [321, 101] on button "Refresh" at bounding box center [316, 104] width 21 height 11
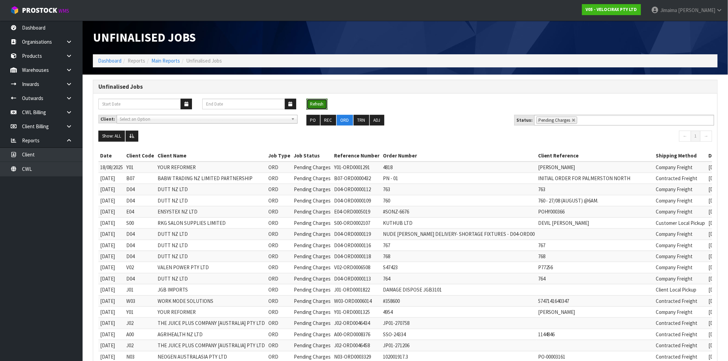
scroll to position [375, 0]
